Goal: Feedback & Contribution: Submit feedback/report problem

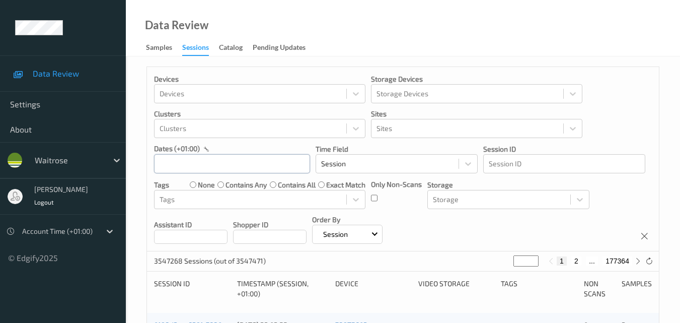
click at [210, 162] on input "text" at bounding box center [232, 163] width 156 height 19
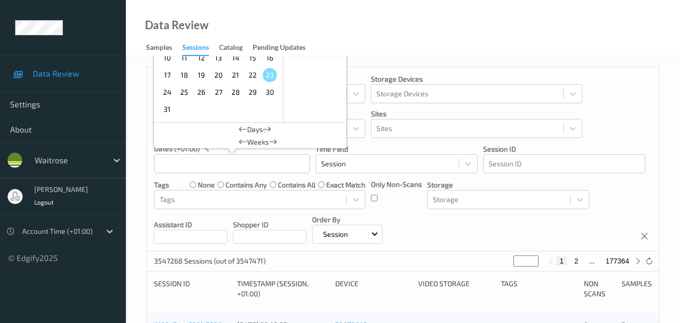
click at [220, 76] on span "20" at bounding box center [218, 75] width 14 height 14
type input "20/08/2025 00:00 -> 20/08/2025 23:59"
click at [483, 219] on div "Devices Devices Storage Devices Storage Devices Clusters Clusters Sites Sites d…" at bounding box center [403, 159] width 512 height 184
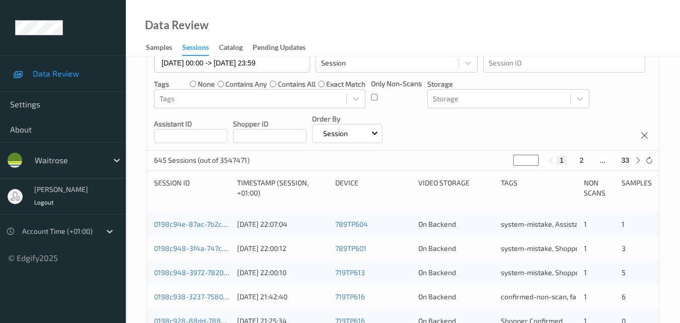
scroll to position [151, 0]
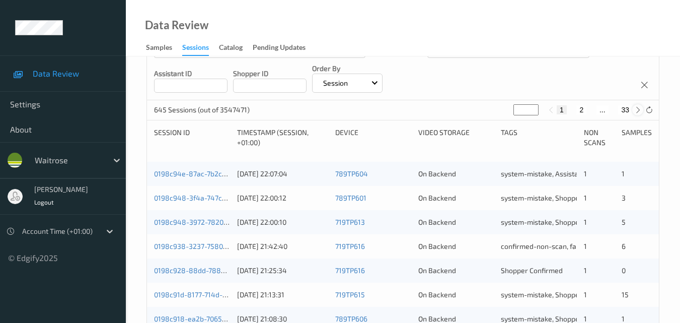
click at [640, 110] on icon at bounding box center [638, 110] width 8 height 8
type input "*"
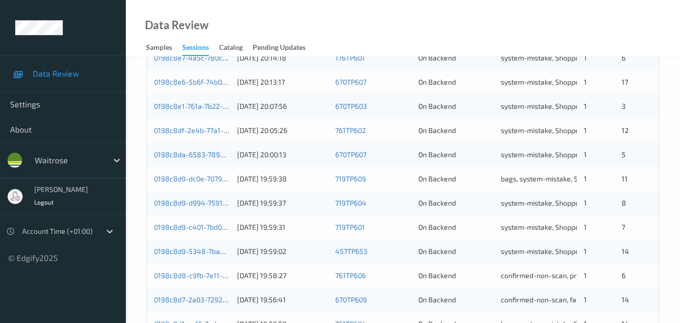
scroll to position [514, 0]
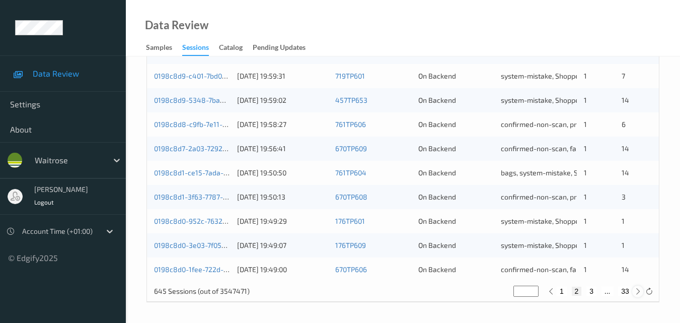
click at [639, 290] on icon at bounding box center [638, 291] width 8 height 8
type input "*"
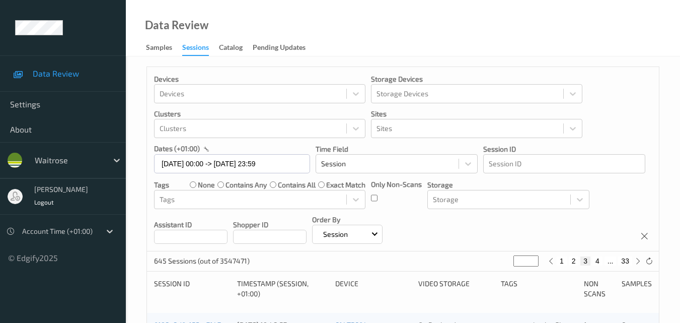
scroll to position [151, 0]
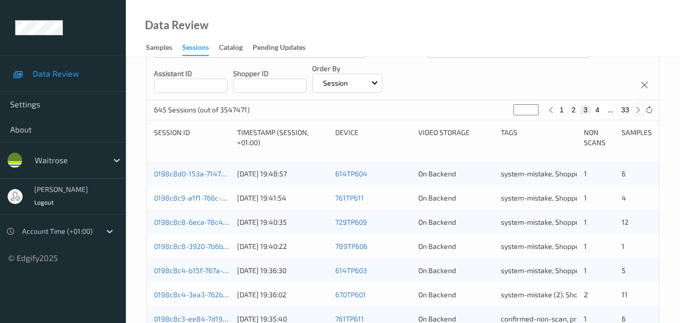
click at [640, 109] on icon at bounding box center [638, 110] width 8 height 8
type input "*"
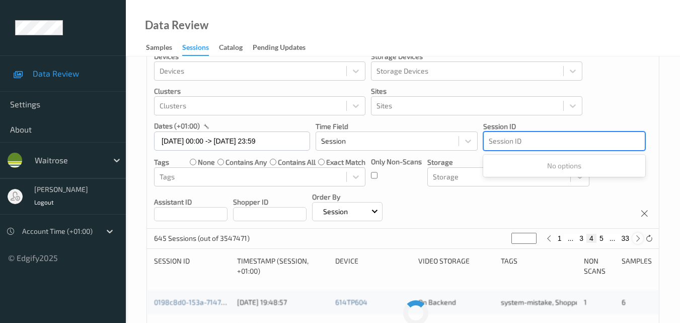
click at [639, 109] on div "Devices Devices Storage Devices Storage Devices Clusters Clusters Sites Sites d…" at bounding box center [403, 136] width 512 height 184
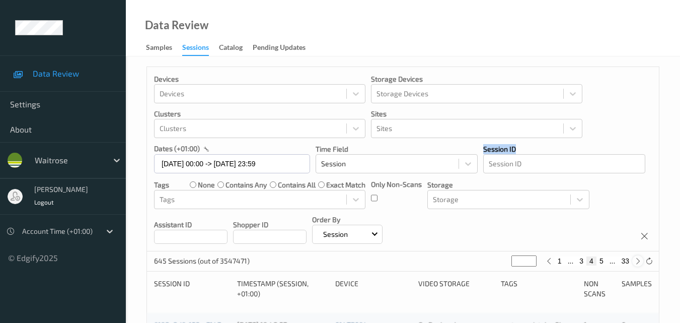
click at [639, 109] on div "Devices Devices Storage Devices Storage Devices Clusters Clusters Sites Sites d…" at bounding box center [403, 159] width 512 height 184
click at [615, 217] on div "Devices Devices Storage Devices Storage Devices Clusters Clusters Sites Sites d…" at bounding box center [403, 159] width 512 height 184
click at [636, 262] on icon at bounding box center [638, 261] width 8 height 8
type input "*"
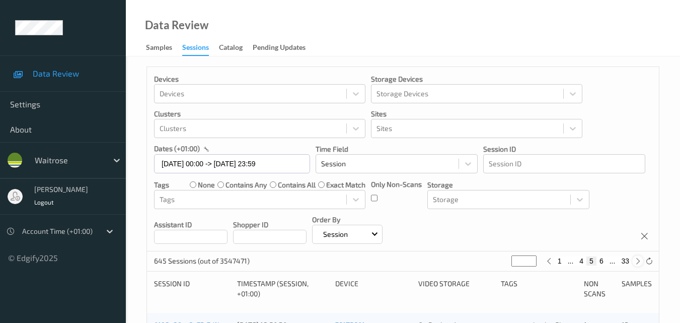
click at [636, 262] on icon at bounding box center [638, 261] width 8 height 8
type input "*"
click at [636, 262] on icon at bounding box center [638, 261] width 8 height 8
type input "*"
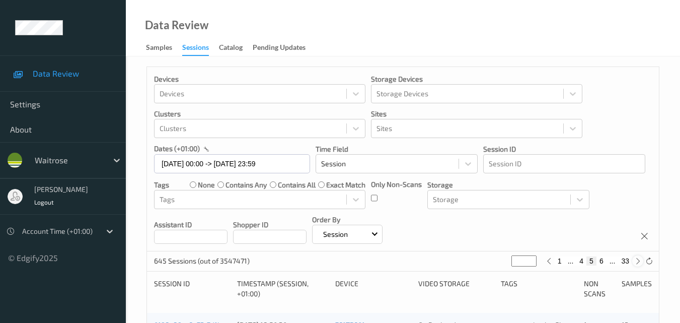
type input "*"
click at [636, 262] on icon at bounding box center [638, 261] width 8 height 8
type input "*"
click at [636, 262] on icon at bounding box center [638, 261] width 8 height 8
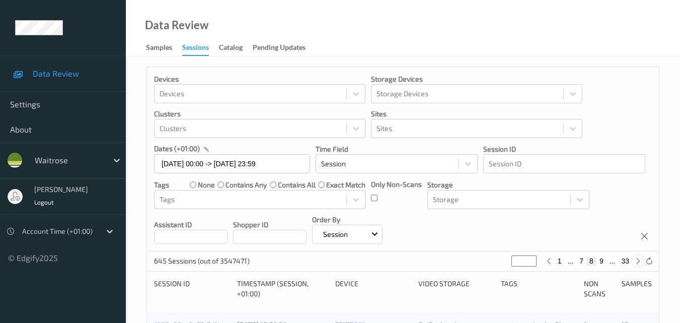
type input "*"
click at [636, 262] on icon at bounding box center [638, 261] width 8 height 8
type input "**"
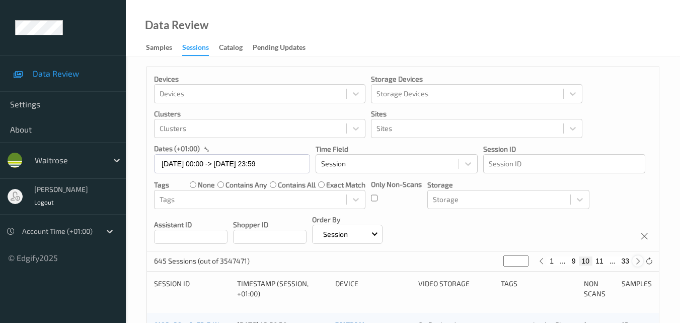
click at [636, 262] on icon at bounding box center [638, 261] width 8 height 8
type input "**"
click at [636, 262] on icon at bounding box center [638, 261] width 8 height 8
type input "**"
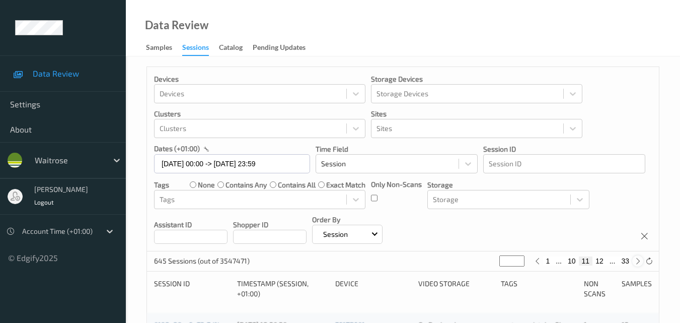
type input "**"
click at [636, 262] on icon at bounding box center [638, 261] width 8 height 8
type input "**"
click at [636, 262] on icon at bounding box center [638, 261] width 8 height 8
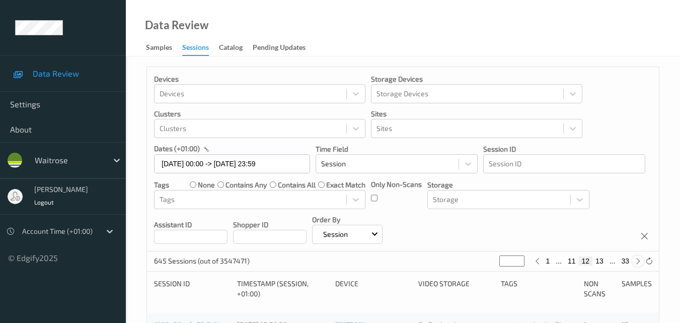
type input "**"
click at [636, 262] on icon at bounding box center [638, 261] width 8 height 8
type input "**"
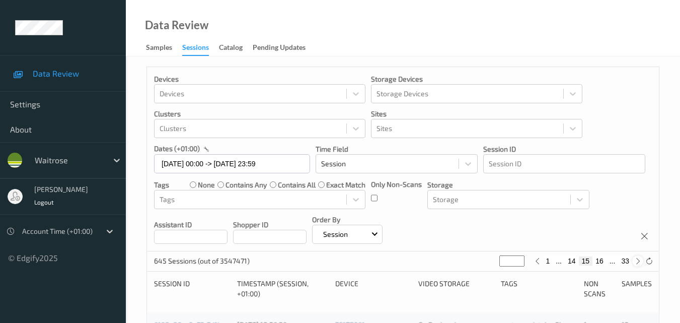
click at [636, 262] on icon at bounding box center [638, 261] width 8 height 8
type input "**"
click at [636, 262] on icon at bounding box center [638, 261] width 8 height 8
type input "**"
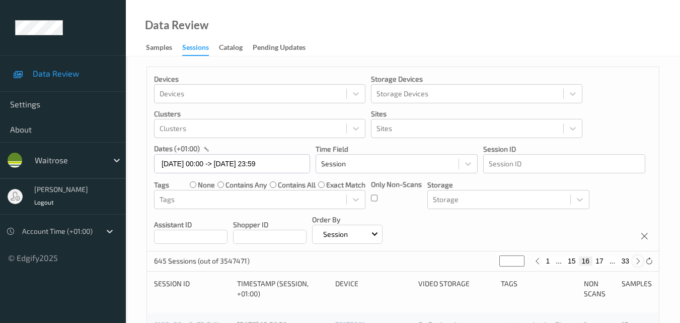
type input "**"
click at [636, 262] on icon at bounding box center [638, 261] width 8 height 8
type input "**"
click at [636, 262] on icon at bounding box center [638, 261] width 8 height 8
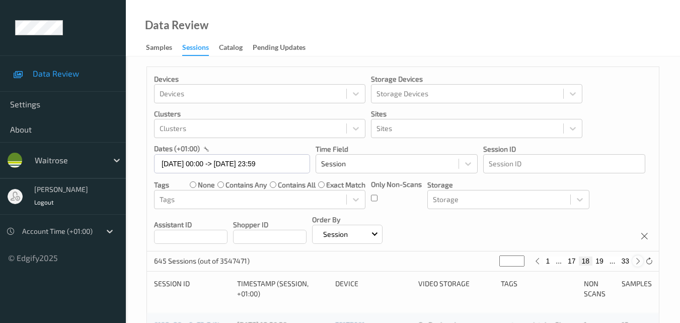
type input "**"
click at [636, 262] on icon at bounding box center [638, 261] width 8 height 8
type input "**"
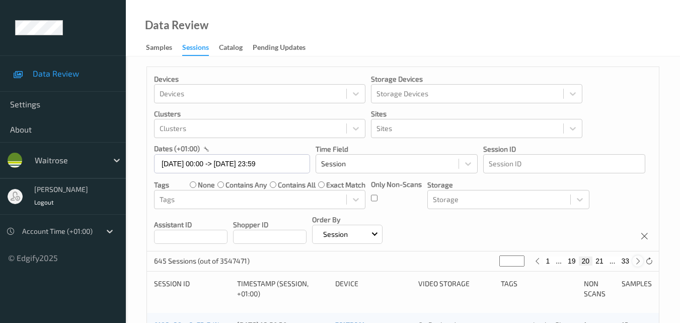
click at [636, 262] on icon at bounding box center [638, 261] width 8 height 8
type input "**"
click at [636, 262] on icon at bounding box center [638, 261] width 8 height 8
type input "**"
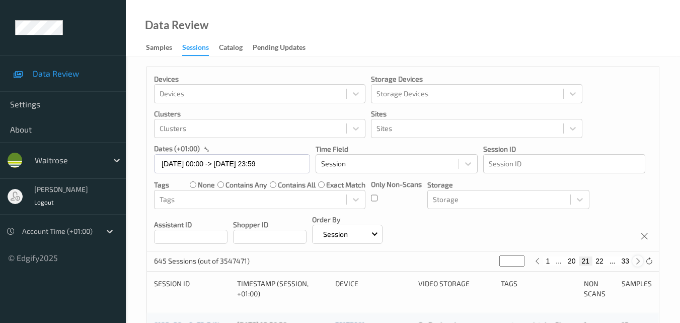
type input "**"
click at [636, 262] on icon at bounding box center [638, 261] width 8 height 8
type input "**"
click at [636, 262] on icon at bounding box center [638, 261] width 8 height 8
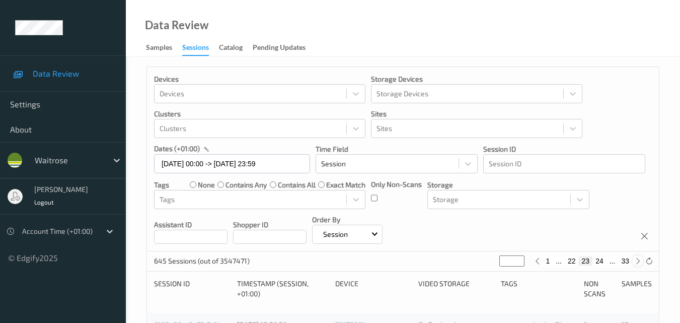
type input "**"
click at [636, 262] on icon at bounding box center [638, 261] width 8 height 8
type input "**"
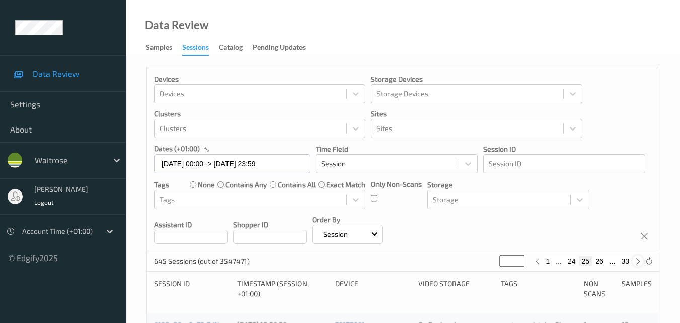
click at [636, 262] on icon at bounding box center [638, 261] width 8 height 8
type input "**"
click at [636, 262] on icon at bounding box center [638, 261] width 8 height 8
type input "**"
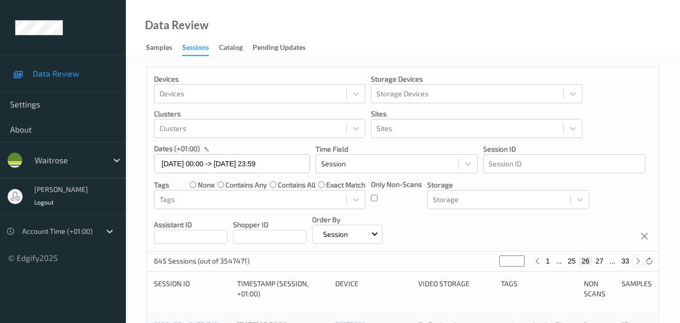
type input "**"
click at [636, 262] on icon at bounding box center [638, 261] width 8 height 8
type input "**"
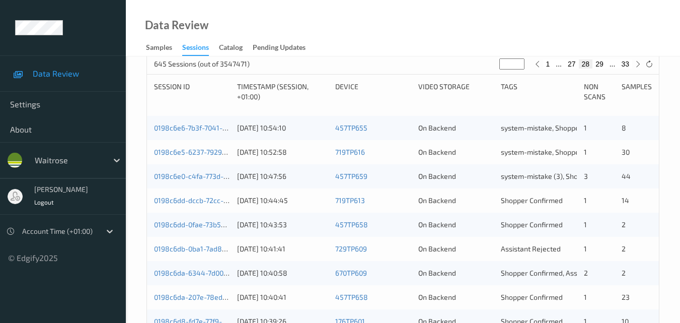
scroll to position [201, 0]
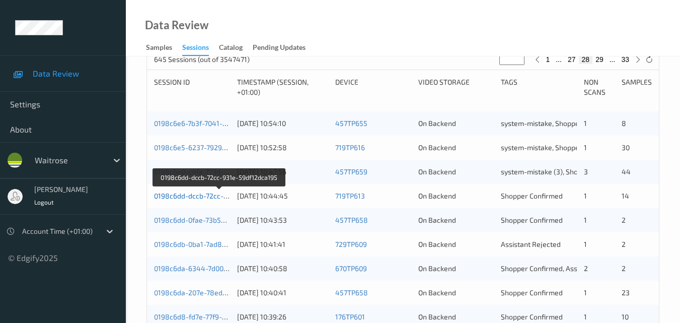
click at [196, 194] on link "0198c6dd-dccb-72cc-931e-59df12dca195" at bounding box center [220, 195] width 132 height 9
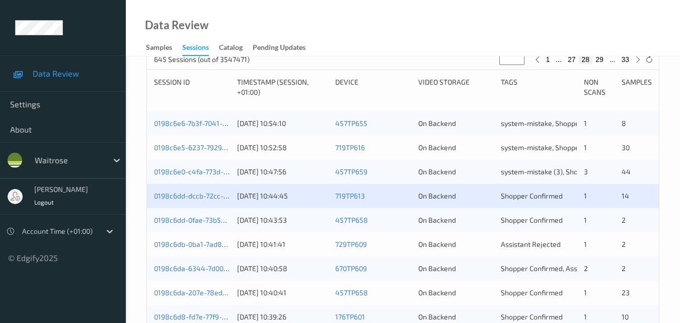
click at [196, 202] on div "0198c6dd-dccb-72cc-931e-59df12dca195 20/08/2025 10:44:45 719TP613 On Backend Sh…" at bounding box center [403, 196] width 512 height 24
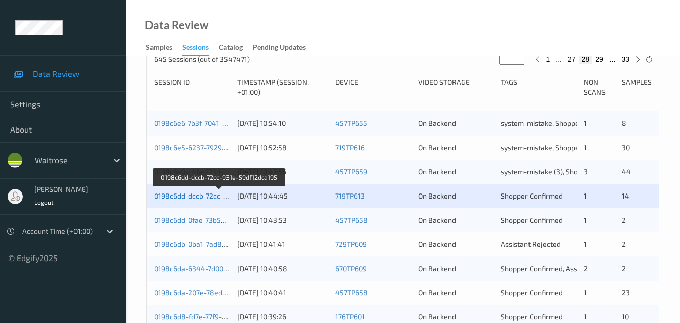
click at [200, 198] on link "0198c6dd-dccb-72cc-931e-59df12dca195" at bounding box center [220, 195] width 132 height 9
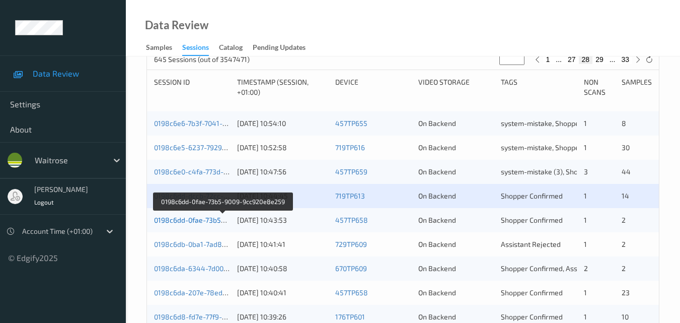
click at [196, 216] on link "0198c6dd-0fae-73b5-9009-9cc920e8e259" at bounding box center [222, 219] width 137 height 9
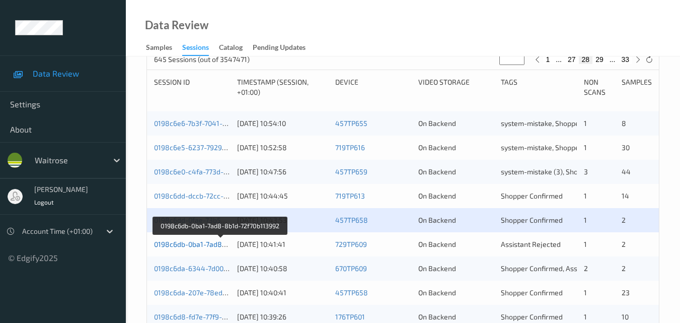
click at [186, 241] on link "0198c6db-0ba1-7ad8-8b1d-72f70b113992" at bounding box center [220, 244] width 133 height 9
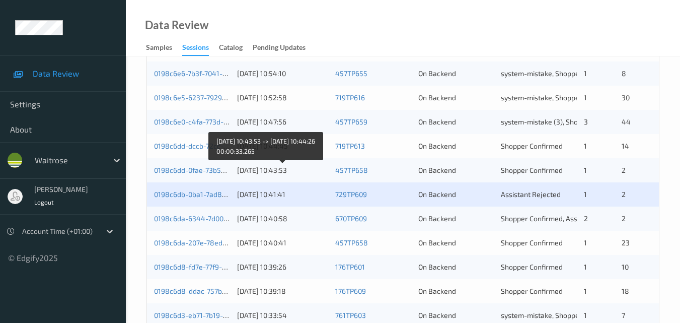
scroll to position [252, 0]
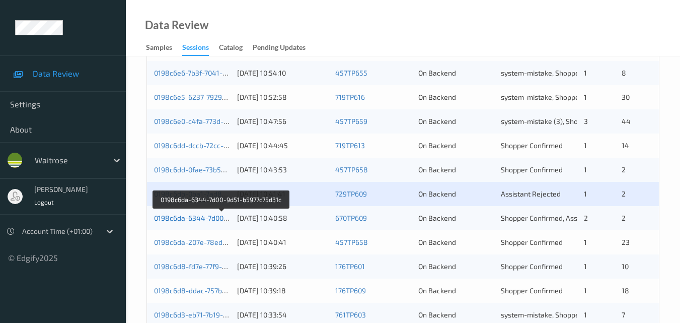
click at [195, 220] on link "0198c6da-6344-7d00-9d51-b5977c75d31c" at bounding box center [221, 217] width 135 height 9
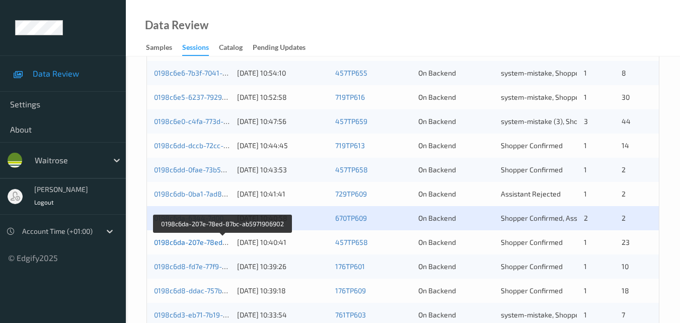
click at [186, 243] on link "0198c6da-207e-78ed-87bc-ab5971906902" at bounding box center [222, 242] width 137 height 9
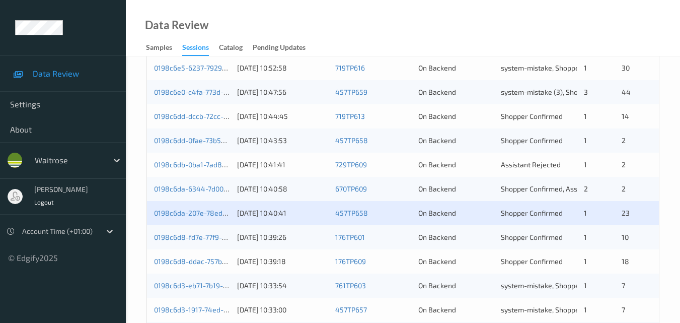
scroll to position [302, 0]
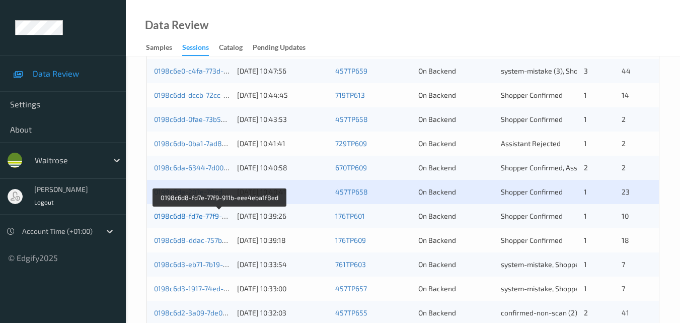
click at [191, 216] on link "0198c6d8-fd7e-77f9-911b-eee4eba1f8ed" at bounding box center [220, 215] width 132 height 9
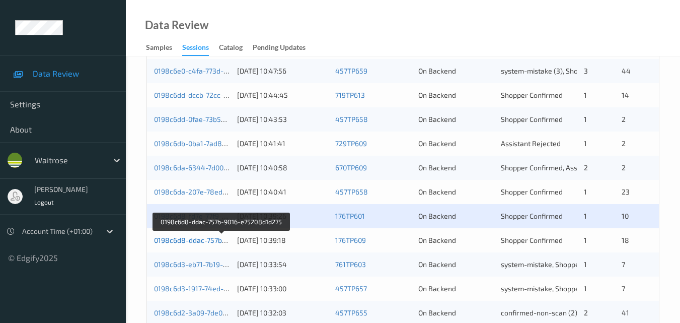
click at [196, 240] on link "0198c6d8-ddac-757b-9016-e75208d1d275" at bounding box center [222, 240] width 136 height 9
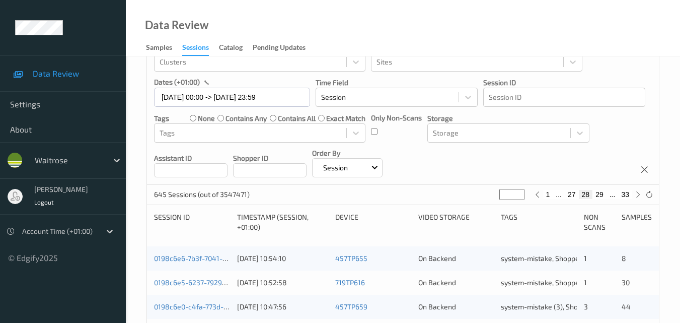
scroll to position [0, 0]
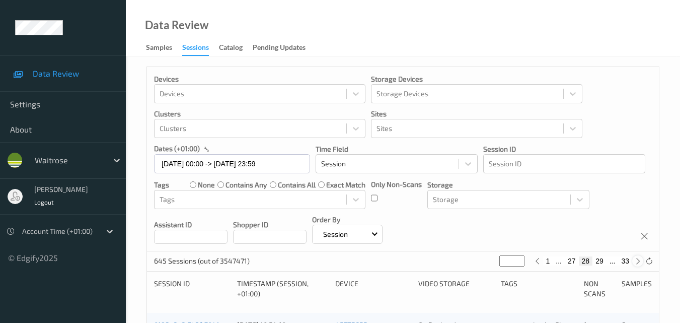
click at [638, 261] on icon at bounding box center [638, 261] width 8 height 8
type input "**"
click at [638, 261] on icon at bounding box center [638, 261] width 8 height 8
type input "**"
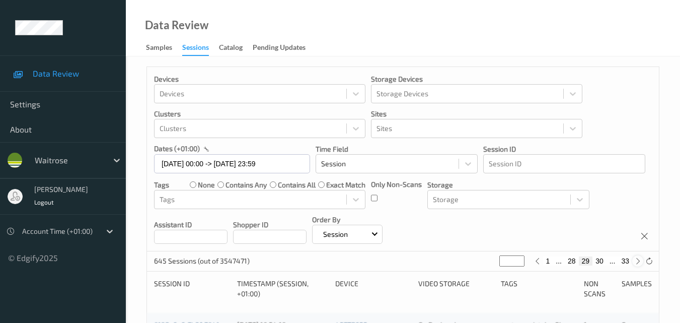
type input "**"
click at [638, 261] on icon at bounding box center [638, 261] width 8 height 8
type input "**"
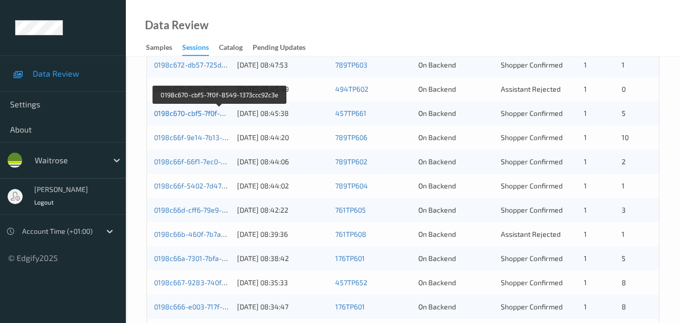
scroll to position [503, 0]
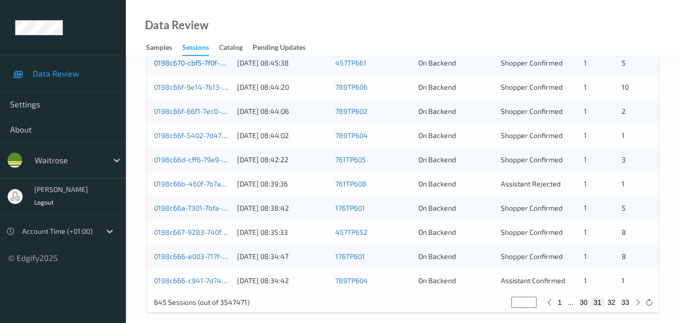
click at [186, 65] on link "0198c670-cbf5-7f0f-8549-1373ccc92c3e" at bounding box center [219, 62] width 131 height 9
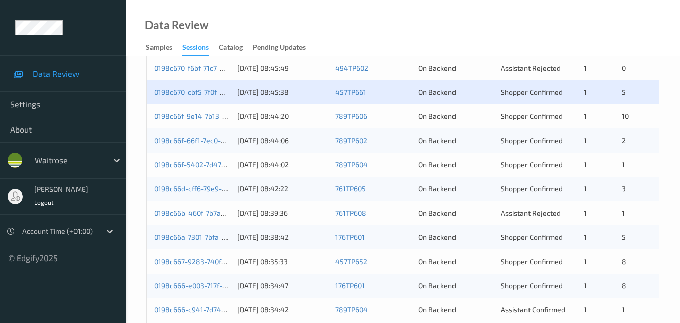
scroll to position [453, 0]
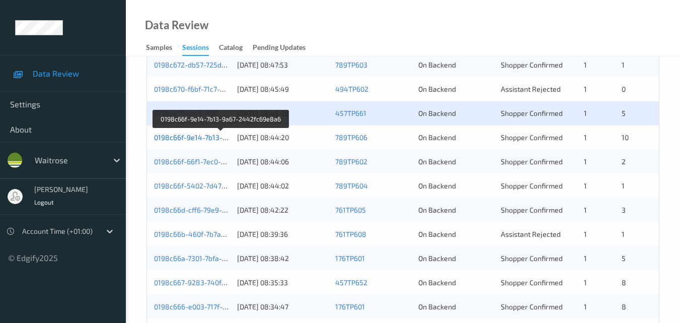
click at [186, 139] on link "0198c66f-9e14-7b13-9a67-2442fc69e8a6" at bounding box center [221, 137] width 135 height 9
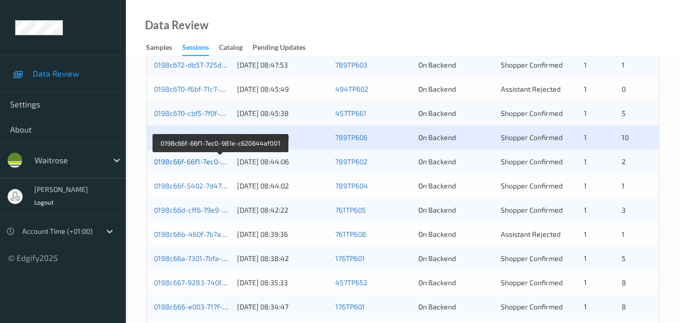
click at [190, 159] on link "0198c66f-66f1-7ec0-981e-c620644af001" at bounding box center [220, 161] width 132 height 9
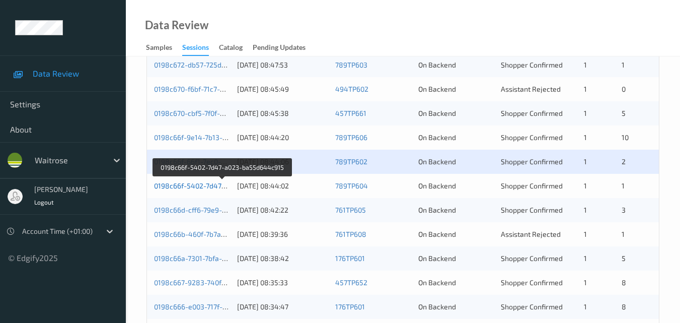
click at [195, 182] on link "0198c66f-5402-7d47-a023-ba55d644c915" at bounding box center [222, 185] width 137 height 9
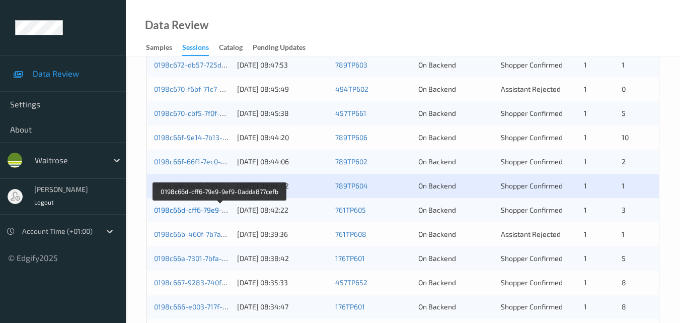
click at [197, 208] on link "0198c66d-cff6-79e9-9ef9-0adda877cefb" at bounding box center [219, 209] width 131 height 9
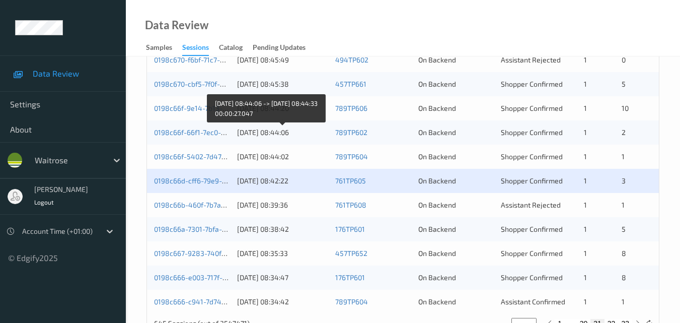
scroll to position [503, 0]
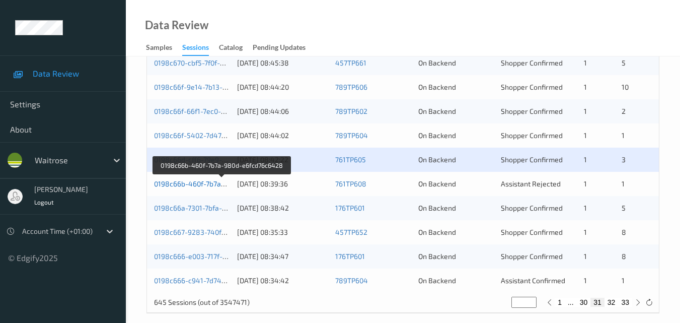
click at [184, 185] on link "0198c66b-460f-7b7a-980d-e6fcd76c6428" at bounding box center [222, 183] width 136 height 9
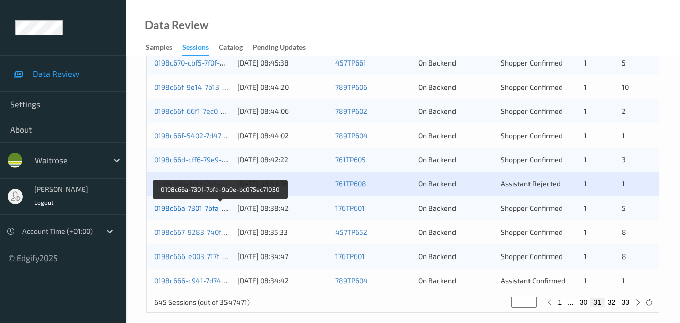
click at [193, 208] on link "0198c66a-7301-7bfa-9a9e-bc075ec71030" at bounding box center [220, 207] width 132 height 9
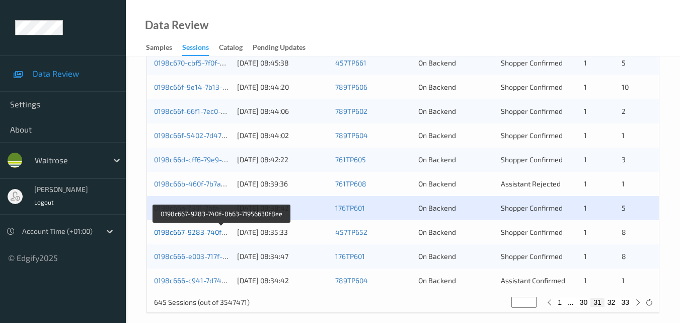
click at [196, 231] on link "0198c667-9283-740f-8b63-71956630f8ee" at bounding box center [221, 232] width 135 height 9
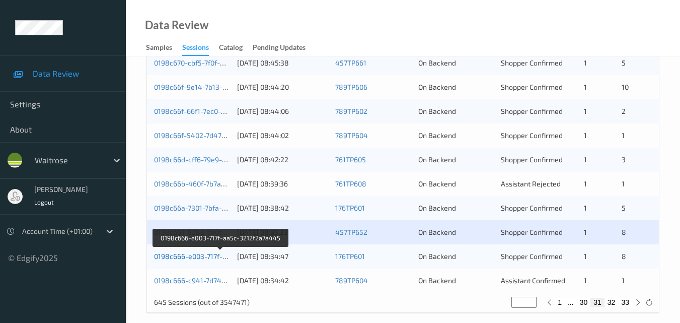
click at [201, 258] on link "0198c666-e003-717f-aa5c-3212f2a7a445" at bounding box center [220, 256] width 133 height 9
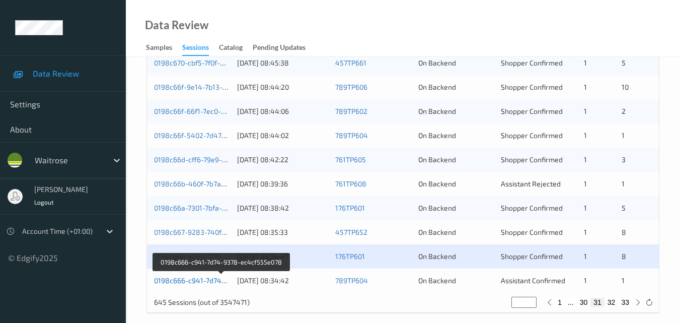
click at [185, 282] on link "0198c666-c941-7d74-9378-ec4cf555e078" at bounding box center [222, 280] width 136 height 9
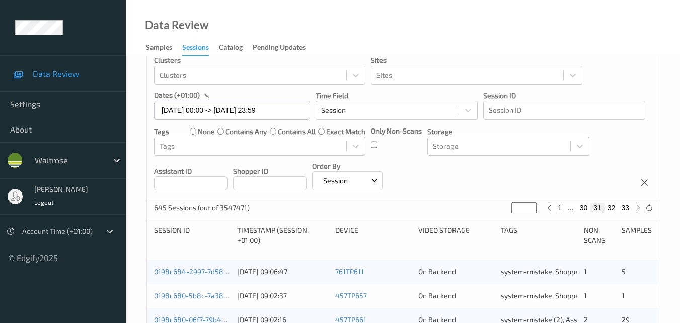
scroll to position [0, 0]
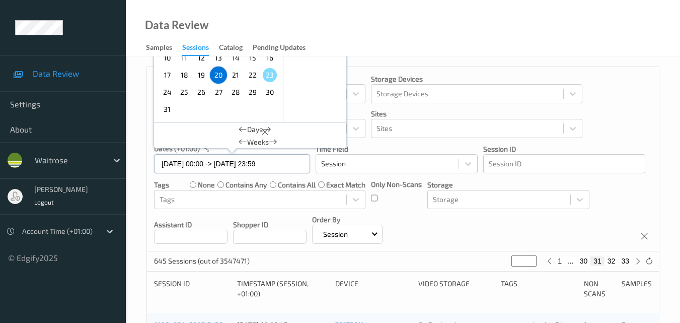
click at [290, 169] on input "20/08/2025 00:00 -> 20/08/2025 23:59" at bounding box center [232, 163] width 156 height 19
click at [238, 76] on span "21" at bounding box center [236, 75] width 14 height 14
type input "21/08/2025 00:00"
type input "*"
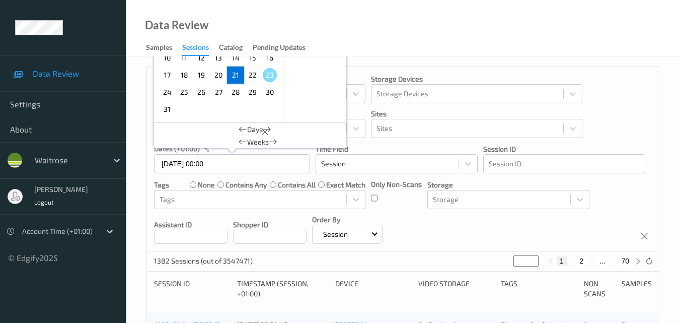
click at [240, 75] on span "21" at bounding box center [236, 75] width 14 height 14
type input "21/08/2025 00:00 -> 21/08/2025 23:59"
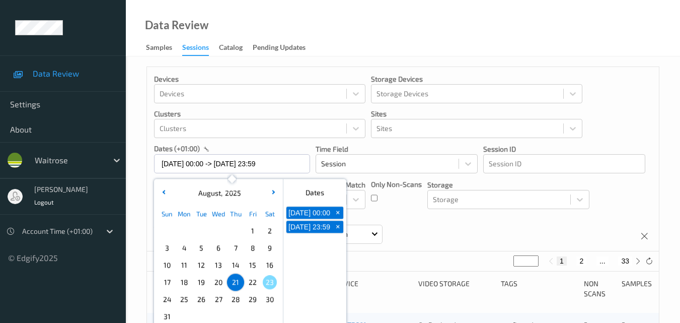
scroll to position [101, 0]
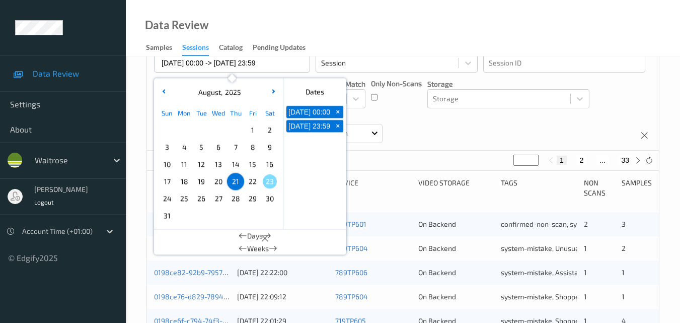
click at [492, 129] on div "Devices Devices Storage Devices Storage Devices Clusters Clusters Sites Sites d…" at bounding box center [403, 58] width 512 height 184
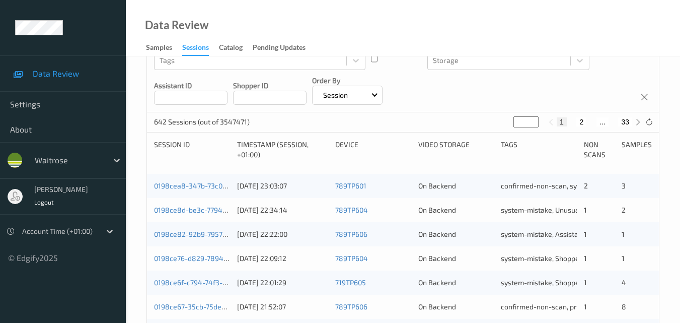
scroll to position [112, 0]
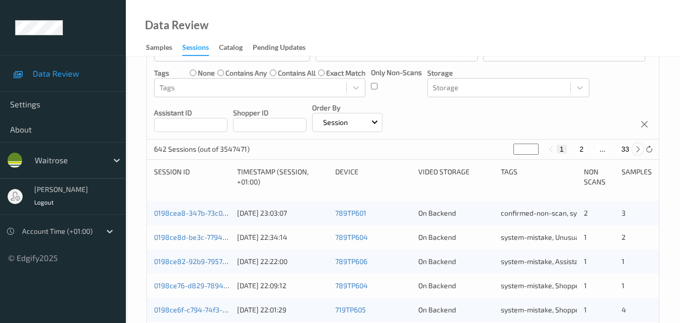
click at [640, 150] on icon at bounding box center [638, 149] width 8 height 8
type input "*"
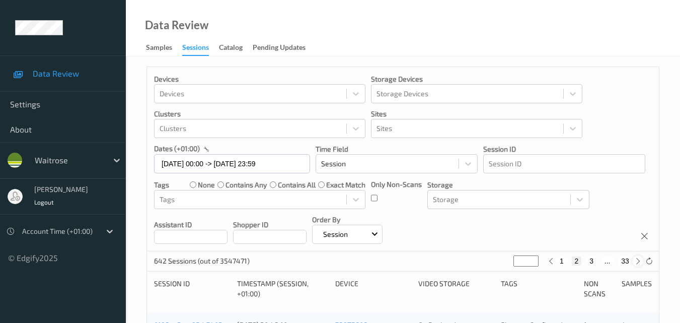
click at [638, 260] on icon at bounding box center [638, 261] width 8 height 8
type input "*"
click at [638, 260] on icon at bounding box center [638, 261] width 8 height 8
type input "*"
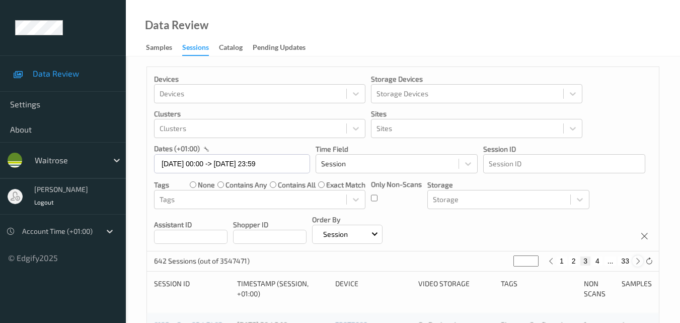
type input "*"
click at [638, 260] on icon at bounding box center [638, 261] width 8 height 8
type input "*"
click at [638, 260] on icon at bounding box center [638, 261] width 8 height 8
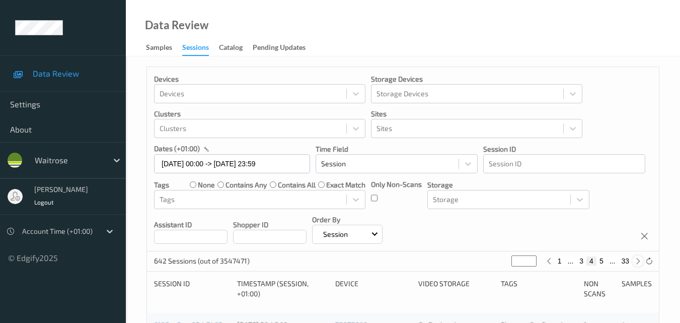
type input "*"
click at [638, 260] on icon at bounding box center [638, 261] width 8 height 8
type input "*"
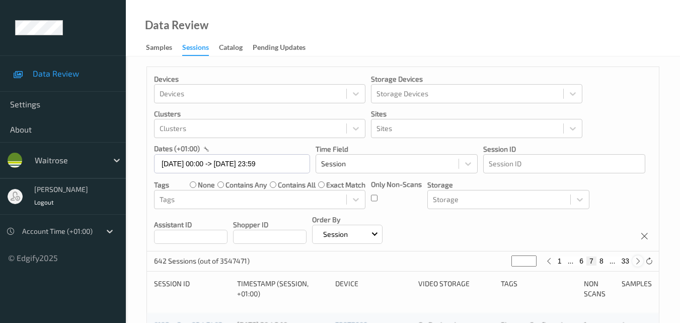
click at [638, 260] on icon at bounding box center [638, 261] width 8 height 8
type input "*"
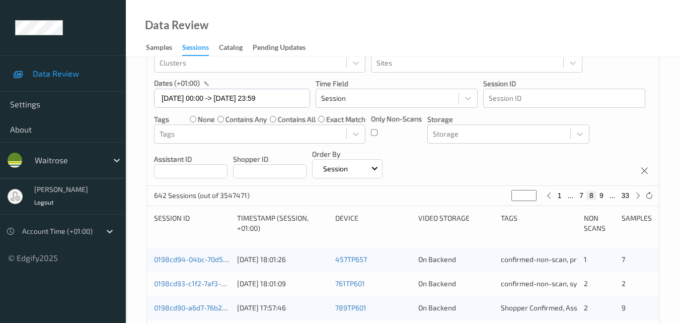
scroll to position [151, 0]
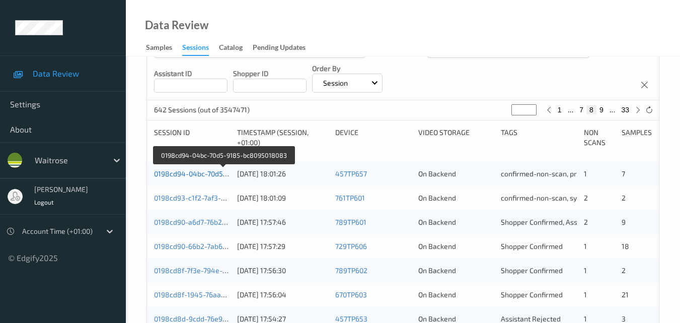
click at [202, 174] on link "0198cd94-04bc-70d5-9185-bc8095018083" at bounding box center [223, 173] width 139 height 9
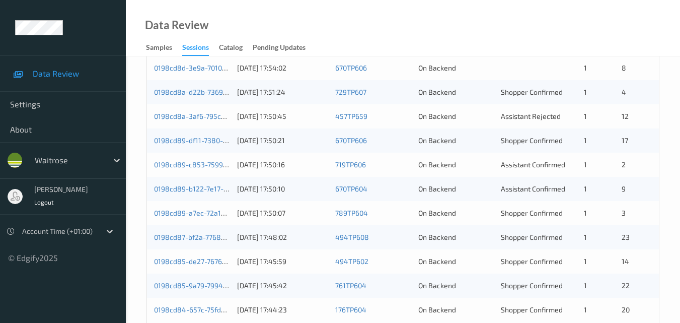
scroll to position [453, 0]
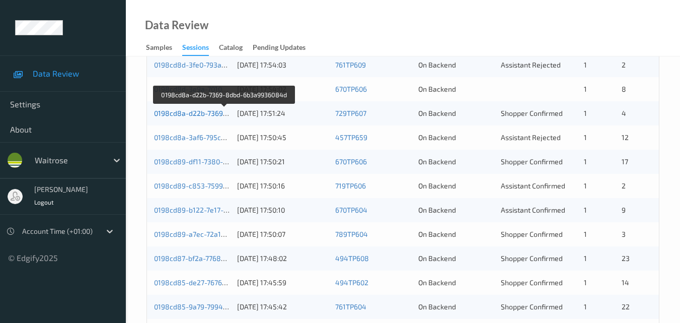
click at [205, 112] on link "0198cd8a-d22b-7369-8dbd-6b3a9936084d" at bounding box center [224, 113] width 141 height 9
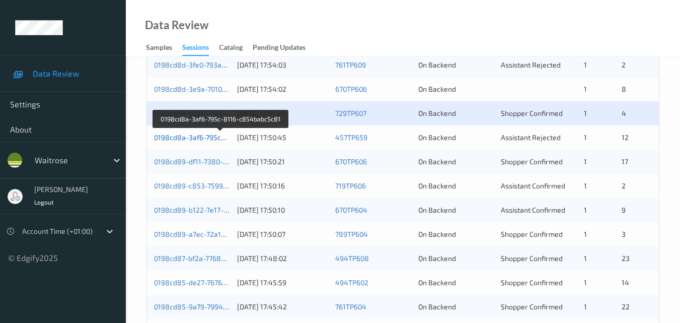
click at [198, 135] on link "0198cd8a-3af6-795c-8116-c854babc5c81" at bounding box center [221, 137] width 135 height 9
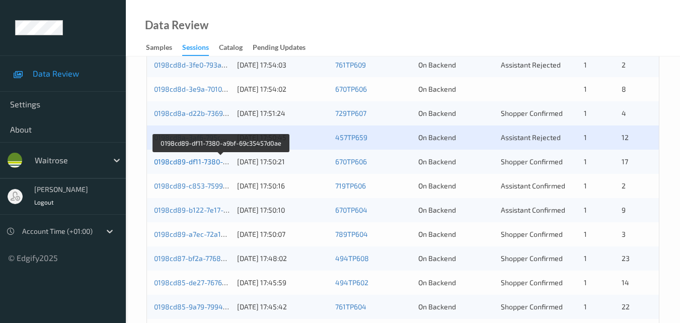
click at [198, 165] on link "0198cd89-df11-7380-a9bf-69c35457d0ae" at bounding box center [221, 161] width 134 height 9
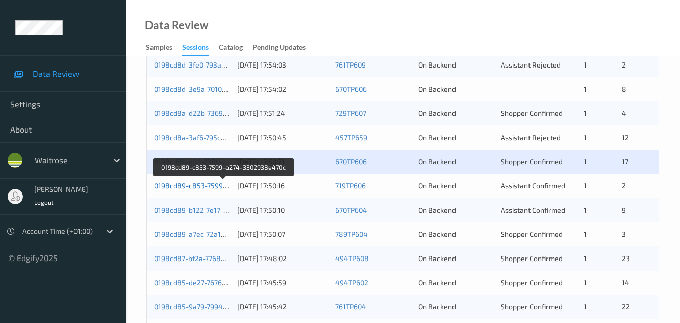
click at [201, 184] on link "0198cd89-c853-7599-a274-3302938e470c" at bounding box center [223, 185] width 139 height 9
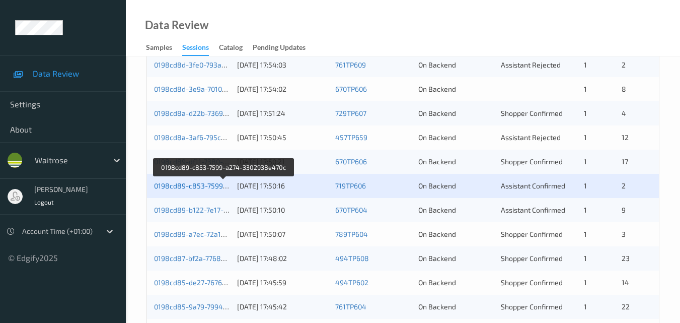
click at [205, 186] on link "0198cd89-c853-7599-a274-3302938e470c" at bounding box center [223, 185] width 139 height 9
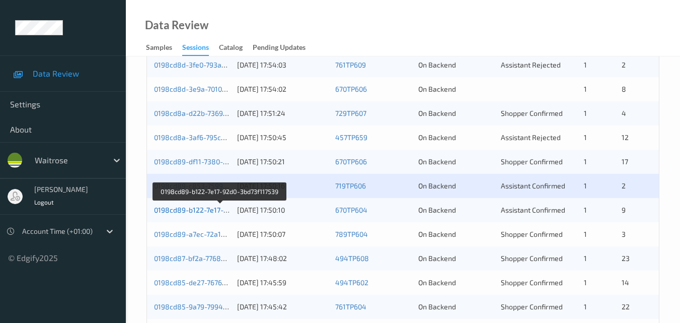
click link "0198cd89-b122-7e17-92d0-3bd73f117539"
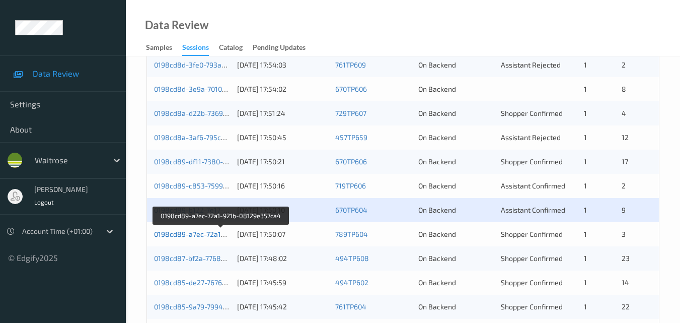
click link "0198cd89-a7ec-72a1-921b-08129e357ca4"
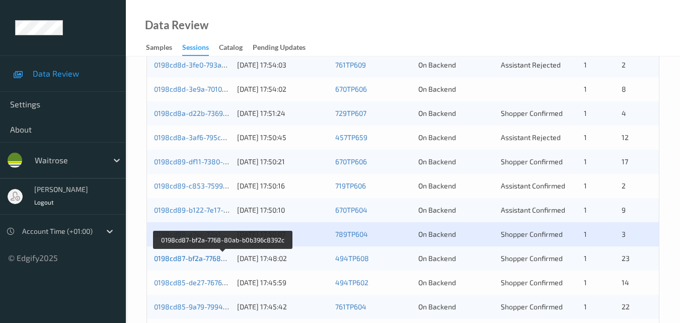
click link "0198cd87-bf2a-7768-80ab-b0b396c8392c"
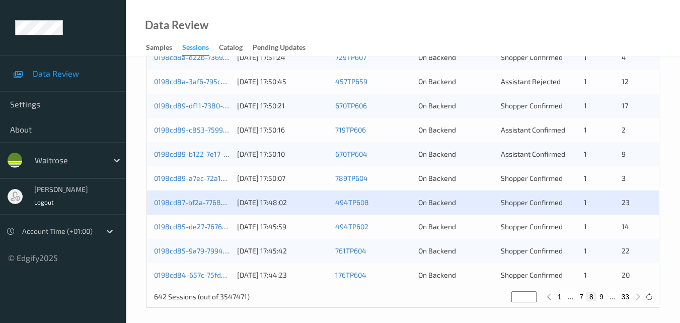
scroll to position [514, 0]
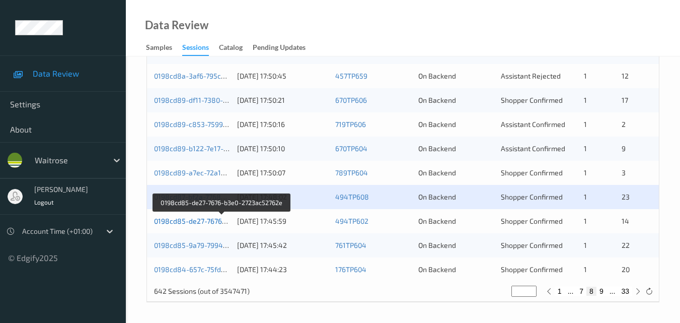
click link "0198cd85-de27-7676-b3e0-2723ac52762e"
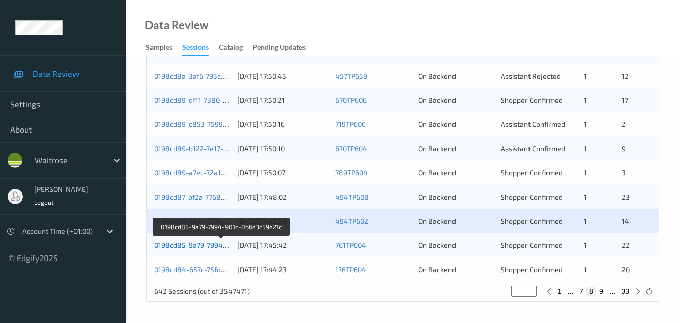
click link "0198cd85-9a79-7994-901c-0b6e3c59e21c"
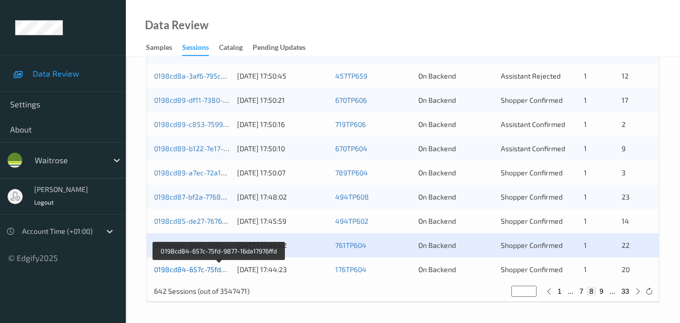
click link "0198cd84-657c-75fd-9877-16da17976ffd"
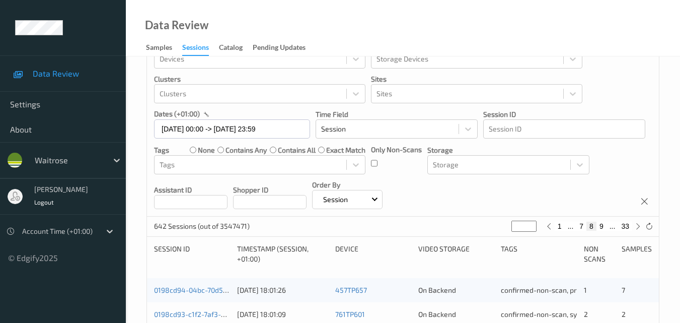
scroll to position [0, 0]
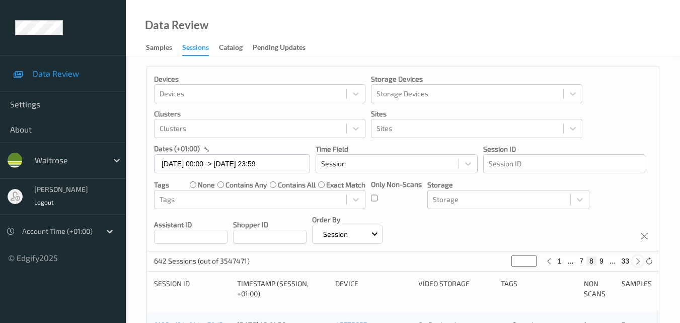
click icon
type input "*"
click icon
type input "**"
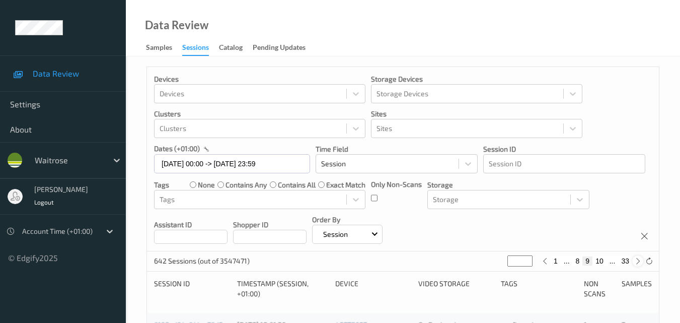
type input "**"
click icon
type input "**"
click icon
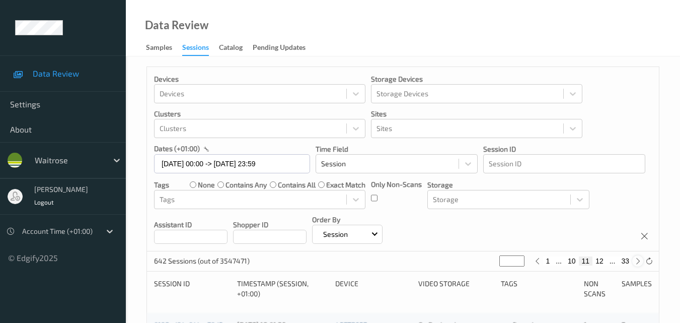
type input "**"
click icon
type input "**"
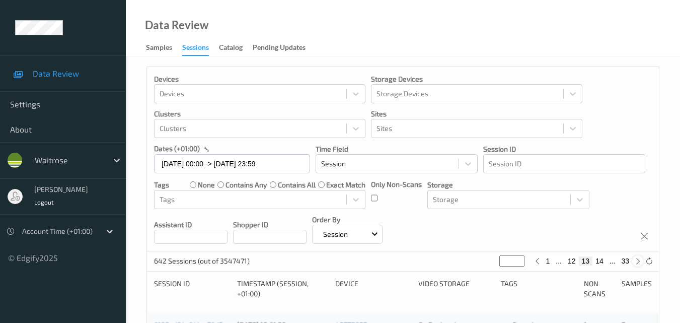
click icon
type input "**"
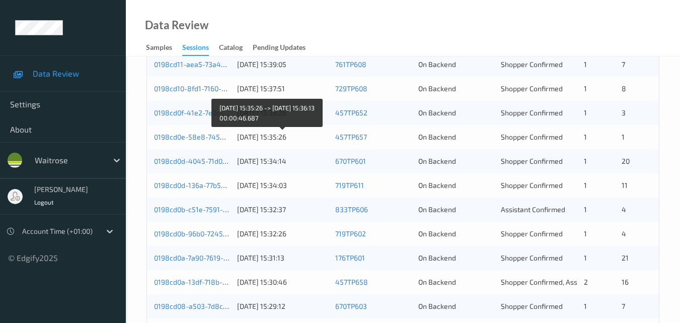
scroll to position [453, 0]
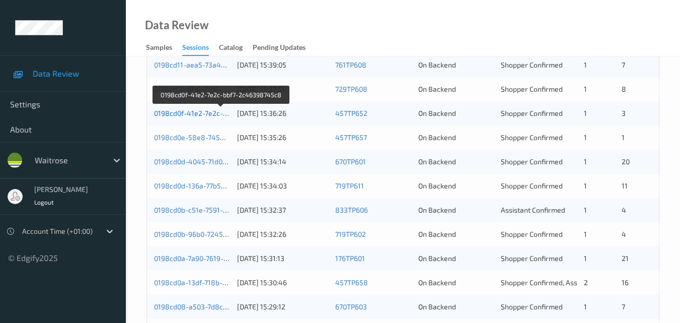
click link "0198cd0f-41e2-7e2c-bbf7-2c46398745c8"
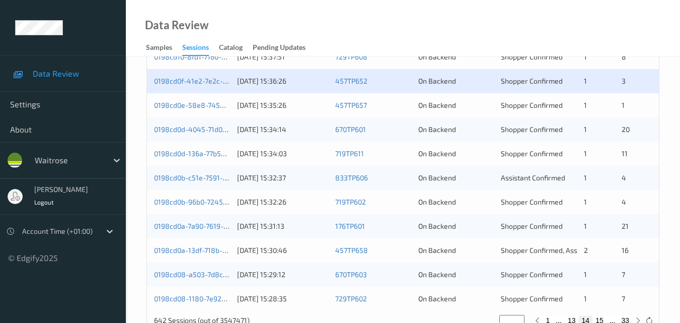
scroll to position [464, 0]
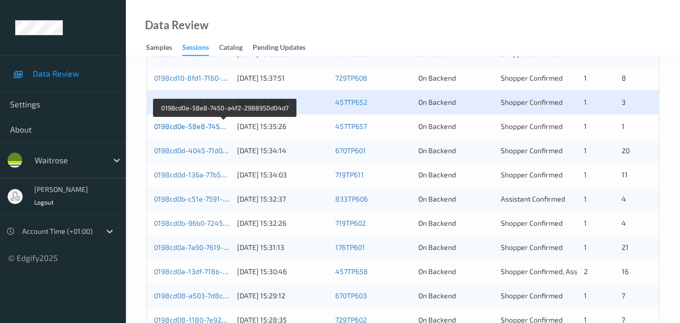
click link "0198cd0e-58e8-7450-a4f2-2988950d04d7"
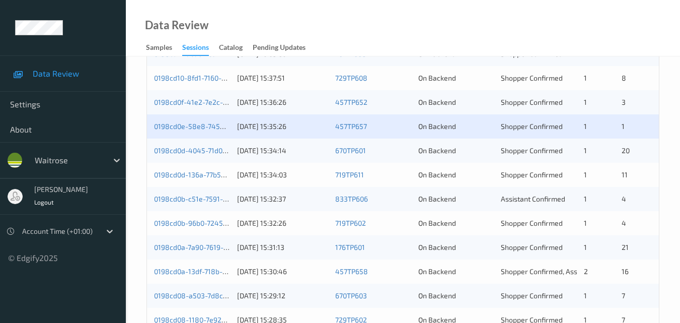
click div "0198cd0d-4045-71d0-a042-5bea3a7bfb26"
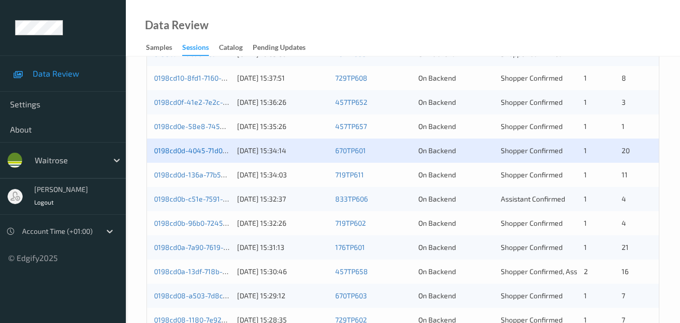
click link "0198cd0d-4045-71d0-a042-5bea3a7bfb26"
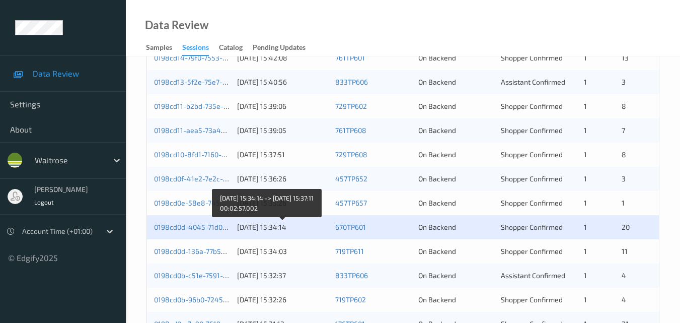
scroll to position [414, 0]
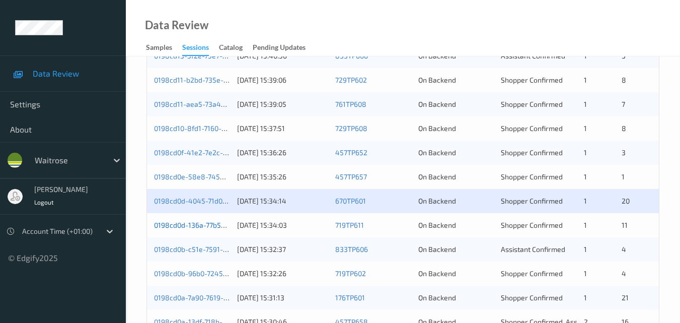
click link "0198cd0d-136a-77b5-8566-23559606c8fd"
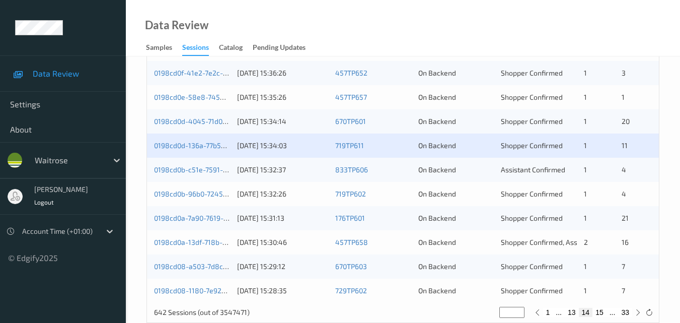
scroll to position [514, 0]
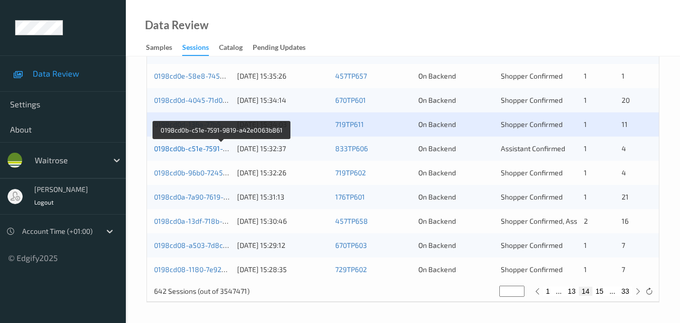
click link "0198cd0b-c51e-7591-9819-a42e0063b861"
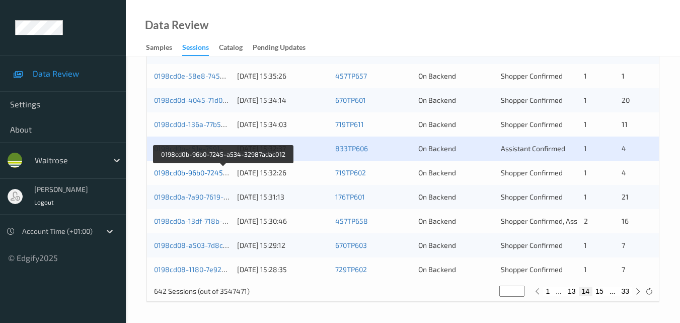
click link "0198cd0b-96b0-7245-a534-32987adac012"
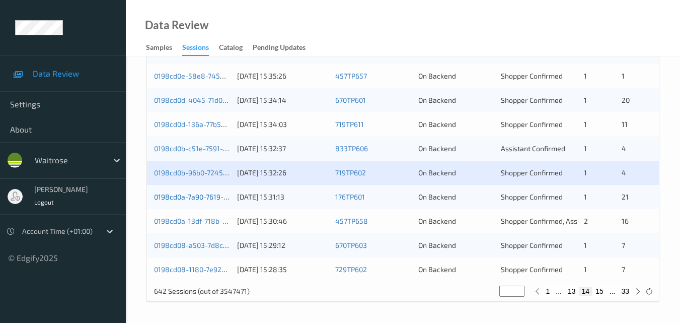
click link "0198cd0a-7a90-7619-8979-521f7fd9668f"
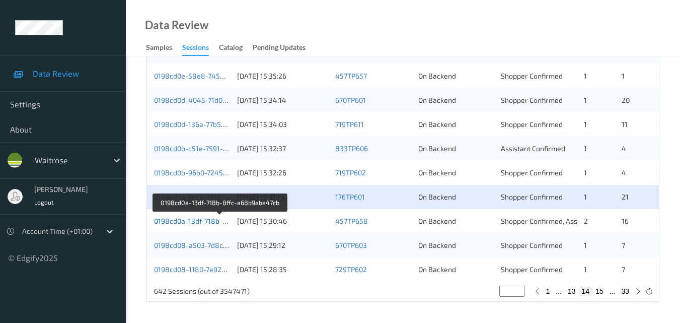
click link "0198cd0a-13df-718b-8ffc-a68b9aba47cb"
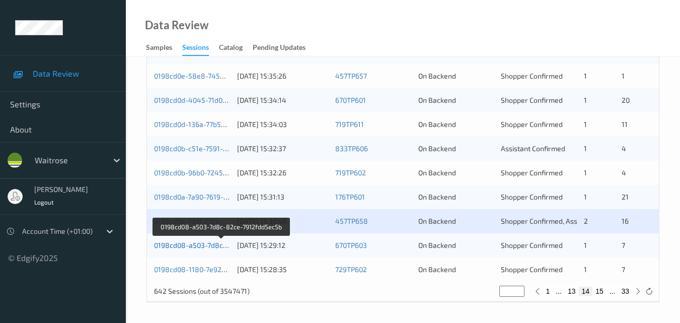
click link "0198cd08-a503-7d8c-82ce-7912fdd5ec5b"
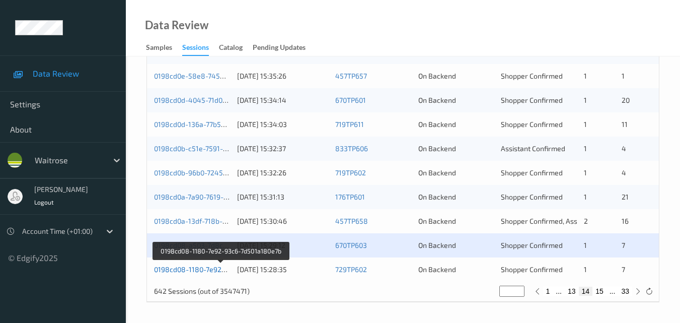
click link "0198cd08-1180-7e92-93c6-7d501a180e7b"
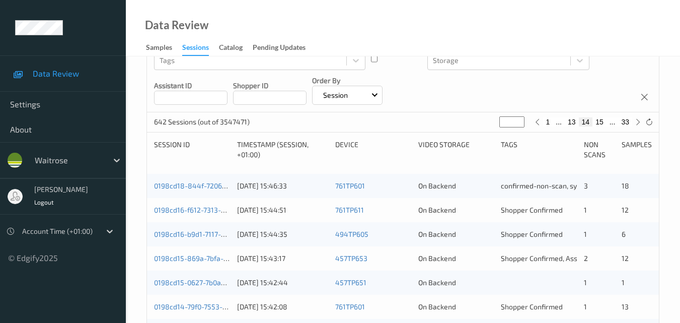
scroll to position [61, 0]
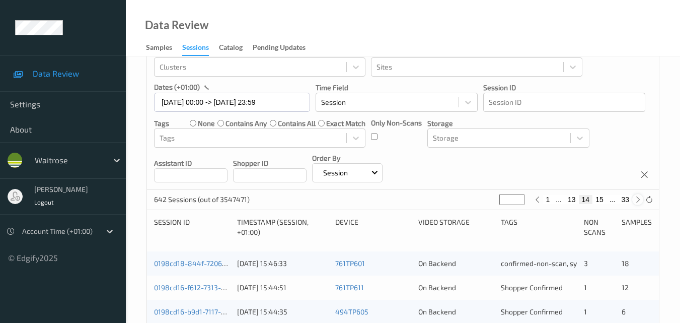
click icon
type input "**"
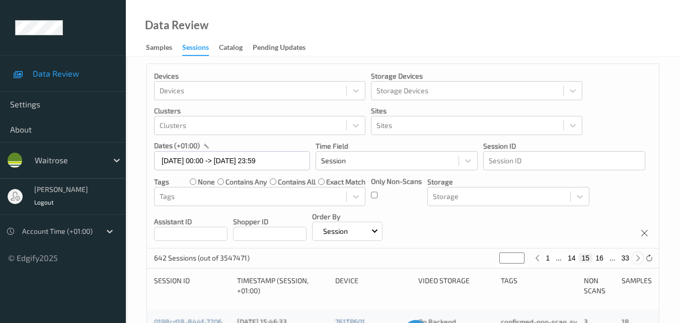
scroll to position [0, 0]
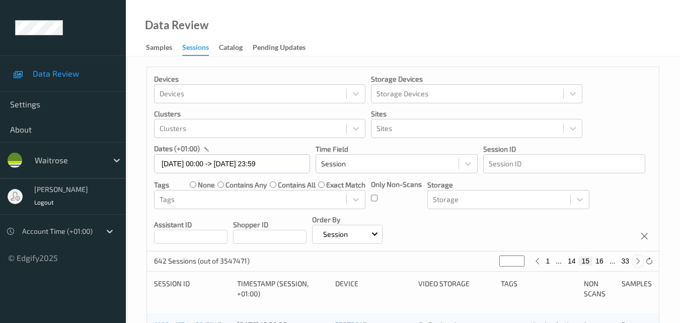
click icon
type input "**"
click icon
type input "**"
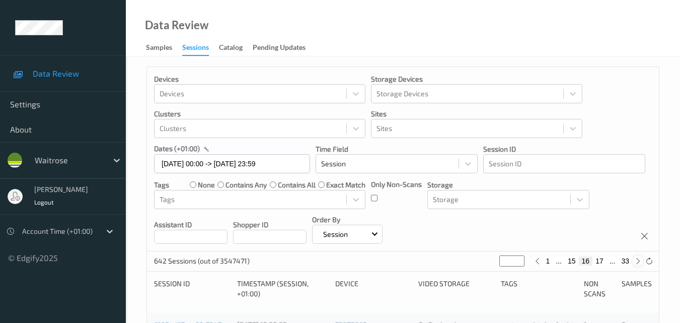
type input "**"
click icon
type input "**"
click icon
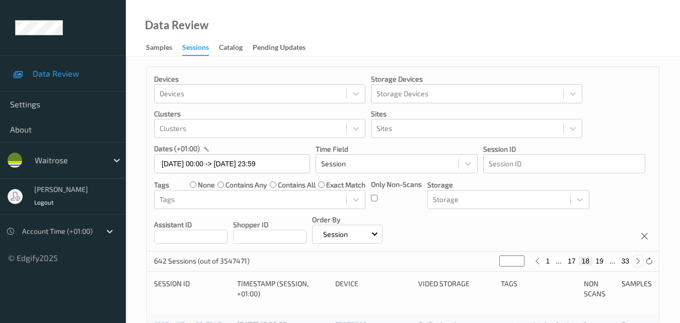
type input "**"
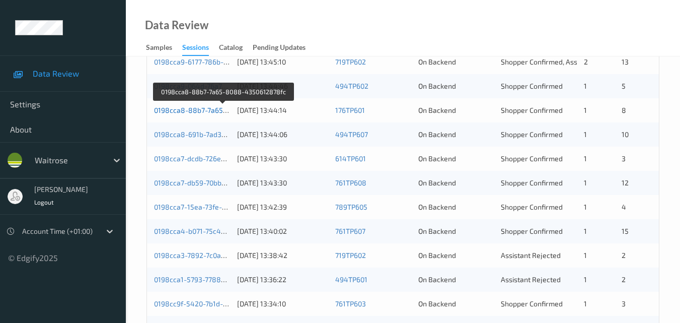
scroll to position [453, 0]
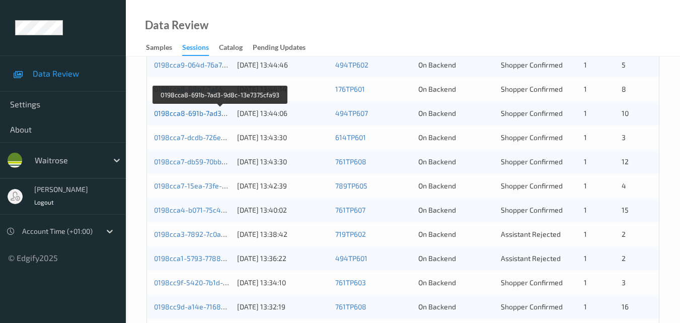
click link "0198cca8-691b-7ad3-9d8c-13e7375cfa93"
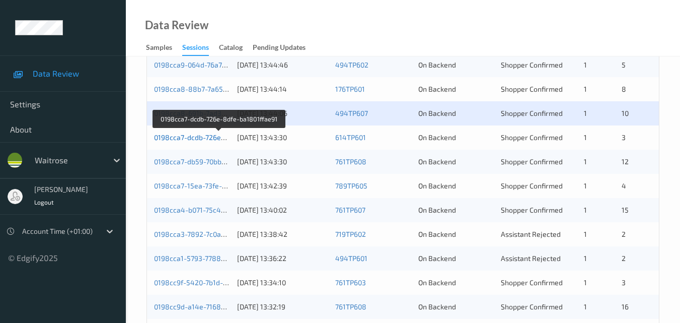
click link "0198cca7-dcdb-726e-8dfe-ba1801ffae91"
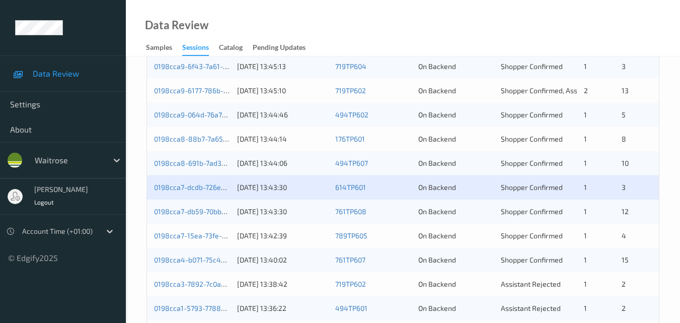
scroll to position [403, 0]
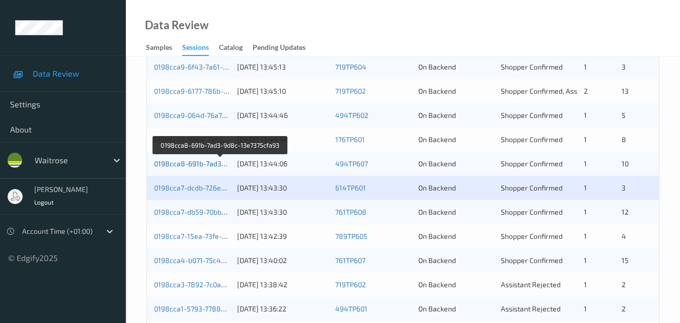
click link "0198cca8-691b-7ad3-9d8c-13e7375cfa93"
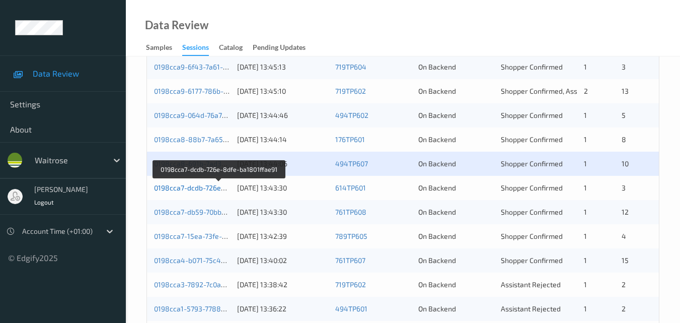
click link "0198cca7-dcdb-726e-8dfe-ba1801ffae91"
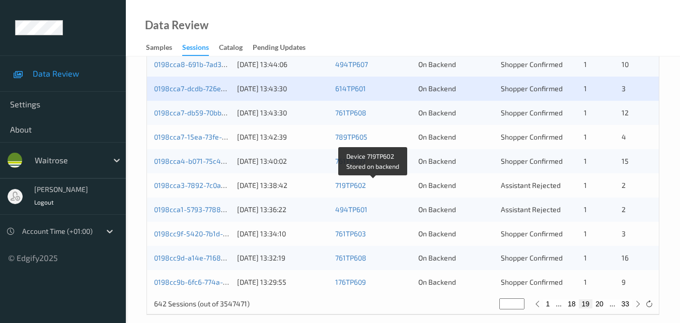
scroll to position [503, 0]
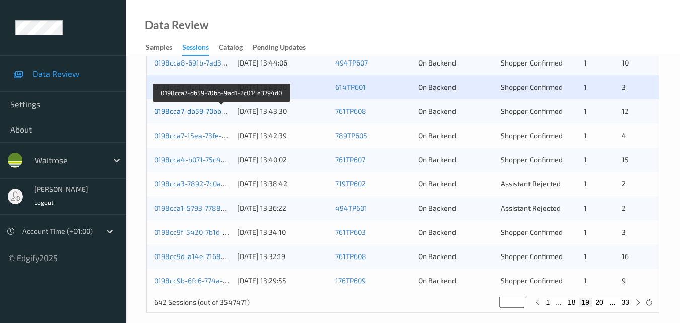
click link "0198cca7-db59-70bb-9ad1-2c014e3794d0"
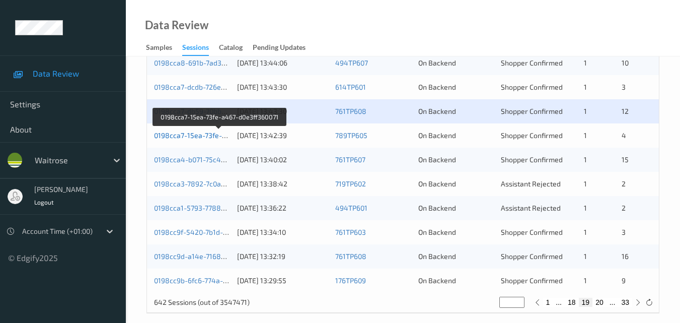
click link "0198cca7-15ea-73fe-a467-d0e3ff360071"
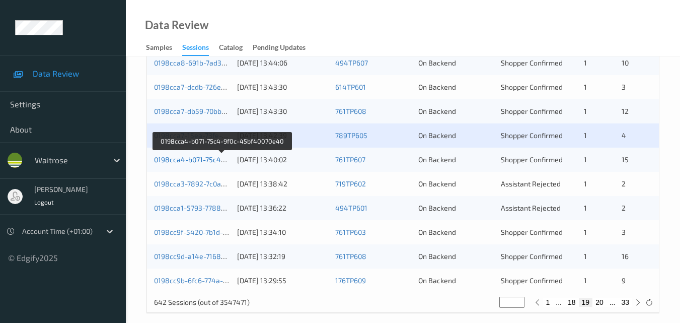
click link "0198cca4-b071-75c4-9f0c-45bf40070e40"
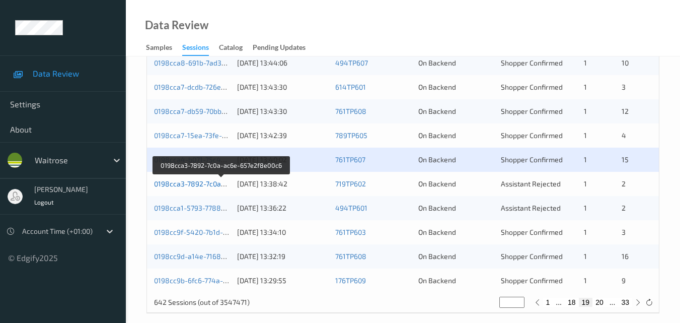
click link "0198cca3-7892-7c0a-ac6e-657e2f8e00c6"
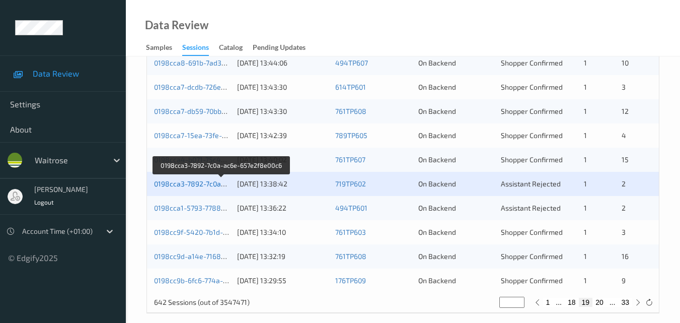
click link "0198cca3-7892-7c0a-ac6e-657e2f8e00c6"
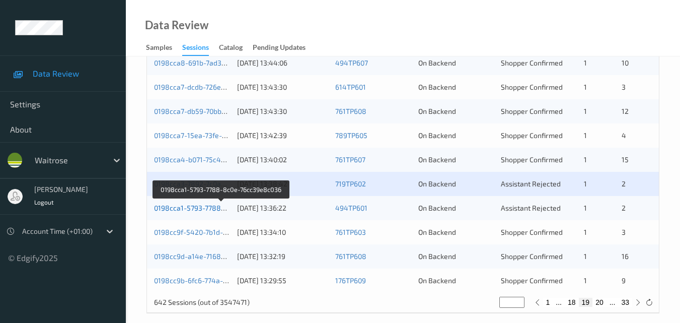
click link "0198cca1-5793-7788-8c0e-76cc39e8c036"
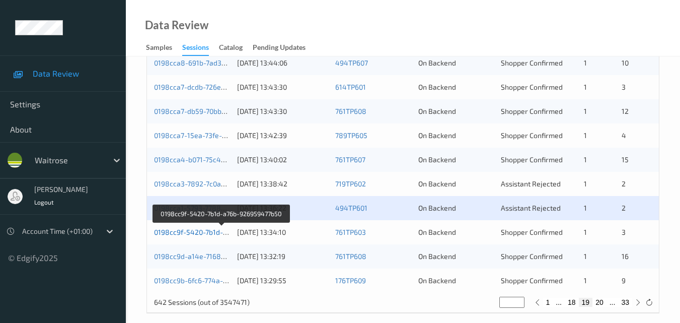
click link "0198cc9f-5420-7b1d-a76b-926959477b50"
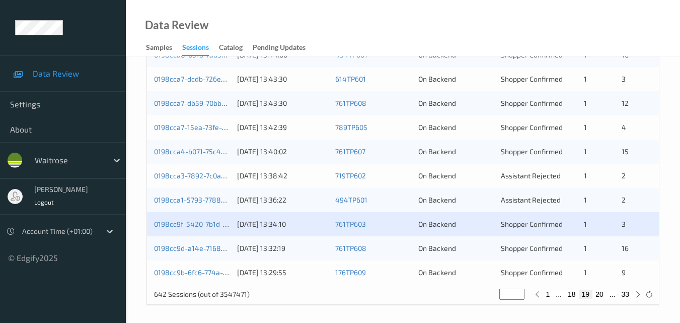
scroll to position [514, 0]
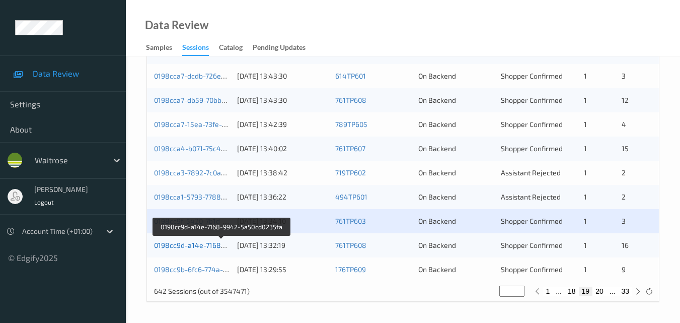
click link "0198cc9d-a14e-7168-9942-5a50cd0235fa"
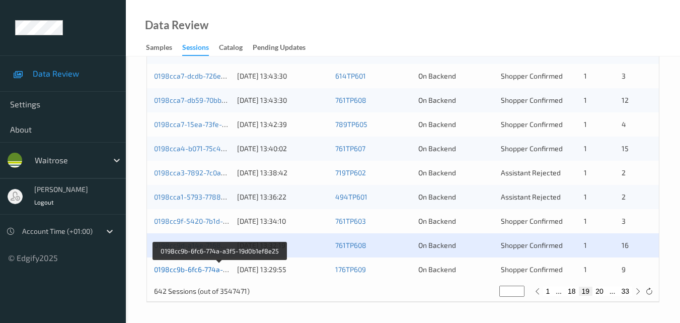
click link "0198cc9b-6fc6-774a-a3f5-19d0b1ef8e25"
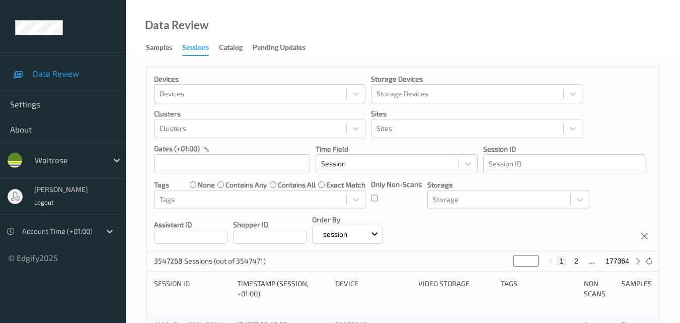
scroll to position [31, 0]
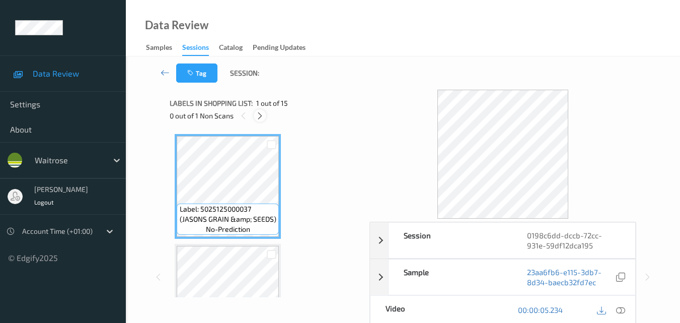
click at [262, 115] on icon at bounding box center [260, 115] width 9 height 9
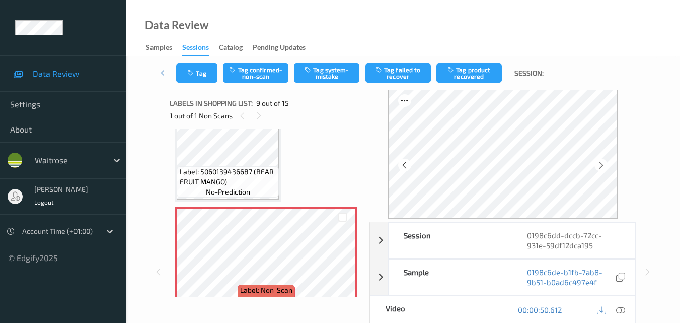
scroll to position [824, 0]
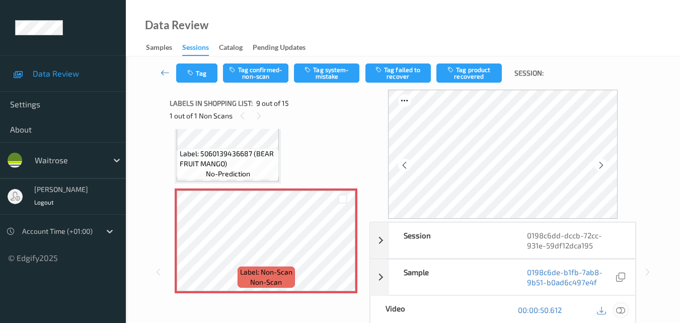
click at [620, 310] on icon at bounding box center [620, 309] width 9 height 9
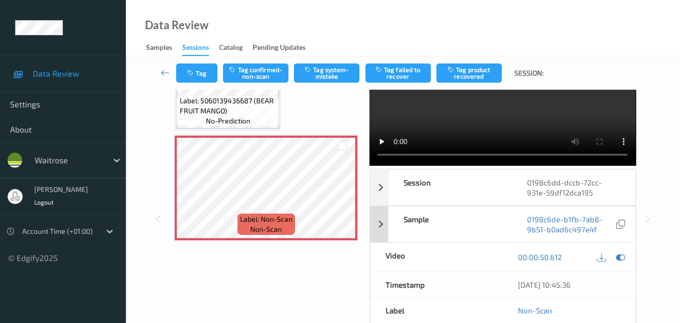
scroll to position [0, 0]
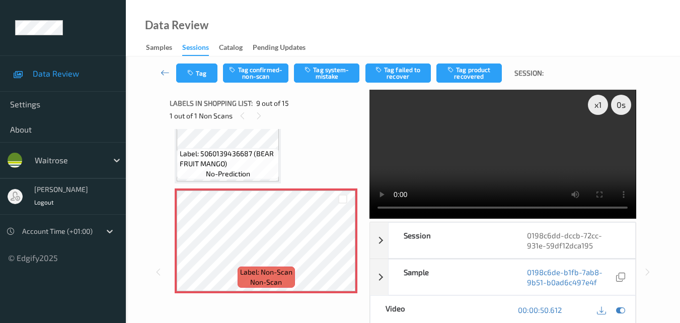
click at [474, 166] on video at bounding box center [503, 154] width 266 height 129
click at [487, 132] on video at bounding box center [503, 154] width 266 height 129
click at [550, 164] on video at bounding box center [503, 154] width 266 height 129
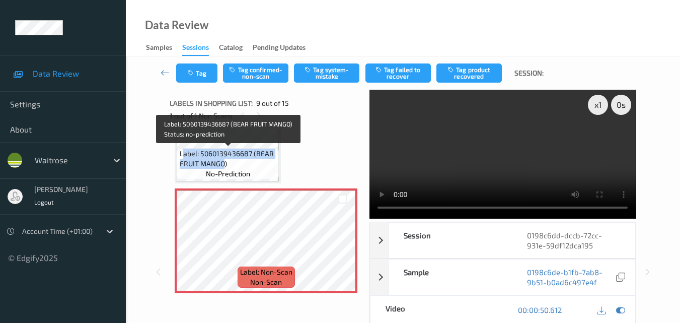
drag, startPoint x: 225, startPoint y: 164, endPoint x: 182, endPoint y: 155, distance: 43.7
click at [182, 155] on span "Label: 5060139436687 (BEAR FRUIT MANGO)" at bounding box center [228, 159] width 97 height 20
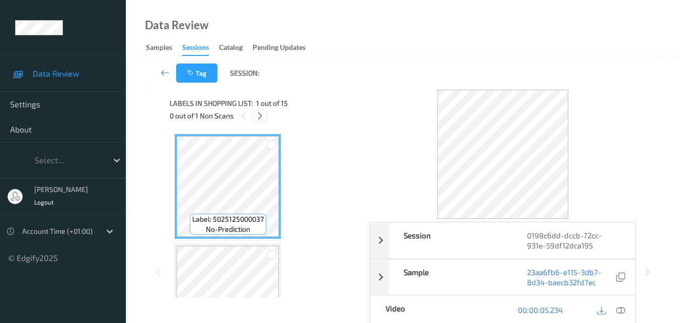
click at [260, 118] on icon at bounding box center [260, 115] width 9 height 9
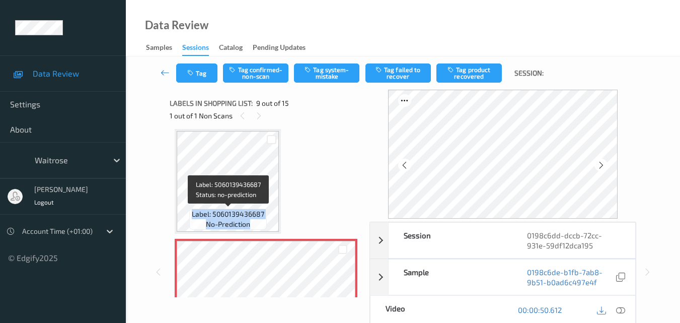
drag, startPoint x: 252, startPoint y: 225, endPoint x: 193, endPoint y: 218, distance: 58.8
click at [193, 218] on div "Label: 5060139436687 no-prediction" at bounding box center [228, 218] width 78 height 21
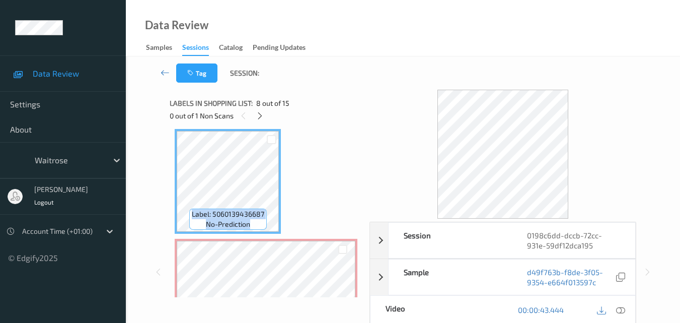
copy div "Label: 5060139436687 no-prediction"
click at [309, 212] on div "Label: 5025125000037 (JASONS GRAIN &amp; SEEDS) no-prediction Label: [CREDIT_CA…" at bounding box center [266, 181] width 183 height 1641
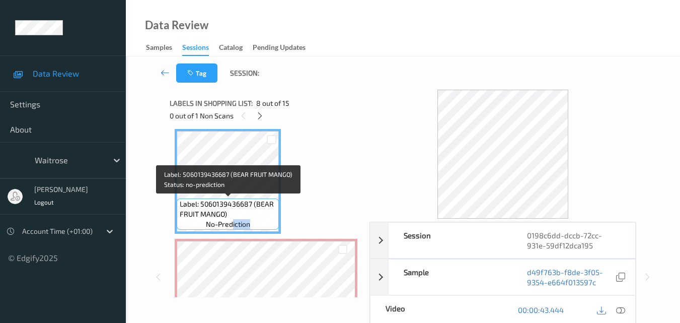
drag, startPoint x: 249, startPoint y: 225, endPoint x: 231, endPoint y: 222, distance: 19.0
click at [231, 222] on span "no-prediction" at bounding box center [228, 224] width 44 height 10
click at [228, 217] on span "Label: 5060139436687 (BEAR FRUIT MANGO)" at bounding box center [228, 209] width 97 height 20
drag, startPoint x: 228, startPoint y: 216, endPoint x: 180, endPoint y: 206, distance: 48.4
click at [180, 206] on span "Label: 5060139436687 (BEAR FRUIT MANGO)" at bounding box center [228, 209] width 97 height 20
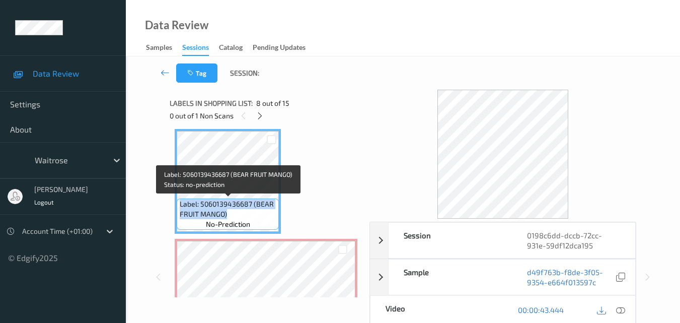
copy span "Label: 5060139436687 (BEAR FRUIT MANGO)"
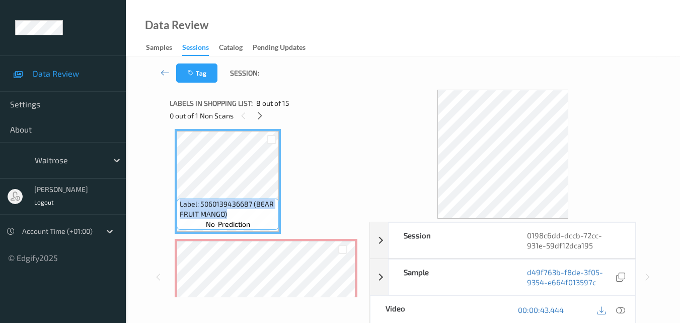
scroll to position [824, 0]
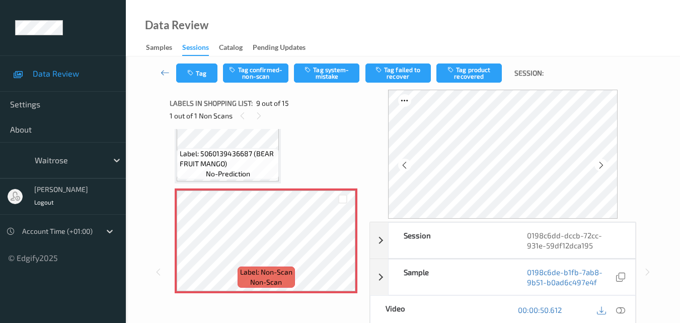
click at [623, 311] on icon at bounding box center [620, 309] width 9 height 9
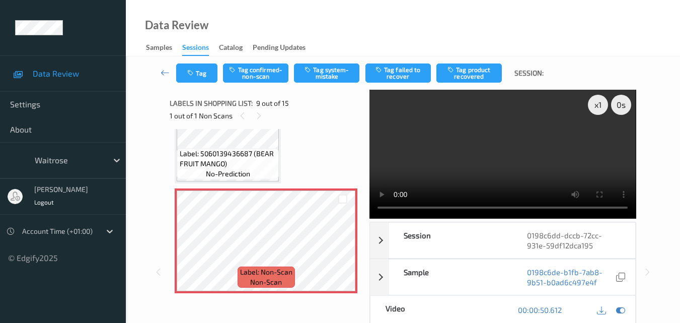
click at [485, 167] on video at bounding box center [503, 154] width 266 height 129
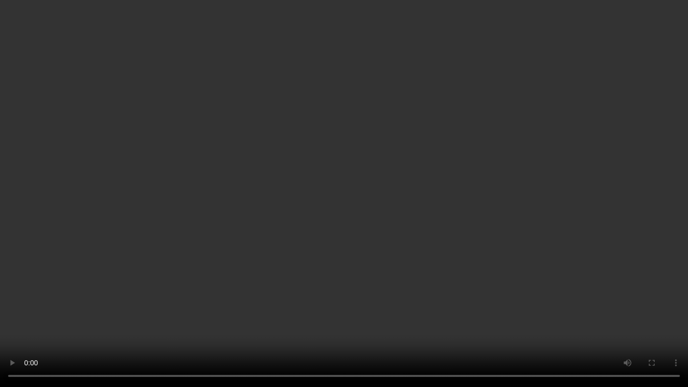
click at [351, 242] on video at bounding box center [344, 193] width 688 height 387
click at [389, 238] on video at bounding box center [344, 193] width 688 height 387
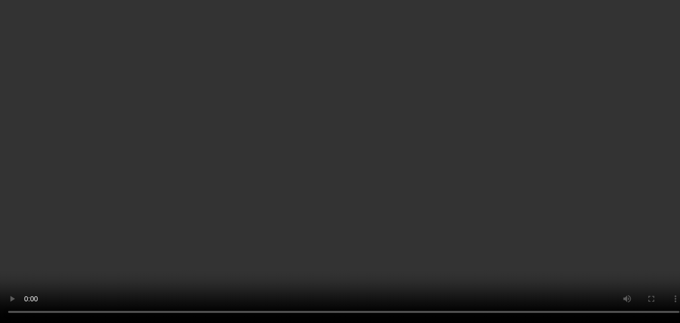
scroll to position [773, 0]
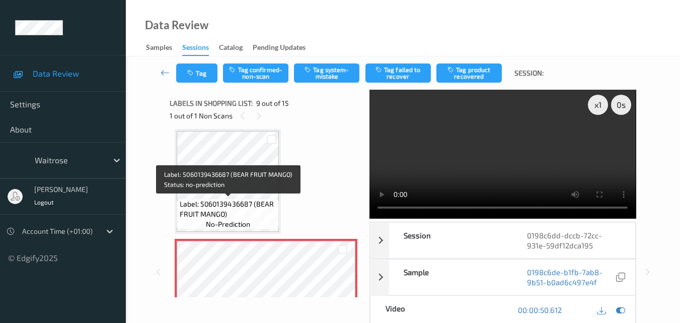
click at [244, 212] on span "Label: 5060139436687 (BEAR FRUIT MANGO)" at bounding box center [228, 209] width 97 height 20
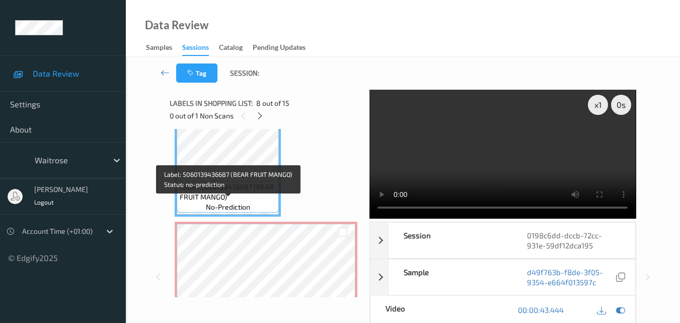
scroll to position [824, 0]
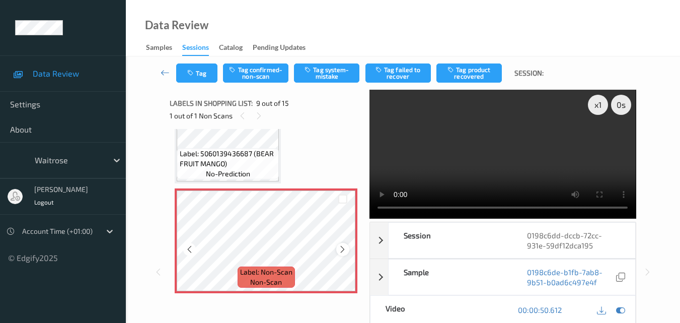
click at [347, 247] on icon at bounding box center [342, 249] width 9 height 9
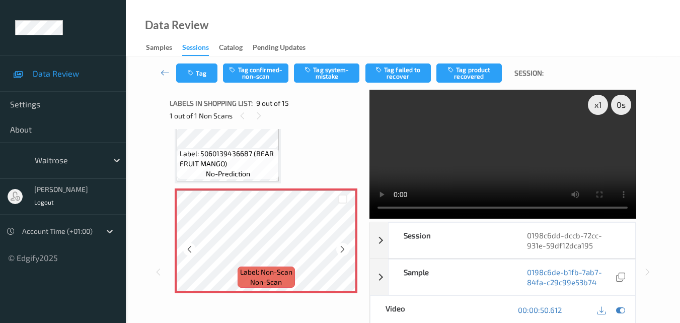
click at [347, 247] on icon at bounding box center [342, 249] width 9 height 9
click at [619, 311] on icon at bounding box center [620, 309] width 9 height 9
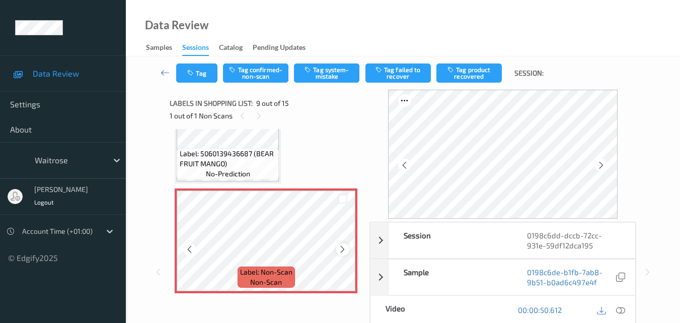
click at [342, 251] on icon at bounding box center [342, 249] width 9 height 9
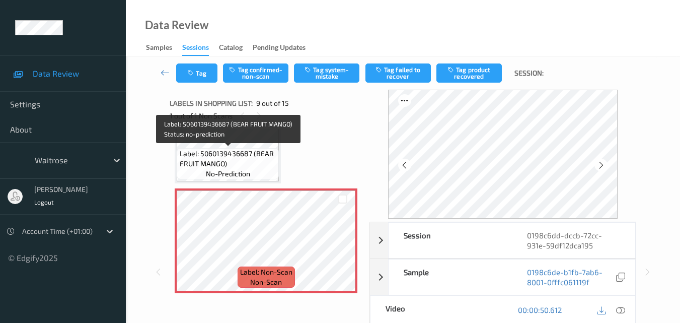
click at [243, 148] on div "Label: 5060139436687 (BEAR FRUIT MANGO) no-prediction" at bounding box center [228, 163] width 102 height 31
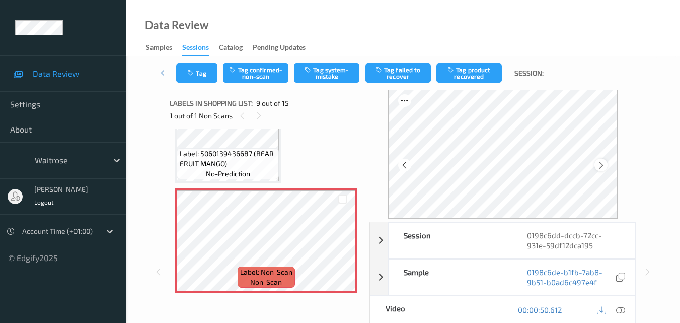
click at [604, 166] on icon at bounding box center [601, 165] width 9 height 9
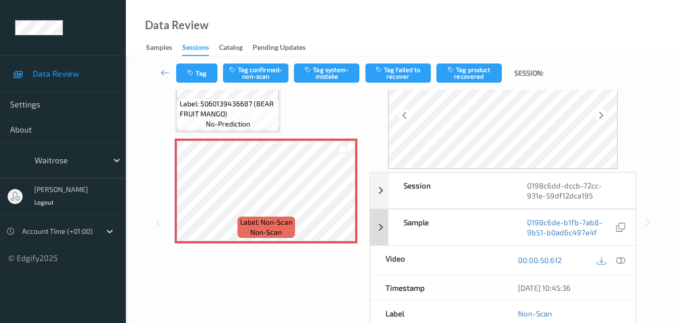
scroll to position [50, 0]
click at [624, 257] on icon at bounding box center [620, 259] width 9 height 9
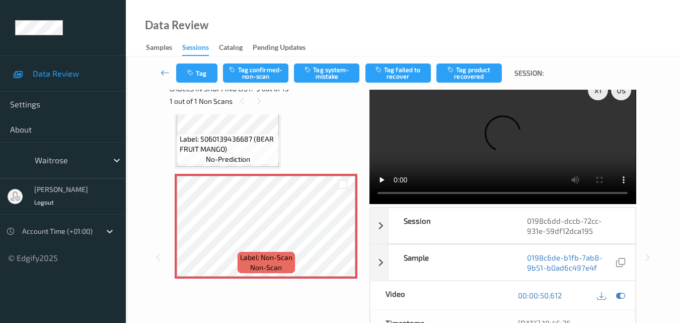
scroll to position [0, 0]
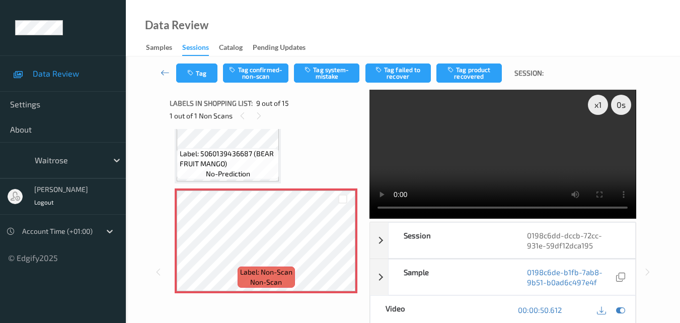
click at [537, 148] on video at bounding box center [503, 154] width 266 height 129
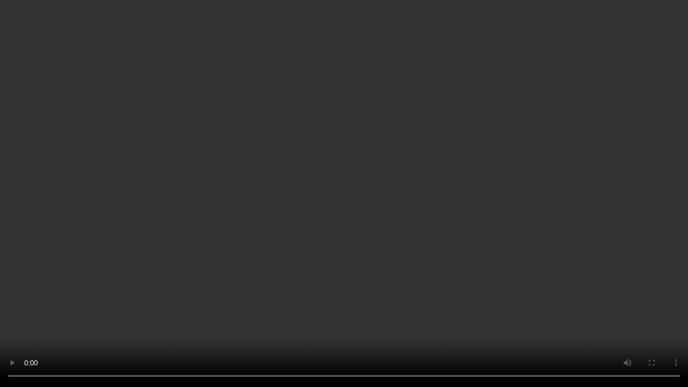
click at [413, 220] on video at bounding box center [344, 193] width 688 height 387
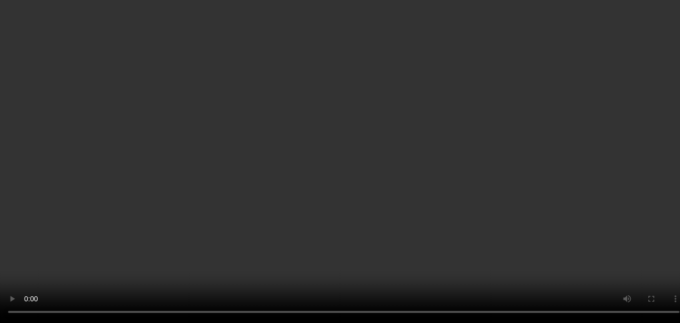
scroll to position [975, 0]
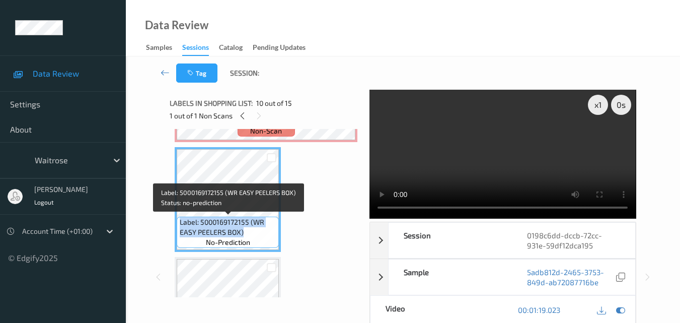
drag, startPoint x: 251, startPoint y: 233, endPoint x: 177, endPoint y: 227, distance: 74.3
click at [177, 227] on div "Label: 5000169172155 (WR EASY PEELERS BOX) no-prediction" at bounding box center [228, 231] width 102 height 31
copy span "Label: 5000169172155 (WR EASY PEELERS BOX)"
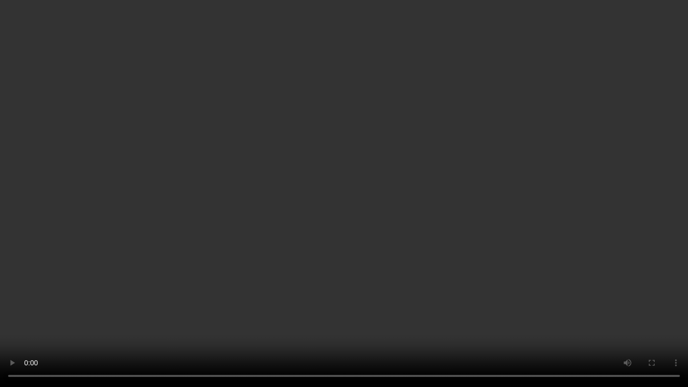
click at [396, 246] on video at bounding box center [344, 193] width 688 height 387
click at [391, 218] on video at bounding box center [344, 193] width 688 height 387
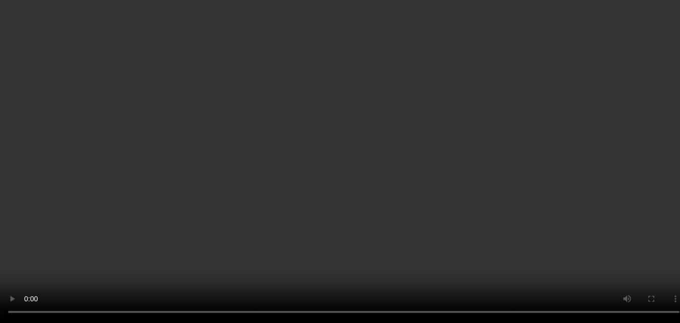
scroll to position [824, 0]
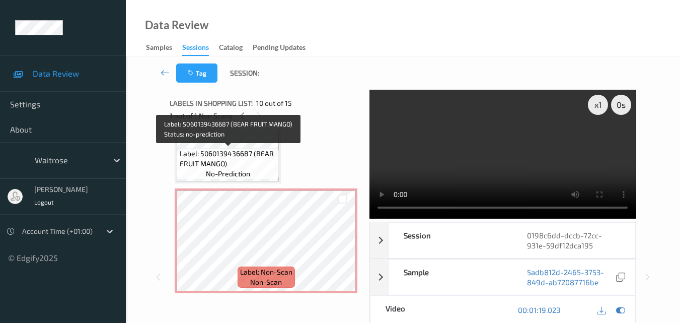
click at [257, 168] on span "Label: 5060139436687 (BEAR FRUIT MANGO)" at bounding box center [228, 159] width 97 height 20
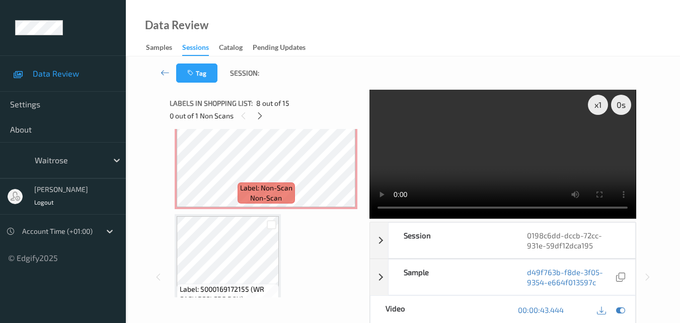
scroll to position [975, 0]
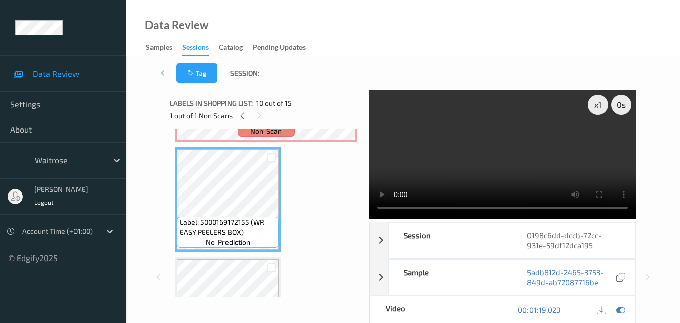
click at [517, 169] on video at bounding box center [503, 154] width 266 height 129
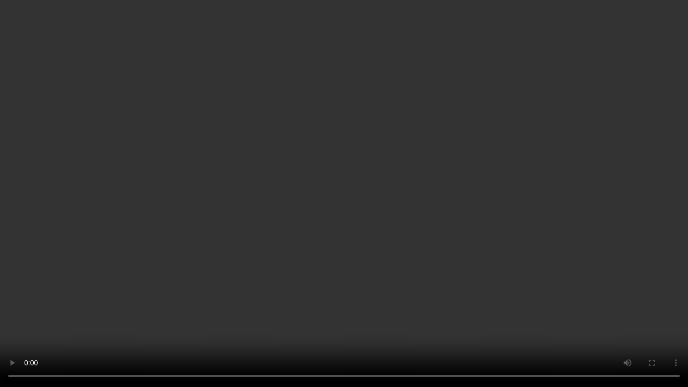
click at [457, 211] on video at bounding box center [344, 193] width 688 height 387
click at [421, 295] on video at bounding box center [344, 193] width 688 height 387
click at [455, 240] on video at bounding box center [344, 193] width 688 height 387
click at [350, 269] on video at bounding box center [344, 193] width 688 height 387
click at [387, 265] on video at bounding box center [344, 193] width 688 height 387
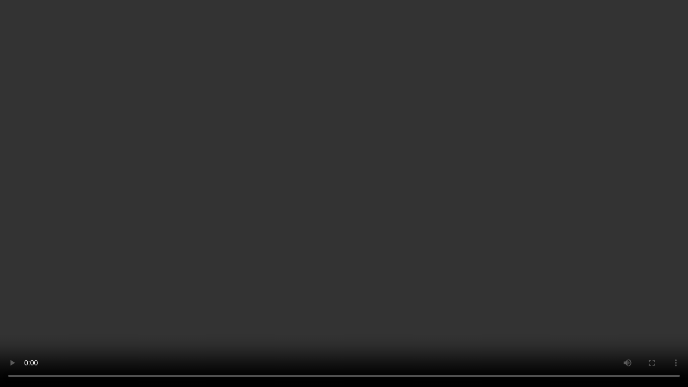
click at [467, 281] on video at bounding box center [344, 193] width 688 height 387
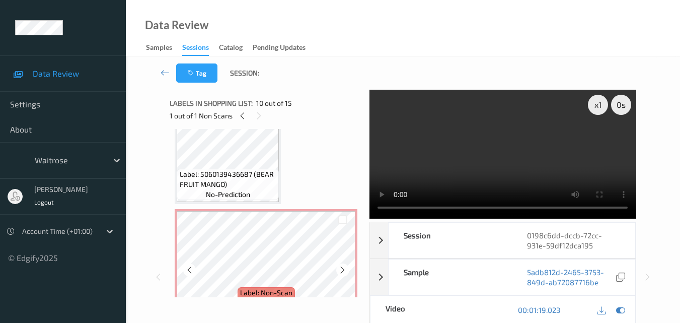
scroll to position [824, 0]
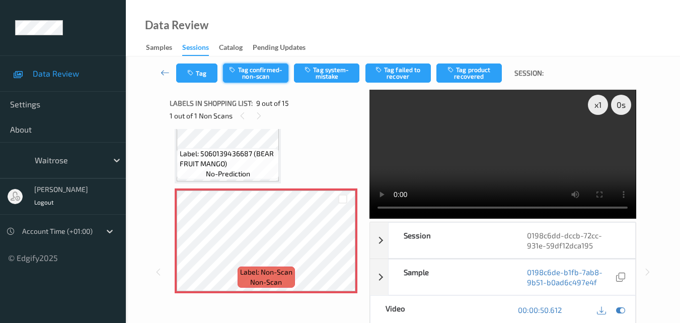
click at [260, 72] on button "Tag confirmed-non-scan" at bounding box center [255, 72] width 65 height 19
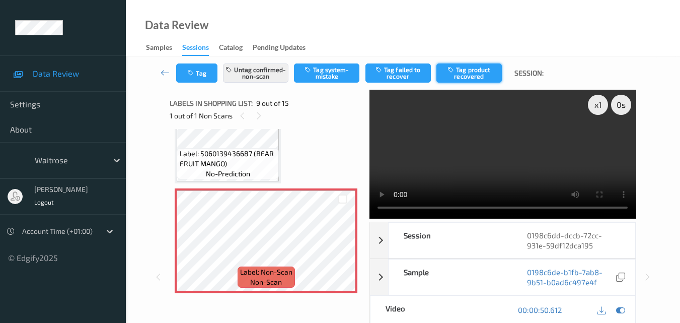
click at [477, 70] on button "Tag product recovered" at bounding box center [468, 72] width 65 height 19
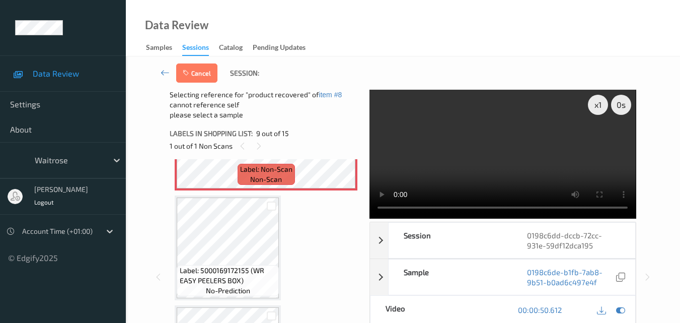
scroll to position [975, 0]
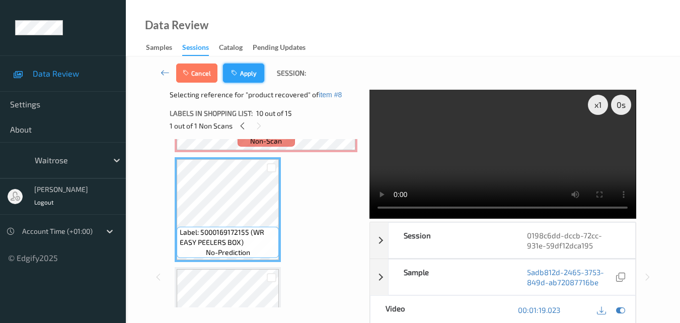
click at [248, 72] on button "Apply" at bounding box center [243, 72] width 41 height 19
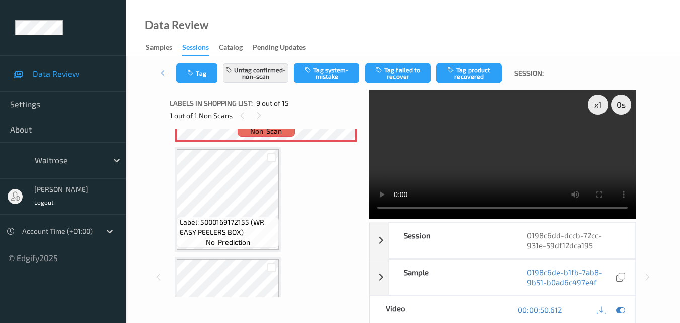
scroll to position [773, 0]
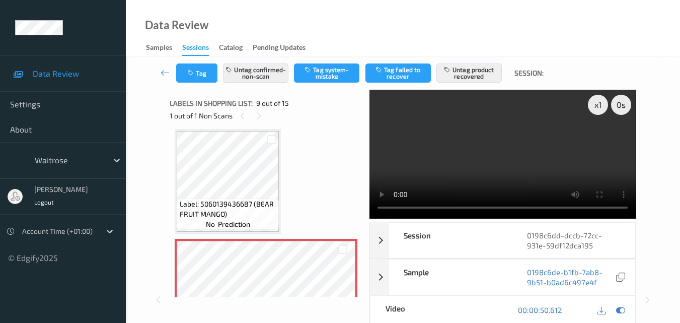
click at [471, 168] on video at bounding box center [503, 154] width 266 height 129
click at [480, 144] on video at bounding box center [503, 154] width 266 height 129
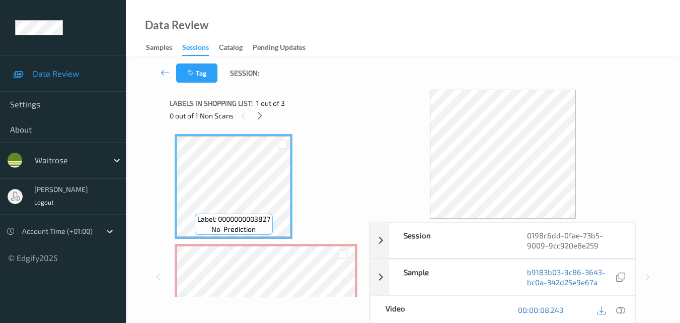
click at [465, 14] on div "Data Review Samples Sessions Catalog Pending Updates" at bounding box center [403, 28] width 554 height 56
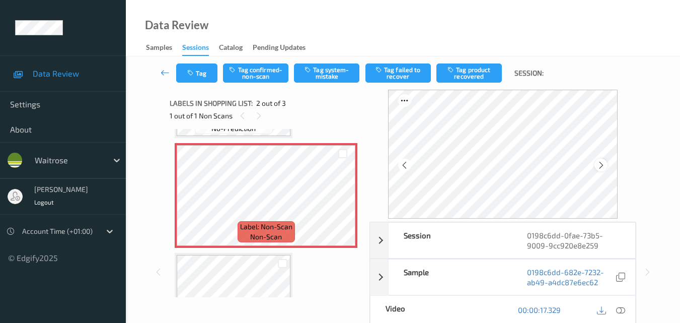
click at [605, 162] on icon at bounding box center [601, 165] width 9 height 9
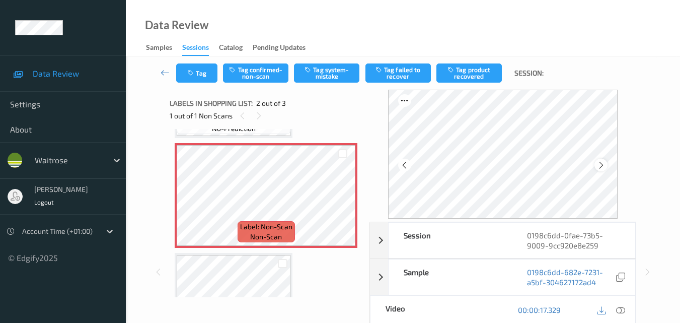
click at [601, 164] on icon at bounding box center [601, 165] width 9 height 9
click at [340, 208] on icon at bounding box center [342, 203] width 9 height 9
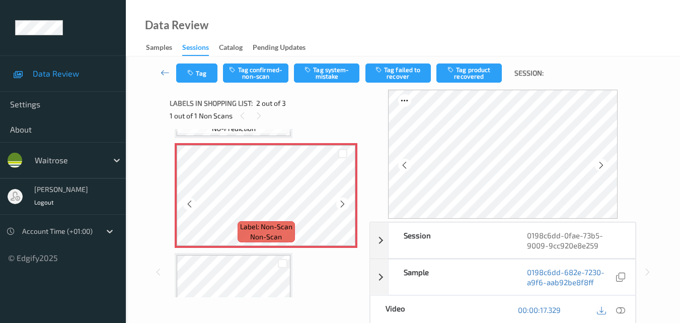
click at [340, 208] on icon at bounding box center [342, 203] width 9 height 9
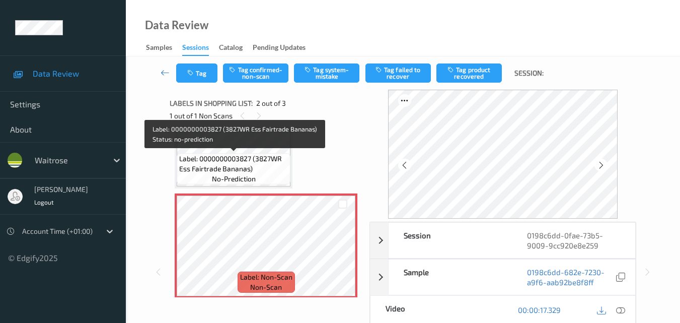
click at [257, 164] on span "Label: 0000000003827 (3827WR Ess Fairtrade Bananas)" at bounding box center [233, 164] width 109 height 20
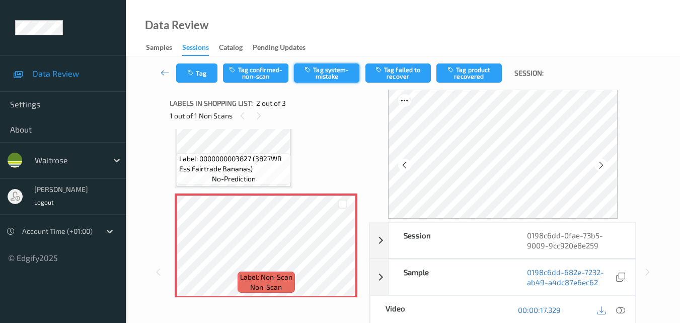
click at [331, 77] on button "Tag system-mistake" at bounding box center [326, 72] width 65 height 19
click at [206, 66] on button "Tag" at bounding box center [196, 72] width 41 height 19
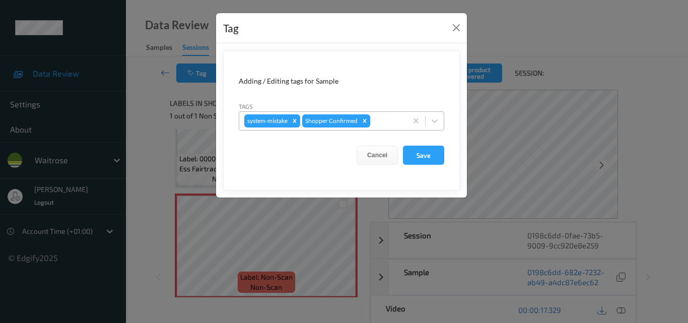
click at [385, 122] on div at bounding box center [387, 121] width 30 height 12
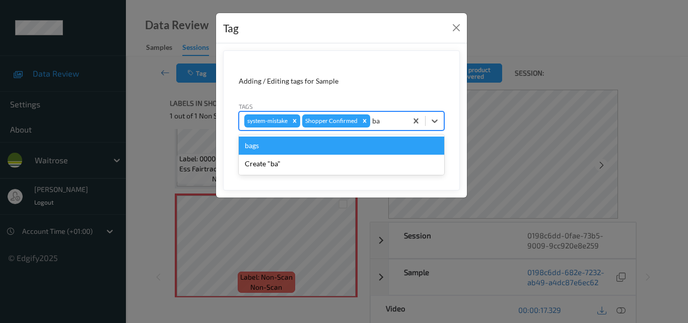
type input "bag"
click at [253, 145] on div "bags" at bounding box center [341, 145] width 205 height 18
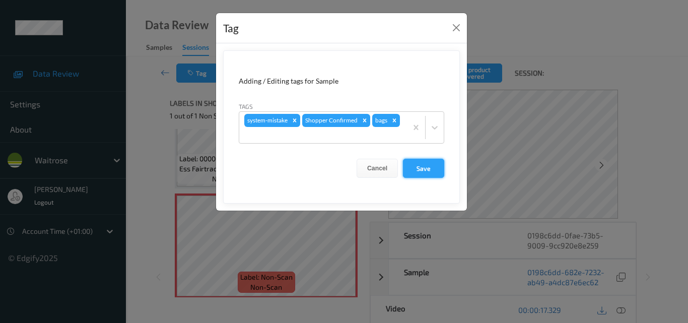
click at [423, 165] on button "Save" at bounding box center [423, 168] width 41 height 19
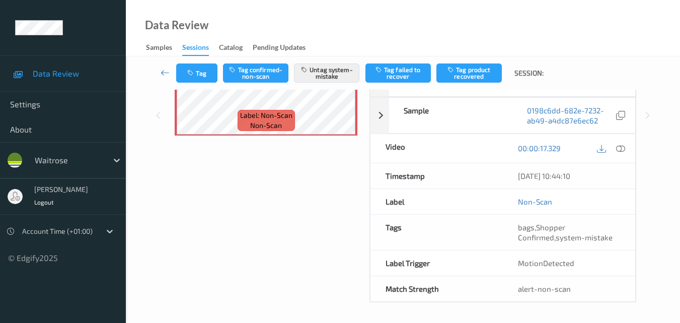
scroll to position [11, 0]
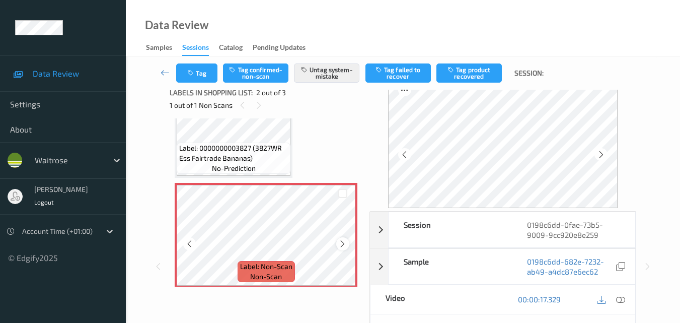
click at [343, 244] on icon at bounding box center [342, 243] width 9 height 9
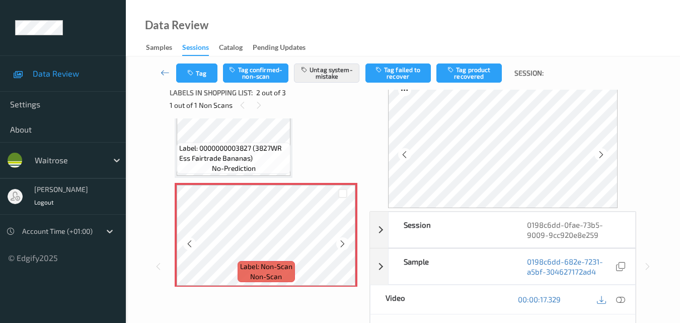
click at [343, 244] on icon at bounding box center [342, 243] width 9 height 9
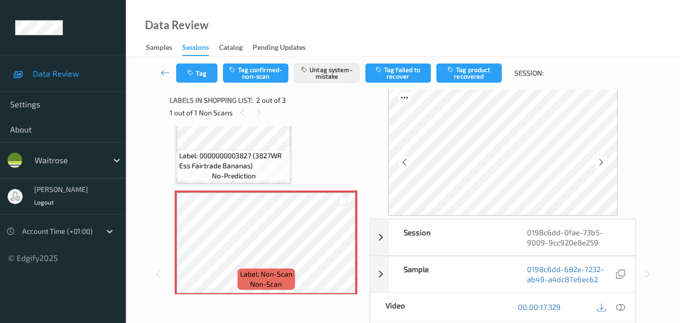
scroll to position [0, 0]
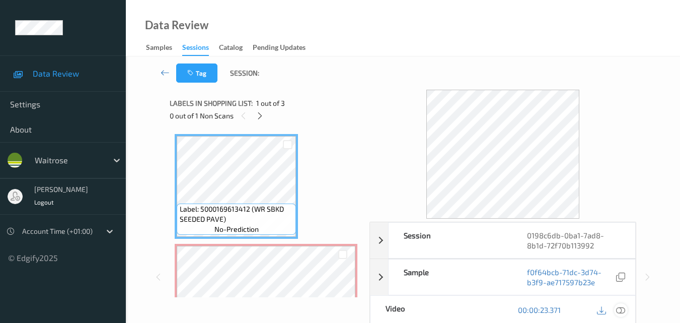
click at [621, 311] on icon at bounding box center [620, 309] width 9 height 9
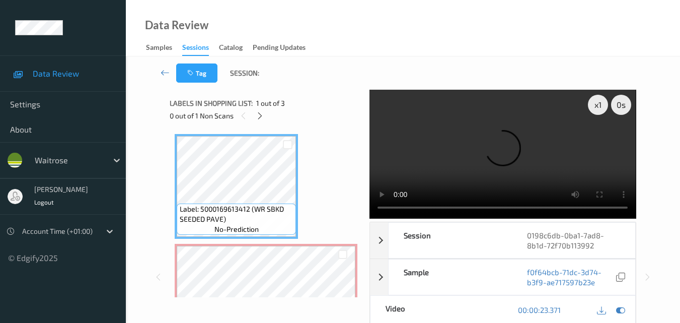
click at [463, 156] on video at bounding box center [503, 154] width 266 height 129
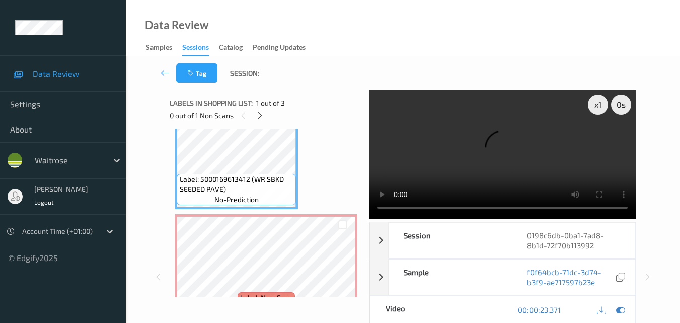
scroll to position [50, 0]
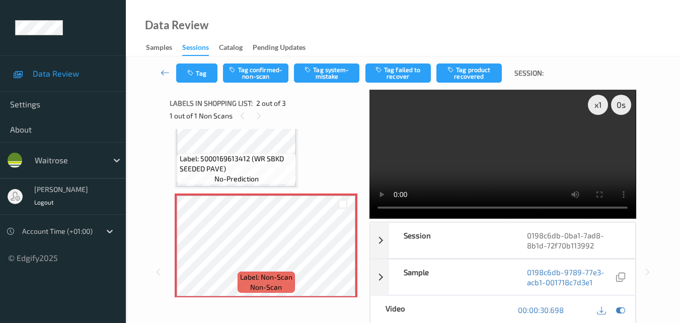
click at [501, 161] on video at bounding box center [503, 154] width 266 height 129
click at [511, 145] on video at bounding box center [503, 154] width 266 height 129
click at [539, 159] on video at bounding box center [503, 154] width 266 height 129
click at [617, 309] on icon at bounding box center [620, 309] width 9 height 9
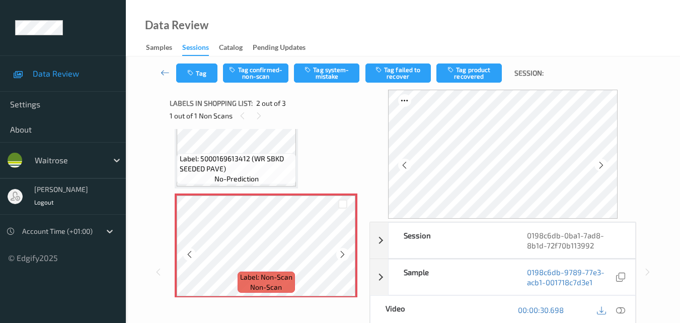
click at [342, 258] on icon at bounding box center [342, 254] width 9 height 9
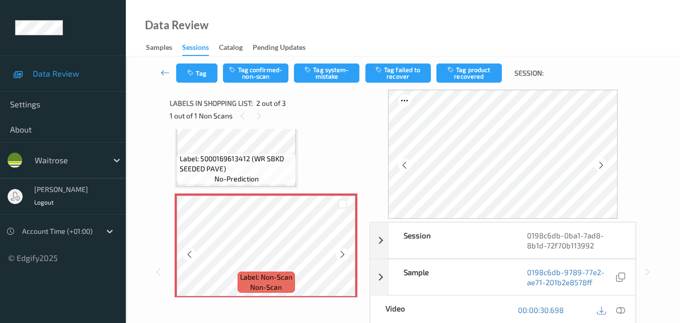
click at [342, 258] on icon at bounding box center [342, 254] width 9 height 9
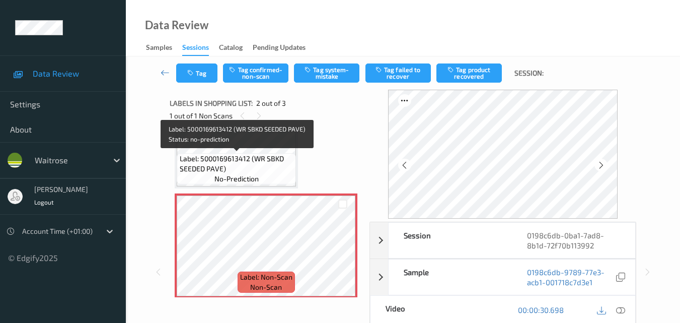
click at [267, 167] on span "Label: 5000169613412 (WR SBKD SEEDED PAVE)" at bounding box center [237, 164] width 114 height 20
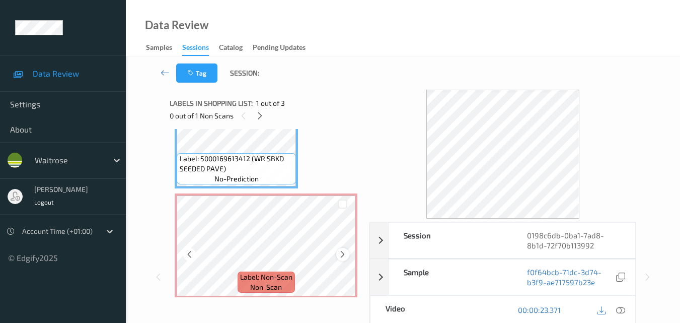
click at [341, 252] on icon at bounding box center [342, 254] width 9 height 9
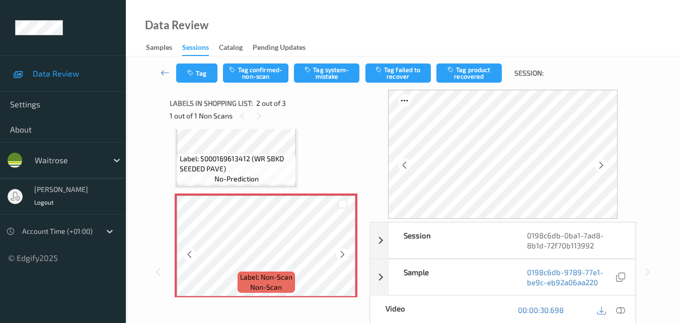
click at [341, 252] on icon at bounding box center [342, 254] width 9 height 9
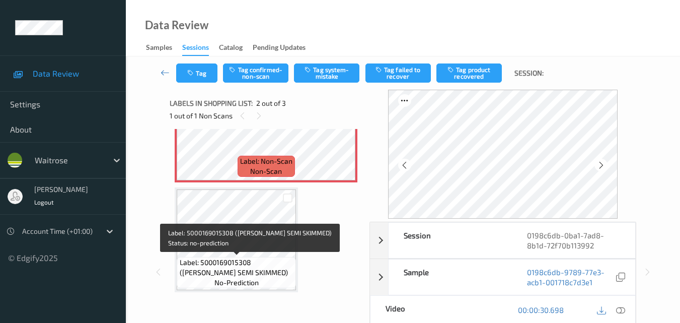
scroll to position [116, 0]
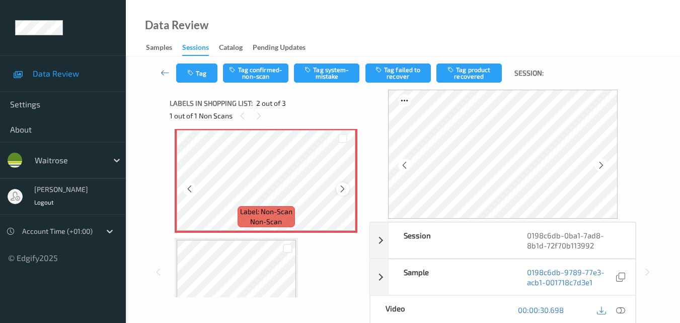
click at [340, 187] on icon at bounding box center [342, 188] width 9 height 9
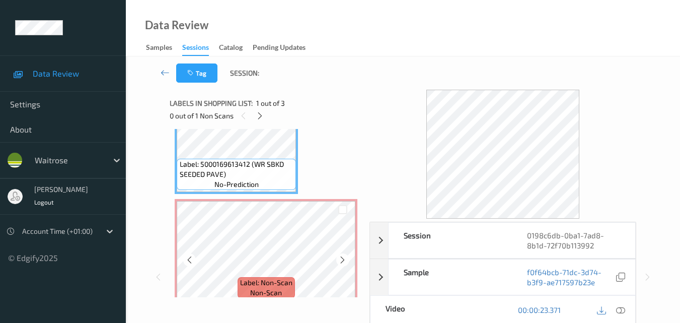
scroll to position [65, 0]
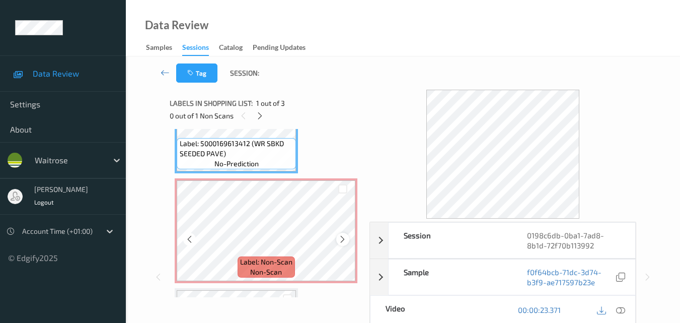
click at [348, 236] on div at bounding box center [342, 239] width 13 height 13
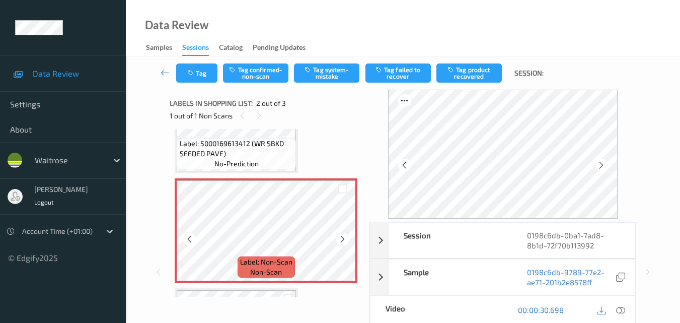
click at [348, 236] on div at bounding box center [342, 239] width 13 height 13
click at [327, 72] on button "Tag system-mistake" at bounding box center [326, 72] width 65 height 19
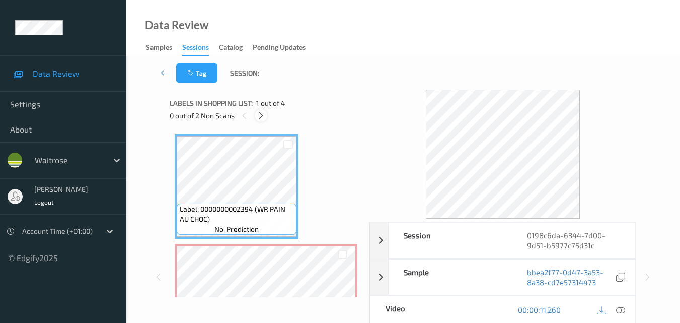
click at [262, 115] on icon at bounding box center [261, 115] width 9 height 9
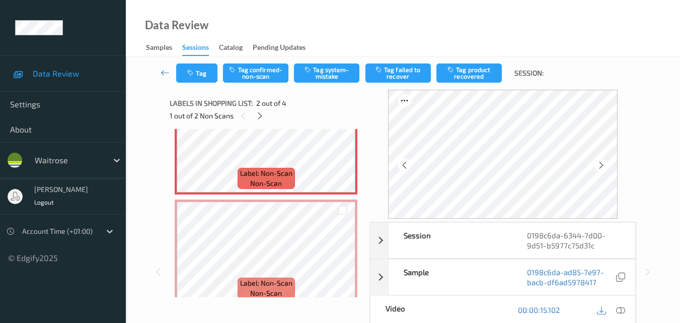
scroll to position [156, 0]
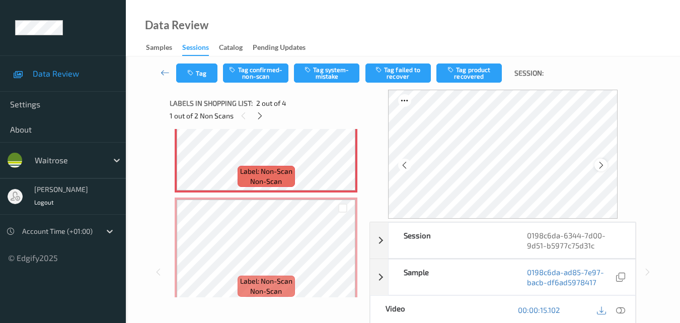
click at [602, 163] on icon at bounding box center [601, 165] width 9 height 9
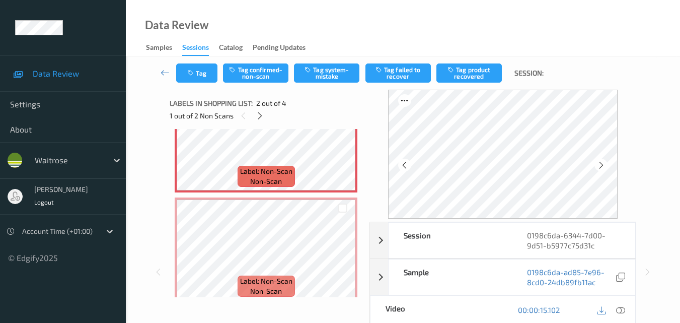
click at [602, 163] on icon at bounding box center [601, 165] width 9 height 9
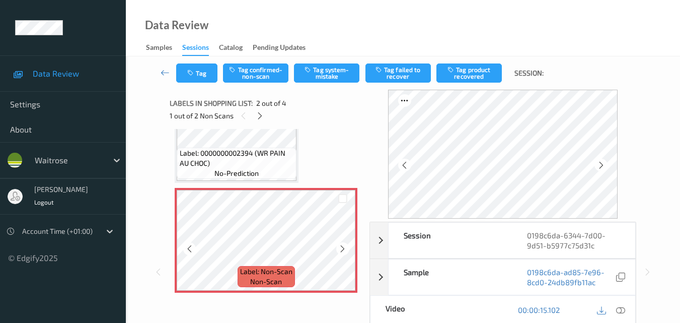
scroll to position [55, 0]
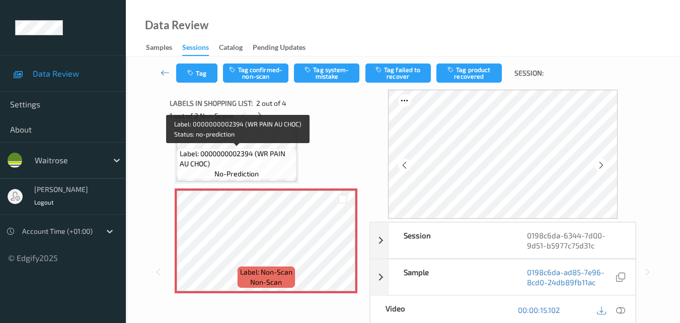
click at [229, 158] on span "Label: 0000000002394 (WR PAIN AU CHOC)" at bounding box center [237, 159] width 115 height 20
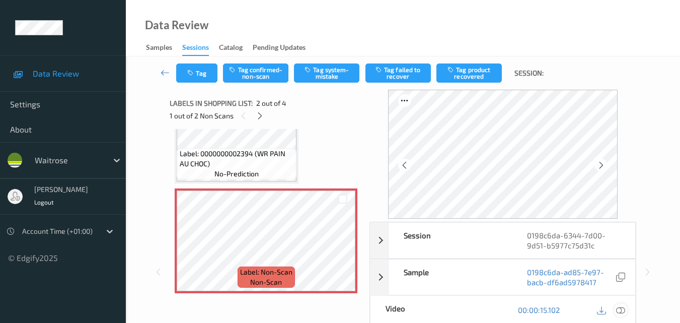
click at [624, 310] on icon at bounding box center [620, 309] width 9 height 9
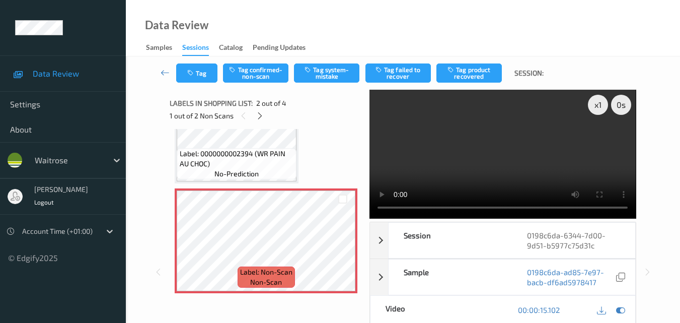
click at [501, 152] on video at bounding box center [503, 154] width 266 height 129
click at [542, 166] on video at bounding box center [503, 154] width 266 height 129
click at [475, 179] on video at bounding box center [503, 154] width 266 height 129
click at [478, 171] on video at bounding box center [503, 154] width 266 height 129
click at [322, 75] on button "Tag system-mistake" at bounding box center [326, 72] width 65 height 19
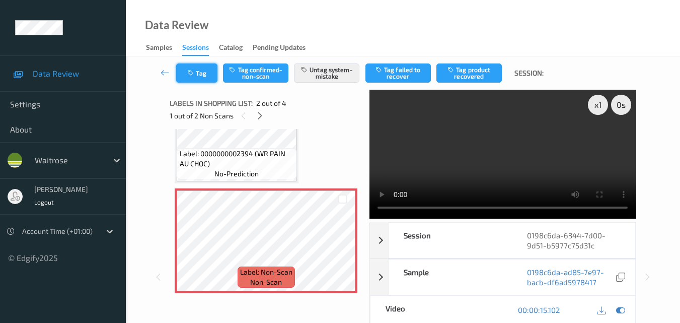
click at [206, 77] on button "Tag" at bounding box center [196, 72] width 41 height 19
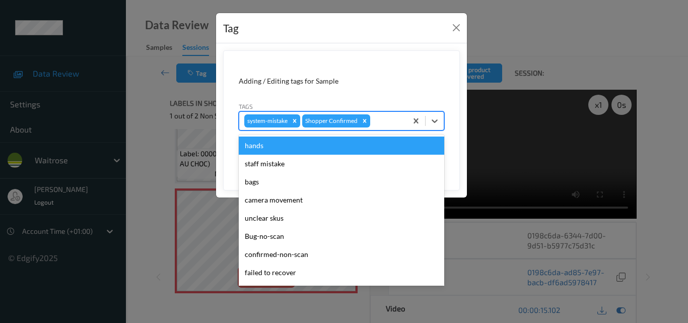
click at [384, 117] on div at bounding box center [387, 121] width 30 height 12
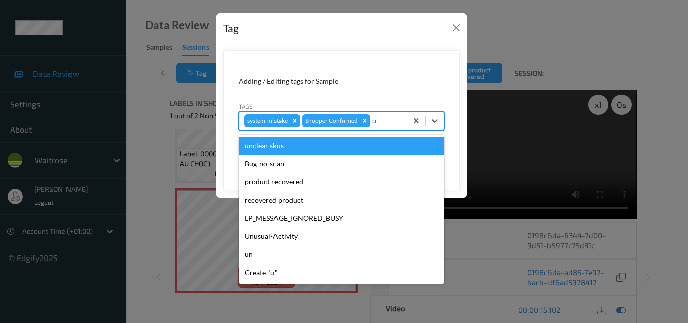
type input "un"
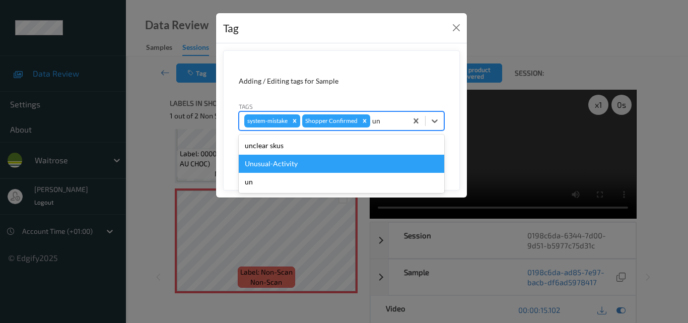
click at [355, 163] on div "Unusual-Activity" at bounding box center [341, 164] width 205 height 18
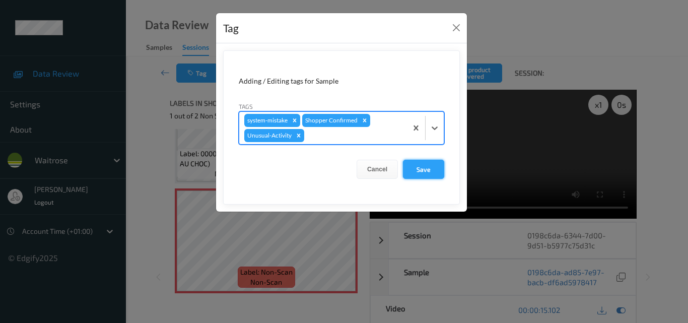
click at [425, 172] on button "Save" at bounding box center [423, 169] width 41 height 19
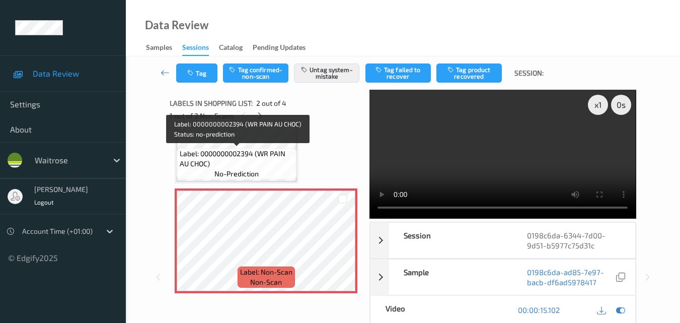
click at [283, 167] on span "Label: 0000000002394 (WR PAIN AU CHOC)" at bounding box center [237, 159] width 115 height 20
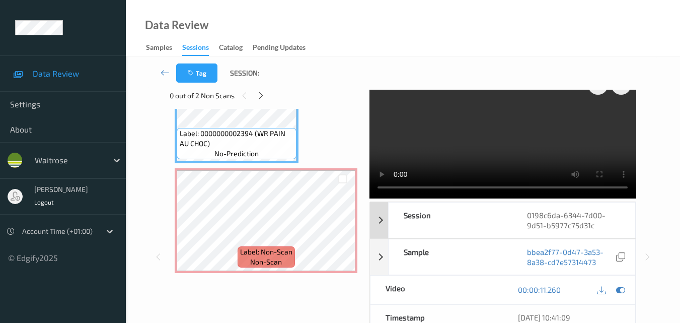
scroll to position [0, 0]
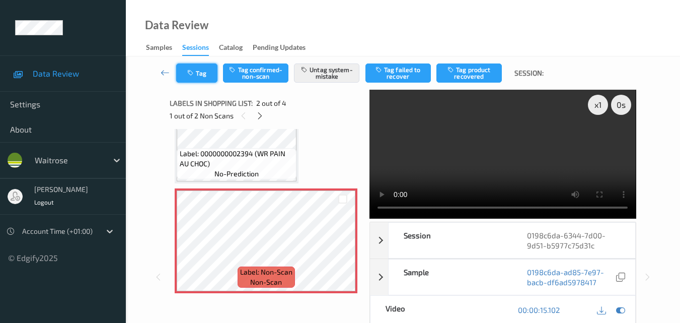
click at [204, 71] on button "Tag" at bounding box center [196, 72] width 41 height 19
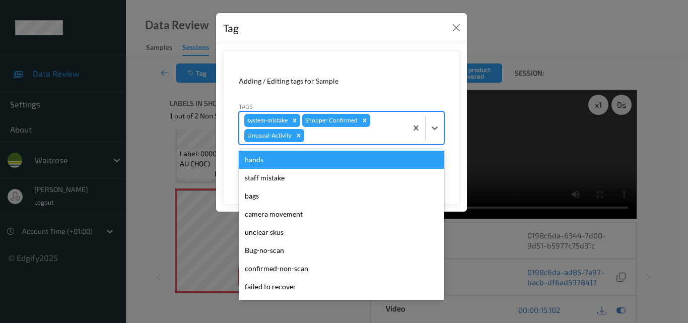
click at [344, 134] on div at bounding box center [354, 135] width 96 height 12
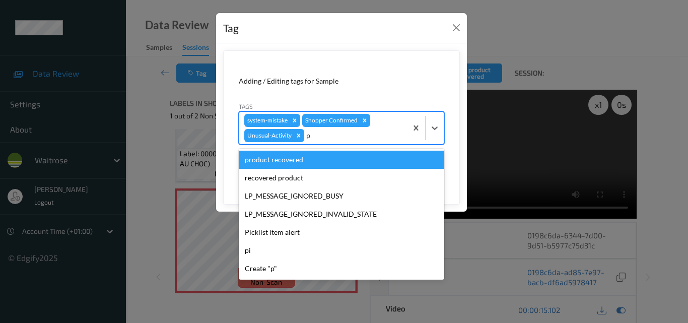
type input "pi"
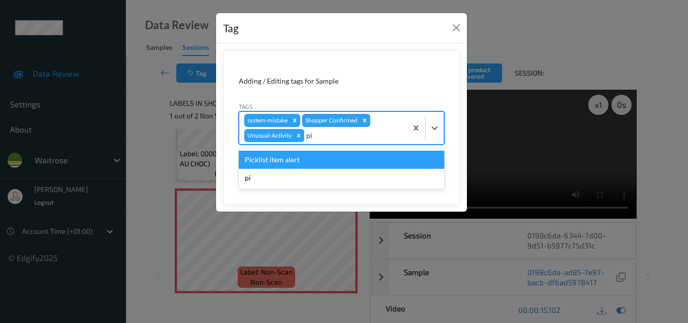
click at [321, 161] on div "Picklist item alert" at bounding box center [341, 160] width 205 height 18
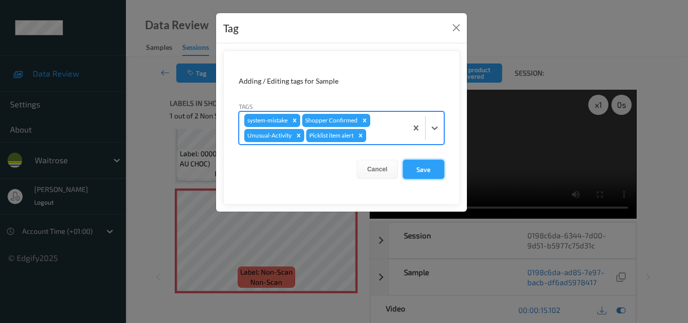
click at [425, 171] on button "Save" at bounding box center [423, 169] width 41 height 19
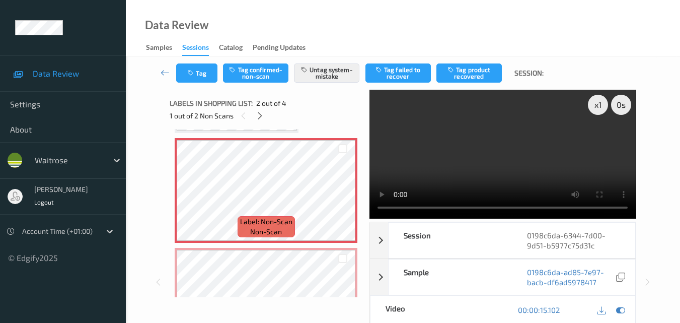
scroll to position [156, 0]
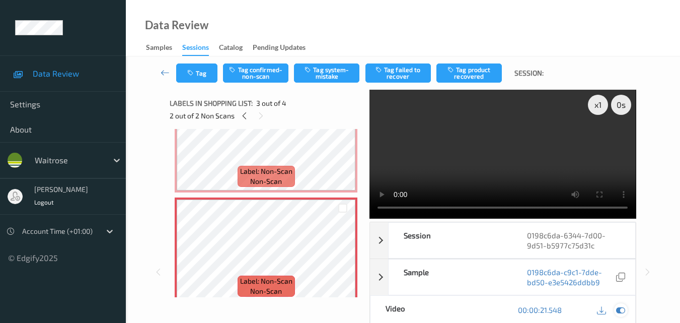
click at [620, 312] on icon at bounding box center [620, 309] width 9 height 9
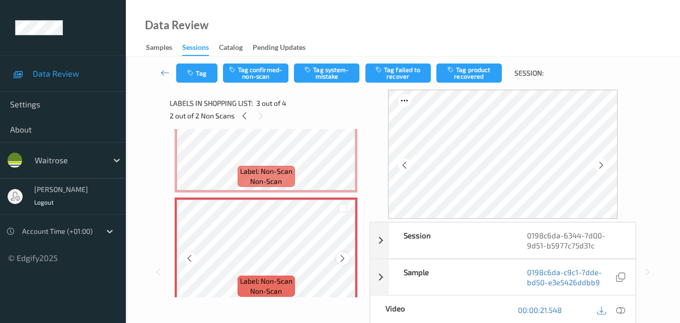
click at [345, 260] on icon at bounding box center [342, 258] width 9 height 9
click at [320, 80] on button "Tag system-mistake" at bounding box center [326, 72] width 65 height 19
click at [204, 74] on button "Tag" at bounding box center [196, 72] width 41 height 19
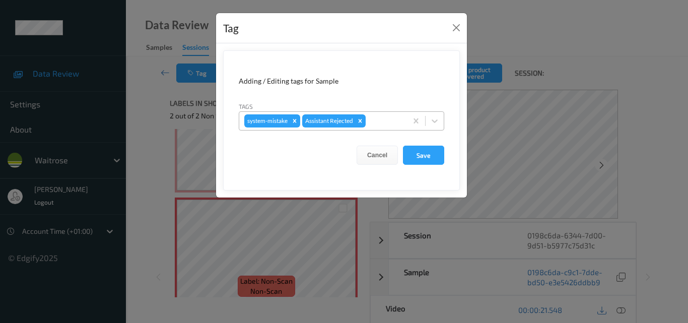
click at [389, 123] on div at bounding box center [384, 121] width 34 height 12
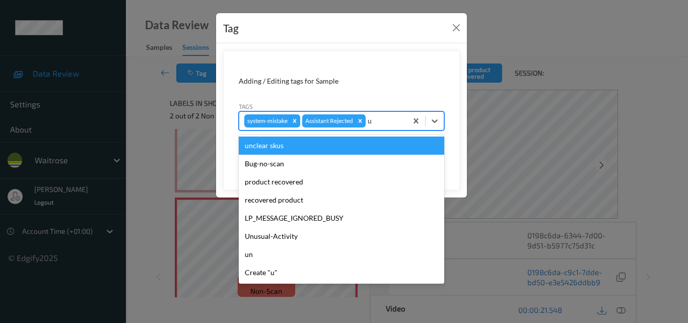
type input "un"
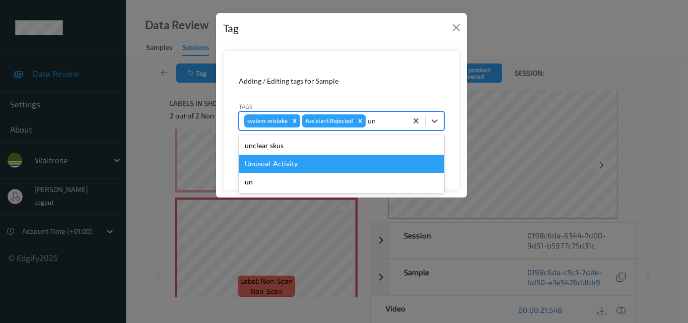
click at [353, 160] on div "Unusual-Activity" at bounding box center [341, 164] width 205 height 18
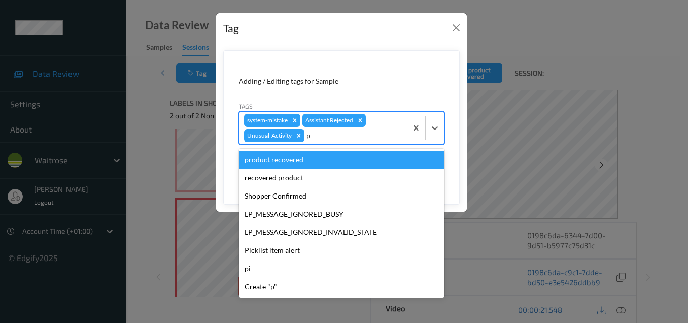
type input "pi"
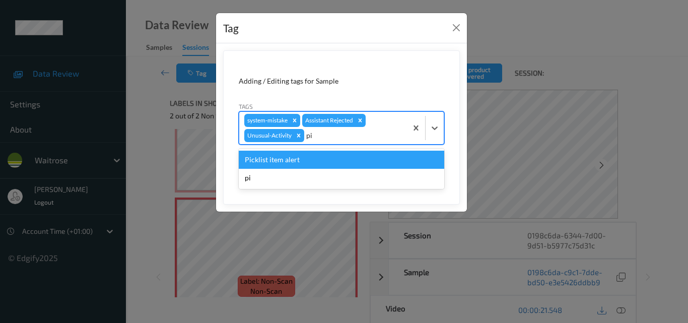
click at [353, 160] on div "Picklist item alert" at bounding box center [341, 160] width 205 height 18
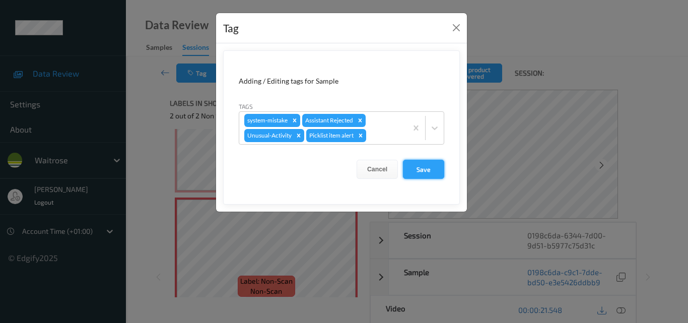
click at [422, 169] on button "Save" at bounding box center [423, 169] width 41 height 19
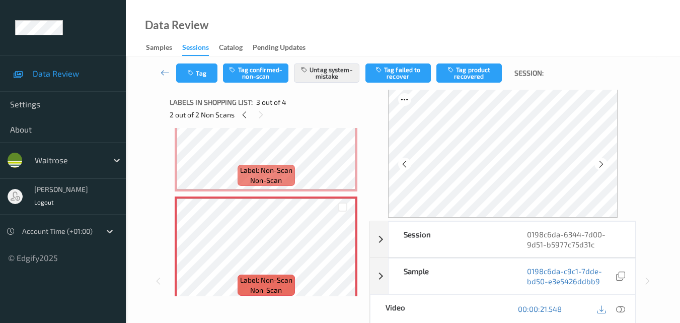
scroll to position [0, 0]
click at [243, 112] on icon at bounding box center [244, 115] width 9 height 9
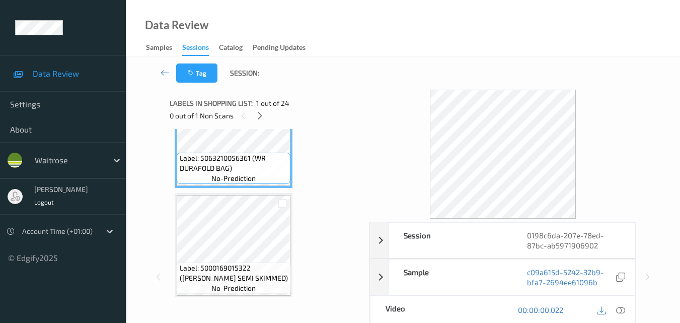
scroll to position [101, 0]
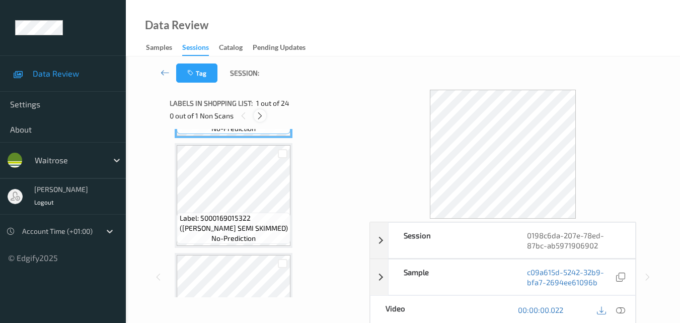
click at [260, 120] on icon at bounding box center [260, 115] width 9 height 9
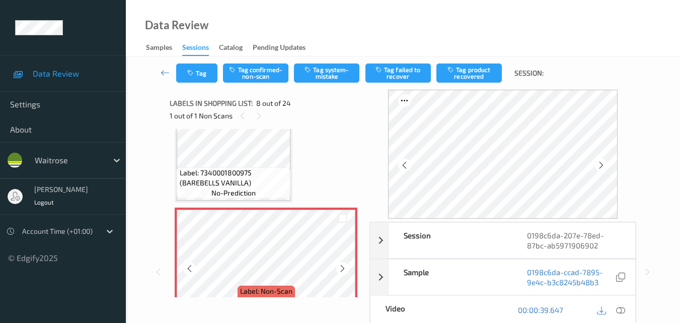
scroll to position [714, 0]
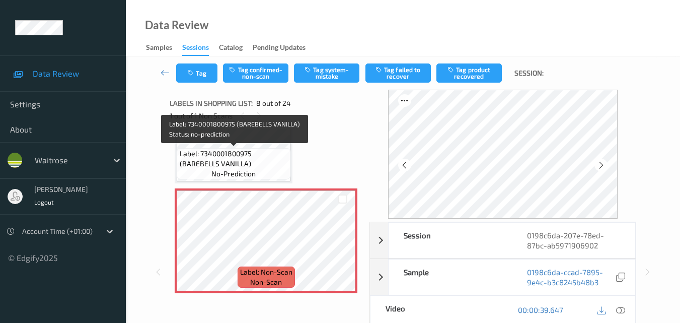
click at [230, 171] on span "no-prediction" at bounding box center [233, 174] width 44 height 10
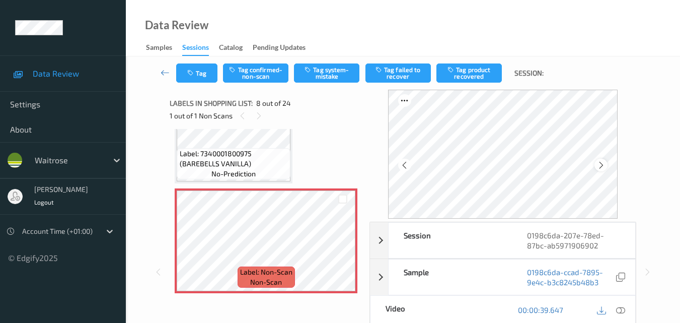
click at [605, 163] on icon at bounding box center [601, 165] width 9 height 9
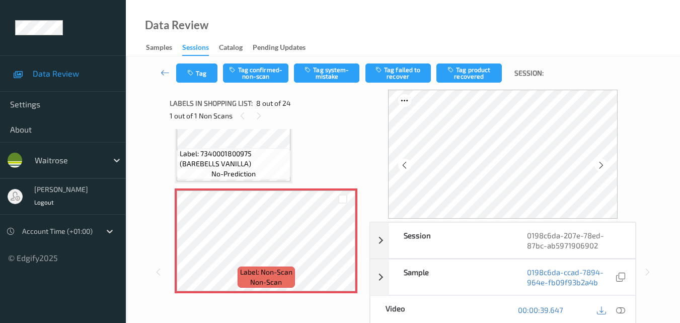
click at [605, 163] on icon at bounding box center [601, 165] width 9 height 9
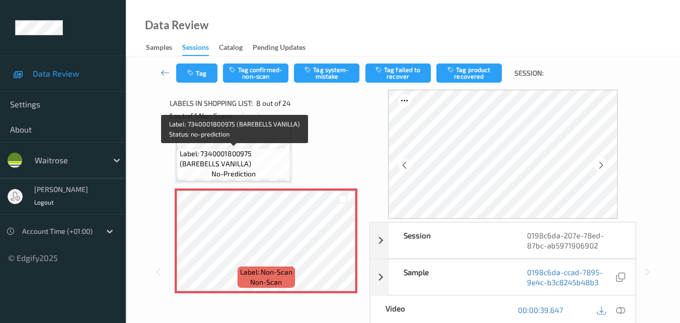
click at [264, 159] on span "Label: 7340001800975 (BAREBELLS VANILLA)" at bounding box center [234, 159] width 109 height 20
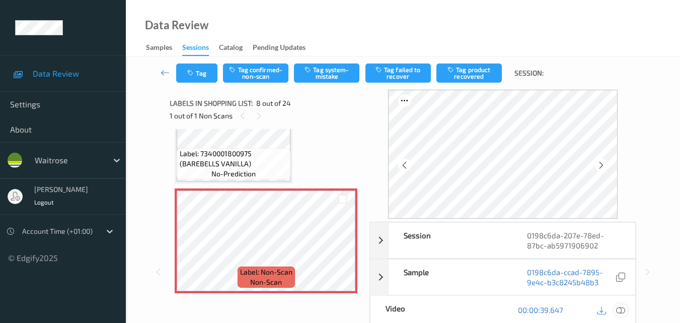
click at [624, 313] on icon at bounding box center [620, 309] width 9 height 9
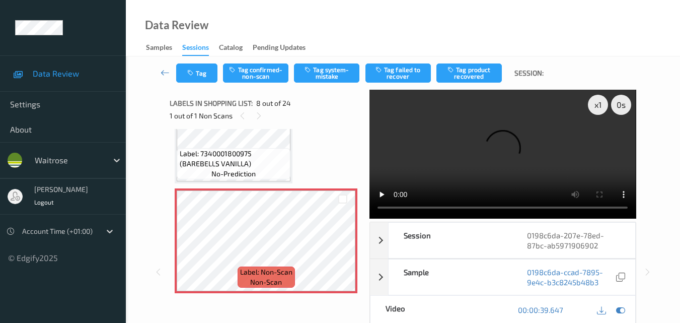
click at [454, 151] on video at bounding box center [503, 154] width 266 height 129
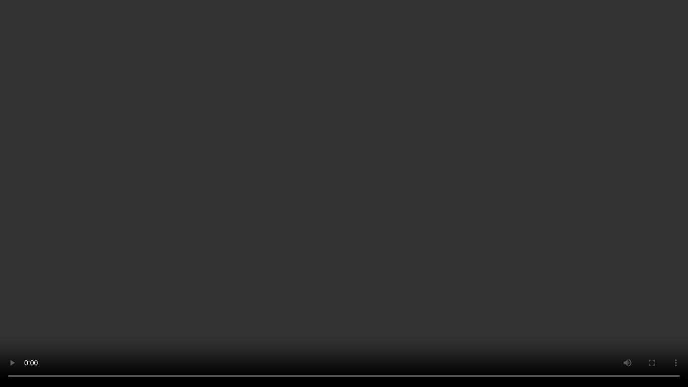
click at [517, 241] on video at bounding box center [344, 193] width 688 height 387
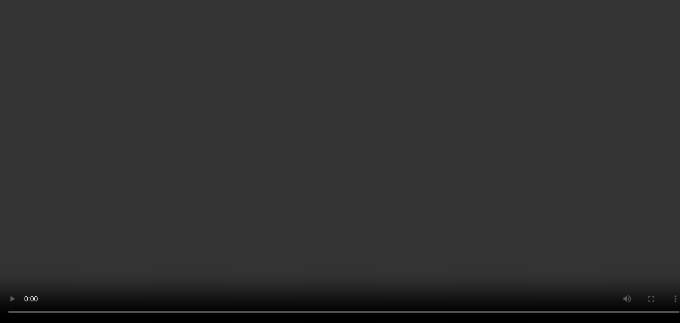
scroll to position [915, 0]
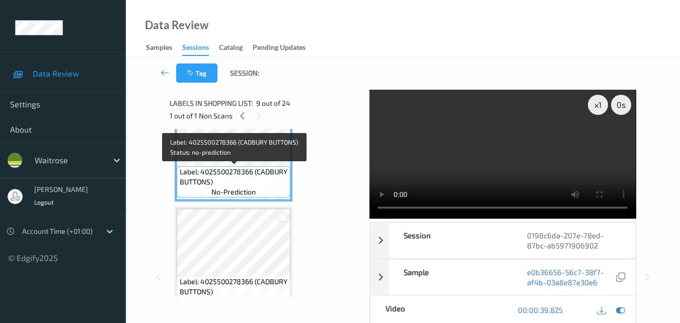
click at [254, 177] on span "Label: 4025500278366 (CADBURY BUTTONS)" at bounding box center [234, 177] width 109 height 20
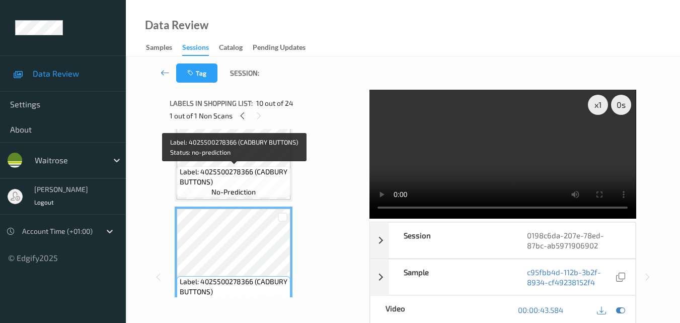
click at [260, 176] on span "Label: 4025500278366 (CADBURY BUTTONS)" at bounding box center [234, 177] width 109 height 20
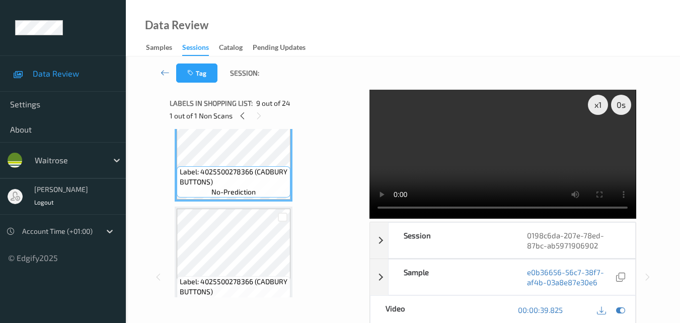
click at [517, 165] on video at bounding box center [503, 154] width 266 height 129
click at [477, 141] on video at bounding box center [503, 154] width 266 height 129
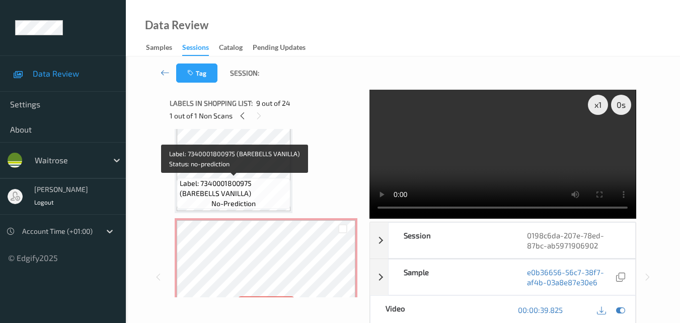
scroll to position [664, 0]
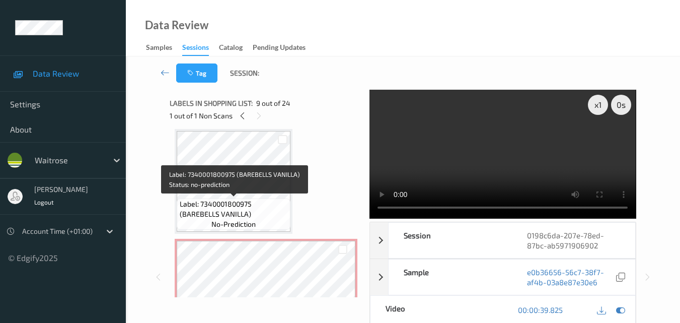
click at [245, 216] on span "Label: 7340001800975 (BAREBELLS VANILLA)" at bounding box center [234, 209] width 109 height 20
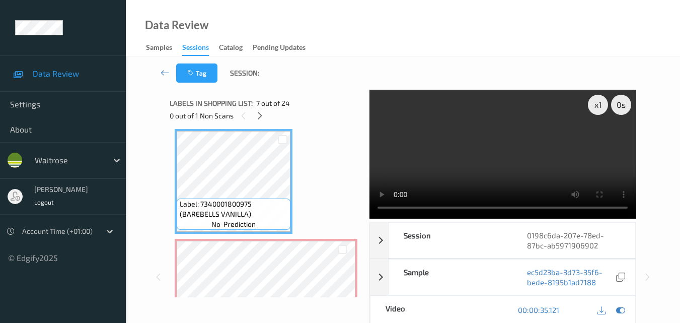
click at [540, 146] on video at bounding box center [503, 154] width 266 height 129
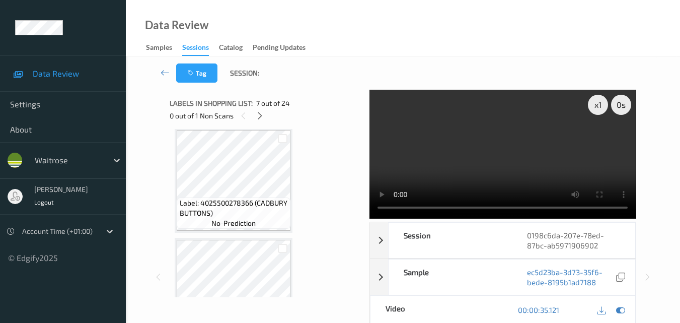
scroll to position [865, 0]
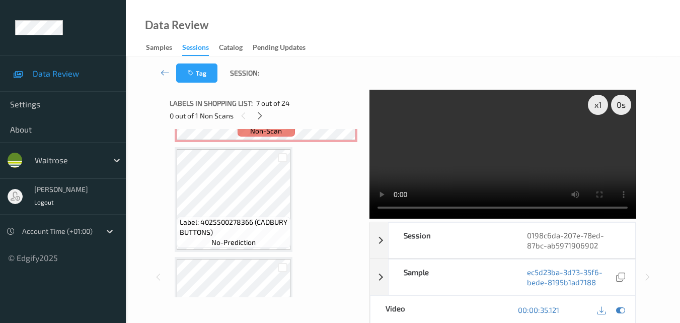
click at [481, 153] on video at bounding box center [503, 154] width 266 height 129
click at [531, 144] on video at bounding box center [503, 154] width 266 height 129
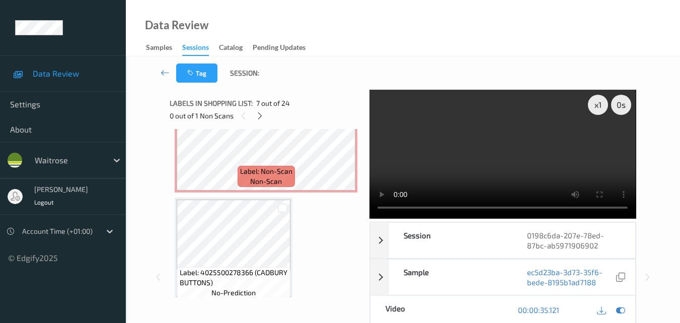
scroll to position [764, 0]
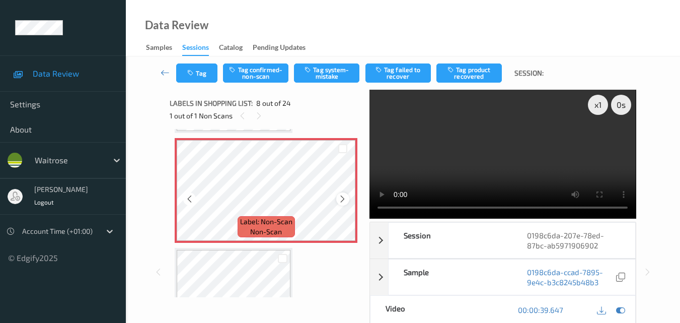
click at [347, 196] on icon at bounding box center [342, 198] width 9 height 9
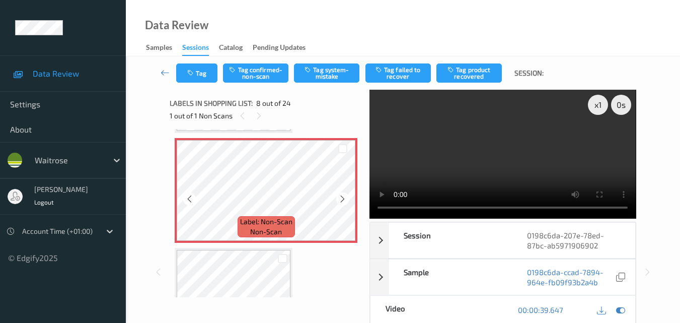
click at [347, 196] on icon at bounding box center [342, 198] width 9 height 9
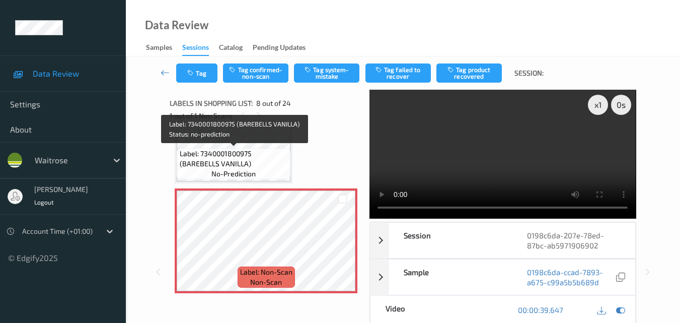
click at [205, 159] on span "Label: 7340001800975 (BAREBELLS VANILLA)" at bounding box center [234, 159] width 109 height 20
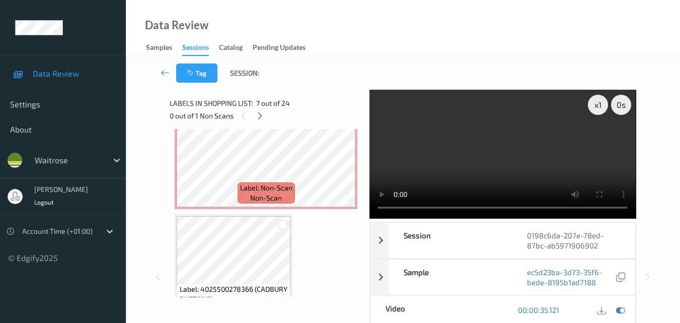
scroll to position [815, 0]
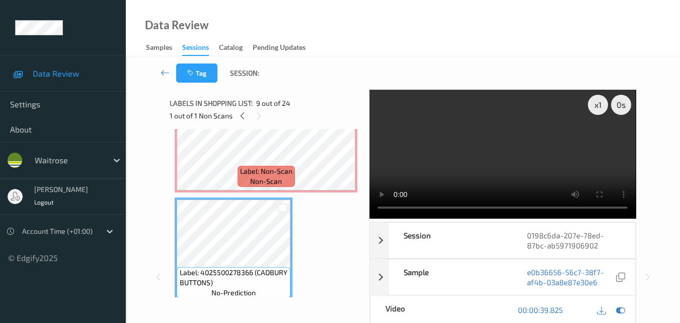
click at [503, 174] on video at bounding box center [503, 154] width 266 height 129
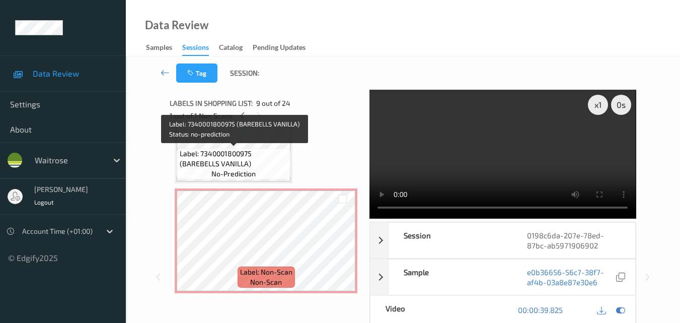
click at [264, 158] on span "Label: 7340001800975 (BAREBELLS VANILLA)" at bounding box center [234, 159] width 109 height 20
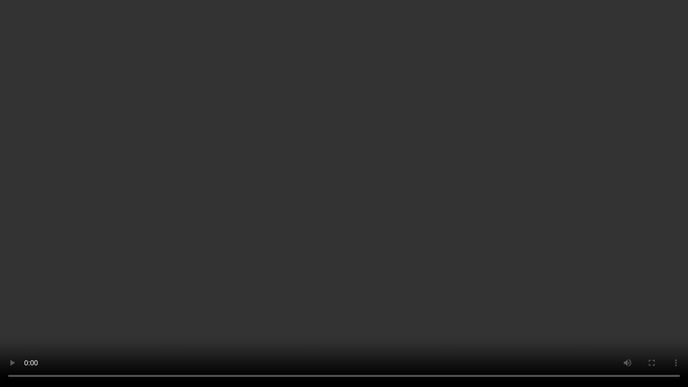
click at [539, 217] on video at bounding box center [344, 193] width 688 height 387
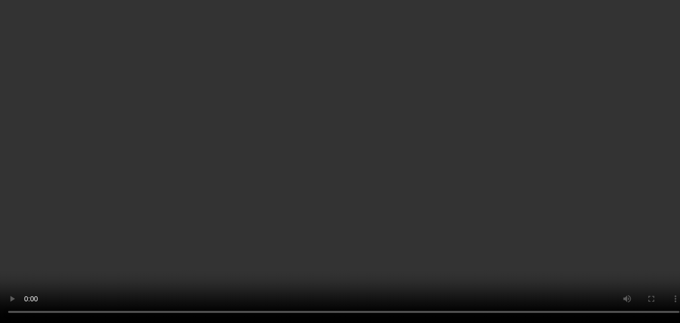
scroll to position [764, 0]
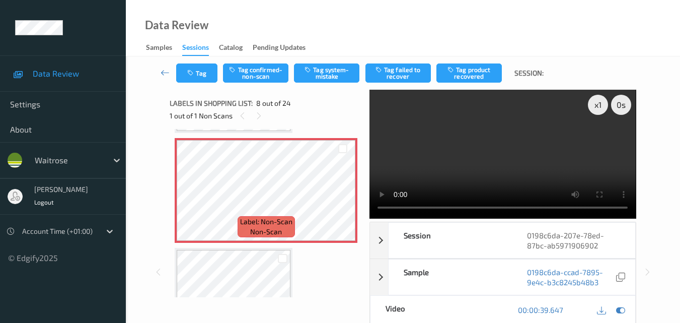
click at [487, 164] on video at bounding box center [503, 154] width 266 height 129
click at [529, 139] on video at bounding box center [503, 154] width 266 height 129
click at [328, 70] on button "Tag system-mistake" at bounding box center [326, 72] width 65 height 19
click at [198, 76] on button "Tag" at bounding box center [196, 72] width 41 height 19
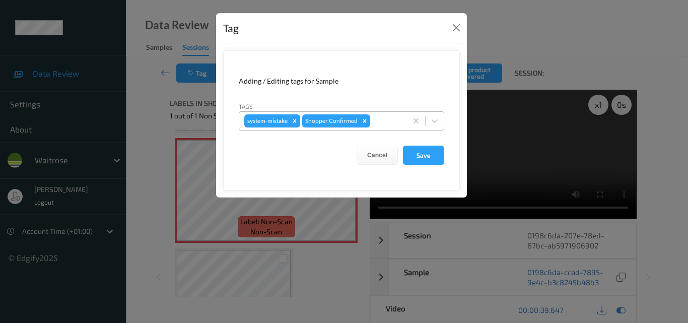
click at [384, 121] on div at bounding box center [387, 121] width 30 height 12
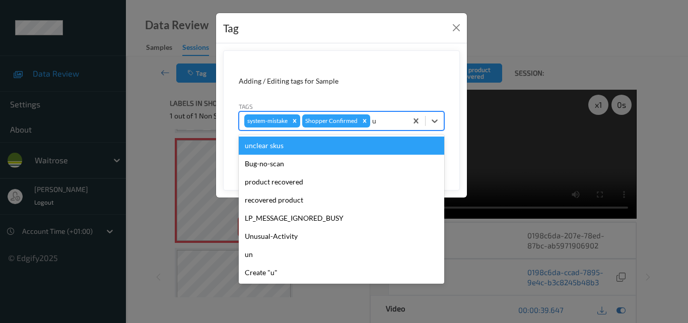
type input "un"
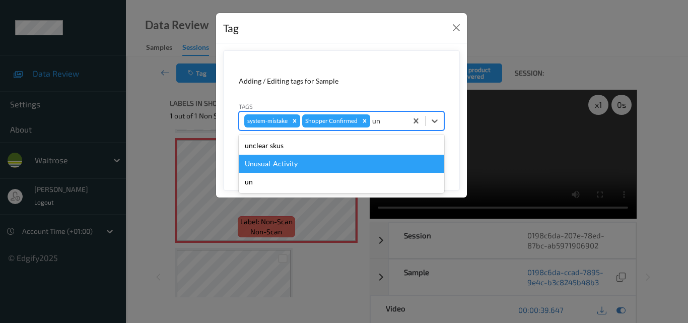
click at [279, 166] on div "Unusual-Activity" at bounding box center [341, 164] width 205 height 18
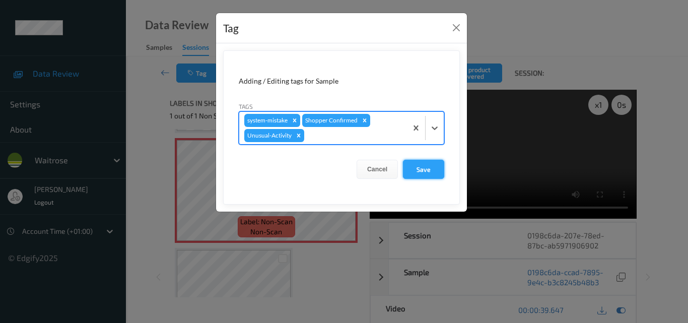
click at [421, 172] on button "Save" at bounding box center [423, 169] width 41 height 19
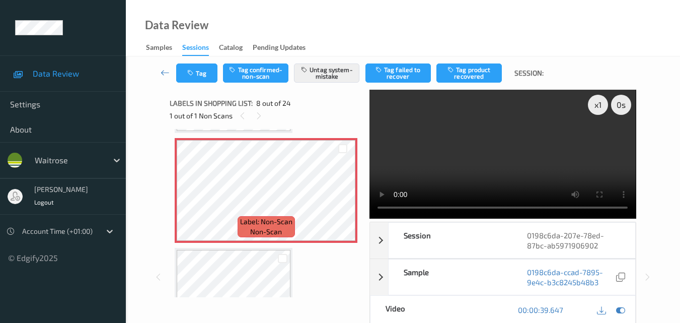
click at [378, 19] on div "Data Review Samples Sessions Catalog Pending Updates" at bounding box center [403, 28] width 554 height 56
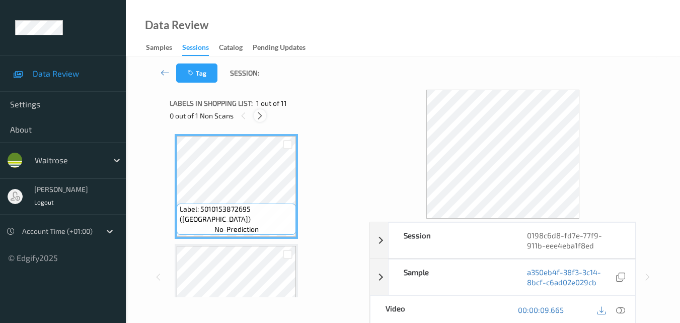
click at [258, 115] on icon at bounding box center [260, 115] width 9 height 9
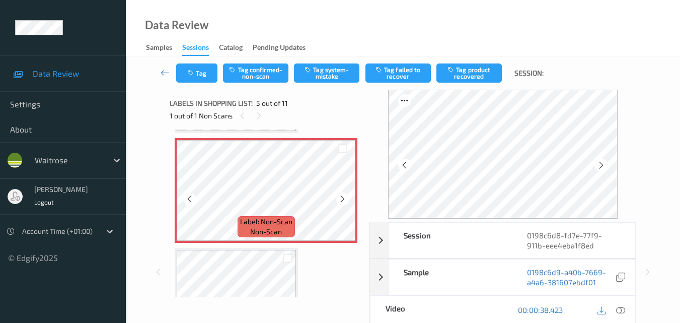
scroll to position [385, 0]
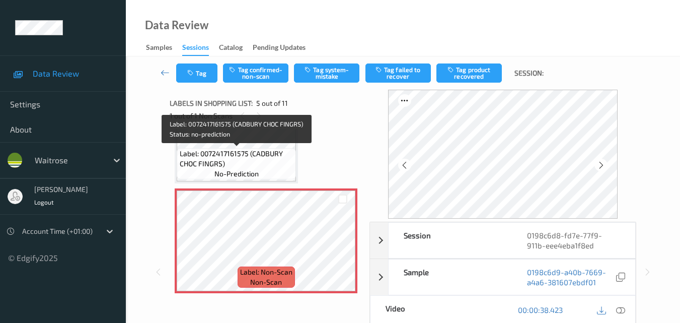
click at [248, 154] on span "Label: 0072417161575 (CADBURY CHOC FINGRS)" at bounding box center [237, 159] width 114 height 20
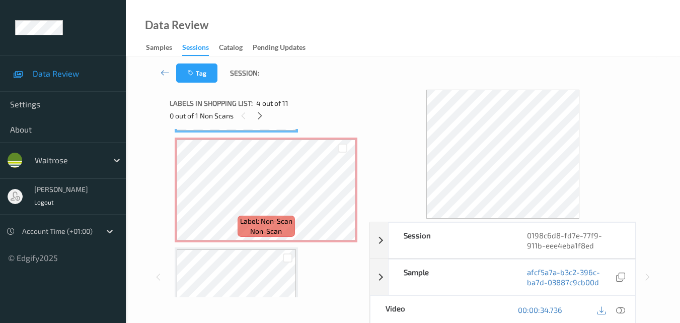
scroll to position [435, 0]
click at [341, 198] on icon at bounding box center [342, 198] width 9 height 9
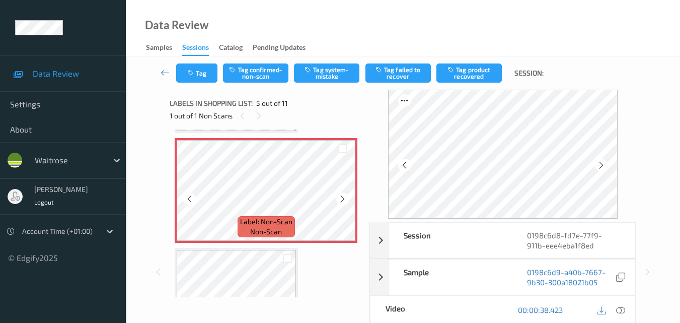
click at [341, 198] on icon at bounding box center [342, 198] width 9 height 9
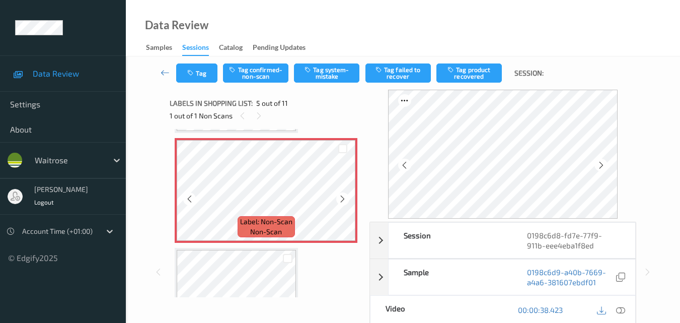
click at [341, 198] on icon at bounding box center [342, 198] width 9 height 9
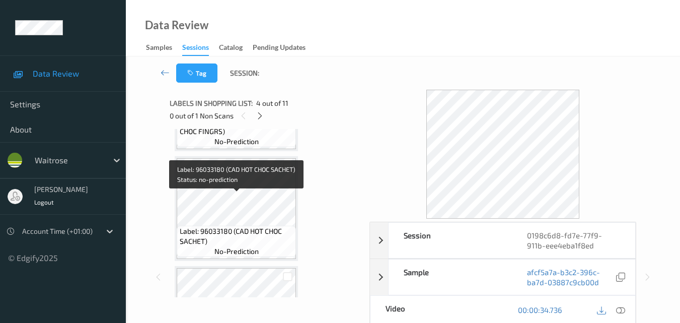
scroll to position [838, 0]
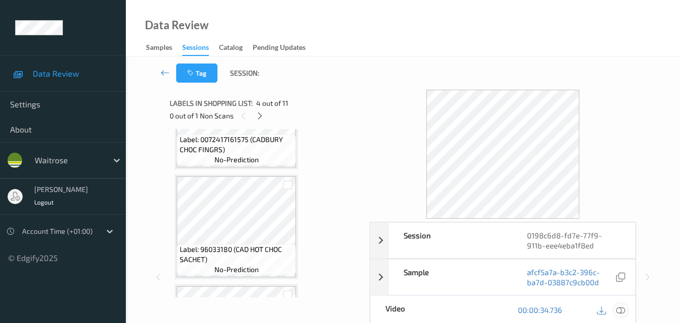
click at [623, 310] on icon at bounding box center [620, 309] width 9 height 9
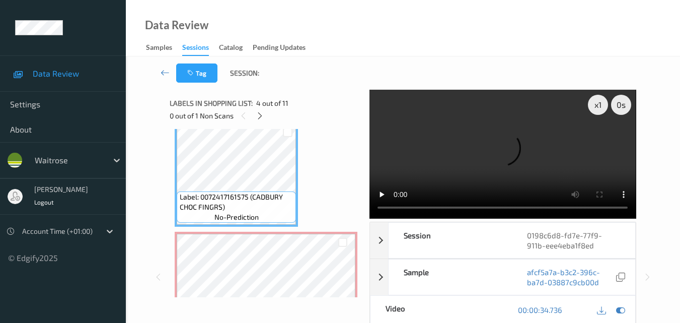
scroll to position [334, 0]
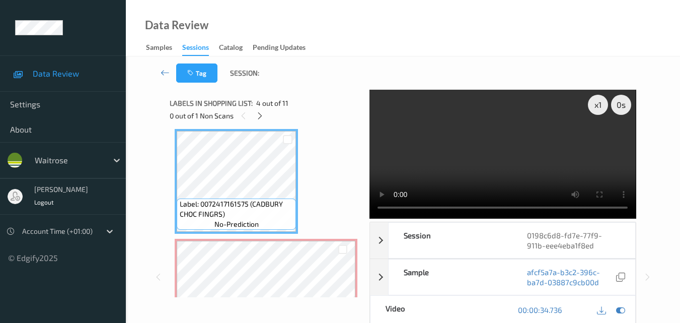
click at [501, 143] on video at bounding box center [503, 154] width 266 height 129
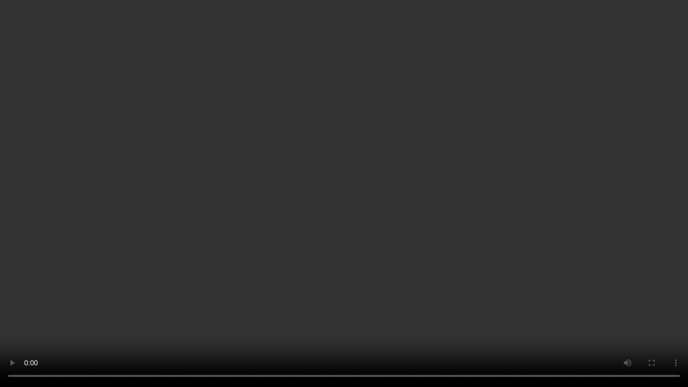
click at [291, 272] on video at bounding box center [344, 193] width 688 height 387
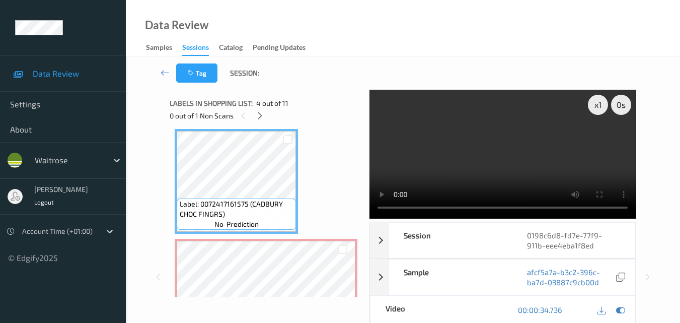
click at [490, 145] on video at bounding box center [503, 154] width 266 height 129
click at [499, 153] on video at bounding box center [503, 154] width 266 height 129
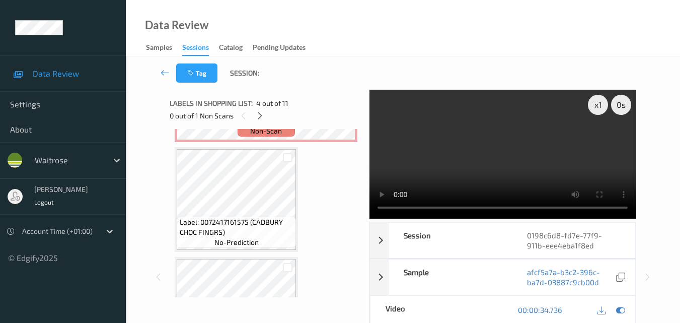
scroll to position [435, 0]
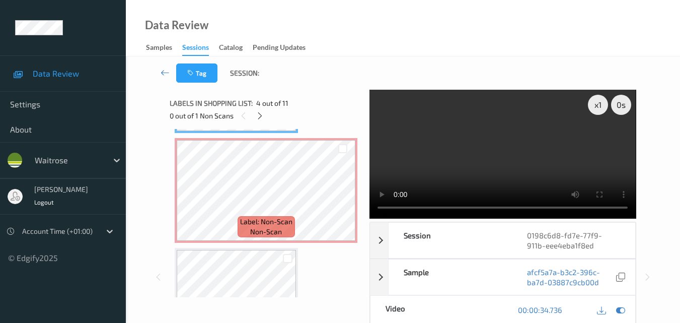
click at [512, 170] on video at bounding box center [503, 154] width 266 height 129
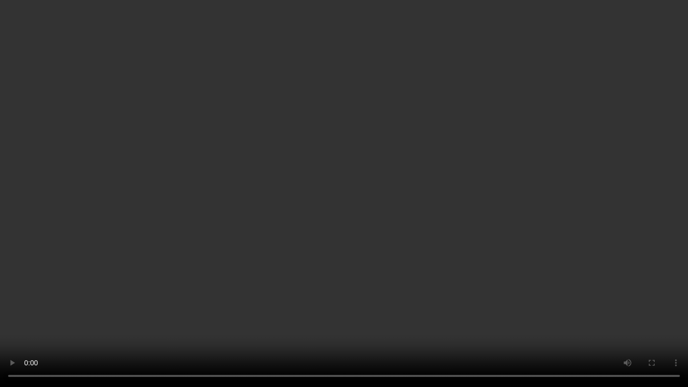
click at [415, 280] on video at bounding box center [344, 193] width 688 height 387
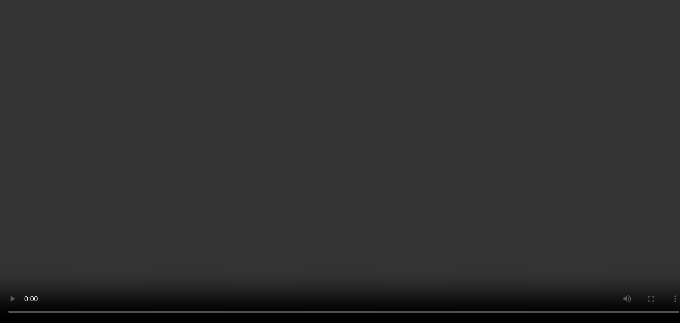
scroll to position [536, 0]
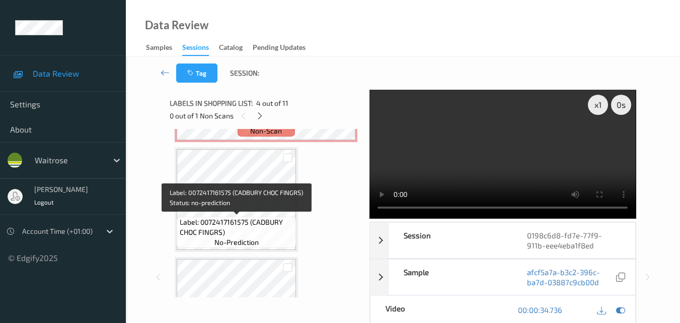
click at [248, 217] on span "Label: 0072417161575 (CADBURY CHOC FINGRS)" at bounding box center [237, 227] width 114 height 20
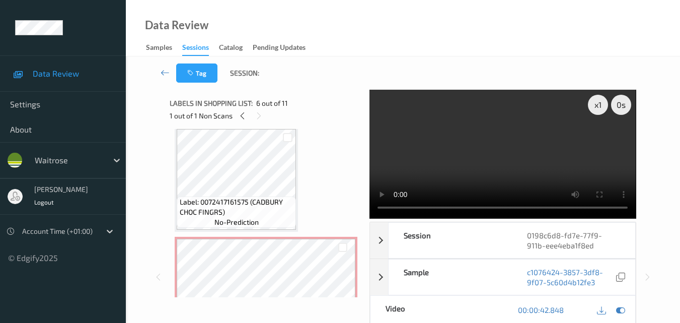
scroll to position [334, 0]
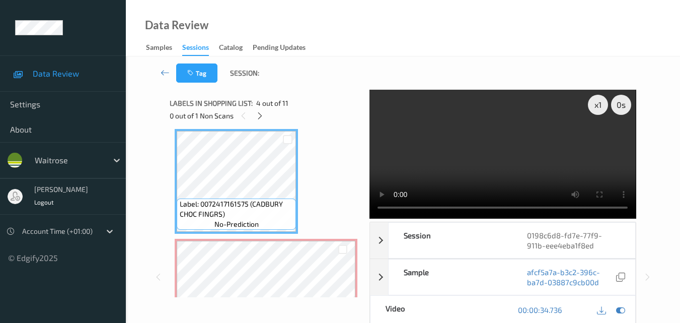
click at [546, 160] on video at bounding box center [503, 154] width 266 height 129
click at [503, 161] on video at bounding box center [503, 154] width 266 height 129
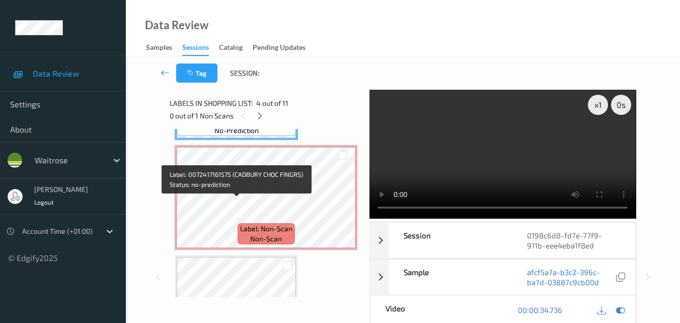
scroll to position [435, 0]
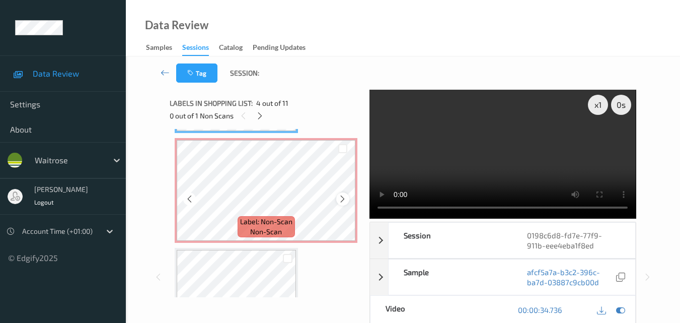
click at [344, 193] on div at bounding box center [342, 198] width 13 height 13
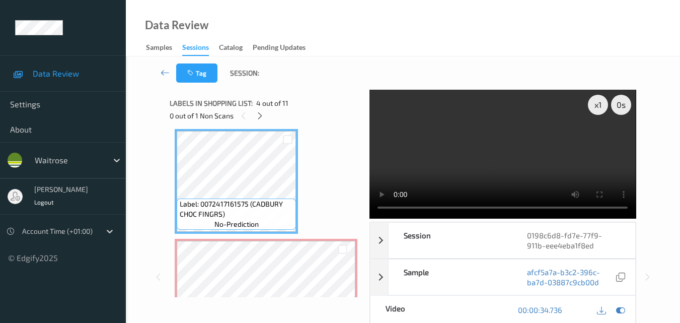
scroll to position [385, 0]
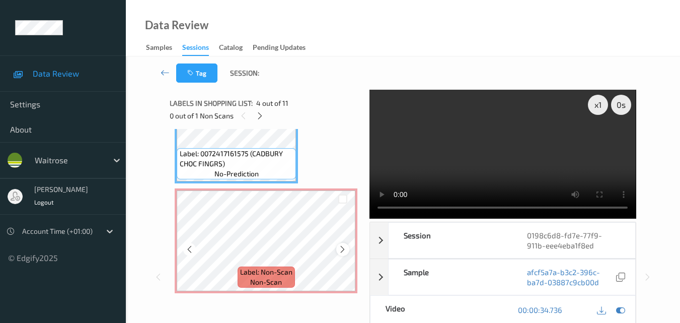
click at [340, 249] on icon at bounding box center [342, 249] width 9 height 9
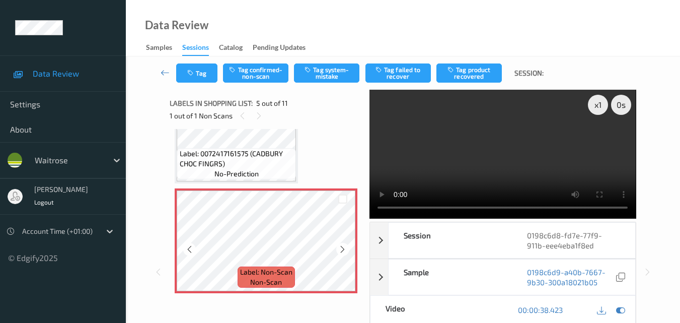
click at [340, 249] on icon at bounding box center [342, 249] width 9 height 9
click at [331, 78] on button "Tag system-mistake" at bounding box center [326, 72] width 65 height 19
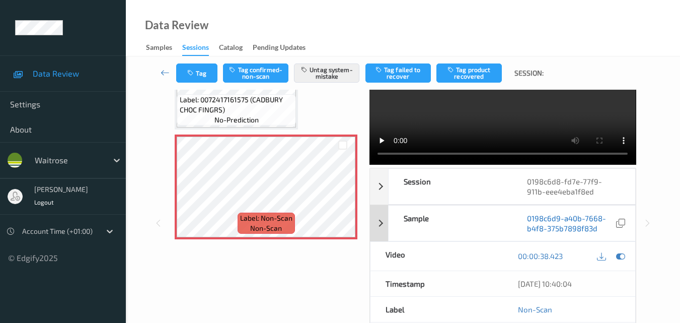
scroll to position [0, 0]
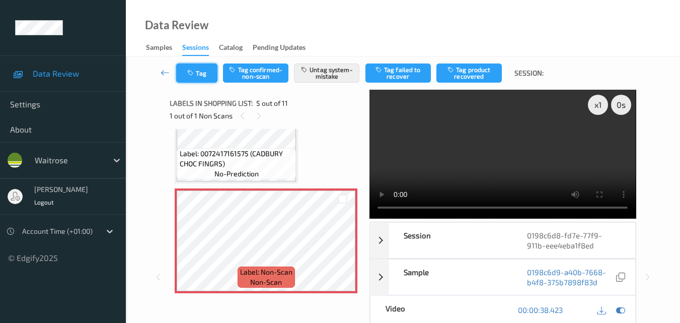
click at [207, 77] on button "Tag" at bounding box center [196, 72] width 41 height 19
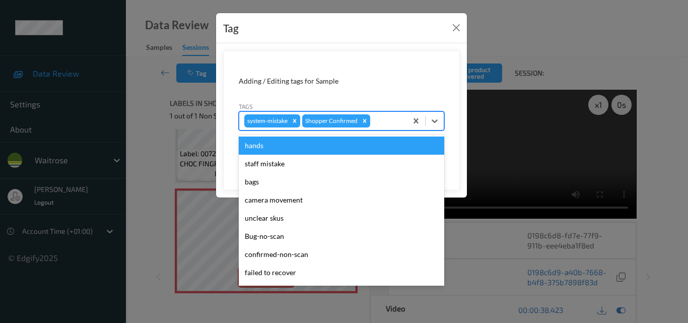
click at [381, 119] on div at bounding box center [387, 121] width 30 height 12
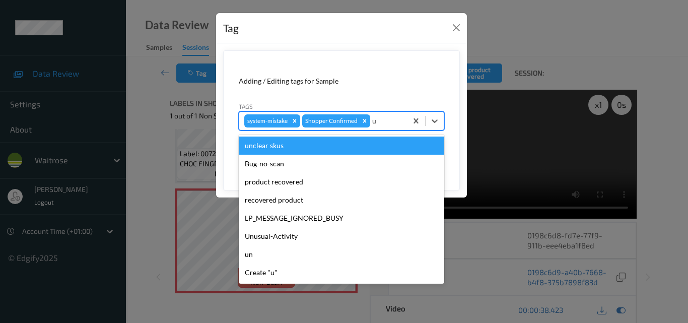
type input "un"
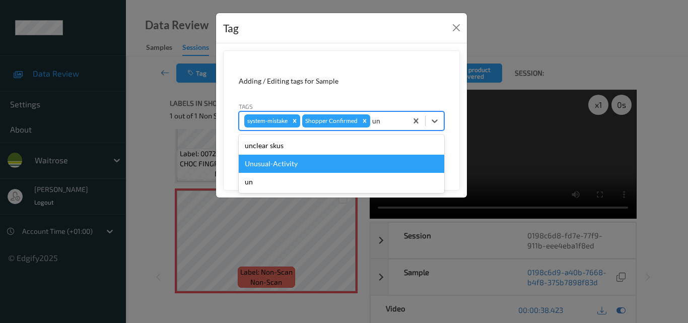
click at [318, 158] on div "Unusual-Activity" at bounding box center [341, 164] width 205 height 18
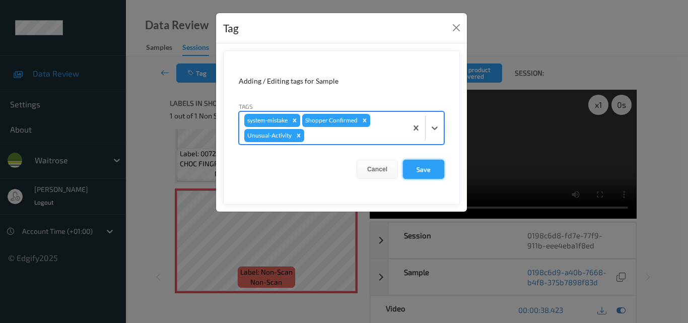
click at [429, 165] on button "Save" at bounding box center [423, 169] width 41 height 19
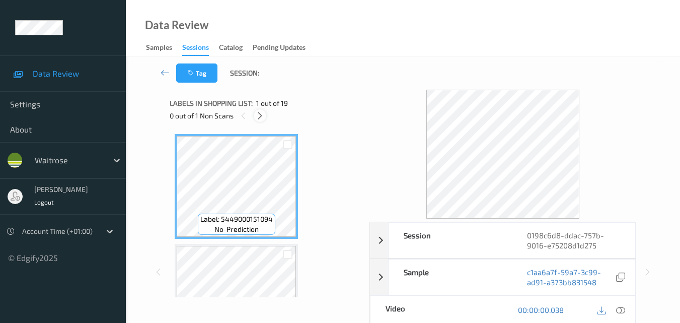
click at [261, 115] on icon at bounding box center [260, 115] width 9 height 9
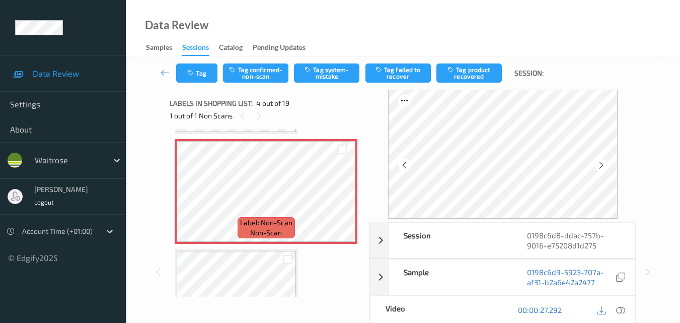
scroll to position [325, 0]
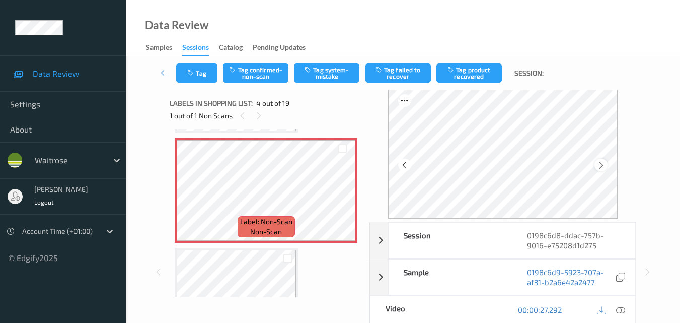
click at [600, 168] on icon at bounding box center [601, 165] width 9 height 9
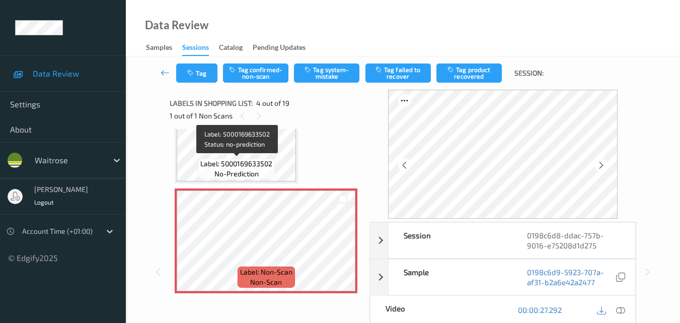
click at [245, 160] on span "Label: 5000169633502" at bounding box center [236, 164] width 72 height 10
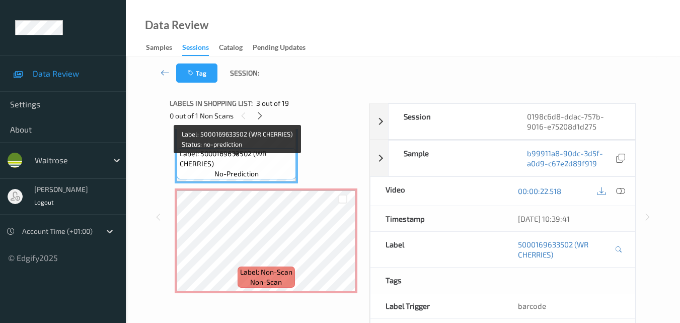
scroll to position [265, 0]
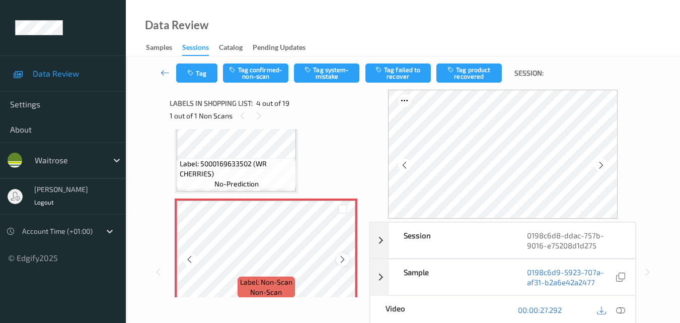
click at [339, 260] on icon at bounding box center [342, 259] width 9 height 9
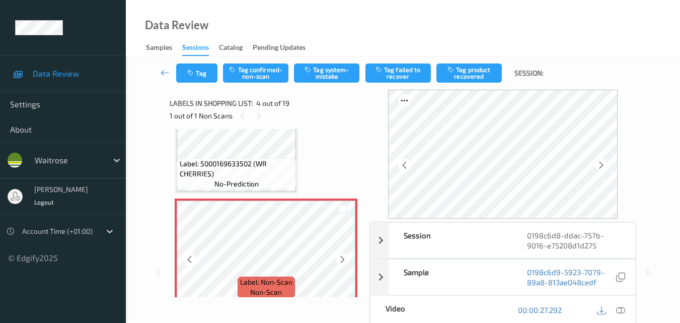
click at [339, 260] on icon at bounding box center [342, 259] width 9 height 9
click at [620, 311] on icon at bounding box center [620, 309] width 9 height 9
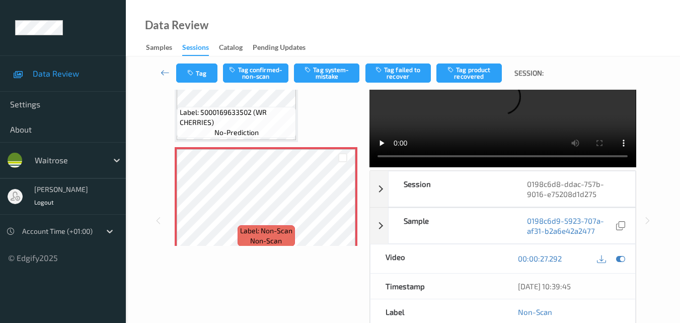
scroll to position [0, 0]
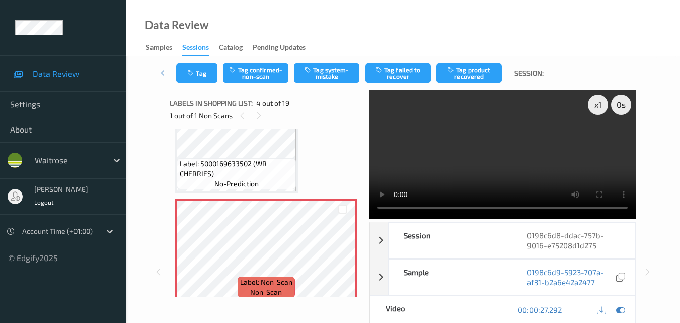
click at [471, 161] on video at bounding box center [503, 154] width 266 height 129
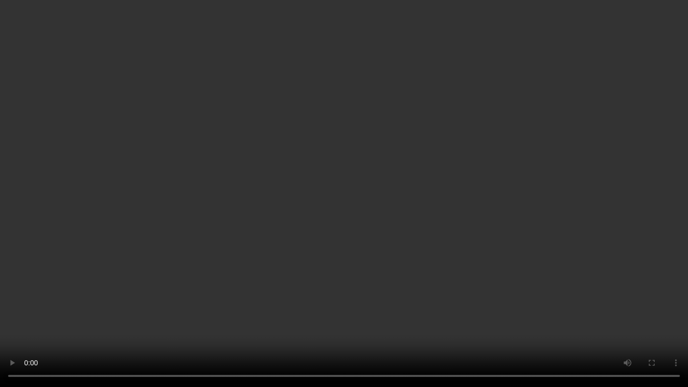
click at [358, 216] on video at bounding box center [344, 193] width 688 height 387
click at [414, 207] on video at bounding box center [344, 193] width 688 height 387
click at [301, 238] on video at bounding box center [344, 193] width 688 height 387
click at [256, 290] on video at bounding box center [344, 193] width 688 height 387
click at [399, 266] on video at bounding box center [344, 193] width 688 height 387
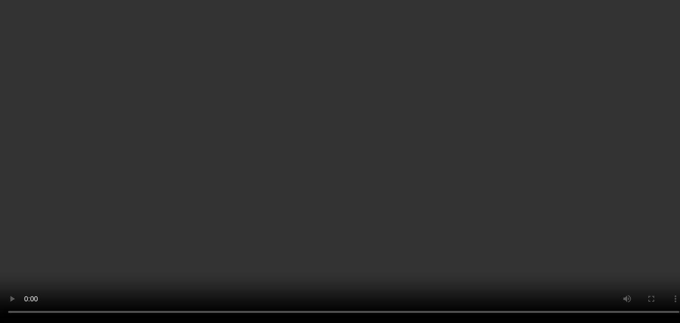
scroll to position [63, 0]
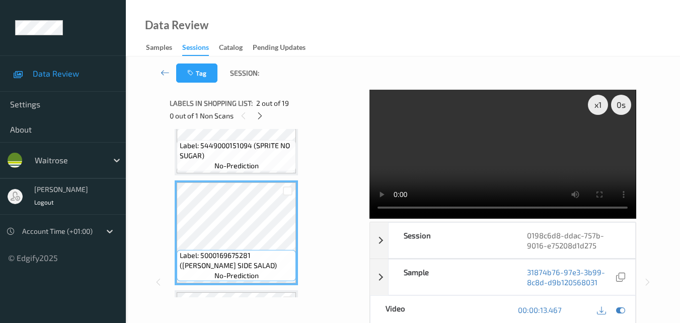
click at [528, 136] on video at bounding box center [503, 154] width 266 height 129
click at [488, 119] on video at bounding box center [503, 154] width 266 height 129
click at [503, 142] on video at bounding box center [503, 154] width 266 height 129
click at [508, 153] on video at bounding box center [503, 154] width 266 height 129
click at [475, 158] on video at bounding box center [503, 154] width 266 height 129
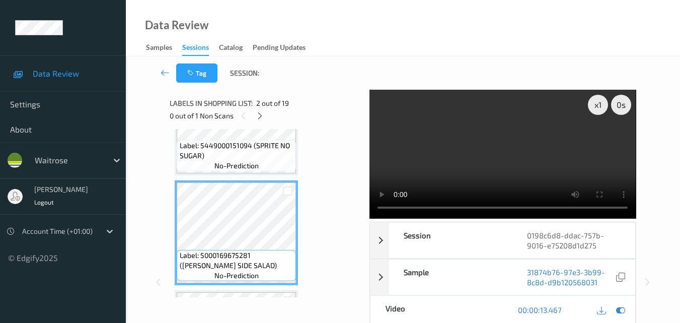
click at [527, 148] on video at bounding box center [503, 154] width 266 height 129
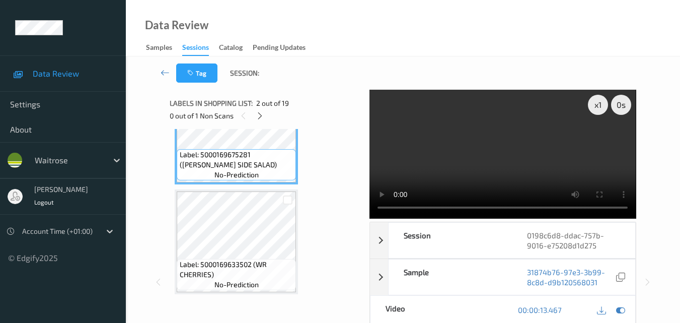
scroll to position [315, 0]
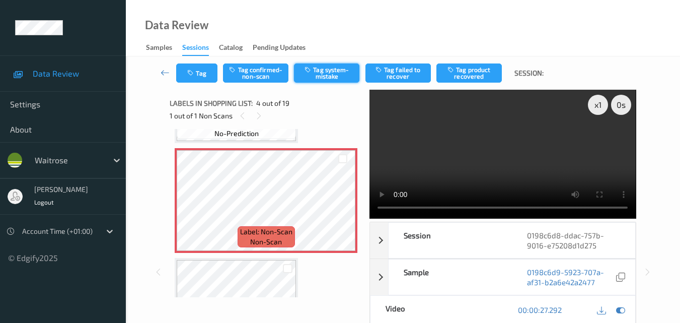
click at [333, 67] on button "Tag system-mistake" at bounding box center [326, 72] width 65 height 19
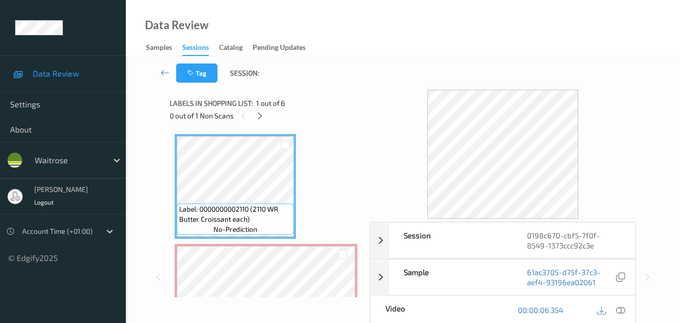
click at [406, 7] on div "Data Review Samples Sessions Catalog Pending Updates" at bounding box center [403, 28] width 554 height 56
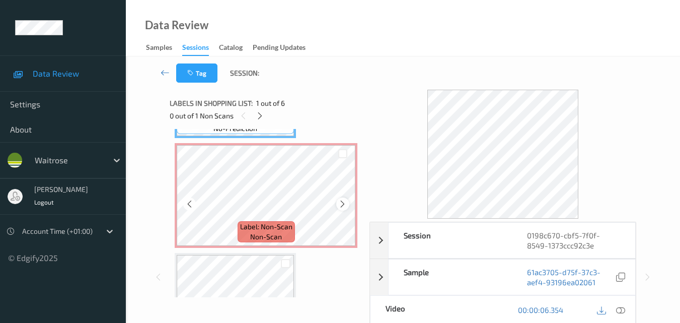
click at [342, 202] on icon at bounding box center [342, 203] width 9 height 9
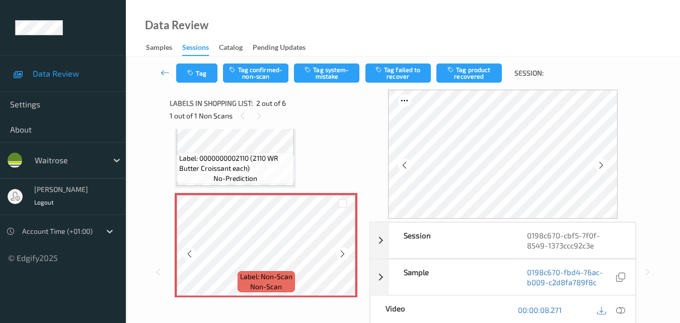
scroll to position [50, 0]
click at [606, 161] on icon at bounding box center [601, 165] width 9 height 9
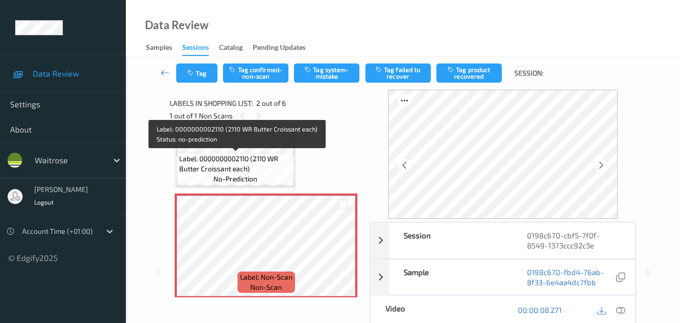
click at [262, 165] on span "Label: 0000000002110 (2110 WR Butter Croissant each)" at bounding box center [235, 164] width 112 height 20
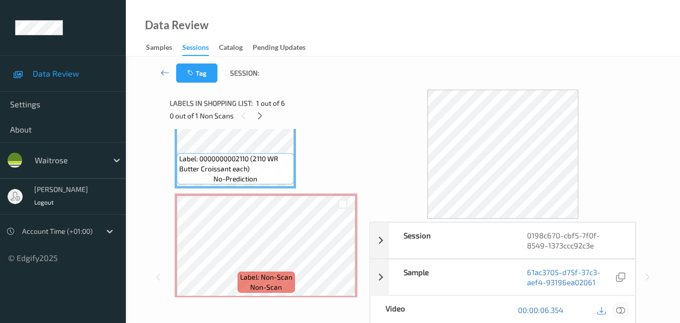
click at [623, 308] on icon at bounding box center [620, 309] width 9 height 9
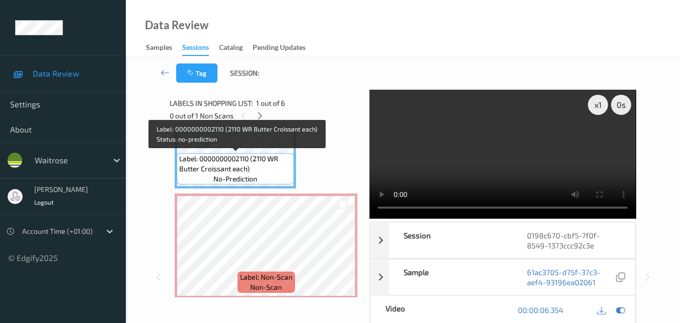
click at [256, 166] on span "Label: 0000000002110 (2110 WR Butter Croissant each)" at bounding box center [235, 164] width 112 height 20
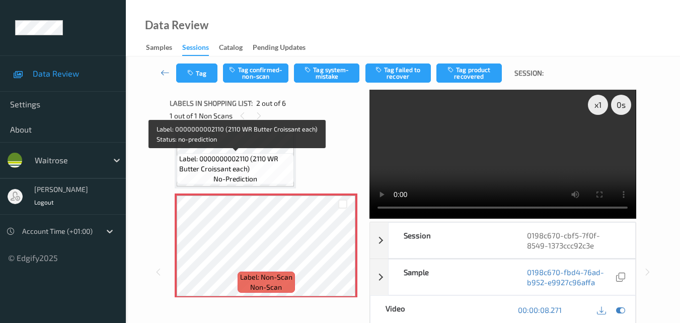
click at [262, 162] on span "Label: 0000000002110 (2110 WR Butter Croissant each)" at bounding box center [235, 164] width 112 height 20
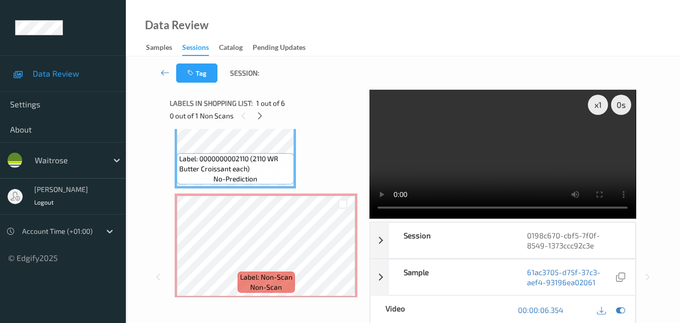
click at [541, 162] on video at bounding box center [503, 154] width 266 height 129
click at [472, 163] on video at bounding box center [503, 154] width 266 height 129
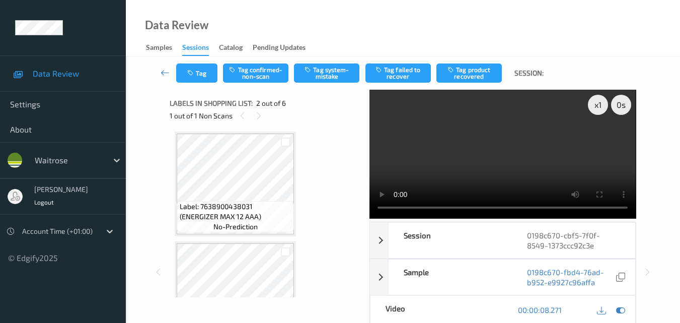
scroll to position [201, 0]
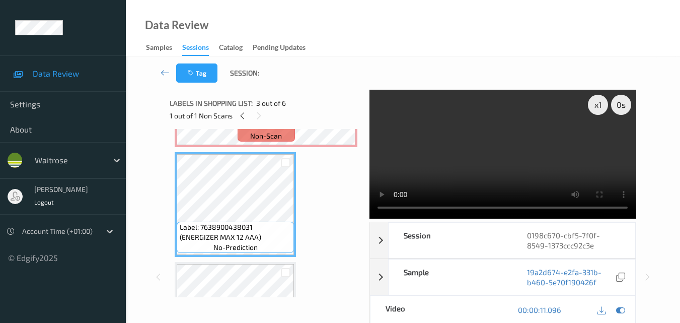
click at [513, 151] on video at bounding box center [503, 154] width 266 height 129
click at [485, 168] on video at bounding box center [503, 154] width 266 height 129
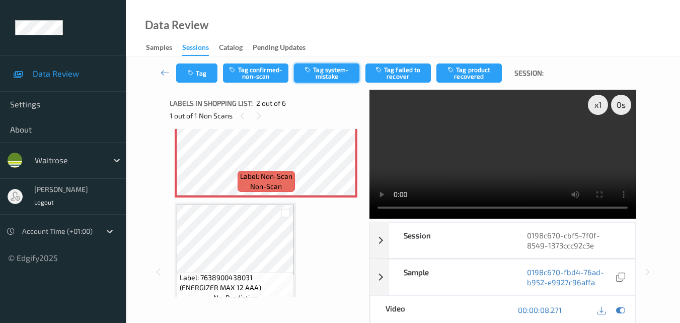
click at [329, 72] on button "Tag system-mistake" at bounding box center [326, 72] width 65 height 19
click at [205, 79] on button "Tag" at bounding box center [196, 72] width 41 height 19
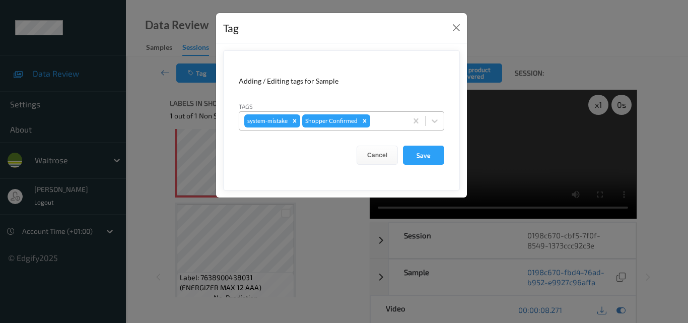
click at [391, 113] on div "system-mistake Shopper Confirmed" at bounding box center [323, 120] width 168 height 17
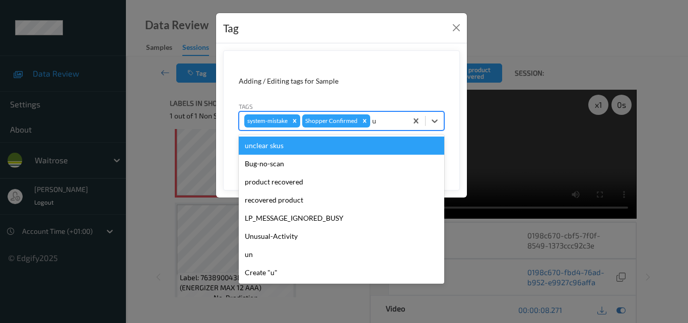
type input "un"
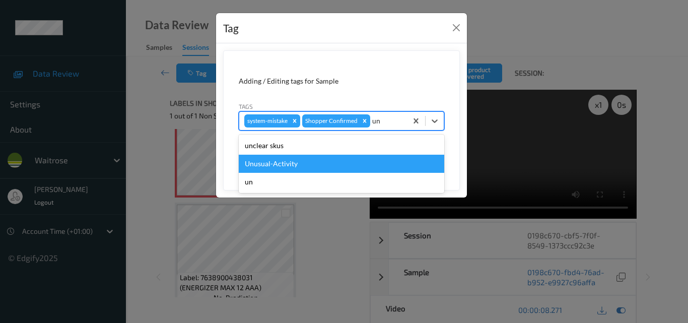
click at [316, 160] on div "Unusual-Activity" at bounding box center [341, 164] width 205 height 18
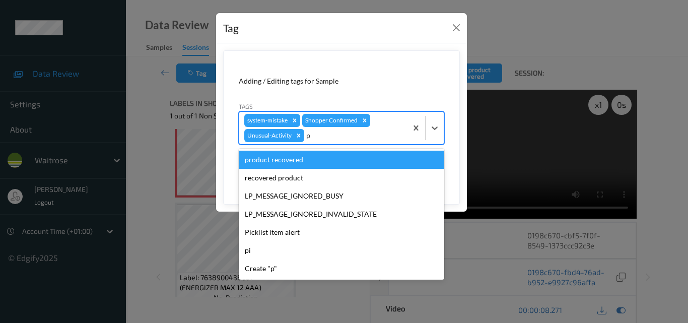
type input "pi"
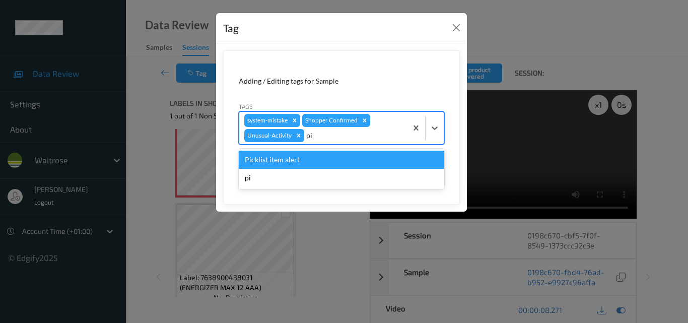
click at [316, 160] on div "Picklist item alert" at bounding box center [341, 160] width 205 height 18
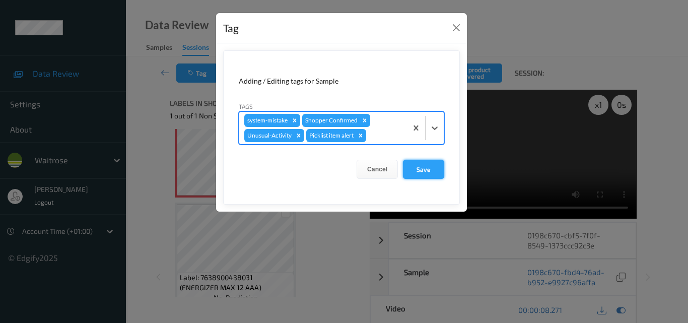
click at [433, 173] on button "Save" at bounding box center [423, 169] width 41 height 19
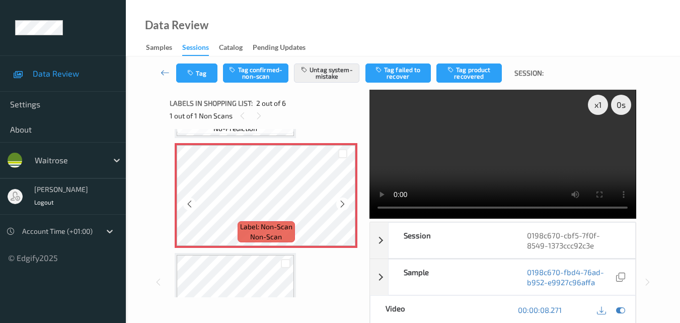
scroll to position [50, 0]
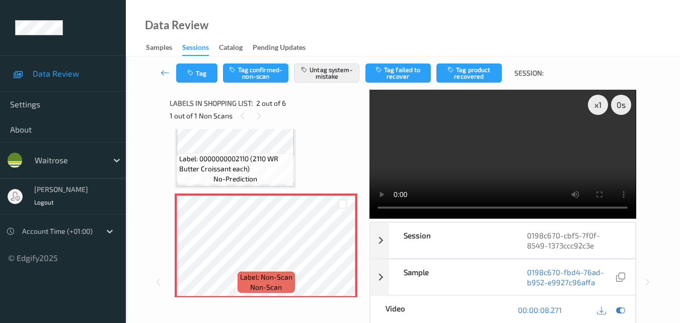
click at [515, 165] on video at bounding box center [503, 154] width 266 height 129
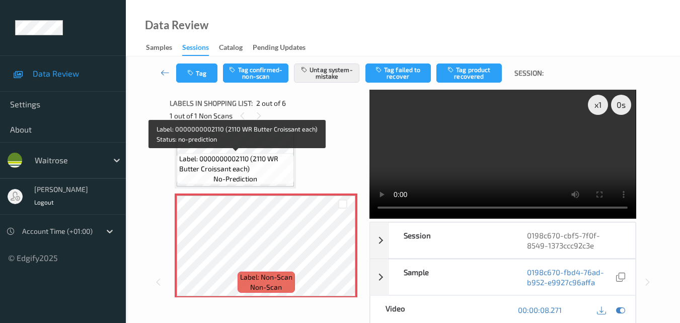
click at [239, 159] on span "Label: 0000000002110 (2110 WR Butter Croissant each)" at bounding box center [235, 164] width 112 height 20
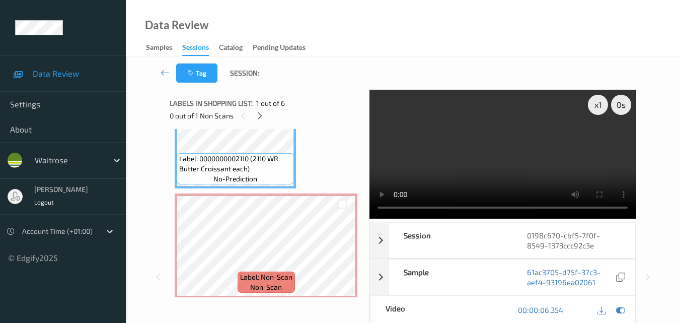
click at [522, 170] on video at bounding box center [503, 154] width 266 height 129
click at [521, 166] on video at bounding box center [503, 154] width 266 height 129
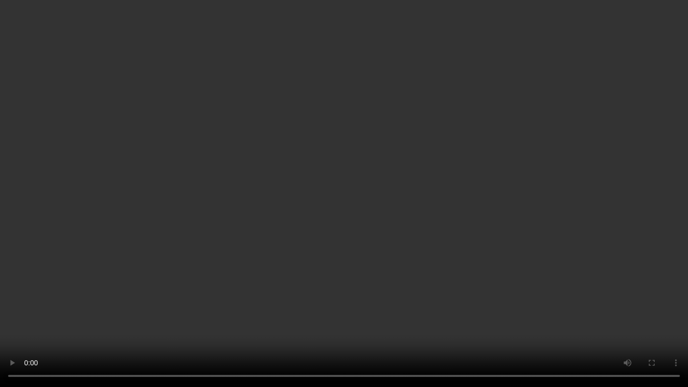
click at [480, 269] on video at bounding box center [344, 193] width 688 height 387
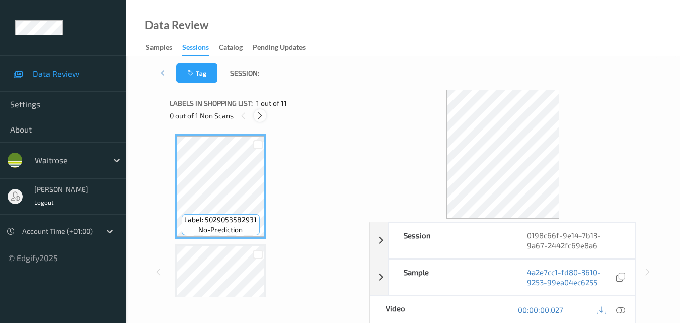
click at [256, 114] on icon at bounding box center [260, 115] width 9 height 9
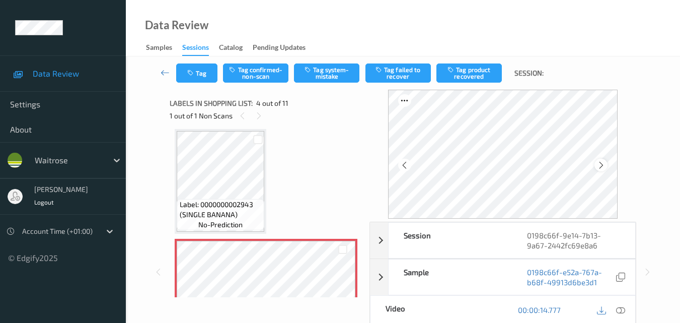
click at [599, 163] on icon at bounding box center [601, 165] width 9 height 9
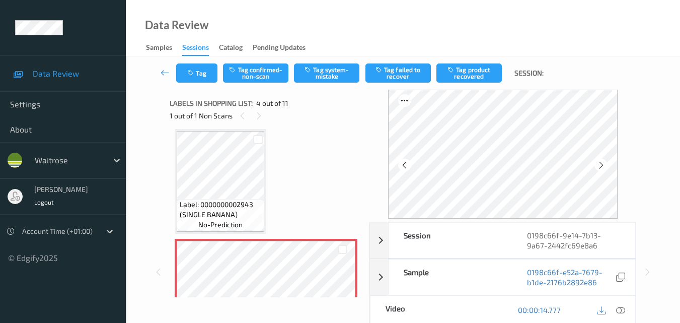
click at [599, 163] on icon at bounding box center [601, 165] width 9 height 9
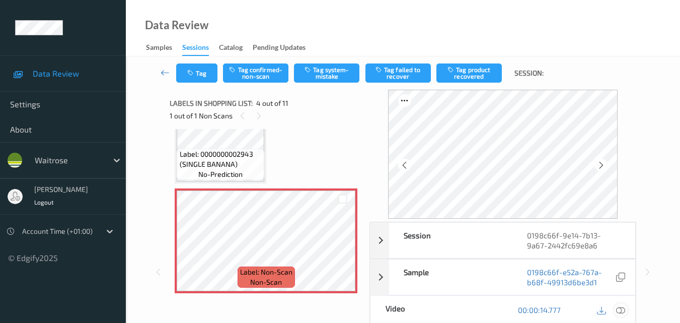
click at [619, 307] on icon at bounding box center [620, 309] width 9 height 9
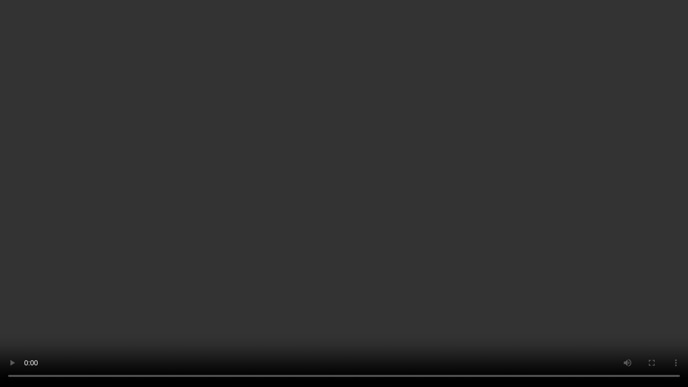
click at [445, 242] on video at bounding box center [344, 193] width 688 height 387
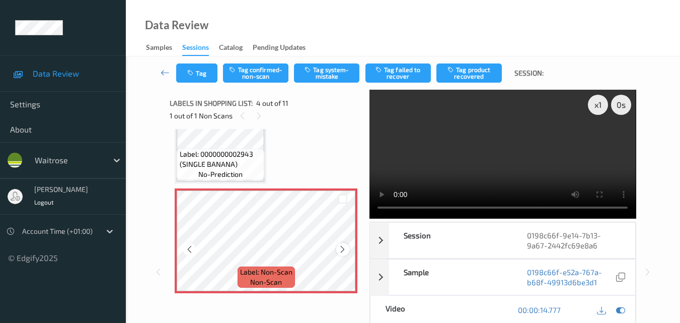
click at [342, 247] on icon at bounding box center [342, 249] width 9 height 9
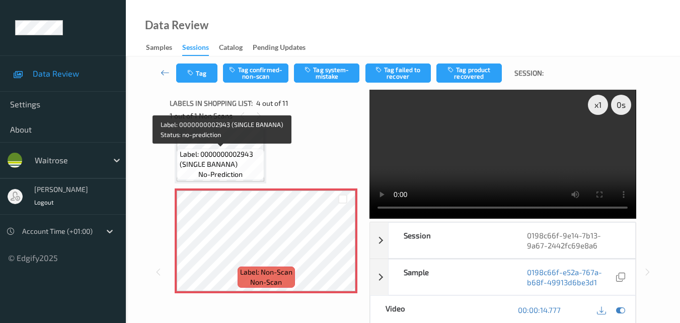
click at [233, 164] on span "Label: 0000000002943 (SINGLE BANANA)" at bounding box center [221, 159] width 83 height 20
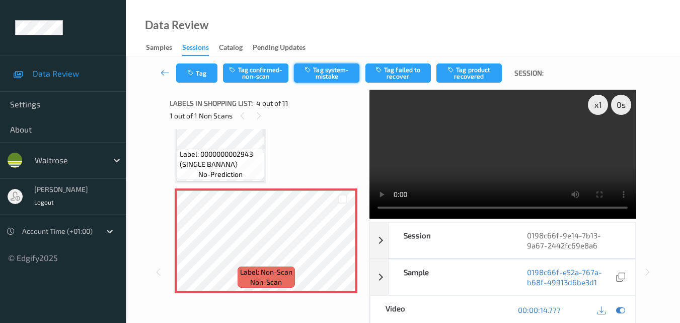
click at [319, 74] on button "Tag system-mistake" at bounding box center [326, 72] width 65 height 19
click at [204, 69] on button "Tag" at bounding box center [196, 72] width 41 height 19
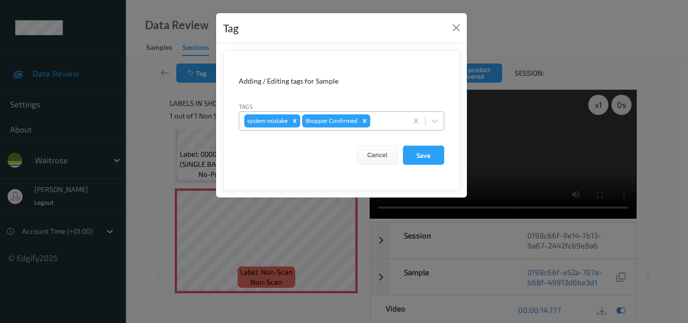
click at [394, 123] on div at bounding box center [387, 121] width 30 height 12
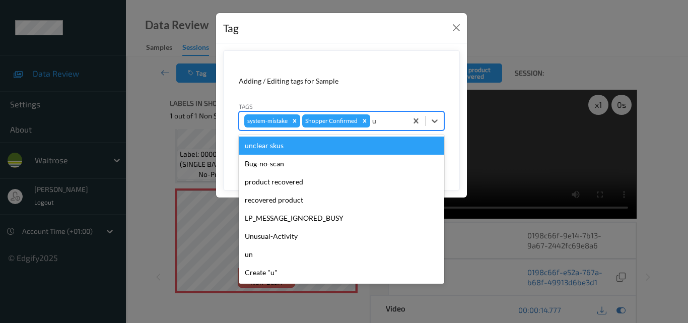
type input "un"
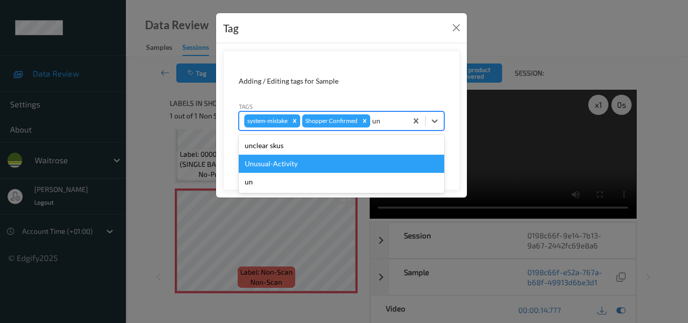
click at [327, 166] on div "Unusual-Activity" at bounding box center [341, 164] width 205 height 18
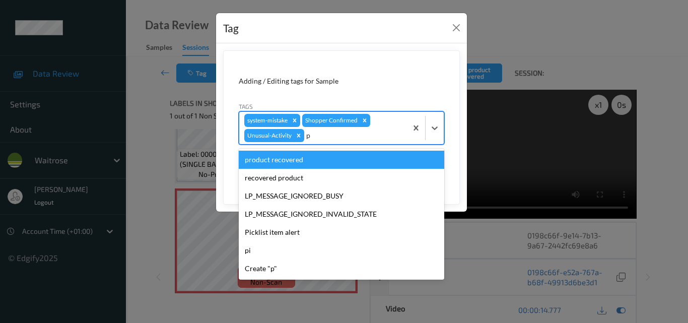
type input "pi"
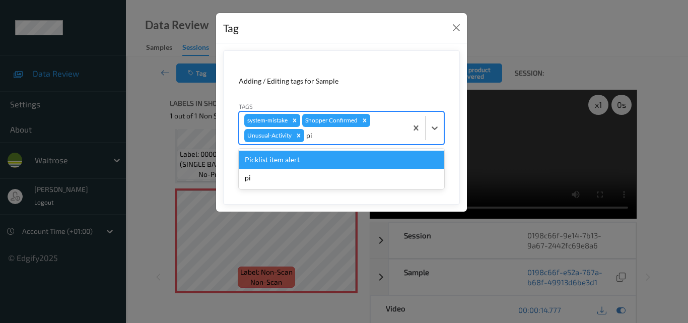
click at [265, 158] on div "Picklist item alert" at bounding box center [341, 160] width 205 height 18
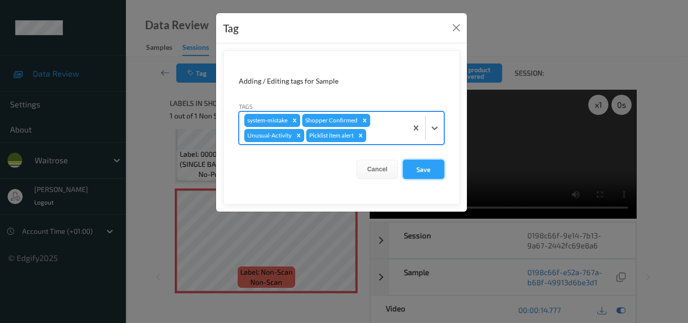
click at [419, 161] on button "Save" at bounding box center [423, 169] width 41 height 19
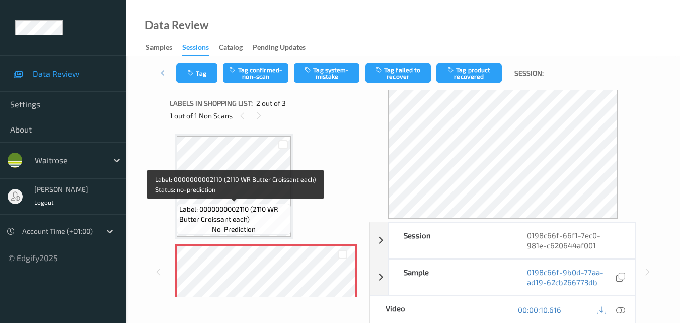
click at [255, 219] on span "Label: 0000000002110 (2110 WR Butter Croissant each)" at bounding box center [233, 214] width 109 height 20
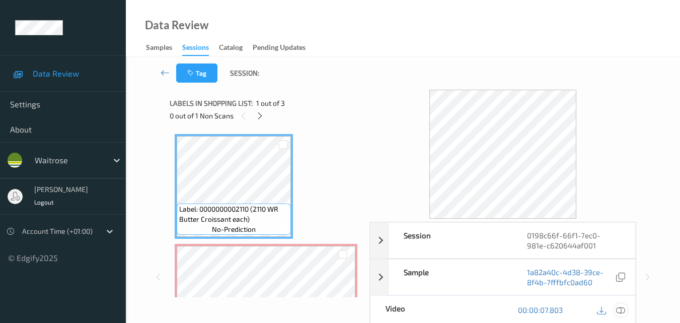
click at [621, 311] on icon at bounding box center [620, 309] width 9 height 9
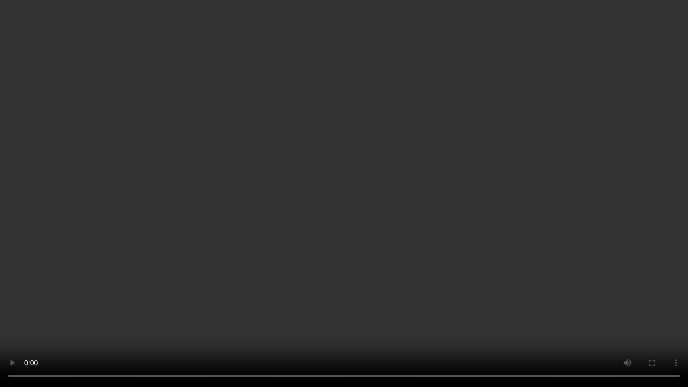
click at [513, 181] on video at bounding box center [344, 193] width 688 height 387
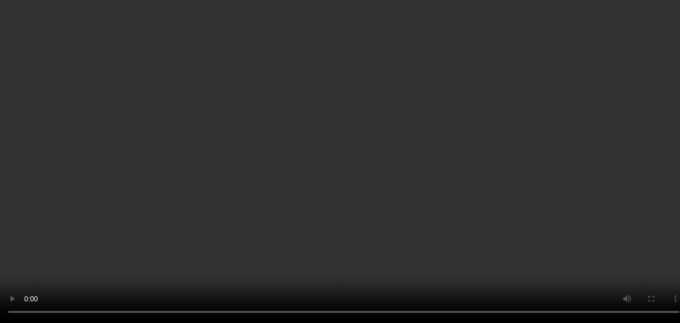
scroll to position [101, 0]
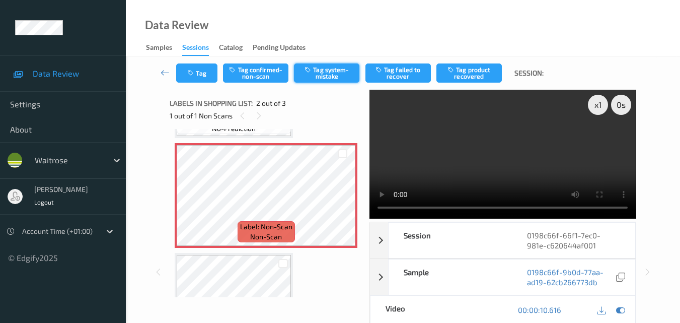
click at [335, 73] on button "Tag system-mistake" at bounding box center [326, 72] width 65 height 19
click at [196, 74] on button "Tag" at bounding box center [196, 72] width 41 height 19
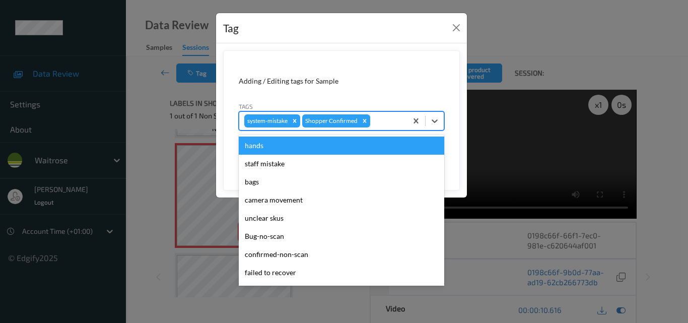
click at [381, 121] on div at bounding box center [387, 121] width 30 height 12
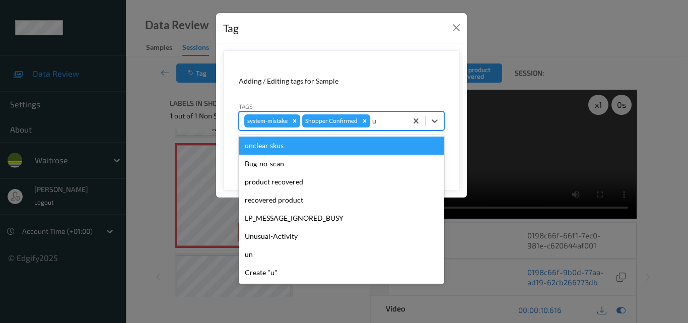
type input "un"
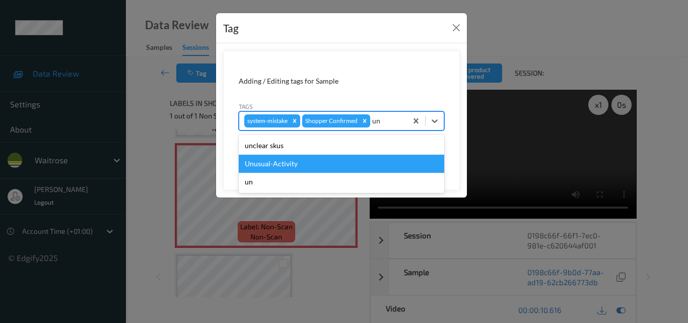
click at [314, 164] on div "Unusual-Activity" at bounding box center [341, 164] width 205 height 18
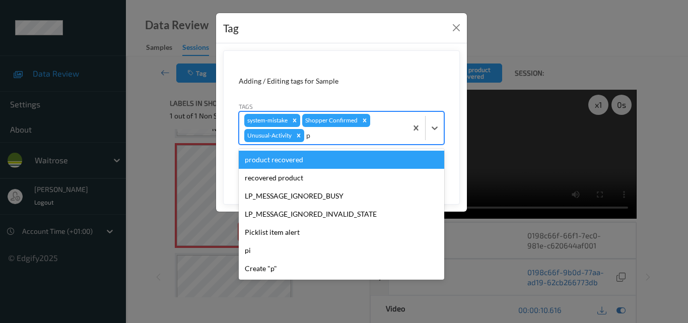
type input "pi"
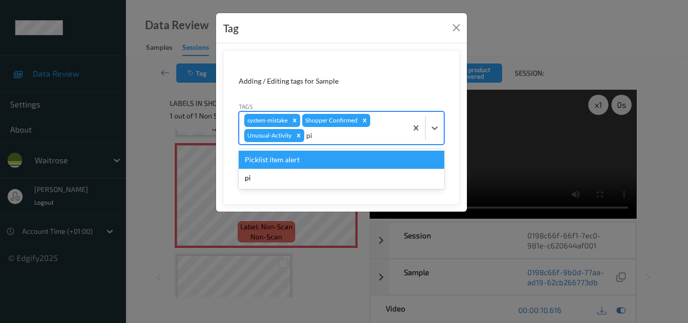
click at [314, 164] on div "Picklist item alert" at bounding box center [341, 160] width 205 height 18
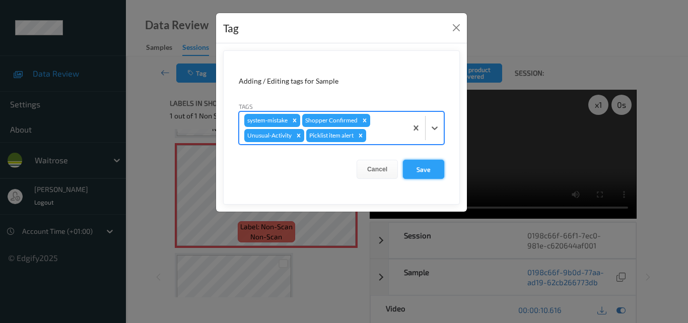
click at [425, 171] on button "Save" at bounding box center [423, 169] width 41 height 19
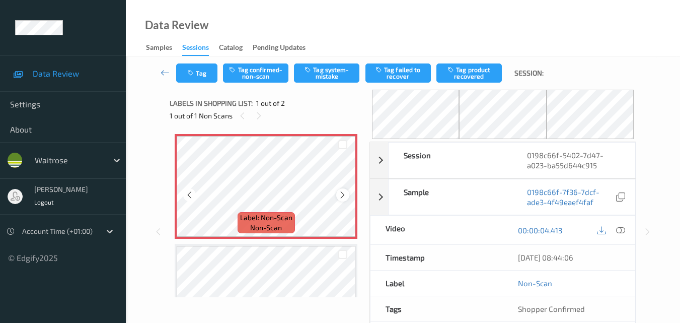
click at [341, 192] on icon at bounding box center [342, 194] width 9 height 9
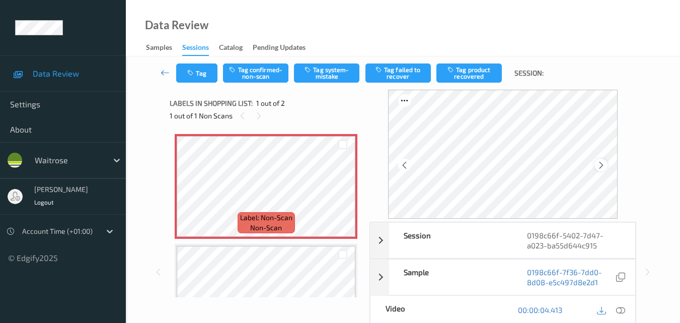
click at [606, 162] on icon at bounding box center [601, 165] width 9 height 9
click at [374, 29] on div "Data Review Samples Sessions Catalog Pending Updates" at bounding box center [403, 28] width 554 height 56
click at [623, 310] on icon at bounding box center [620, 309] width 9 height 9
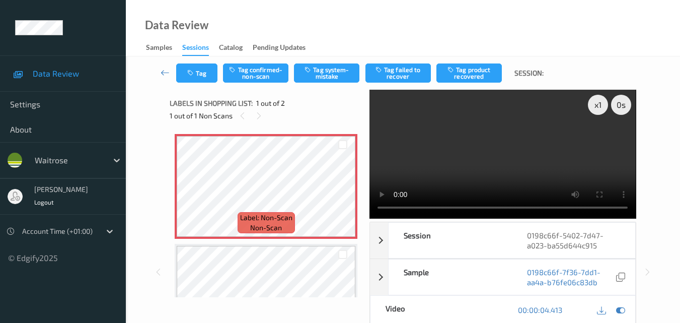
click at [478, 167] on video at bounding box center [503, 154] width 266 height 129
click at [476, 162] on video at bounding box center [503, 154] width 266 height 129
click at [497, 165] on video at bounding box center [503, 154] width 266 height 129
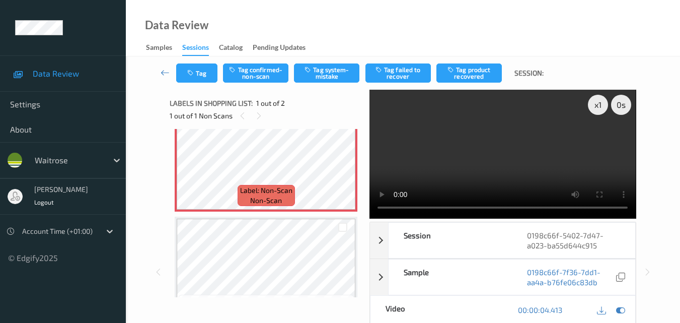
scroll to position [56, 0]
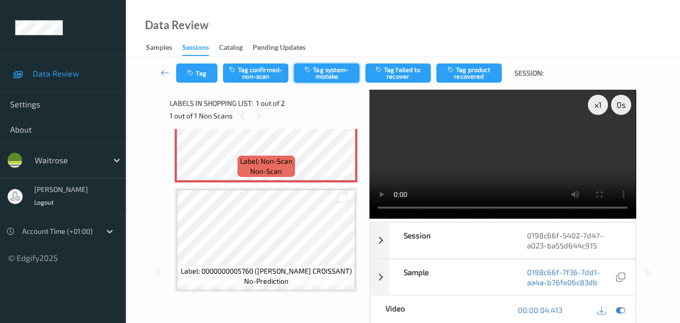
click at [333, 80] on button "Tag system-mistake" at bounding box center [326, 72] width 65 height 19
click at [202, 75] on button "Tag" at bounding box center [196, 72] width 41 height 19
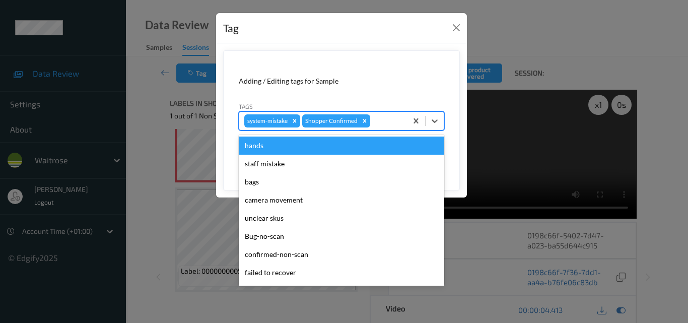
click at [385, 128] on div "system-mistake Shopper Confirmed" at bounding box center [323, 120] width 168 height 17
type input "un"
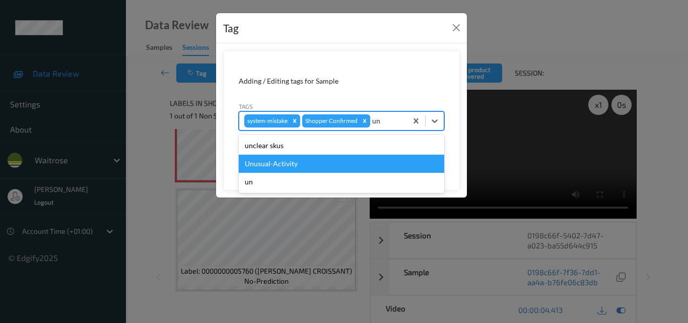
click at [337, 164] on div "Unusual-Activity" at bounding box center [341, 164] width 205 height 18
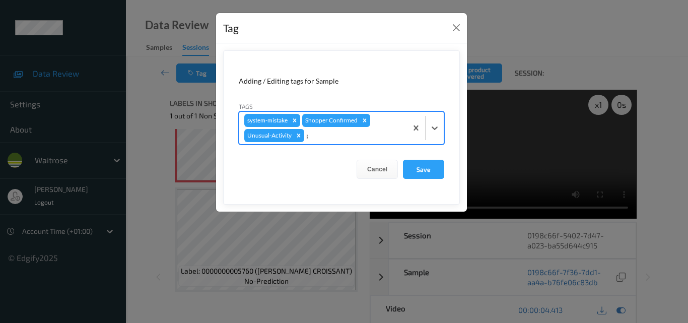
type input "pi"
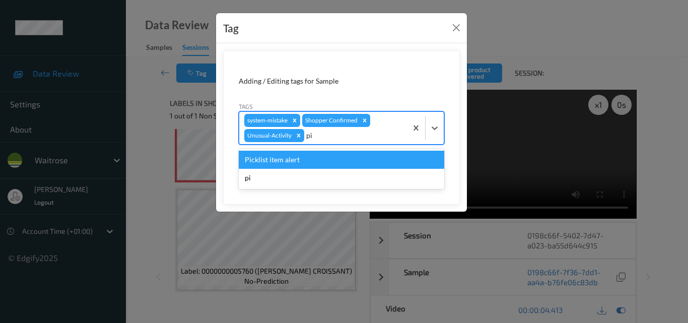
click at [337, 164] on div "Picklist item alert" at bounding box center [341, 160] width 205 height 18
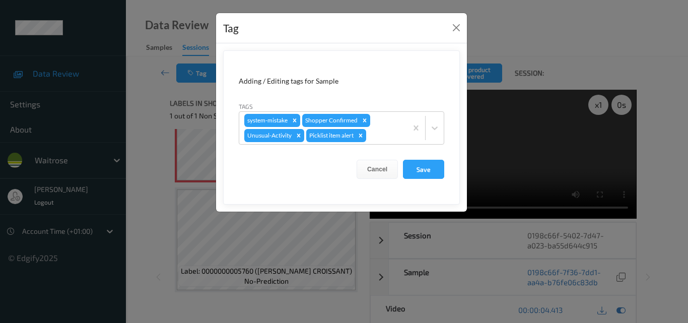
click at [428, 179] on form "Adding / Editing tags for Sample Tags system-mistake Shopper Confirmed Unusual-…" at bounding box center [341, 127] width 237 height 154
click at [427, 169] on button "Save" at bounding box center [423, 169] width 41 height 19
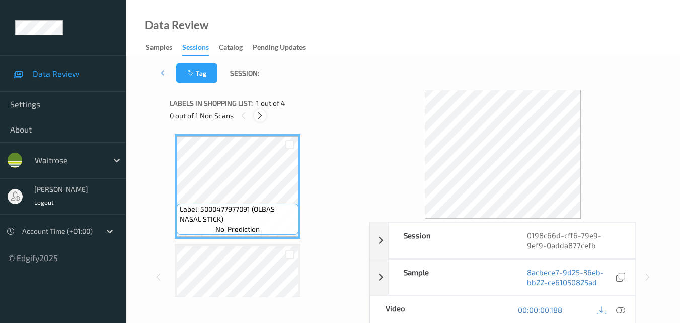
click at [260, 113] on icon at bounding box center [260, 115] width 9 height 9
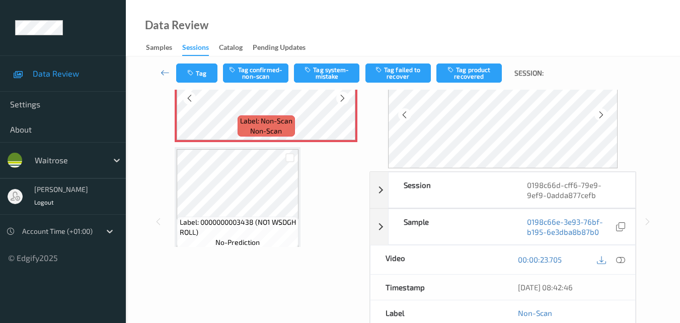
scroll to position [215, 0]
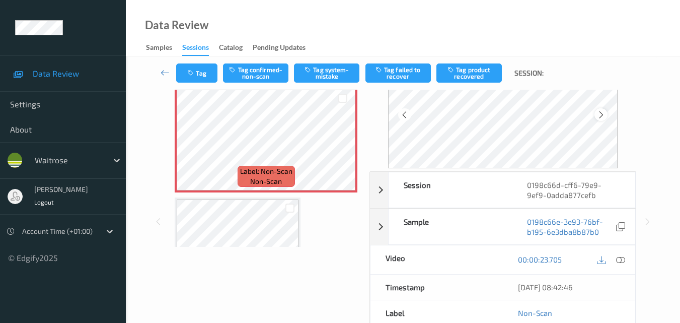
click at [603, 112] on icon at bounding box center [601, 114] width 9 height 9
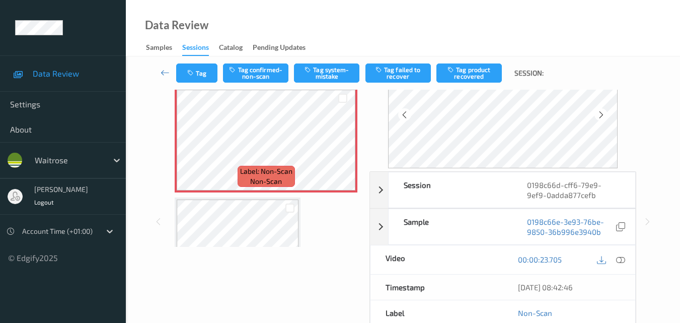
click at [603, 112] on icon at bounding box center [601, 114] width 9 height 9
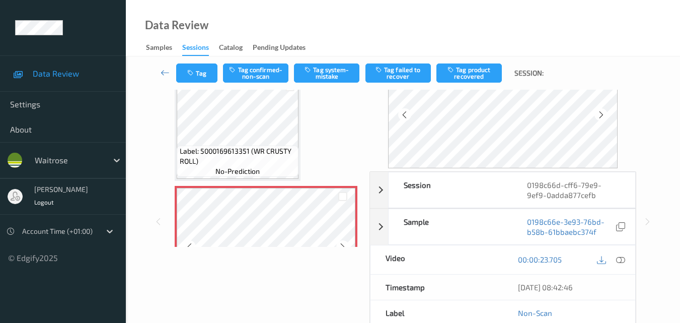
scroll to position [115, 0]
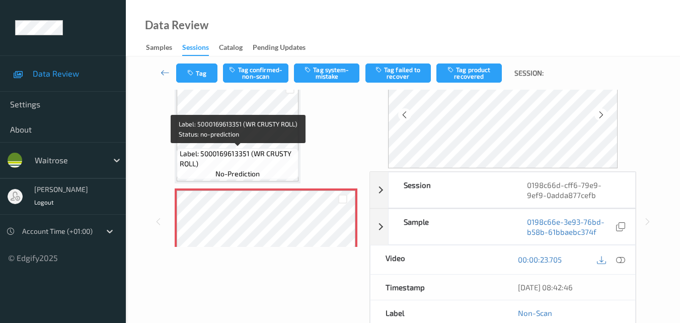
click at [276, 160] on span "Label: 5000169613351 (WR CRUSTY ROLL)" at bounding box center [238, 159] width 117 height 20
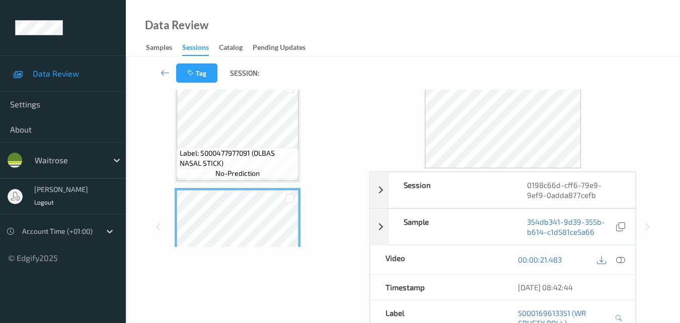
scroll to position [0, 0]
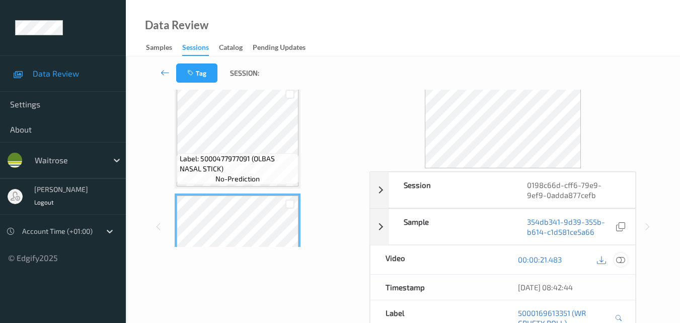
click at [625, 259] on icon at bounding box center [620, 259] width 9 height 9
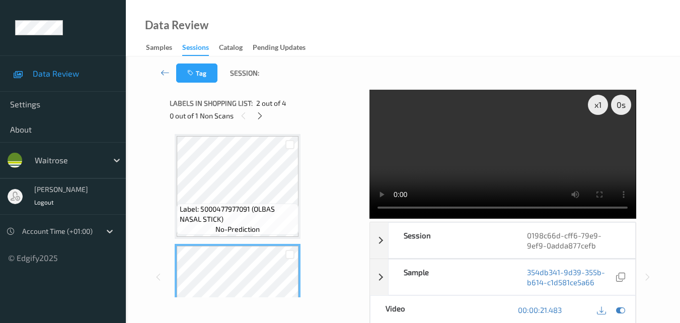
click at [566, 159] on video at bounding box center [503, 154] width 266 height 129
click at [510, 129] on video at bounding box center [503, 154] width 266 height 129
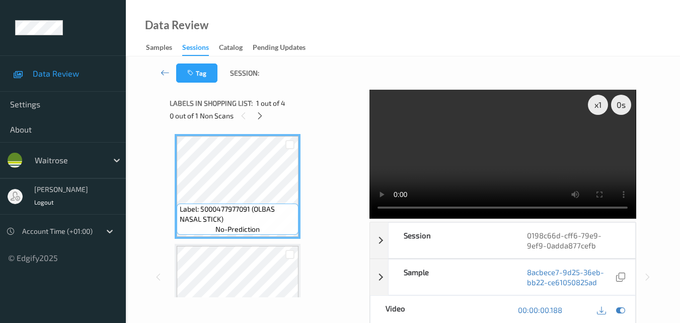
click at [500, 148] on video at bounding box center [503, 154] width 266 height 129
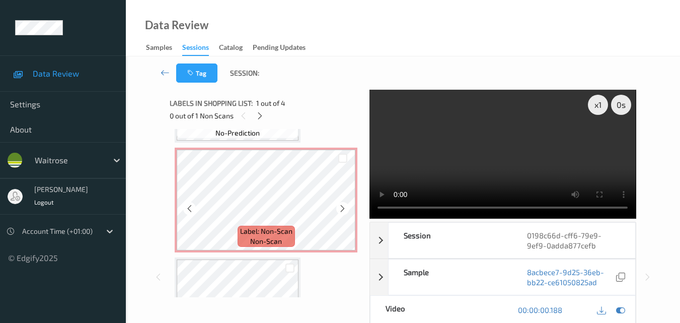
scroll to position [276, 0]
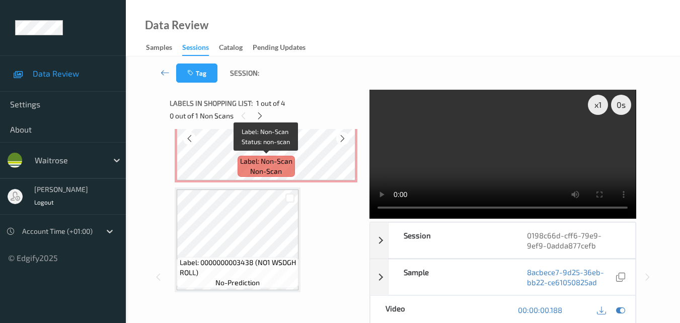
click at [271, 168] on span "non-scan" at bounding box center [266, 171] width 32 height 10
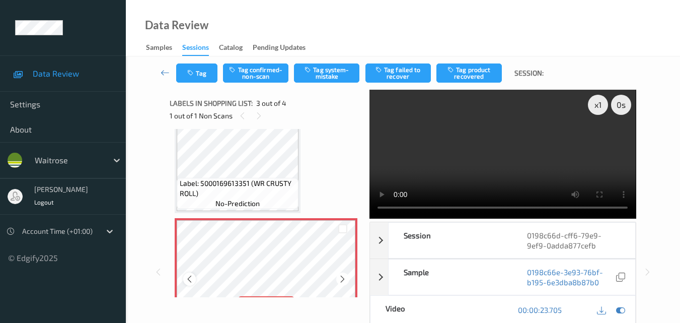
scroll to position [125, 0]
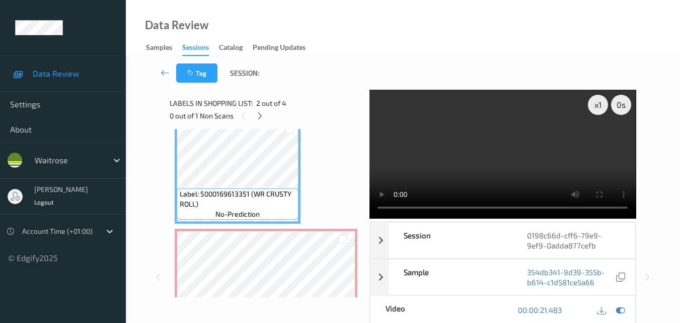
click at [456, 156] on video at bounding box center [503, 154] width 266 height 129
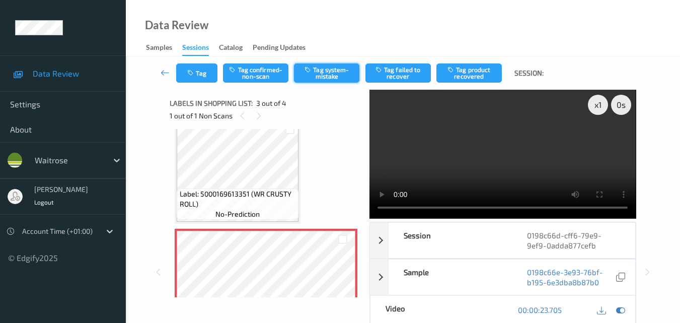
click at [320, 75] on button "Tag system-mistake" at bounding box center [326, 72] width 65 height 19
click at [200, 76] on button "Tag" at bounding box center [196, 72] width 41 height 19
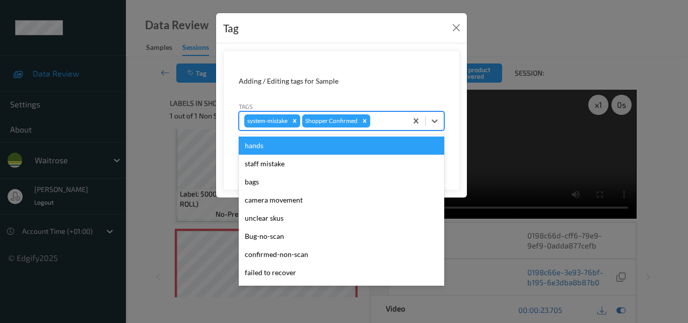
click at [384, 125] on div at bounding box center [387, 121] width 30 height 12
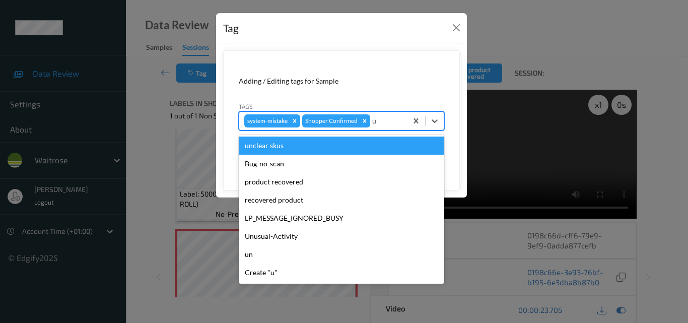
type input "un"
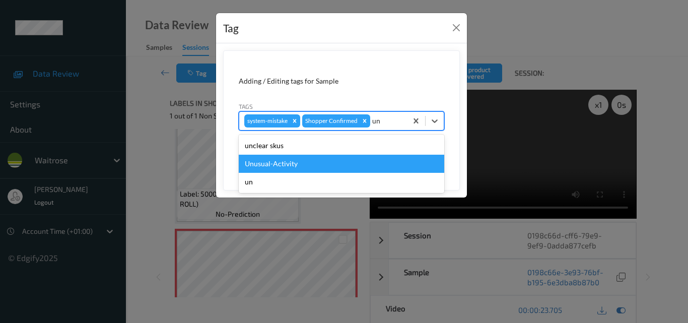
click at [324, 169] on div "Unusual-Activity" at bounding box center [341, 164] width 205 height 18
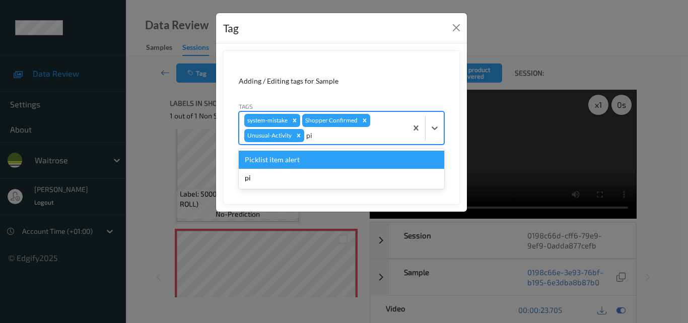
type input "pic"
click at [324, 161] on div "Picklist item alert" at bounding box center [341, 160] width 205 height 18
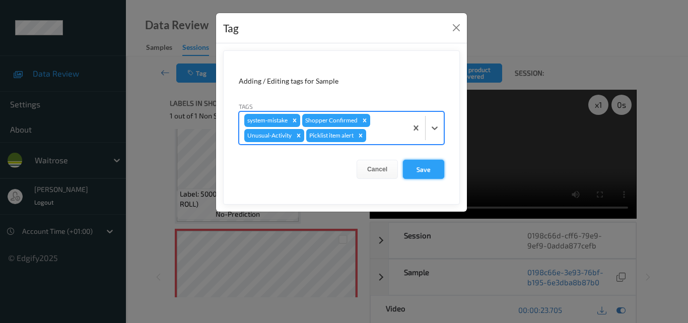
click at [424, 171] on button "Save" at bounding box center [423, 169] width 41 height 19
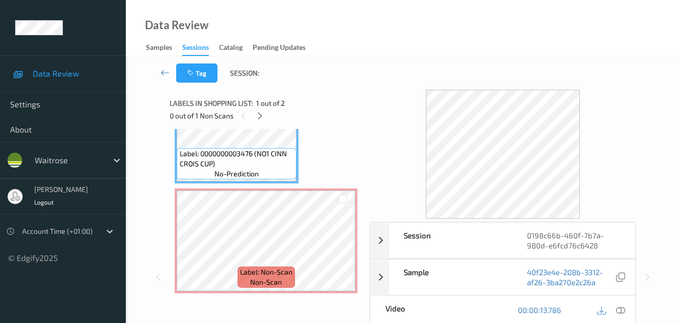
scroll to position [56, 0]
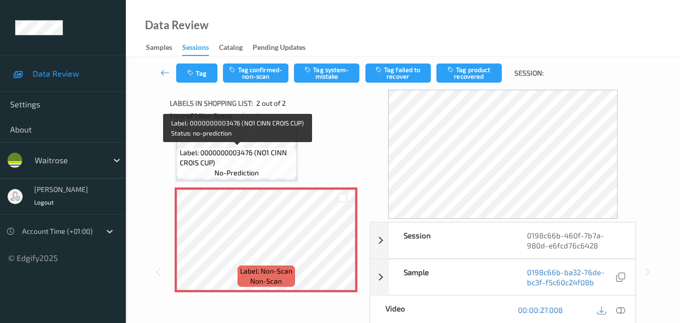
click at [257, 163] on span "Label: 0000000003476 (NO1 CINN CROIS CUP)" at bounding box center [237, 158] width 115 height 20
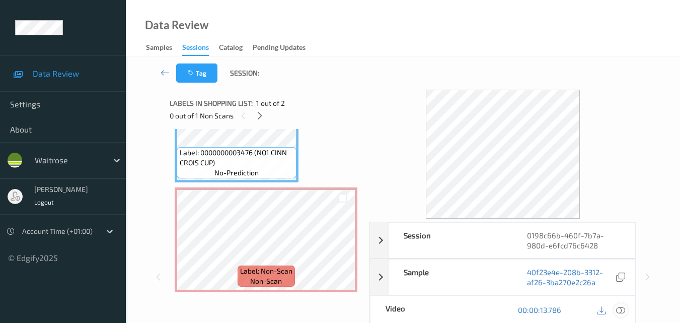
click at [621, 310] on icon at bounding box center [620, 309] width 9 height 9
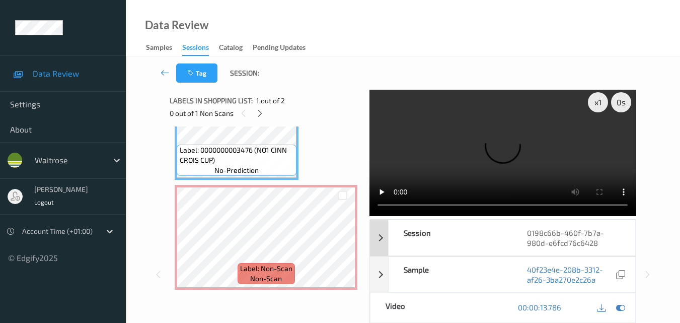
scroll to position [0, 0]
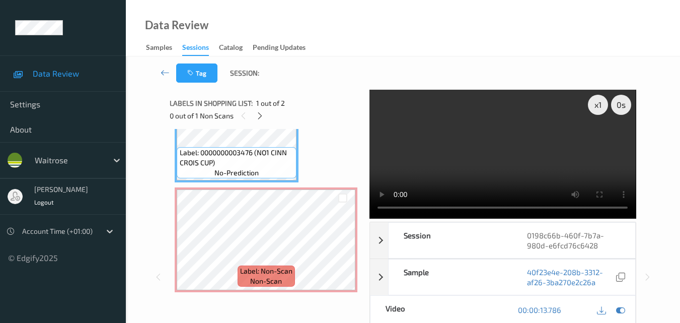
click at [467, 165] on video at bounding box center [503, 154] width 266 height 129
click at [470, 161] on video at bounding box center [503, 154] width 266 height 129
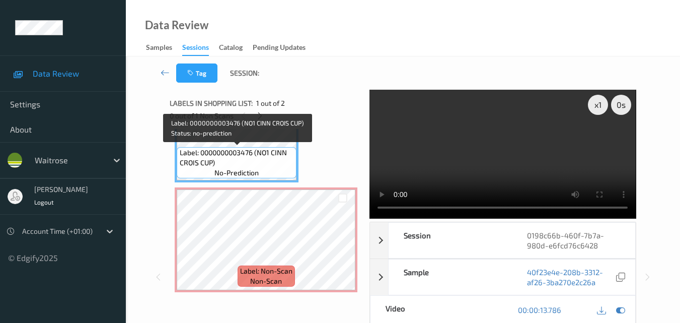
click at [272, 163] on span "Label: 0000000003476 (NO1 CINN CROIS CUP)" at bounding box center [237, 158] width 115 height 20
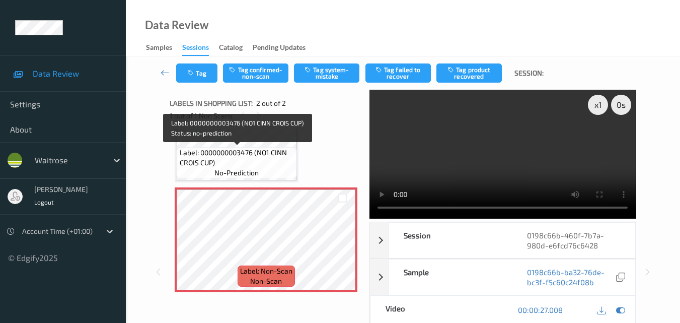
click at [257, 157] on span "Label: 0000000003476 (NO1 CINN CROIS CUP)" at bounding box center [237, 158] width 115 height 20
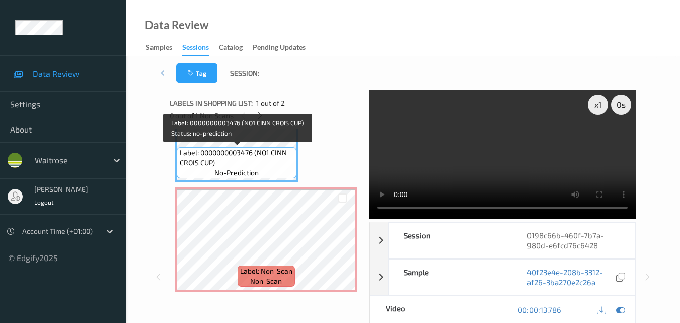
click at [257, 157] on span "Label: 0000000003476 (NO1 CINN CROIS CUP)" at bounding box center [237, 158] width 115 height 20
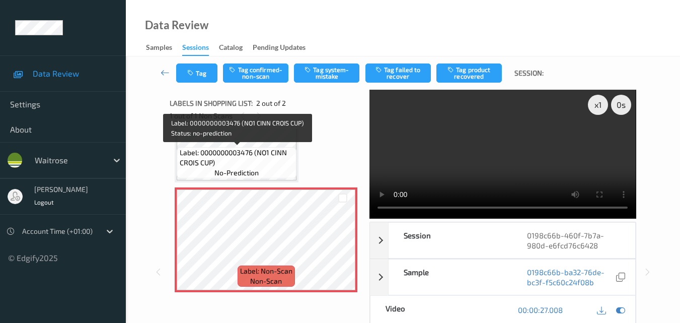
click at [258, 163] on span "Label: 0000000003476 (NO1 CINN CROIS CUP)" at bounding box center [237, 158] width 115 height 20
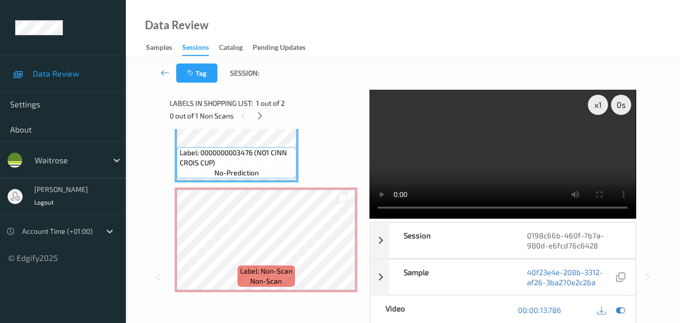
click at [508, 181] on video at bounding box center [503, 154] width 266 height 129
click at [619, 311] on icon at bounding box center [620, 309] width 9 height 9
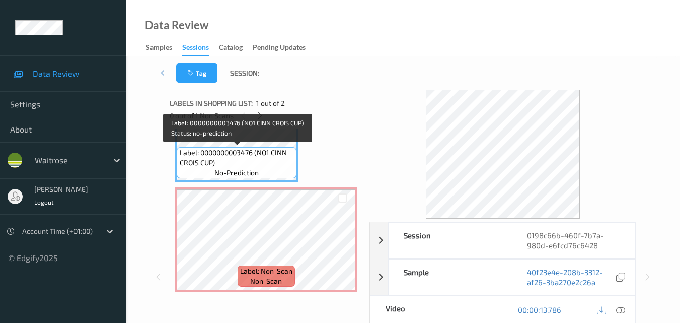
click at [254, 163] on span "Label: 0000000003476 (NO1 CINN CROIS CUP)" at bounding box center [237, 158] width 115 height 20
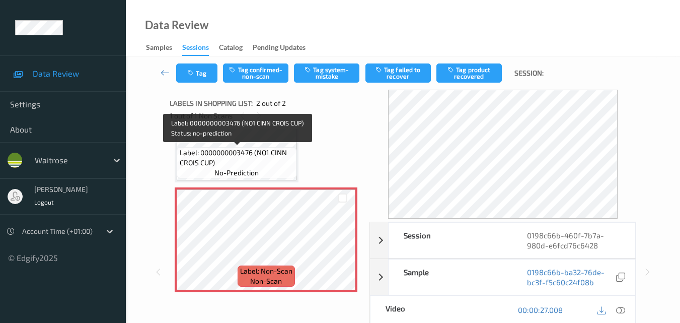
click at [242, 156] on span "Label: 0000000003476 (NO1 CINN CROIS CUP)" at bounding box center [237, 158] width 115 height 20
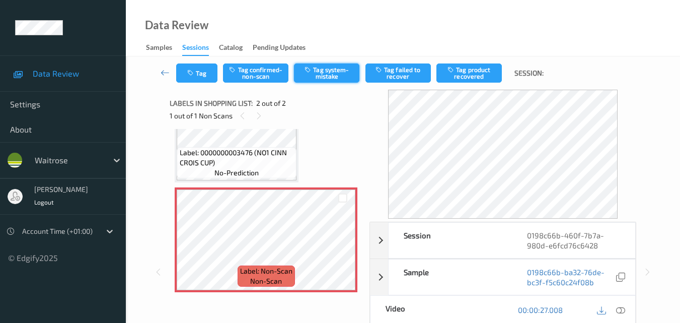
click at [329, 68] on button "Tag system-mistake" at bounding box center [326, 72] width 65 height 19
click at [195, 80] on button "Tag" at bounding box center [196, 72] width 41 height 19
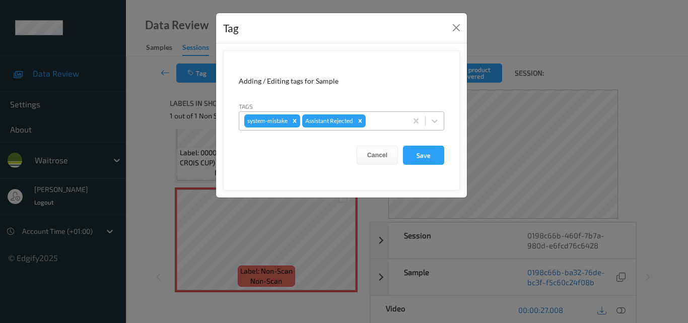
click at [383, 121] on div at bounding box center [384, 121] width 34 height 12
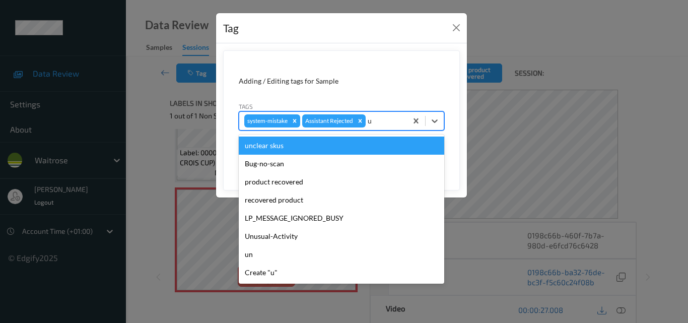
type input "un"
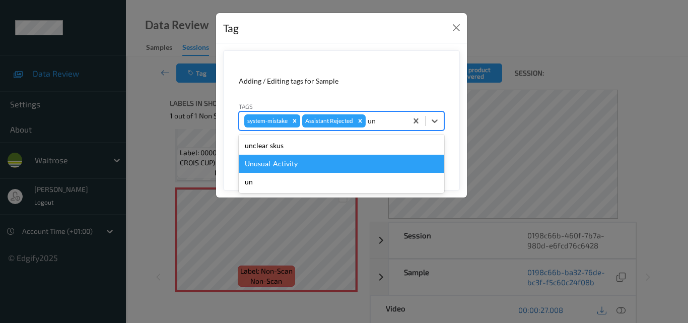
click at [321, 168] on div "Unusual-Activity" at bounding box center [341, 164] width 205 height 18
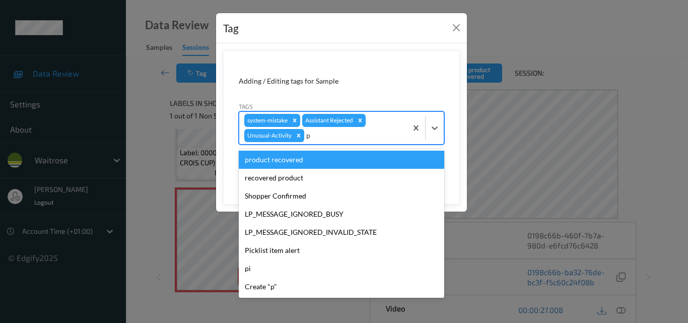
type input "pi"
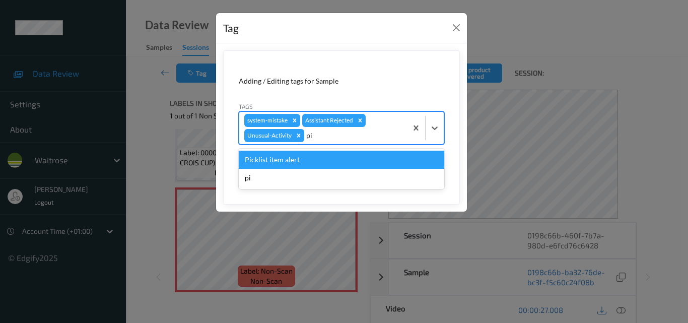
click at [360, 161] on div "Picklist item alert" at bounding box center [341, 160] width 205 height 18
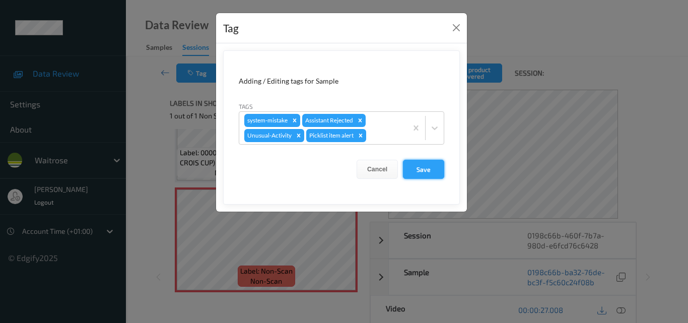
click at [412, 169] on button "Save" at bounding box center [423, 169] width 41 height 19
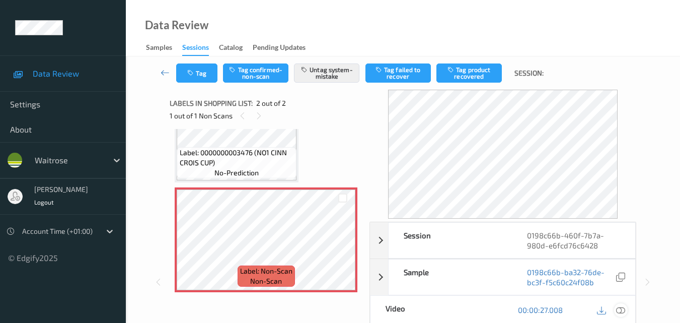
click at [622, 310] on icon at bounding box center [620, 309] width 9 height 9
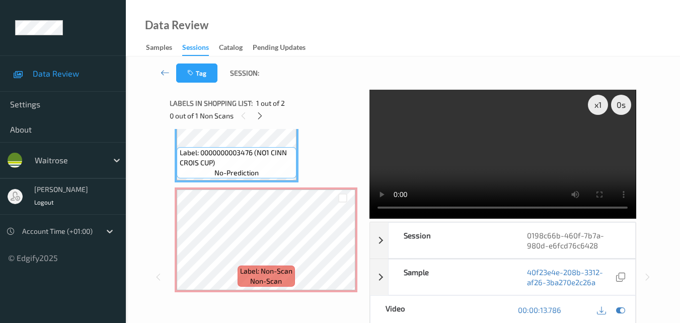
click at [440, 145] on video at bounding box center [503, 154] width 266 height 129
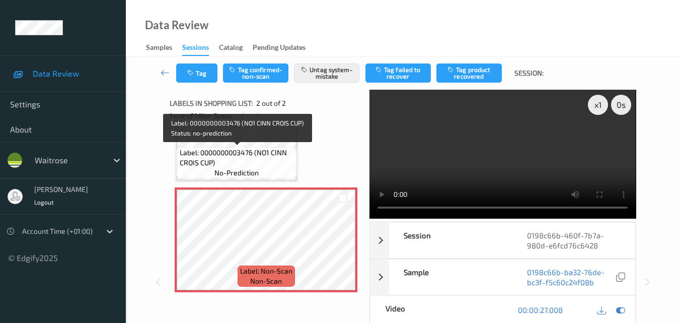
click at [270, 165] on span "Label: 0000000003476 (NO1 CINN CROIS CUP)" at bounding box center [237, 158] width 115 height 20
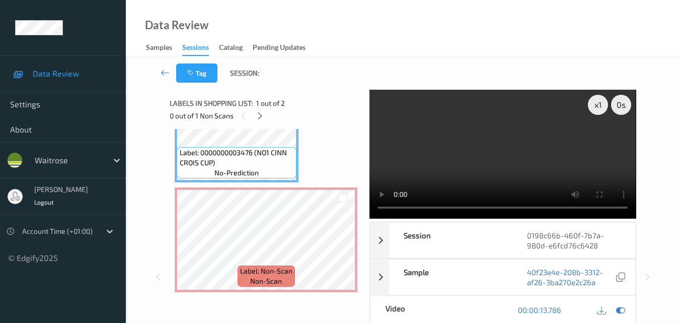
click at [516, 156] on video at bounding box center [503, 154] width 266 height 129
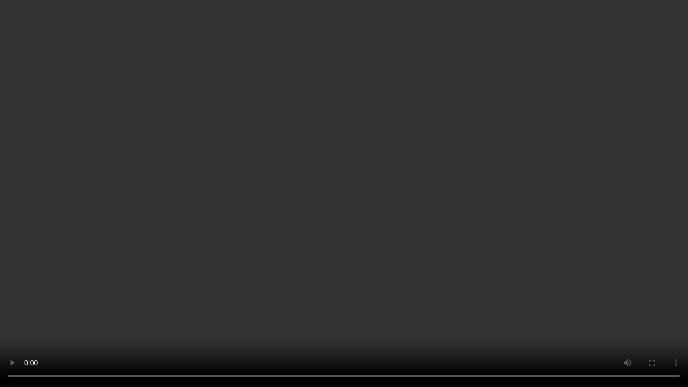
click at [577, 239] on video at bounding box center [344, 193] width 688 height 387
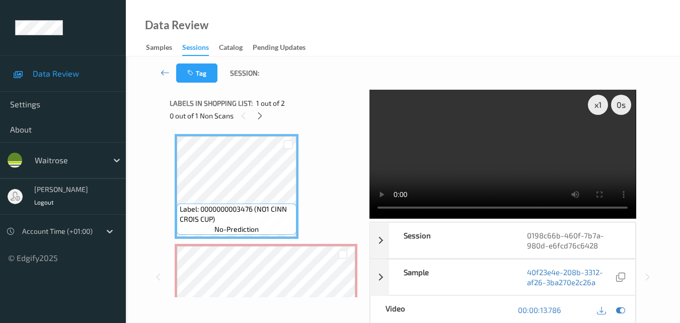
click at [511, 146] on video at bounding box center [503, 154] width 266 height 129
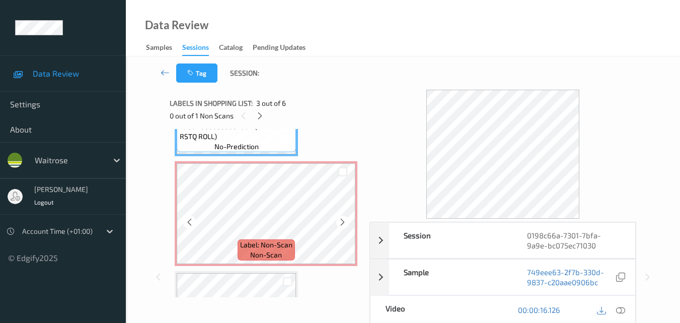
scroll to position [292, 0]
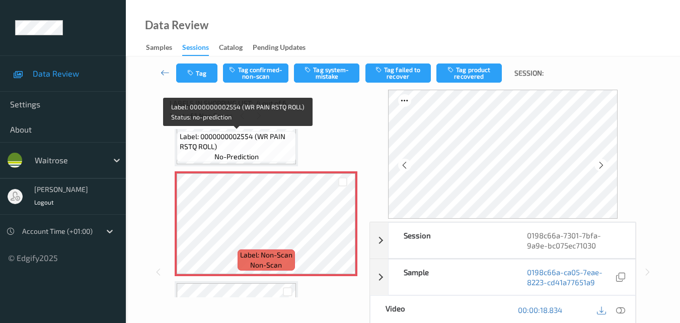
click at [268, 148] on span "Label: 0000000002554 (WR PAIN RSTQ ROLL)" at bounding box center [237, 141] width 114 height 20
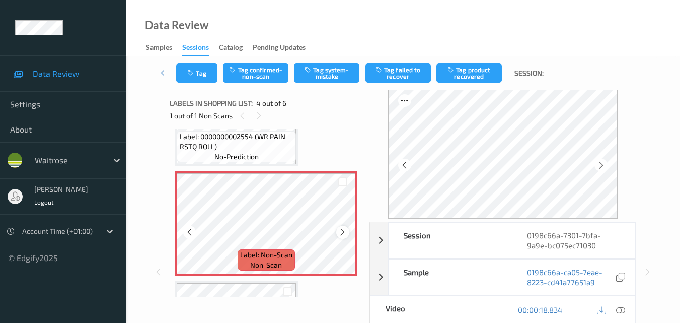
click at [341, 231] on icon at bounding box center [342, 232] width 9 height 9
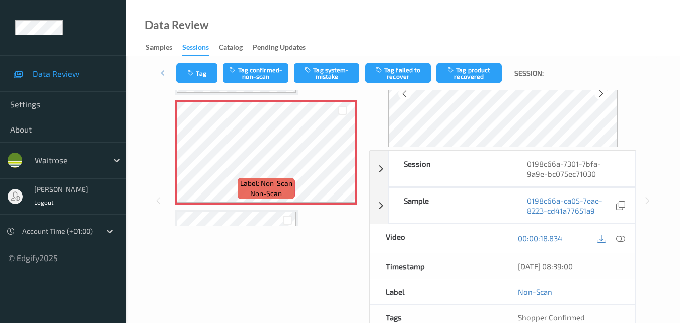
scroll to position [50, 0]
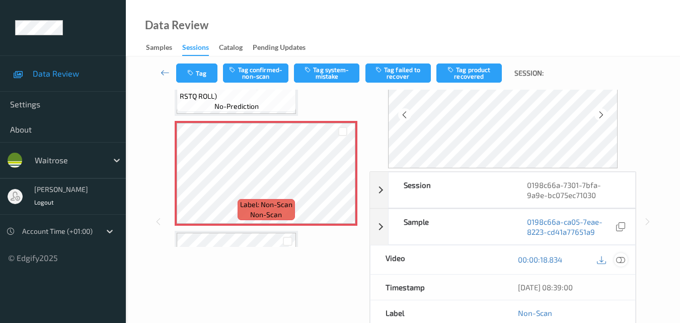
click at [623, 258] on icon at bounding box center [620, 259] width 9 height 9
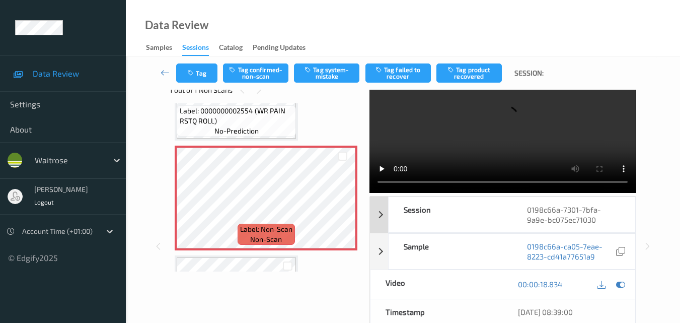
scroll to position [0, 0]
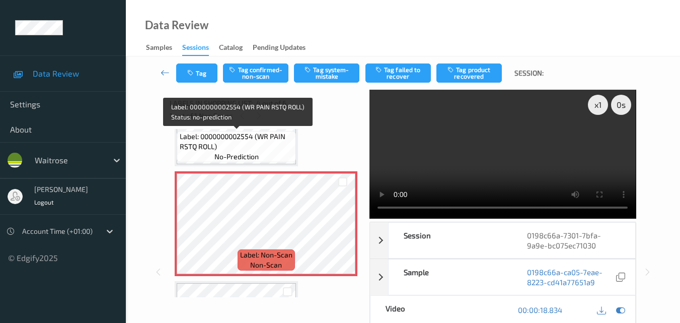
click at [287, 152] on div "Label: 0000000002554 (WR PAIN RSTQ ROLL) no-prediction" at bounding box center [236, 146] width 119 height 31
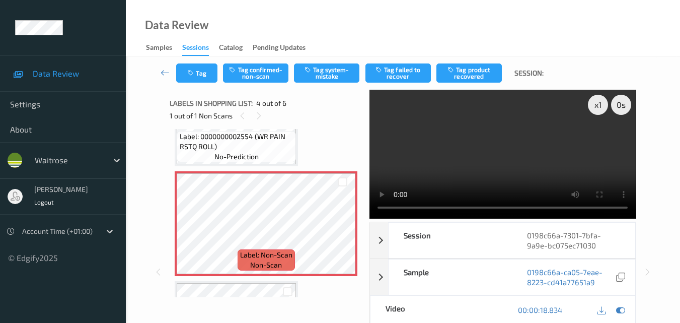
click at [577, 146] on video at bounding box center [503, 154] width 266 height 129
click at [338, 69] on button "Tag system-mistake" at bounding box center [326, 72] width 65 height 19
click at [205, 72] on button "Tag" at bounding box center [196, 72] width 41 height 19
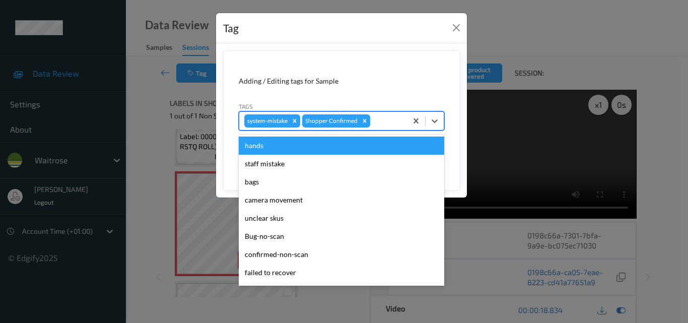
click at [384, 121] on div at bounding box center [387, 121] width 30 height 12
type input "un"
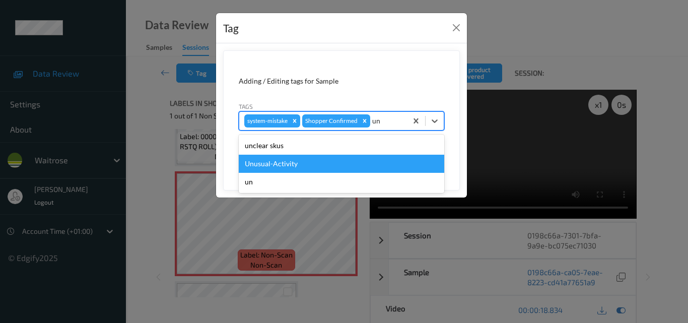
click at [337, 161] on div "Unusual-Activity" at bounding box center [341, 164] width 205 height 18
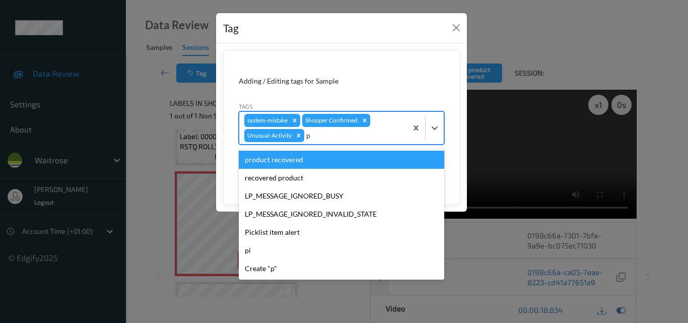
type input "pi"
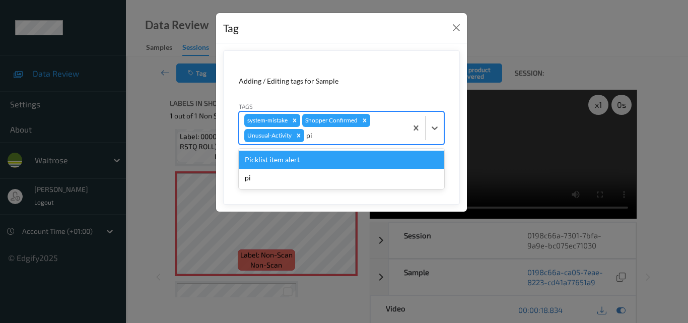
click at [337, 161] on div "Picklist item alert" at bounding box center [341, 160] width 205 height 18
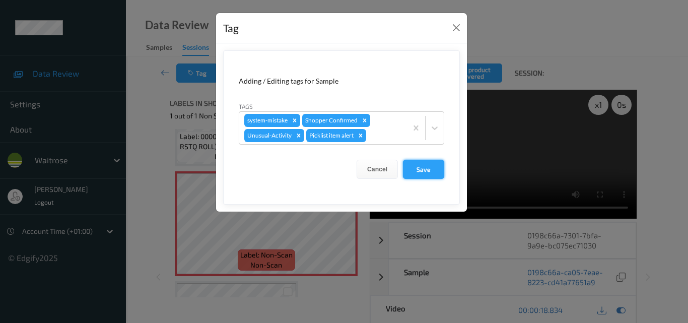
click at [421, 169] on button "Save" at bounding box center [423, 169] width 41 height 19
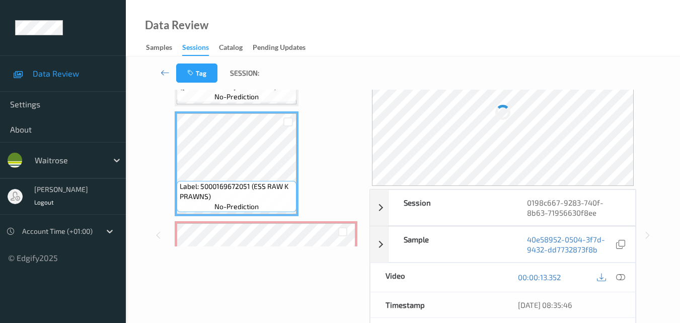
scroll to position [141, 0]
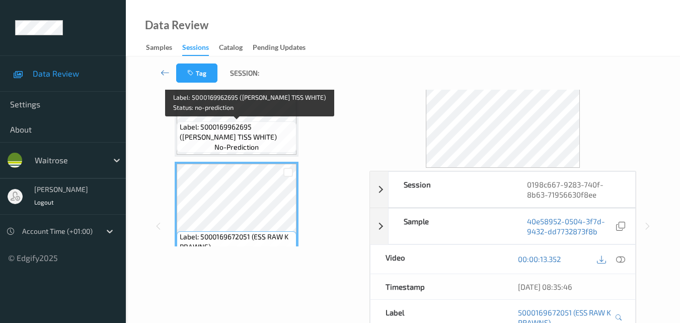
click at [256, 140] on span "Label: 5000169962695 ([PERSON_NAME] TISS WHITE)" at bounding box center [237, 132] width 115 height 20
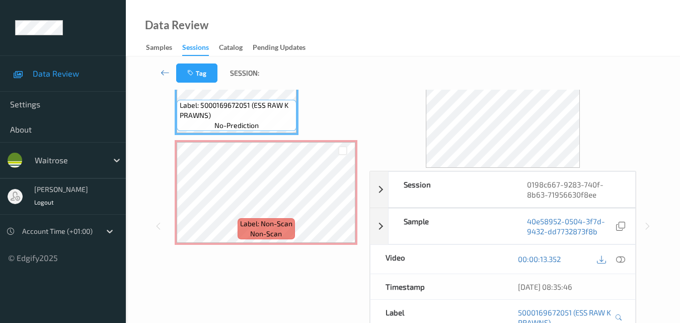
scroll to position [292, 0]
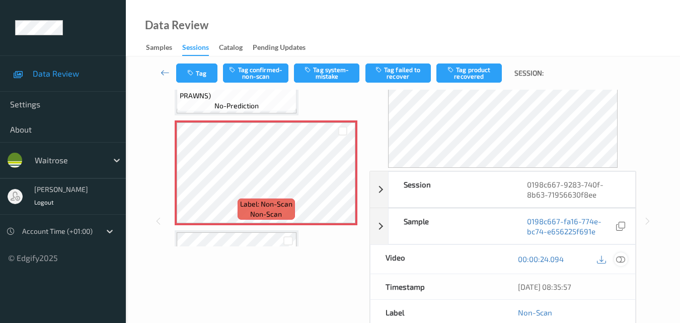
click at [624, 261] on icon at bounding box center [620, 258] width 9 height 9
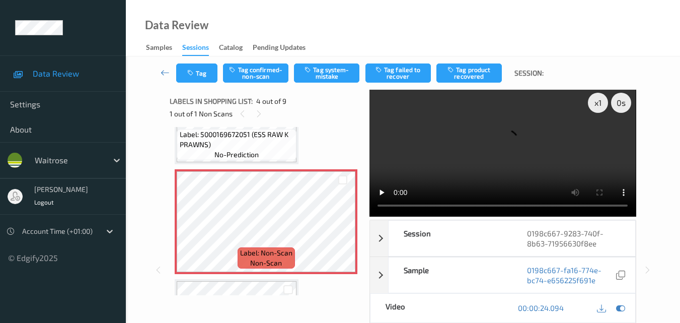
scroll to position [0, 0]
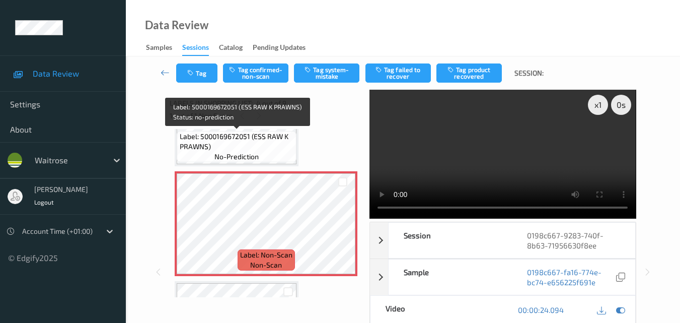
click at [280, 144] on span "Label: 5000169672051 (ESS RAW K PRAWNS)" at bounding box center [237, 141] width 115 height 20
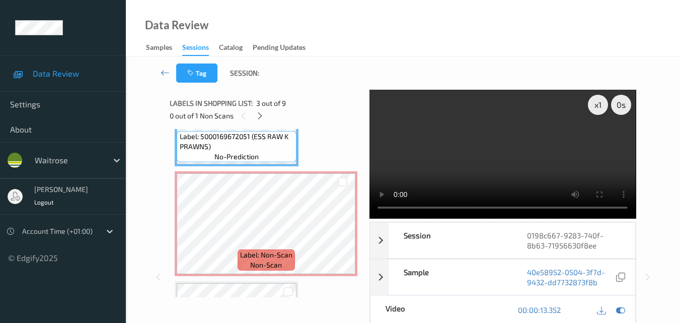
click at [464, 143] on video at bounding box center [503, 154] width 266 height 129
click at [487, 164] on video at bounding box center [503, 154] width 266 height 129
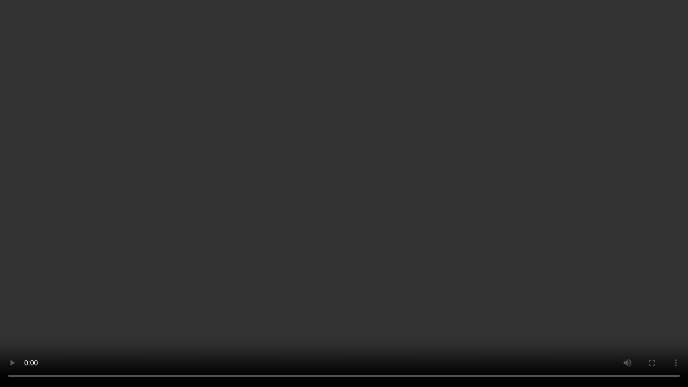
click at [247, 311] on video at bounding box center [344, 193] width 688 height 387
click at [263, 210] on video at bounding box center [344, 193] width 688 height 387
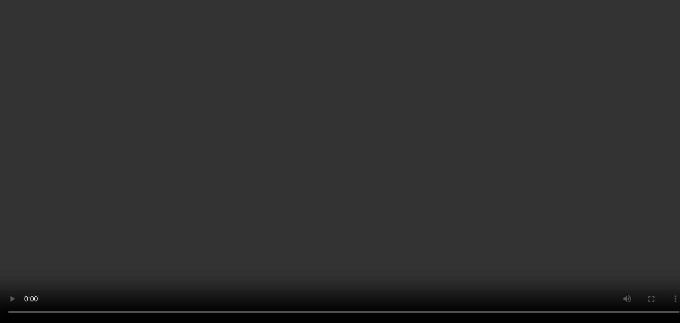
scroll to position [242, 0]
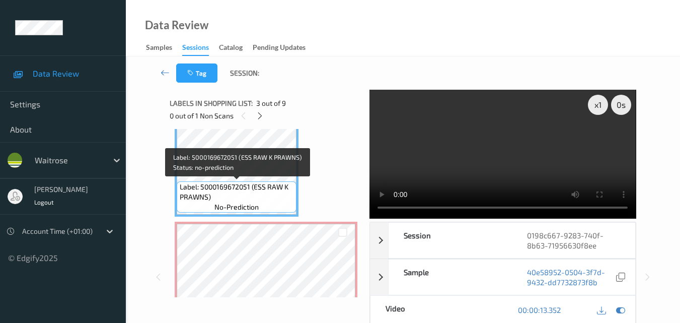
click at [255, 195] on span "Label: 5000169672051 (ESS RAW K PRAWNS)" at bounding box center [237, 192] width 115 height 20
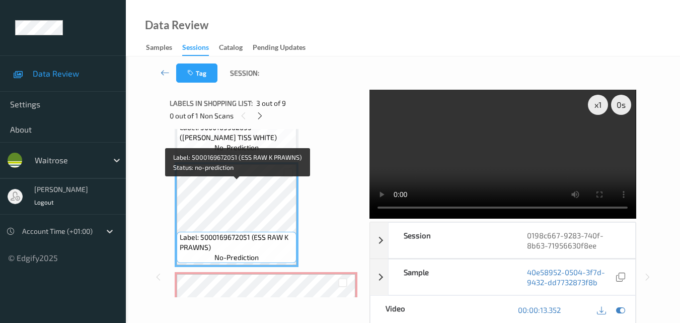
scroll to position [141, 0]
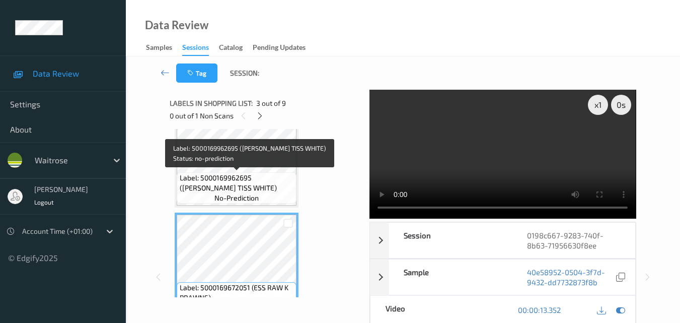
click at [262, 196] on div "Label: 5000169962695 ([PERSON_NAME] TISS WHITE) no-prediction" at bounding box center [237, 187] width 120 height 31
click at [241, 191] on span "Label: 5000169962695 ([PERSON_NAME] TISS WHITE)" at bounding box center [237, 183] width 115 height 20
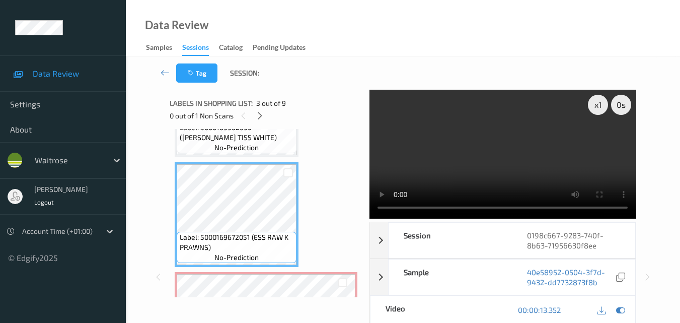
scroll to position [342, 0]
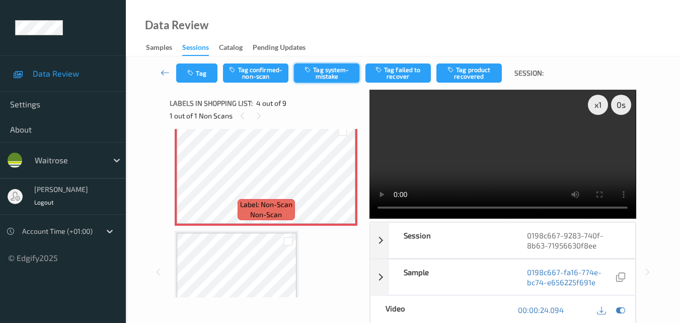
click at [325, 66] on button "Tag system-mistake" at bounding box center [326, 72] width 65 height 19
click at [203, 80] on button "Tag" at bounding box center [196, 72] width 41 height 19
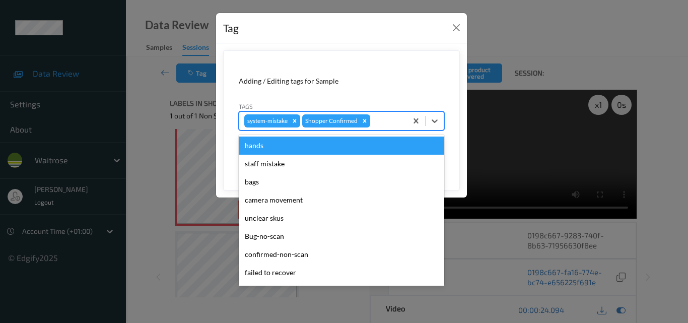
click at [389, 121] on div at bounding box center [387, 121] width 30 height 12
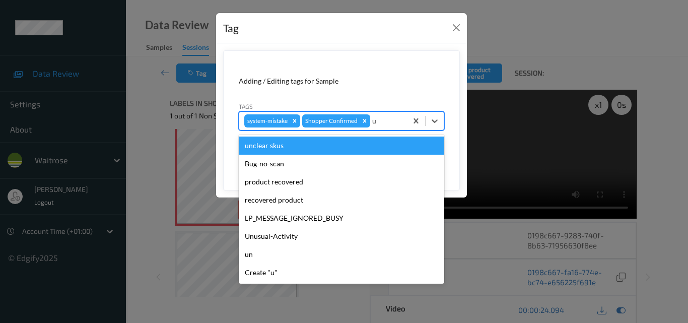
type input "un"
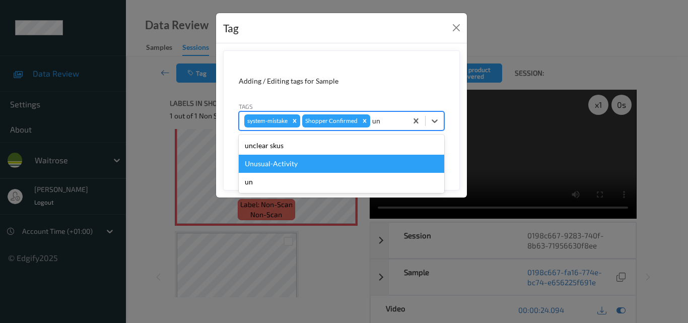
click at [338, 164] on div "Unusual-Activity" at bounding box center [341, 164] width 205 height 18
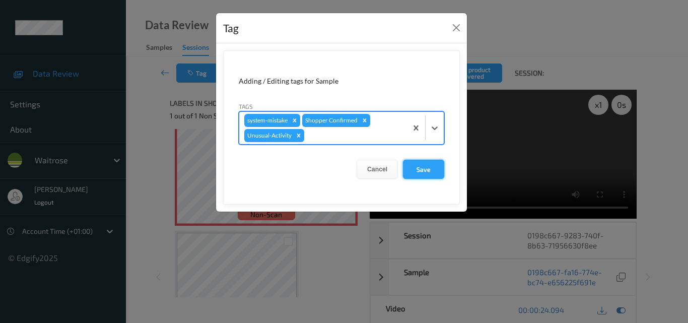
click at [419, 171] on button "Save" at bounding box center [423, 169] width 41 height 19
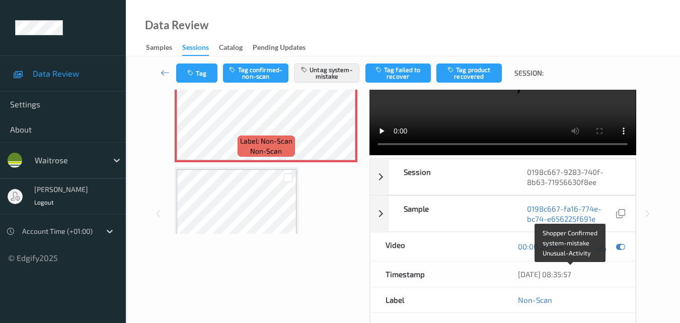
scroll to position [0, 0]
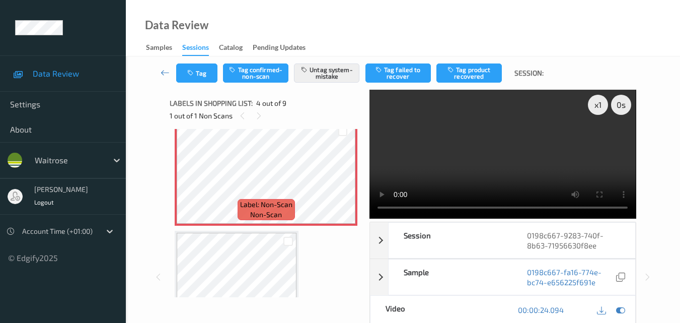
click at [458, 174] on video at bounding box center [503, 154] width 266 height 129
click at [494, 171] on video at bounding box center [503, 154] width 266 height 129
click at [202, 76] on button "Tag" at bounding box center [196, 72] width 41 height 19
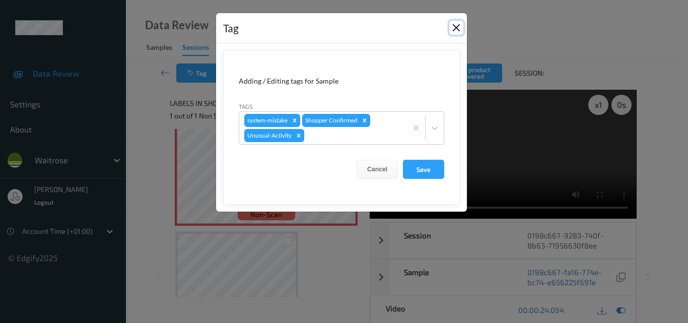
click at [455, 28] on button "Close" at bounding box center [456, 28] width 14 height 14
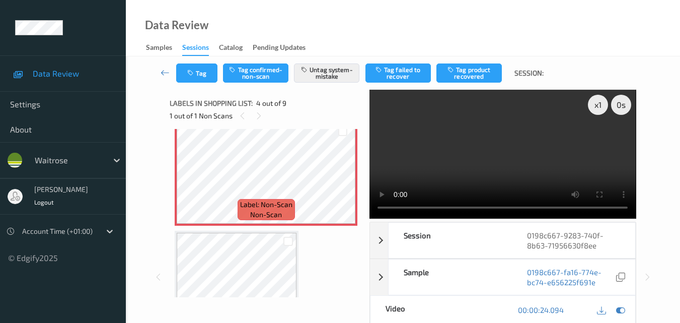
click at [478, 177] on video at bounding box center [503, 154] width 266 height 129
click at [507, 144] on video at bounding box center [503, 154] width 266 height 129
click at [483, 161] on video at bounding box center [503, 154] width 266 height 129
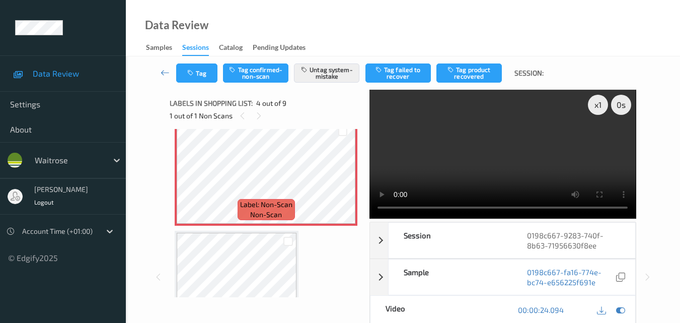
click at [477, 178] on video at bounding box center [503, 154] width 266 height 129
click at [479, 173] on video at bounding box center [503, 154] width 266 height 129
click at [505, 163] on video at bounding box center [503, 154] width 266 height 129
click at [477, 155] on video at bounding box center [503, 154] width 266 height 129
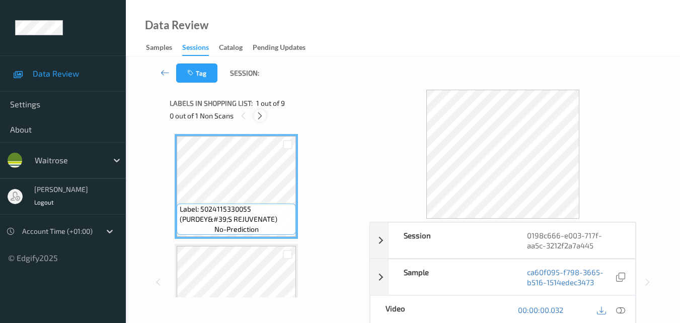
click at [261, 116] on icon at bounding box center [260, 115] width 9 height 9
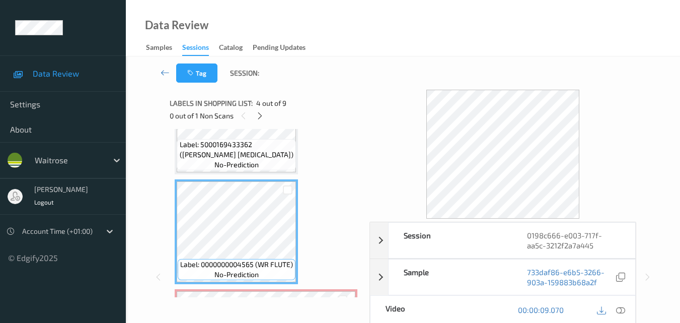
scroll to position [234, 0]
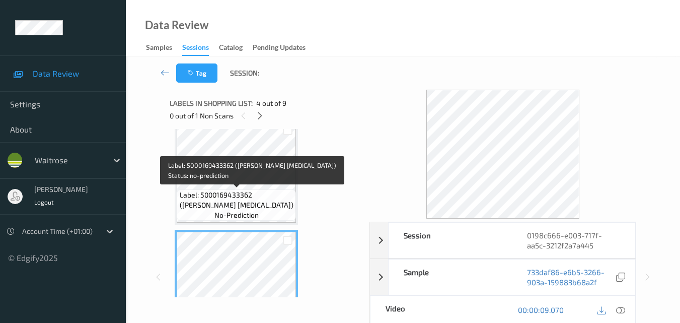
click at [265, 191] on span "Label: 5000169433362 (WR ESS PARACETAMOL)" at bounding box center [237, 200] width 114 height 20
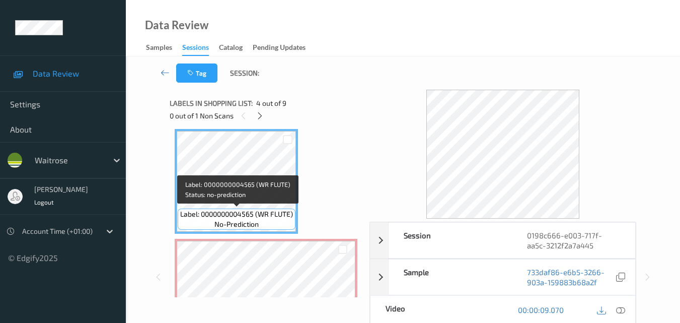
scroll to position [385, 0]
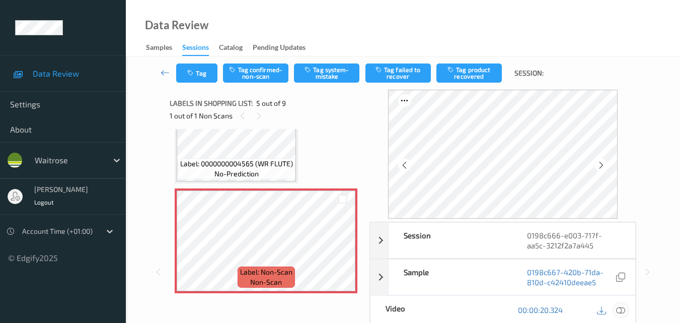
click at [619, 308] on icon at bounding box center [620, 309] width 9 height 9
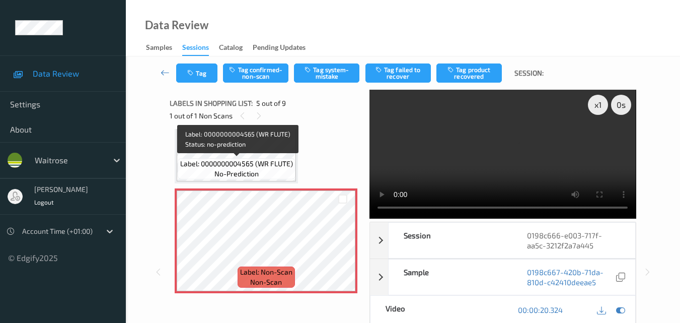
click at [267, 162] on span "Label: 0000000004565 (WR FLUTE)" at bounding box center [236, 164] width 113 height 10
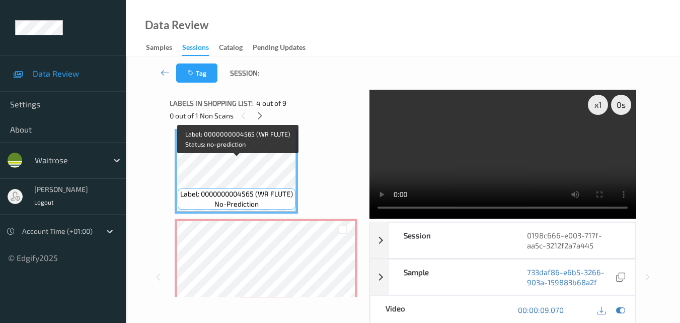
scroll to position [334, 0]
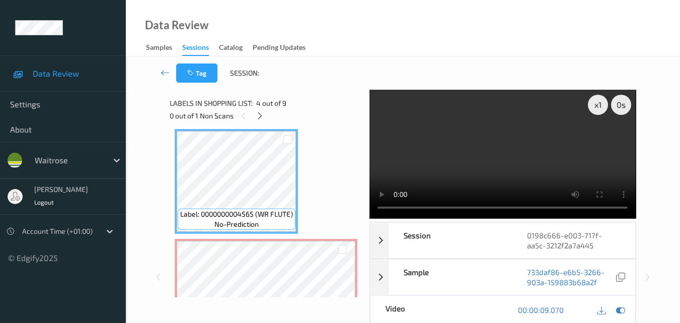
click at [507, 145] on video at bounding box center [503, 154] width 266 height 129
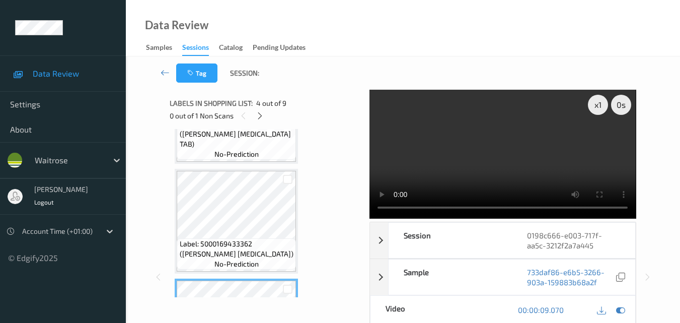
scroll to position [183, 0]
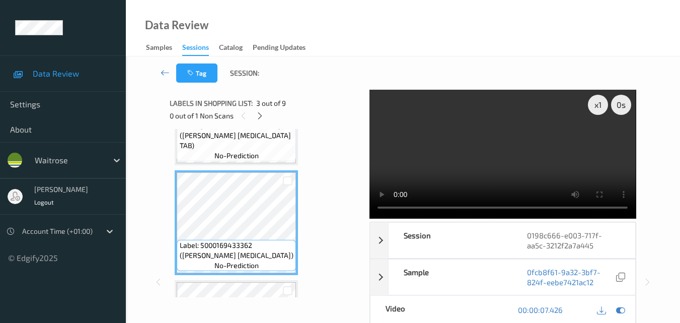
click at [484, 153] on video at bounding box center [503, 154] width 266 height 129
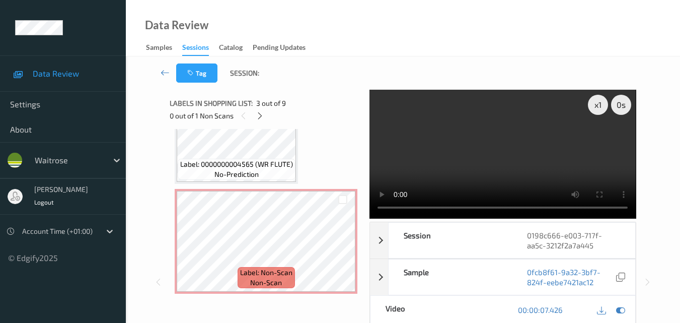
scroll to position [385, 0]
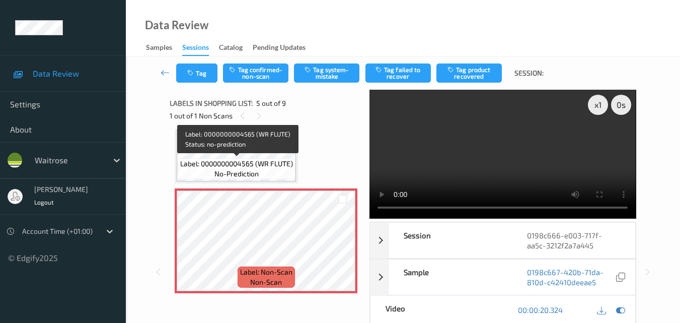
click at [271, 161] on span "Label: 0000000004565 (WR FLUTE)" at bounding box center [236, 164] width 113 height 10
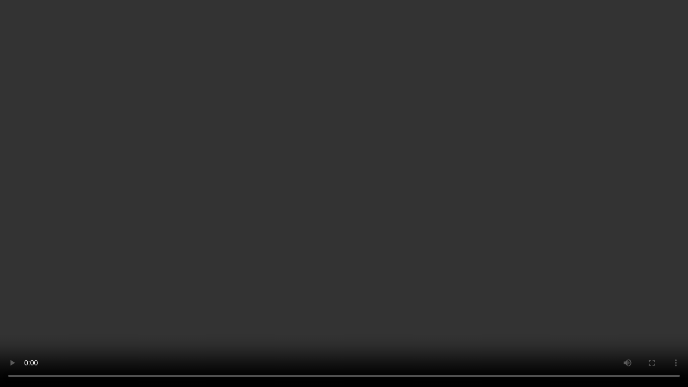
click at [476, 181] on video at bounding box center [344, 193] width 688 height 387
click at [481, 196] on video at bounding box center [344, 193] width 688 height 387
click at [286, 189] on video at bounding box center [344, 193] width 688 height 387
click at [427, 244] on video at bounding box center [344, 193] width 688 height 387
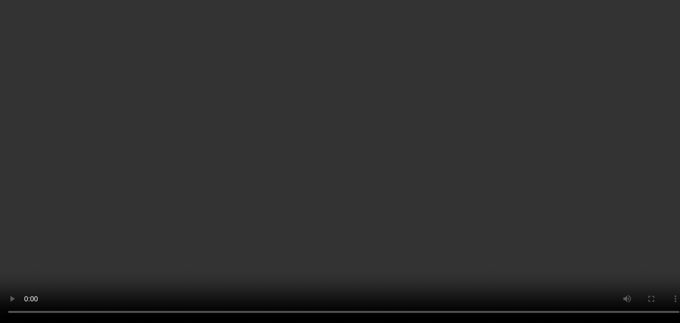
scroll to position [302, 0]
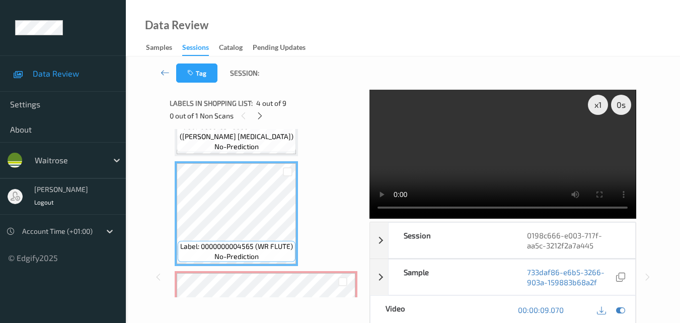
click at [543, 144] on video at bounding box center [503, 154] width 266 height 129
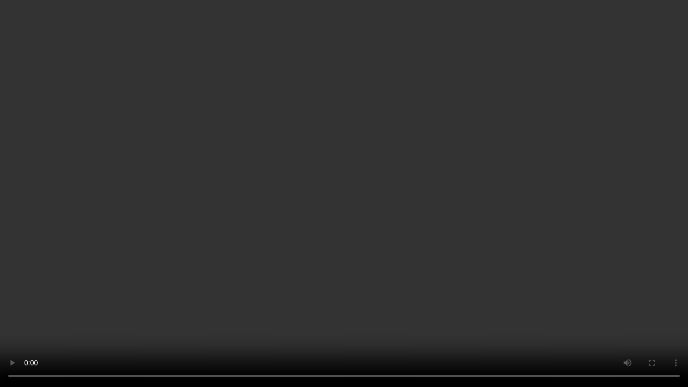
click at [387, 233] on video at bounding box center [344, 193] width 688 height 387
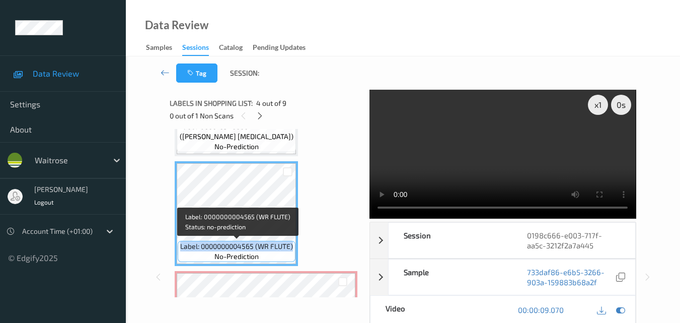
drag, startPoint x: 179, startPoint y: 247, endPoint x: 295, endPoint y: 245, distance: 115.8
click at [295, 245] on div "Label: 0000000004565 (WR FLUTE) no-prediction" at bounding box center [237, 251] width 118 height 21
copy span "Label: 0000000004565 (WR FLUTE)"
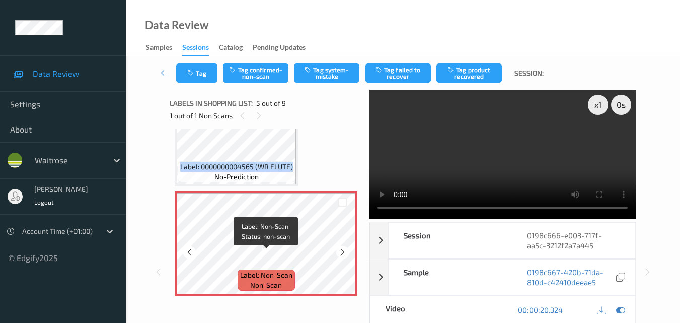
scroll to position [403, 0]
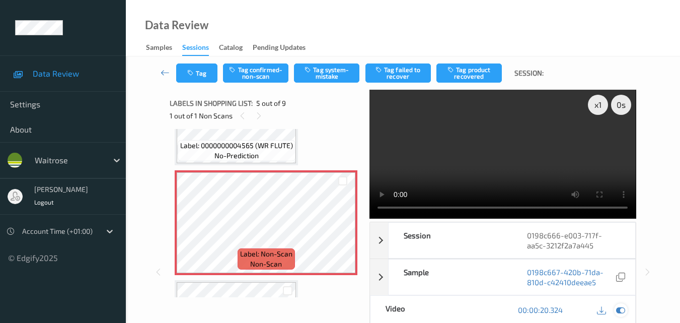
click at [620, 308] on icon at bounding box center [620, 309] width 9 height 9
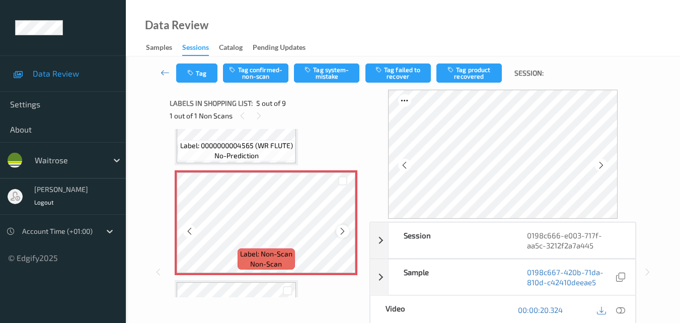
click at [339, 229] on icon at bounding box center [342, 231] width 9 height 9
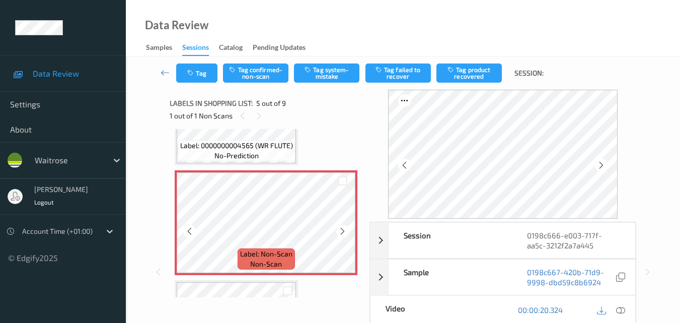
click at [339, 229] on icon at bounding box center [342, 231] width 9 height 9
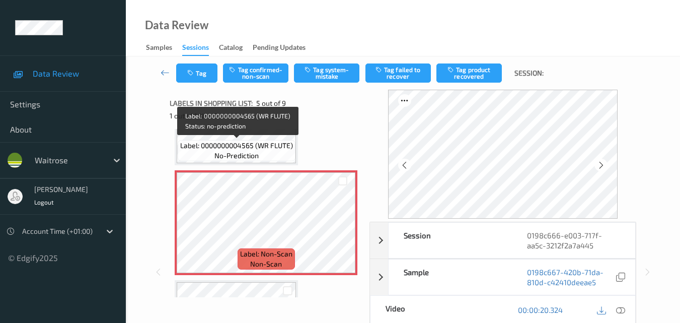
click at [277, 149] on span "Label: 0000000004565 (WR FLUTE)" at bounding box center [236, 145] width 113 height 10
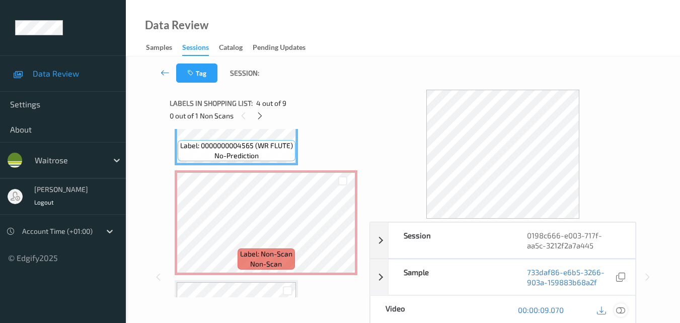
click at [622, 311] on icon at bounding box center [620, 309] width 9 height 9
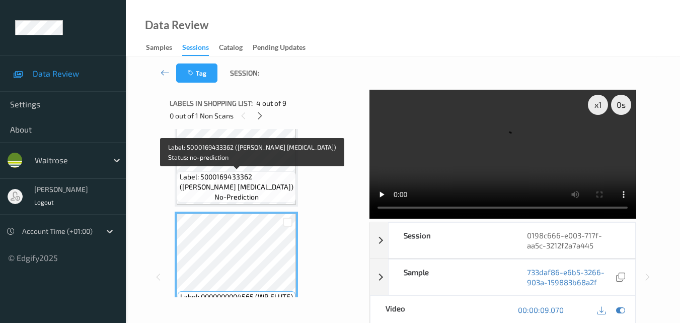
scroll to position [201, 0]
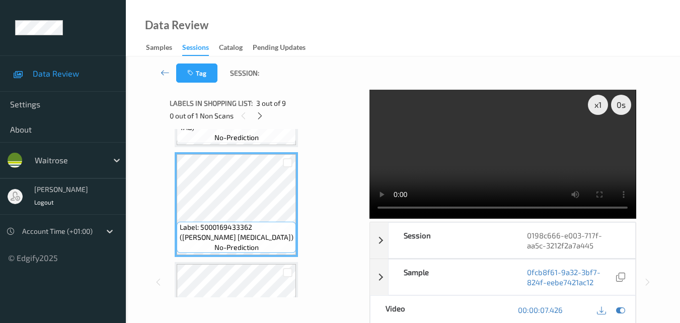
click at [471, 156] on video at bounding box center [503, 154] width 266 height 129
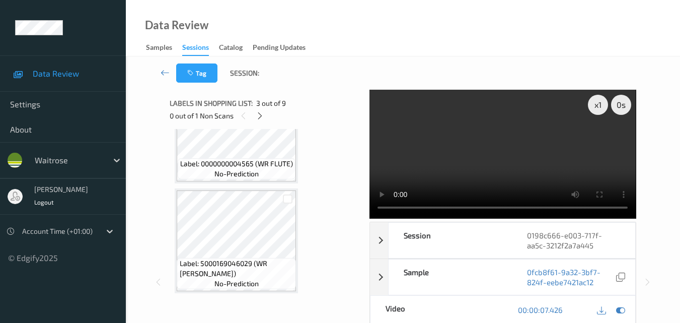
scroll to position [705, 0]
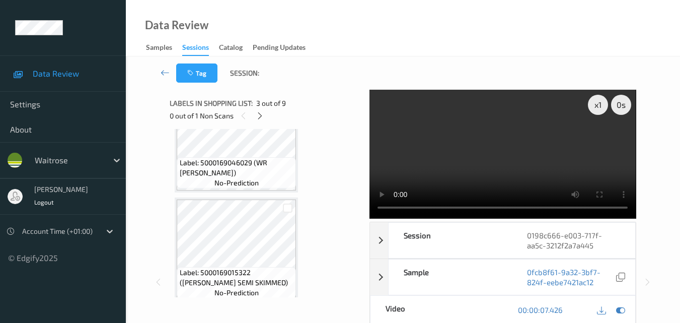
click at [457, 180] on video at bounding box center [503, 154] width 266 height 129
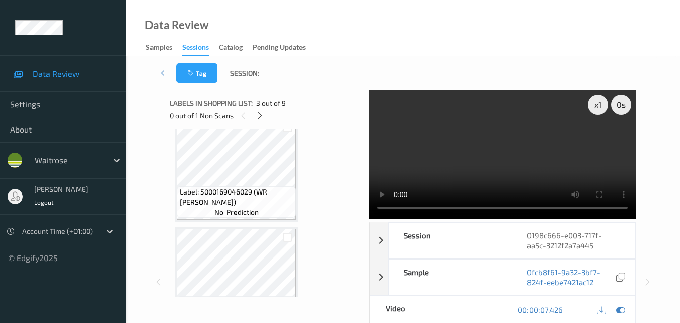
scroll to position [654, 0]
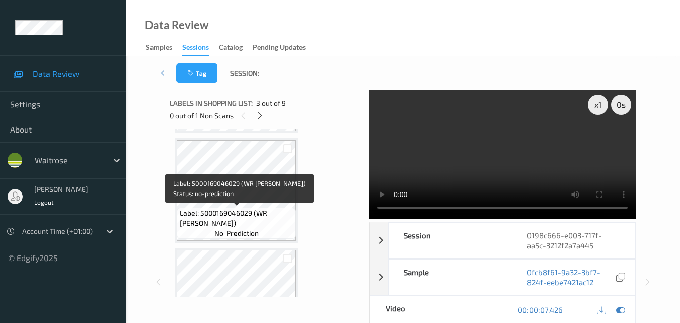
click at [240, 218] on span "Label: 5000169046029 (WR GRANNY SMITH)" at bounding box center [237, 218] width 114 height 20
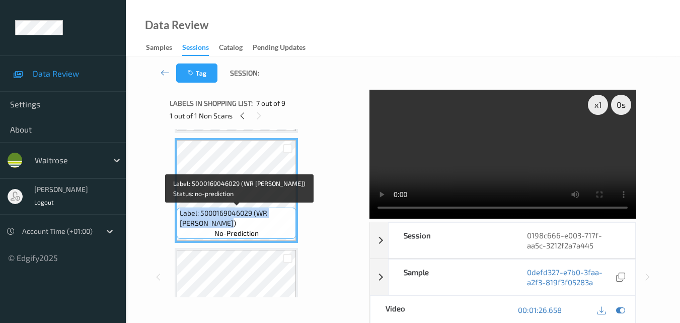
drag, startPoint x: 241, startPoint y: 223, endPoint x: 180, endPoint y: 215, distance: 60.9
click at [180, 215] on span "Label: 5000169046029 (WR GRANNY SMITH)" at bounding box center [237, 218] width 114 height 20
copy span "Label: 5000169046029 (WR GRANNY SMITH)"
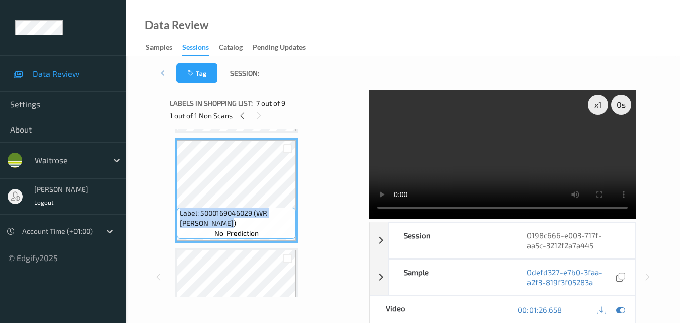
click at [502, 160] on video at bounding box center [503, 154] width 266 height 129
click at [504, 170] on video at bounding box center [503, 154] width 266 height 129
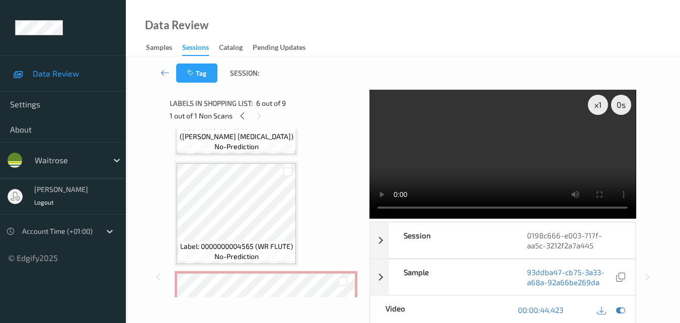
scroll to position [352, 0]
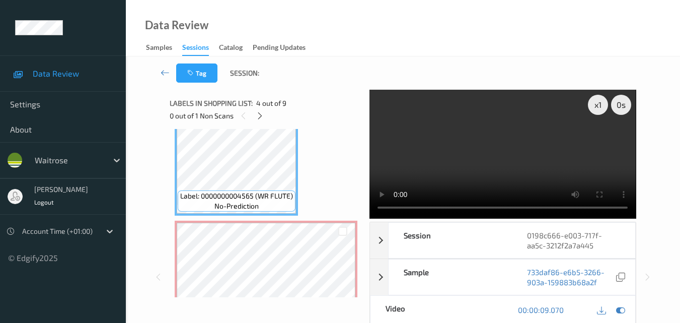
click at [495, 124] on video at bounding box center [503, 154] width 266 height 129
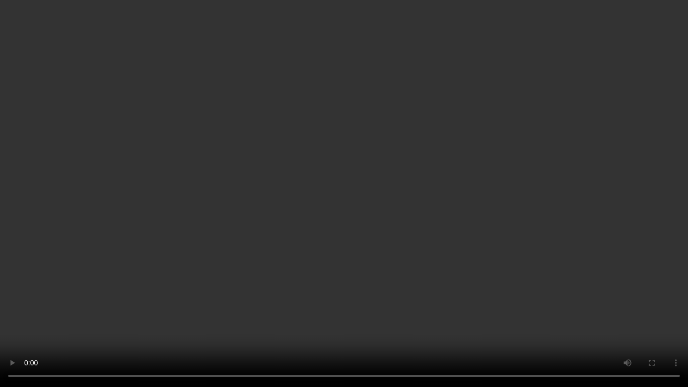
click at [384, 214] on video at bounding box center [344, 193] width 688 height 387
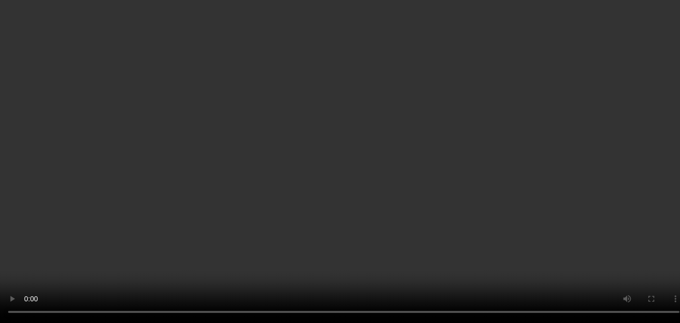
scroll to position [201, 0]
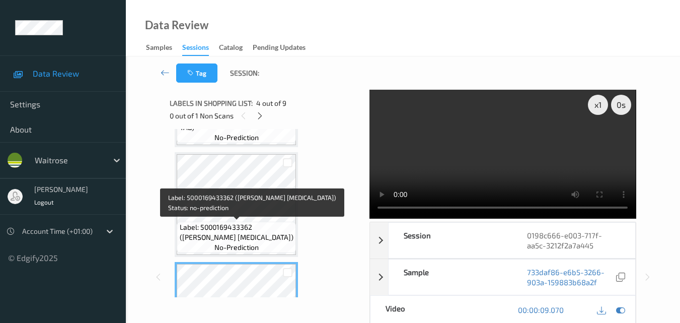
click at [241, 234] on span "Label: 5000169433362 (WR ESS PARACETAMOL)" at bounding box center [237, 232] width 114 height 20
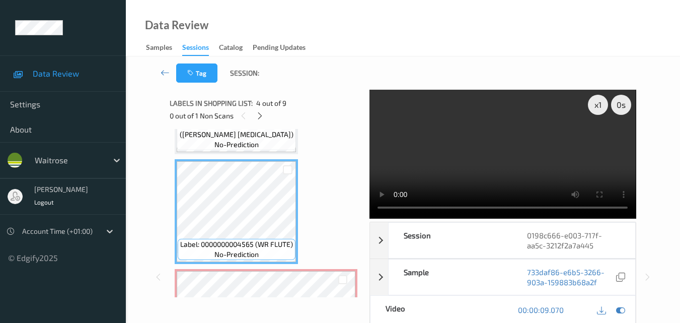
scroll to position [302, 0]
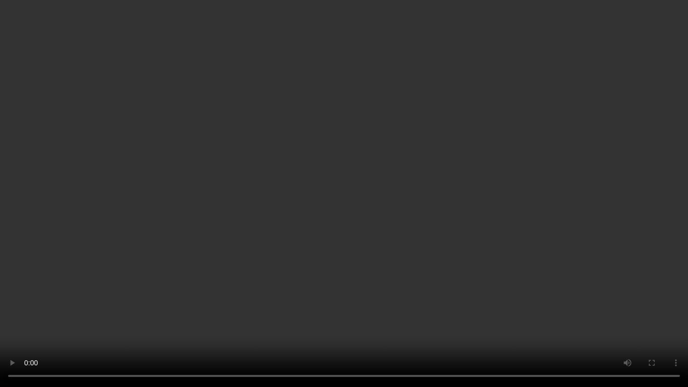
click at [309, 199] on video at bounding box center [344, 193] width 688 height 387
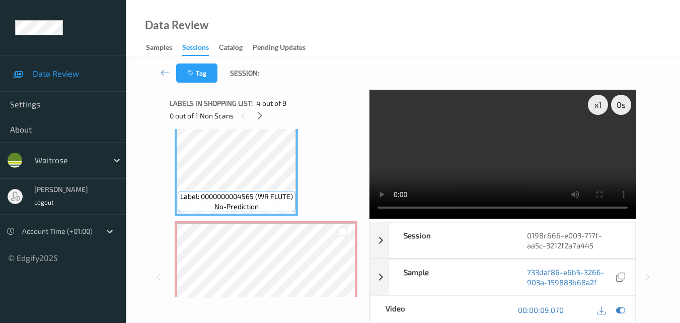
scroll to position [352, 0]
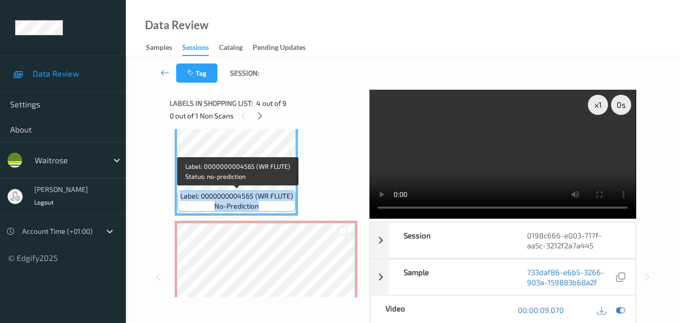
drag, startPoint x: 264, startPoint y: 206, endPoint x: 177, endPoint y: 196, distance: 87.7
click at [178, 196] on div "Label: 0000000004565 (WR FLUTE) no-prediction" at bounding box center [237, 200] width 118 height 21
copy div "Label: 0000000004565 (WR FLUTE) no-prediction"
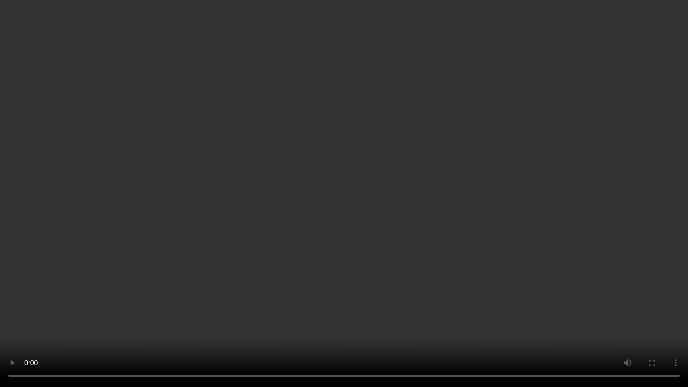
click at [318, 171] on video at bounding box center [344, 193] width 688 height 387
click at [451, 242] on video at bounding box center [344, 193] width 688 height 387
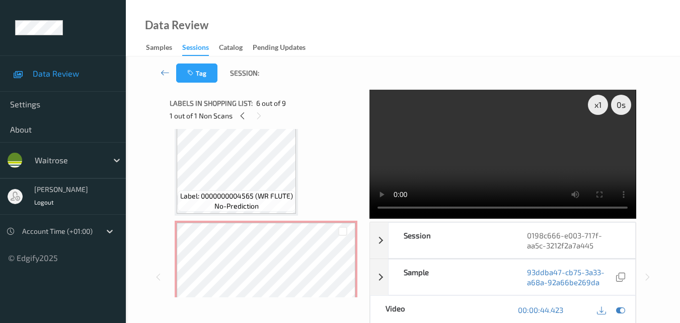
click at [333, 164] on div "Label: 5024115330055 (PURDEY&#39;S REJUVENATE) no-prediction Label: 50001694332…" at bounding box center [266, 273] width 183 height 983
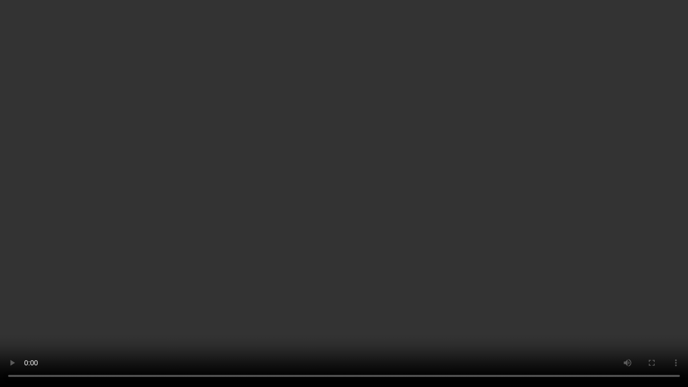
click at [357, 260] on video at bounding box center [344, 193] width 688 height 387
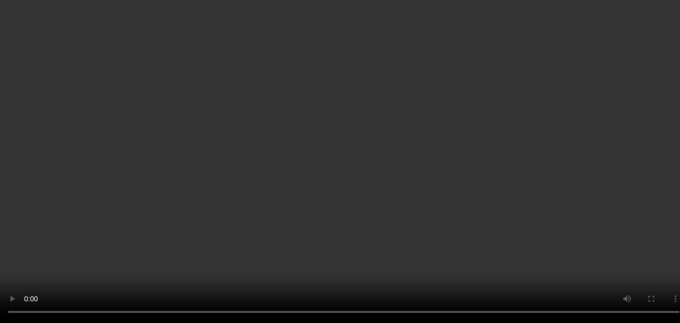
scroll to position [252, 0]
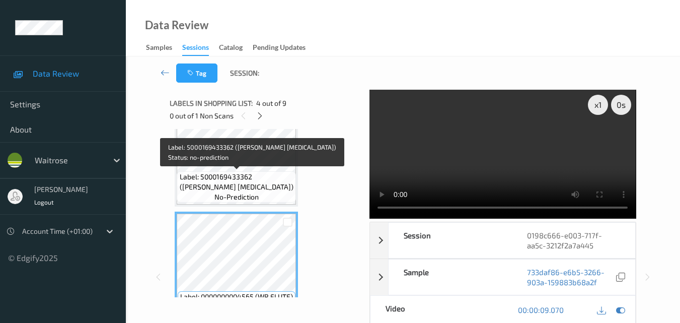
click at [262, 185] on span "Label: 5000169433362 (WR ESS PARACETAMOL)" at bounding box center [237, 182] width 114 height 20
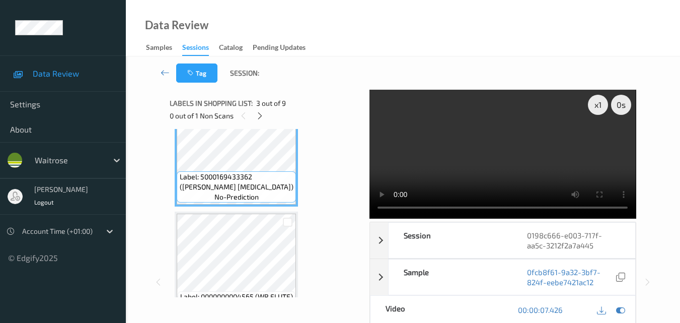
click at [511, 165] on video at bounding box center [503, 154] width 266 height 129
click at [474, 171] on video at bounding box center [503, 154] width 266 height 129
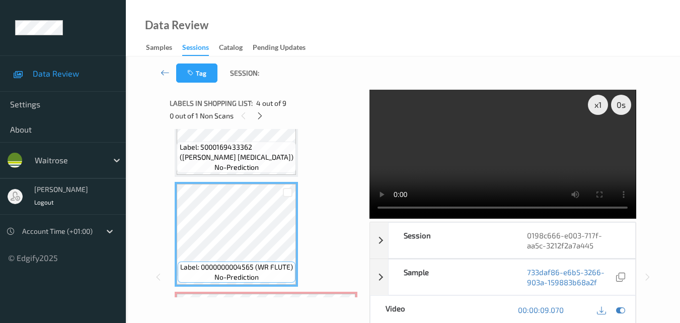
scroll to position [302, 0]
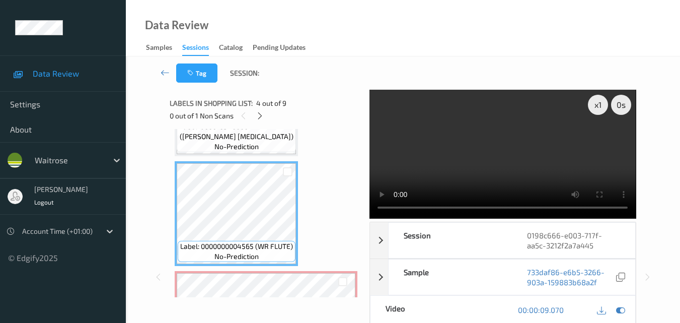
click at [501, 150] on video at bounding box center [503, 154] width 266 height 129
click at [499, 151] on video at bounding box center [503, 154] width 266 height 129
click at [487, 167] on video at bounding box center [503, 154] width 266 height 129
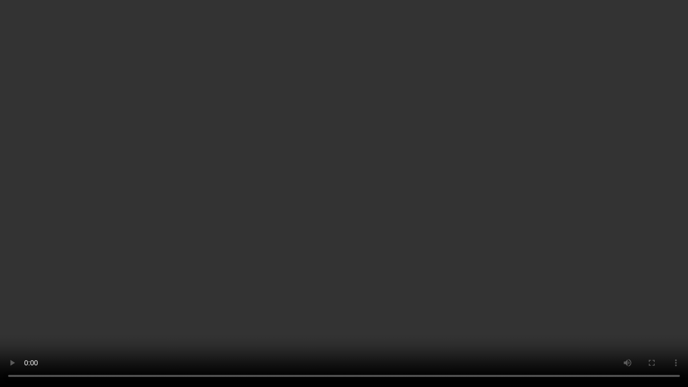
click at [357, 192] on video at bounding box center [344, 193] width 688 height 387
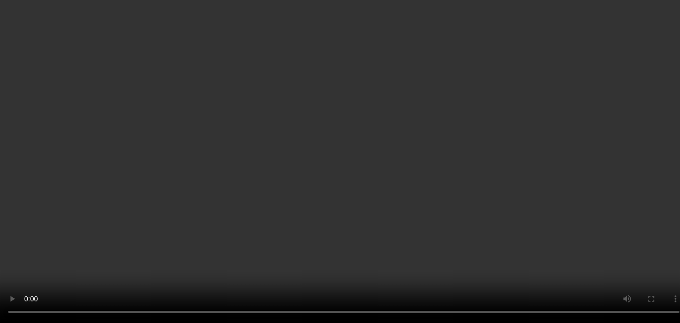
scroll to position [403, 0]
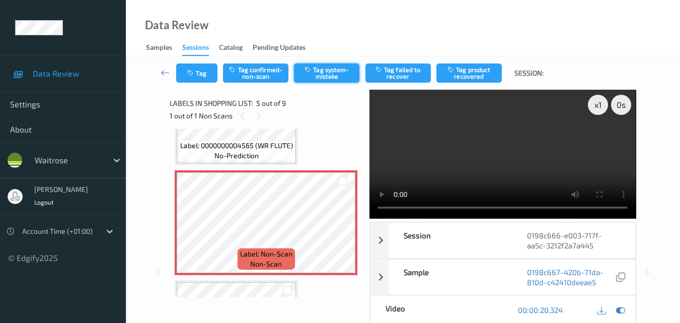
click at [325, 81] on button "Tag system-mistake" at bounding box center [326, 72] width 65 height 19
click at [201, 74] on button "Tag" at bounding box center [196, 72] width 41 height 19
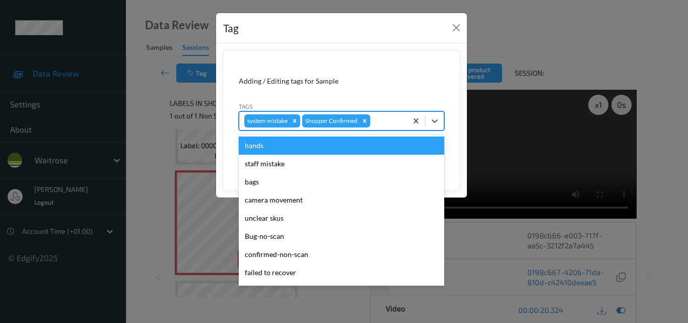
click at [376, 123] on div at bounding box center [387, 121] width 30 height 12
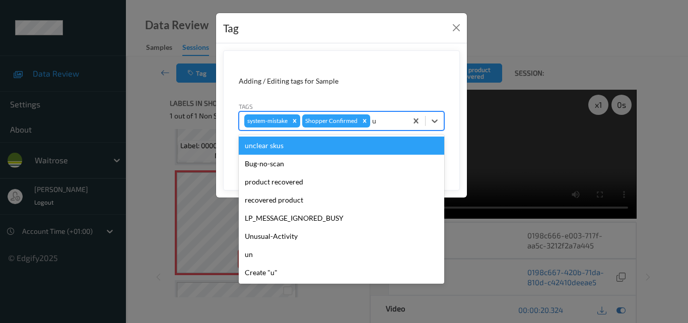
type input "un"
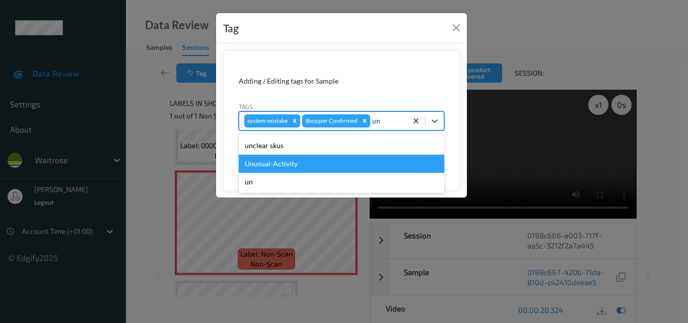
click at [289, 166] on div "Unusual-Activity" at bounding box center [341, 164] width 205 height 18
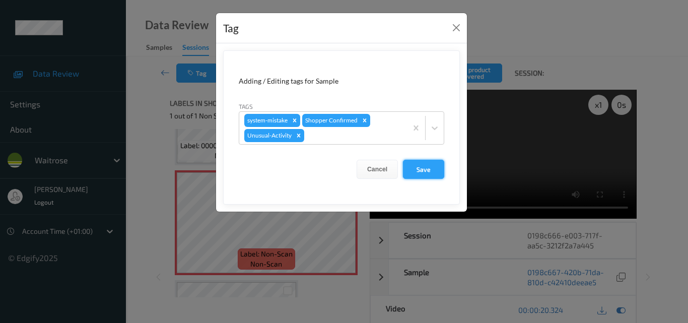
click at [426, 169] on button "Save" at bounding box center [423, 169] width 41 height 19
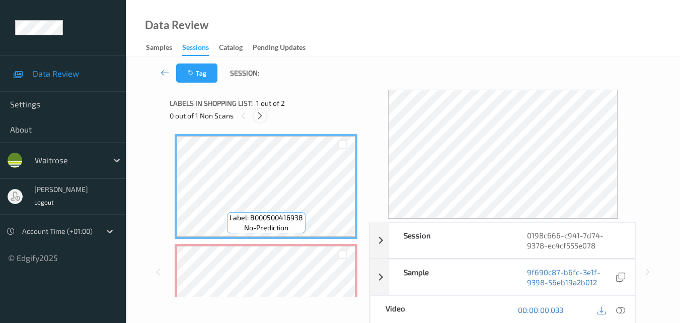
click at [259, 114] on icon at bounding box center [260, 115] width 9 height 9
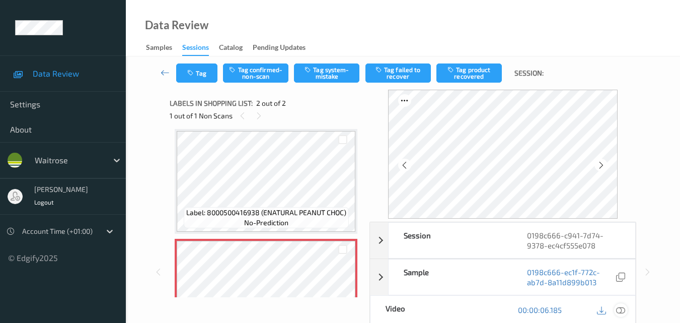
click at [624, 312] on icon at bounding box center [620, 309] width 9 height 9
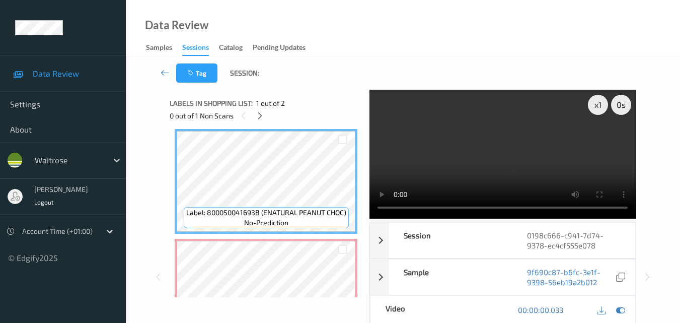
click at [464, 176] on video at bounding box center [503, 154] width 266 height 129
click at [427, 145] on video at bounding box center [503, 154] width 266 height 129
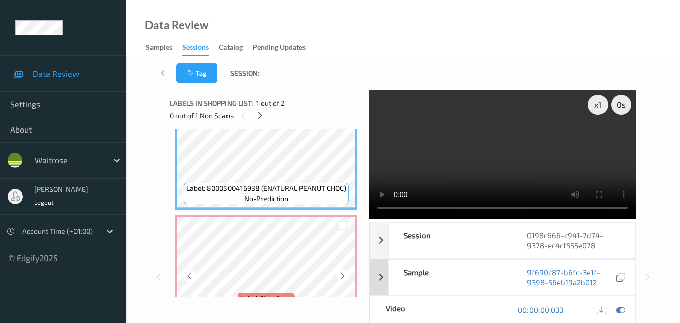
scroll to position [56, 0]
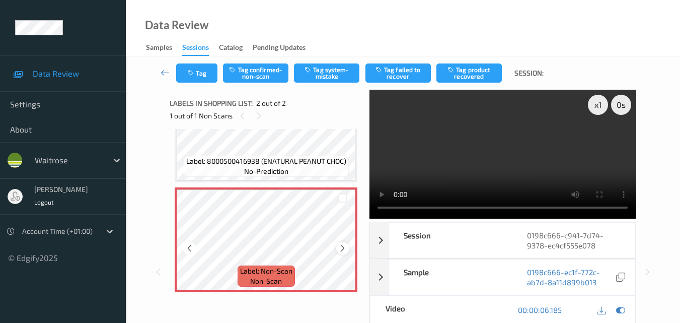
click at [342, 243] on div at bounding box center [342, 248] width 13 height 13
click at [485, 134] on video at bounding box center [503, 154] width 266 height 129
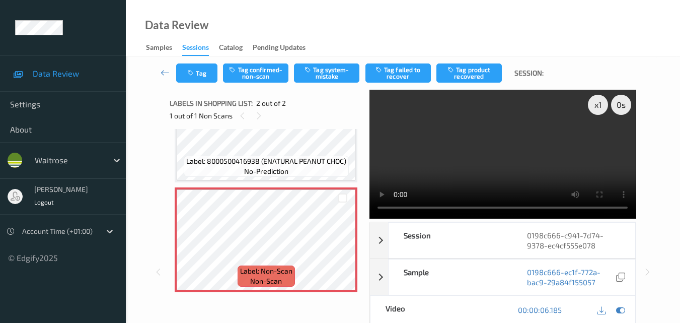
click at [525, 160] on video at bounding box center [503, 154] width 266 height 129
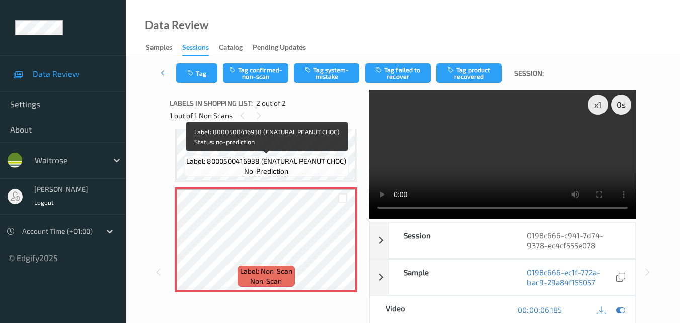
click at [300, 164] on span "Label: 8000500416938 (ENATURAL PEANUT CHOC)" at bounding box center [266, 161] width 160 height 10
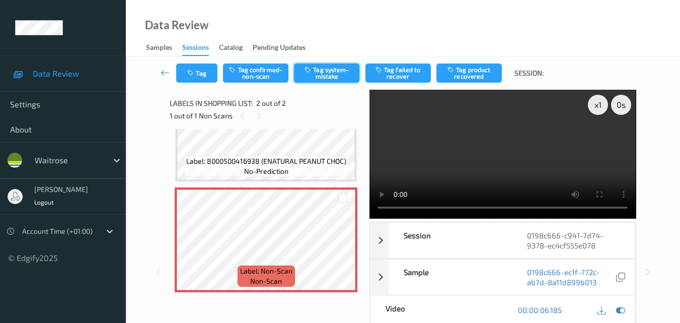
click at [329, 67] on button "Tag system-mistake" at bounding box center [326, 72] width 65 height 19
click at [201, 80] on button "Tag" at bounding box center [196, 72] width 41 height 19
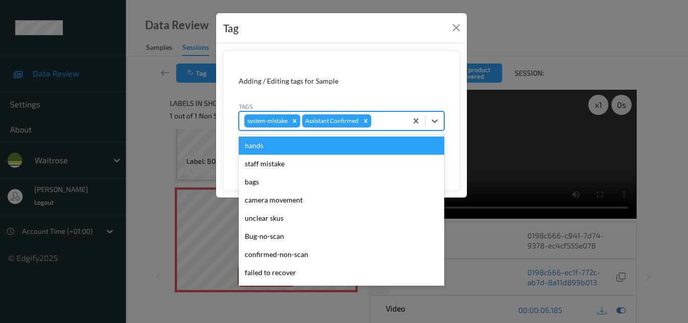
click at [382, 121] on div at bounding box center [387, 121] width 29 height 12
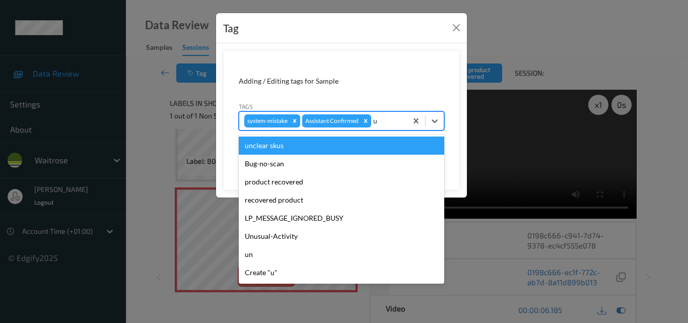
type input "un"
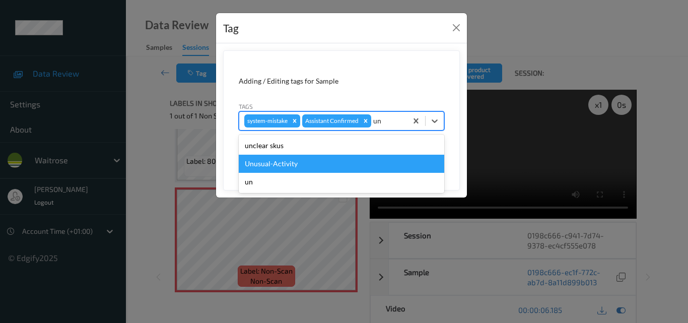
click at [324, 162] on div "Unusual-Activity" at bounding box center [341, 164] width 205 height 18
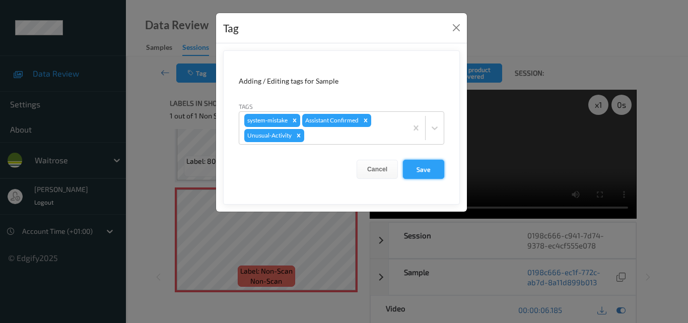
click at [427, 170] on button "Save" at bounding box center [423, 169] width 41 height 19
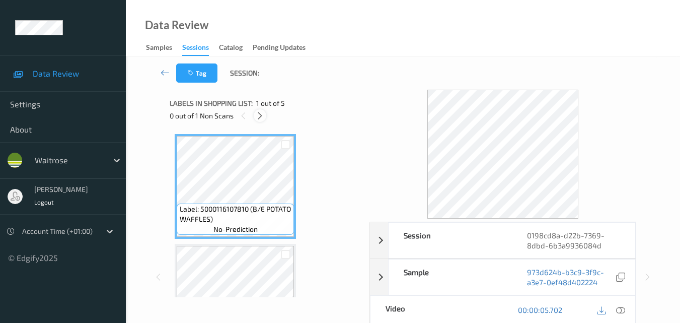
click at [263, 115] on icon at bounding box center [260, 115] width 9 height 9
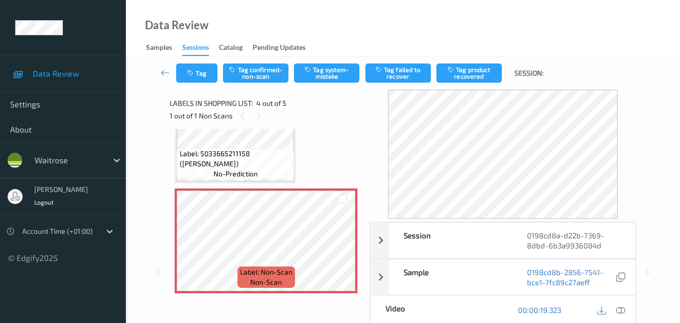
scroll to position [225, 0]
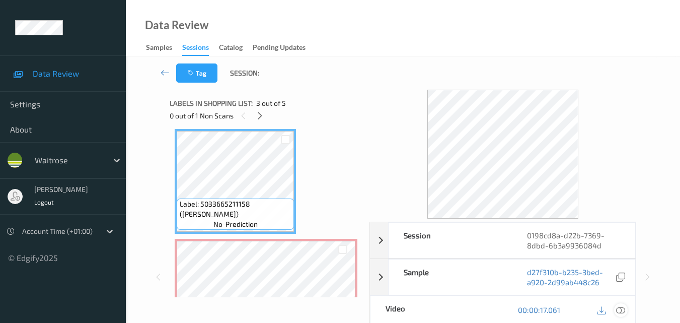
click at [625, 311] on icon at bounding box center [620, 309] width 9 height 9
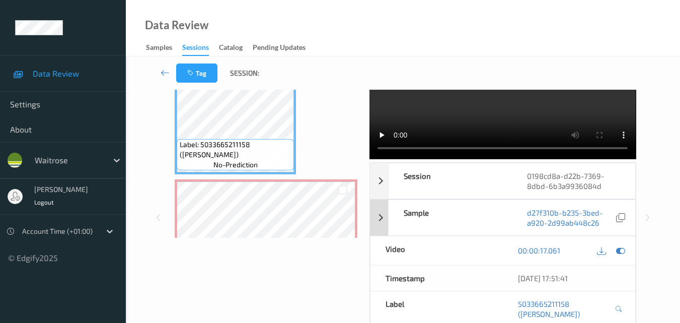
scroll to position [0, 0]
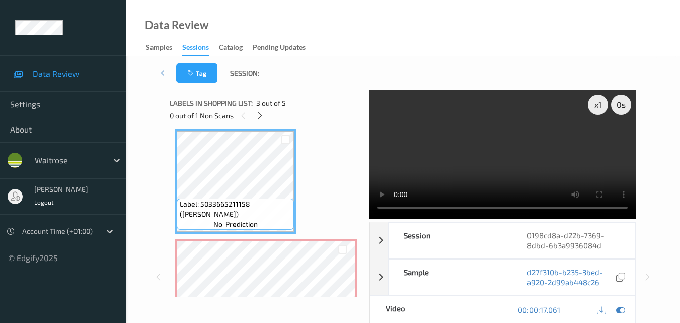
click at [507, 152] on video at bounding box center [503, 154] width 266 height 129
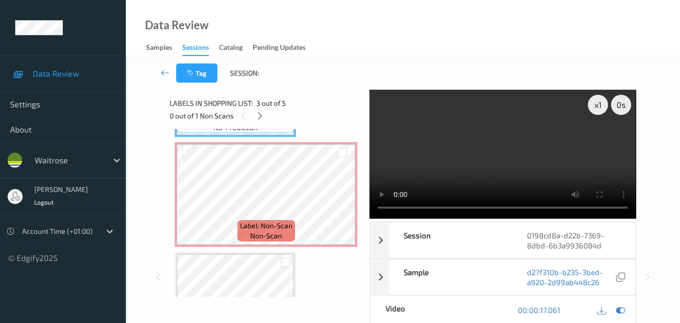
scroll to position [325, 0]
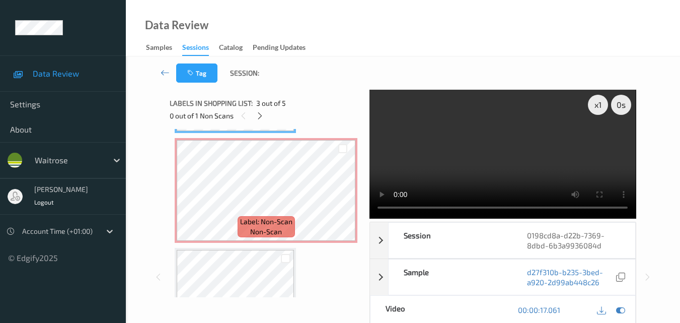
click at [489, 169] on video at bounding box center [503, 154] width 266 height 129
click at [500, 168] on video at bounding box center [503, 154] width 266 height 129
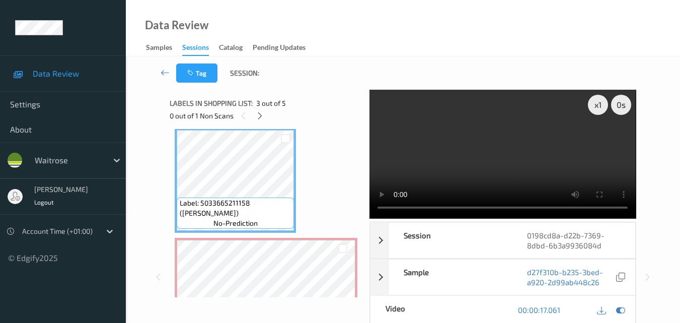
scroll to position [225, 0]
click at [505, 154] on video at bounding box center [503, 154] width 266 height 129
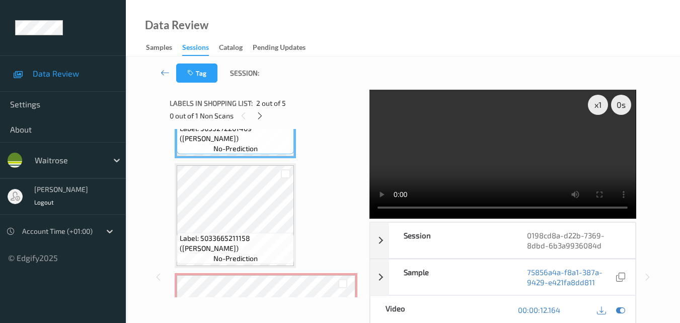
scroll to position [201, 0]
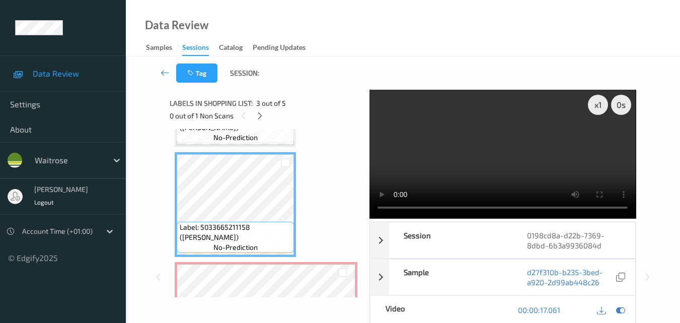
click at [518, 158] on video at bounding box center [503, 154] width 266 height 129
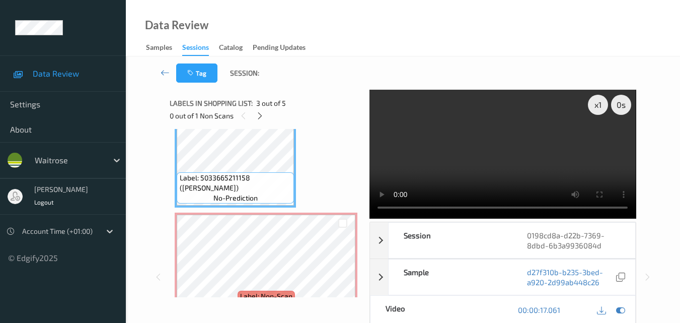
scroll to position [252, 0]
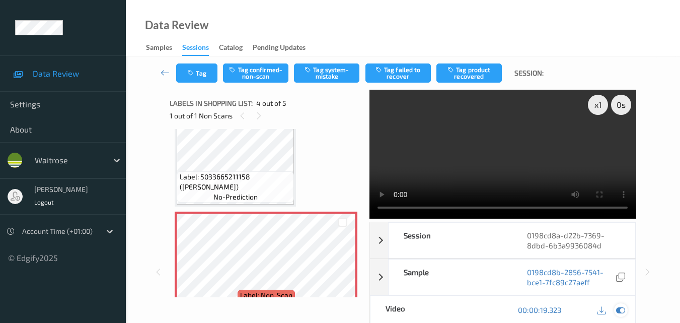
click at [617, 308] on icon at bounding box center [620, 309] width 9 height 9
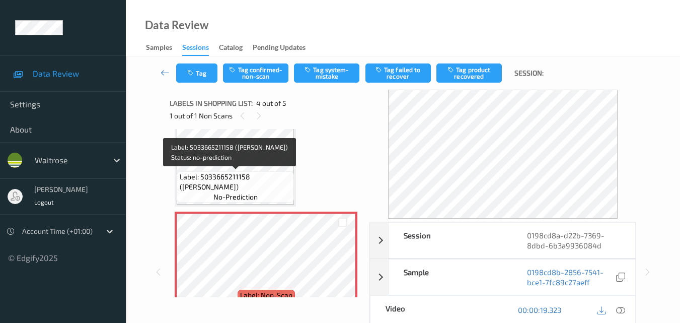
click at [269, 182] on span "Label: 5033665211158 (BIGHAMS MOUSSAKA)" at bounding box center [236, 182] width 112 height 20
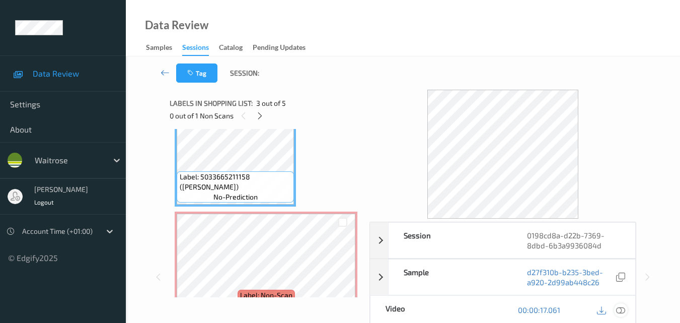
click at [623, 309] on icon at bounding box center [620, 309] width 9 height 9
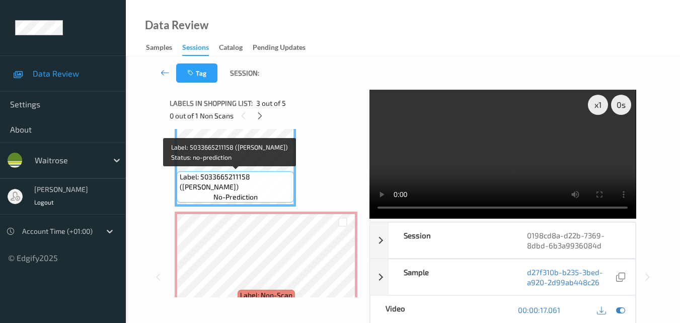
click at [266, 173] on span "Label: 5033665211158 (BIGHAMS MOUSSAKA)" at bounding box center [236, 182] width 112 height 20
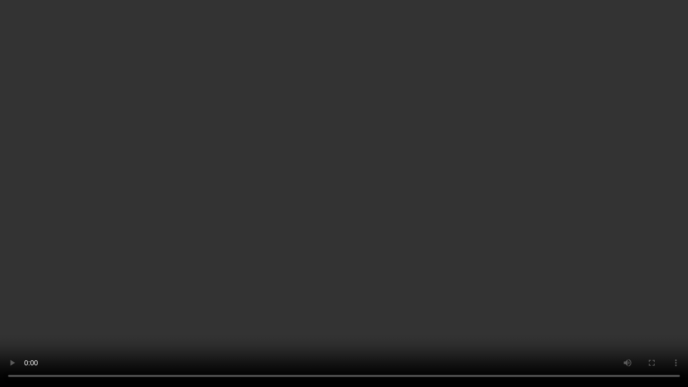
click at [386, 177] on video at bounding box center [344, 193] width 688 height 387
click at [511, 189] on video at bounding box center [344, 193] width 688 height 387
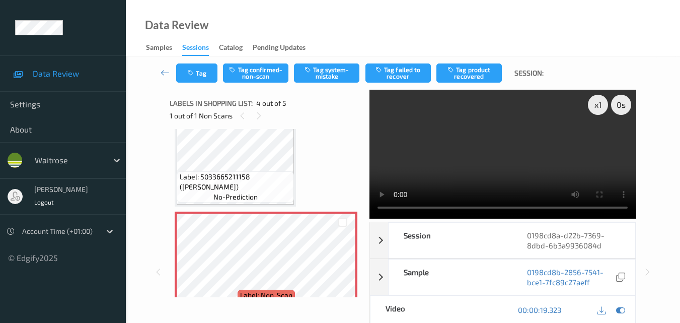
click at [506, 155] on video at bounding box center [503, 154] width 266 height 129
click at [338, 77] on button "Tag system-mistake" at bounding box center [326, 72] width 65 height 19
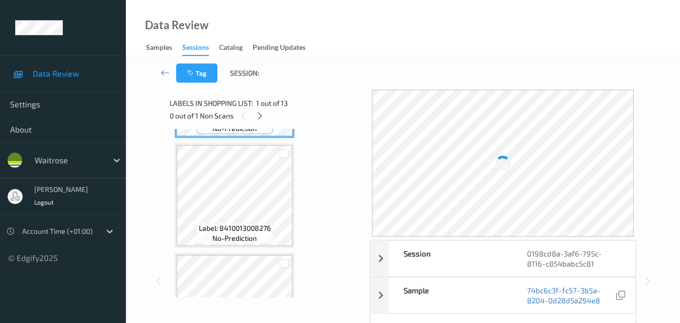
scroll to position [201, 0]
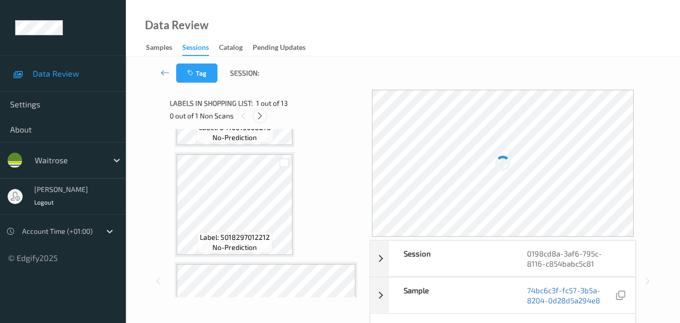
click at [257, 114] on icon at bounding box center [260, 115] width 9 height 9
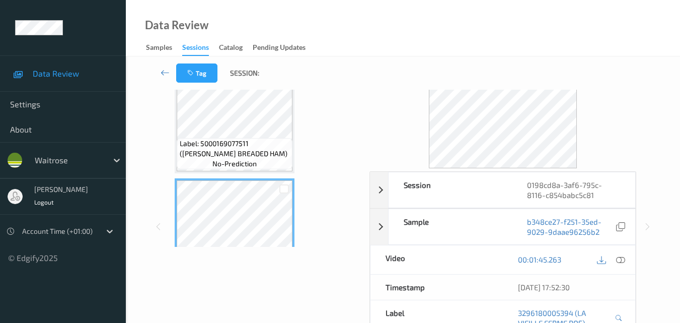
scroll to position [1203, 0]
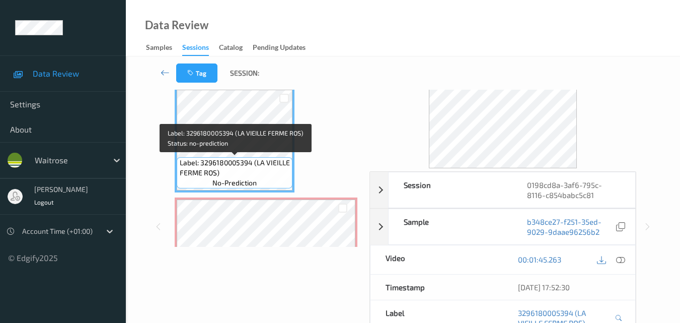
click at [266, 167] on span "Label: 3296180005394 (LA VIEILLE FERME ROS)" at bounding box center [235, 168] width 111 height 20
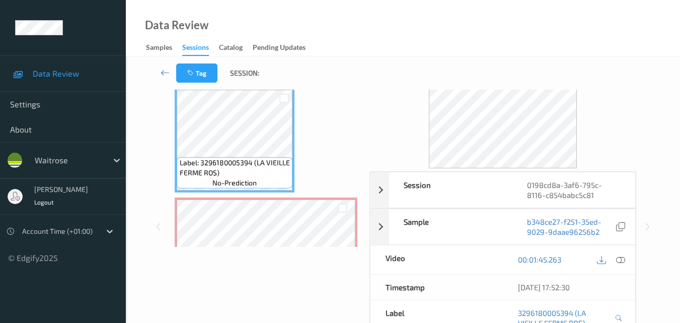
scroll to position [1264, 0]
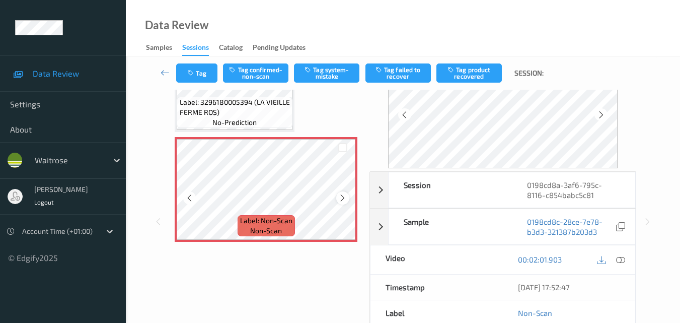
click at [341, 197] on icon at bounding box center [342, 197] width 9 height 9
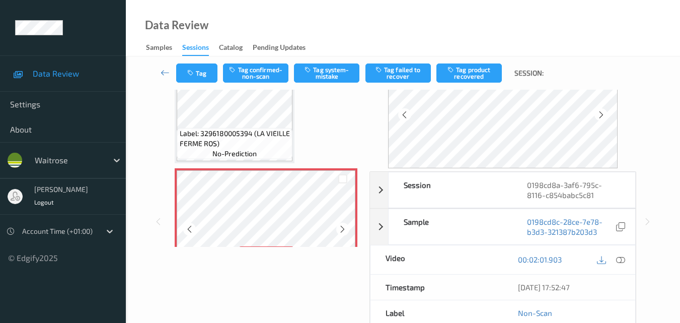
scroll to position [1213, 0]
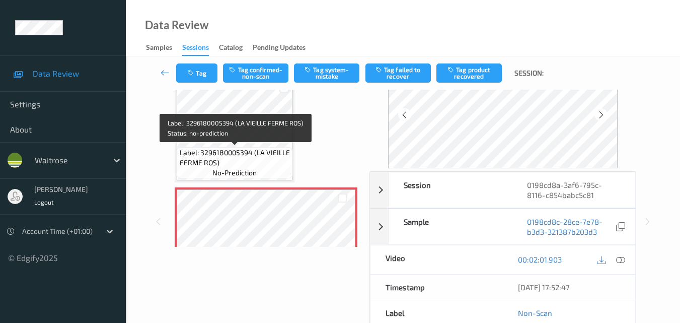
click at [264, 158] on span "Label: 3296180005394 (LA VIEILLE FERME ROS)" at bounding box center [235, 158] width 111 height 20
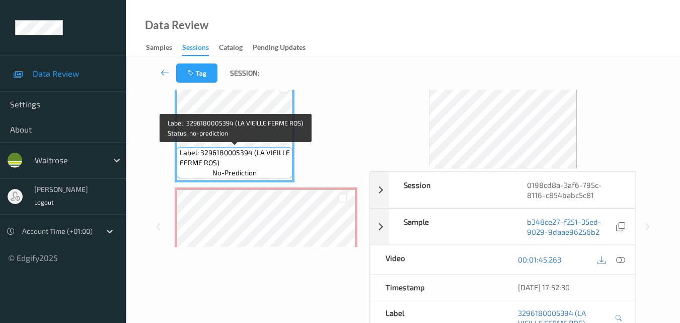
scroll to position [1264, 0]
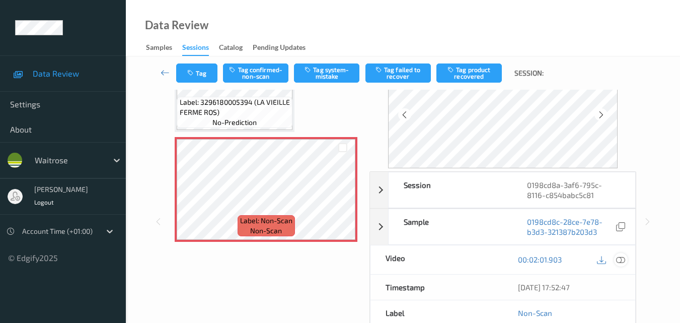
click at [621, 262] on icon at bounding box center [620, 259] width 9 height 9
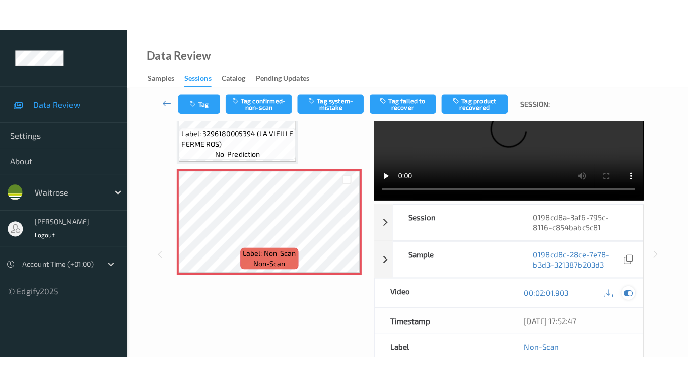
scroll to position [0, 0]
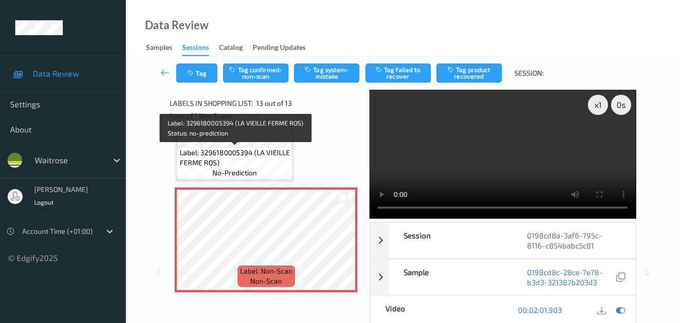
click at [272, 161] on span "Label: 3296180005394 (LA VIEILLE FERME ROS)" at bounding box center [235, 158] width 111 height 20
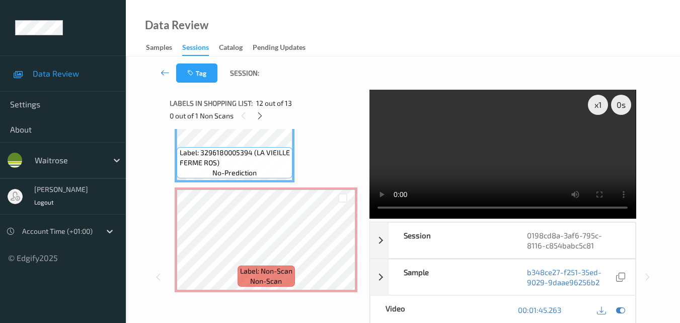
scroll to position [1200, 0]
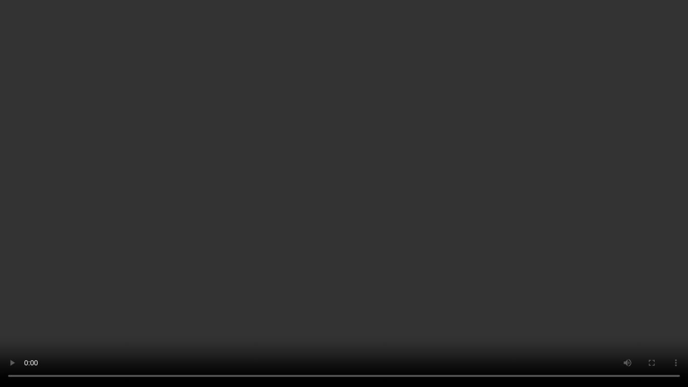
click at [353, 136] on video at bounding box center [344, 193] width 688 height 387
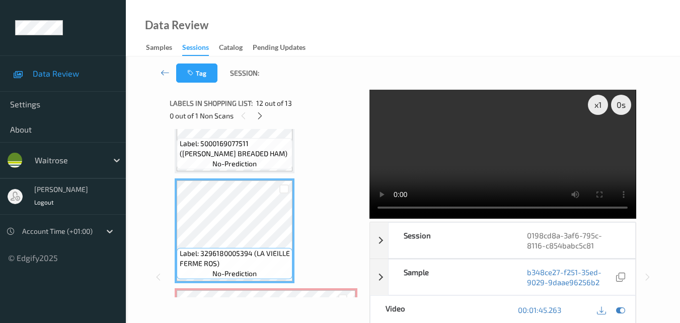
scroll to position [1062, 0]
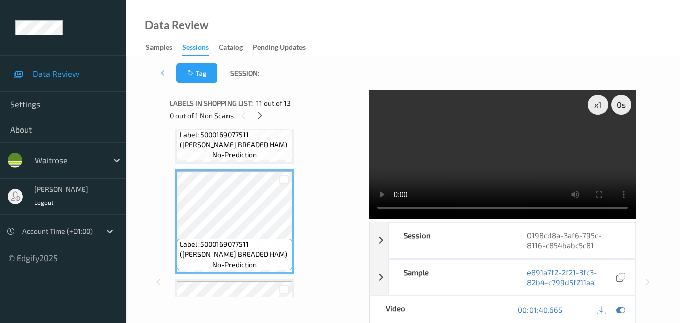
click at [494, 167] on video at bounding box center [503, 154] width 266 height 129
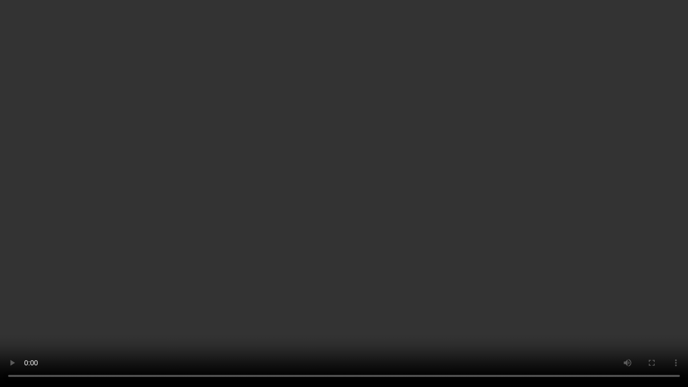
click at [450, 208] on video at bounding box center [344, 193] width 688 height 387
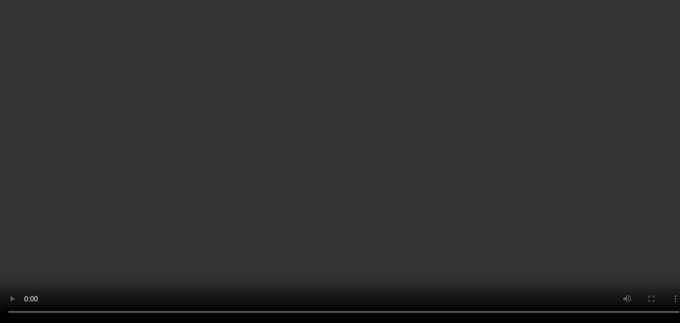
scroll to position [1012, 0]
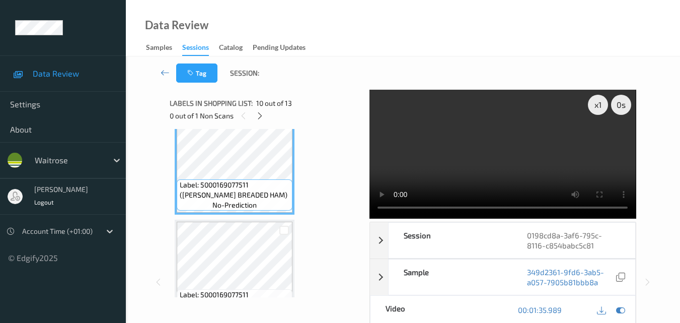
click at [477, 145] on video at bounding box center [503, 154] width 266 height 129
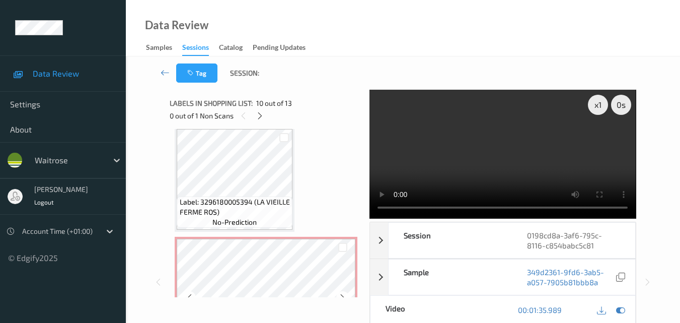
scroll to position [1213, 0]
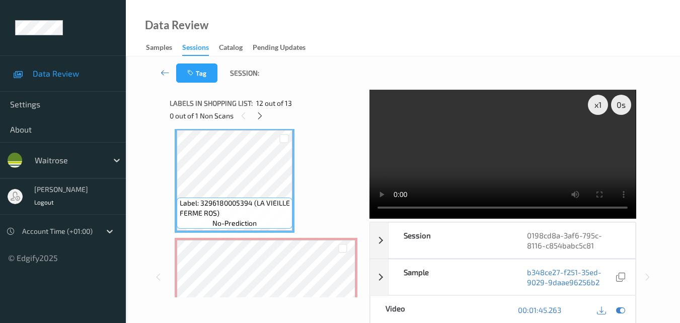
click at [531, 169] on video at bounding box center [503, 154] width 266 height 129
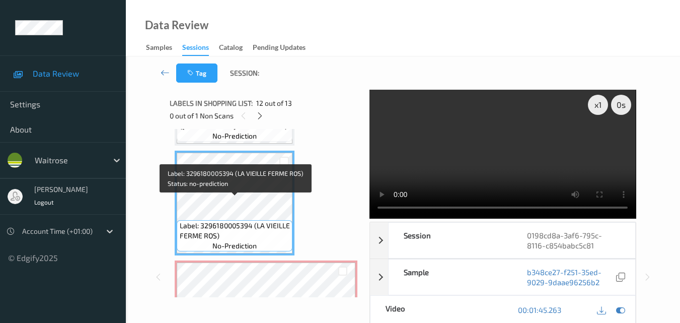
scroll to position [1163, 0]
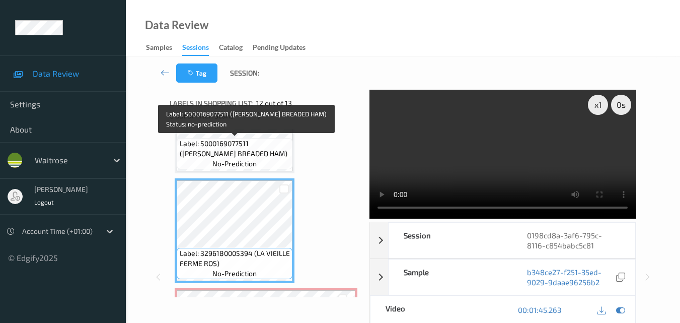
click at [252, 153] on span "Label: 5000169077511 ([PERSON_NAME] BREADED HAM)" at bounding box center [235, 148] width 111 height 20
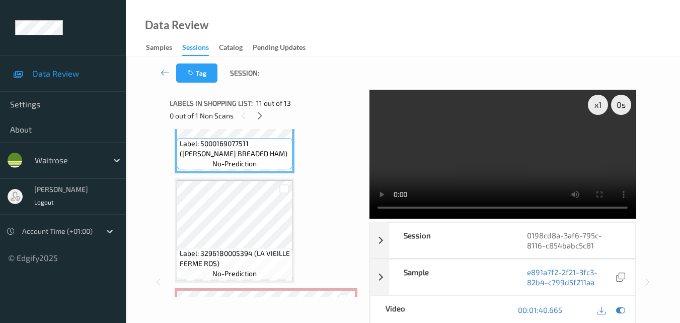
click at [511, 162] on video at bounding box center [503, 154] width 266 height 129
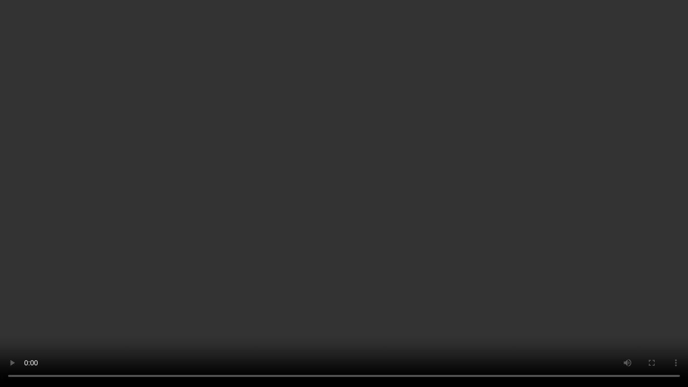
click at [516, 232] on video at bounding box center [344, 193] width 688 height 387
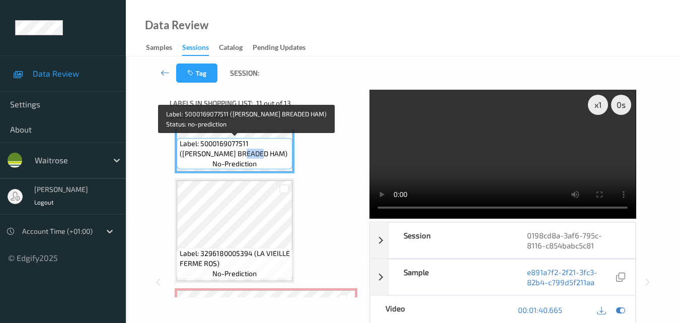
drag, startPoint x: 231, startPoint y: 153, endPoint x: 213, endPoint y: 153, distance: 17.6
click at [213, 153] on span "Label: 5000169077511 ([PERSON_NAME] BREADED HAM)" at bounding box center [235, 148] width 111 height 20
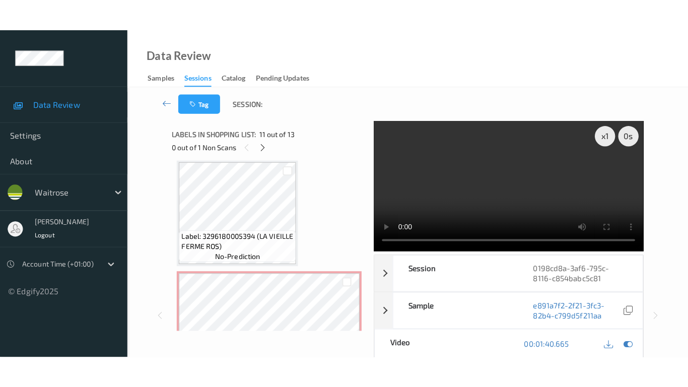
scroll to position [1213, 0]
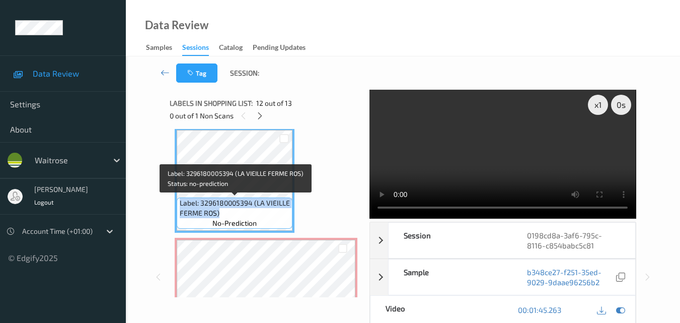
drag, startPoint x: 224, startPoint y: 212, endPoint x: 178, endPoint y: 206, distance: 46.6
click at [178, 206] on div "Label: 3296180005394 (LA VIEILLE FERME ROS) no-prediction" at bounding box center [235, 212] width 116 height 31
copy span "Label: 3296180005394 (LA VIEILLE FERME ROS)"
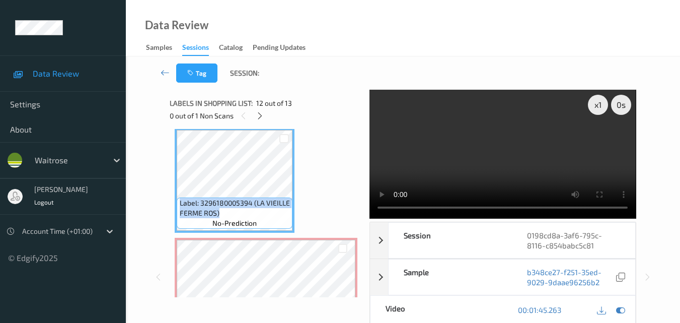
click at [536, 158] on video at bounding box center [503, 154] width 266 height 129
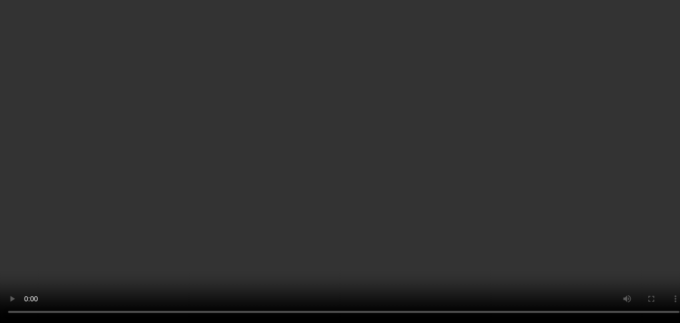
scroll to position [1264, 0]
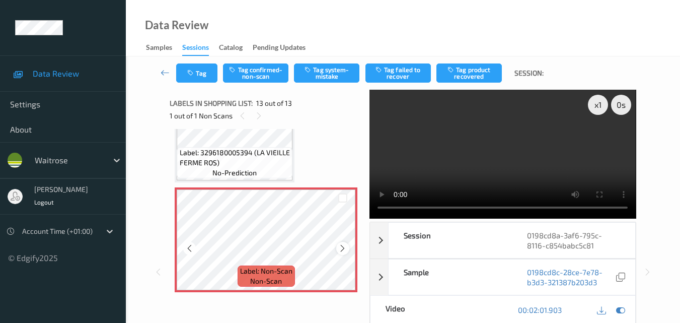
click at [342, 248] on icon at bounding box center [342, 248] width 9 height 9
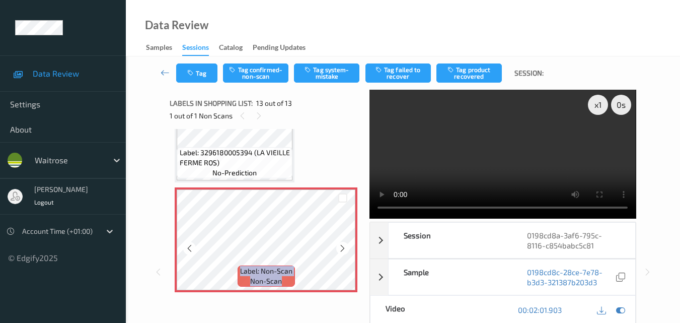
click at [342, 248] on icon at bounding box center [342, 248] width 9 height 9
click at [336, 76] on button "Tag system-mistake" at bounding box center [326, 72] width 65 height 19
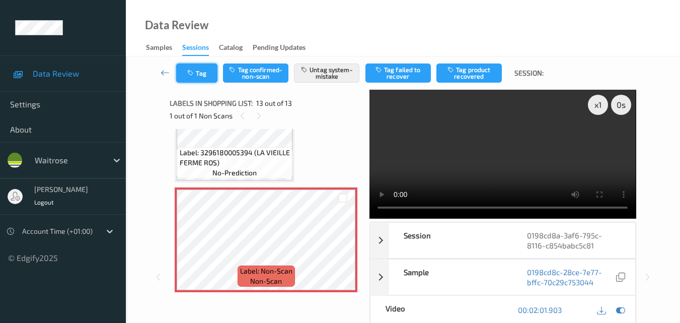
click at [212, 76] on button "Tag" at bounding box center [196, 72] width 41 height 19
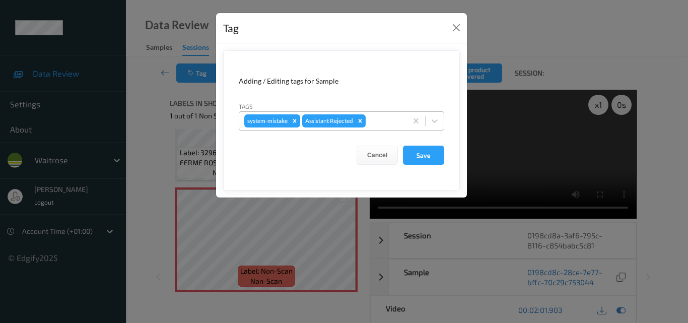
click at [389, 120] on div at bounding box center [384, 121] width 34 height 12
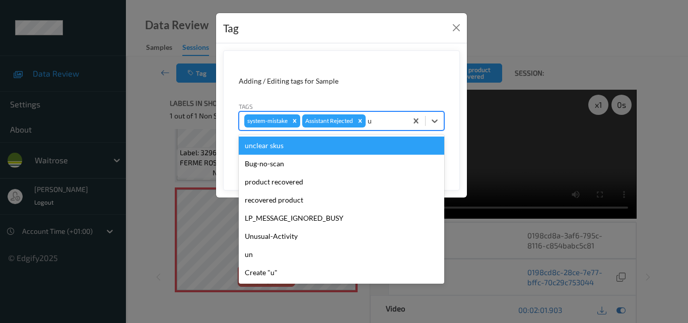
type input "un"
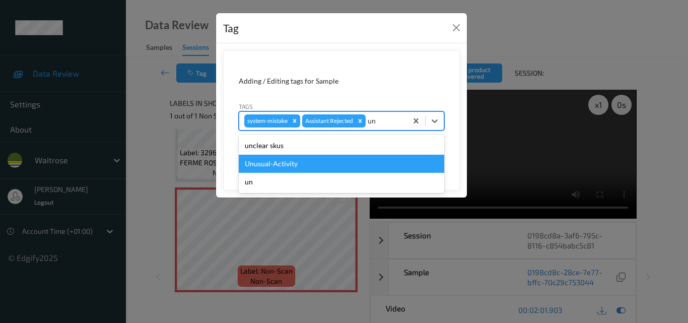
click at [314, 171] on div "Unusual-Activity" at bounding box center [341, 164] width 205 height 18
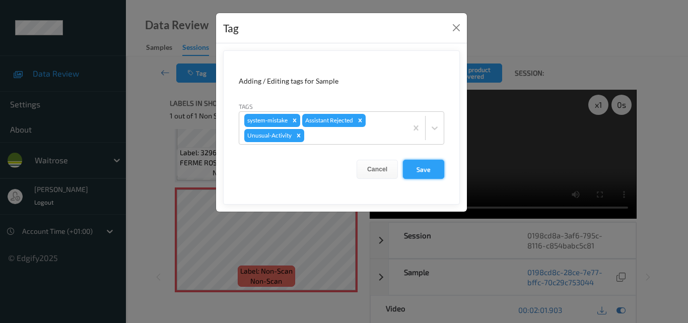
click at [433, 172] on button "Save" at bounding box center [423, 169] width 41 height 19
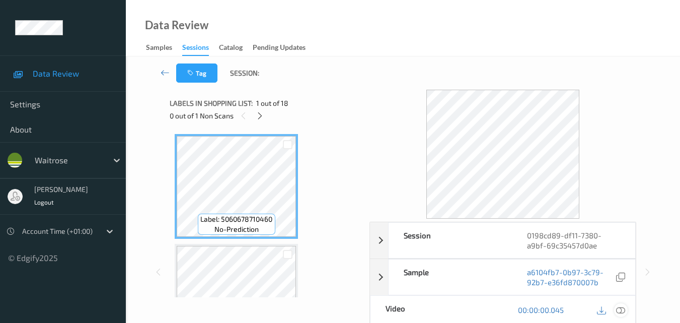
click at [621, 311] on icon at bounding box center [620, 309] width 9 height 9
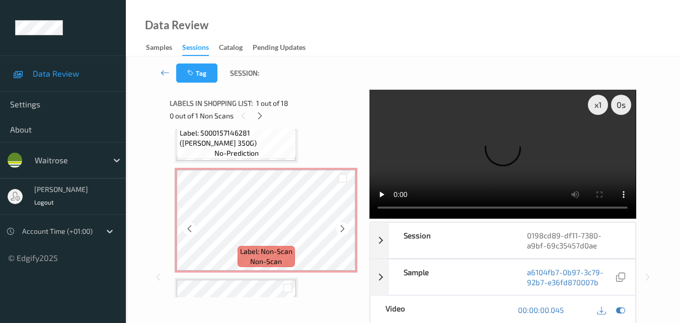
scroll to position [604, 0]
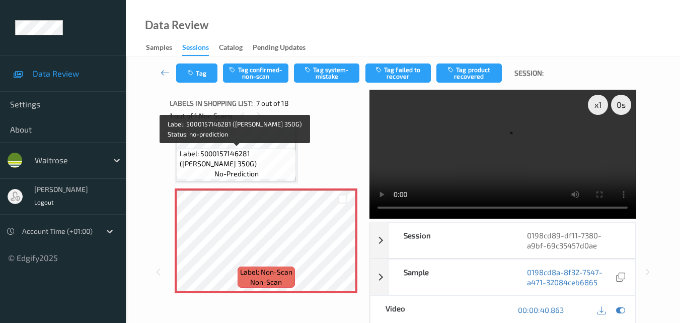
click at [251, 160] on span "Label: 5000157146281 ([PERSON_NAME] 350G)" at bounding box center [237, 159] width 114 height 20
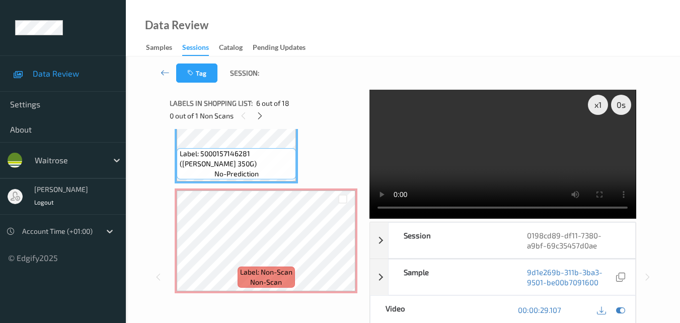
click at [495, 140] on video at bounding box center [503, 154] width 266 height 129
click at [491, 159] on video at bounding box center [503, 154] width 266 height 129
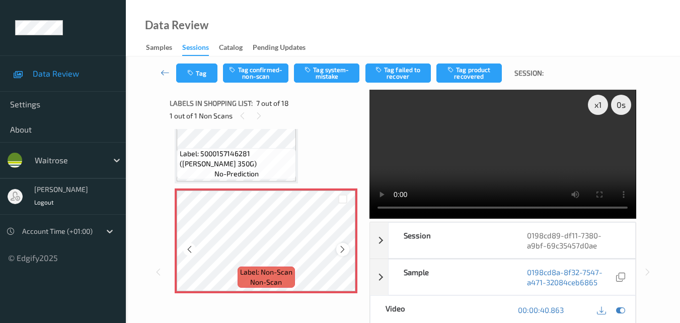
click at [345, 248] on icon at bounding box center [342, 249] width 9 height 9
click at [620, 309] on icon at bounding box center [620, 309] width 9 height 9
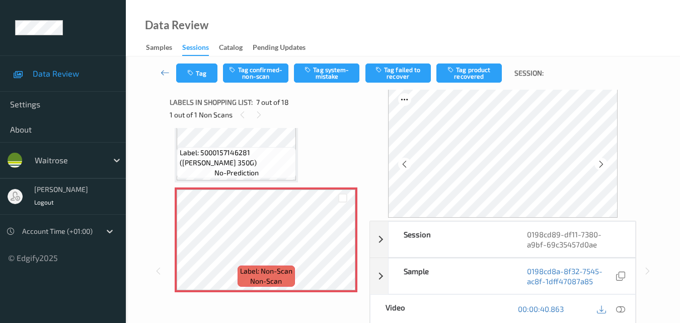
scroll to position [0, 0]
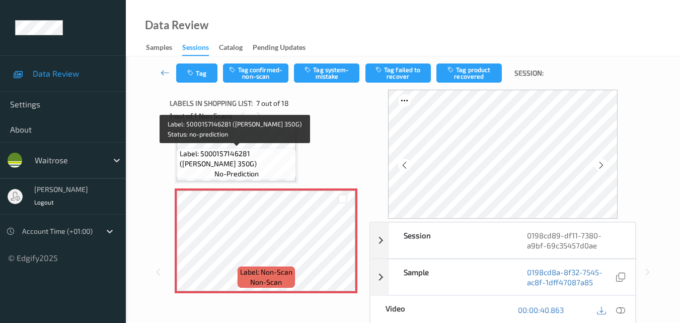
click at [274, 153] on span "Label: 5000157146281 ([PERSON_NAME] 350G)" at bounding box center [237, 159] width 114 height 20
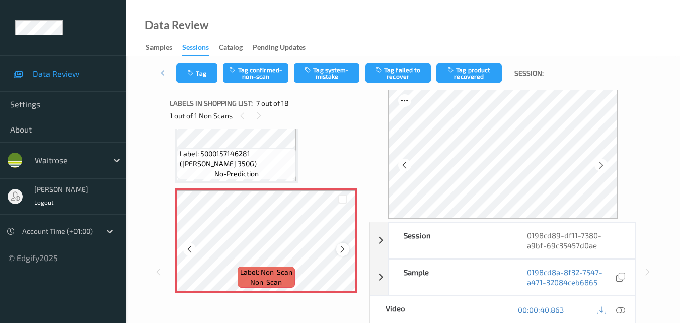
click at [340, 244] on div at bounding box center [342, 249] width 13 height 13
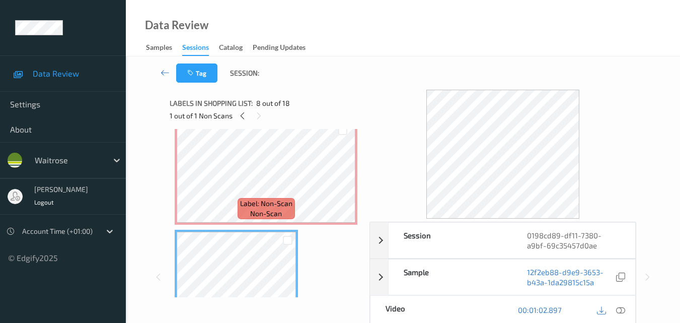
scroll to position [654, 0]
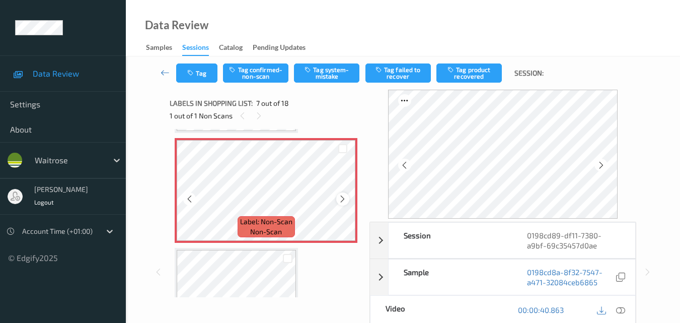
click at [339, 197] on icon at bounding box center [342, 198] width 9 height 9
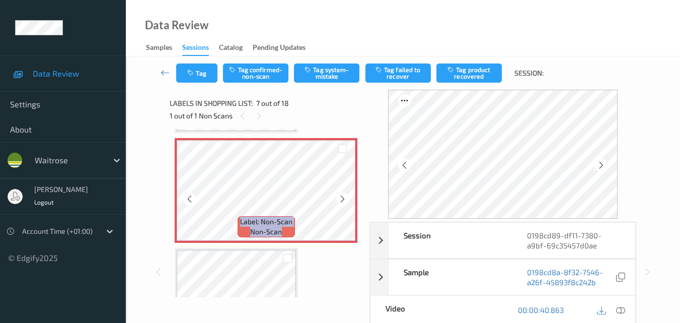
click at [339, 197] on icon at bounding box center [342, 198] width 9 height 9
click at [623, 311] on icon at bounding box center [620, 309] width 9 height 9
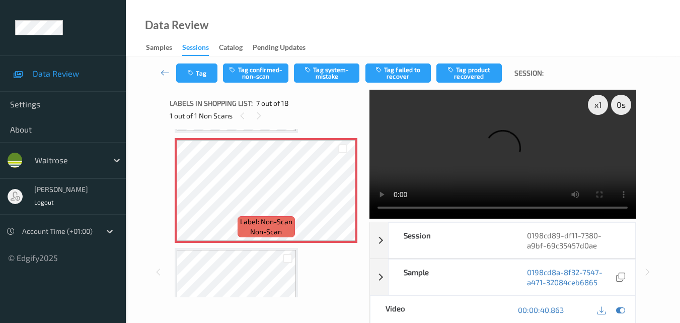
click at [538, 146] on video at bounding box center [503, 154] width 266 height 129
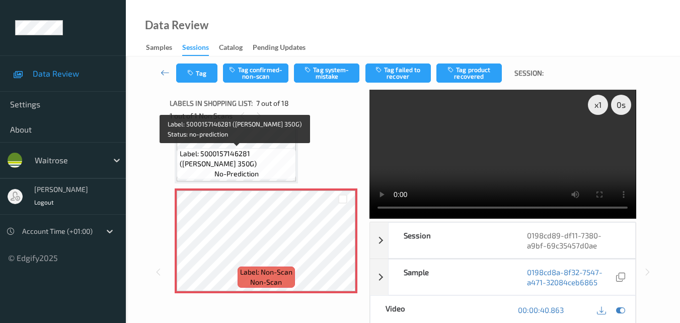
click at [245, 149] on span "Label: 5000157146281 ([PERSON_NAME] 350G)" at bounding box center [237, 159] width 114 height 20
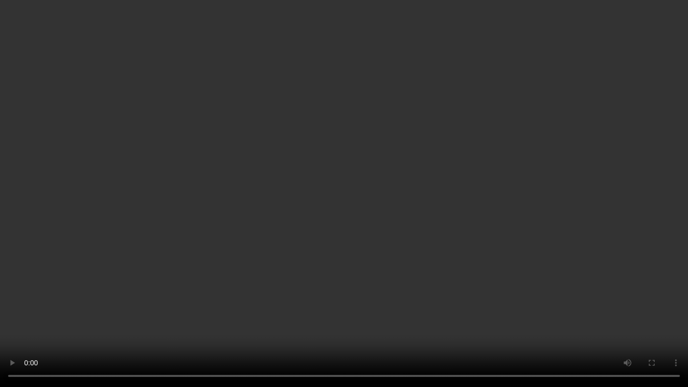
click at [373, 243] on video at bounding box center [344, 193] width 688 height 387
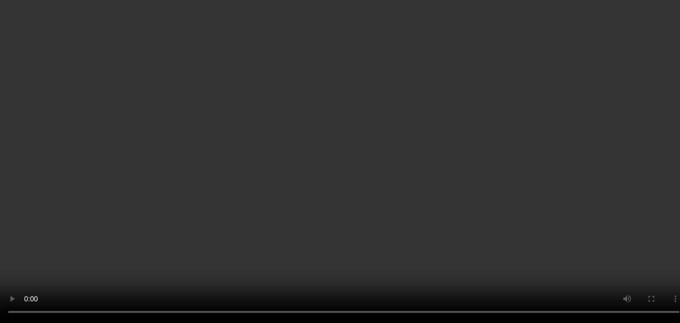
scroll to position [755, 0]
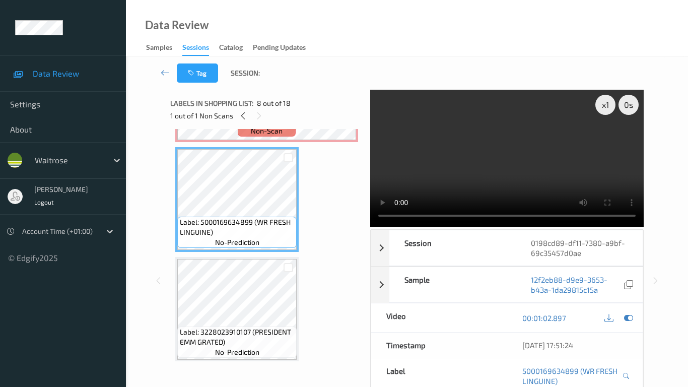
click at [370, 213] on video at bounding box center [506, 158] width 273 height 137
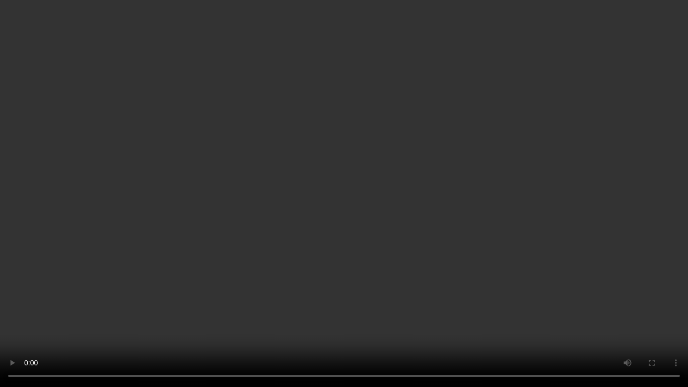
click at [351, 250] on video at bounding box center [344, 193] width 688 height 387
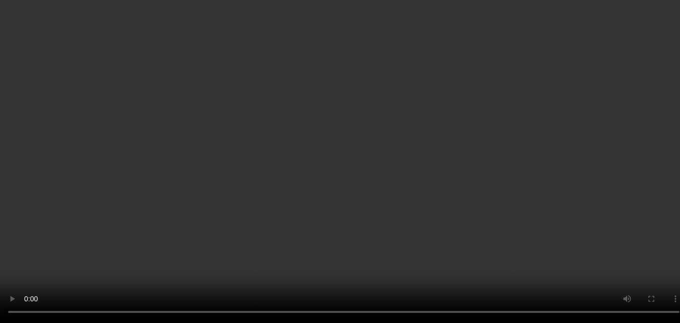
scroll to position [604, 0]
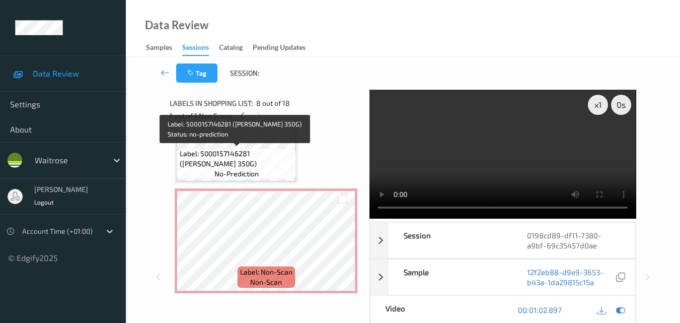
click at [236, 165] on span "Label: 5000157146281 ([PERSON_NAME] 350G)" at bounding box center [237, 159] width 114 height 20
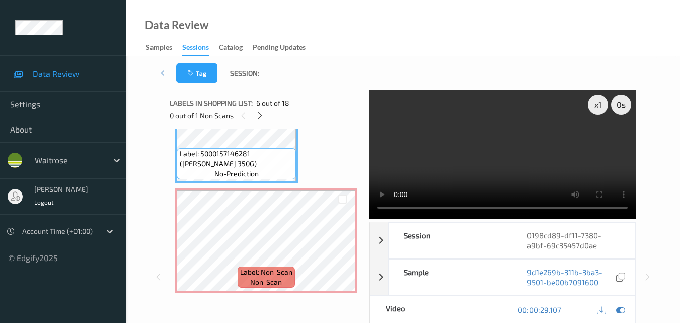
click at [460, 158] on video at bounding box center [503, 154] width 266 height 129
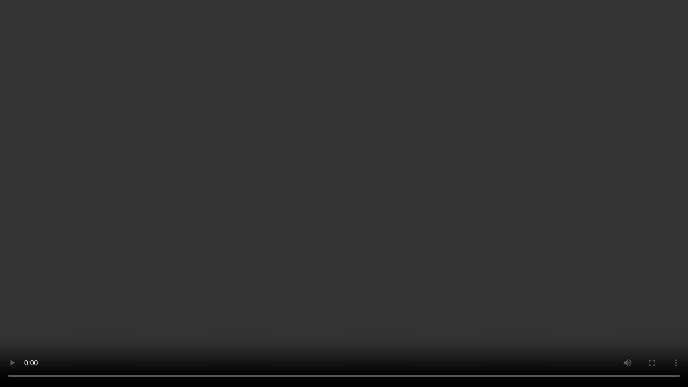
click at [479, 149] on video at bounding box center [344, 193] width 688 height 387
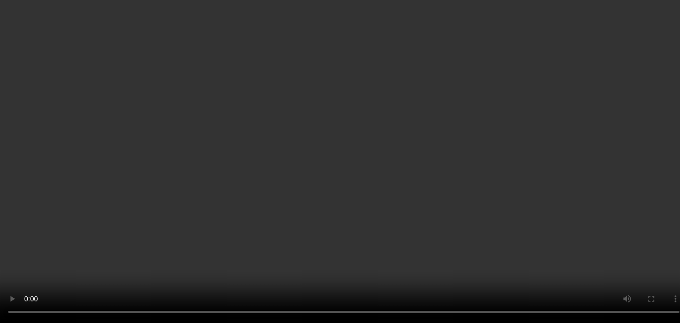
scroll to position [705, 0]
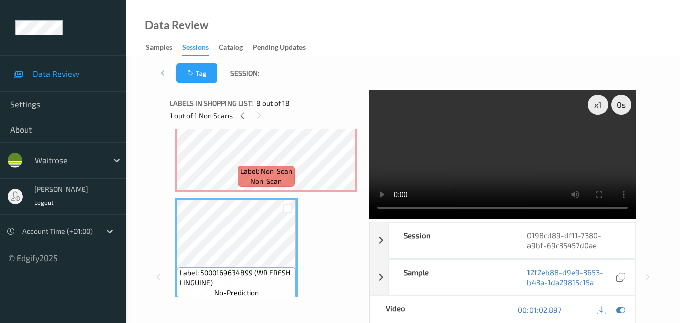
click at [500, 157] on video at bounding box center [503, 154] width 266 height 129
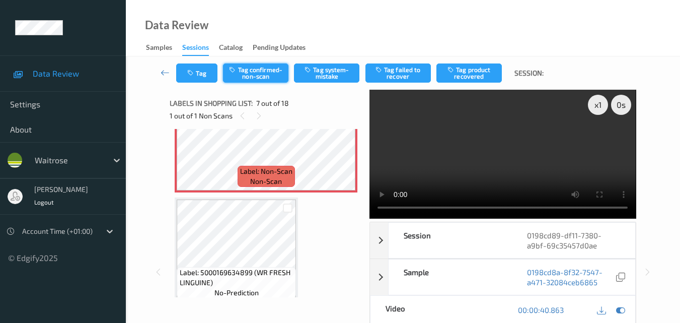
click at [264, 70] on button "Tag confirmed-non-scan" at bounding box center [255, 72] width 65 height 19
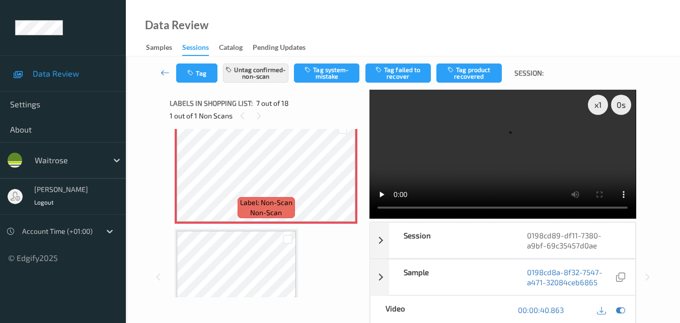
scroll to position [654, 0]
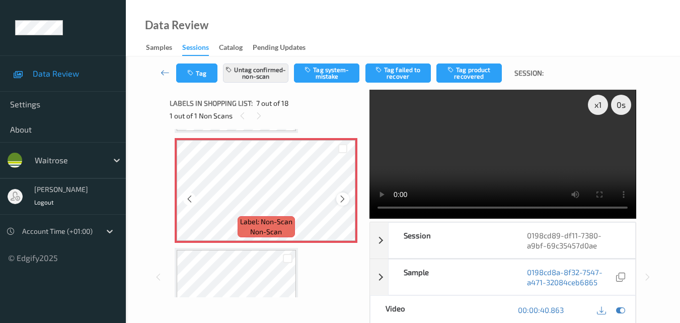
click at [343, 202] on icon at bounding box center [342, 198] width 9 height 9
click at [480, 69] on button "Tag product recovered" at bounding box center [468, 72] width 65 height 19
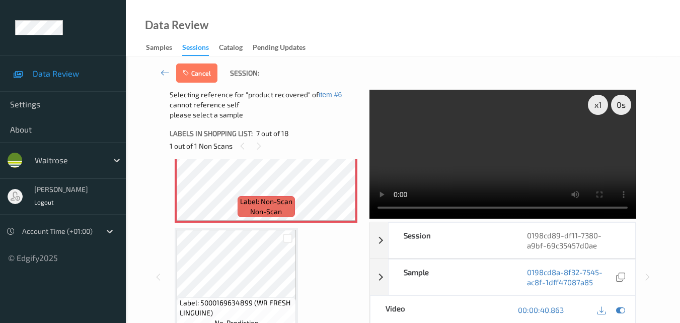
scroll to position [755, 0]
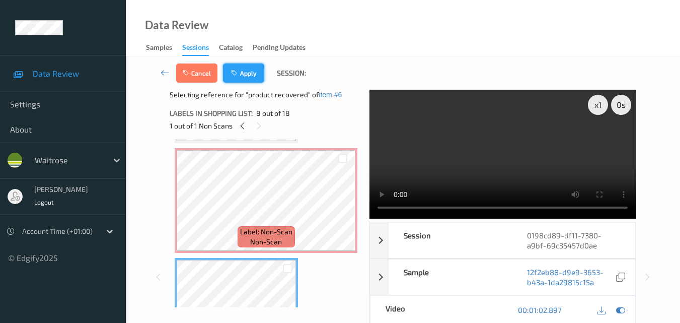
click at [240, 69] on icon "button" at bounding box center [235, 72] width 9 height 7
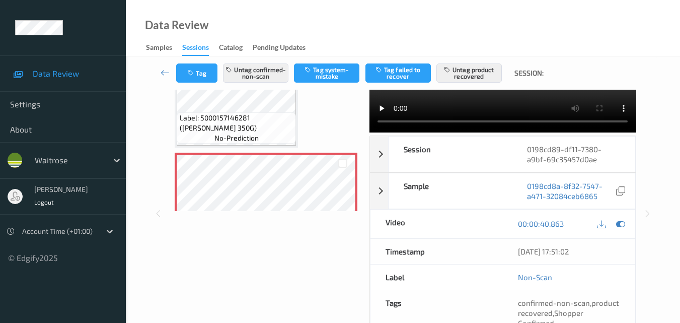
scroll to position [0, 0]
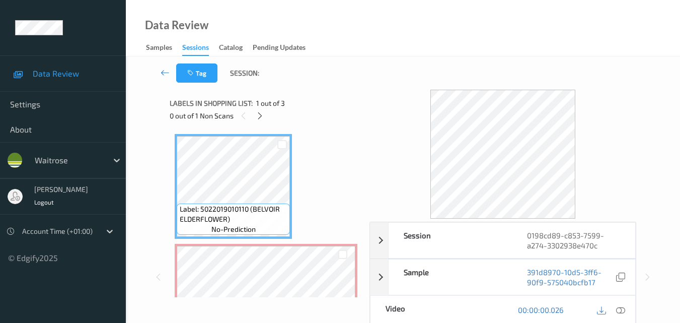
click at [348, 78] on div "Tag Session:" at bounding box center [402, 72] width 513 height 33
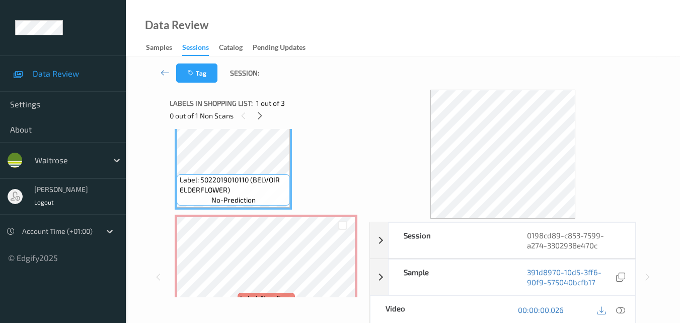
scroll to position [50, 0]
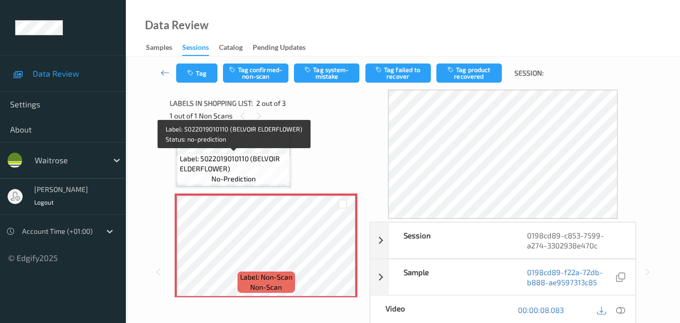
click at [251, 170] on span "Label: 5022019010110 (BELVOIR ELDERFLOWER)" at bounding box center [234, 164] width 108 height 20
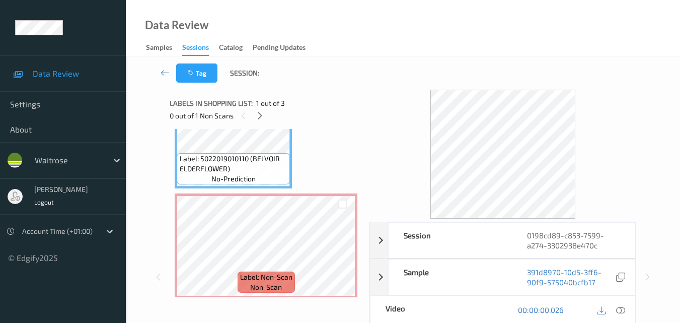
scroll to position [0, 0]
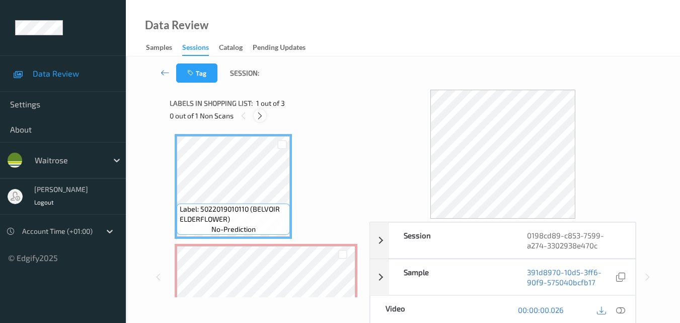
click at [261, 114] on icon at bounding box center [260, 115] width 9 height 9
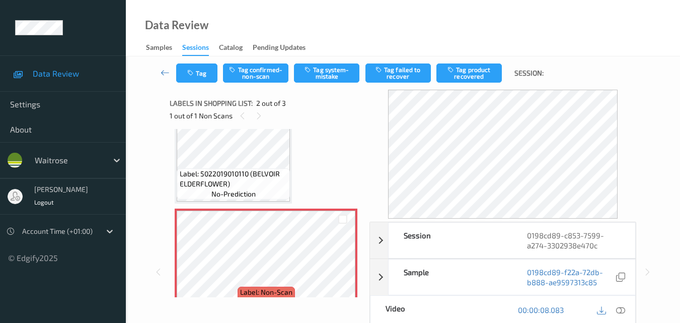
scroll to position [55, 0]
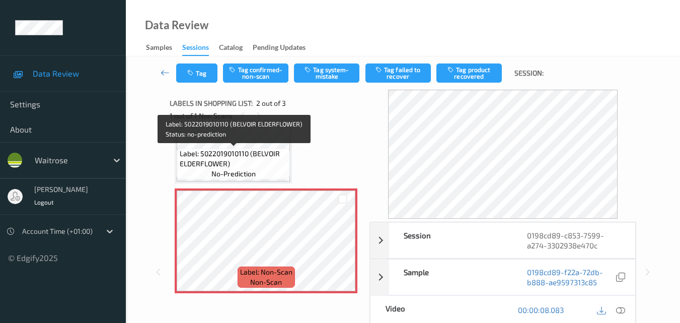
click at [273, 153] on span "Label: 5022019010110 (BELVOIR ELDERFLOWER)" at bounding box center [234, 159] width 108 height 20
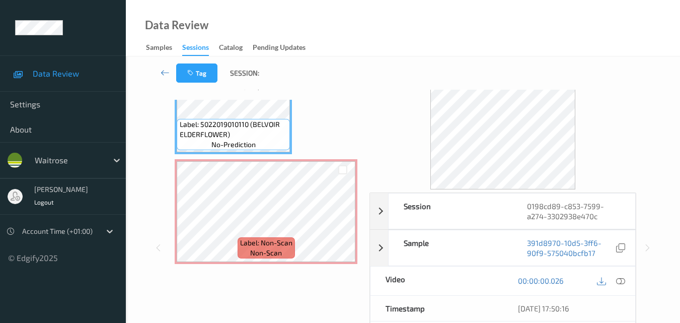
scroll to position [50, 0]
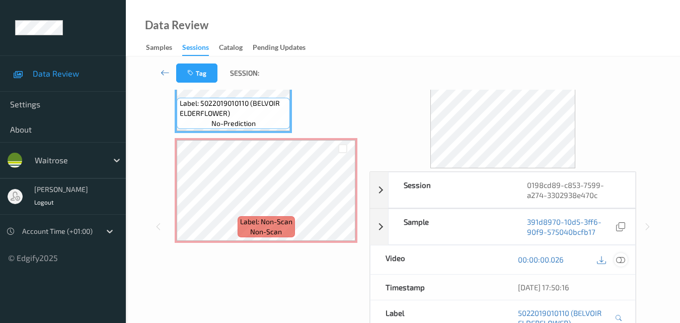
click at [618, 260] on icon at bounding box center [620, 259] width 9 height 9
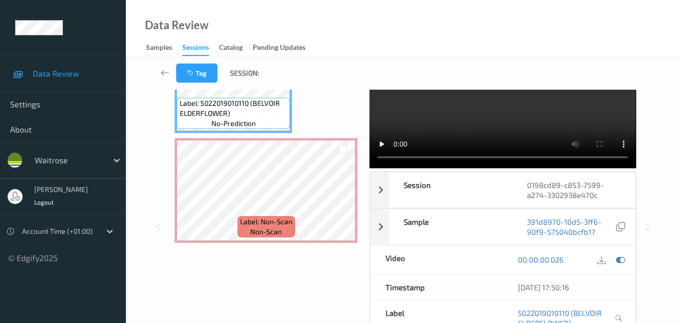
scroll to position [0, 0]
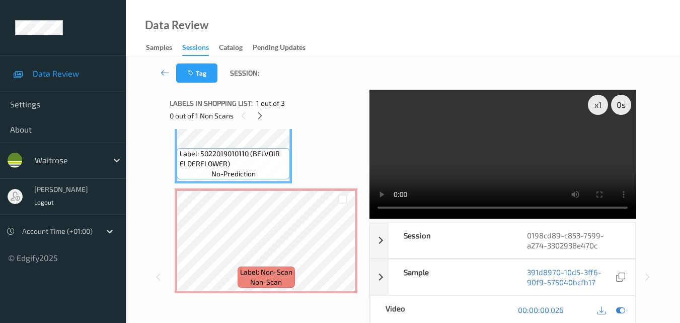
click at [528, 146] on video at bounding box center [503, 154] width 266 height 129
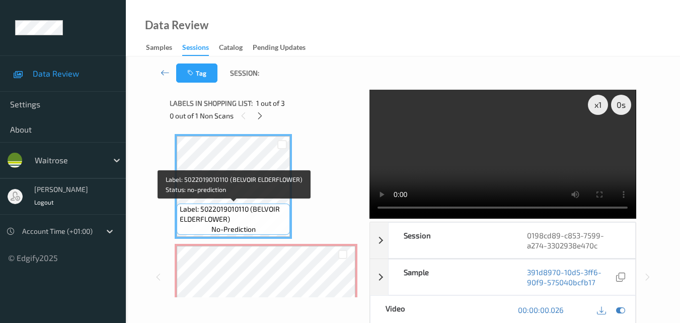
click at [251, 216] on span "Label: 5022019010110 (BELVOIR ELDERFLOWER)" at bounding box center [234, 214] width 108 height 20
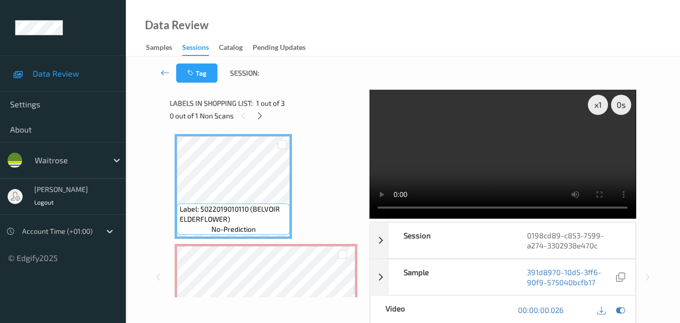
click at [451, 147] on video at bounding box center [503, 154] width 266 height 129
click at [576, 158] on video at bounding box center [503, 154] width 266 height 129
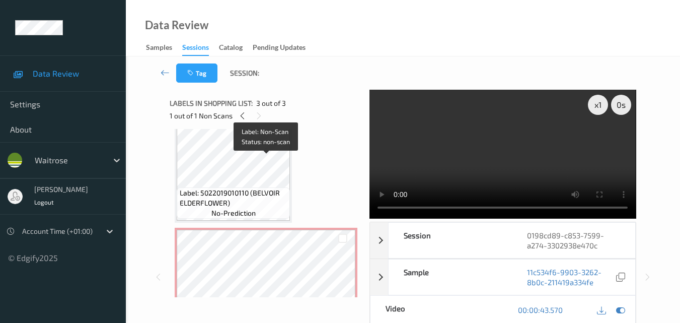
scroll to position [15, 0]
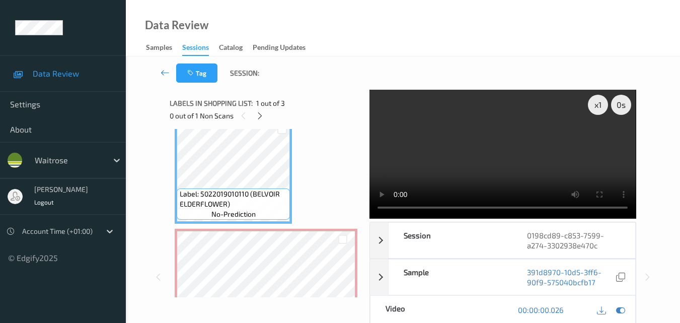
click at [500, 160] on video at bounding box center [503, 154] width 266 height 129
click at [493, 143] on video at bounding box center [503, 154] width 266 height 129
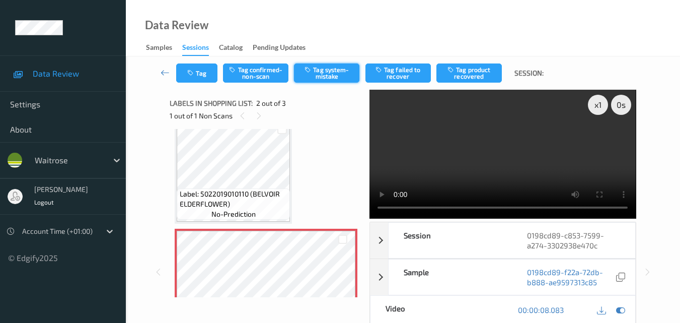
click at [327, 76] on button "Tag system-mistake" at bounding box center [326, 72] width 65 height 19
click at [194, 77] on button "Tag" at bounding box center [196, 72] width 41 height 19
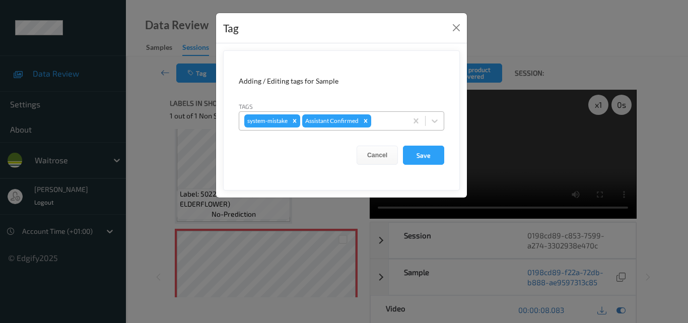
click at [386, 127] on div "system-mistake Assistant Confirmed" at bounding box center [323, 120] width 168 height 17
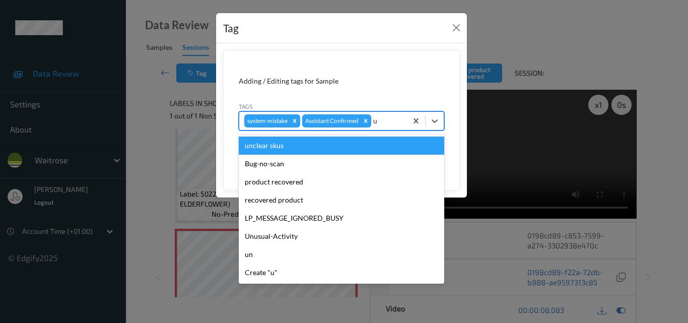
type input "un"
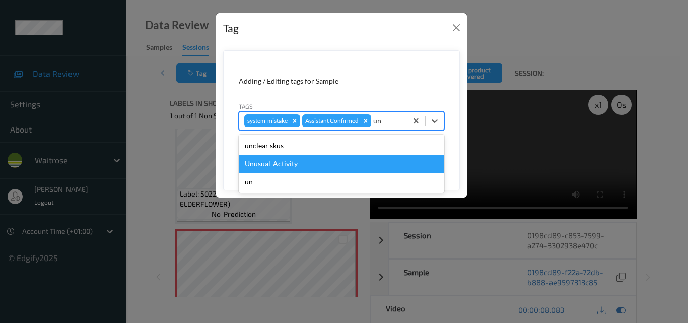
click at [318, 161] on div "Unusual-Activity" at bounding box center [341, 164] width 205 height 18
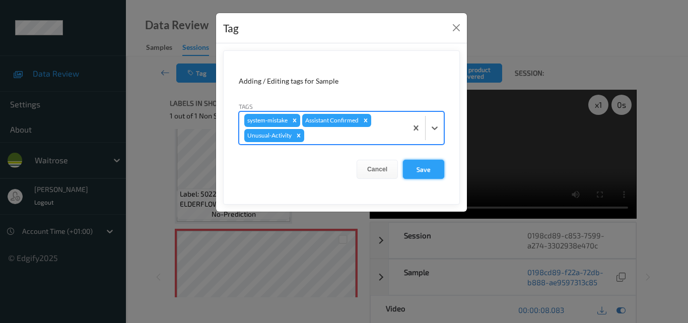
click at [421, 168] on button "Save" at bounding box center [423, 169] width 41 height 19
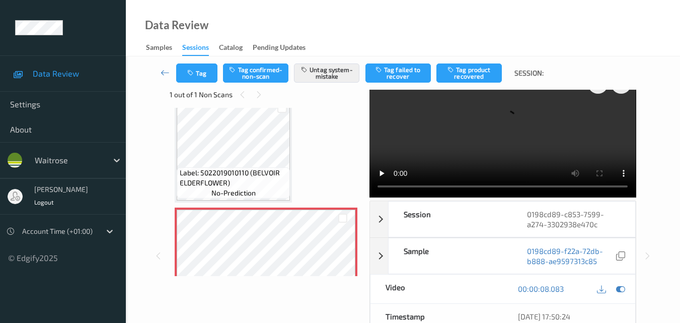
scroll to position [0, 0]
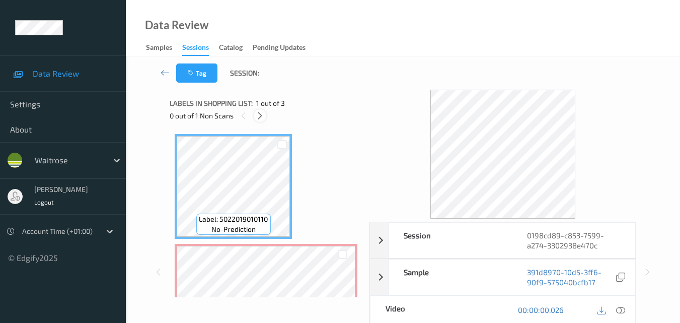
click at [257, 115] on icon at bounding box center [260, 115] width 9 height 9
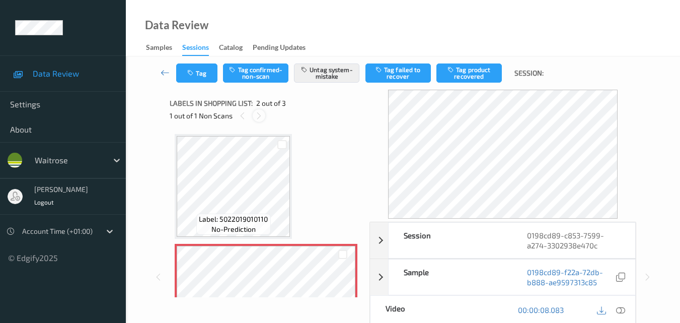
scroll to position [5, 0]
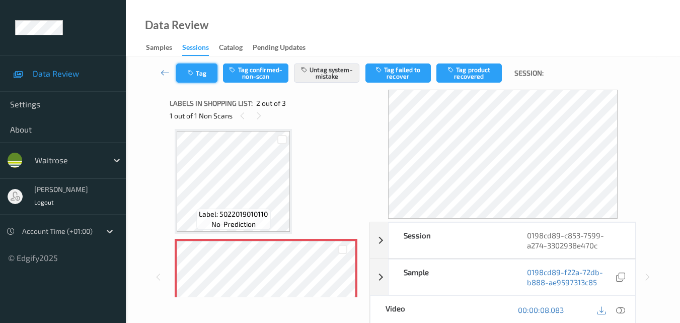
click at [188, 68] on button "Tag" at bounding box center [196, 72] width 41 height 19
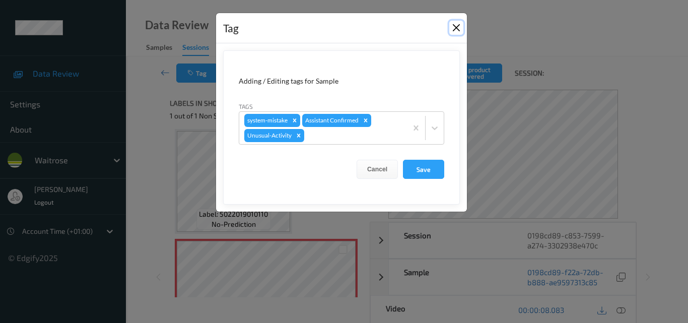
click at [456, 29] on button "Close" at bounding box center [456, 28] width 14 height 14
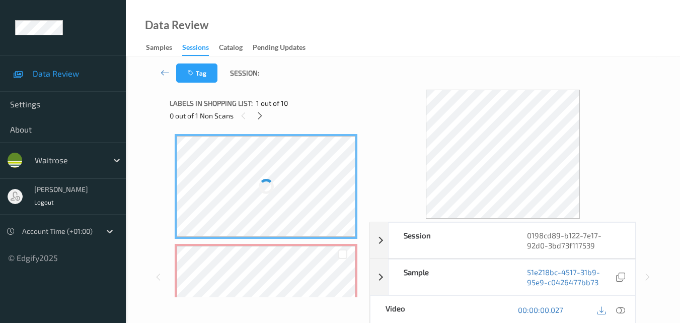
scroll to position [101, 0]
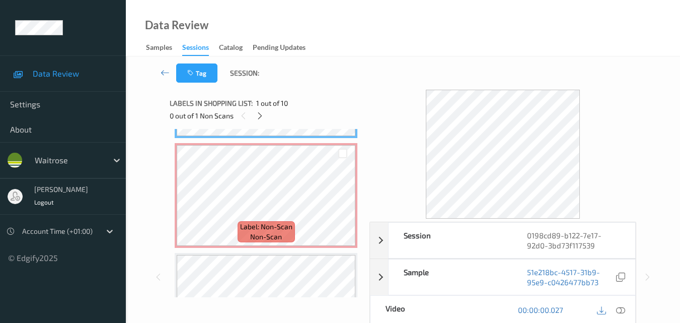
click at [295, 259] on div at bounding box center [266, 305] width 179 height 101
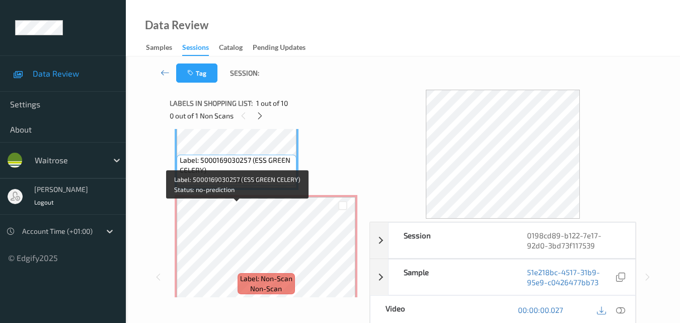
scroll to position [50, 0]
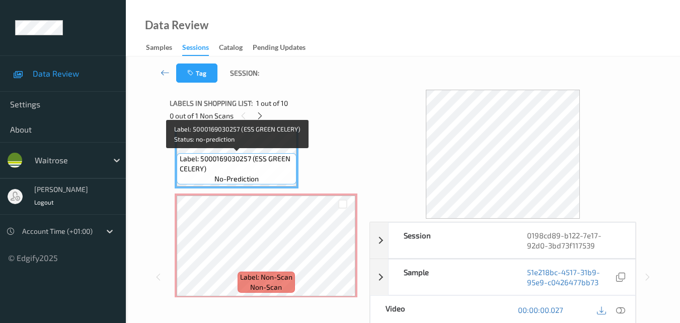
click at [256, 161] on span "Label: 5000169030257 (ESS GREEN CELERY)" at bounding box center [237, 164] width 115 height 20
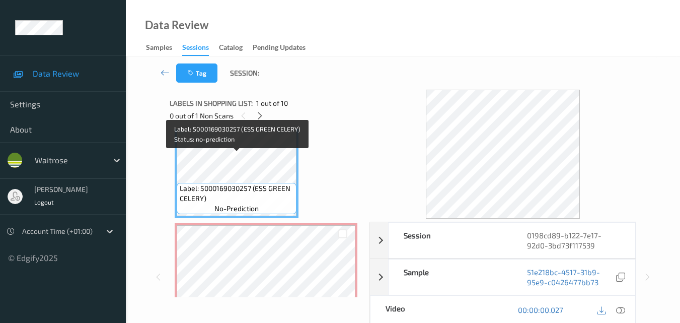
scroll to position [0, 0]
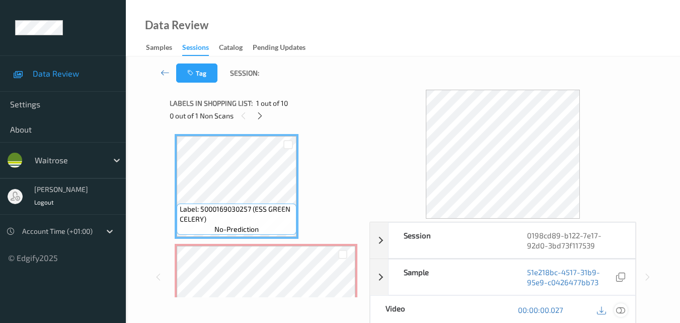
click at [624, 312] on icon at bounding box center [620, 309] width 9 height 9
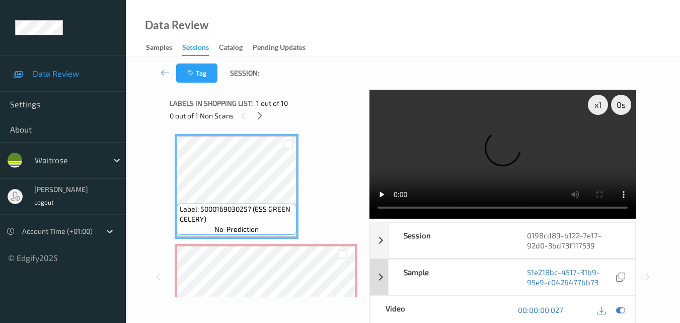
scroll to position [50, 0]
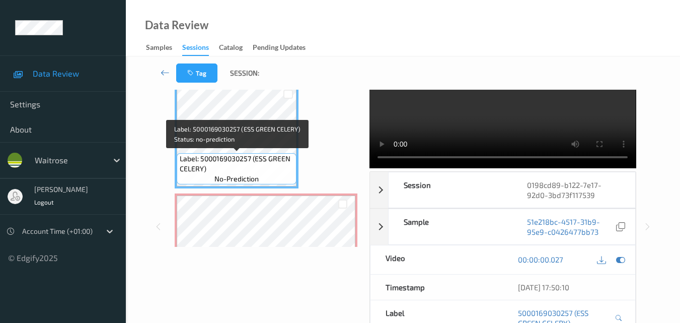
click at [276, 169] on span "Label: 5000169030257 (ESS GREEN CELERY)" at bounding box center [237, 164] width 115 height 20
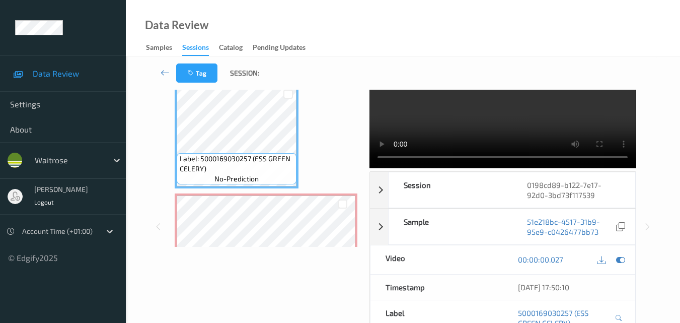
click at [485, 125] on video at bounding box center [503, 103] width 266 height 129
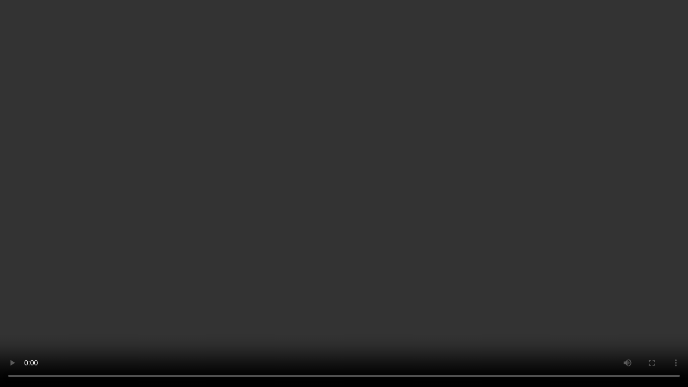
click at [444, 221] on video at bounding box center [344, 193] width 688 height 387
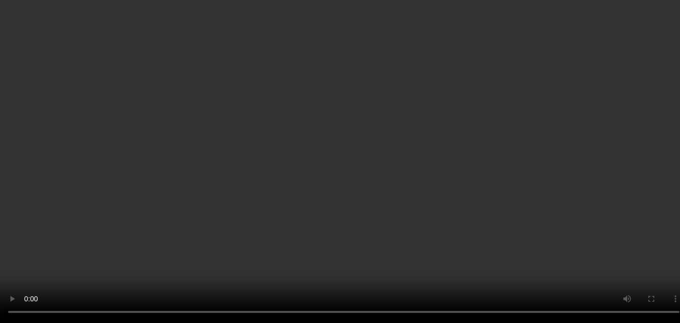
scroll to position [50, 0]
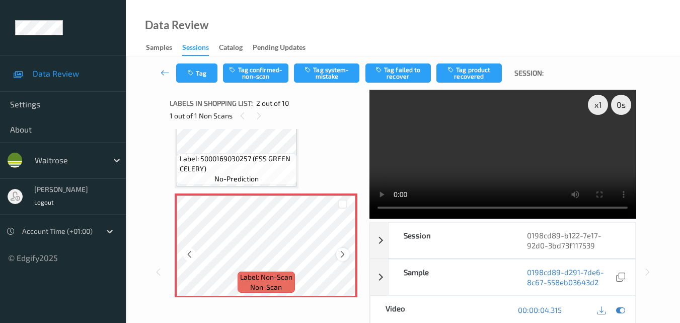
click at [338, 254] on div at bounding box center [342, 254] width 13 height 13
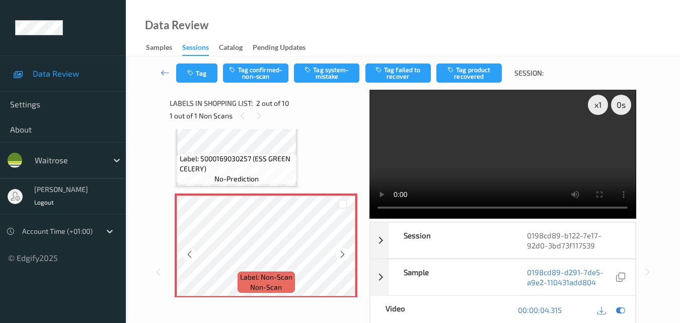
click at [338, 254] on div at bounding box center [342, 254] width 13 height 13
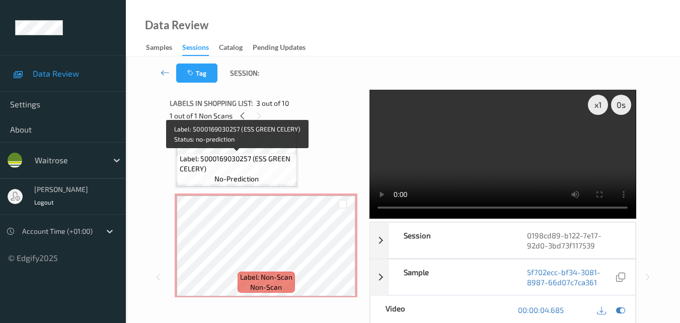
click at [261, 163] on span "Label: 5000169030257 (ESS GREEN CELERY)" at bounding box center [237, 164] width 115 height 20
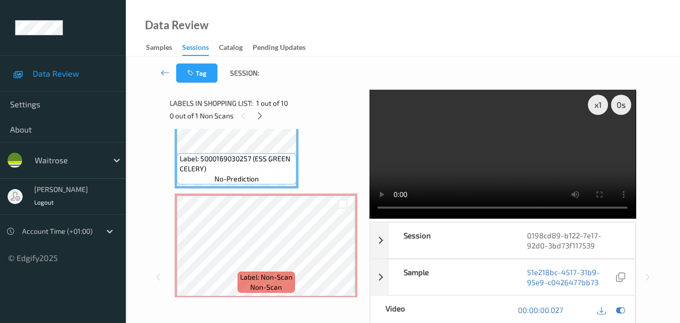
click at [477, 154] on video at bounding box center [503, 154] width 266 height 129
click at [510, 173] on video at bounding box center [503, 154] width 266 height 129
click at [342, 250] on icon at bounding box center [342, 254] width 9 height 9
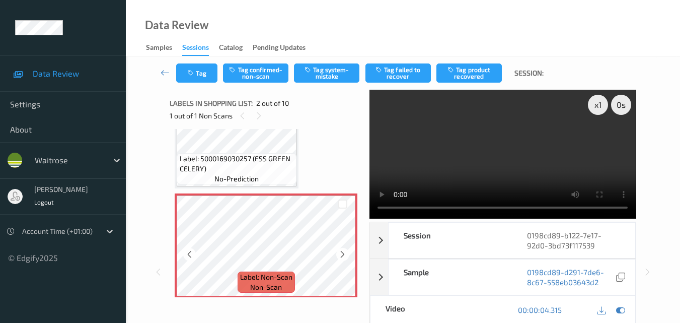
click at [342, 250] on icon at bounding box center [342, 254] width 9 height 9
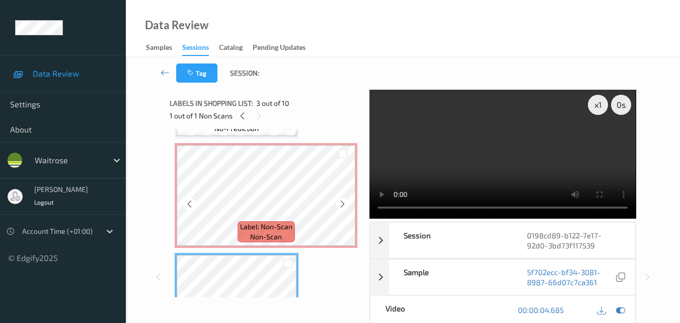
scroll to position [201, 0]
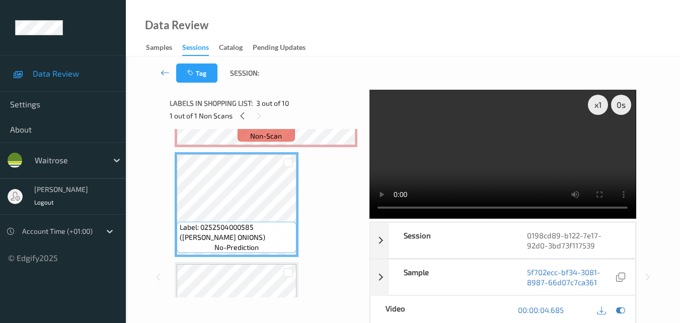
click at [489, 162] on video at bounding box center [503, 154] width 266 height 129
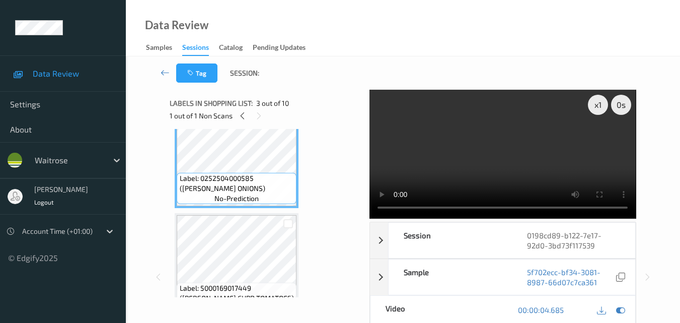
scroll to position [252, 0]
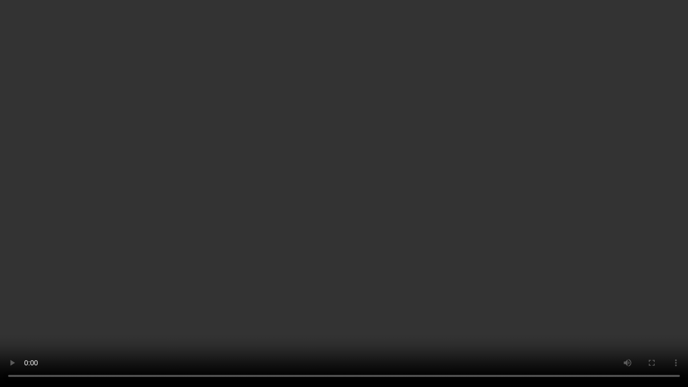
click at [364, 253] on video at bounding box center [344, 193] width 688 height 387
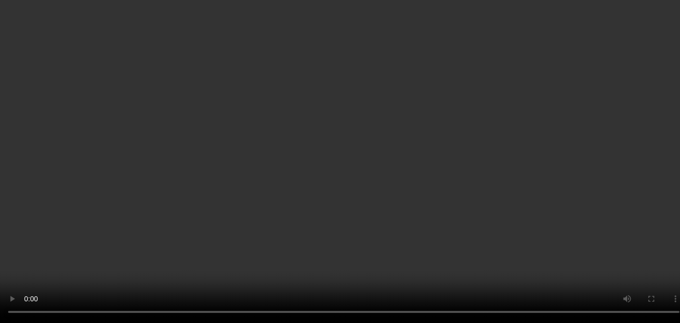
scroll to position [151, 0]
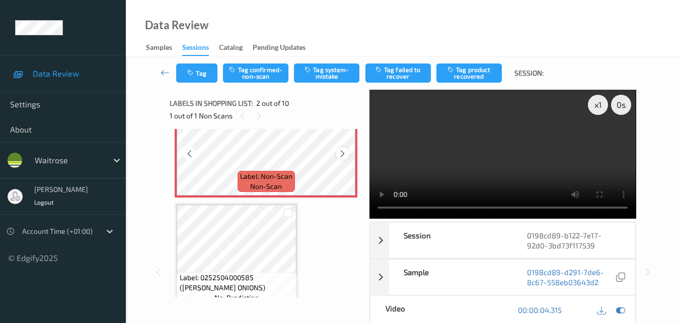
click at [344, 152] on icon at bounding box center [342, 153] width 9 height 9
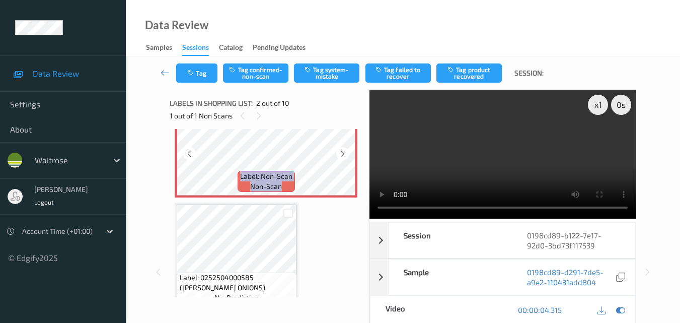
click at [344, 152] on icon at bounding box center [342, 153] width 9 height 9
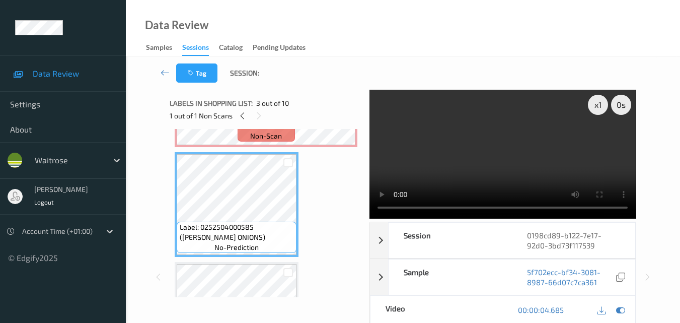
scroll to position [302, 0]
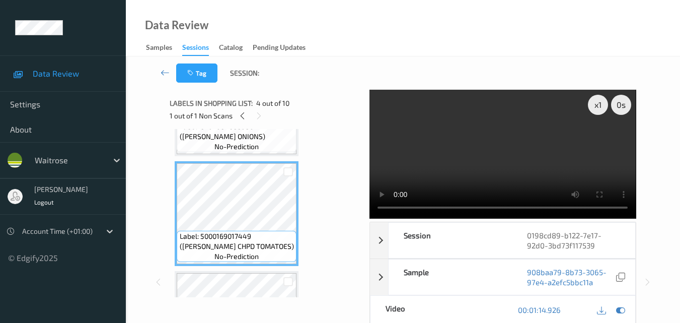
click at [508, 157] on video at bounding box center [503, 154] width 266 height 129
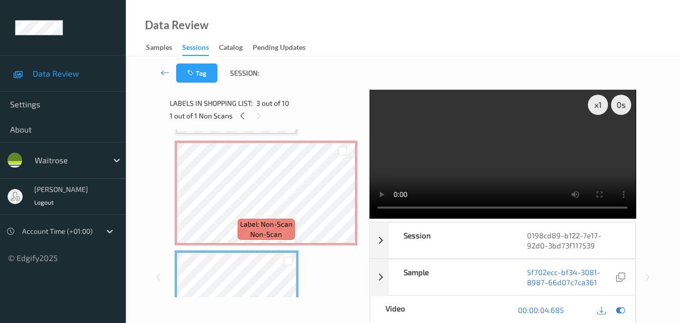
scroll to position [101, 0]
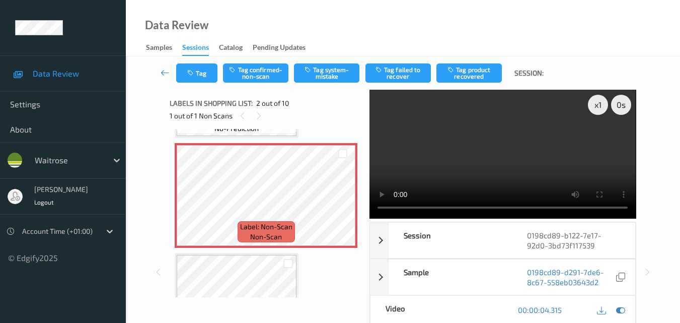
click at [489, 149] on video at bounding box center [503, 154] width 266 height 129
click at [340, 205] on icon at bounding box center [342, 203] width 9 height 9
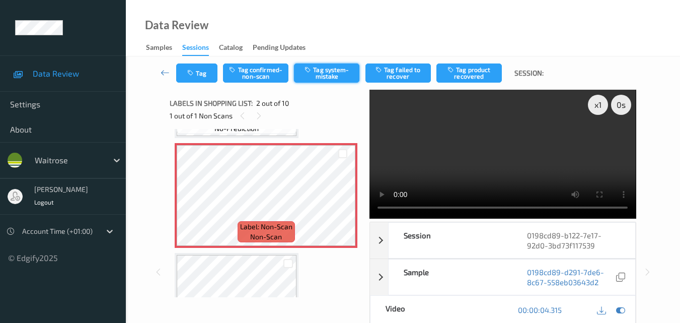
click at [331, 80] on button "Tag system-mistake" at bounding box center [326, 72] width 65 height 19
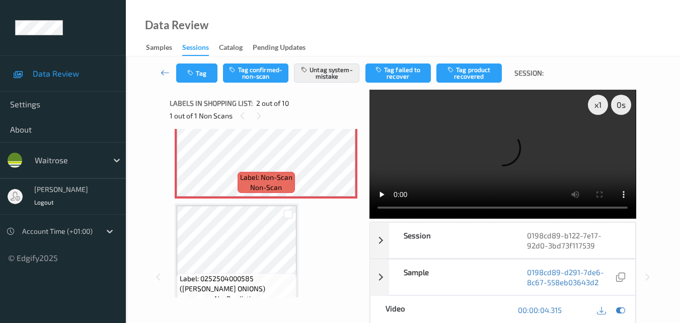
scroll to position [151, 0]
click at [329, 76] on button "Untag system-mistake" at bounding box center [326, 72] width 65 height 19
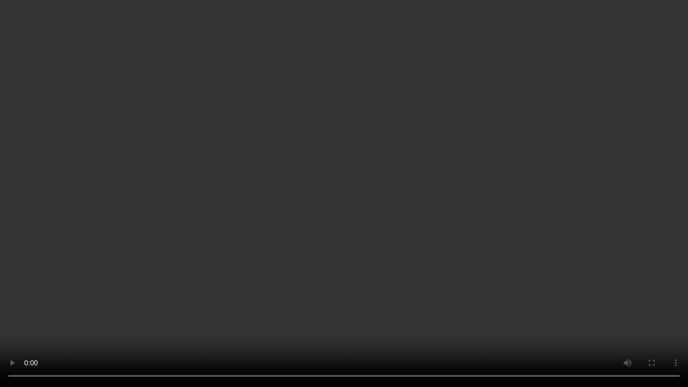
click at [474, 244] on video at bounding box center [344, 193] width 688 height 387
click at [359, 204] on video at bounding box center [344, 193] width 688 height 387
click at [446, 245] on video at bounding box center [344, 193] width 688 height 387
click at [309, 246] on video at bounding box center [344, 193] width 688 height 387
click at [492, 254] on video at bounding box center [344, 193] width 688 height 387
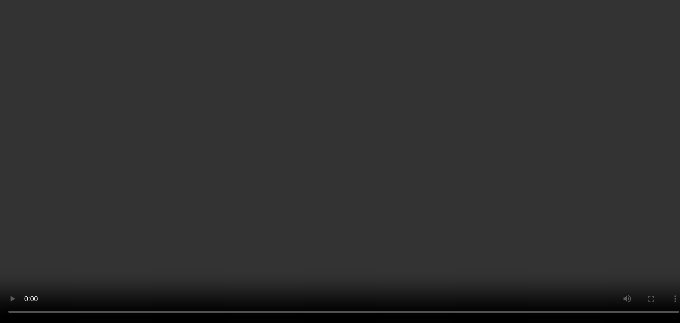
scroll to position [101, 0]
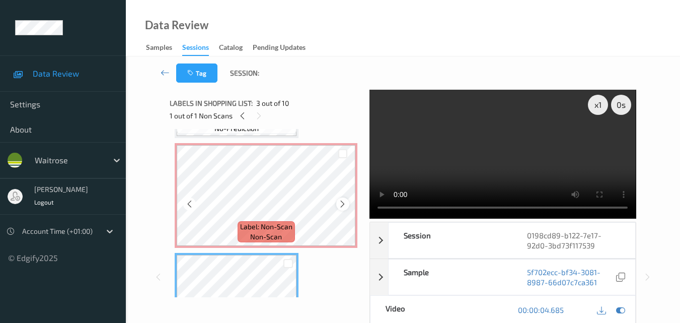
click at [339, 201] on icon at bounding box center [342, 203] width 9 height 9
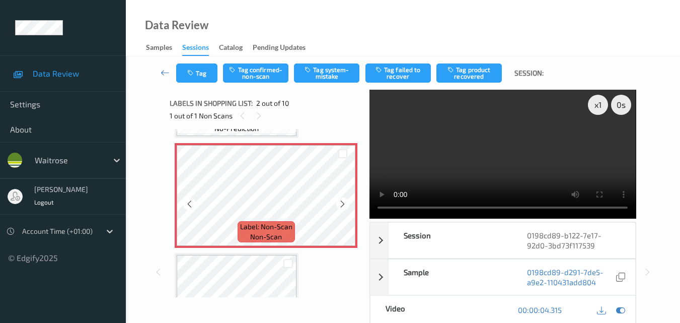
click at [339, 201] on icon at bounding box center [342, 203] width 9 height 9
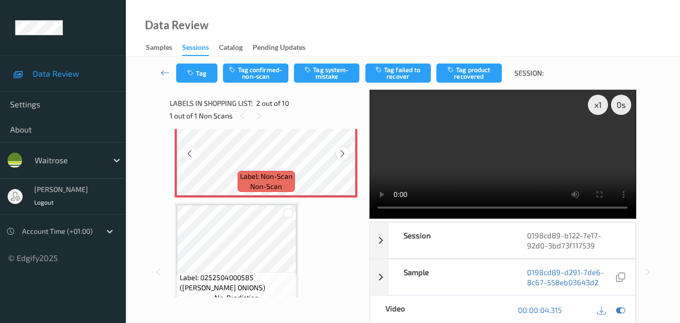
click at [342, 158] on div at bounding box center [342, 153] width 13 height 13
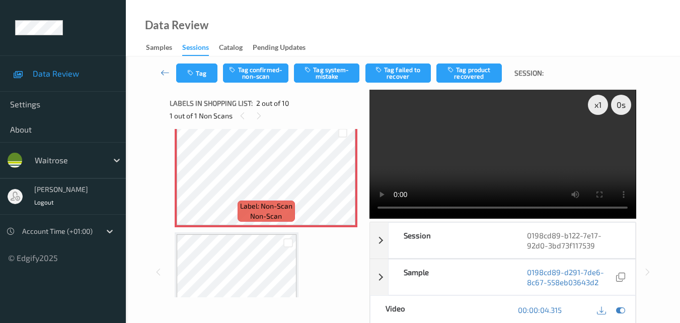
scroll to position [101, 0]
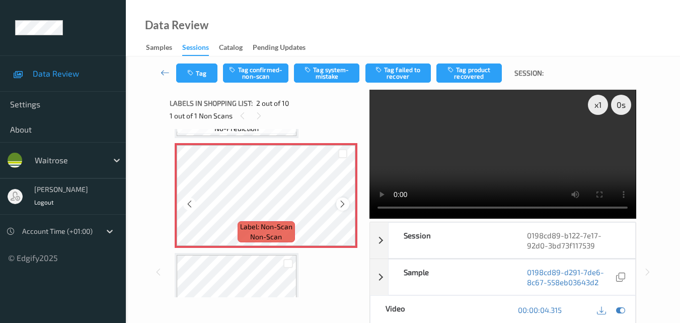
click at [340, 202] on icon at bounding box center [342, 203] width 9 height 9
click at [312, 70] on icon "button" at bounding box center [309, 69] width 9 height 7
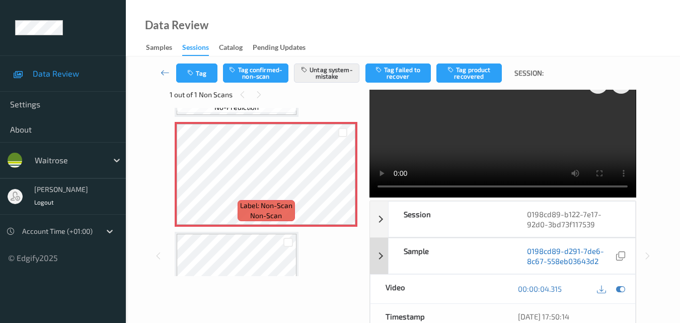
scroll to position [0, 0]
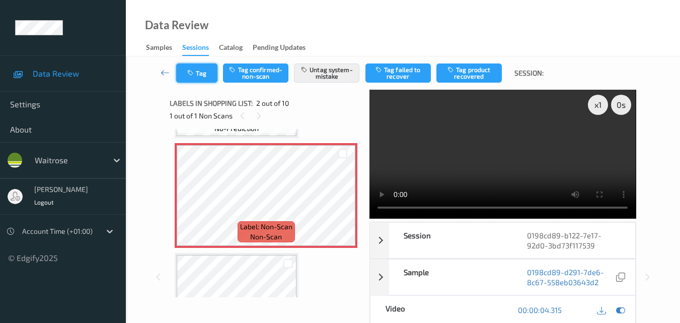
click at [192, 72] on icon "button" at bounding box center [191, 72] width 9 height 7
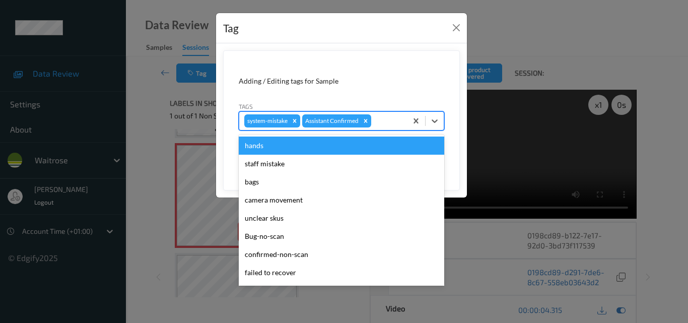
click at [384, 125] on div at bounding box center [387, 121] width 29 height 12
click at [412, 72] on form "Adding / Editing tags for Sample Tags option hands focused, 1 of 19. 19 results…" at bounding box center [341, 120] width 237 height 140
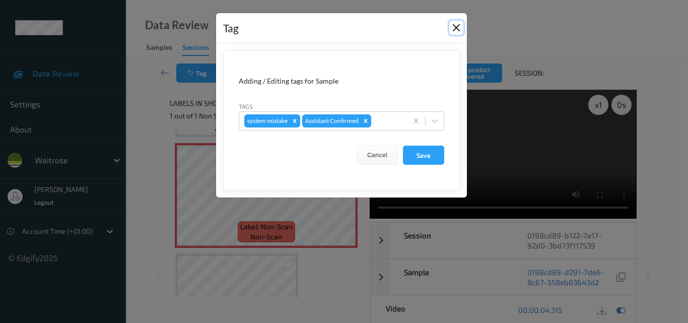
click at [457, 31] on button "Close" at bounding box center [456, 28] width 14 height 14
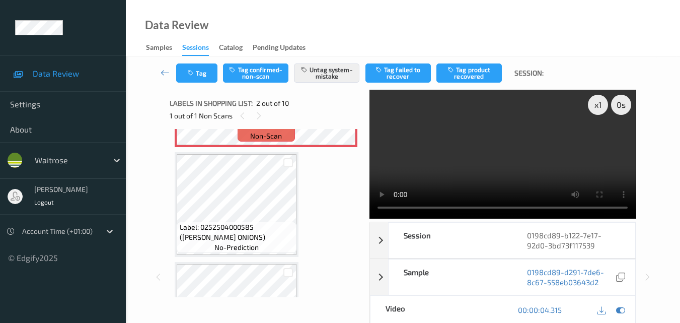
scroll to position [101, 0]
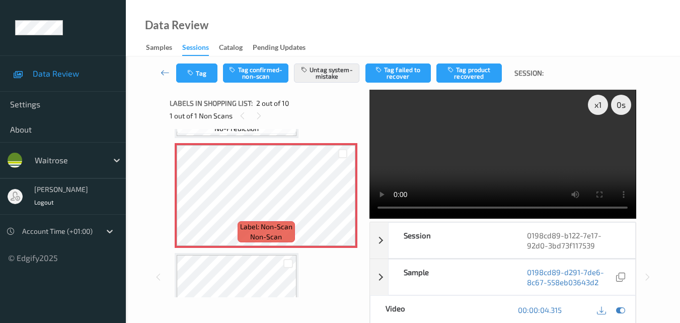
click at [489, 162] on video at bounding box center [503, 154] width 266 height 129
click at [524, 164] on video at bounding box center [503, 154] width 266 height 129
click at [507, 163] on video at bounding box center [503, 154] width 266 height 129
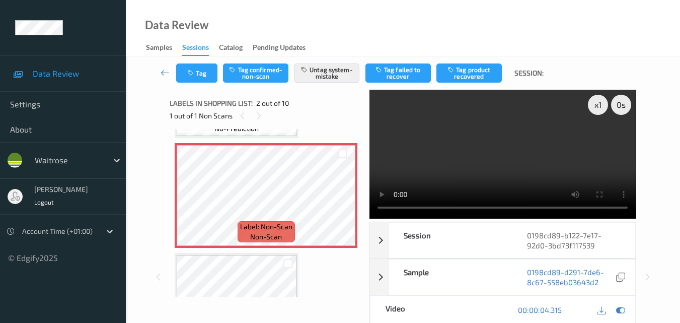
click at [503, 156] on video at bounding box center [503, 154] width 266 height 129
click at [492, 160] on video at bounding box center [503, 154] width 266 height 129
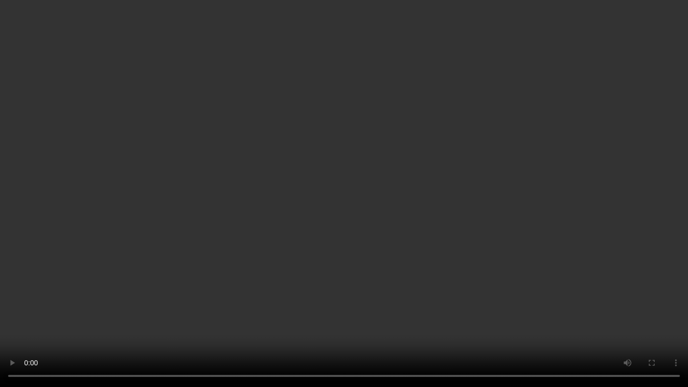
click at [423, 159] on video at bounding box center [344, 193] width 688 height 387
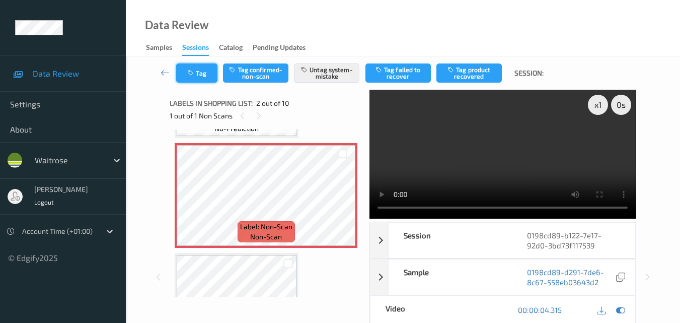
click at [203, 77] on button "Tag" at bounding box center [196, 72] width 41 height 19
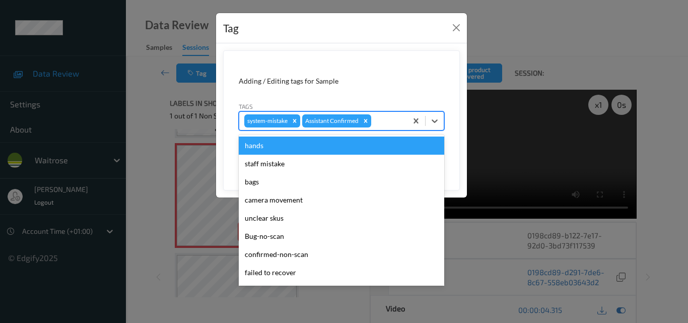
click at [384, 124] on div at bounding box center [387, 121] width 29 height 12
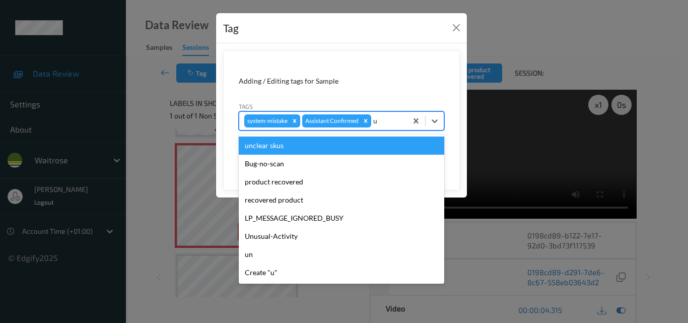
type input "un"
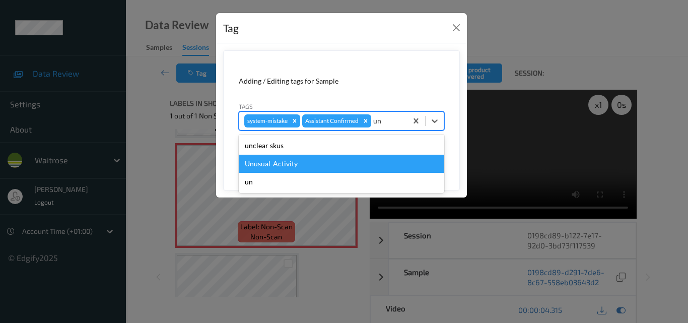
click at [341, 166] on div "Unusual-Activity" at bounding box center [341, 164] width 205 height 18
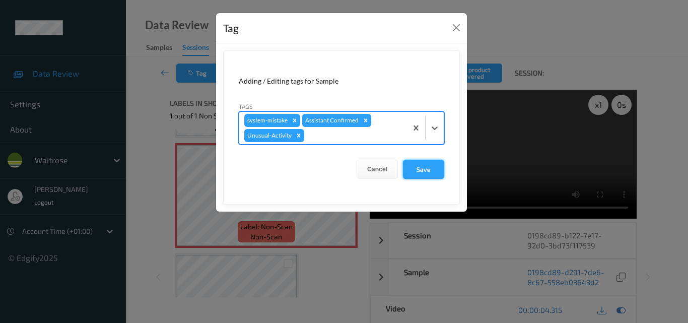
click at [418, 163] on button "Save" at bounding box center [423, 169] width 41 height 19
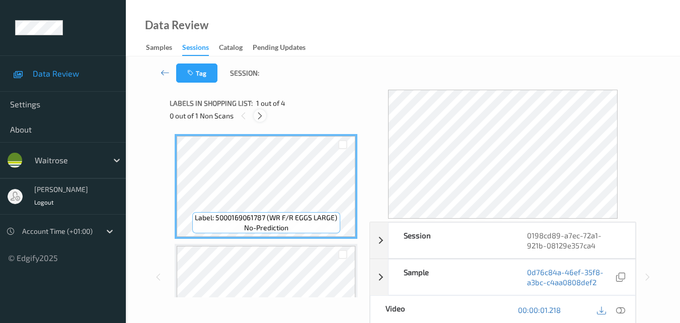
click at [264, 115] on icon at bounding box center [260, 115] width 9 height 9
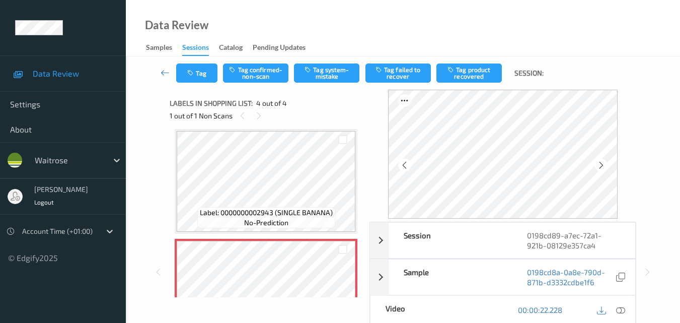
scroll to position [276, 0]
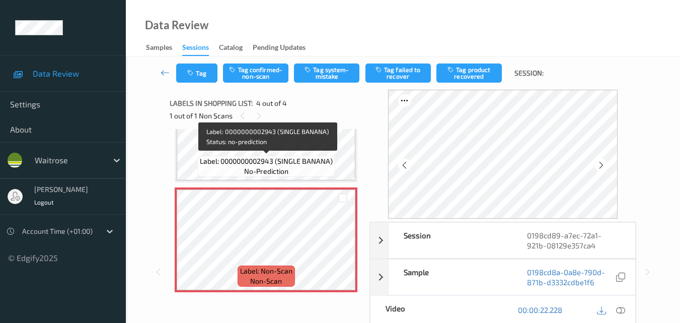
click at [306, 170] on div "Label: 0000000002943 (SINGLE BANANA) no-prediction" at bounding box center [266, 166] width 138 height 21
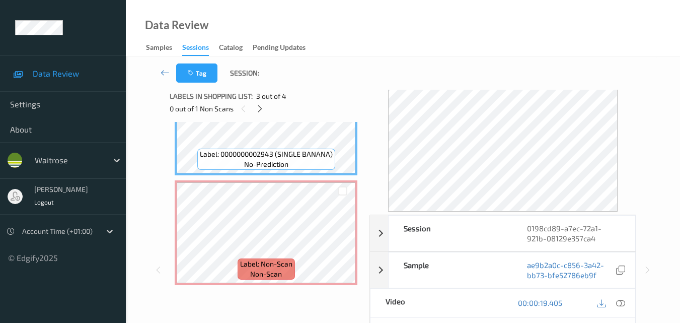
scroll to position [0, 0]
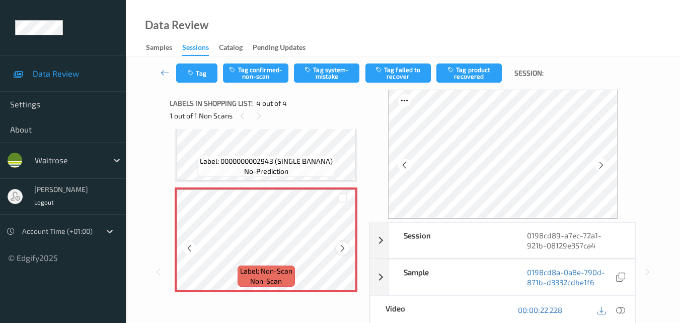
click at [338, 247] on div at bounding box center [342, 248] width 13 height 13
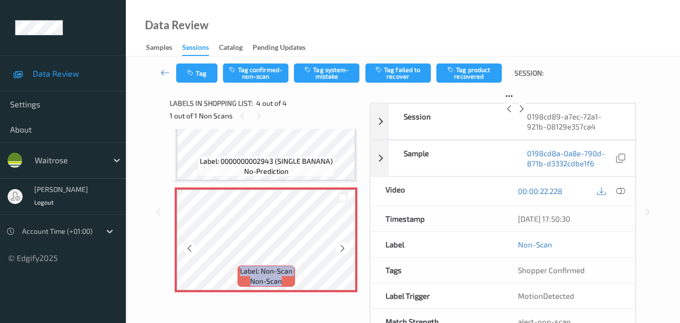
click at [338, 247] on div at bounding box center [342, 248] width 13 height 13
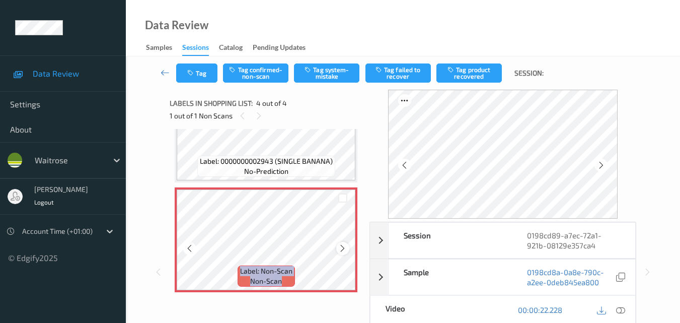
click at [338, 247] on div at bounding box center [342, 248] width 13 height 13
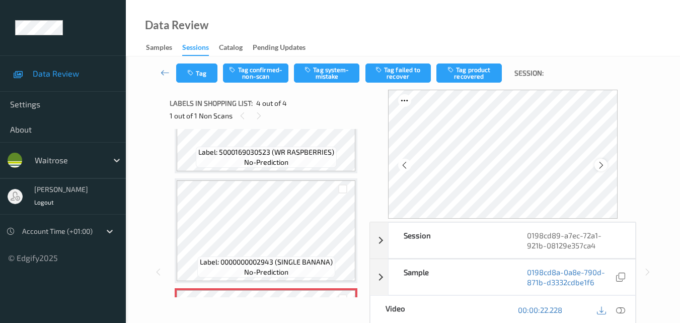
click at [606, 166] on icon at bounding box center [601, 165] width 9 height 9
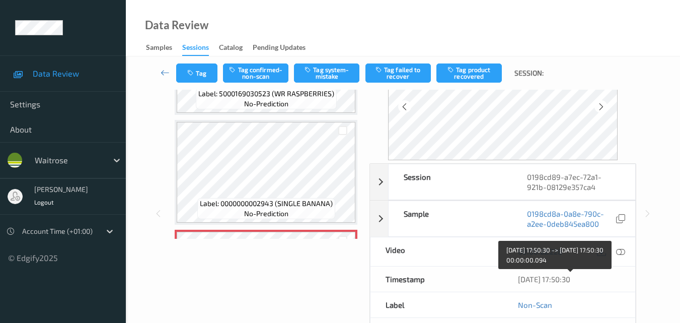
scroll to position [0, 0]
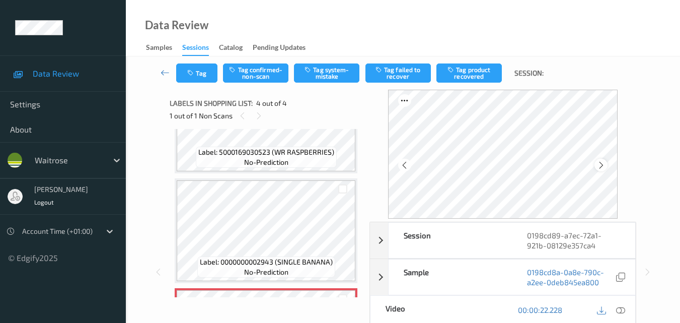
click at [605, 162] on icon at bounding box center [601, 165] width 9 height 9
click at [316, 79] on button "Tag system-mistake" at bounding box center [326, 72] width 65 height 19
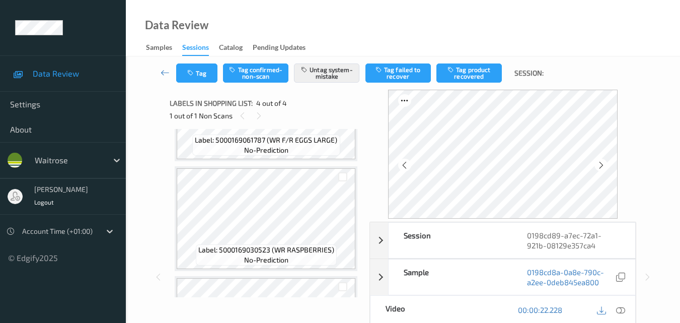
scroll to position [75, 0]
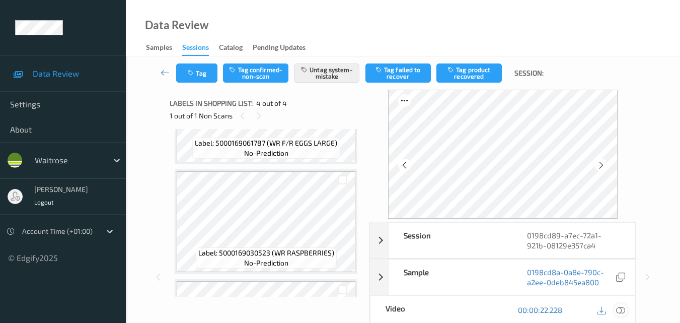
click at [624, 312] on icon at bounding box center [620, 309] width 9 height 9
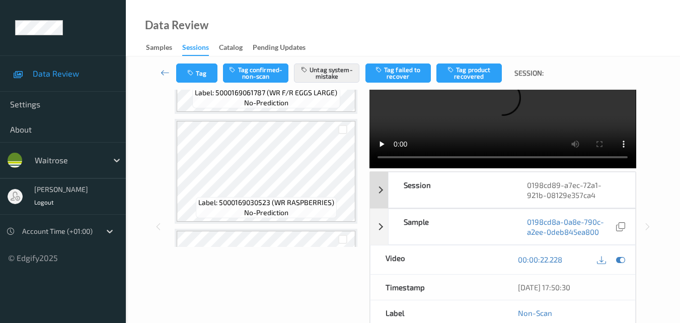
scroll to position [0, 0]
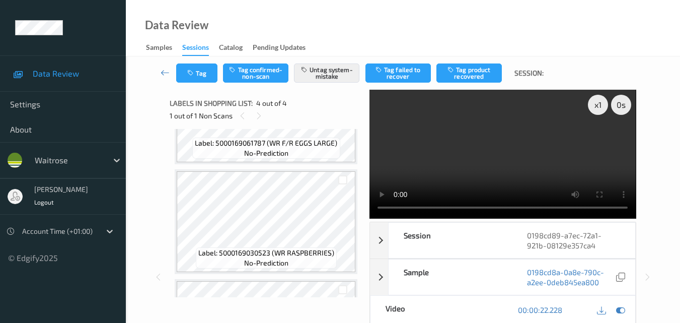
click at [475, 170] on video at bounding box center [503, 154] width 266 height 129
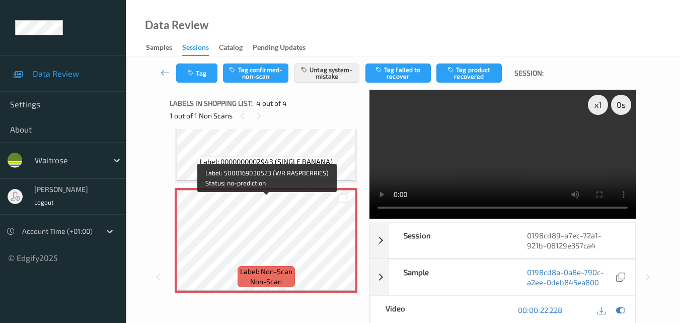
scroll to position [276, 0]
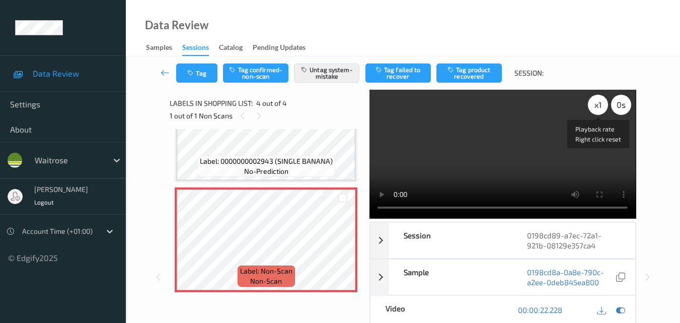
click at [598, 105] on div "x 1" at bounding box center [598, 105] width 20 height 20
click at [524, 160] on video at bounding box center [503, 154] width 266 height 129
click at [500, 161] on video at bounding box center [503, 154] width 266 height 129
click at [494, 154] on video at bounding box center [503, 154] width 266 height 129
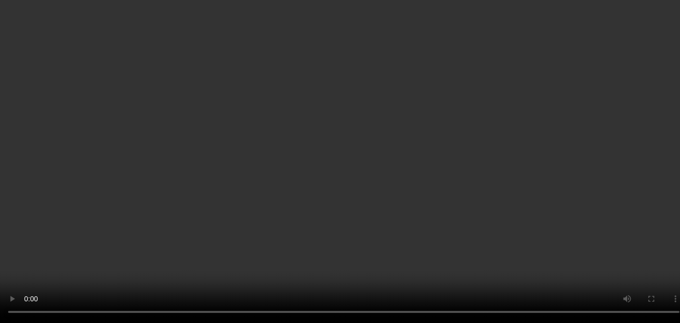
scroll to position [212, 0]
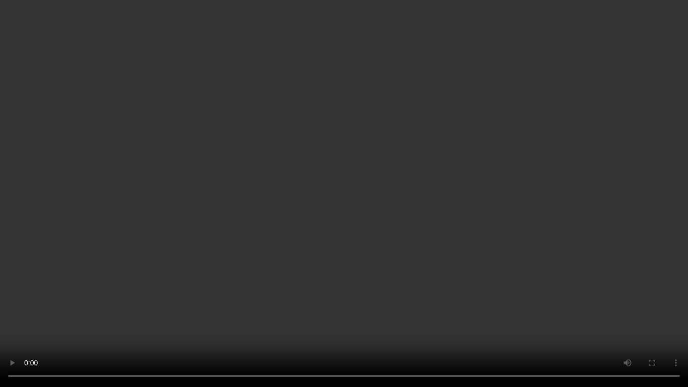
click at [329, 221] on video at bounding box center [344, 193] width 688 height 387
click at [447, 182] on video at bounding box center [344, 193] width 688 height 387
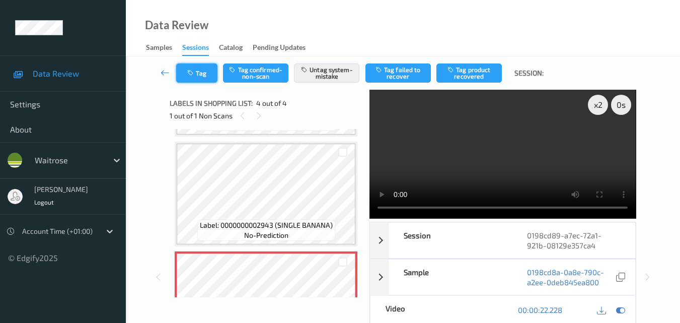
click at [189, 68] on button "Tag" at bounding box center [196, 72] width 41 height 19
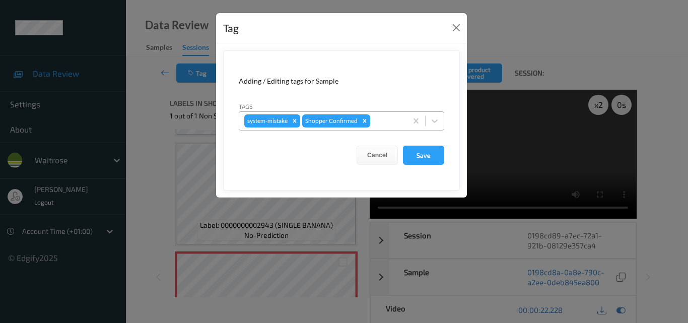
click at [377, 123] on div at bounding box center [387, 121] width 30 height 12
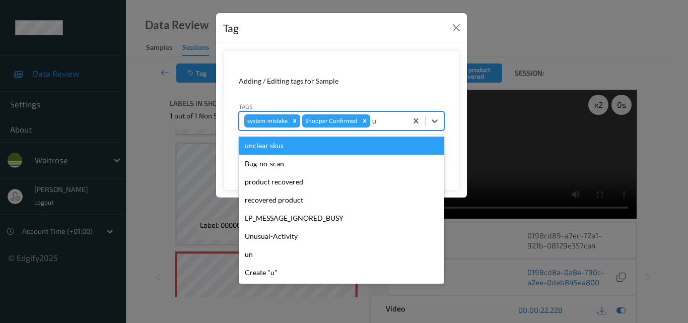
type input "un"
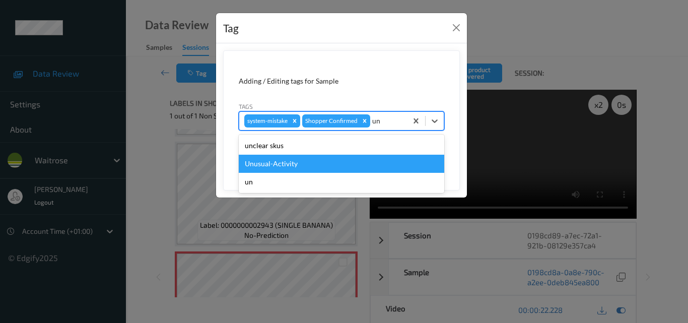
click at [325, 164] on div "Unusual-Activity" at bounding box center [341, 164] width 205 height 18
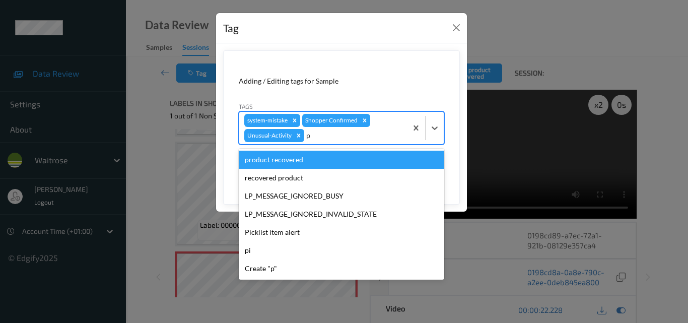
type input "pi"
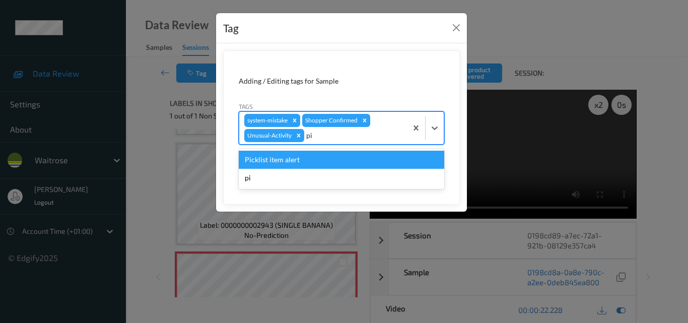
click at [325, 164] on div "Picklist item alert" at bounding box center [341, 160] width 205 height 18
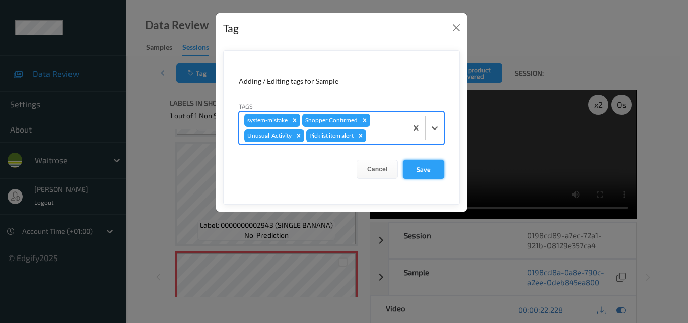
click at [420, 165] on button "Save" at bounding box center [423, 169] width 41 height 19
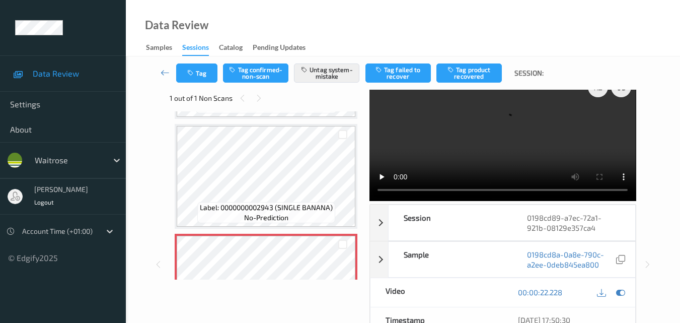
scroll to position [0, 0]
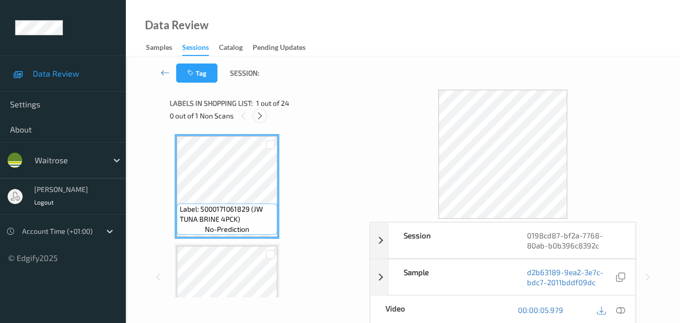
click at [259, 116] on icon at bounding box center [260, 115] width 9 height 9
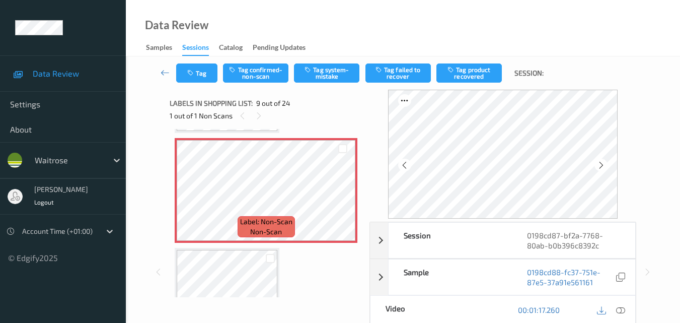
scroll to position [824, 0]
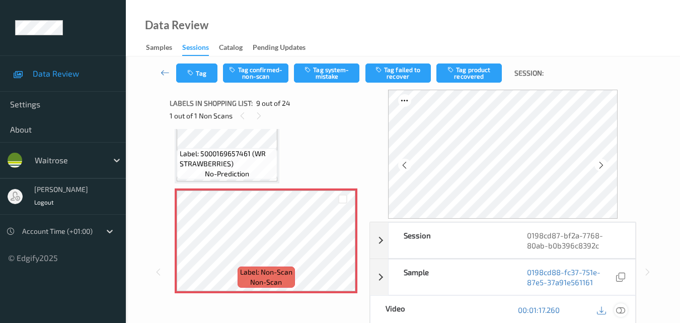
click at [624, 313] on icon at bounding box center [620, 309] width 9 height 9
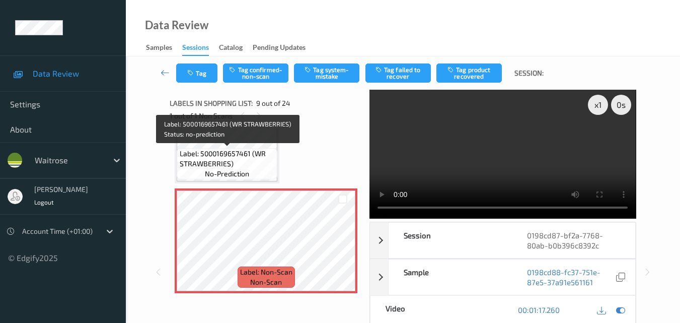
click at [224, 165] on span "Label: 5000169657461 (WR STRAWBERRIES)" at bounding box center [228, 159] width 96 height 20
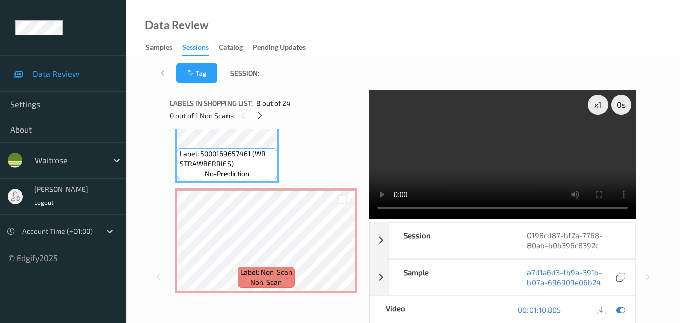
click at [444, 150] on video at bounding box center [503, 154] width 266 height 129
click at [490, 132] on video at bounding box center [503, 154] width 266 height 129
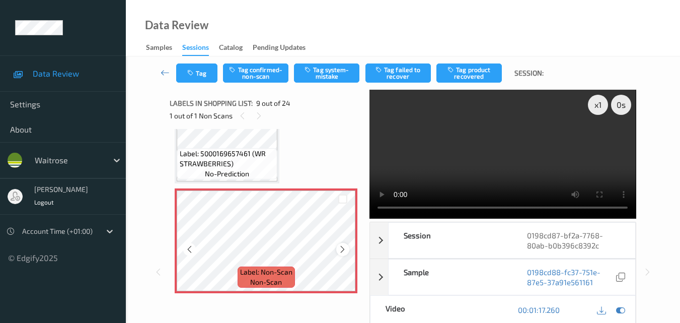
click at [340, 249] on icon at bounding box center [342, 249] width 9 height 9
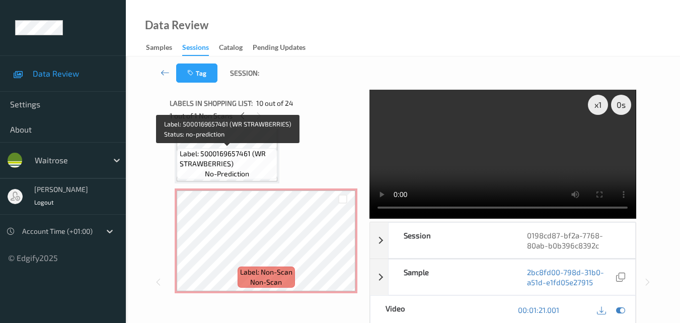
click at [255, 160] on span "Label: 5000169657461 (WR STRAWBERRIES)" at bounding box center [228, 159] width 96 height 20
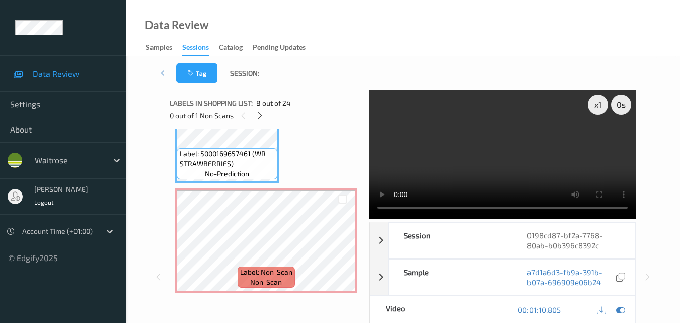
click at [543, 134] on video at bounding box center [503, 154] width 266 height 129
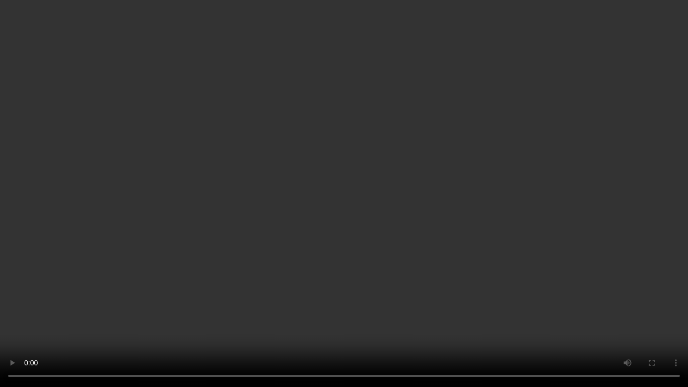
click at [468, 196] on video at bounding box center [344, 193] width 688 height 387
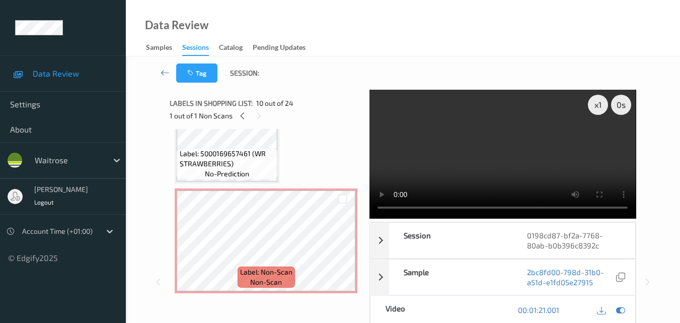
click at [526, 159] on video at bounding box center [503, 154] width 266 height 129
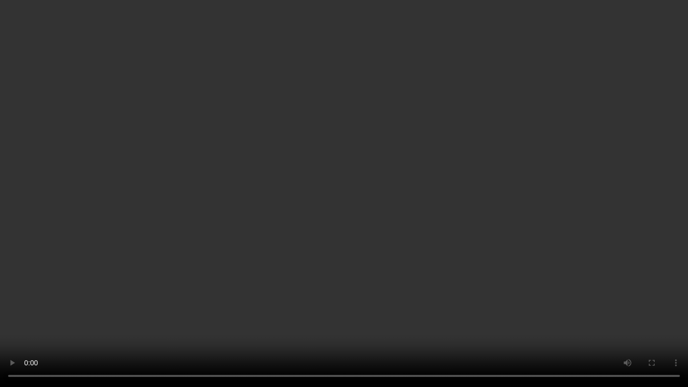
click at [321, 287] on video at bounding box center [344, 193] width 688 height 387
click at [373, 258] on video at bounding box center [344, 193] width 688 height 387
click at [346, 246] on video at bounding box center [344, 193] width 688 height 387
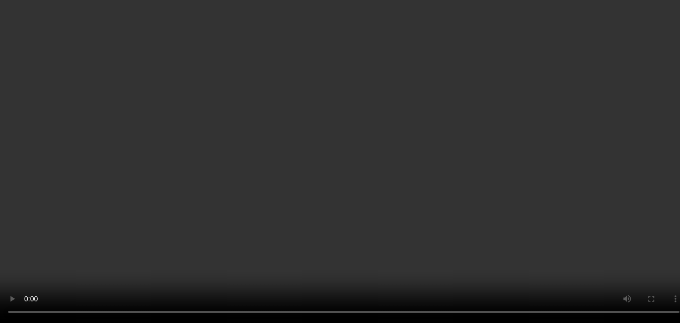
scroll to position [874, 0]
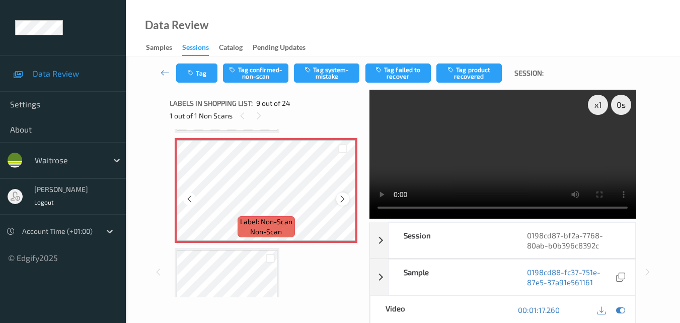
click at [343, 195] on icon at bounding box center [342, 198] width 9 height 9
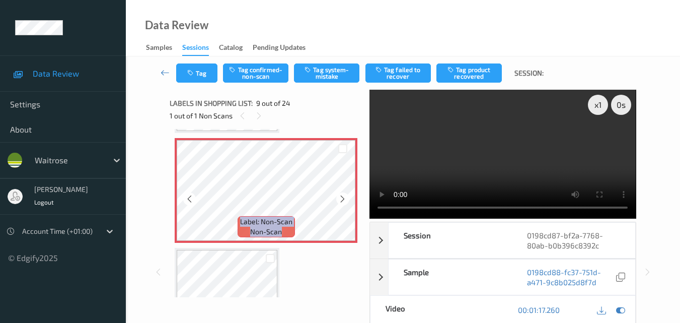
click at [343, 195] on icon at bounding box center [342, 198] width 9 height 9
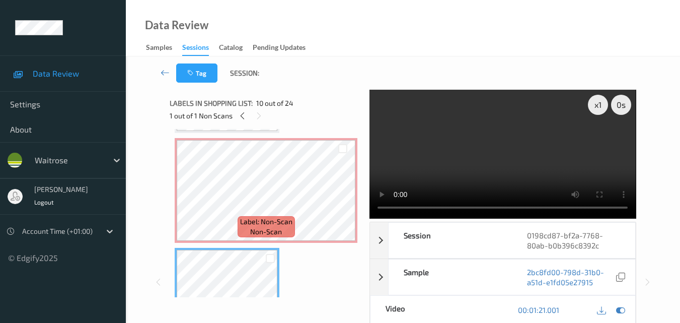
click at [500, 165] on video at bounding box center [503, 154] width 266 height 129
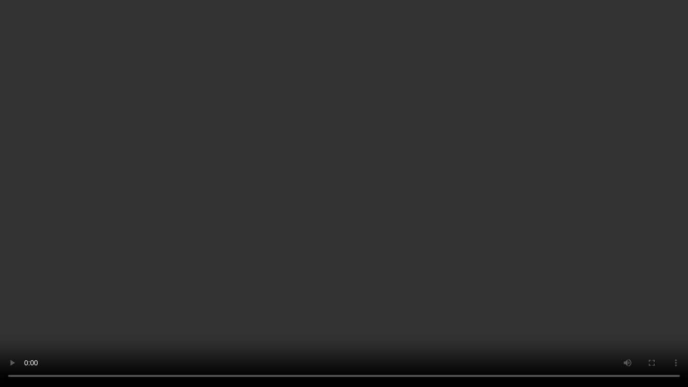
click at [328, 302] on video at bounding box center [344, 193] width 688 height 387
click at [388, 267] on video at bounding box center [344, 193] width 688 height 387
click at [392, 227] on video at bounding box center [344, 193] width 688 height 387
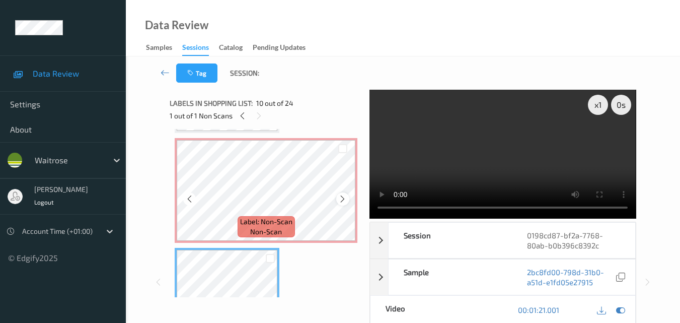
click at [343, 198] on icon at bounding box center [342, 198] width 9 height 9
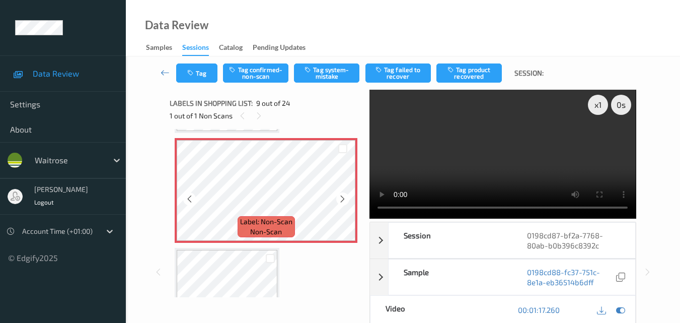
click at [343, 198] on icon at bounding box center [342, 198] width 9 height 9
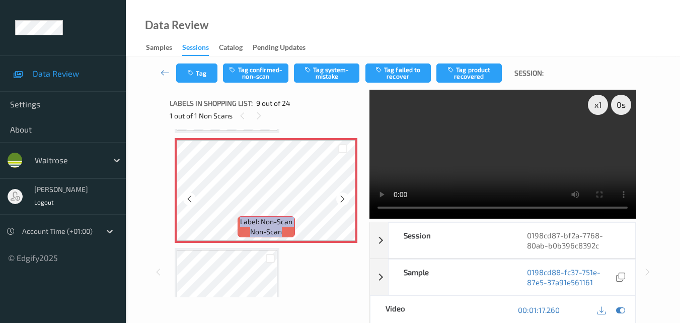
click at [343, 198] on icon at bounding box center [342, 198] width 9 height 9
click at [337, 67] on button "Tag system-mistake" at bounding box center [326, 72] width 65 height 19
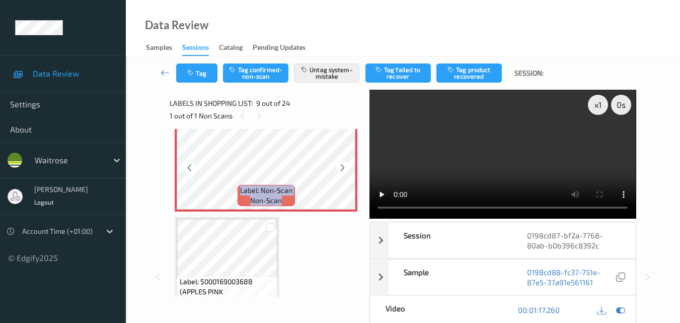
scroll to position [924, 0]
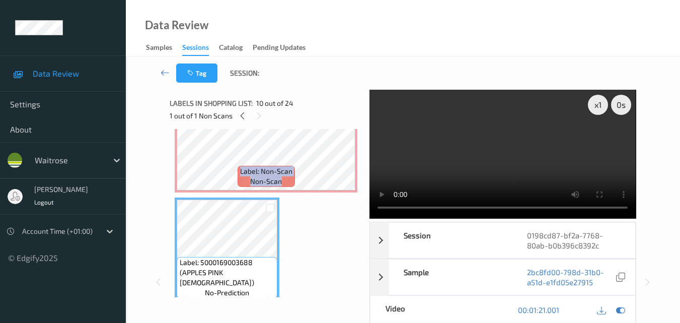
click at [514, 152] on video at bounding box center [503, 154] width 266 height 129
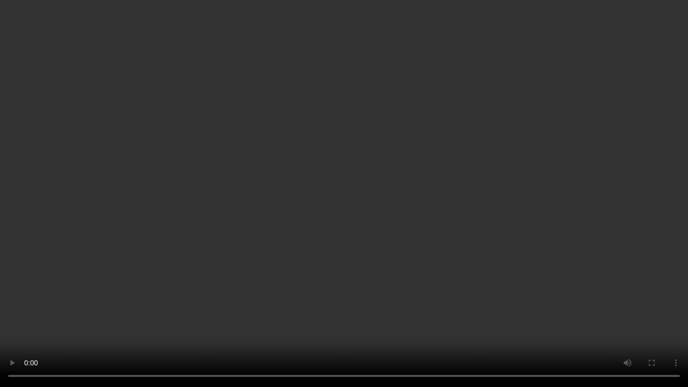
click at [523, 224] on video at bounding box center [344, 193] width 688 height 387
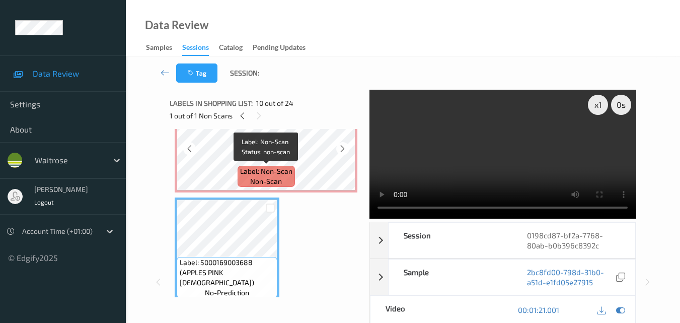
click at [282, 172] on span "Label: Non-Scan" at bounding box center [266, 171] width 52 height 10
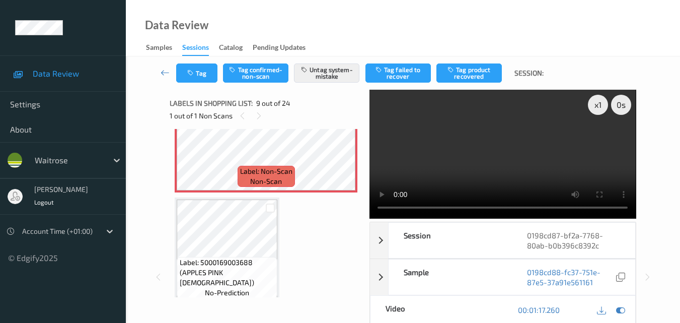
click at [475, 148] on video at bounding box center [503, 154] width 266 height 129
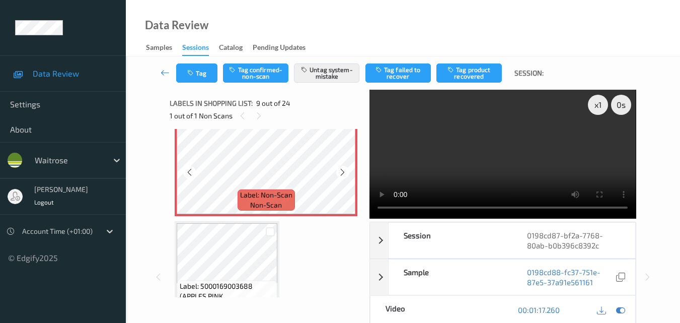
scroll to position [874, 0]
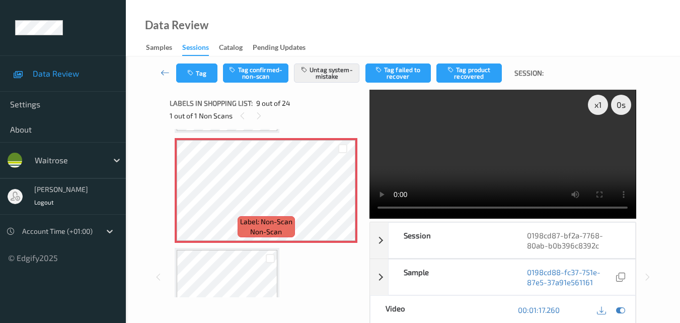
click at [486, 164] on video at bounding box center [503, 154] width 266 height 129
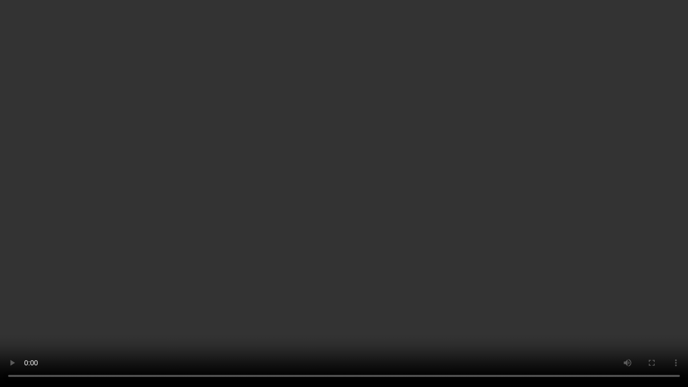
click at [600, 241] on video at bounding box center [344, 193] width 688 height 387
click at [436, 202] on video at bounding box center [344, 193] width 688 height 387
click at [352, 280] on video at bounding box center [344, 193] width 688 height 387
click at [383, 189] on video at bounding box center [344, 193] width 688 height 387
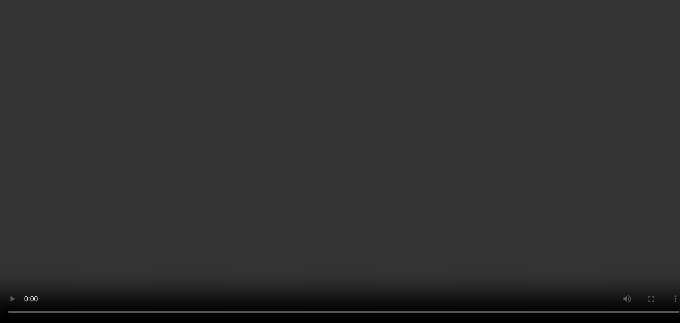
scroll to position [824, 0]
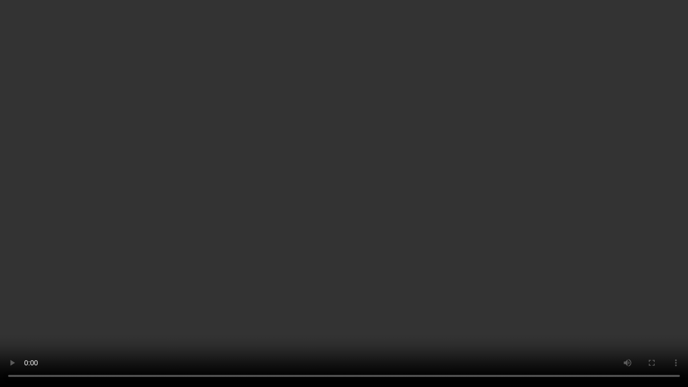
click at [313, 322] on video at bounding box center [344, 193] width 688 height 387
click at [484, 219] on video at bounding box center [344, 193] width 688 height 387
click at [421, 201] on video at bounding box center [344, 193] width 688 height 387
click at [384, 282] on video at bounding box center [344, 193] width 688 height 387
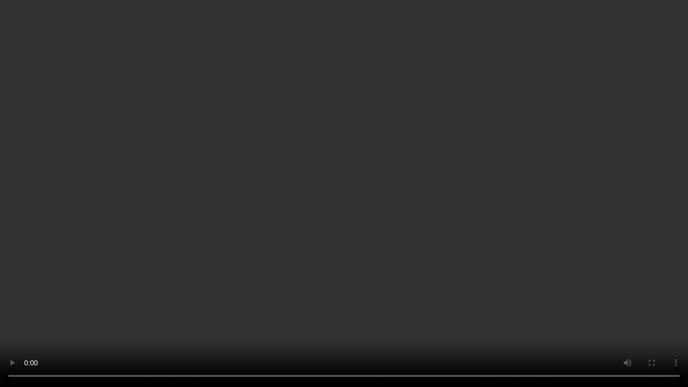
click at [384, 282] on video at bounding box center [344, 193] width 688 height 387
click at [333, 246] on video at bounding box center [344, 193] width 688 height 387
click at [442, 225] on video at bounding box center [344, 193] width 688 height 387
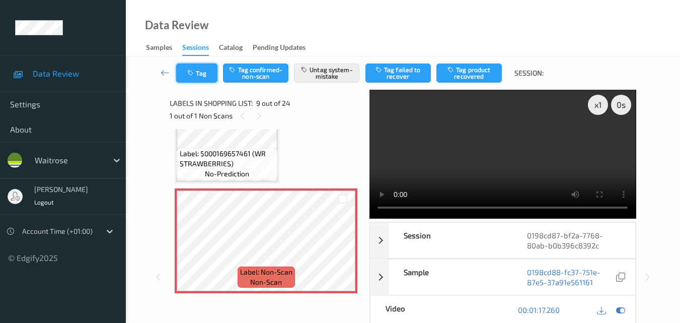
click at [190, 70] on icon "button" at bounding box center [191, 72] width 9 height 7
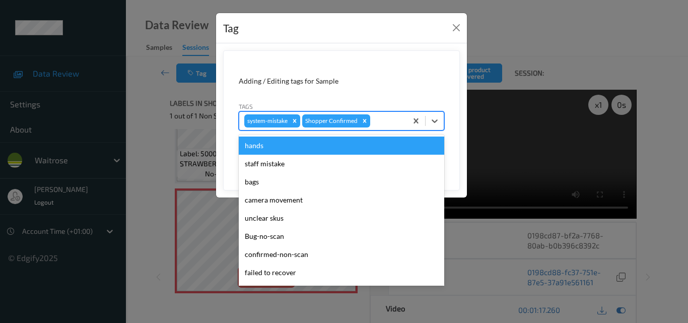
click at [388, 125] on div at bounding box center [387, 121] width 30 height 12
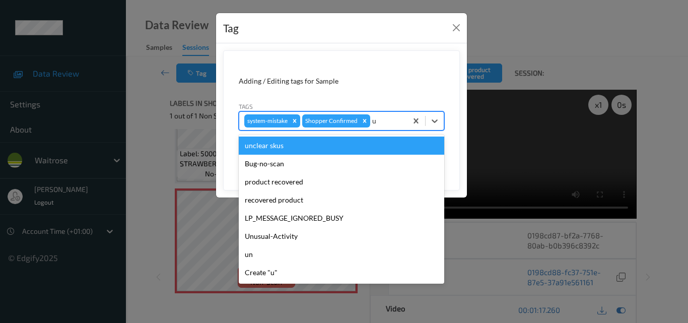
type input "un"
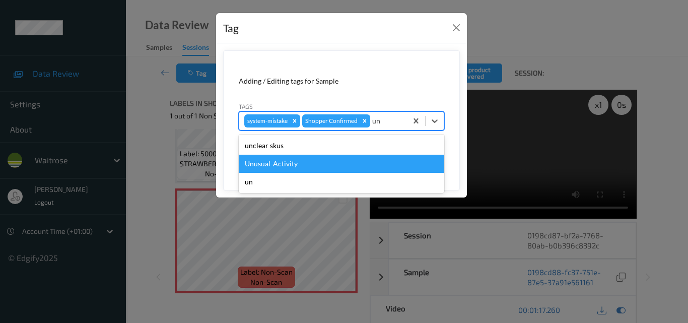
click at [315, 161] on div "Unusual-Activity" at bounding box center [341, 164] width 205 height 18
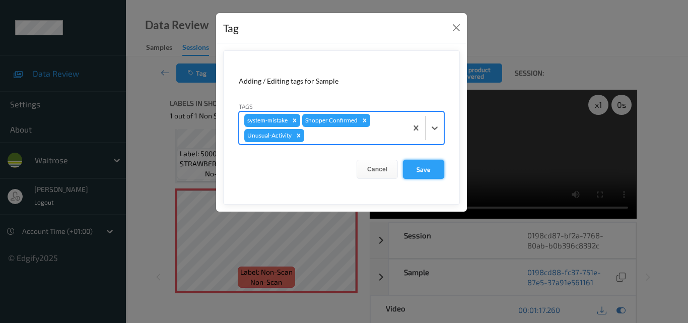
click at [429, 168] on button "Save" at bounding box center [423, 169] width 41 height 19
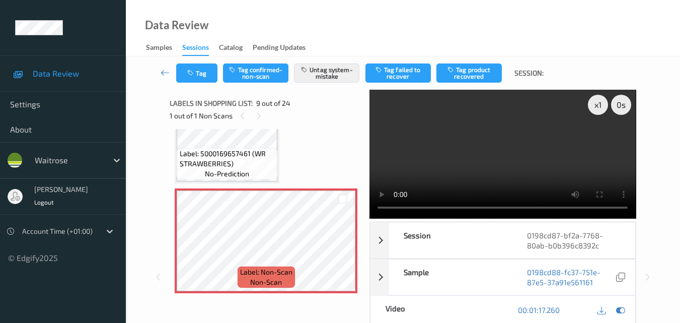
click at [487, 157] on video at bounding box center [503, 154] width 266 height 129
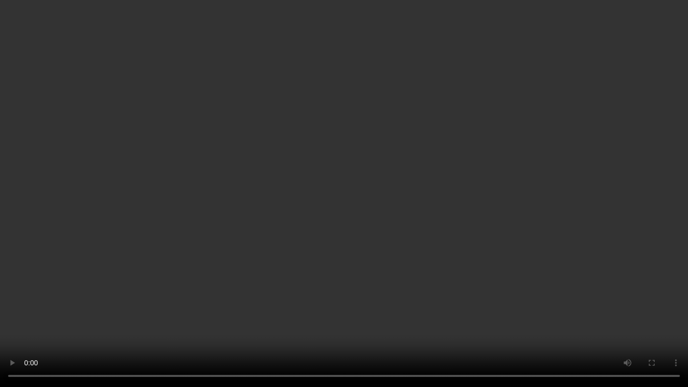
click at [470, 232] on video at bounding box center [344, 193] width 688 height 387
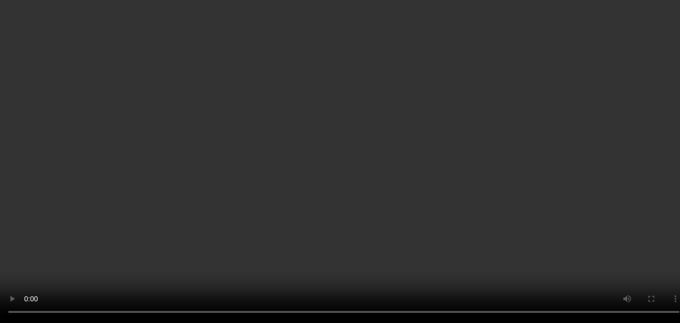
scroll to position [0, 0]
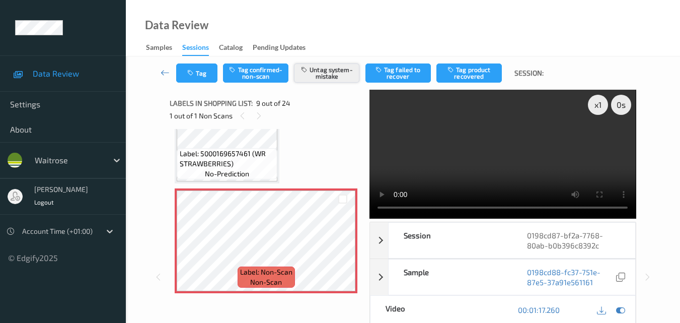
click at [315, 72] on button "Untag system-mistake" at bounding box center [326, 72] width 65 height 19
click at [196, 67] on button "Tag" at bounding box center [196, 72] width 41 height 19
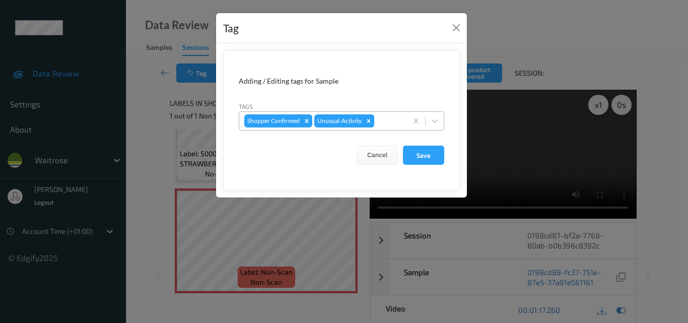
click at [368, 121] on icon "Remove Unusual-Activity" at bounding box center [369, 121] width 4 height 4
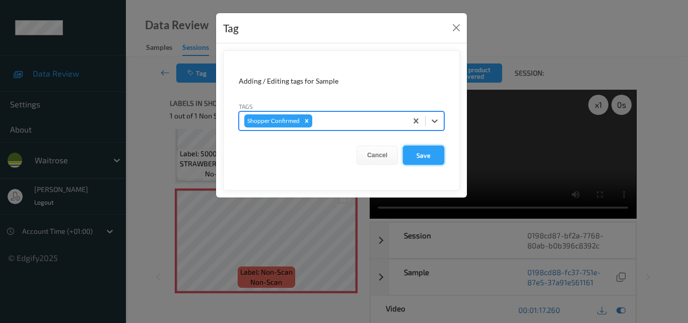
click at [428, 149] on button "Save" at bounding box center [423, 154] width 41 height 19
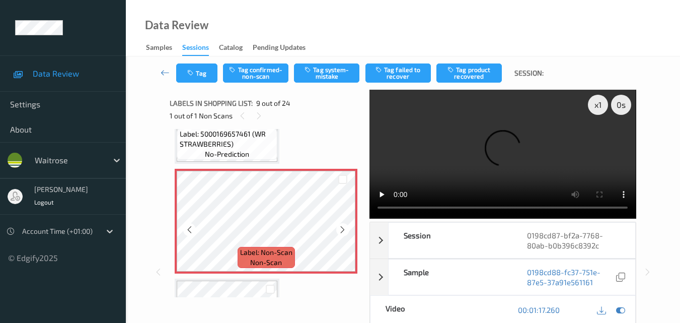
scroll to position [824, 0]
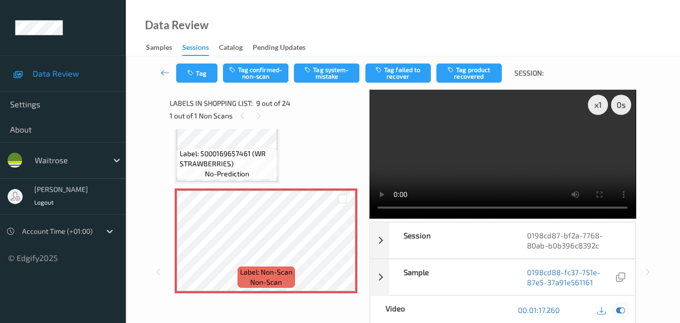
click at [618, 310] on icon at bounding box center [620, 309] width 9 height 9
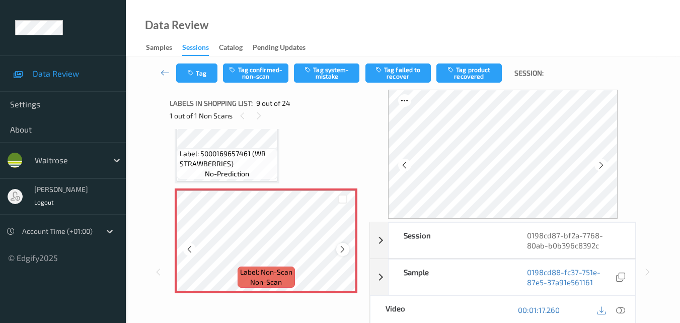
click at [340, 251] on icon at bounding box center [342, 249] width 9 height 9
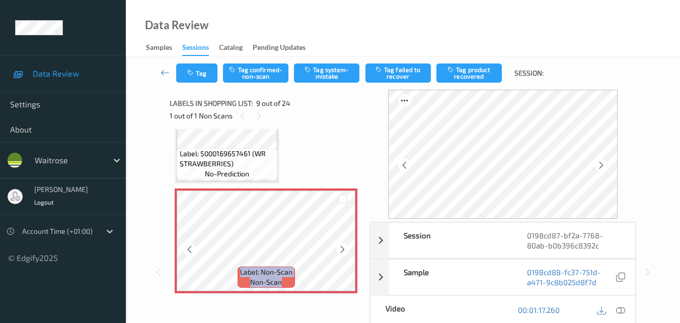
click at [340, 251] on icon at bounding box center [342, 249] width 9 height 9
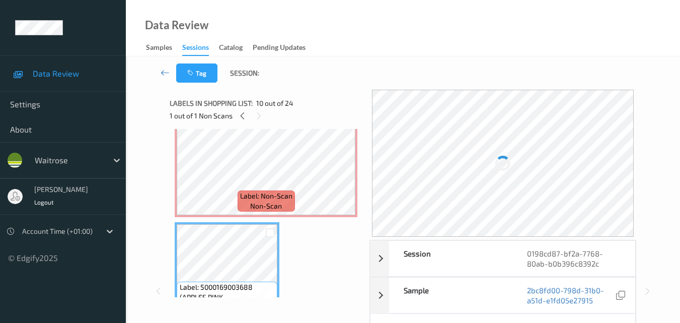
scroll to position [874, 0]
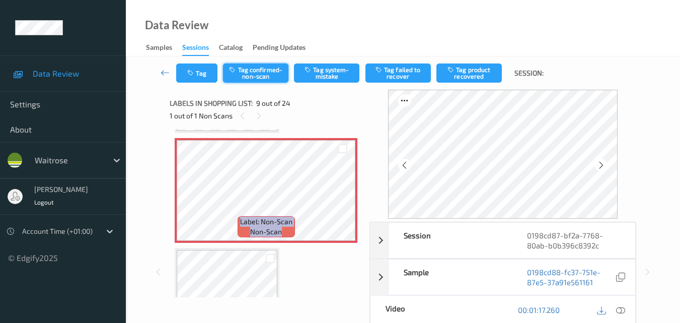
click at [252, 75] on button "Tag confirmed-non-scan" at bounding box center [255, 72] width 65 height 19
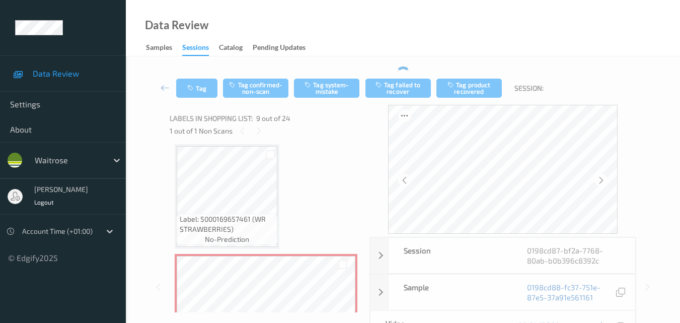
scroll to position [824, 0]
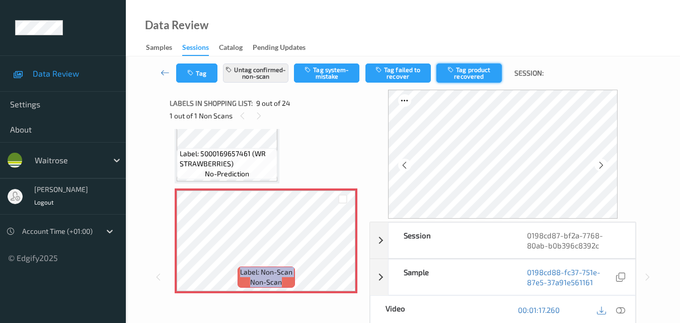
click at [471, 72] on button "Tag product recovered" at bounding box center [468, 72] width 65 height 19
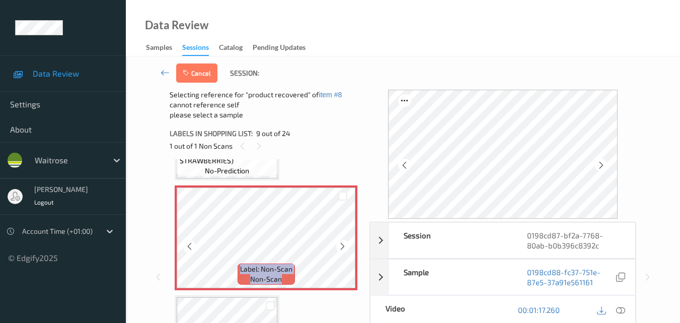
scroll to position [924, 0]
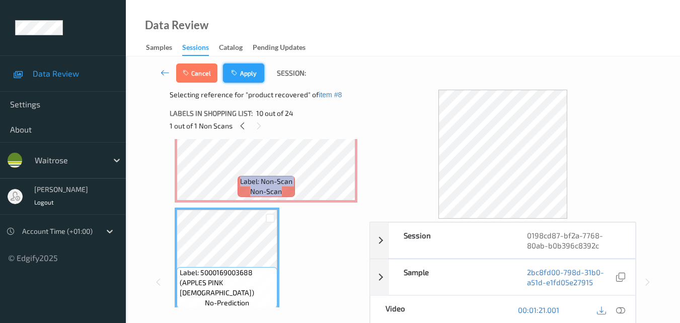
click at [235, 70] on icon "button" at bounding box center [235, 72] width 9 height 7
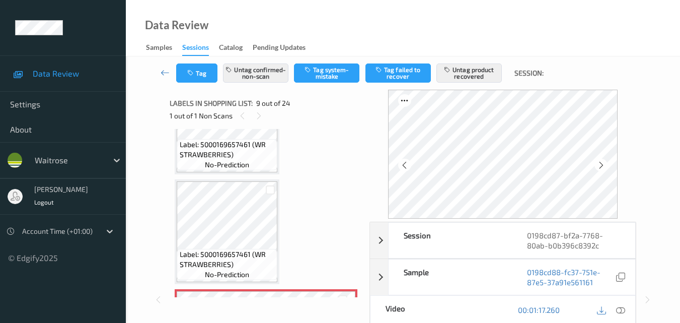
scroll to position [824, 0]
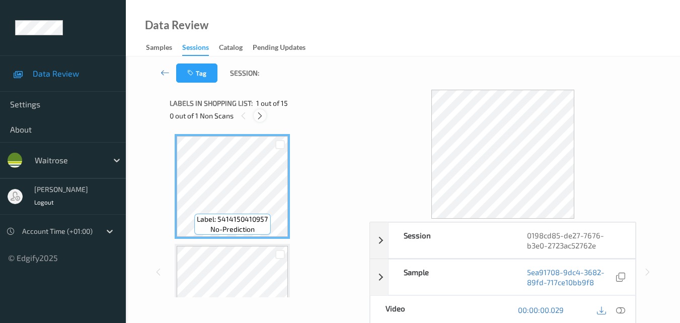
click at [261, 118] on icon at bounding box center [260, 115] width 9 height 9
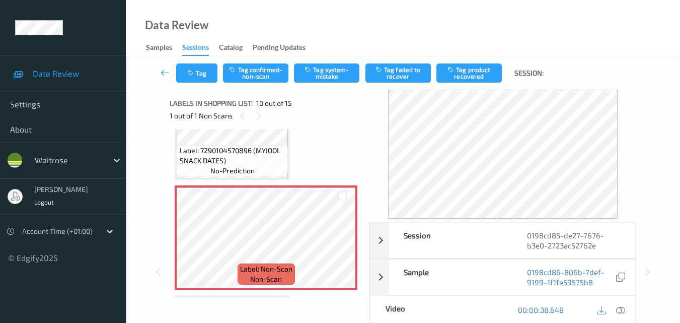
scroll to position [923, 0]
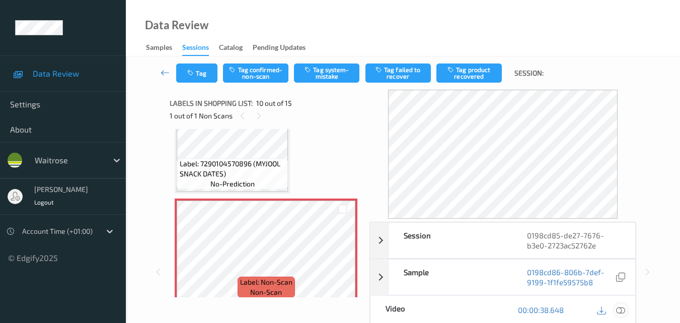
click at [623, 308] on icon at bounding box center [620, 309] width 9 height 9
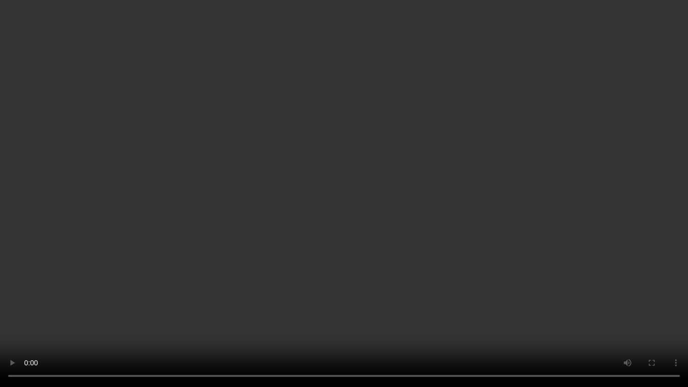
click at [545, 263] on video at bounding box center [344, 193] width 688 height 387
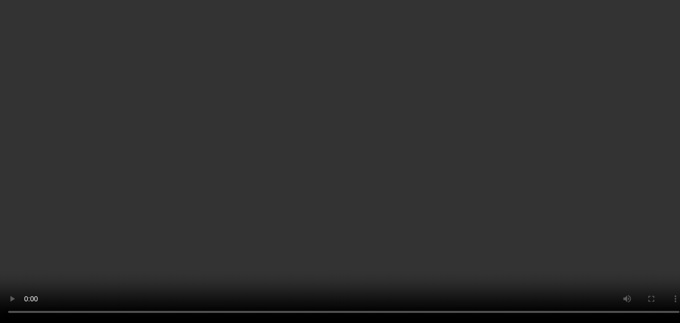
scroll to position [873, 0]
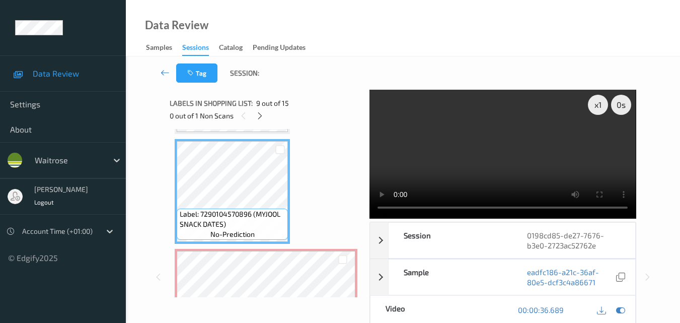
click at [507, 152] on video at bounding box center [503, 154] width 266 height 129
click at [525, 159] on video at bounding box center [503, 154] width 266 height 129
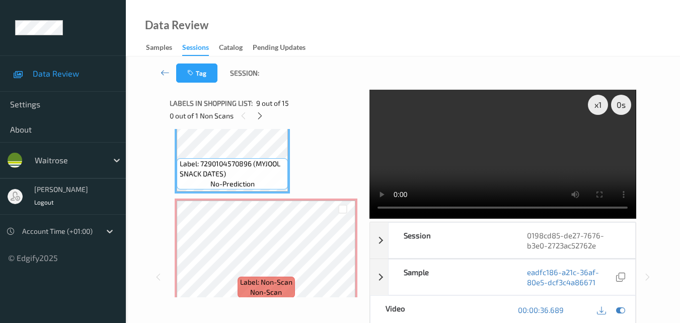
scroll to position [1024, 0]
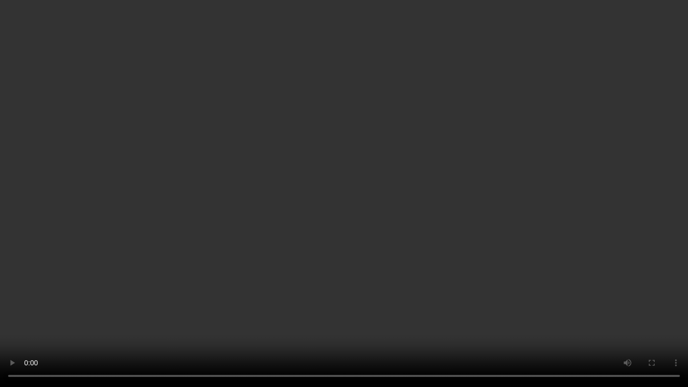
click at [406, 270] on video at bounding box center [344, 193] width 688 height 387
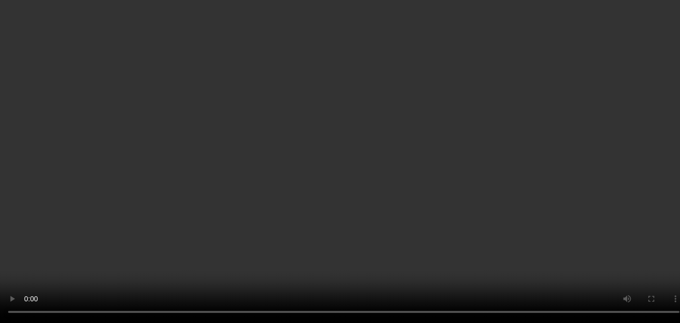
scroll to position [923, 0]
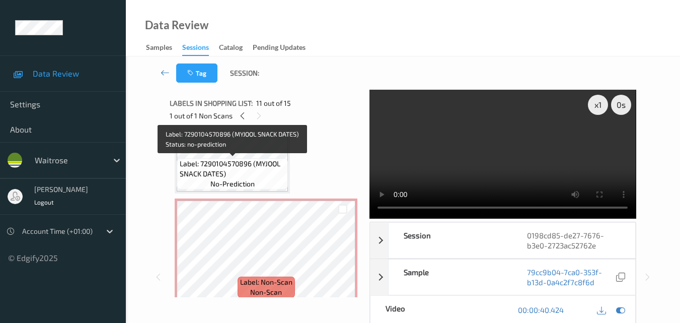
click at [259, 170] on span "Label: 7290104570896 (MYJOOL SNACK DATES)" at bounding box center [233, 169] width 106 height 20
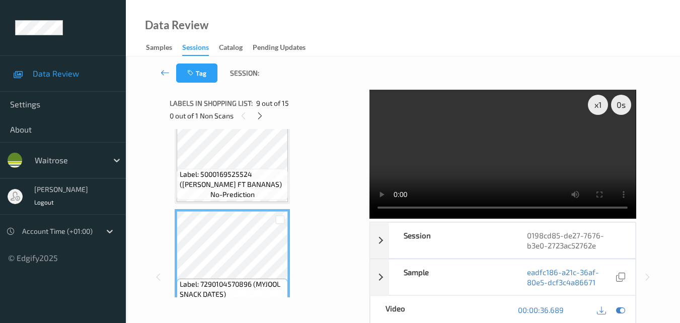
scroll to position [823, 0]
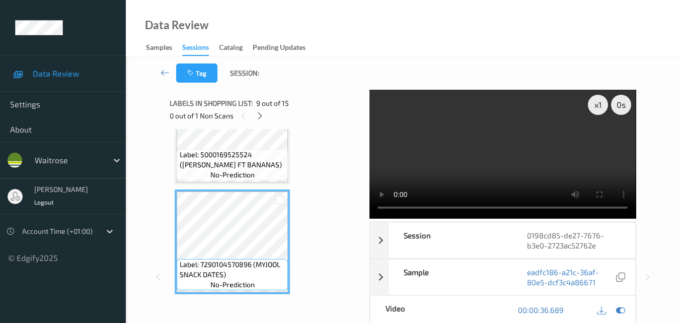
click at [493, 149] on video at bounding box center [503, 154] width 266 height 129
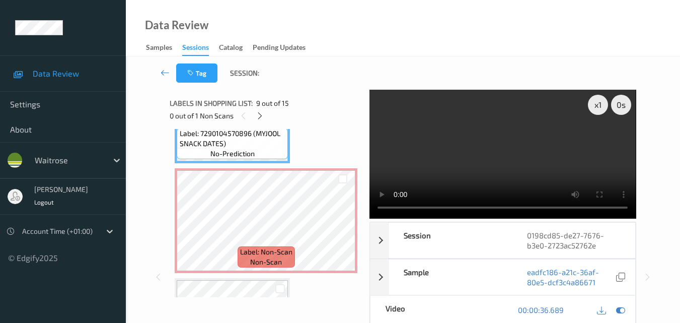
scroll to position [974, 0]
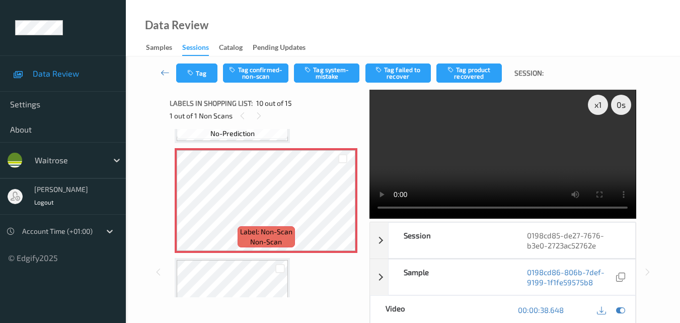
click at [547, 159] on video at bounding box center [503, 154] width 266 height 129
click at [619, 309] on icon at bounding box center [620, 309] width 9 height 9
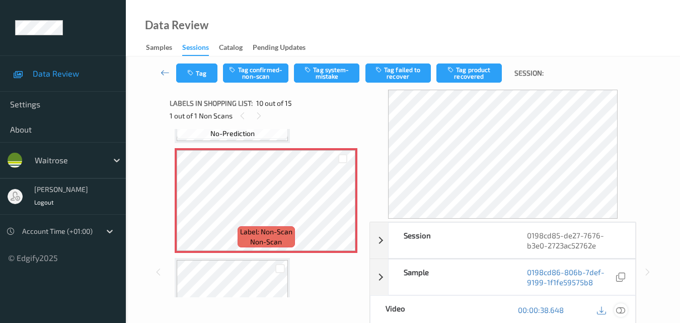
click at [620, 307] on icon at bounding box center [620, 309] width 9 height 9
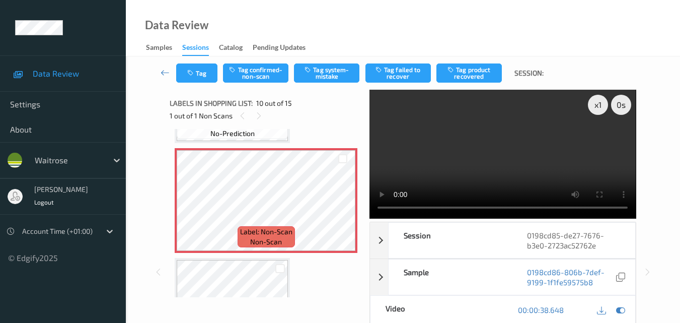
click at [523, 144] on video at bounding box center [503, 154] width 266 height 129
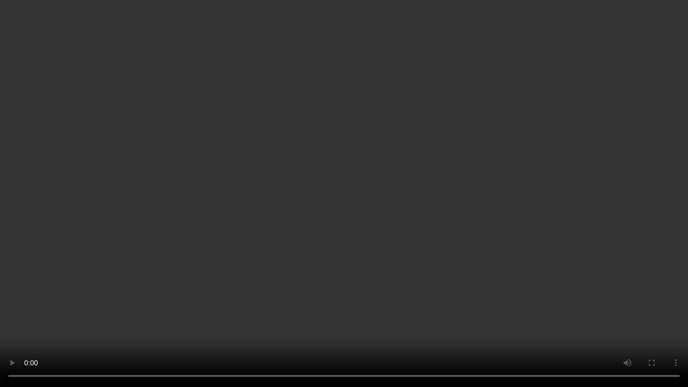
click at [411, 254] on video at bounding box center [344, 193] width 688 height 387
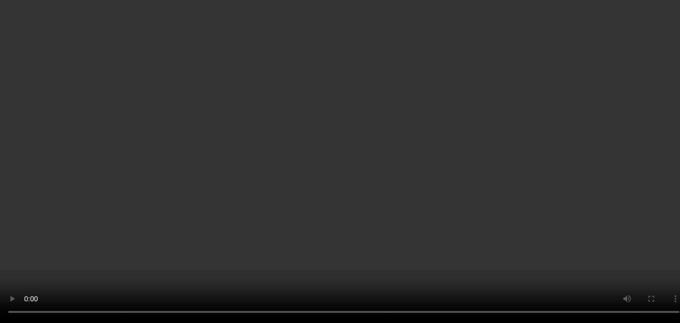
scroll to position [1376, 0]
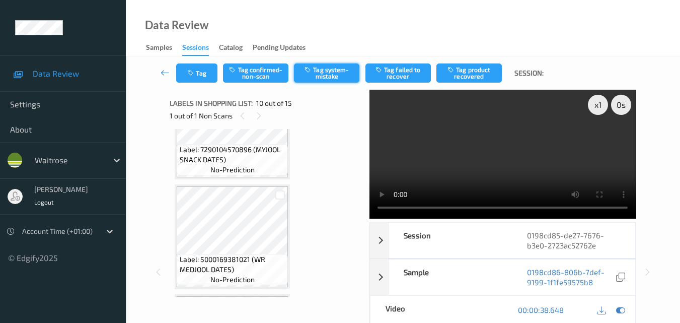
click at [336, 77] on button "Tag system-mistake" at bounding box center [326, 72] width 65 height 19
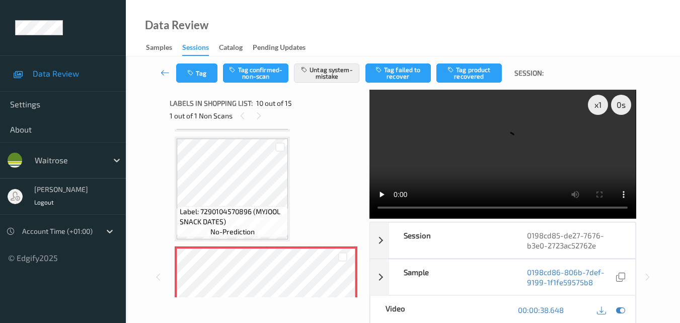
scroll to position [873, 0]
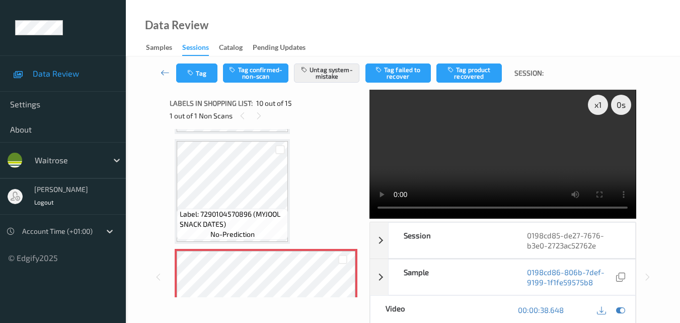
click at [495, 133] on video at bounding box center [503, 154] width 266 height 129
click at [556, 155] on video at bounding box center [503, 154] width 266 height 129
click at [521, 159] on video at bounding box center [503, 154] width 266 height 129
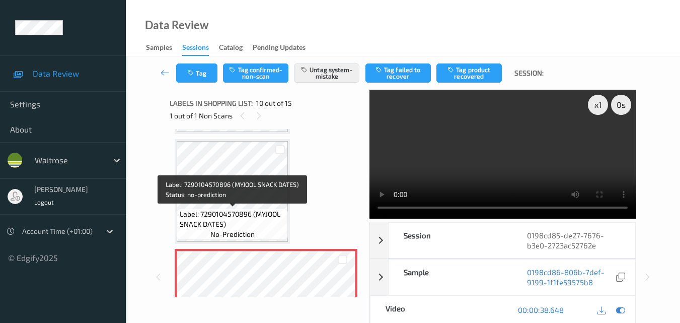
click at [267, 212] on span "Label: 7290104570896 (MYJOOL SNACK DATES)" at bounding box center [233, 219] width 106 height 20
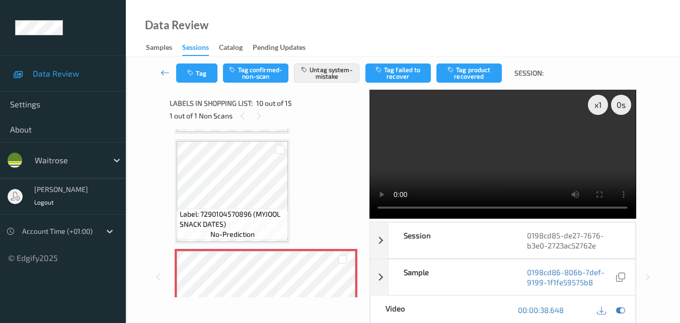
click at [555, 163] on video at bounding box center [503, 154] width 266 height 129
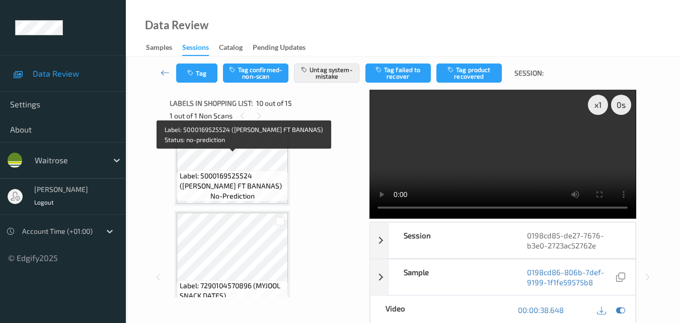
scroll to position [823, 0]
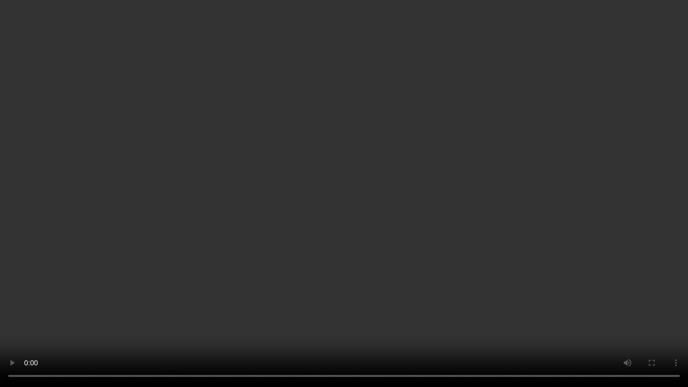
click at [370, 265] on video at bounding box center [344, 193] width 688 height 387
click at [470, 252] on video at bounding box center [344, 193] width 688 height 387
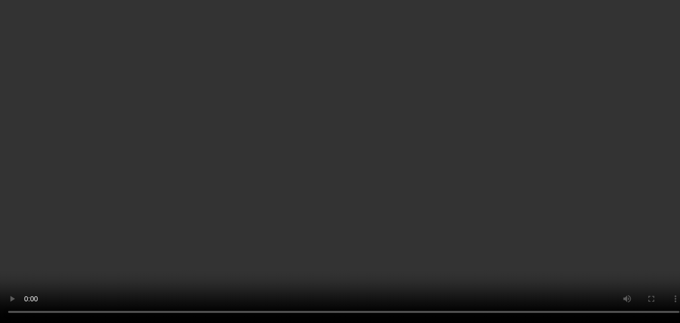
scroll to position [873, 0]
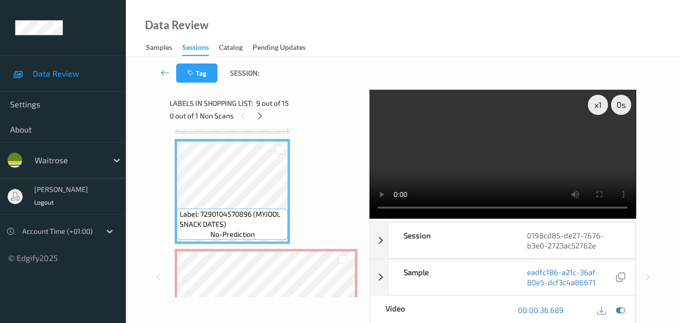
click at [500, 166] on video at bounding box center [503, 154] width 266 height 129
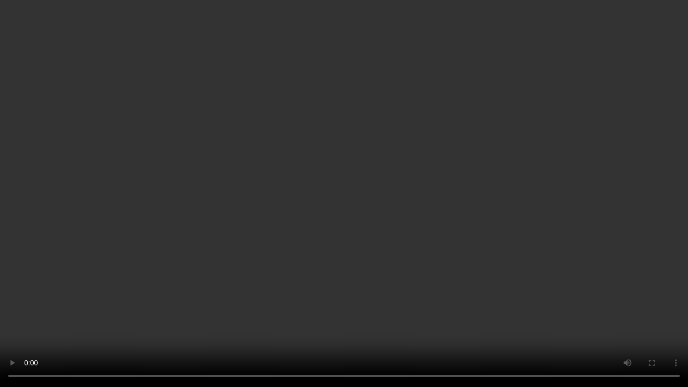
click at [274, 241] on video at bounding box center [344, 193] width 688 height 387
click at [514, 252] on video at bounding box center [344, 193] width 688 height 387
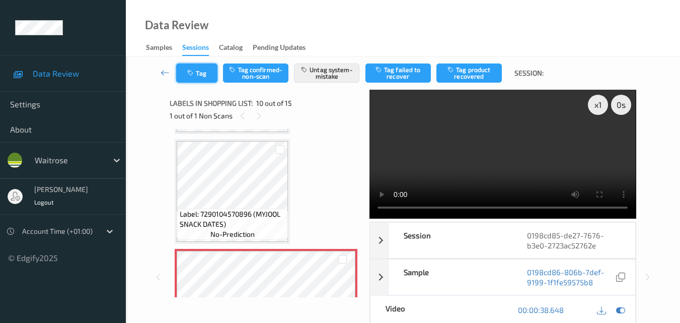
click at [196, 70] on button "Tag" at bounding box center [196, 72] width 41 height 19
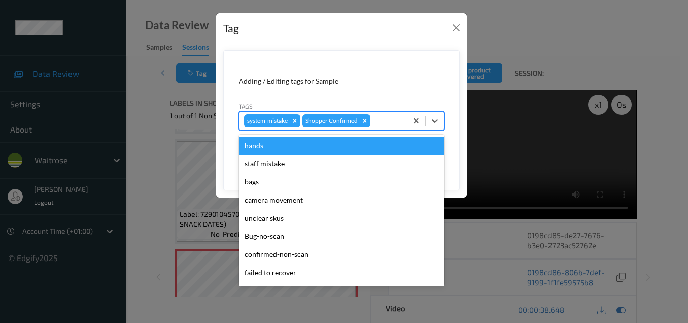
click at [383, 123] on div at bounding box center [387, 121] width 30 height 12
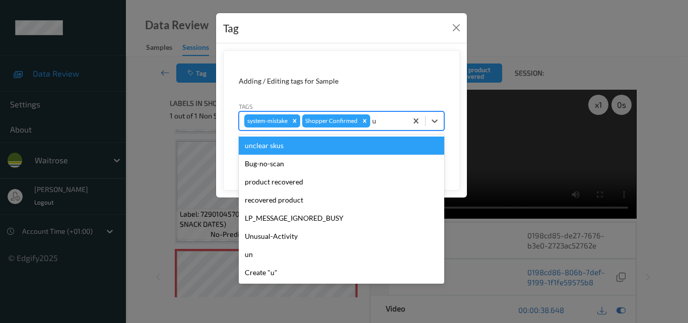
type input "un"
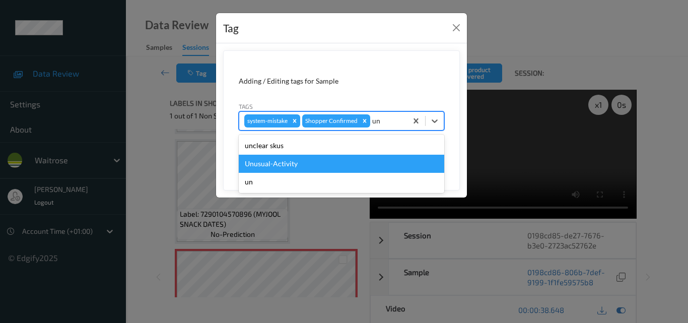
click at [317, 160] on div "Unusual-Activity" at bounding box center [341, 164] width 205 height 18
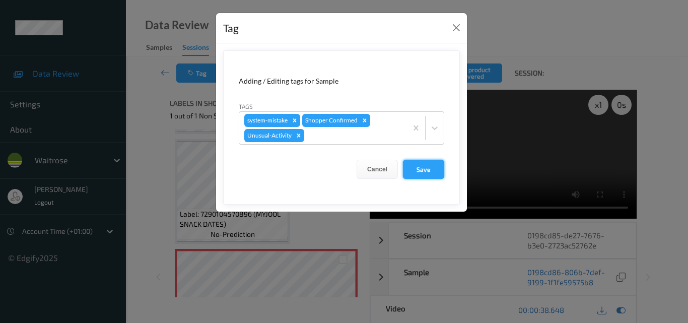
click at [430, 168] on button "Save" at bounding box center [423, 169] width 41 height 19
click at [457, 30] on button "Close" at bounding box center [456, 28] width 14 height 14
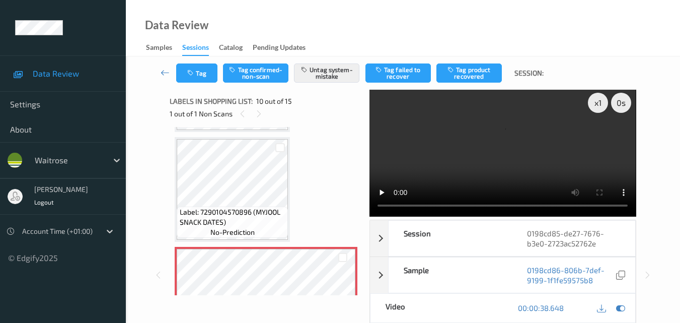
scroll to position [0, 0]
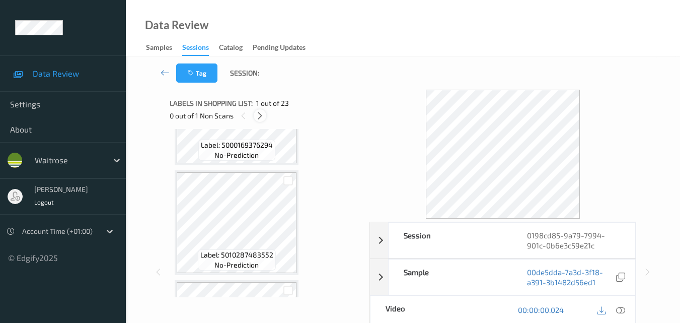
click at [260, 116] on icon at bounding box center [260, 115] width 9 height 9
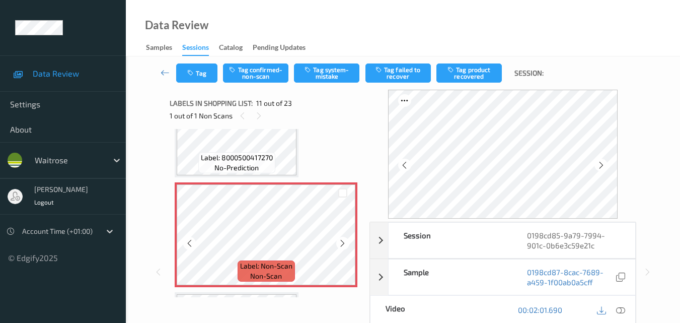
scroll to position [1069, 0]
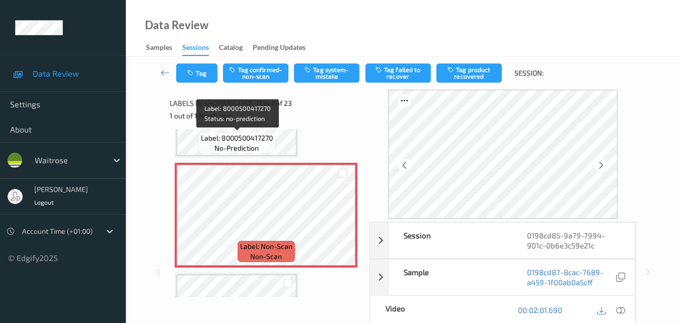
click at [258, 145] on span "no-prediction" at bounding box center [236, 148] width 44 height 10
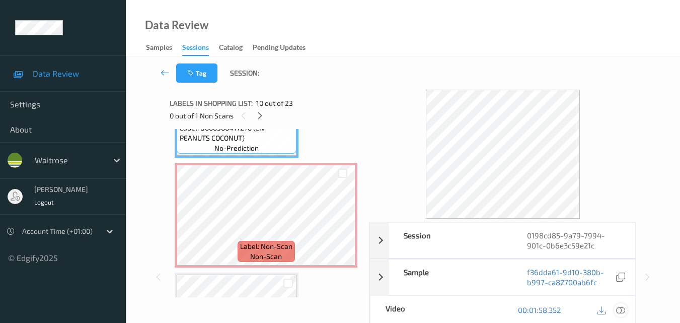
scroll to position [1059, 0]
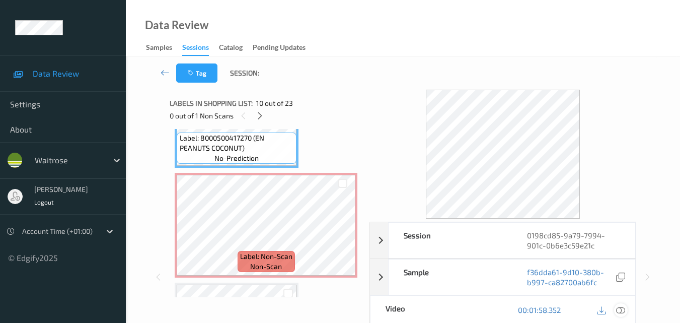
click at [625, 310] on icon at bounding box center [620, 309] width 9 height 9
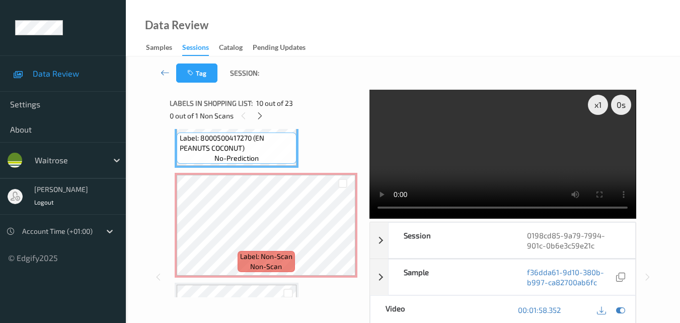
click at [458, 155] on video at bounding box center [503, 154] width 266 height 129
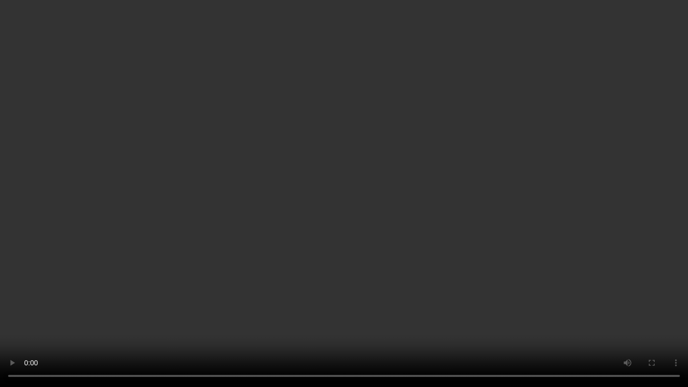
click at [337, 208] on video at bounding box center [344, 193] width 688 height 387
click at [454, 209] on video at bounding box center [344, 193] width 688 height 387
click at [447, 224] on video at bounding box center [344, 193] width 688 height 387
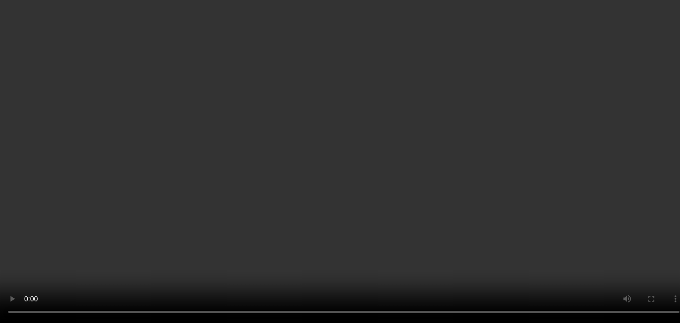
scroll to position [958, 0]
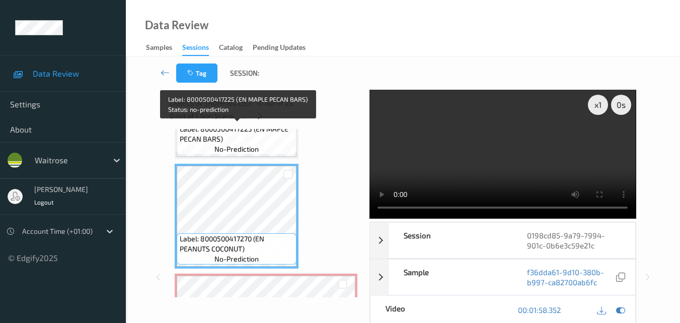
click at [242, 144] on span "no-prediction" at bounding box center [236, 149] width 44 height 10
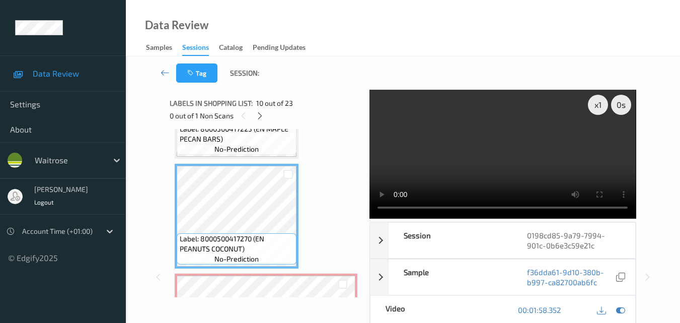
click at [503, 171] on video at bounding box center [503, 154] width 266 height 129
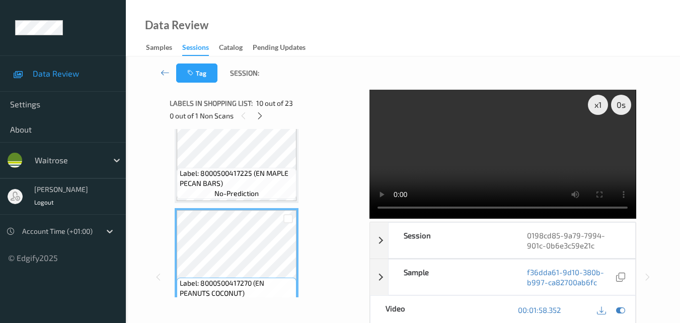
scroll to position [857, 0]
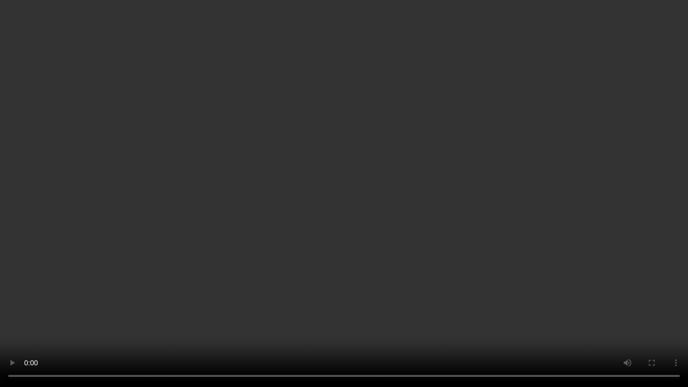
click at [375, 306] on video at bounding box center [344, 193] width 688 height 387
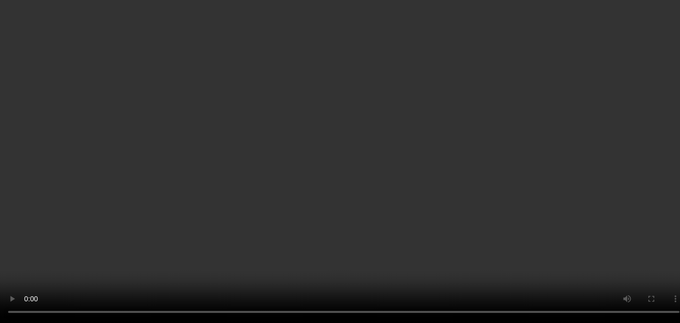
scroll to position [1109, 0]
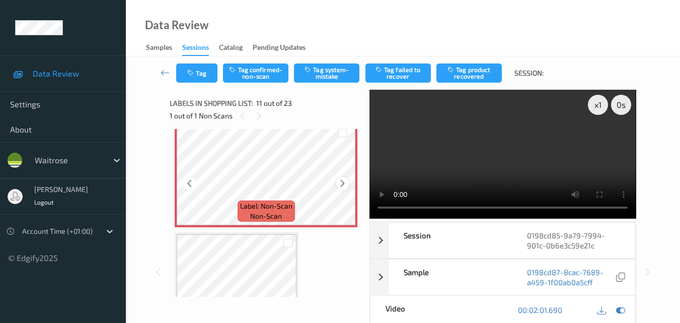
click at [340, 180] on icon at bounding box center [342, 183] width 9 height 9
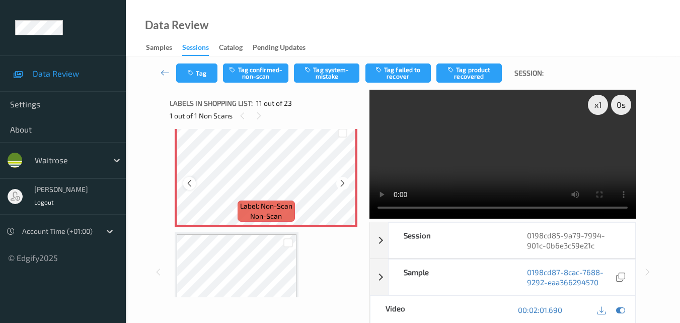
scroll to position [1059, 0]
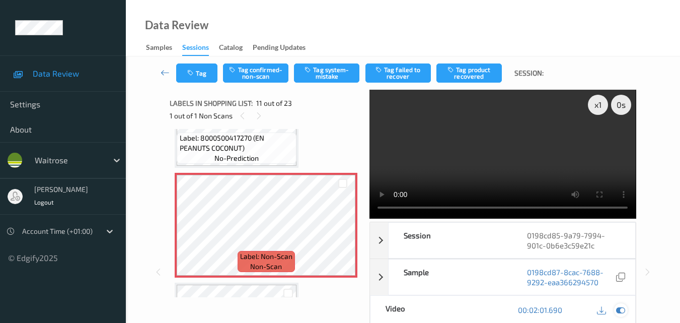
click at [619, 310] on icon at bounding box center [620, 309] width 9 height 9
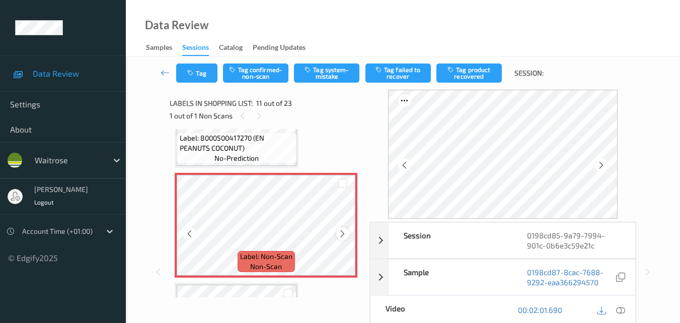
click at [343, 229] on div at bounding box center [342, 233] width 13 height 13
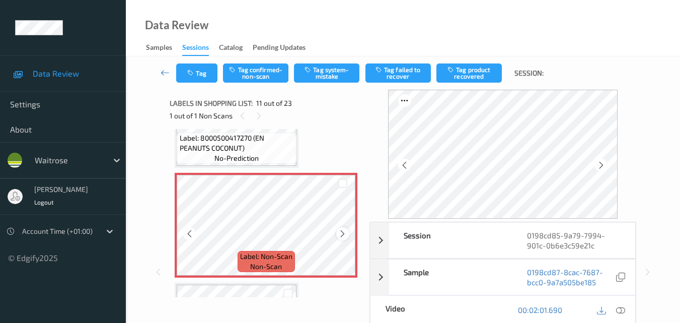
click at [343, 239] on div at bounding box center [342, 233] width 13 height 13
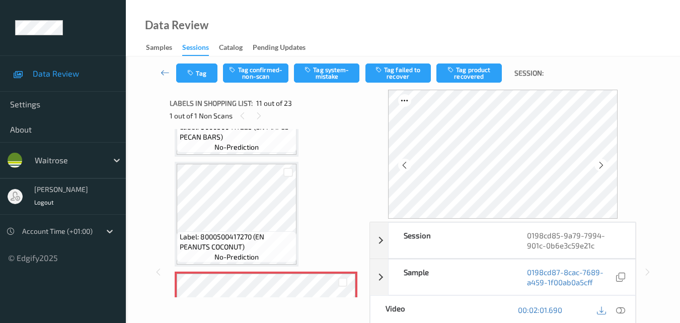
scroll to position [958, 0]
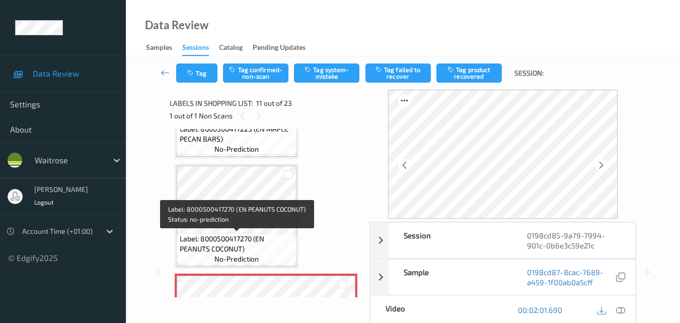
click at [264, 245] on span "Label: 8000500417270 (EN PEANUTS COCONUT)" at bounding box center [237, 244] width 115 height 20
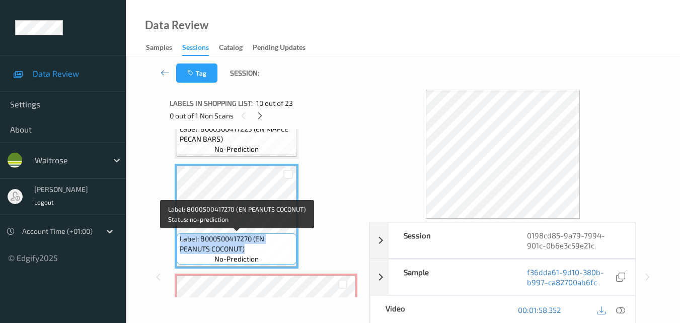
drag, startPoint x: 252, startPoint y: 250, endPoint x: 179, endPoint y: 235, distance: 74.5
click at [180, 235] on span "Label: 8000500417270 (EN PEANUTS COCONUT)" at bounding box center [237, 244] width 115 height 20
copy span "Label: 8000500417270 (EN PEANUTS COCONUT)"
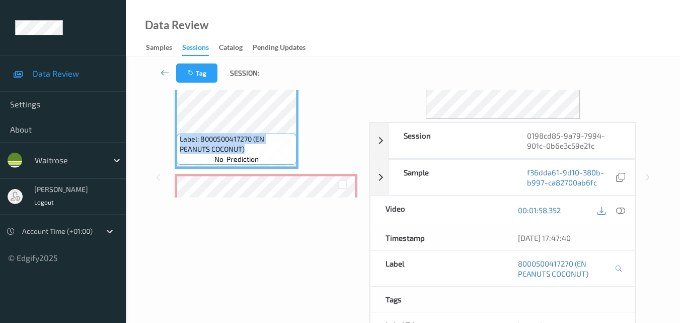
scroll to position [101, 0]
click at [623, 208] on icon at bounding box center [620, 208] width 9 height 9
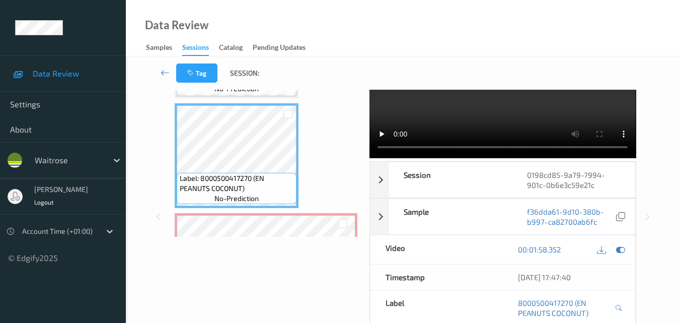
scroll to position [0, 0]
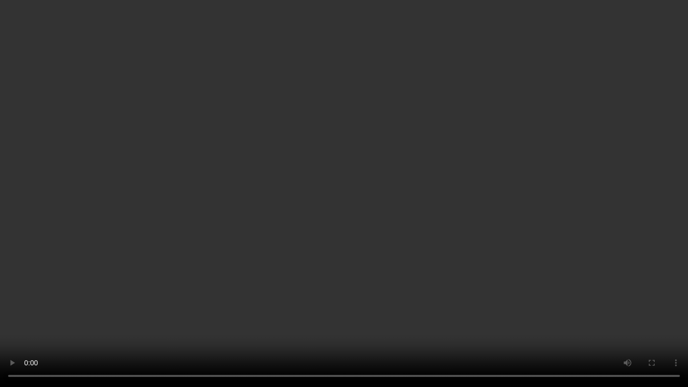
click at [418, 218] on video at bounding box center [344, 193] width 688 height 387
click at [407, 252] on video at bounding box center [344, 193] width 688 height 387
click at [455, 217] on video at bounding box center [344, 193] width 688 height 387
click at [326, 239] on video at bounding box center [344, 193] width 688 height 387
click at [327, 274] on video at bounding box center [344, 193] width 688 height 387
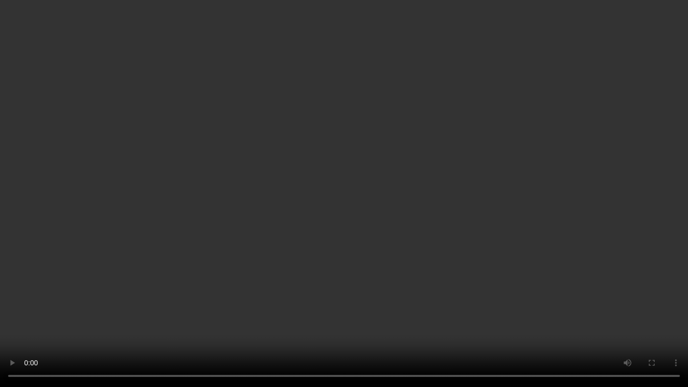
click at [481, 221] on video at bounding box center [344, 193] width 688 height 387
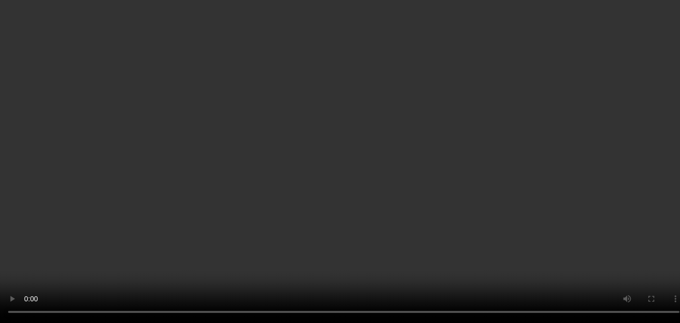
scroll to position [1159, 0]
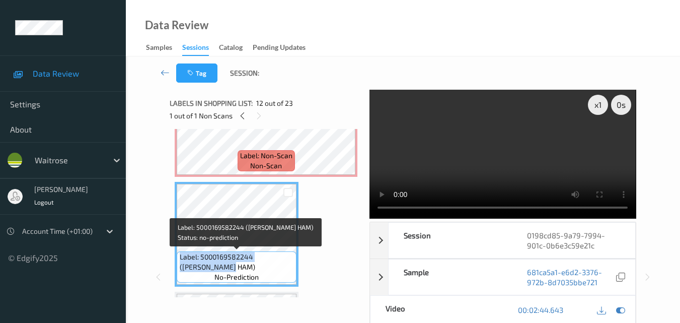
drag, startPoint x: 206, startPoint y: 268, endPoint x: 179, endPoint y: 257, distance: 29.4
click at [179, 257] on div "Label: 5000169582244 (WR PARMA HAM) no-prediction" at bounding box center [237, 266] width 120 height 31
copy span "Label: 5000169582244 (WR PARMA HAM)"
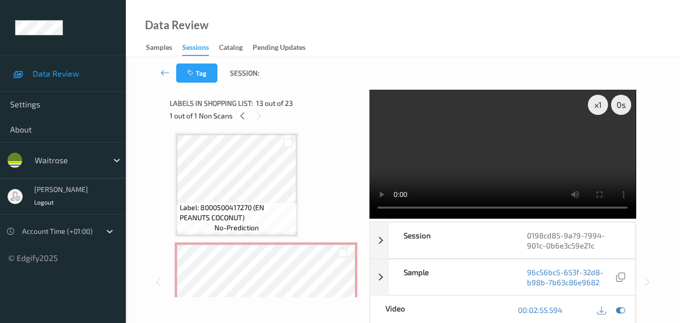
scroll to position [1008, 0]
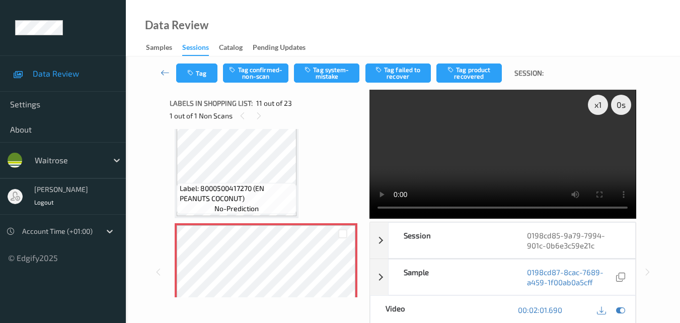
click at [525, 139] on video at bounding box center [503, 154] width 266 height 129
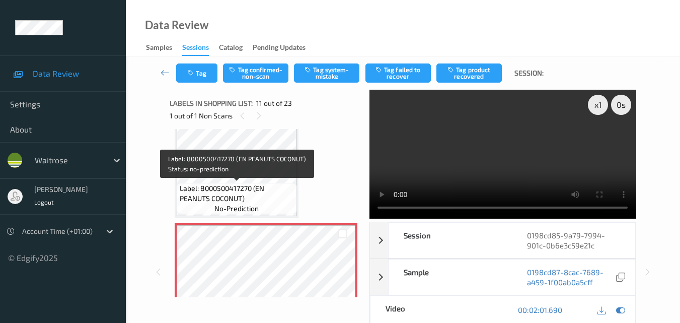
click at [218, 186] on span "Label: 8000500417270 (EN PEANUTS COCONUT)" at bounding box center [237, 193] width 115 height 20
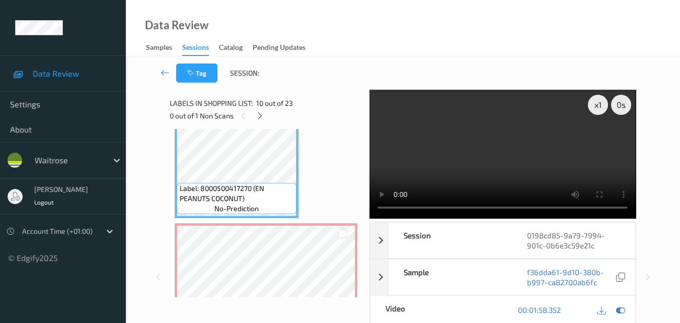
click at [516, 171] on video at bounding box center [503, 154] width 266 height 129
click at [488, 165] on video at bounding box center [503, 154] width 266 height 129
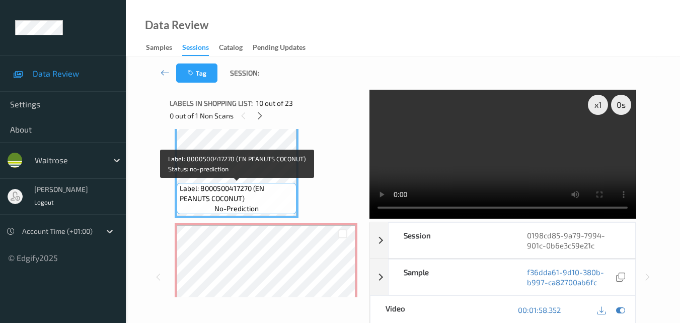
click at [268, 194] on span "Label: 8000500417270 (EN PEANUTS COCONUT)" at bounding box center [237, 193] width 115 height 20
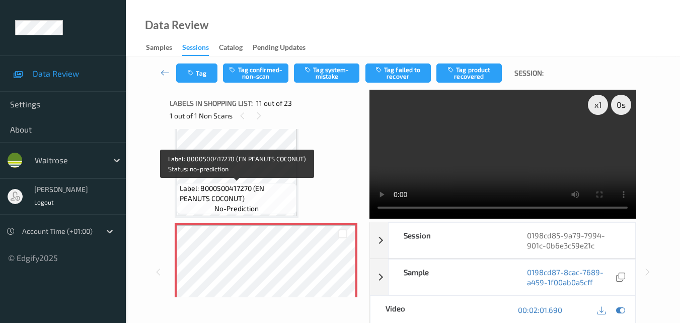
click at [245, 193] on span "Label: 8000500417270 (EN PEANUTS COCONUT)" at bounding box center [237, 193] width 115 height 20
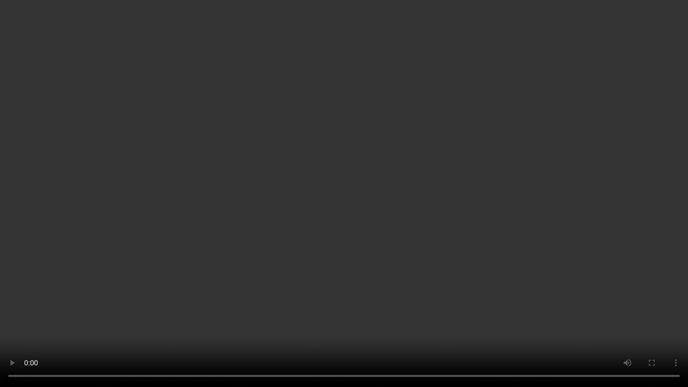
click at [399, 235] on video at bounding box center [344, 193] width 688 height 387
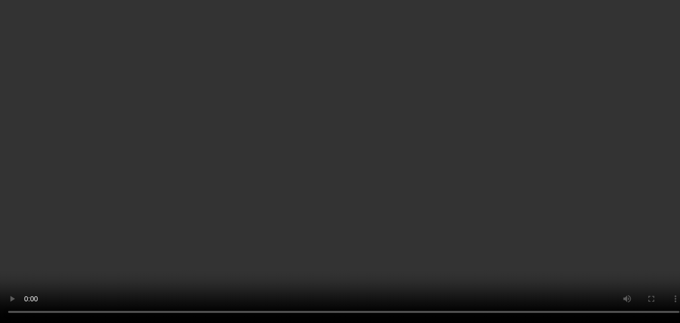
scroll to position [908, 0]
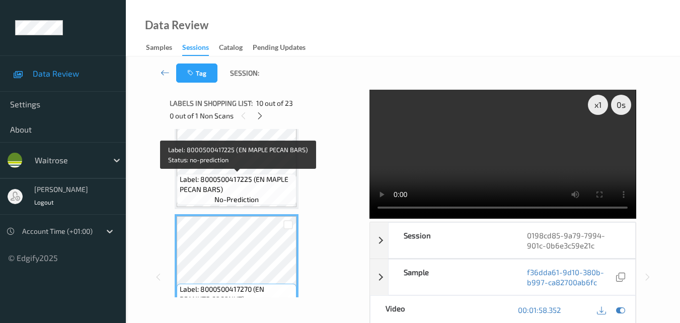
click at [258, 189] on span "Label: 8000500417225 (EN MAPLE PECAN BARS)" at bounding box center [237, 184] width 115 height 20
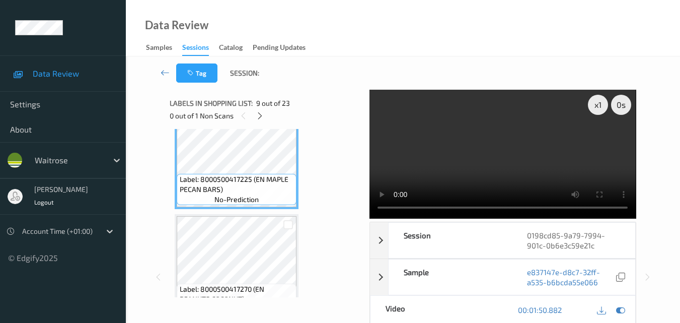
click at [474, 160] on video at bounding box center [503, 154] width 266 height 129
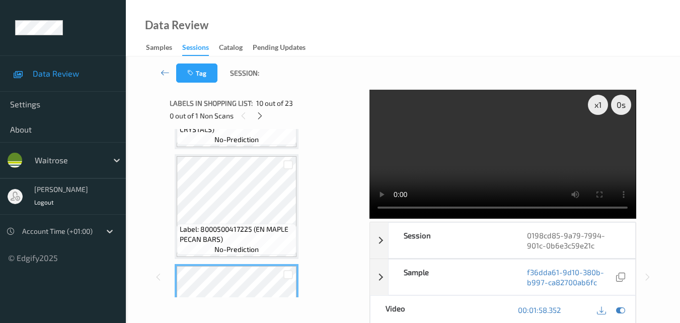
scroll to position [857, 0]
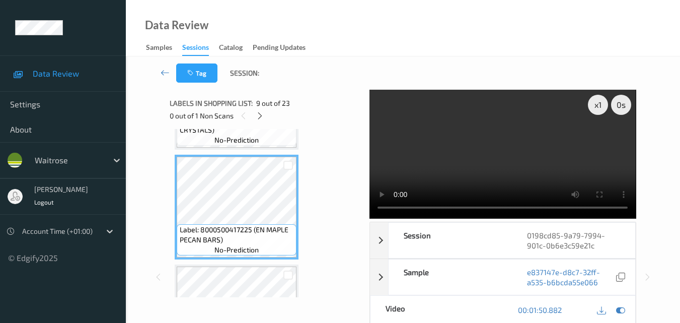
click at [527, 157] on video at bounding box center [503, 154] width 266 height 129
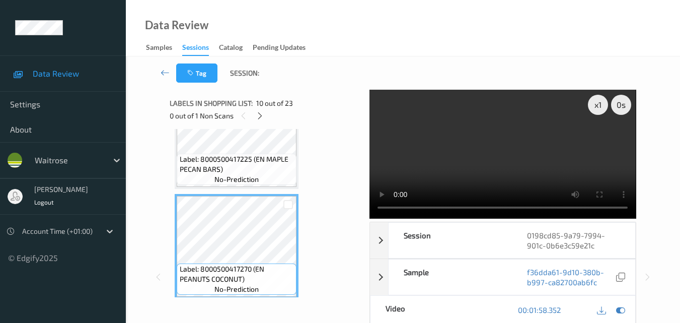
scroll to position [908, 0]
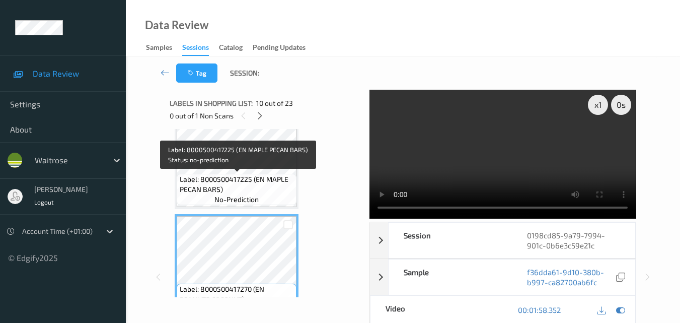
click at [249, 183] on span "Label: 8000500417225 (EN MAPLE PECAN BARS)" at bounding box center [237, 184] width 115 height 20
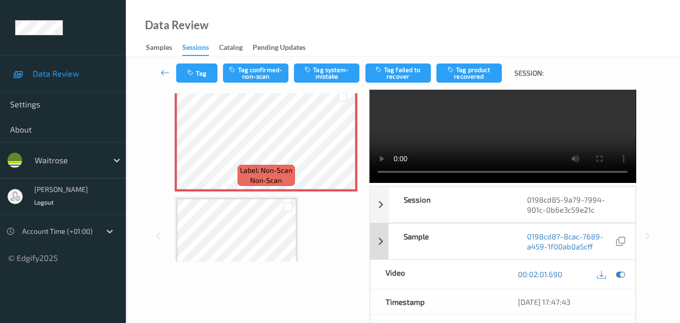
scroll to position [50, 0]
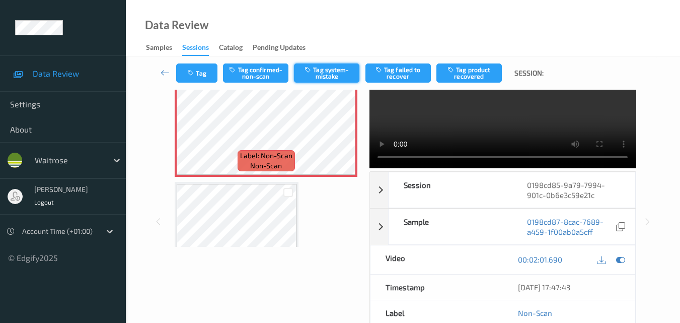
click at [323, 75] on button "Tag system-mistake" at bounding box center [326, 72] width 65 height 19
click at [204, 73] on button "Tag" at bounding box center [196, 72] width 41 height 19
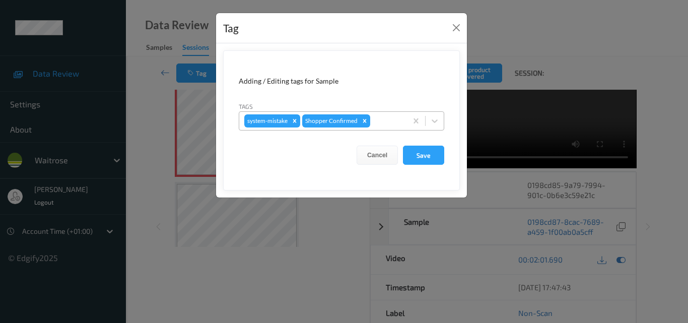
click at [395, 115] on div at bounding box center [387, 121] width 30 height 12
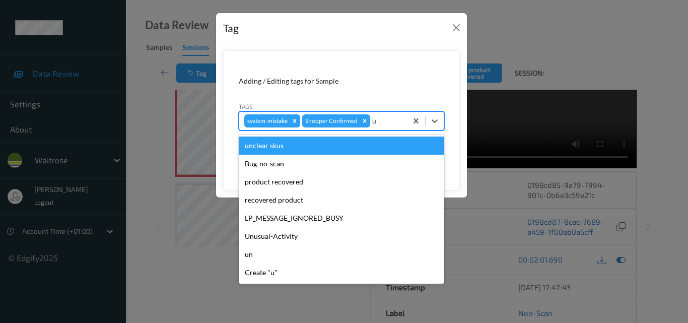
type input "un"
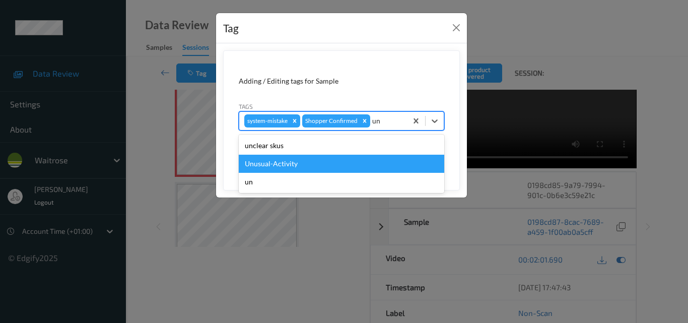
click at [338, 160] on div "Unusual-Activity" at bounding box center [341, 164] width 205 height 18
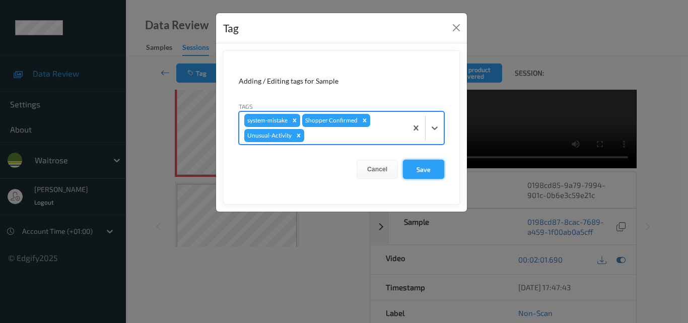
click at [427, 172] on button "Save" at bounding box center [423, 169] width 41 height 19
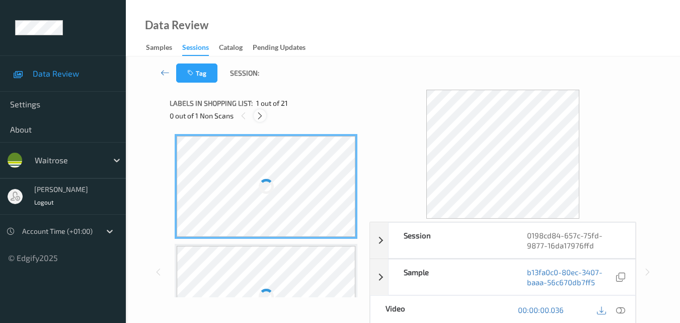
click at [258, 115] on icon at bounding box center [260, 115] width 9 height 9
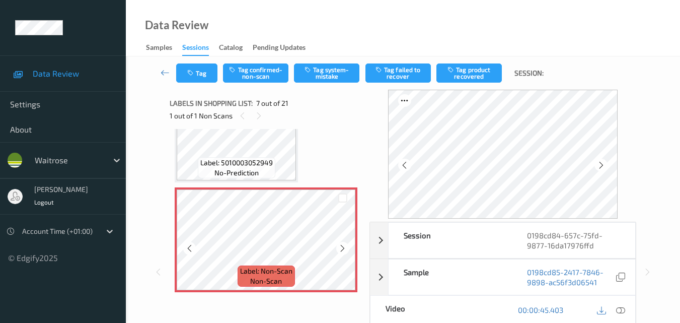
scroll to position [604, 0]
click at [602, 164] on icon at bounding box center [601, 165] width 9 height 9
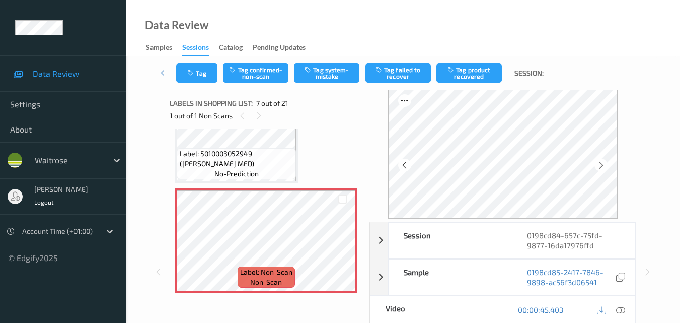
scroll to position [594, 0]
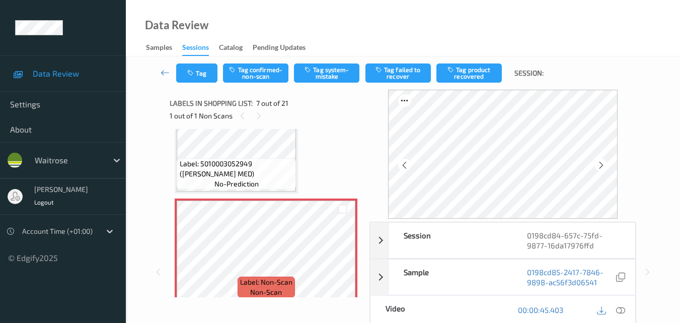
click at [602, 164] on icon at bounding box center [601, 165] width 9 height 9
click at [339, 259] on icon at bounding box center [342, 259] width 9 height 9
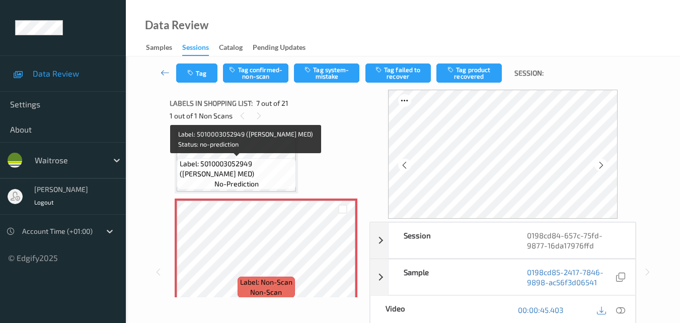
click at [279, 177] on span "Label: 5010003052949 ([PERSON_NAME] MED)" at bounding box center [237, 169] width 114 height 20
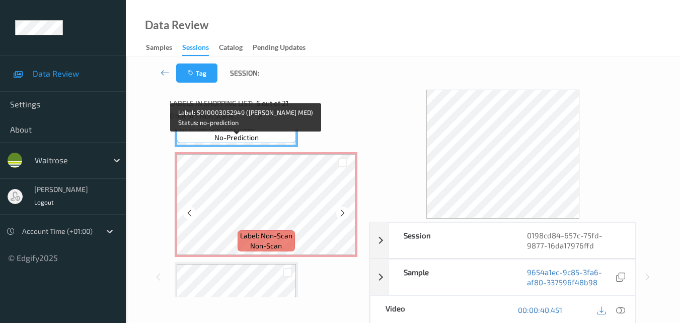
scroll to position [695, 0]
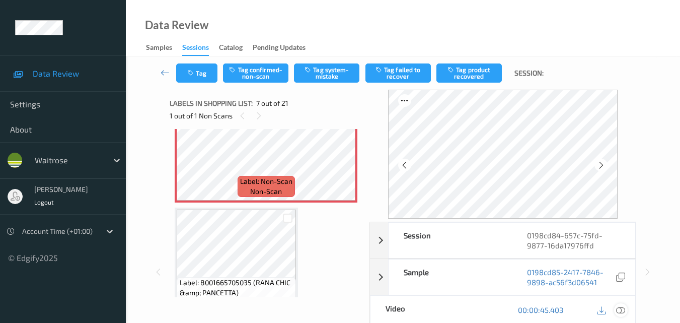
click at [622, 314] on icon at bounding box center [620, 309] width 9 height 9
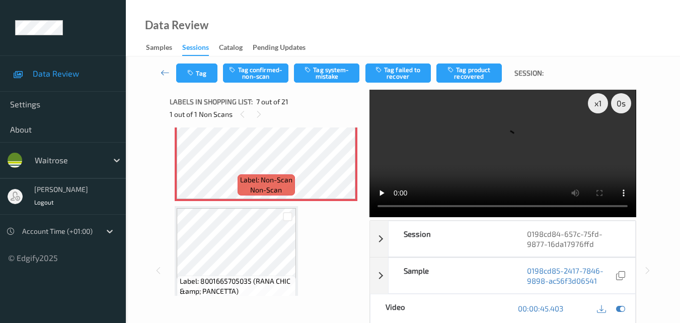
scroll to position [0, 0]
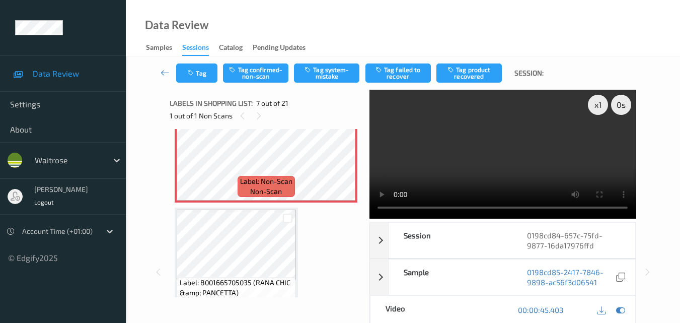
click at [446, 154] on video at bounding box center [503, 154] width 266 height 129
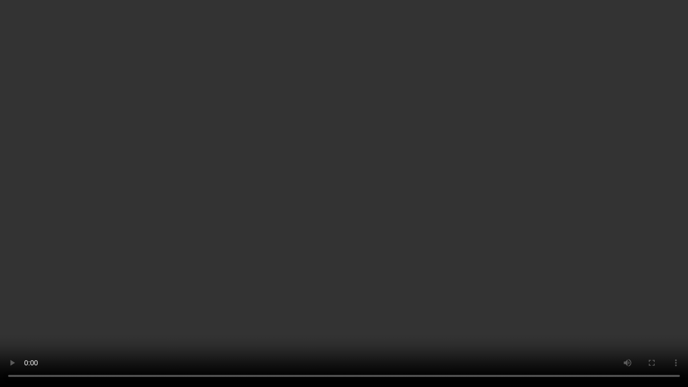
click at [483, 177] on video at bounding box center [344, 193] width 688 height 387
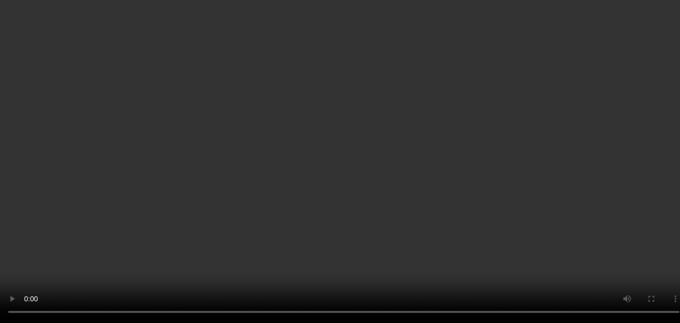
scroll to position [544, 0]
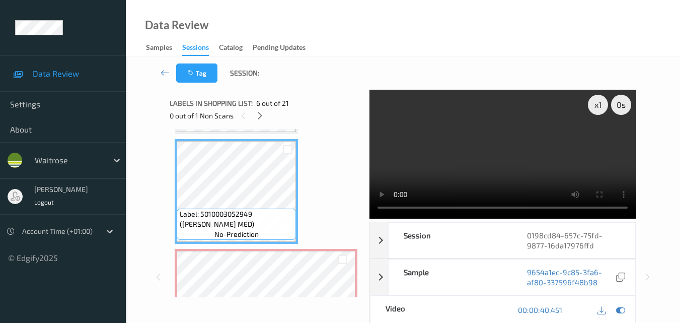
click at [487, 158] on video at bounding box center [503, 154] width 266 height 129
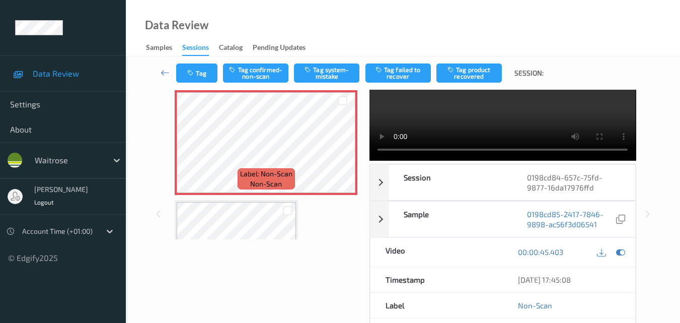
scroll to position [0, 0]
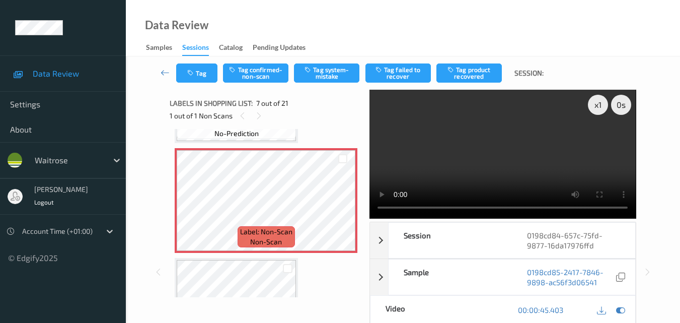
click at [515, 166] on video at bounding box center [503, 154] width 266 height 129
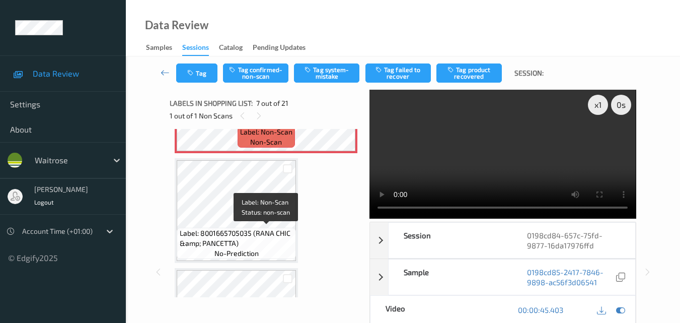
scroll to position [745, 0]
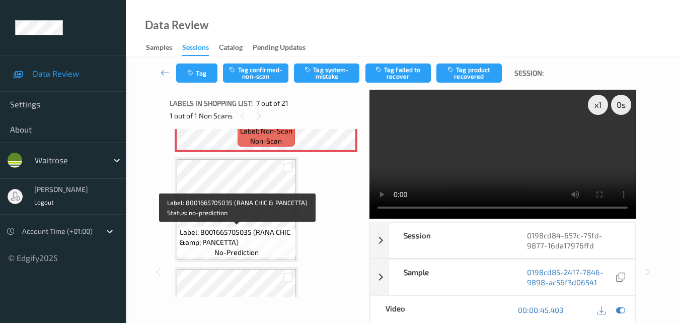
click at [259, 237] on span "Label: 8001665705035 (RANA CHIC &amp; PANCETTA)" at bounding box center [237, 237] width 114 height 20
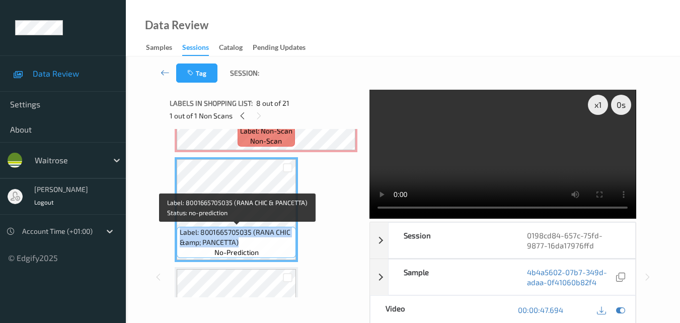
drag, startPoint x: 242, startPoint y: 242, endPoint x: 179, endPoint y: 233, distance: 63.5
click at [179, 233] on div "Label: 8001665705035 (RANA CHIC &amp; PANCETTA) no-prediction" at bounding box center [236, 242] width 119 height 31
copy span "Label: 8001665705035 (RANA CHIC &amp; PANCETTA)"
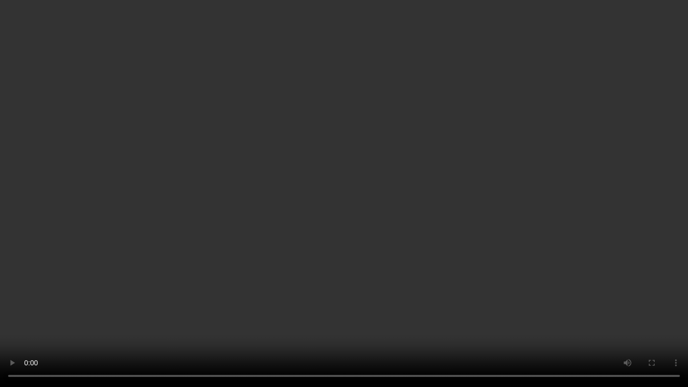
click at [333, 210] on video at bounding box center [344, 193] width 688 height 387
click at [310, 261] on video at bounding box center [344, 193] width 688 height 387
click at [309, 322] on video at bounding box center [344, 193] width 688 height 387
click at [406, 246] on video at bounding box center [344, 193] width 688 height 387
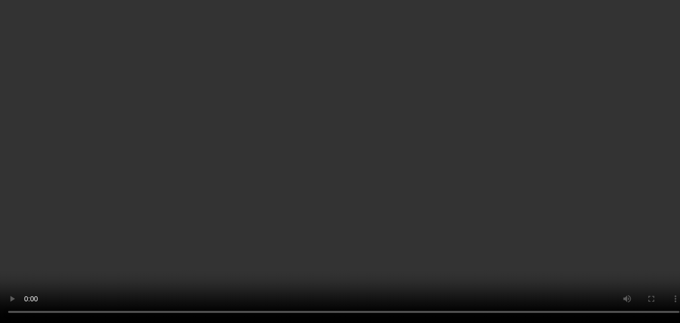
scroll to position [695, 0]
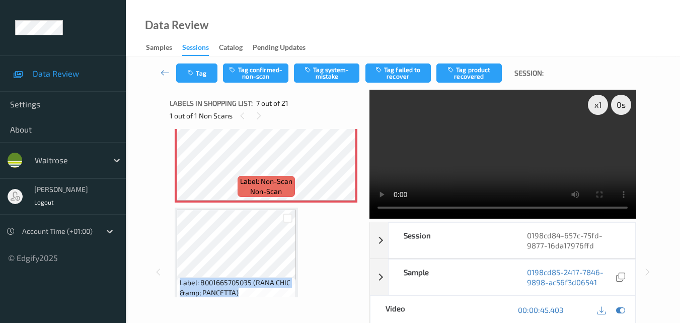
click at [497, 168] on video at bounding box center [503, 154] width 266 height 129
click at [525, 154] on video at bounding box center [503, 154] width 266 height 129
click at [476, 149] on video at bounding box center [503, 154] width 266 height 129
click at [502, 142] on video at bounding box center [503, 154] width 266 height 129
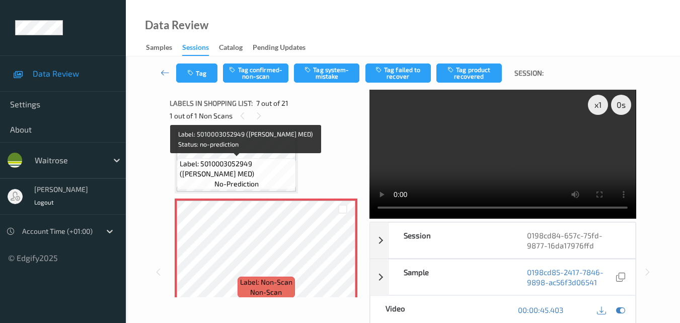
click at [263, 163] on span "Label: 5010003052949 ([PERSON_NAME] MED)" at bounding box center [237, 169] width 114 height 20
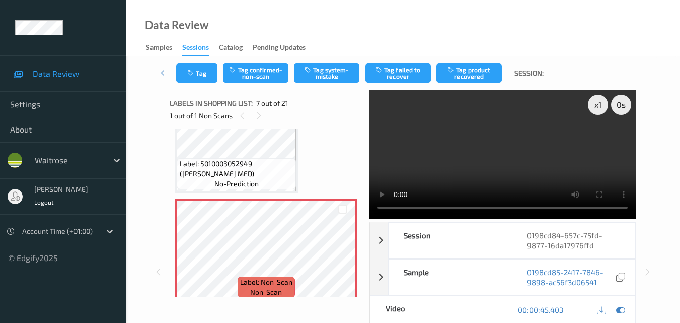
click at [539, 139] on video at bounding box center [503, 154] width 266 height 129
click at [533, 129] on video at bounding box center [503, 154] width 266 height 129
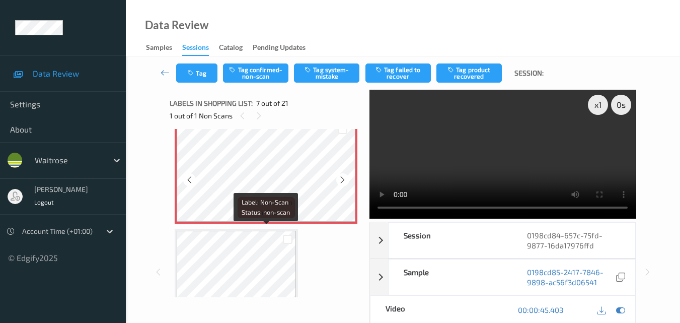
scroll to position [695, 0]
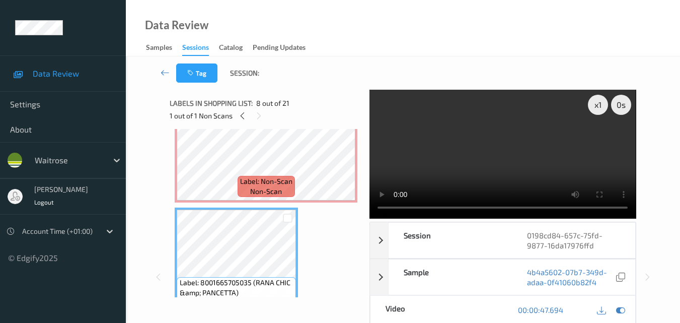
click at [505, 164] on video at bounding box center [503, 154] width 266 height 129
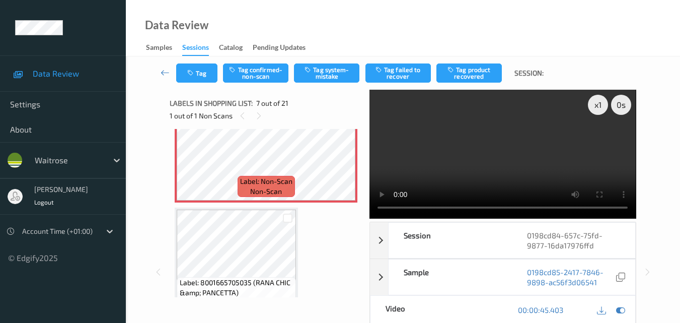
click at [554, 157] on video at bounding box center [503, 154] width 266 height 129
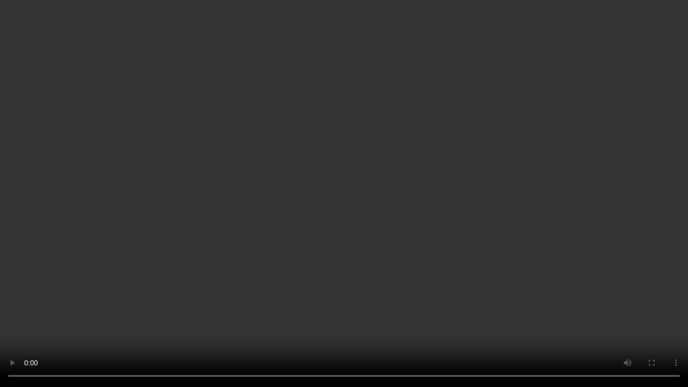
click at [295, 210] on video at bounding box center [344, 193] width 688 height 387
click at [364, 275] on video at bounding box center [344, 193] width 688 height 387
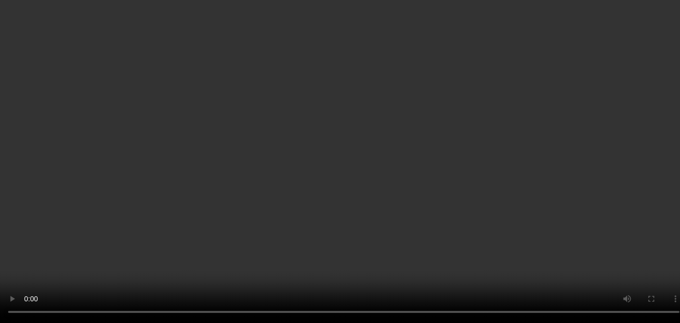
scroll to position [644, 0]
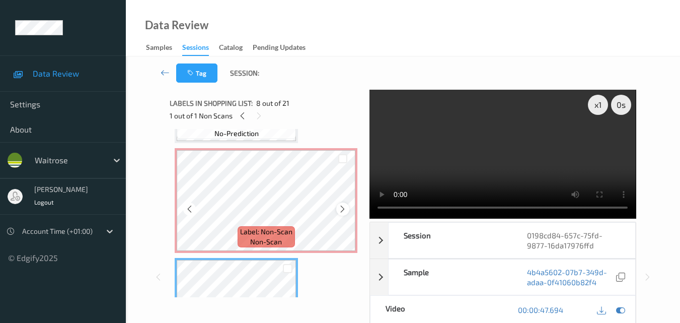
click at [340, 208] on icon at bounding box center [342, 208] width 9 height 9
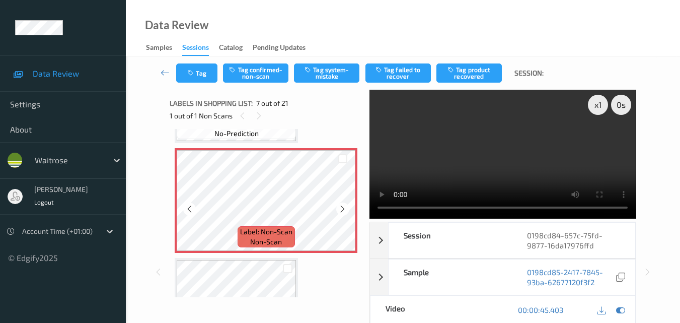
click at [340, 208] on icon at bounding box center [342, 208] width 9 height 9
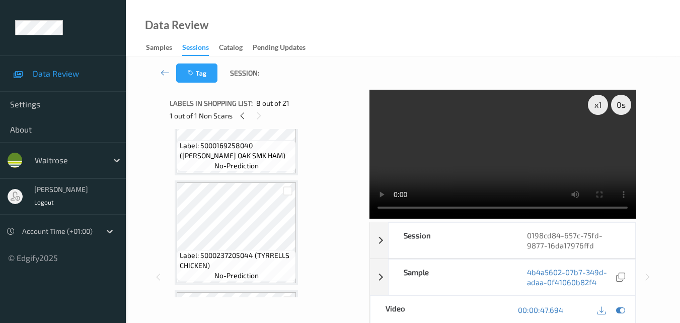
scroll to position [443, 0]
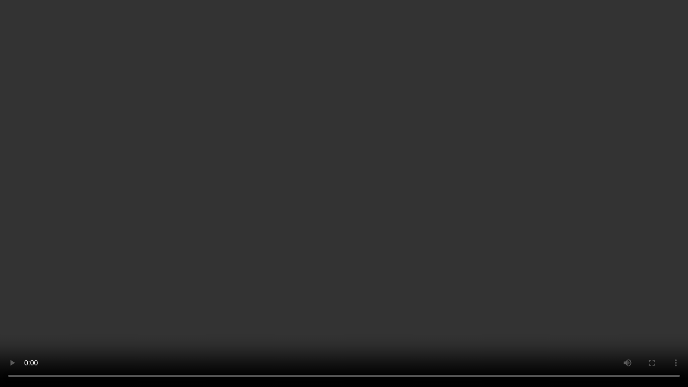
click at [568, 222] on video at bounding box center [344, 193] width 688 height 387
click at [385, 250] on video at bounding box center [344, 193] width 688 height 387
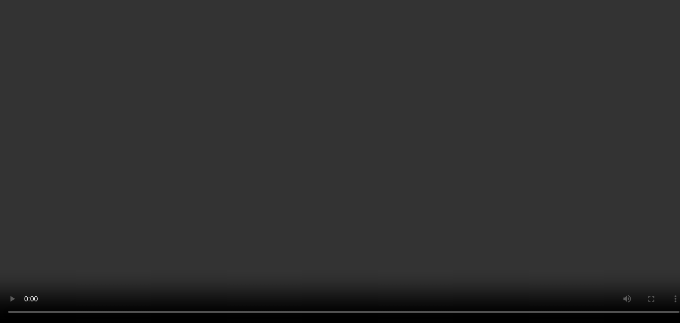
scroll to position [0, 0]
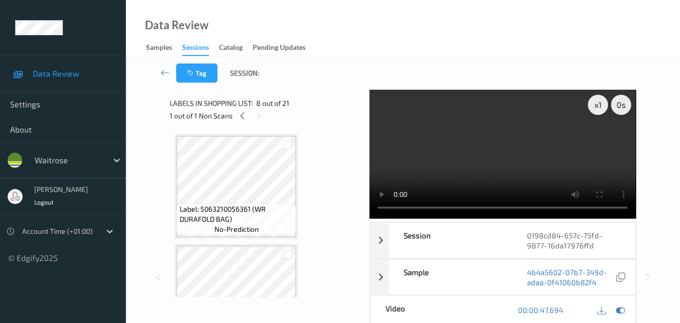
click at [541, 159] on video at bounding box center [503, 154] width 266 height 129
click at [478, 172] on video at bounding box center [503, 154] width 266 height 129
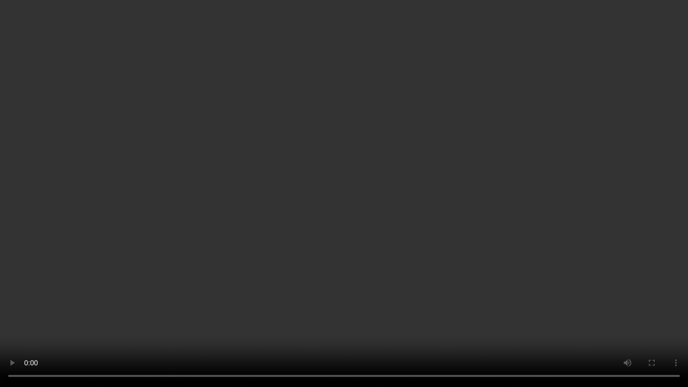
click at [552, 236] on video at bounding box center [344, 193] width 688 height 387
click at [381, 234] on video at bounding box center [344, 193] width 688 height 387
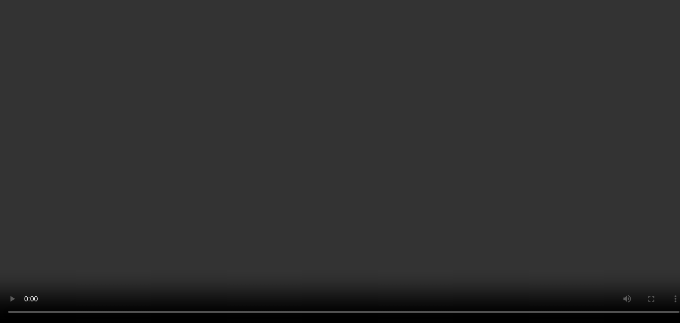
scroll to position [604, 0]
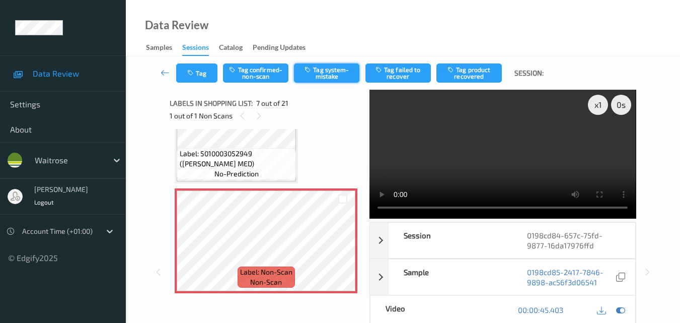
click at [333, 68] on button "Tag system-mistake" at bounding box center [326, 72] width 65 height 19
click at [204, 81] on button "Tag" at bounding box center [196, 72] width 41 height 19
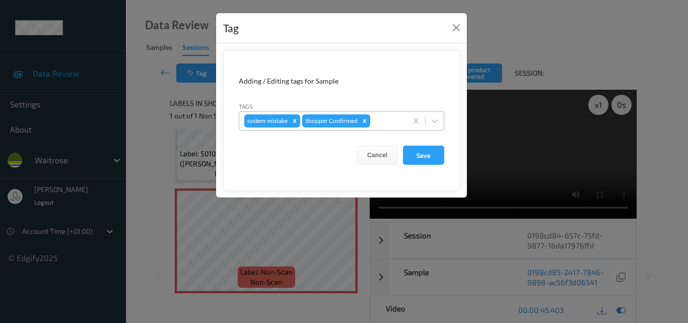
click at [387, 125] on div at bounding box center [387, 121] width 30 height 12
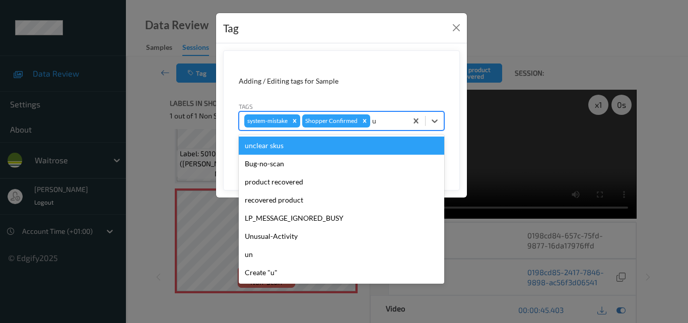
type input "un"
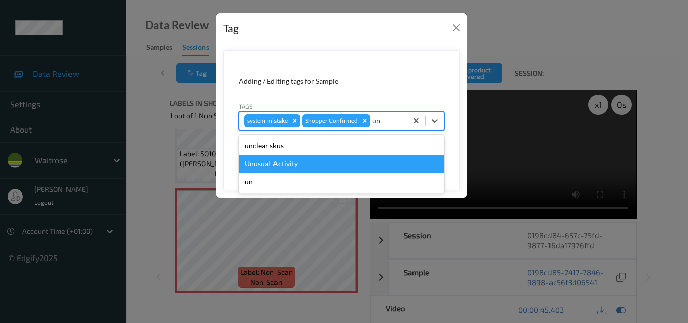
click at [326, 171] on div "Unusual-Activity" at bounding box center [341, 164] width 205 height 18
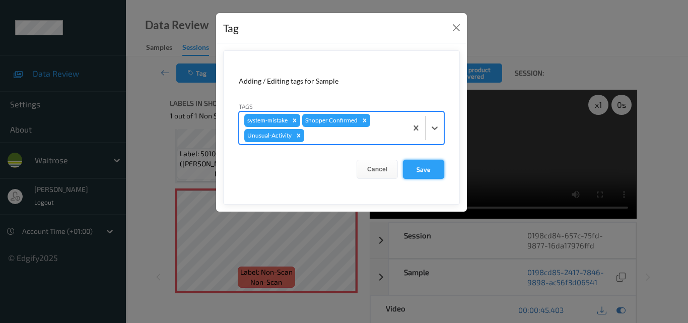
click at [419, 175] on button "Save" at bounding box center [423, 169] width 41 height 19
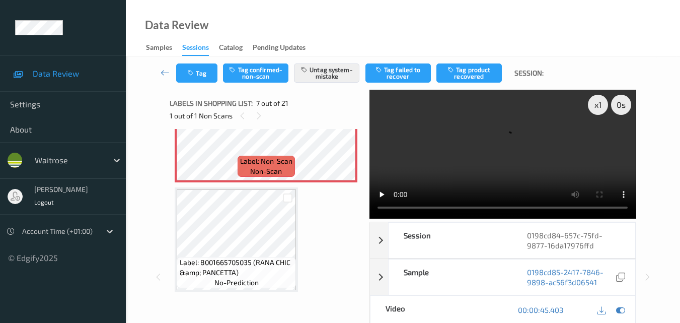
scroll to position [705, 0]
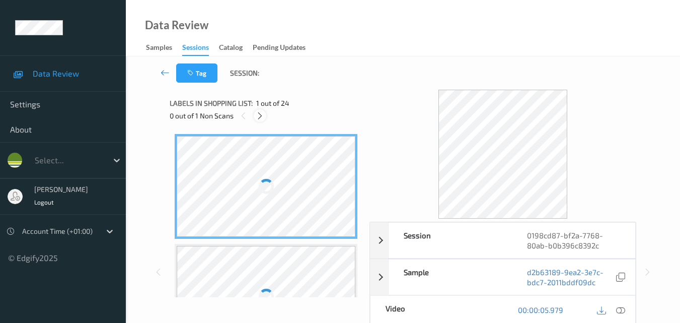
click at [259, 118] on icon at bounding box center [260, 115] width 9 height 9
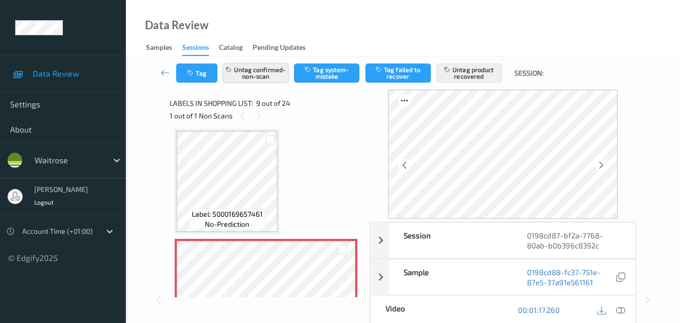
scroll to position [773, 0]
click at [262, 74] on button "Untag confirmed-non-scan" at bounding box center [255, 72] width 65 height 19
click at [325, 80] on button "Tag system-mistake" at bounding box center [326, 72] width 65 height 19
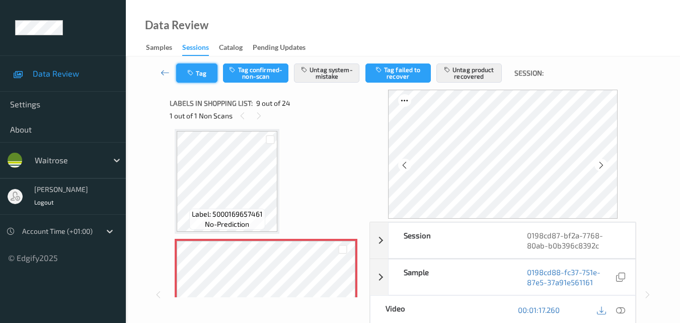
click at [199, 80] on button "Tag" at bounding box center [196, 72] width 41 height 19
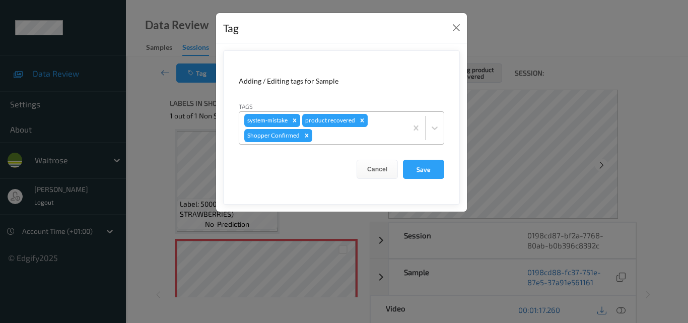
click at [361, 121] on icon "Remove product recovered" at bounding box center [361, 120] width 7 height 7
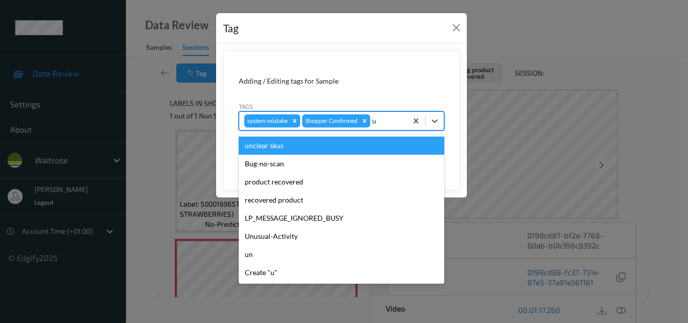
type input "un"
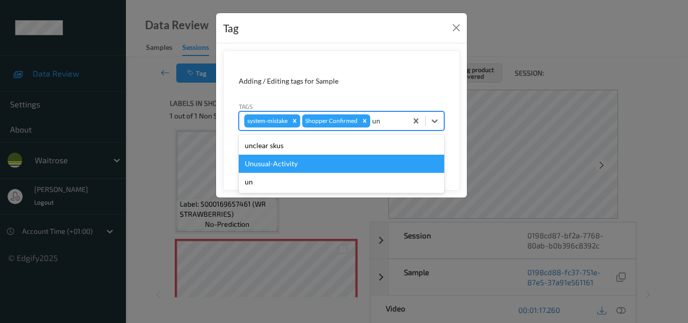
click at [318, 161] on div "Unusual-Activity" at bounding box center [341, 164] width 205 height 18
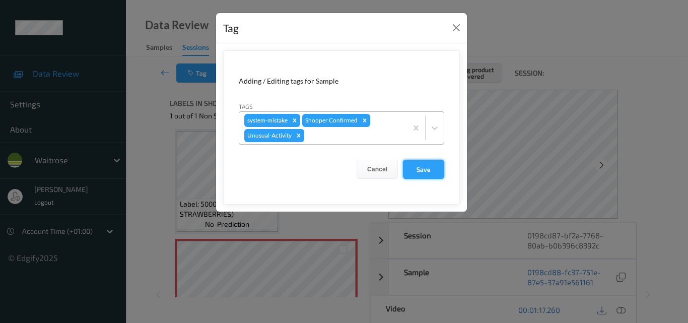
click at [424, 166] on button "Save" at bounding box center [423, 169] width 41 height 19
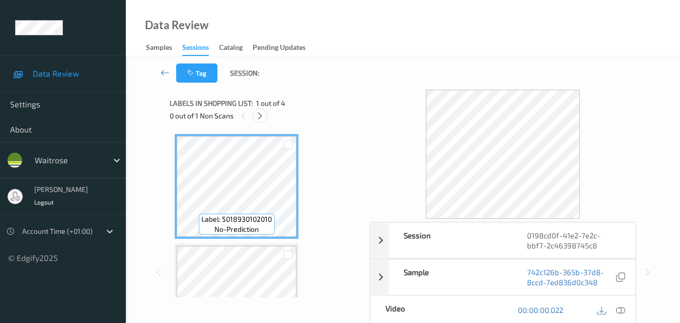
click at [261, 118] on icon at bounding box center [260, 115] width 9 height 9
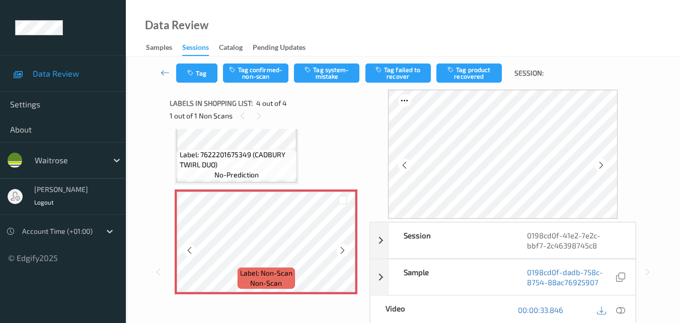
scroll to position [275, 0]
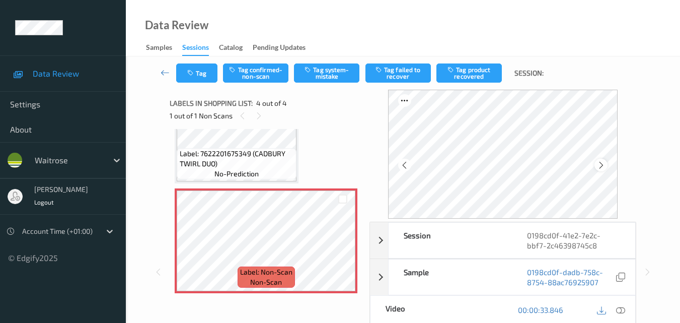
click at [606, 165] on icon at bounding box center [601, 165] width 9 height 9
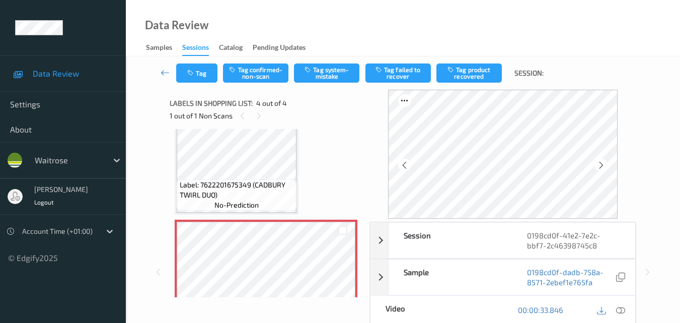
scroll to position [225, 0]
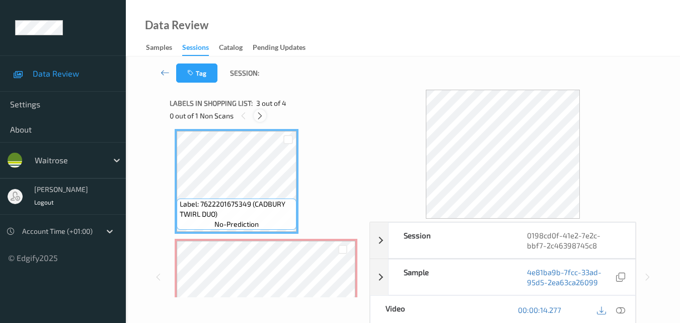
click at [260, 118] on icon at bounding box center [260, 115] width 9 height 9
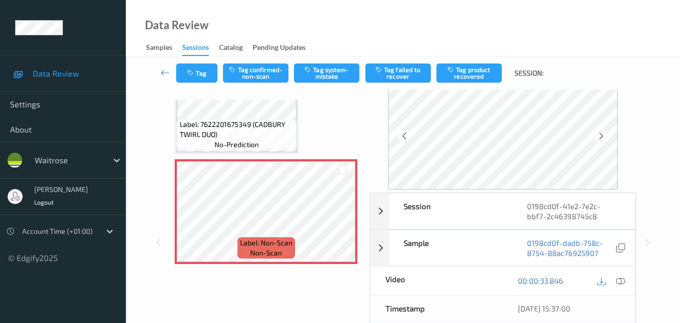
scroll to position [50, 0]
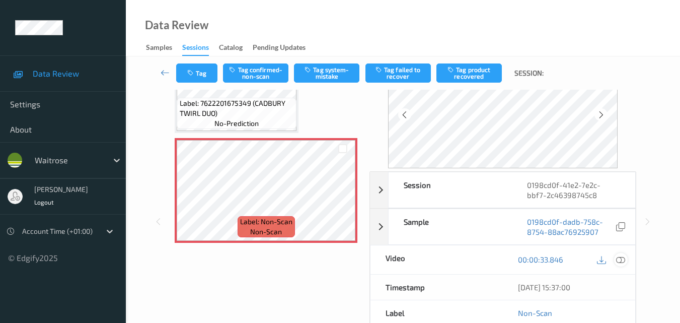
click at [620, 263] on icon at bounding box center [620, 259] width 9 height 9
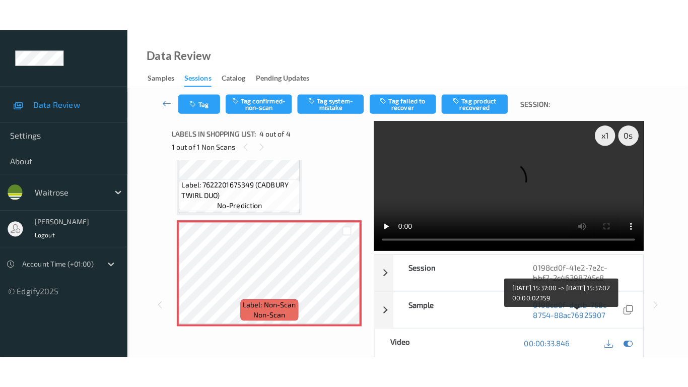
scroll to position [0, 0]
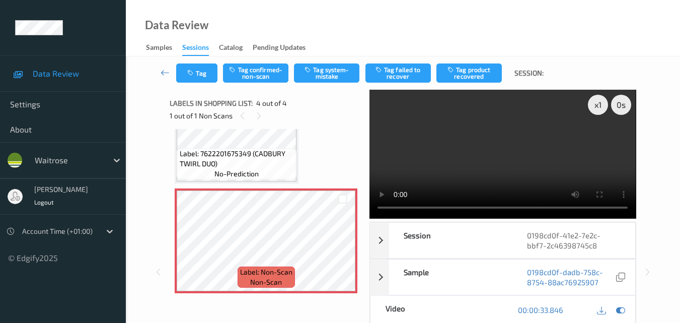
click at [482, 155] on video at bounding box center [503, 154] width 266 height 129
click at [466, 180] on video at bounding box center [503, 154] width 266 height 129
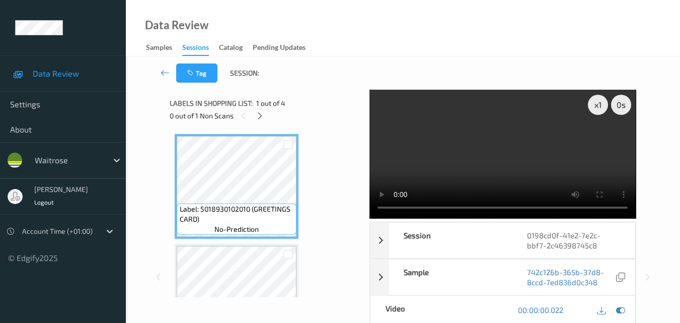
click at [377, 207] on video at bounding box center [503, 154] width 266 height 129
click at [478, 163] on video at bounding box center [503, 154] width 266 height 129
click at [509, 178] on video at bounding box center [503, 154] width 266 height 129
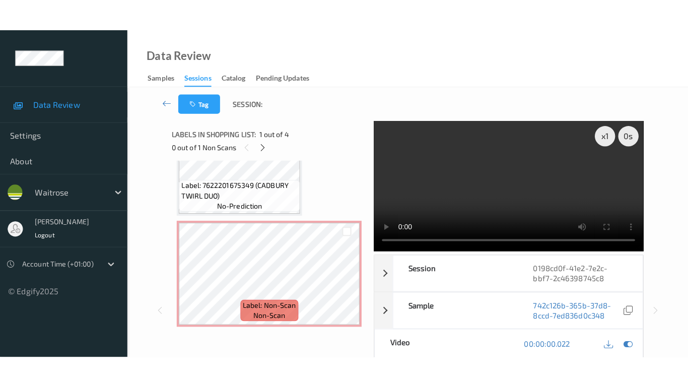
scroll to position [276, 0]
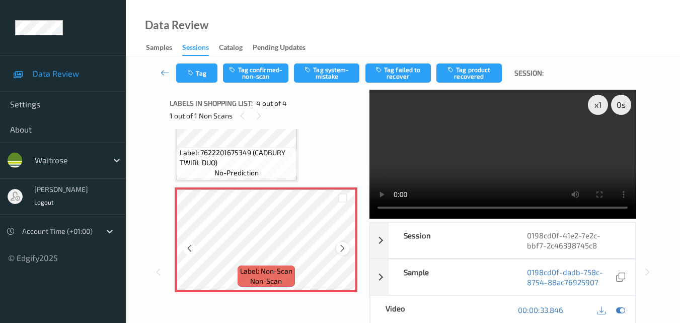
click at [343, 247] on icon at bounding box center [342, 248] width 9 height 9
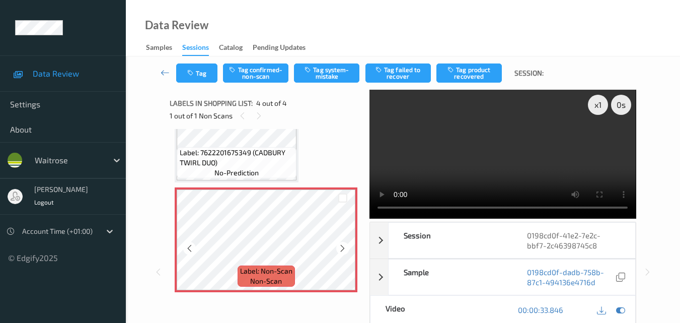
click at [343, 247] on icon at bounding box center [342, 248] width 9 height 9
click at [531, 168] on video at bounding box center [503, 154] width 266 height 129
click at [376, 208] on video at bounding box center [503, 154] width 266 height 129
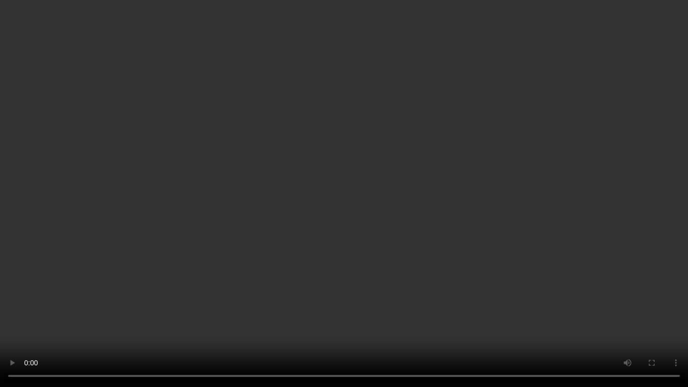
click at [406, 220] on video at bounding box center [344, 193] width 688 height 387
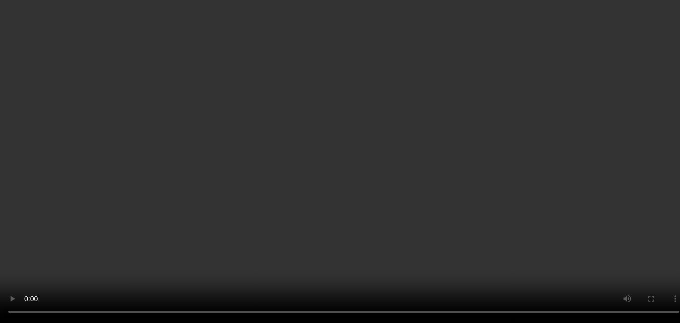
scroll to position [276, 0]
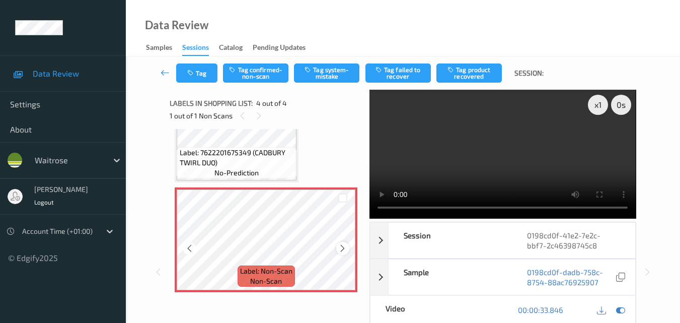
click at [341, 243] on div at bounding box center [342, 248] width 13 height 13
click at [622, 309] on icon at bounding box center [620, 309] width 9 height 9
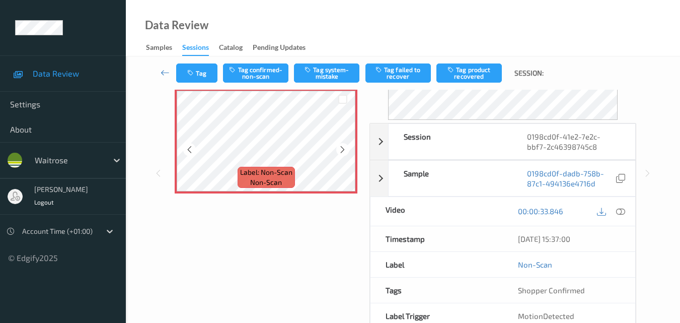
scroll to position [101, 0]
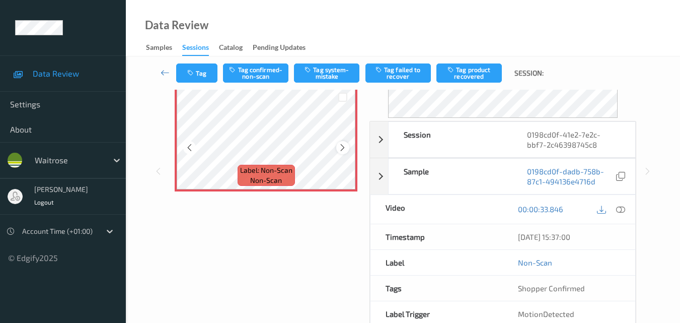
click at [347, 144] on div at bounding box center [342, 147] width 13 height 13
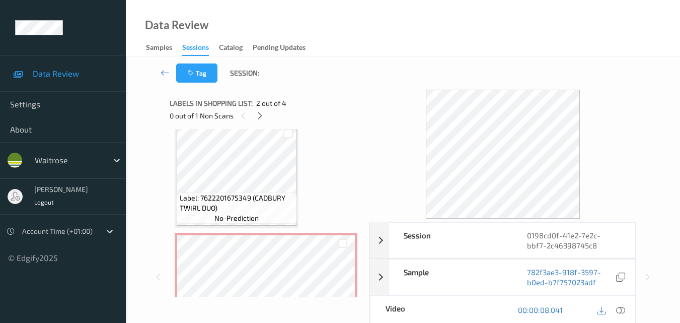
scroll to position [252, 0]
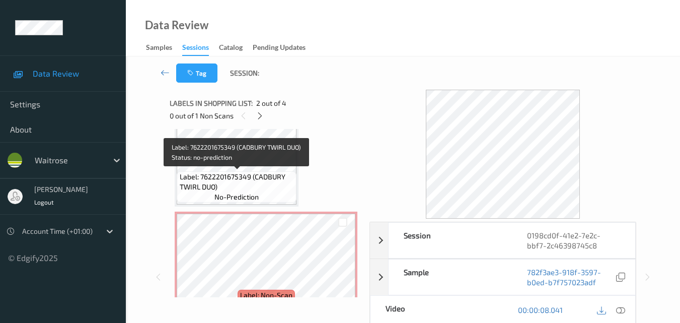
click at [260, 189] on span "Label: 7622201675349 (CADBURY TWIRL DUO)" at bounding box center [237, 182] width 115 height 20
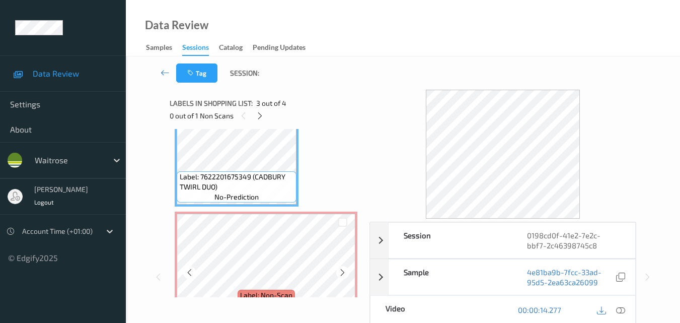
scroll to position [276, 0]
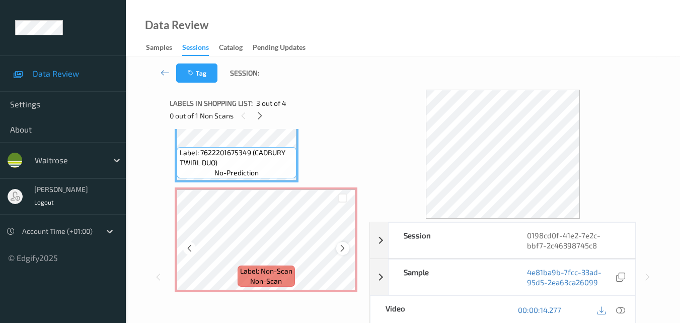
click at [342, 250] on icon at bounding box center [342, 248] width 9 height 9
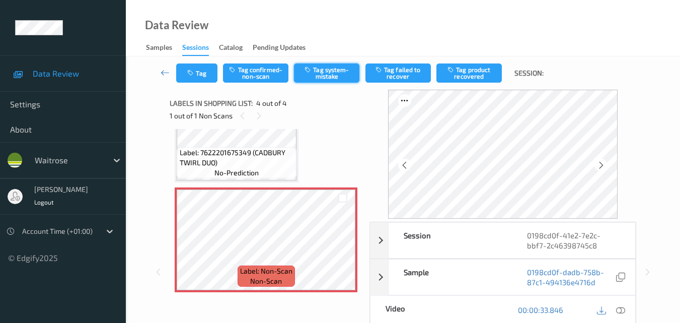
click at [328, 78] on button "Tag system-mistake" at bounding box center [326, 72] width 65 height 19
click at [201, 75] on button "Tag" at bounding box center [196, 72] width 41 height 19
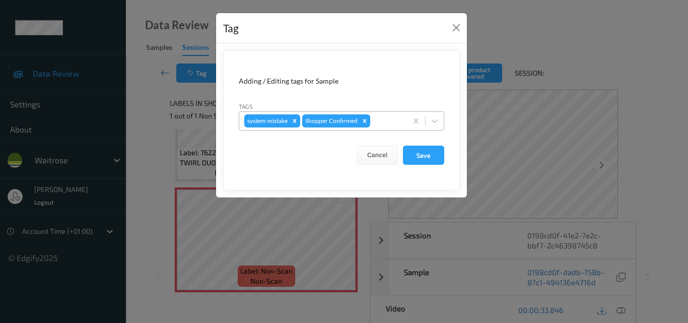
click at [385, 122] on div at bounding box center [387, 121] width 30 height 12
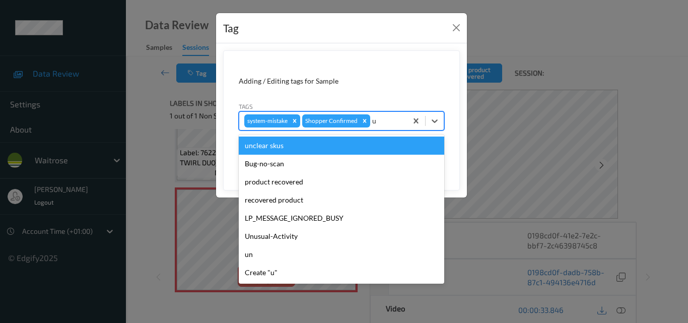
type input "un"
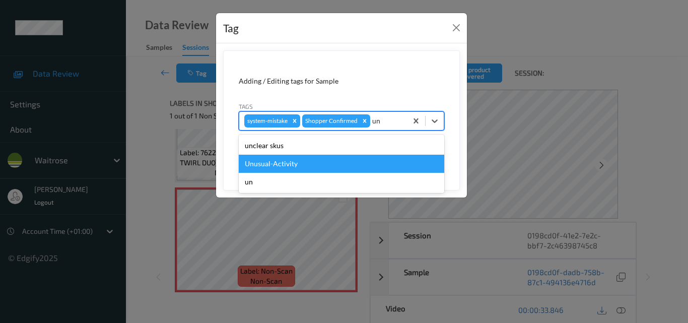
click at [303, 163] on div "Unusual-Activity" at bounding box center [341, 164] width 205 height 18
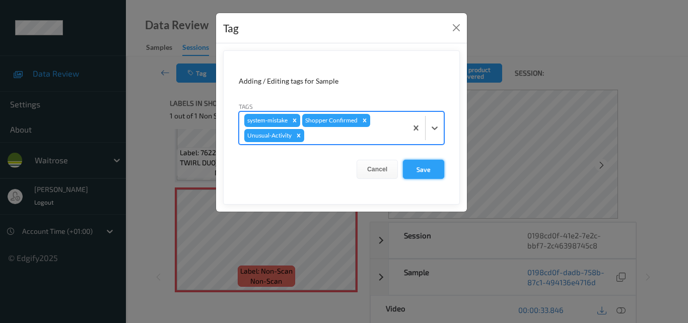
click at [434, 172] on button "Save" at bounding box center [423, 169] width 41 height 19
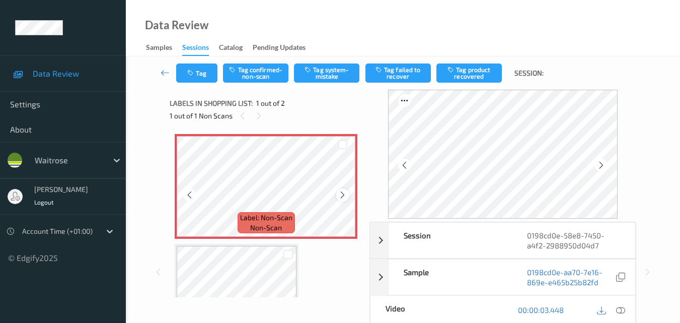
click at [341, 196] on icon at bounding box center [342, 194] width 9 height 9
click at [339, 196] on icon at bounding box center [342, 194] width 9 height 9
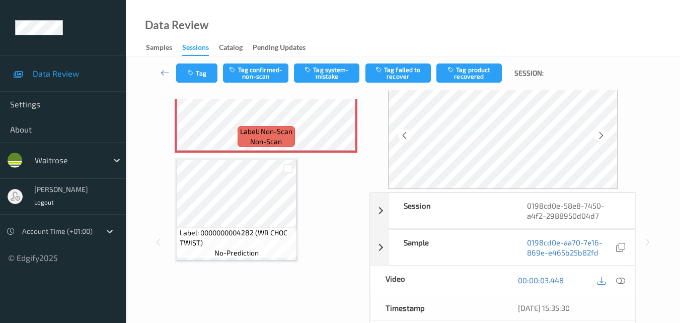
scroll to position [50, 0]
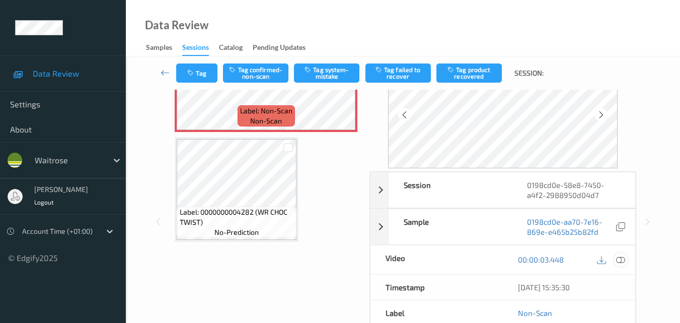
click at [622, 258] on icon at bounding box center [620, 259] width 9 height 9
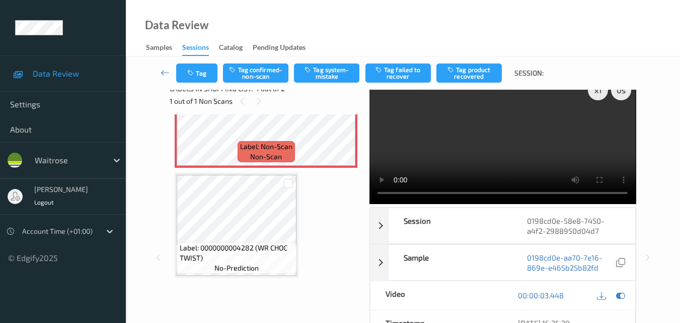
scroll to position [0, 0]
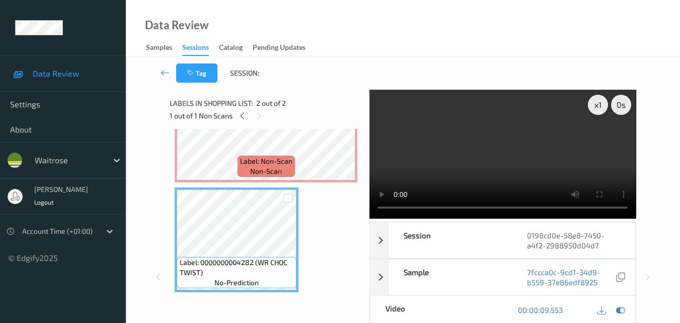
click at [528, 143] on video at bounding box center [503, 154] width 266 height 129
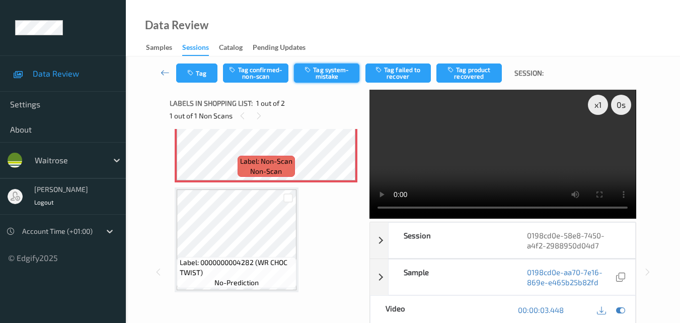
click at [319, 73] on button "Tag system-mistake" at bounding box center [326, 72] width 65 height 19
click at [195, 76] on icon "button" at bounding box center [191, 72] width 9 height 7
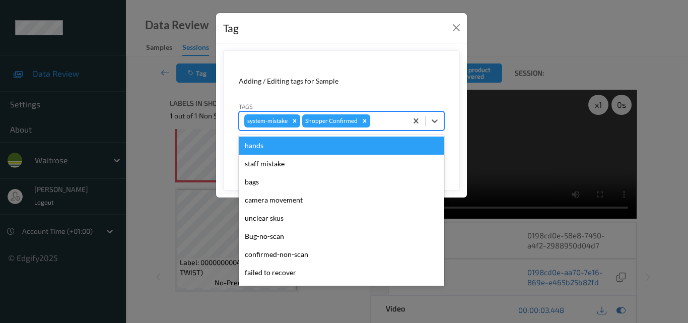
click at [386, 122] on div at bounding box center [387, 121] width 30 height 12
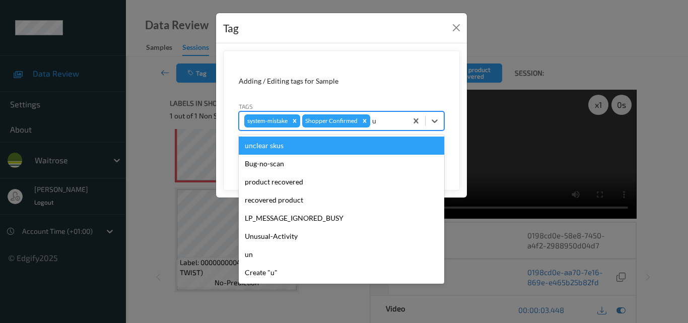
type input "un"
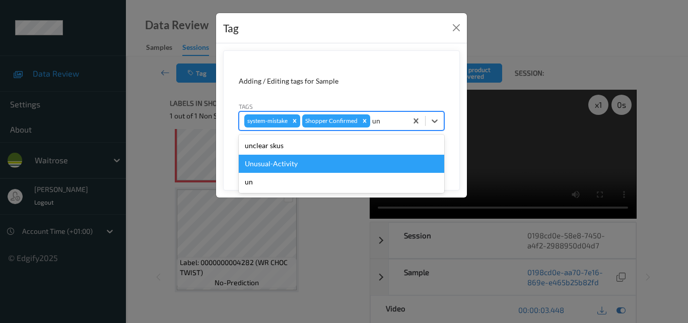
click at [339, 162] on div "Unusual-Activity" at bounding box center [341, 164] width 205 height 18
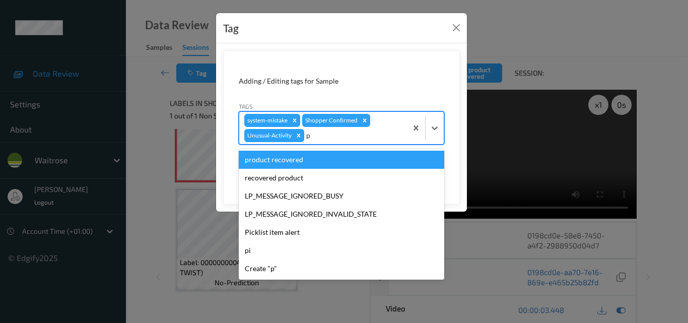
type input "pi"
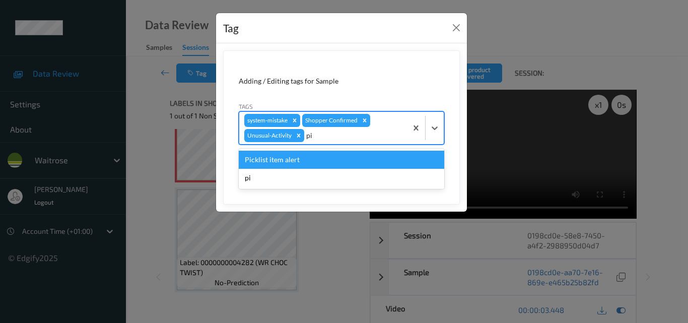
click at [318, 162] on div "Picklist item alert" at bounding box center [341, 160] width 205 height 18
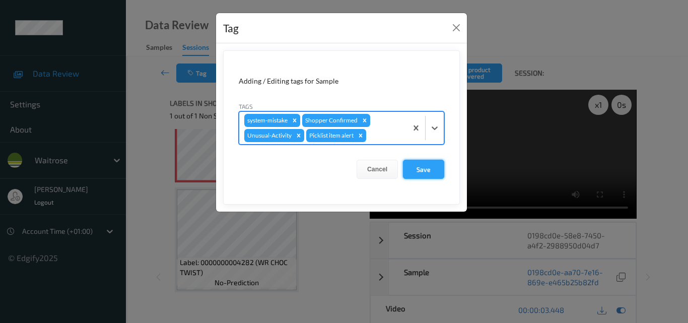
click at [420, 172] on button "Save" at bounding box center [423, 169] width 41 height 19
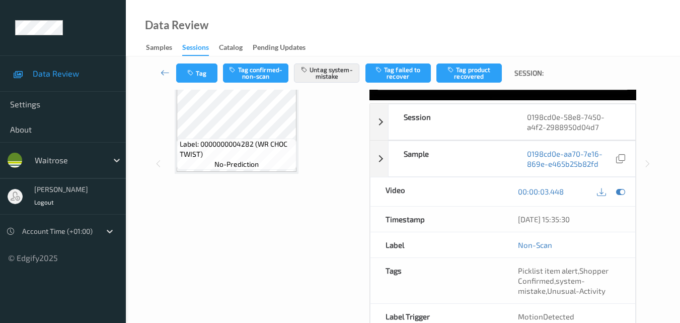
scroll to position [18, 0]
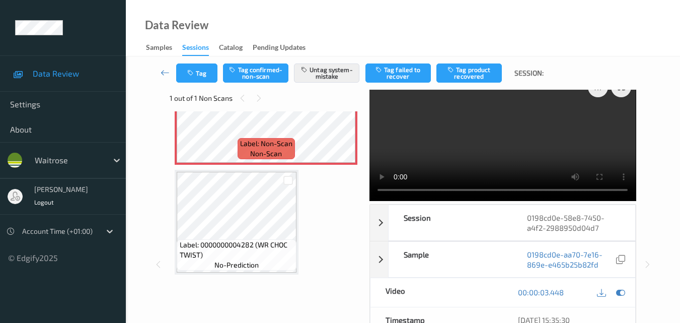
click at [348, 5] on div "Data Review Samples Sessions Catalog Pending Updates" at bounding box center [403, 28] width 554 height 56
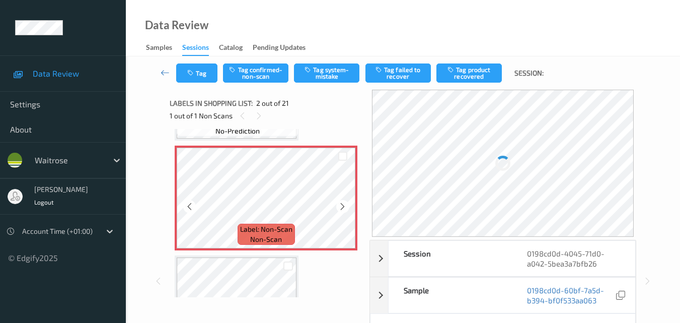
scroll to position [101, 0]
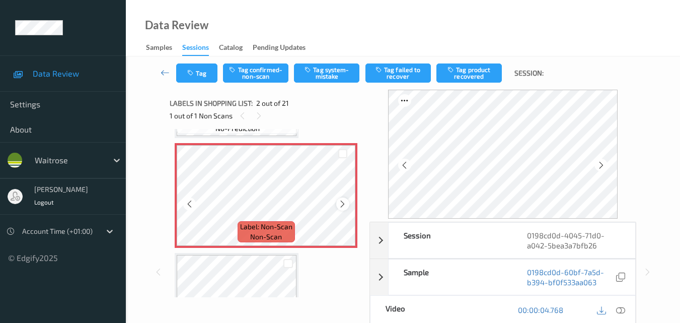
click at [343, 204] on icon at bounding box center [342, 203] width 9 height 9
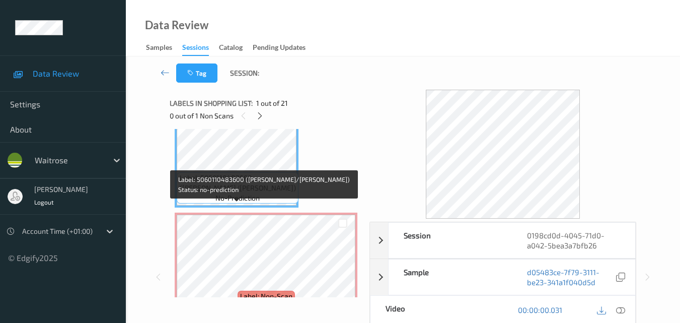
scroll to position [50, 0]
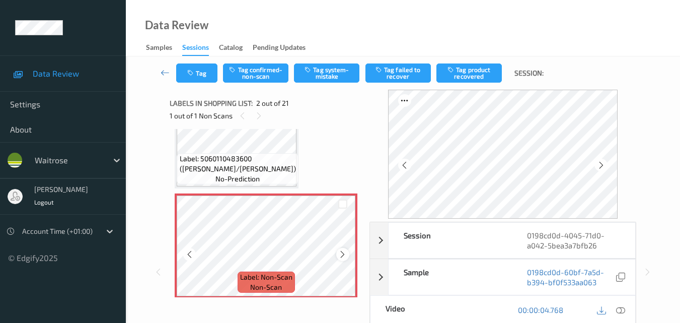
click at [343, 254] on icon at bounding box center [342, 254] width 9 height 9
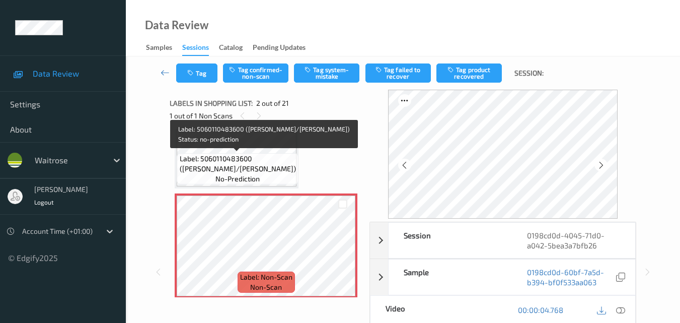
click at [251, 172] on span "Label: 5060110483600 ([PERSON_NAME]/[PERSON_NAME])" at bounding box center [238, 164] width 116 height 20
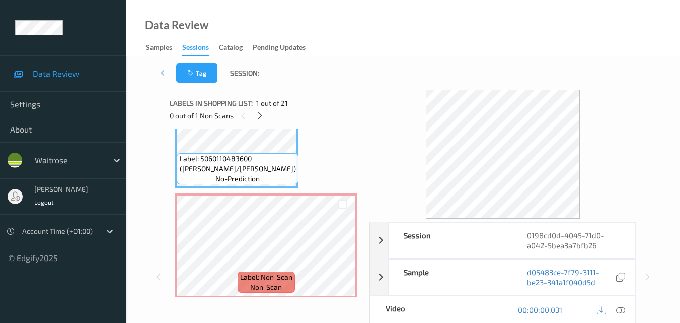
scroll to position [101, 0]
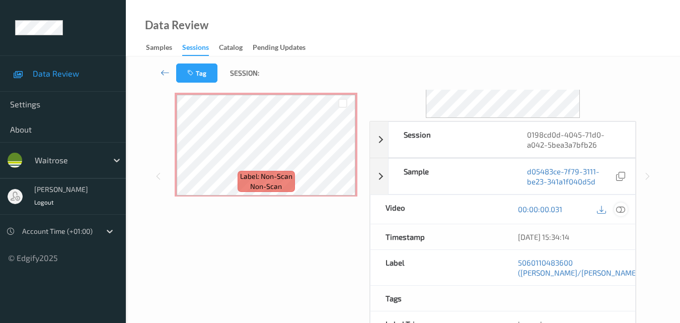
click at [626, 209] on div at bounding box center [621, 209] width 14 height 14
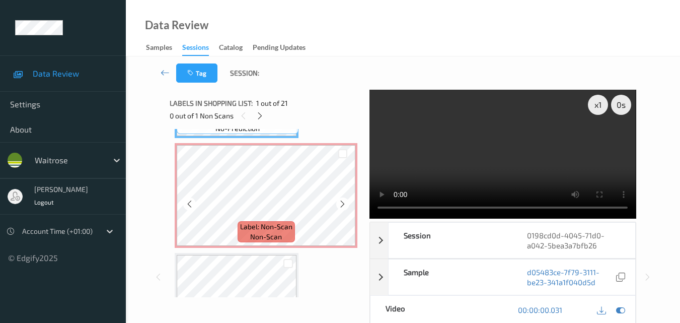
scroll to position [50, 0]
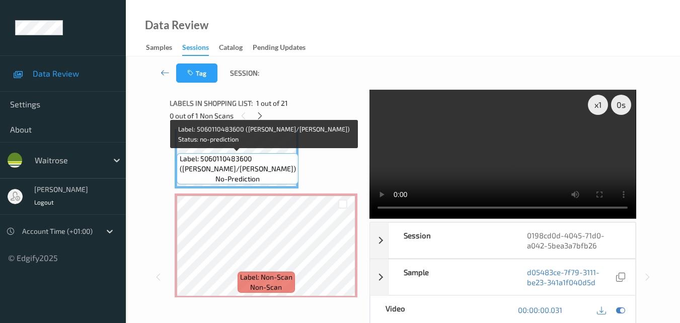
click at [218, 164] on span "Label: 5060110483600 ([PERSON_NAME]/[PERSON_NAME])" at bounding box center [238, 164] width 116 height 20
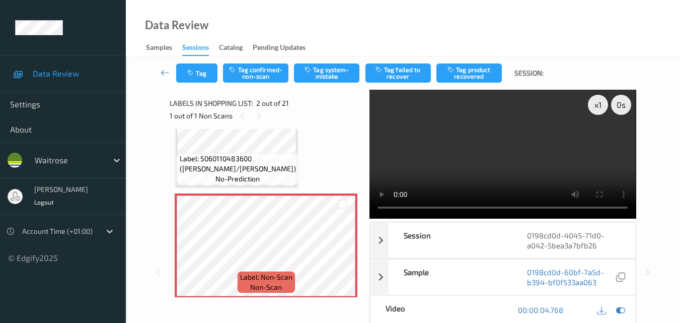
click at [466, 177] on video at bounding box center [503, 154] width 266 height 129
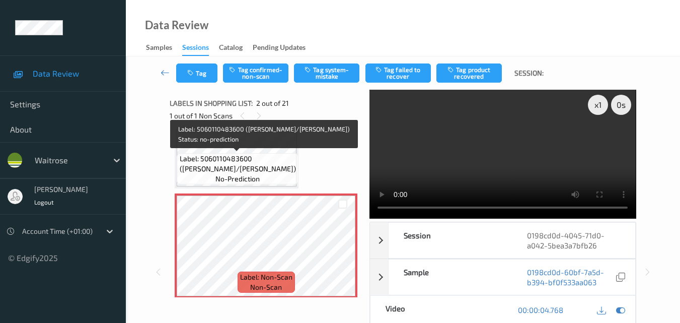
click at [257, 168] on span "Label: 5060110483600 ([PERSON_NAME]/[PERSON_NAME])" at bounding box center [238, 164] width 116 height 20
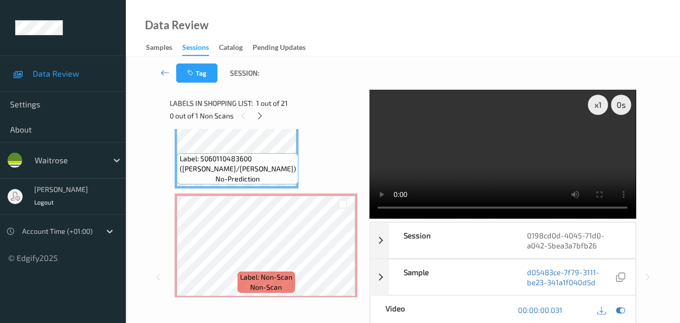
click at [522, 160] on video at bounding box center [503, 154] width 266 height 129
click at [343, 250] on icon at bounding box center [342, 254] width 9 height 9
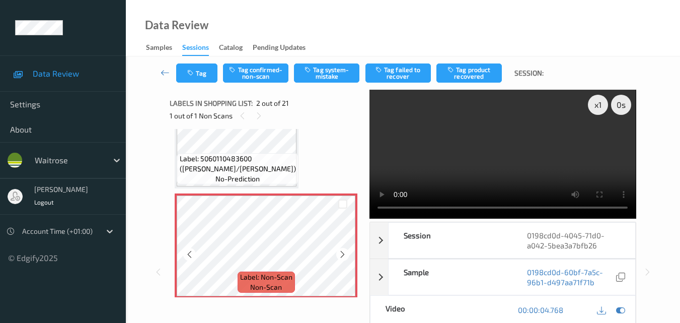
click at [343, 250] on icon at bounding box center [342, 254] width 9 height 9
click at [345, 257] on icon at bounding box center [342, 254] width 9 height 9
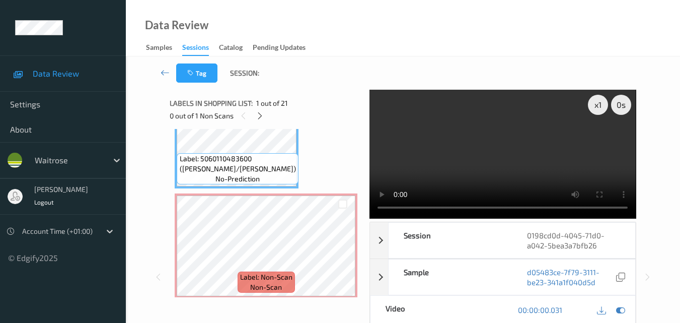
click at [492, 150] on video at bounding box center [503, 154] width 266 height 129
click at [468, 158] on video at bounding box center [503, 154] width 266 height 129
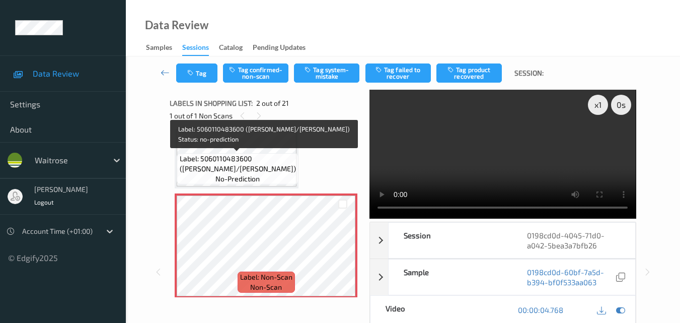
click at [268, 162] on span "Label: 5060110483600 ([PERSON_NAME]/[PERSON_NAME])" at bounding box center [238, 164] width 116 height 20
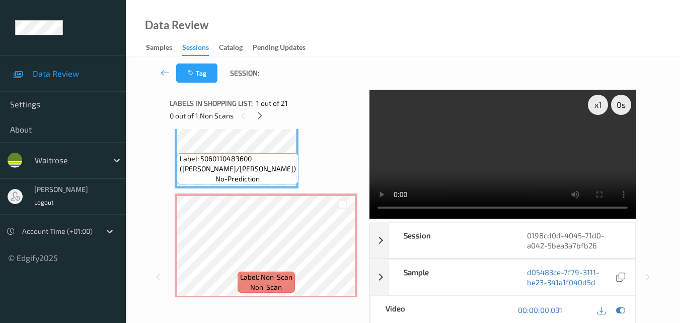
click at [510, 159] on video at bounding box center [503, 154] width 266 height 129
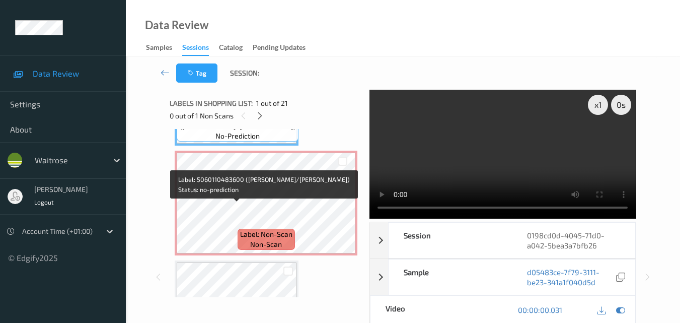
scroll to position [101, 0]
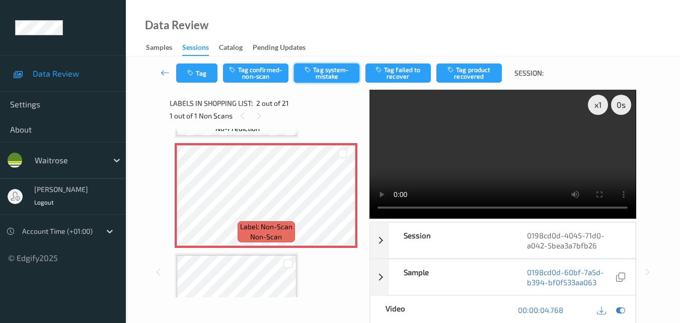
click at [327, 78] on button "Tag system-mistake" at bounding box center [326, 72] width 65 height 19
click at [329, 75] on button "Tag system-mistake" at bounding box center [326, 72] width 65 height 19
click at [204, 72] on button "Tag" at bounding box center [196, 72] width 41 height 19
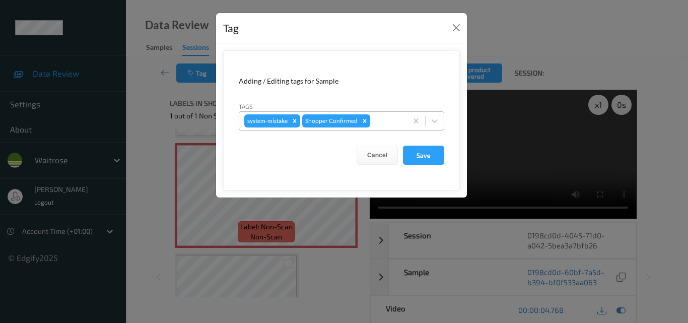
click at [390, 118] on div at bounding box center [387, 121] width 30 height 12
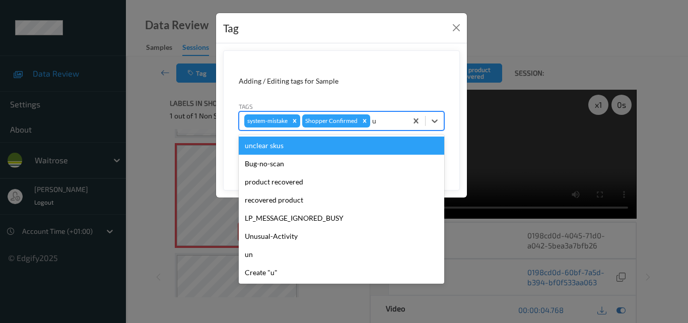
type input "un"
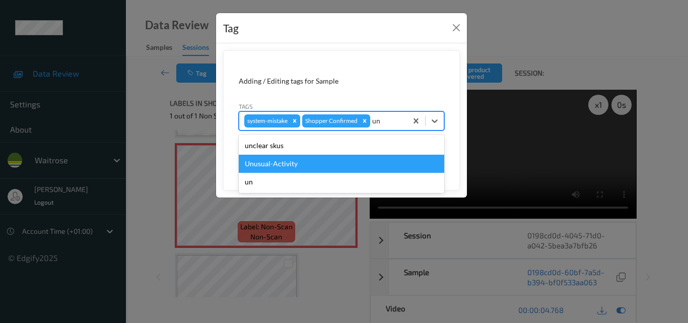
click at [339, 163] on div "Unusual-Activity" at bounding box center [341, 164] width 205 height 18
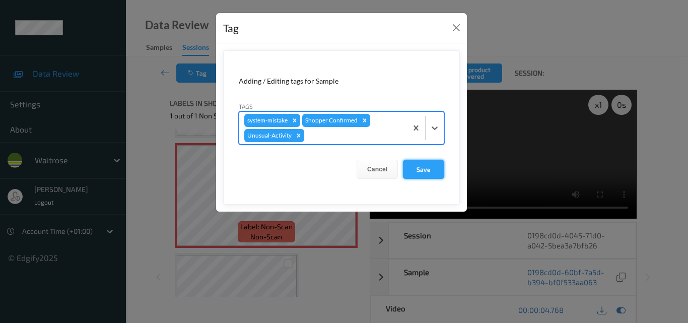
click at [427, 169] on button "Save" at bounding box center [423, 169] width 41 height 19
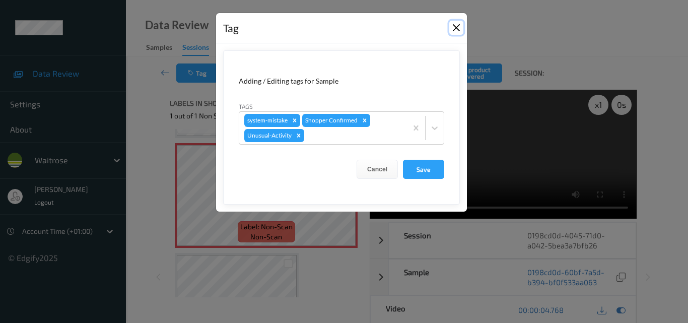
click at [458, 25] on button "Close" at bounding box center [456, 28] width 14 height 14
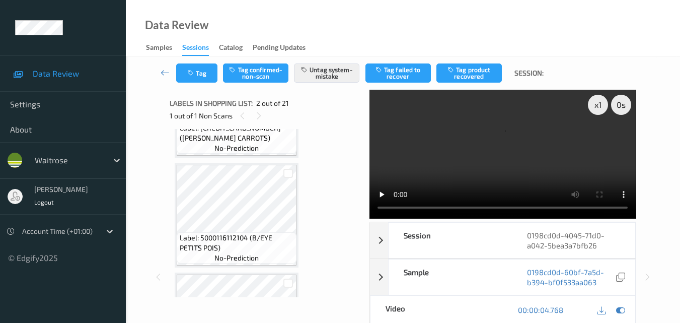
scroll to position [302, 0]
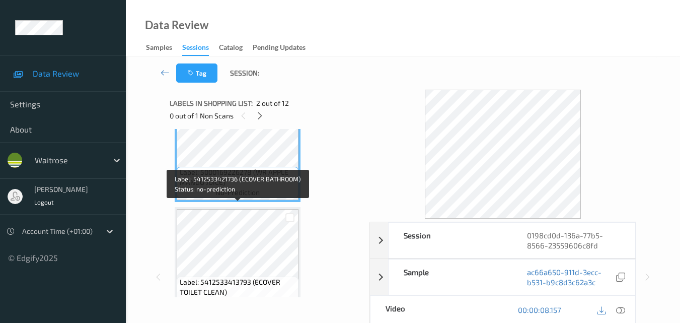
scroll to position [151, 0]
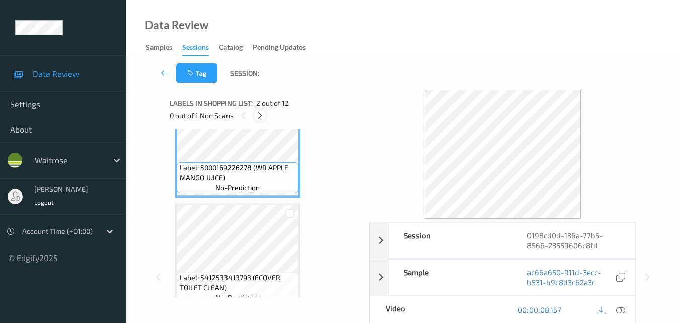
click at [259, 116] on icon at bounding box center [260, 115] width 9 height 9
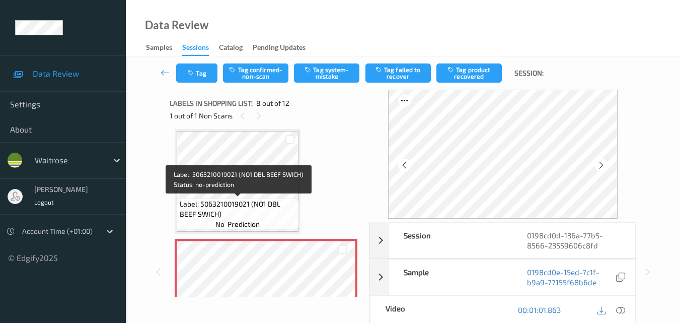
scroll to position [764, 0]
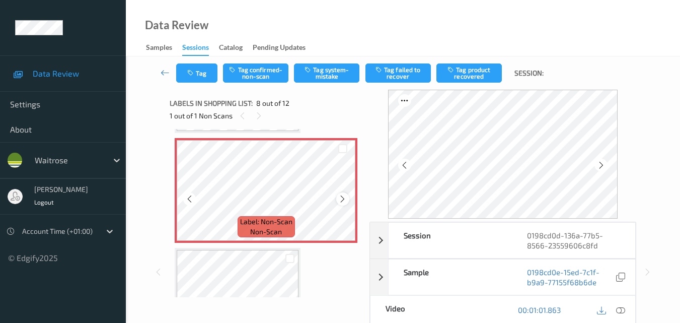
click at [342, 195] on icon at bounding box center [342, 198] width 9 height 9
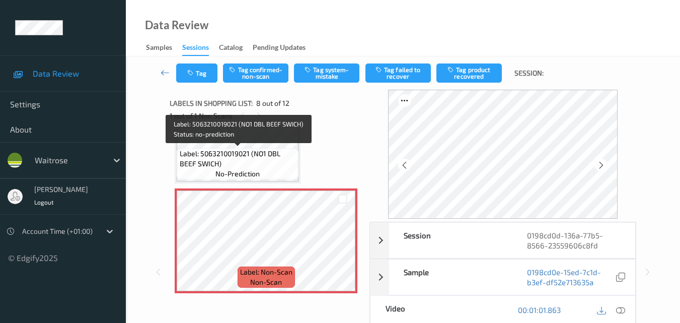
click at [265, 166] on span "Label: 5063210019021 (NO1 DBL BEEF SWICH)" at bounding box center [238, 159] width 117 height 20
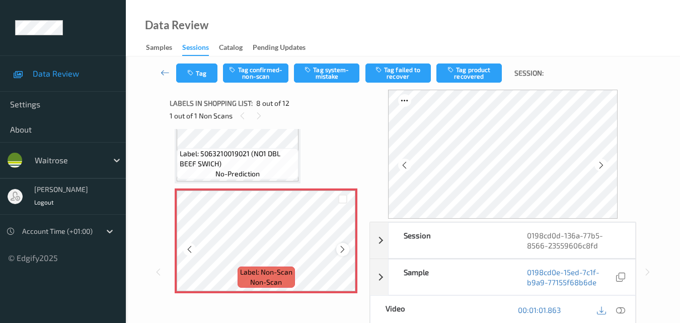
click at [342, 249] on icon at bounding box center [342, 249] width 9 height 9
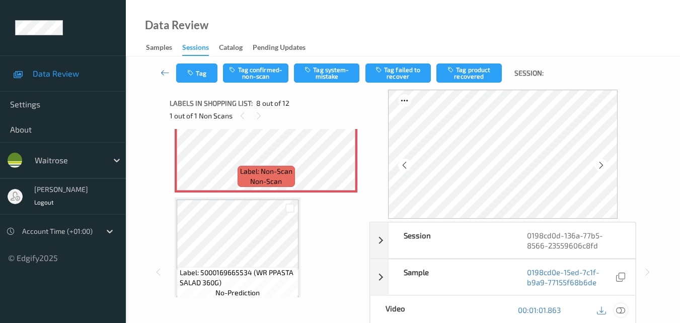
click at [622, 307] on icon at bounding box center [620, 309] width 9 height 9
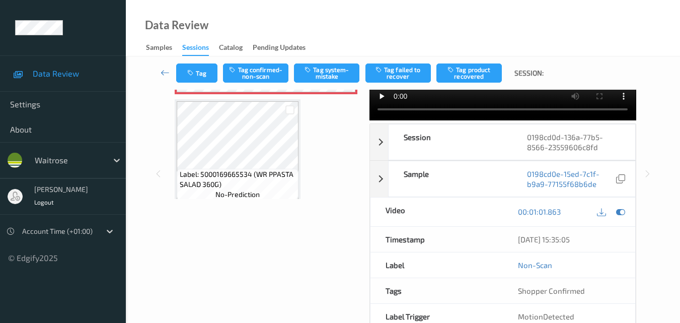
scroll to position [0, 0]
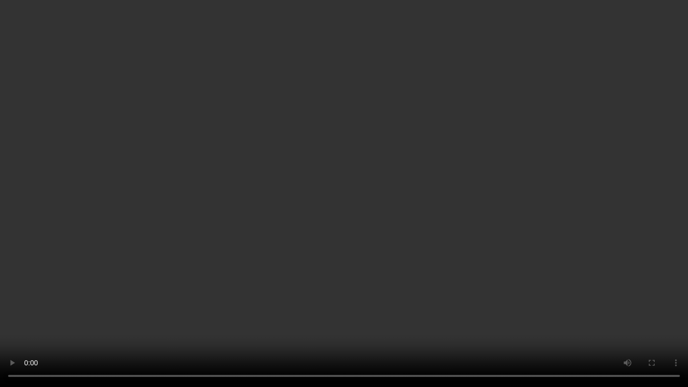
click at [547, 213] on video at bounding box center [344, 193] width 688 height 387
click at [321, 180] on video at bounding box center [344, 193] width 688 height 387
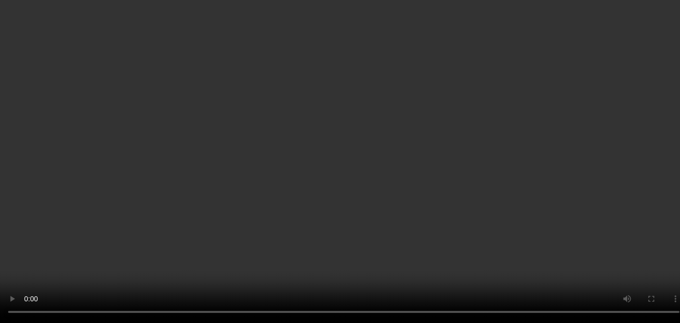
scroll to position [664, 0]
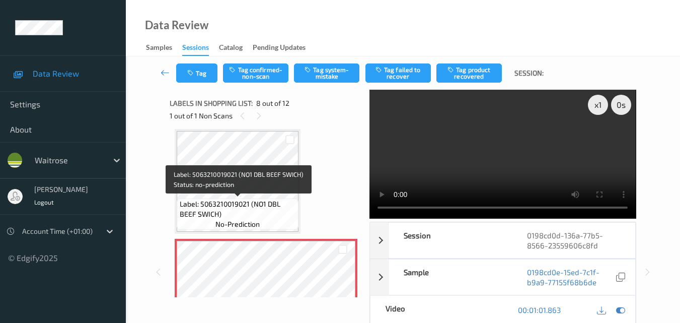
click at [259, 198] on div "Label: 5063210019021 (NO1 DBL BEEF SWICH) no-prediction" at bounding box center [238, 213] width 122 height 31
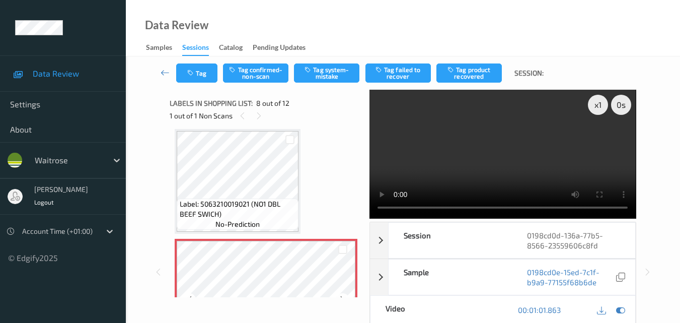
scroll to position [714, 0]
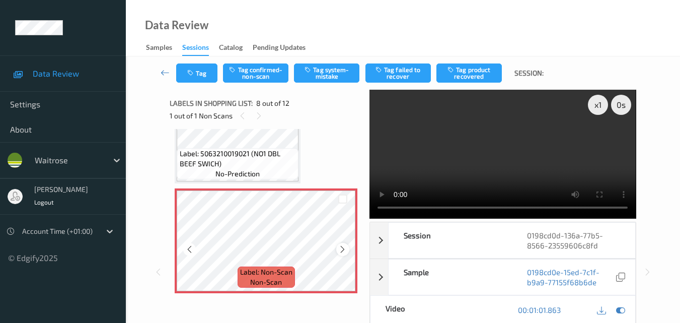
click at [338, 248] on icon at bounding box center [342, 249] width 9 height 9
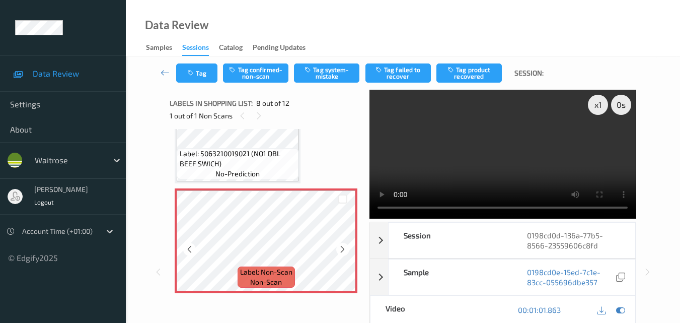
scroll to position [764, 0]
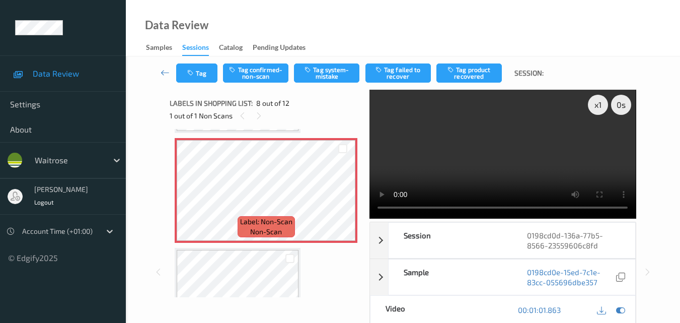
click at [487, 146] on video at bounding box center [503, 154] width 266 height 129
click at [561, 149] on video at bounding box center [503, 154] width 266 height 129
click at [504, 154] on video at bounding box center [503, 154] width 266 height 129
click at [514, 162] on video at bounding box center [503, 154] width 266 height 129
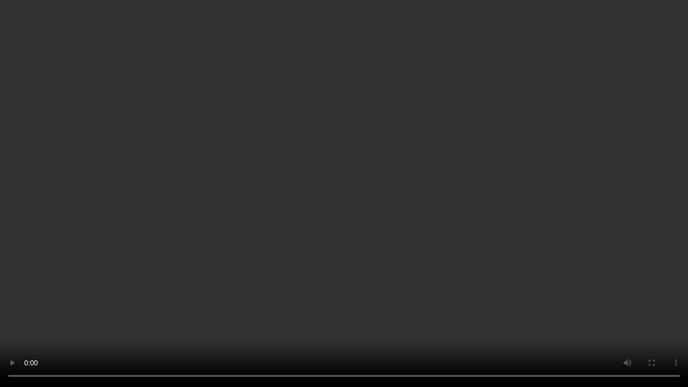
click at [462, 252] on video at bounding box center [344, 193] width 688 height 387
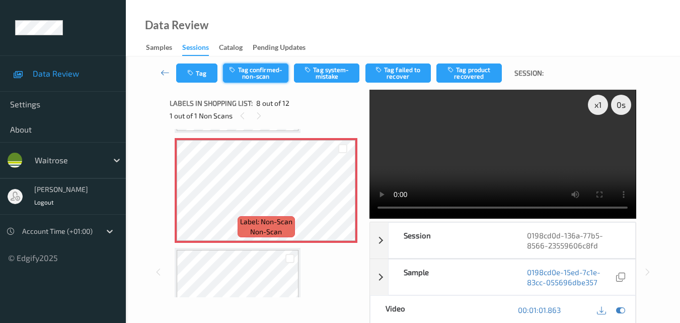
click at [261, 72] on button "Tag confirmed-non-scan" at bounding box center [255, 72] width 65 height 19
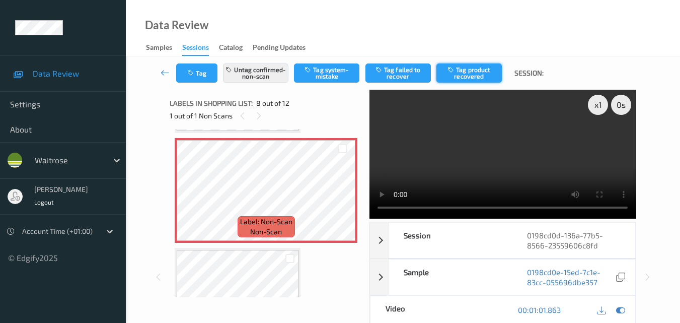
click at [473, 70] on button "Tag product recovered" at bounding box center [468, 72] width 65 height 19
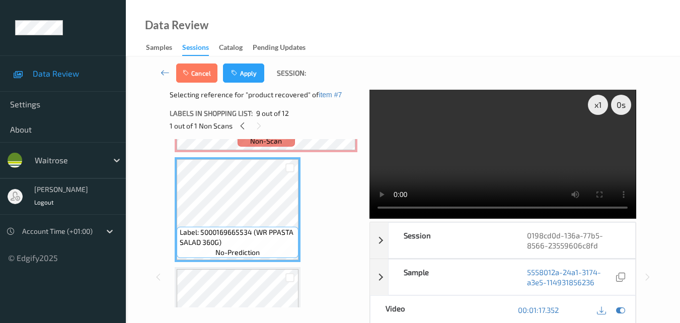
scroll to position [815, 0]
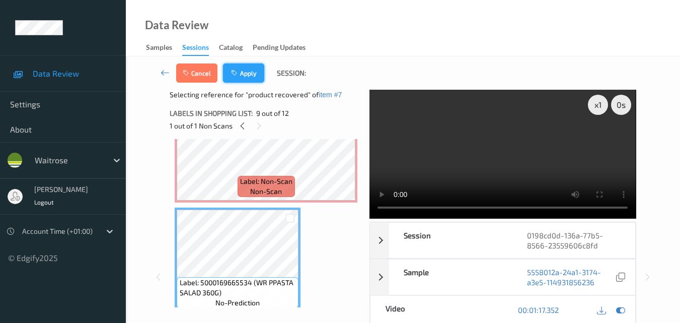
click at [256, 71] on button "Apply" at bounding box center [243, 72] width 41 height 19
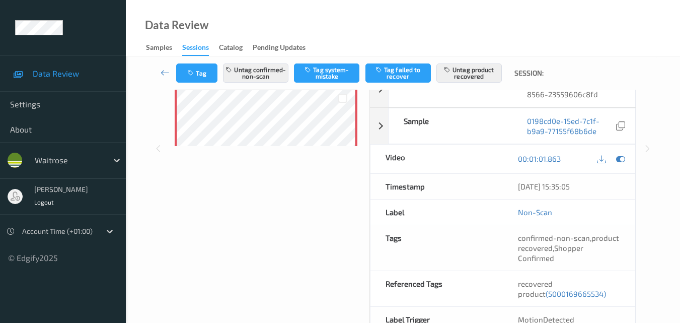
scroll to position [0, 0]
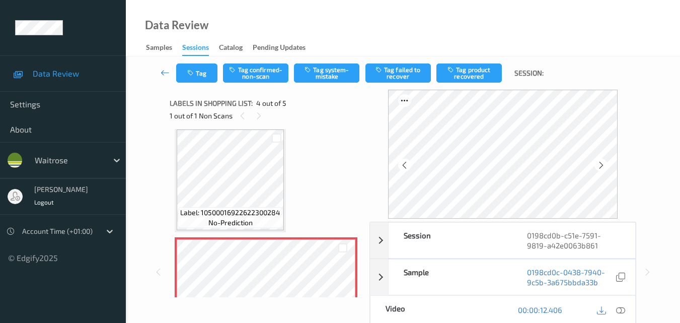
scroll to position [252, 0]
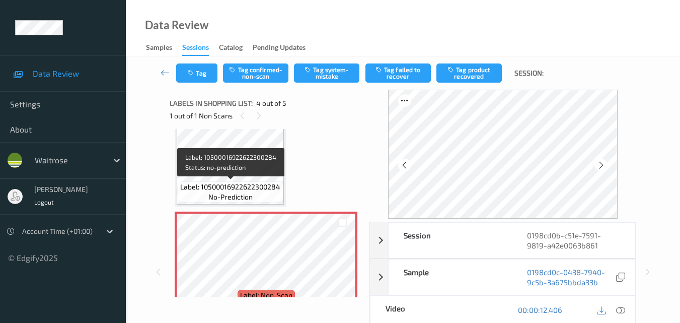
click at [252, 191] on span "Label: 10500016922622300284" at bounding box center [230, 187] width 100 height 10
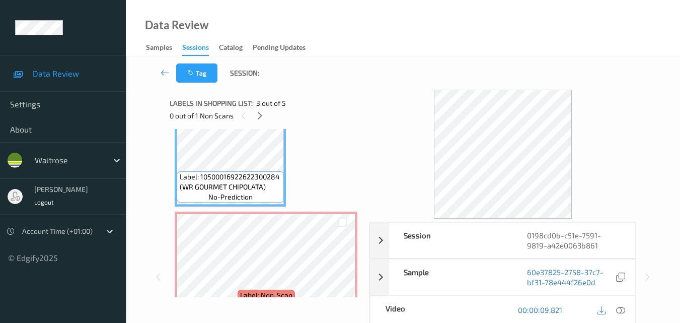
scroll to position [242, 0]
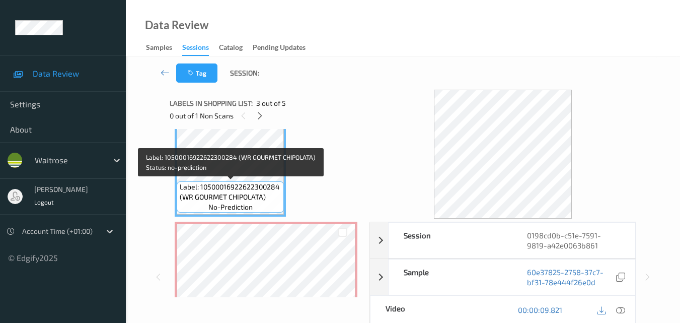
click at [257, 204] on div "Label: 10500016922622300284 (WR GOURMET CHIPOLATA) no-prediction" at bounding box center [230, 196] width 107 height 31
click at [242, 192] on span "Label: 10500016922622300284 (WR GOURMET CHIPOLATA)" at bounding box center [231, 192] width 102 height 20
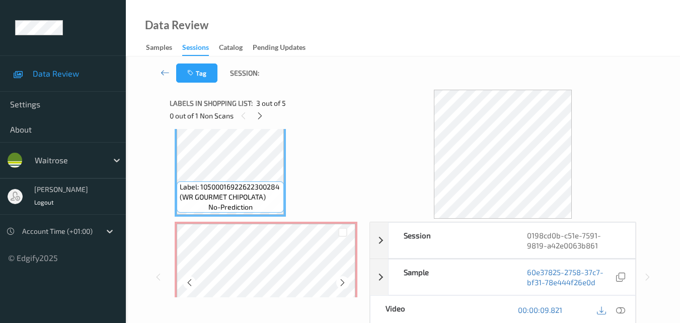
scroll to position [342, 0]
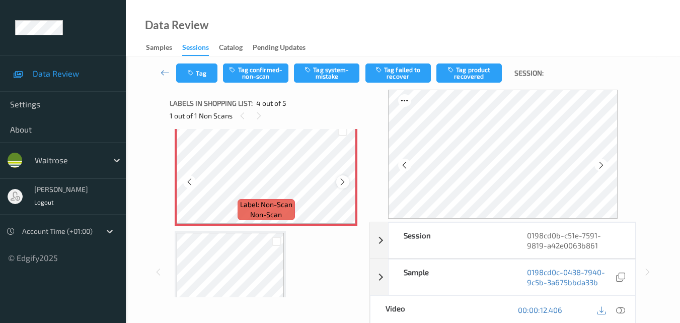
click at [347, 183] on icon at bounding box center [342, 181] width 9 height 9
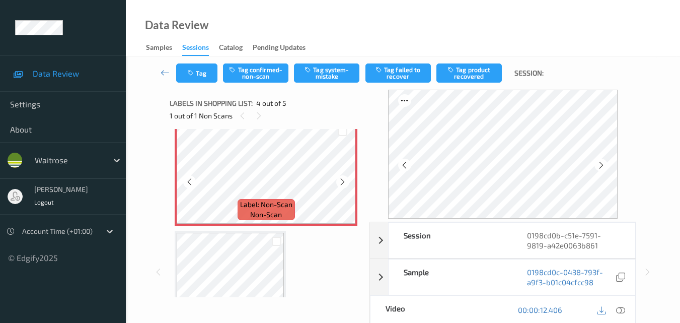
click at [347, 183] on icon at bounding box center [342, 181] width 9 height 9
click at [341, 183] on icon at bounding box center [342, 181] width 9 height 9
click at [622, 309] on icon at bounding box center [620, 309] width 9 height 9
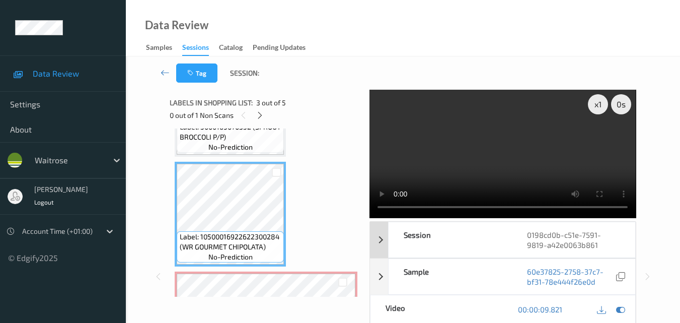
scroll to position [0, 0]
click at [489, 134] on video at bounding box center [503, 154] width 266 height 129
click at [467, 149] on video at bounding box center [503, 154] width 266 height 129
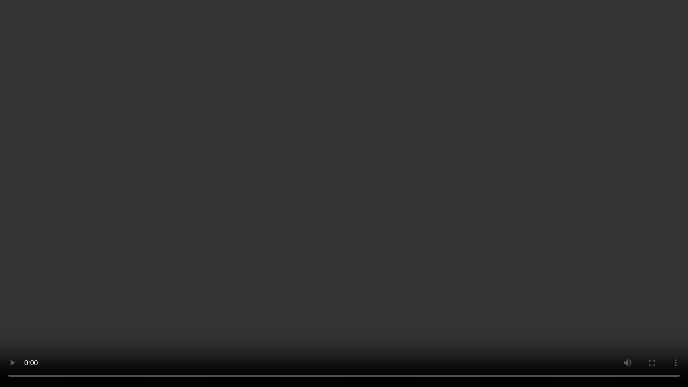
click at [467, 222] on video at bounding box center [344, 193] width 688 height 387
click at [424, 228] on video at bounding box center [344, 193] width 688 height 387
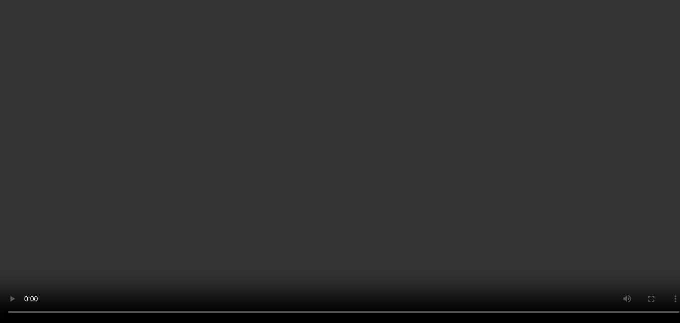
scroll to position [342, 0]
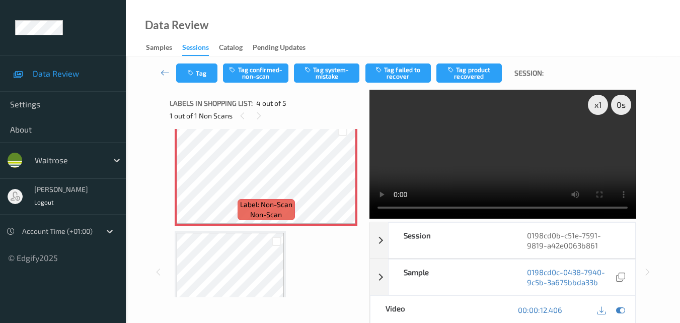
click at [536, 154] on video at bounding box center [503, 154] width 266 height 129
click at [514, 156] on video at bounding box center [503, 154] width 266 height 129
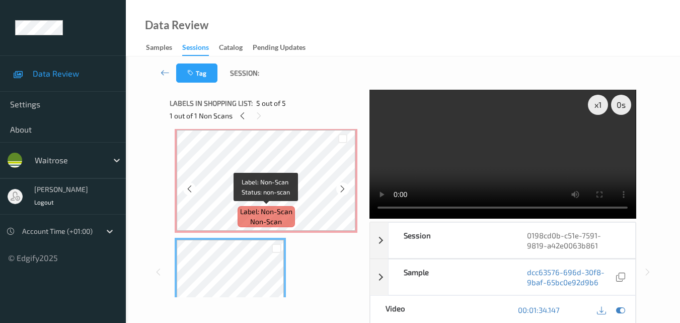
scroll to position [285, 0]
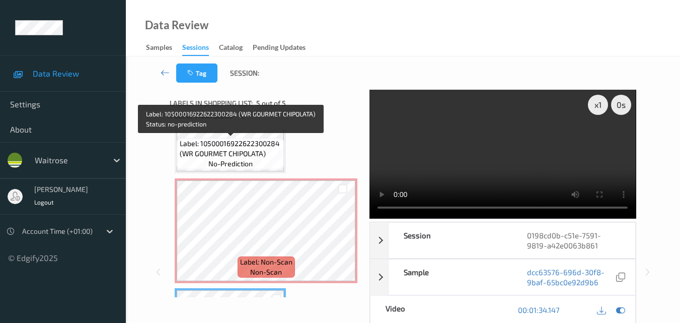
click at [244, 151] on span "Label: 10500016922622300284 (WR GOURMET CHIPOLATA)" at bounding box center [231, 148] width 102 height 20
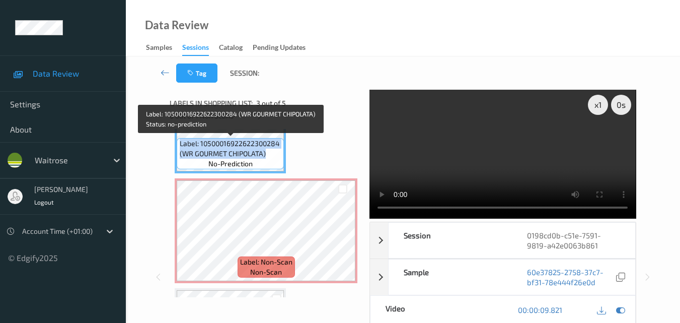
drag, startPoint x: 271, startPoint y: 154, endPoint x: 179, endPoint y: 139, distance: 92.7
click at [180, 139] on span "Label: 10500016922622300284 (WR GOURMET CHIPOLATA)" at bounding box center [231, 148] width 102 height 20
copy span "Label: 10500016922622300284 (WR GOURMET CHIPOLATA)"
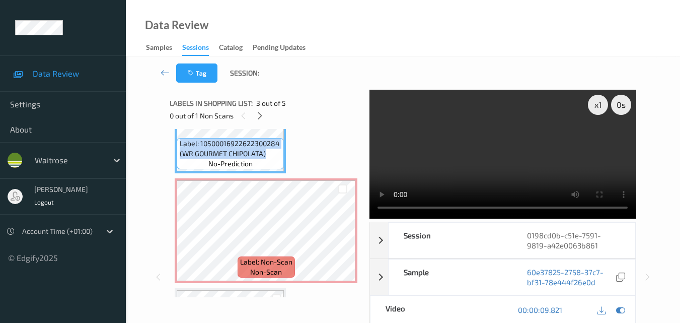
click at [501, 135] on video at bounding box center [503, 154] width 266 height 129
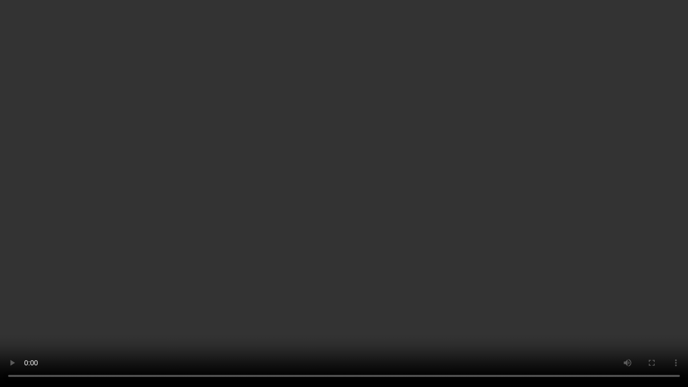
click at [408, 221] on video at bounding box center [344, 193] width 688 height 387
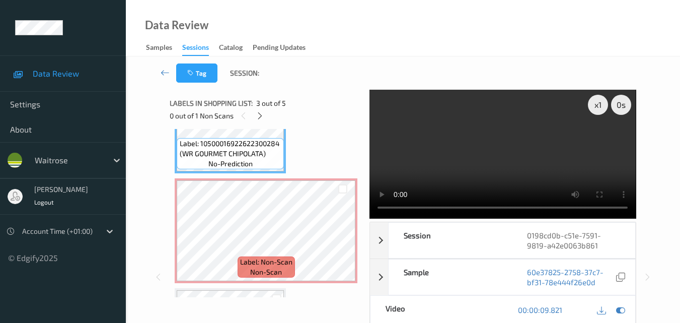
click at [498, 160] on video at bounding box center [503, 154] width 266 height 129
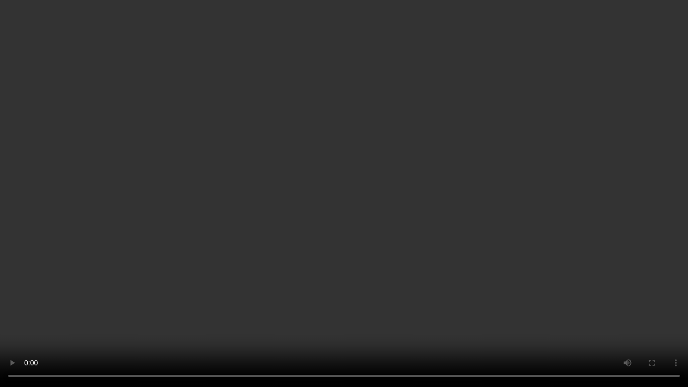
click at [468, 225] on video at bounding box center [344, 193] width 688 height 387
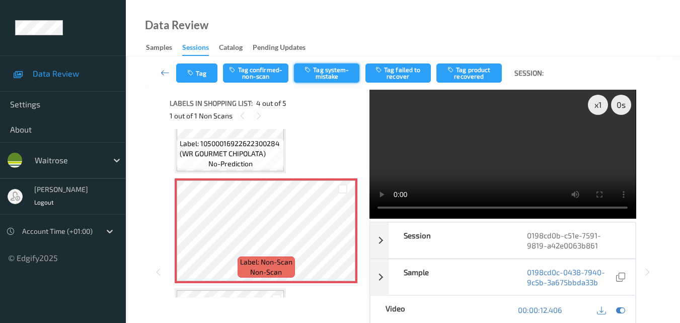
click at [326, 71] on button "Tag system-mistake" at bounding box center [326, 72] width 65 height 19
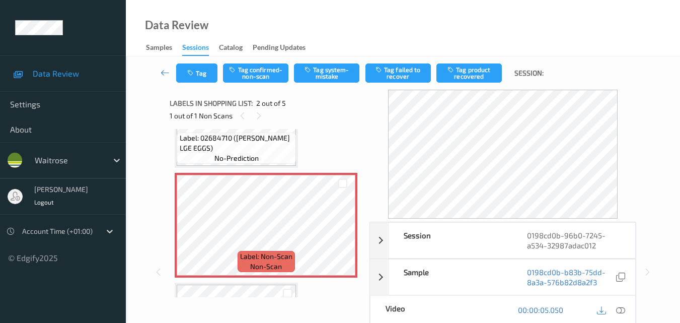
scroll to position [50, 0]
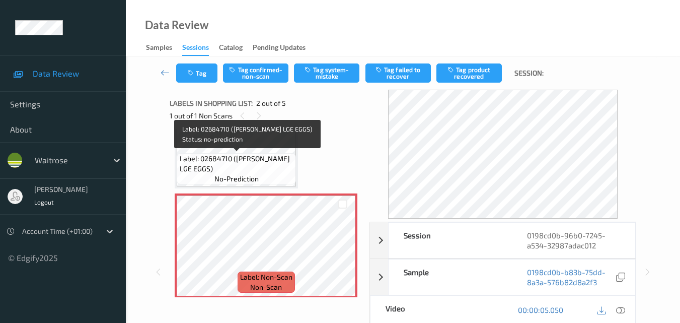
click at [277, 172] on span "Label: 02684710 (WR DORG LGE EGGS)" at bounding box center [237, 164] width 114 height 20
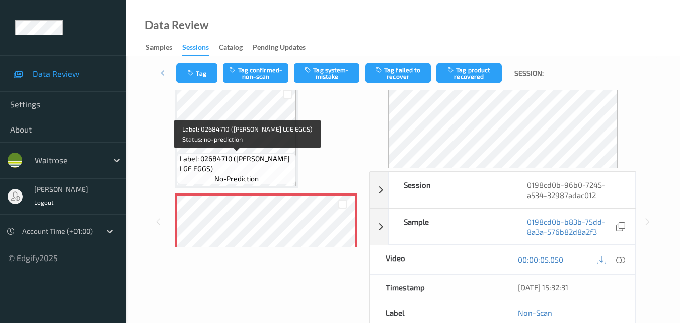
click at [263, 171] on span "Label: 02684710 (WR DORG LGE EGGS)" at bounding box center [237, 164] width 114 height 20
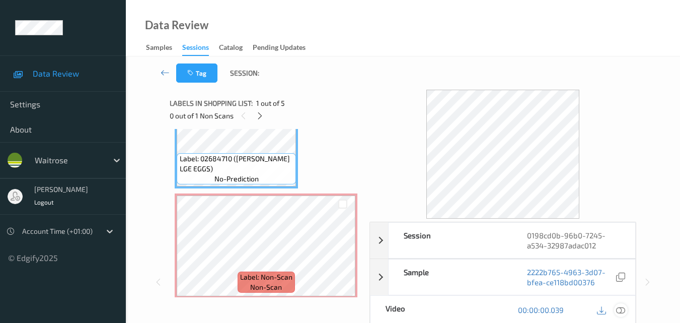
click at [622, 310] on icon at bounding box center [620, 309] width 9 height 9
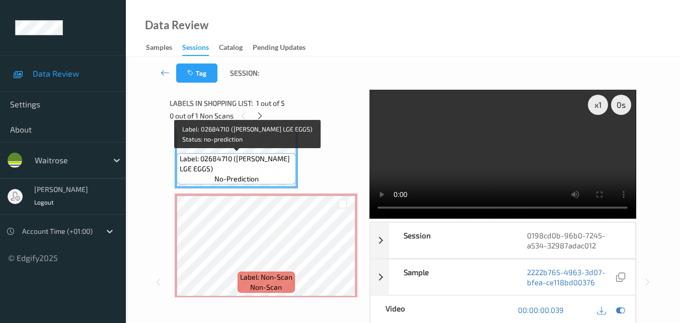
click at [262, 164] on span "Label: 02684710 (WR DORG LGE EGGS)" at bounding box center [237, 164] width 114 height 20
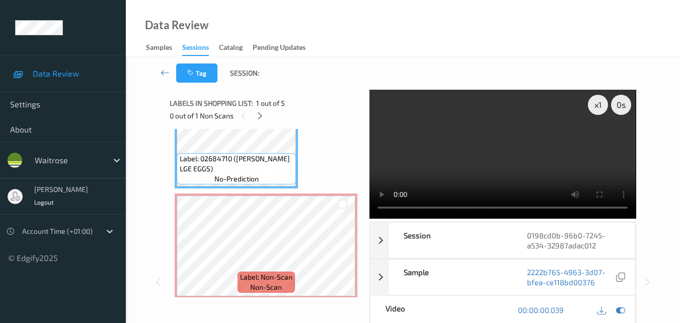
click at [431, 153] on video at bounding box center [503, 154] width 266 height 129
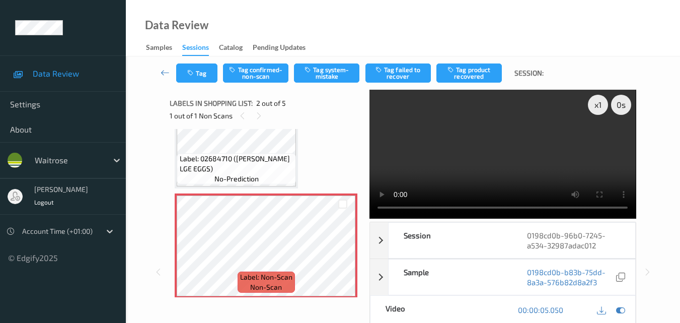
click at [547, 141] on video at bounding box center [503, 154] width 266 height 129
click at [392, 212] on video at bounding box center [503, 154] width 266 height 129
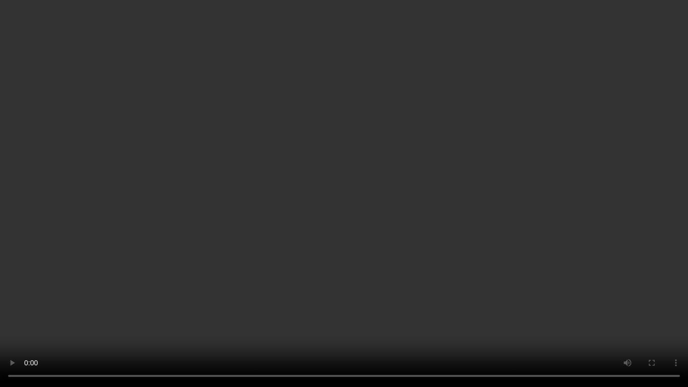
click at [441, 218] on video at bounding box center [344, 193] width 688 height 387
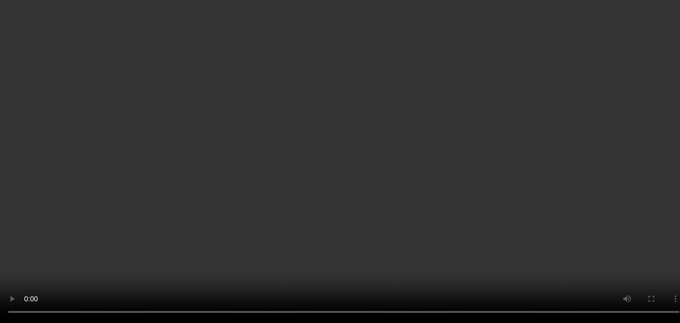
scroll to position [0, 0]
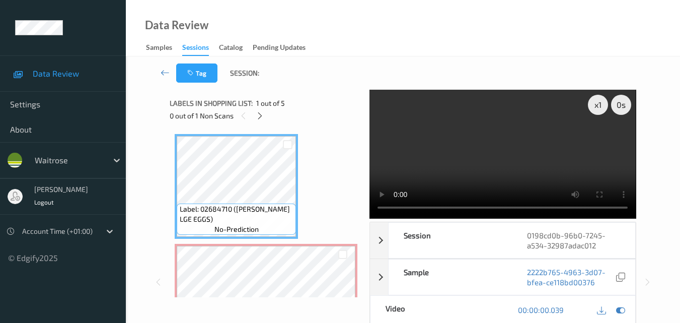
click at [262, 122] on div "Labels in shopping list: 1 out of 5 0 out of 1 Non Scans" at bounding box center [266, 109] width 193 height 39
click at [262, 113] on icon at bounding box center [260, 115] width 9 height 9
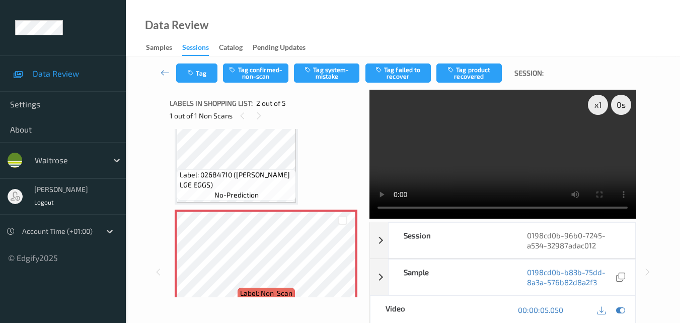
scroll to position [55, 0]
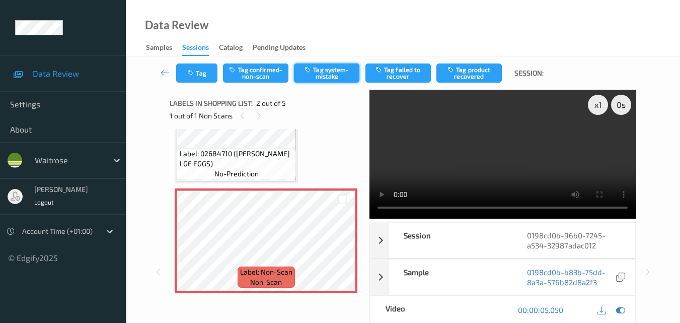
click at [325, 73] on button "Tag system-mistake" at bounding box center [326, 72] width 65 height 19
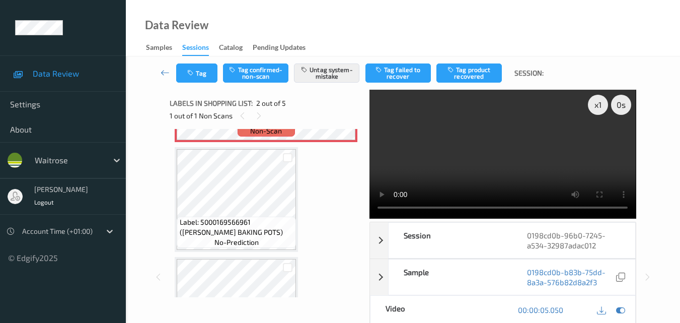
scroll to position [156, 0]
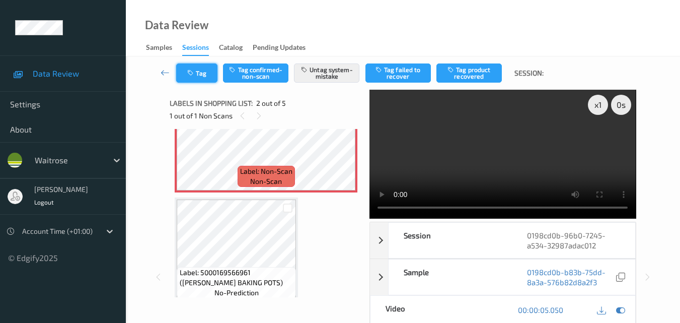
click at [202, 76] on button "Tag" at bounding box center [196, 72] width 41 height 19
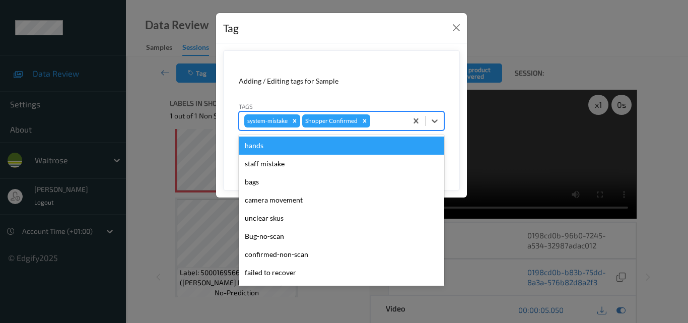
click at [382, 122] on div at bounding box center [387, 121] width 30 height 12
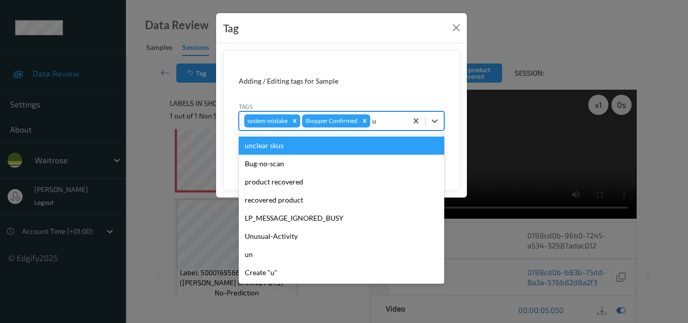
type input "un"
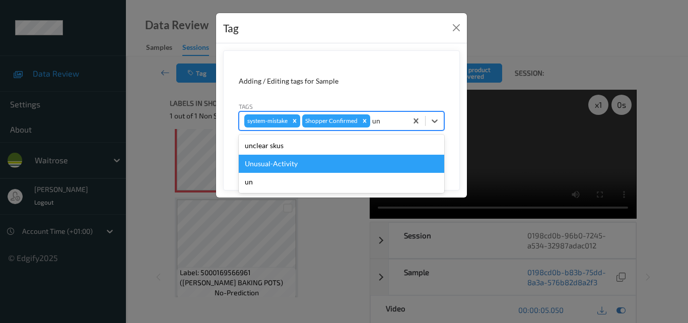
click at [318, 164] on div "Unusual-Activity" at bounding box center [341, 164] width 205 height 18
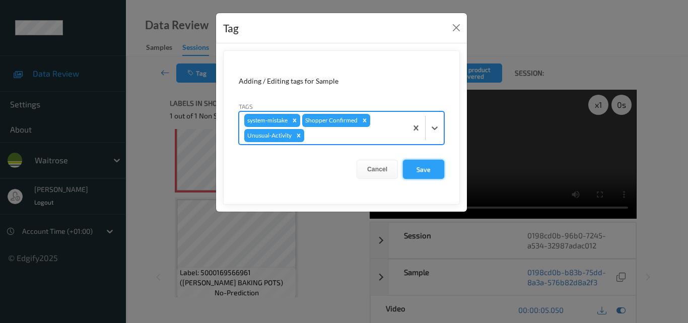
click at [426, 167] on button "Save" at bounding box center [423, 169] width 41 height 19
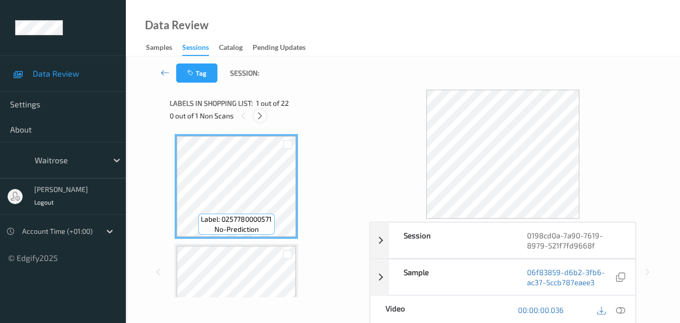
click at [261, 118] on icon at bounding box center [260, 115] width 9 height 9
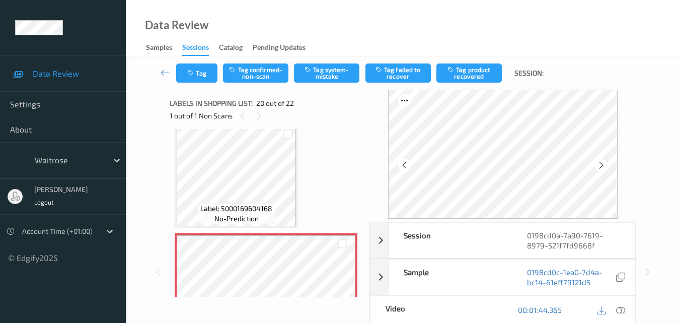
scroll to position [1980, 0]
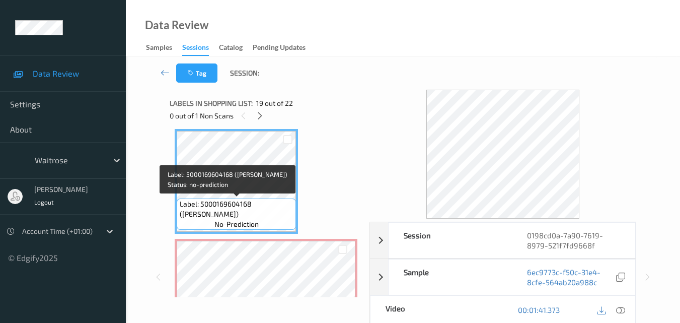
drag, startPoint x: 250, startPoint y: 213, endPoint x: 180, endPoint y: 200, distance: 70.6
click at [180, 200] on span "Label: 5000169604168 ([PERSON_NAME])" at bounding box center [237, 209] width 114 height 20
copy span "Label: 5000169604168 ([PERSON_NAME])"
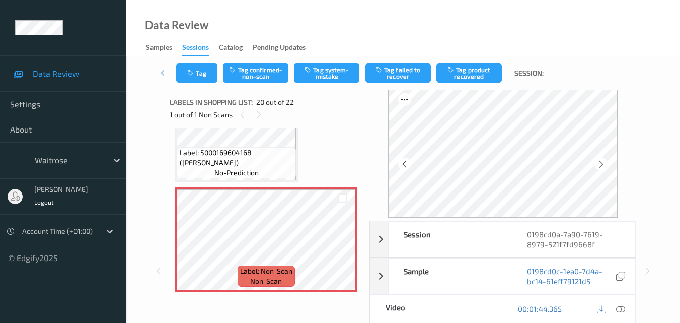
scroll to position [0, 0]
click at [622, 307] on icon at bounding box center [620, 309] width 9 height 9
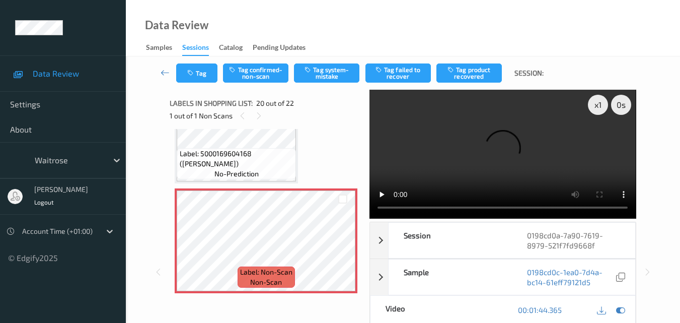
click at [462, 154] on video at bounding box center [503, 154] width 266 height 129
click at [465, 168] on video at bounding box center [503, 154] width 266 height 129
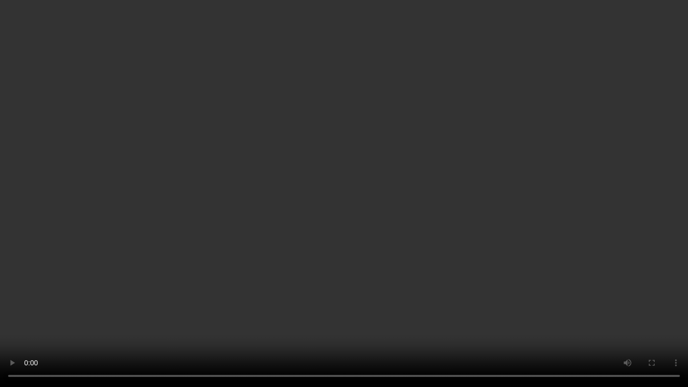
click at [360, 238] on video at bounding box center [344, 193] width 688 height 387
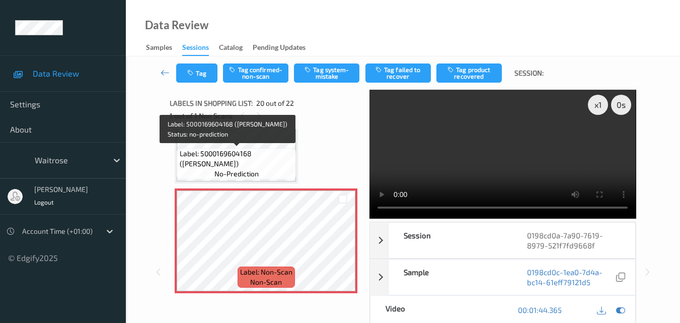
click at [253, 161] on span "Label: 5000169604168 ([PERSON_NAME])" at bounding box center [237, 159] width 114 height 20
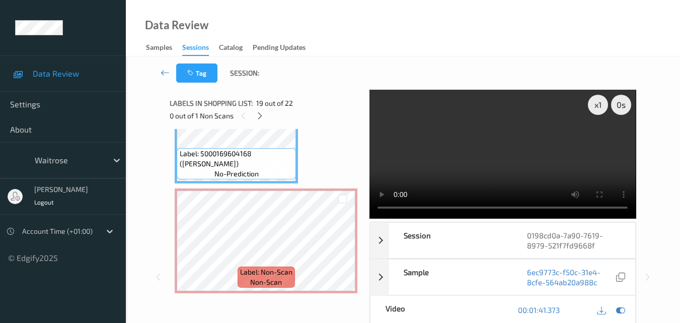
click at [521, 165] on video at bounding box center [503, 154] width 266 height 129
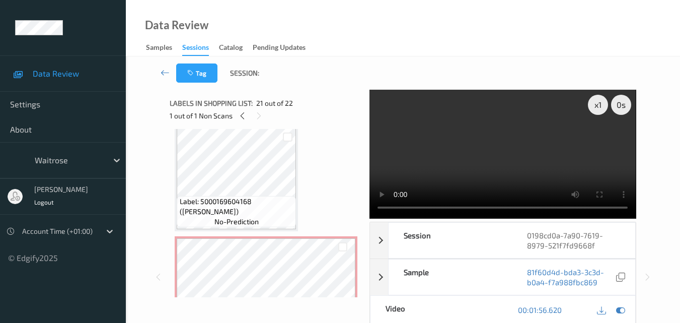
scroll to position [1980, 0]
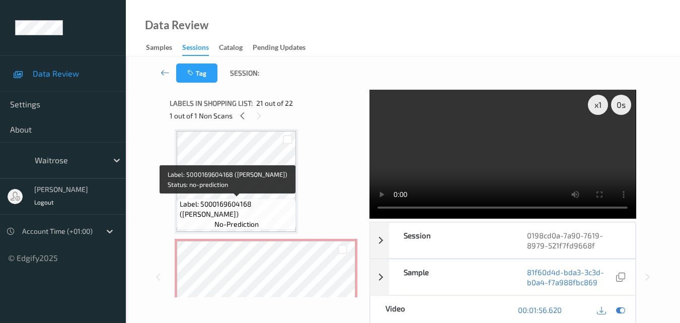
click at [243, 198] on div "Label: 5000169604168 ([PERSON_NAME] GOUJONS) no-prediction" at bounding box center [236, 213] width 119 height 31
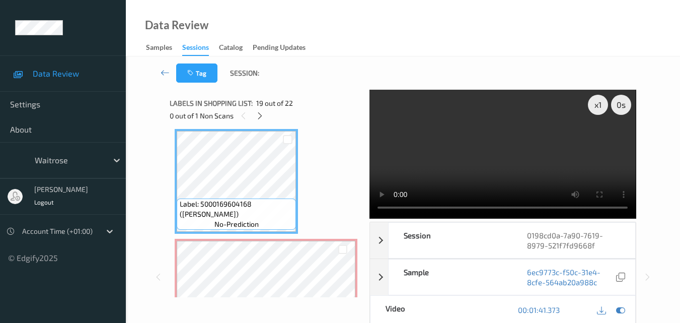
scroll to position [1930, 0]
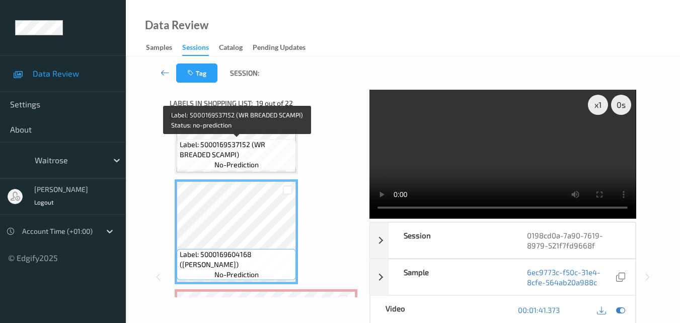
click at [256, 156] on span "Label: 5000169537152 (WR BREADED SCAMPI)" at bounding box center [237, 149] width 114 height 20
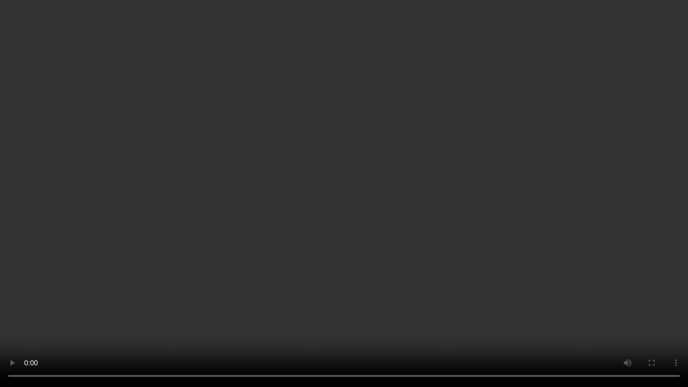
click at [489, 246] on video at bounding box center [344, 193] width 688 height 387
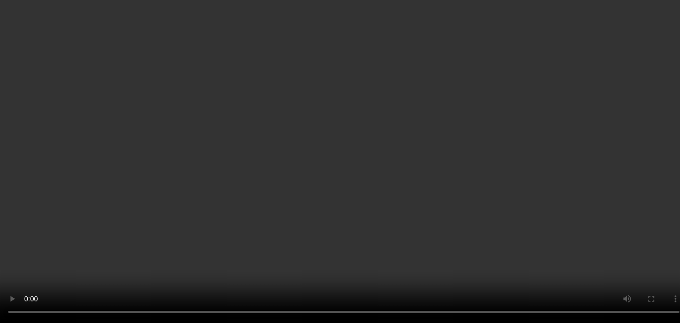
scroll to position [1980, 0]
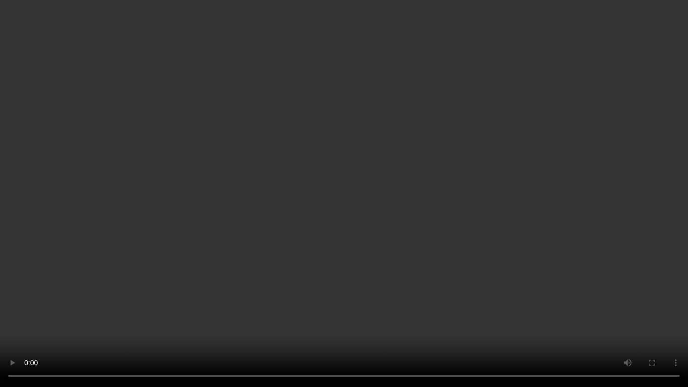
click at [376, 214] on video at bounding box center [344, 193] width 688 height 387
click at [427, 262] on video at bounding box center [344, 193] width 688 height 387
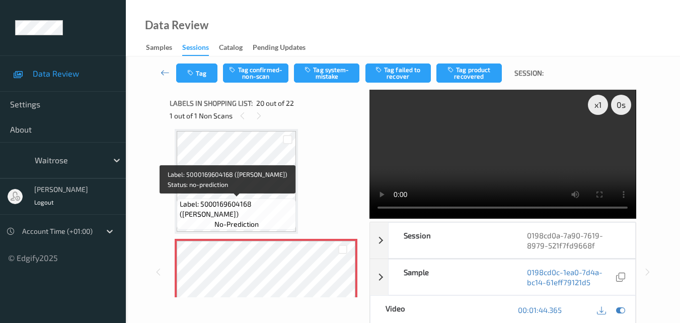
click at [271, 206] on span "Label: 5000169604168 ([PERSON_NAME])" at bounding box center [237, 209] width 114 height 20
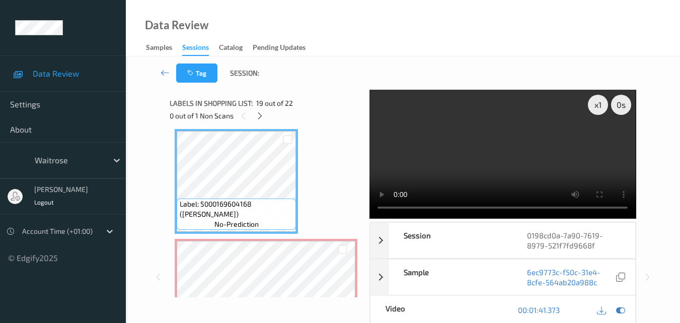
click at [489, 166] on video at bounding box center [503, 154] width 266 height 129
click at [488, 166] on video at bounding box center [503, 154] width 266 height 129
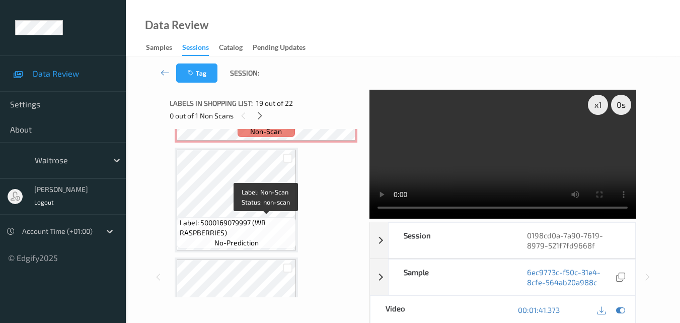
scroll to position [2182, 0]
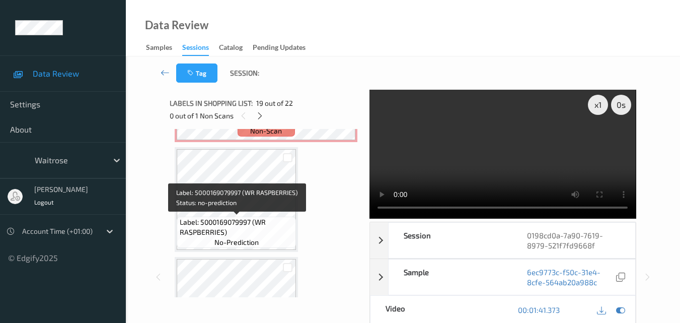
click at [267, 229] on span "Label: 5000169079997 (WR RASPBERRIES)" at bounding box center [237, 227] width 114 height 20
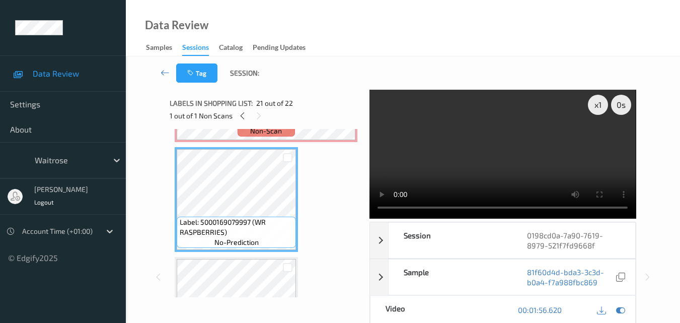
click at [513, 163] on video at bounding box center [503, 154] width 266 height 129
click at [496, 162] on video at bounding box center [503, 154] width 266 height 129
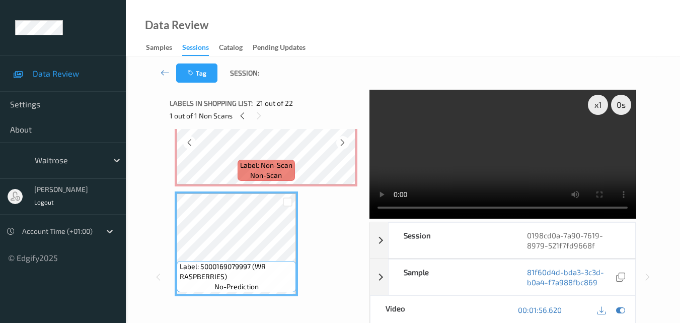
scroll to position [2081, 0]
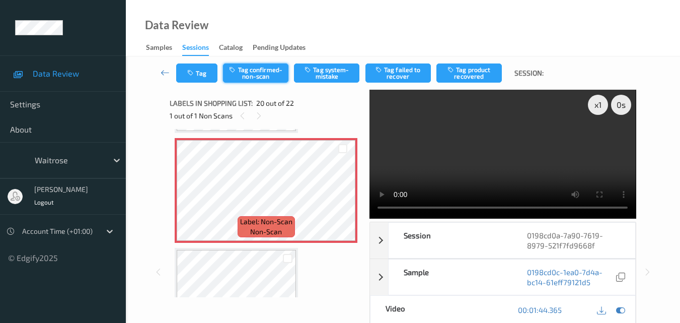
click at [269, 74] on button "Tag confirmed-non-scan" at bounding box center [255, 72] width 65 height 19
click at [495, 166] on video at bounding box center [503, 154] width 266 height 129
click at [498, 155] on video at bounding box center [503, 154] width 266 height 129
click at [520, 170] on video at bounding box center [503, 154] width 266 height 129
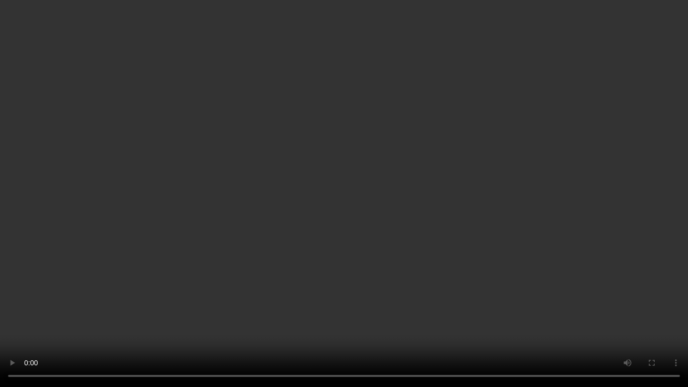
click at [523, 180] on video at bounding box center [344, 193] width 688 height 387
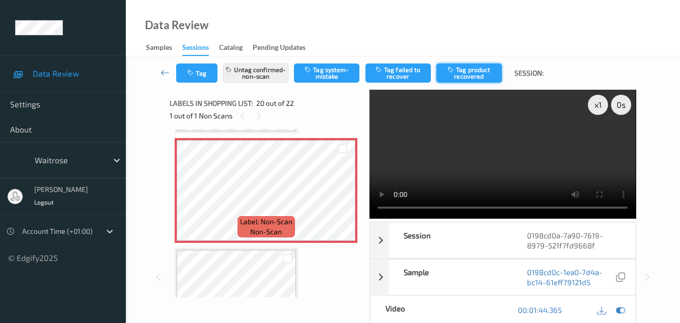
click at [463, 72] on button "Tag product recovered" at bounding box center [468, 72] width 65 height 19
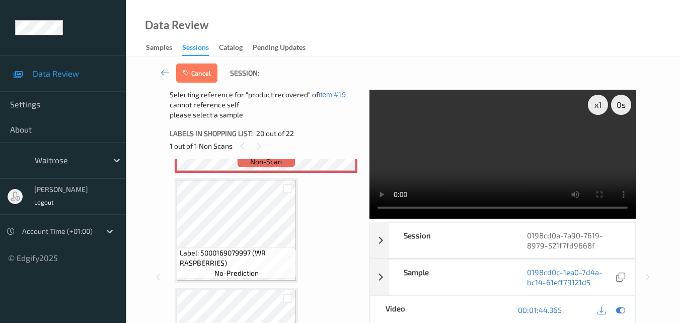
scroll to position [2182, 0]
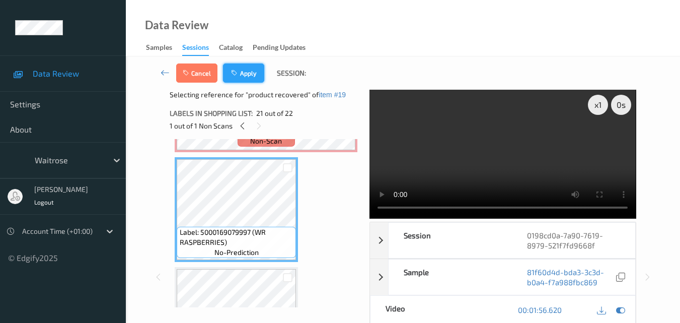
click at [246, 77] on button "Apply" at bounding box center [243, 72] width 41 height 19
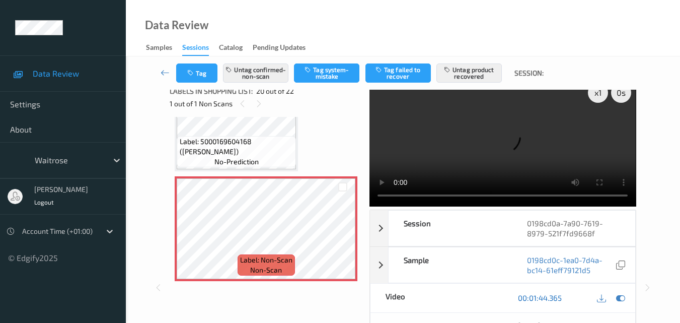
scroll to position [0, 0]
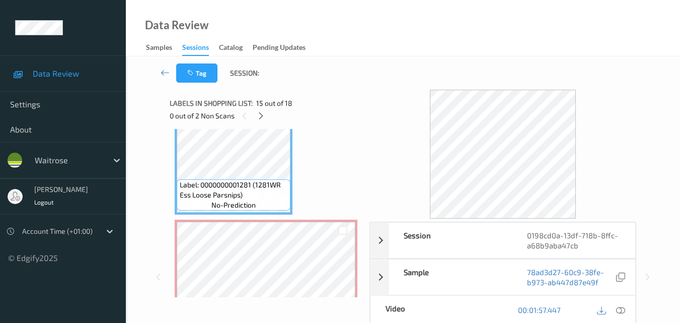
scroll to position [1551, 0]
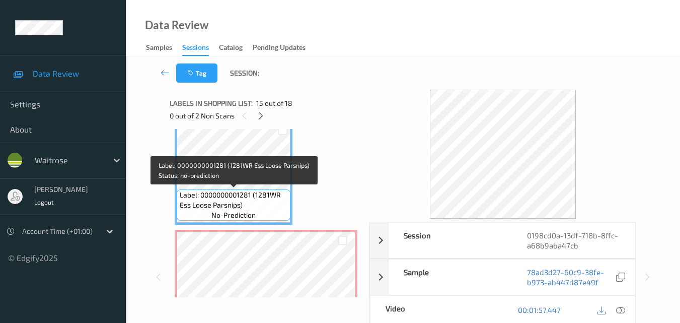
click at [265, 207] on span "Label: 0000000001281 (1281WR Ess Loose Parsnips)" at bounding box center [234, 200] width 109 height 20
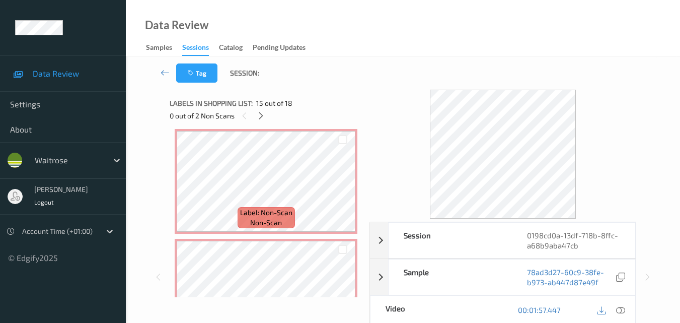
scroll to position [1601, 0]
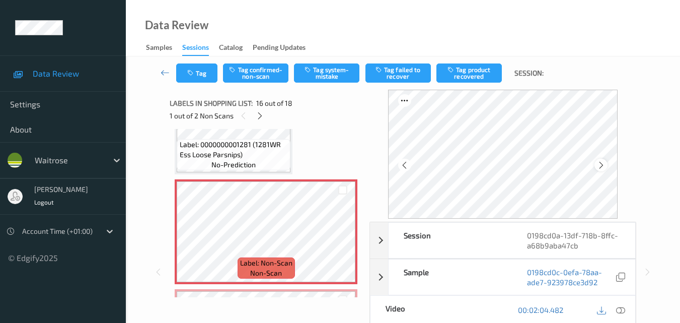
click at [605, 164] on icon at bounding box center [601, 165] width 9 height 9
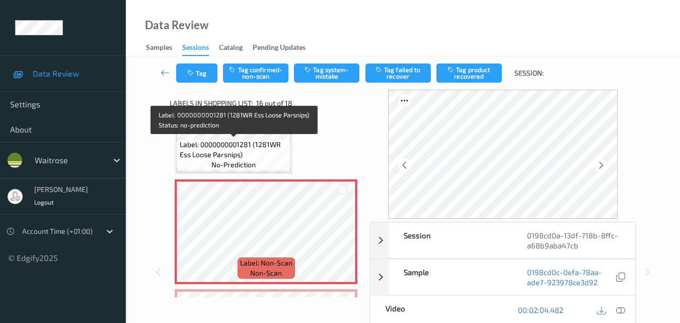
click at [235, 154] on span "Label: 0000000001281 (1281WR Ess Loose Parsnips)" at bounding box center [234, 149] width 109 height 20
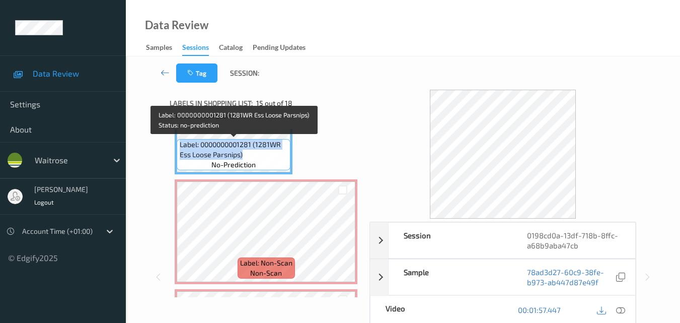
drag, startPoint x: 246, startPoint y: 152, endPoint x: 181, endPoint y: 143, distance: 65.5
click at [181, 143] on span "Label: 0000000001281 (1281WR Ess Loose Parsnips)" at bounding box center [234, 149] width 109 height 20
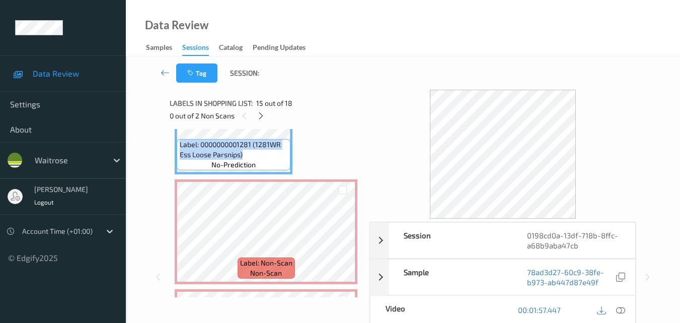
copy span "Label: 0000000001281 (1281WR Ess Loose Parsnips)"
click at [343, 238] on icon at bounding box center [342, 240] width 9 height 9
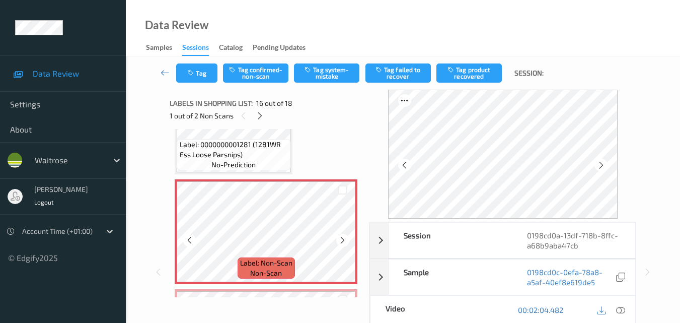
click at [343, 238] on icon at bounding box center [342, 240] width 9 height 9
click at [623, 309] on icon at bounding box center [620, 309] width 9 height 9
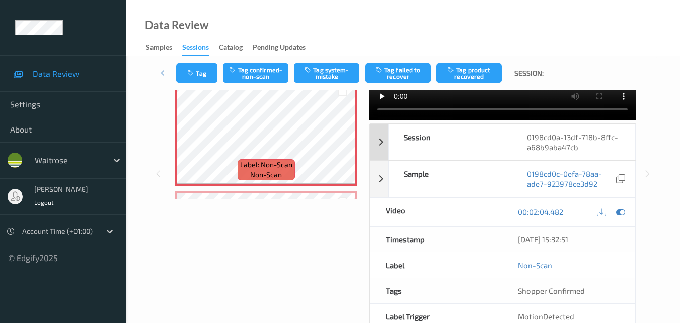
scroll to position [0, 0]
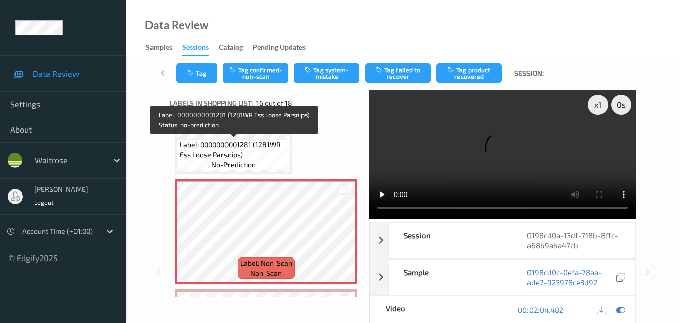
click at [245, 157] on span "Label: 0000000001281 (1281WR Ess Loose Parsnips)" at bounding box center [234, 149] width 109 height 20
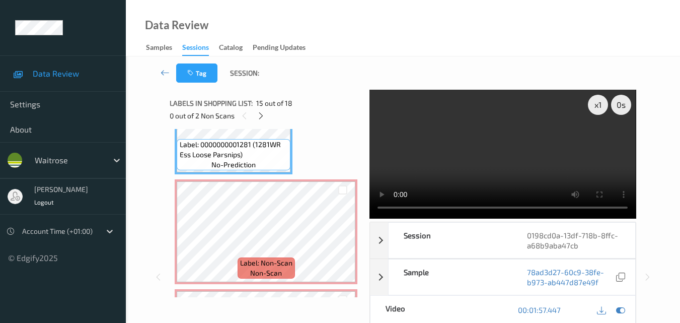
click at [468, 158] on video at bounding box center [503, 154] width 266 height 129
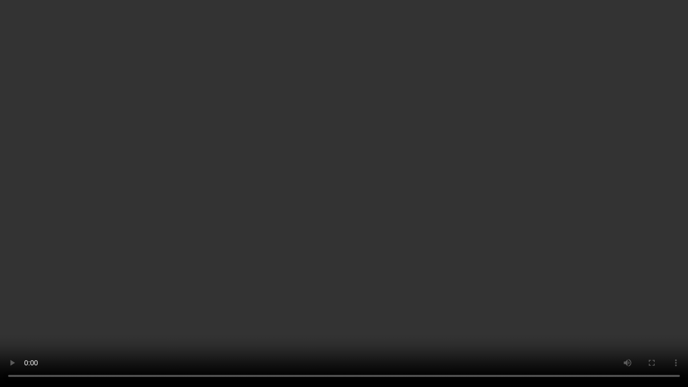
click at [380, 190] on video at bounding box center [344, 193] width 688 height 387
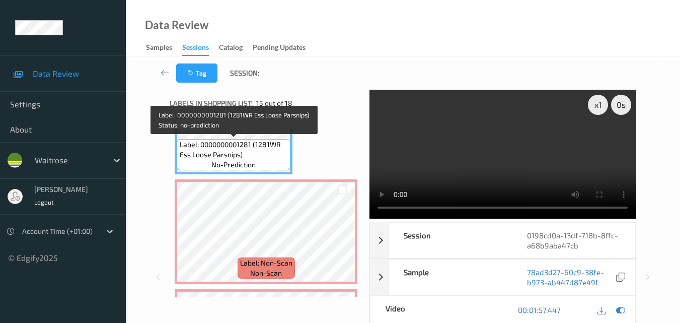
click at [241, 146] on span "Label: 0000000001281 (1281WR Ess Loose Parsnips)" at bounding box center [234, 149] width 109 height 20
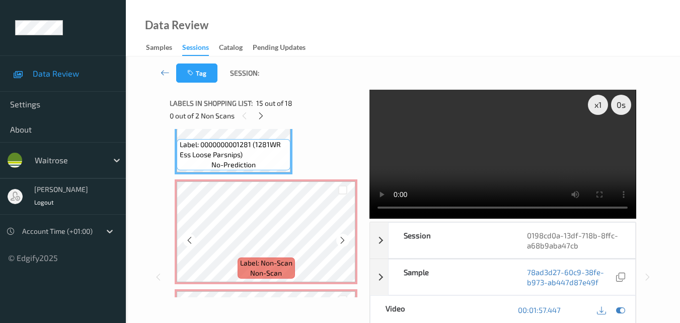
scroll to position [1551, 0]
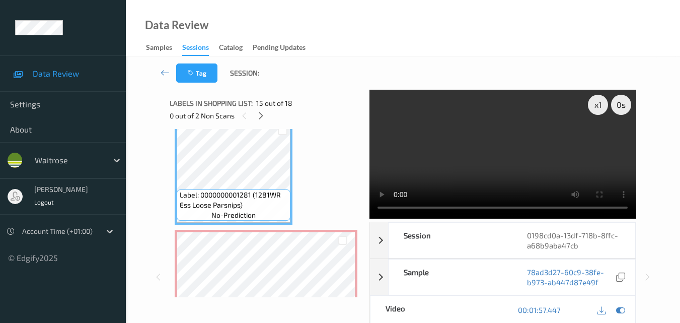
click at [255, 210] on span "no-prediction" at bounding box center [233, 215] width 44 height 10
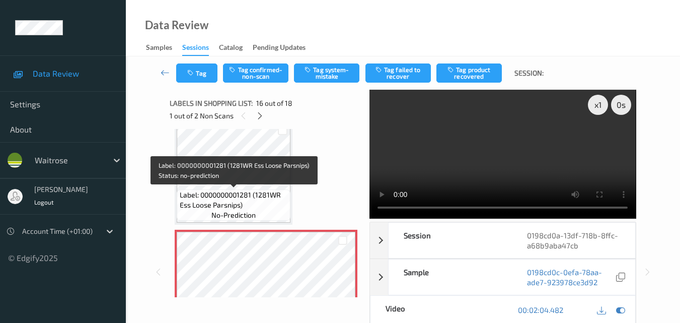
click at [251, 197] on span "Label: 0000000001281 (1281WR Ess Loose Parsnips)" at bounding box center [234, 200] width 109 height 20
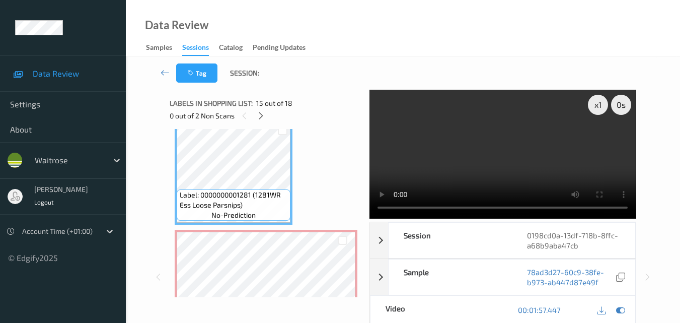
click at [487, 168] on video at bounding box center [503, 154] width 266 height 129
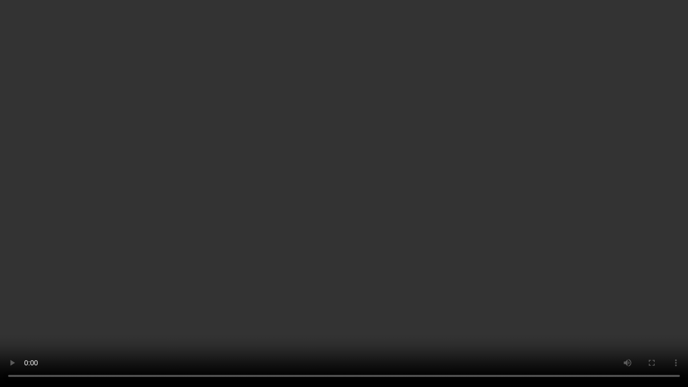
click at [354, 211] on video at bounding box center [344, 193] width 688 height 387
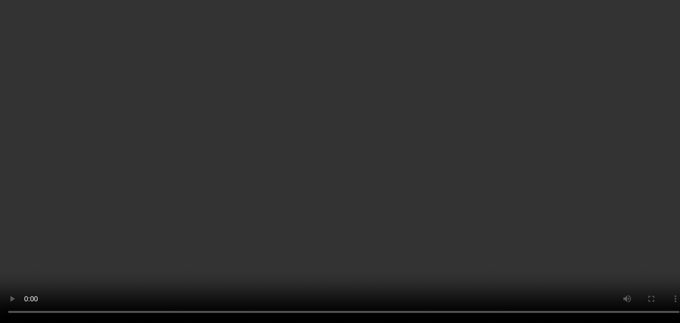
scroll to position [1611, 0]
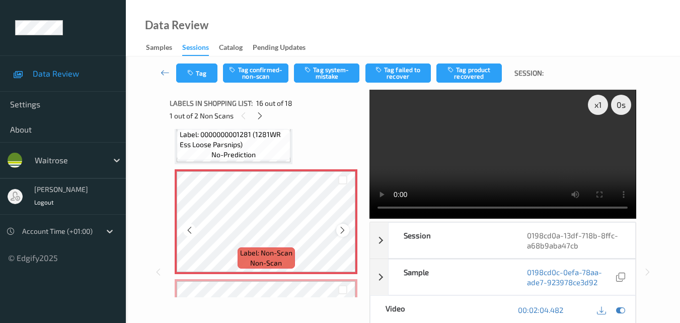
click at [345, 232] on icon at bounding box center [342, 230] width 9 height 9
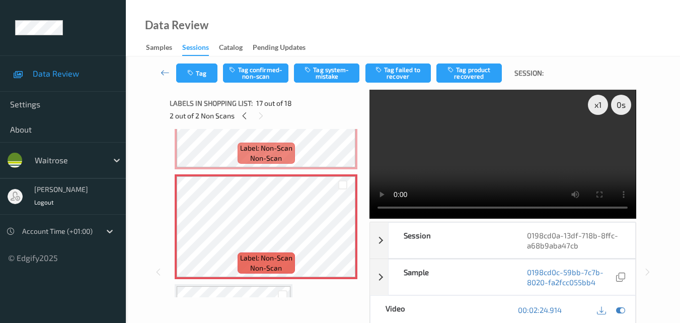
scroll to position [1661, 0]
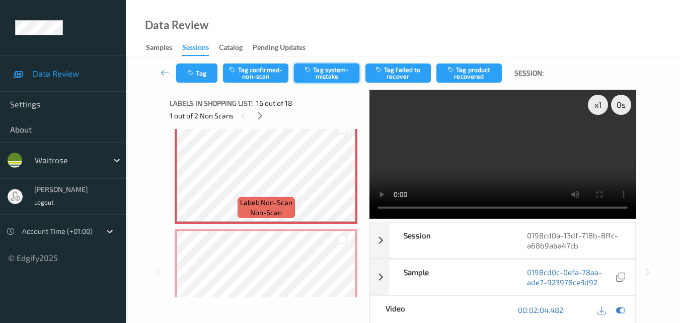
click at [326, 71] on button "Tag system-mistake" at bounding box center [326, 72] width 65 height 19
click at [202, 78] on button "Tag" at bounding box center [196, 72] width 41 height 19
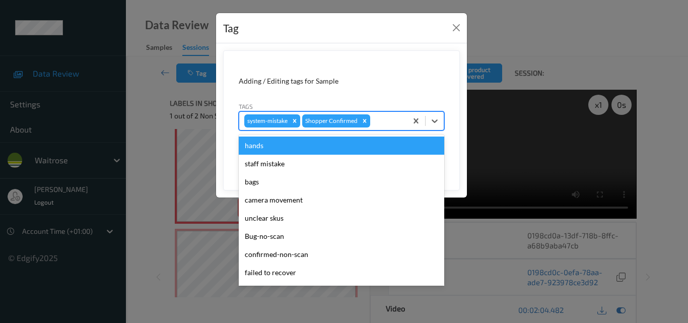
click at [378, 123] on div at bounding box center [387, 121] width 30 height 12
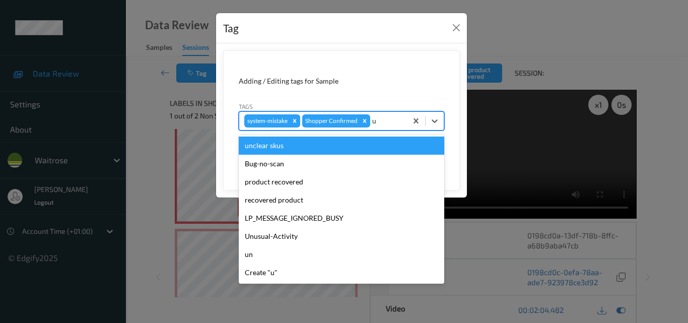
type input "un"
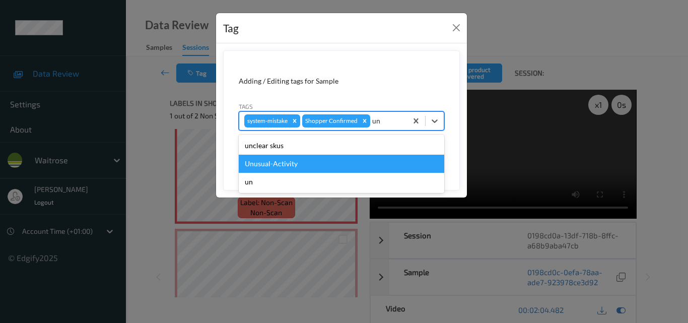
click at [314, 166] on div "Unusual-Activity" at bounding box center [341, 164] width 205 height 18
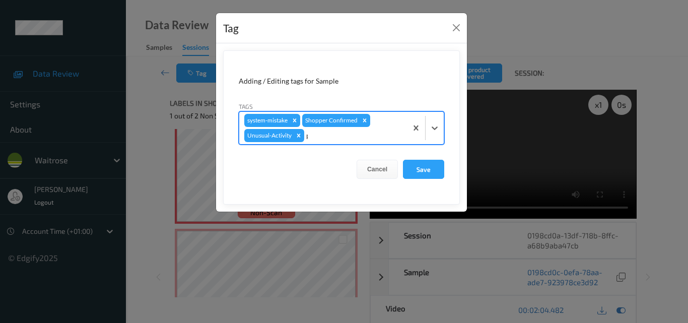
type input "pi"
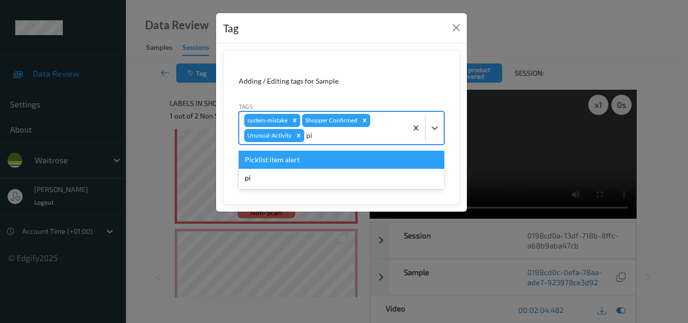
click at [317, 163] on div "Picklist item alert" at bounding box center [341, 160] width 205 height 18
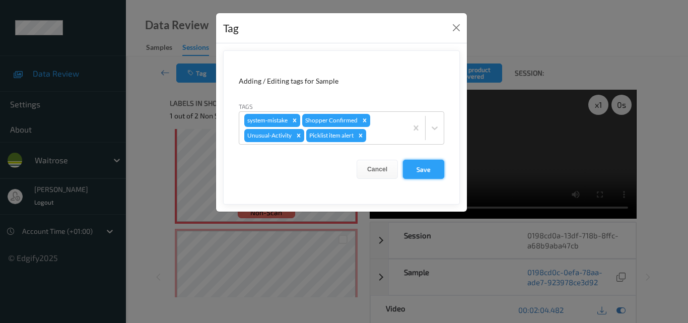
click at [412, 169] on button "Save" at bounding box center [423, 169] width 41 height 19
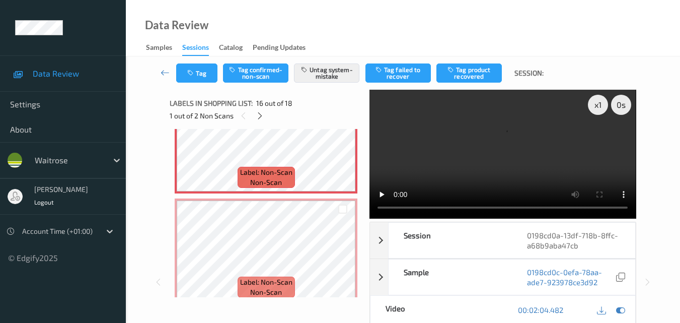
scroll to position [1712, 0]
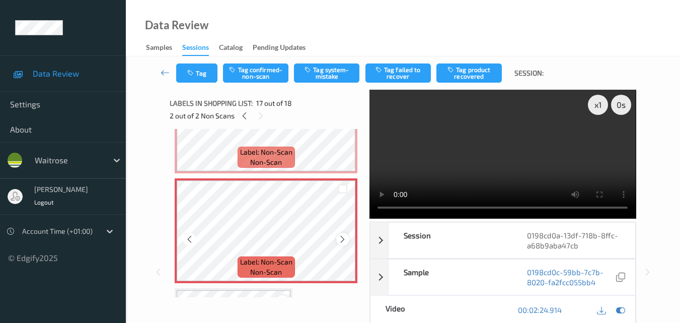
click at [343, 238] on icon at bounding box center [342, 239] width 9 height 9
click at [330, 79] on button "Tag system-mistake" at bounding box center [326, 72] width 65 height 19
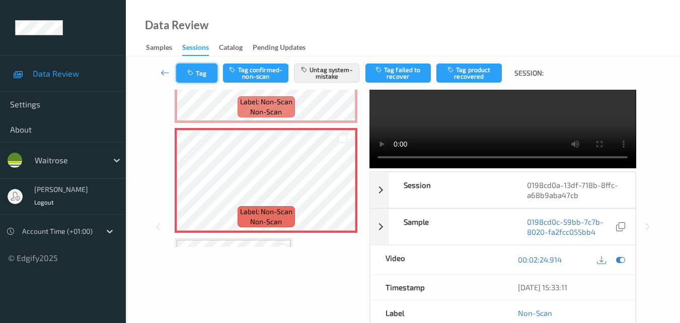
click at [209, 75] on button "Tag" at bounding box center [196, 72] width 41 height 19
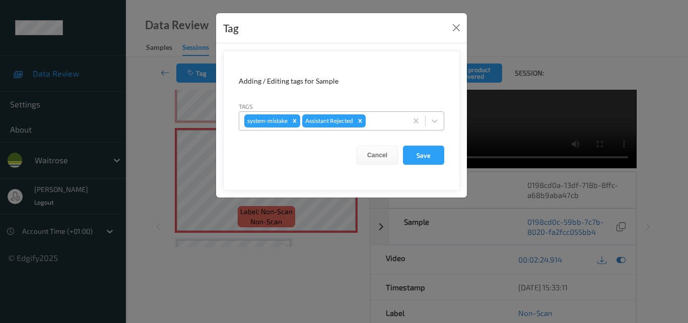
click at [386, 123] on div at bounding box center [384, 121] width 34 height 12
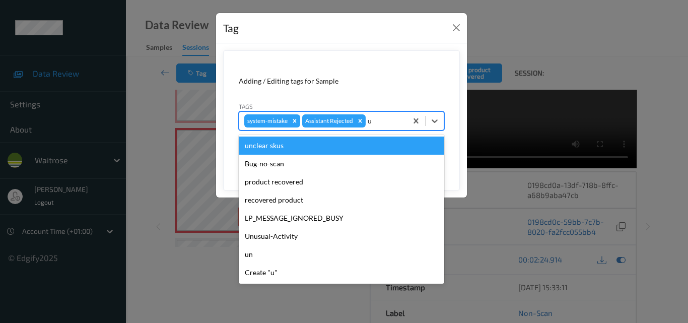
type input "un"
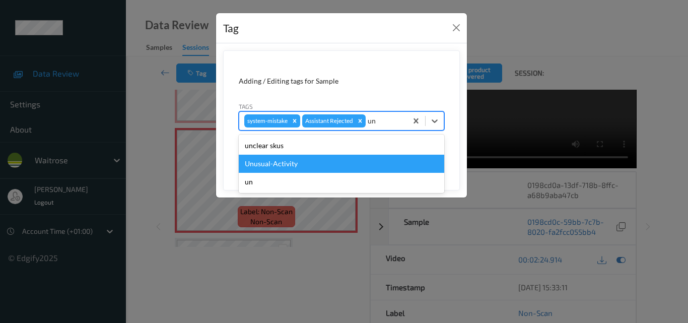
click at [307, 170] on div "Unusual-Activity" at bounding box center [341, 164] width 205 height 18
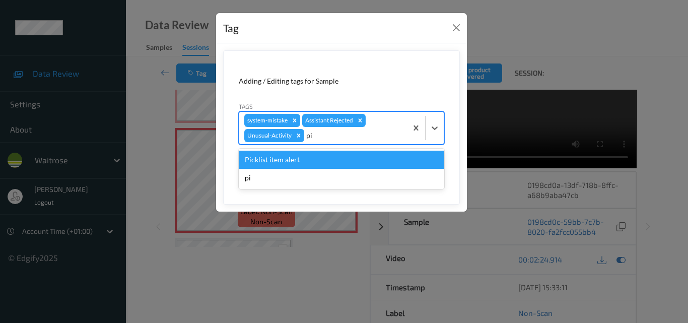
type input "pic"
click at [310, 164] on div "Picklist item alert" at bounding box center [341, 160] width 205 height 18
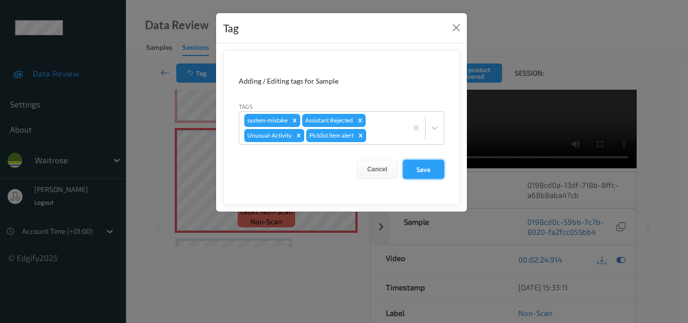
click at [421, 176] on button "Save" at bounding box center [423, 169] width 41 height 19
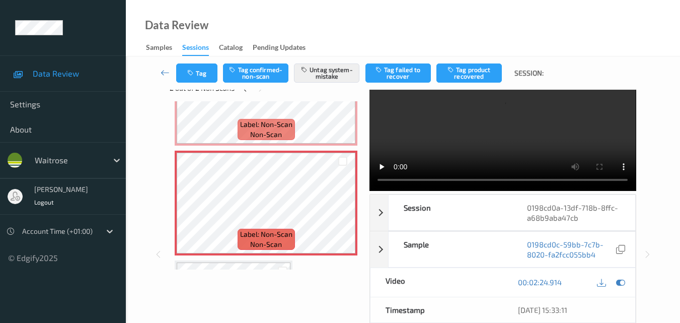
scroll to position [0, 0]
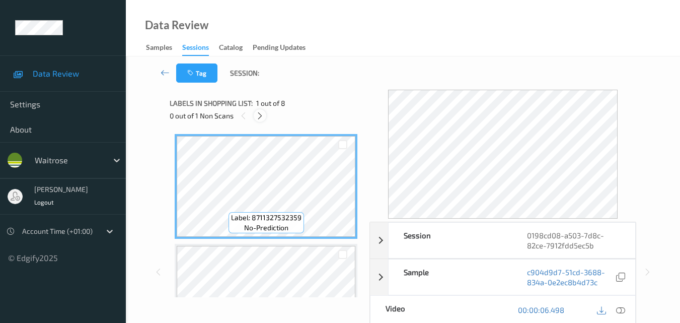
click at [257, 121] on div at bounding box center [260, 115] width 13 height 13
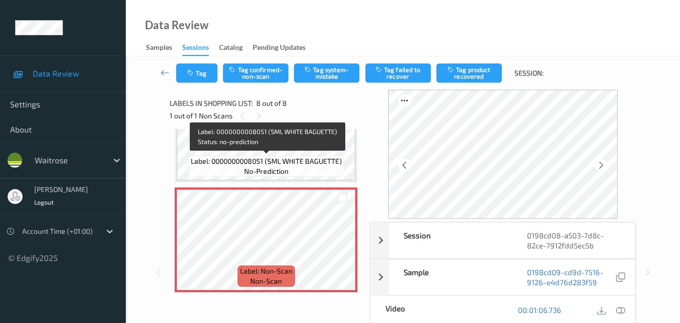
click at [317, 168] on div "Label: 0000000008051 (SML WHITE BAGUETTE) no-prediction" at bounding box center [266, 166] width 156 height 21
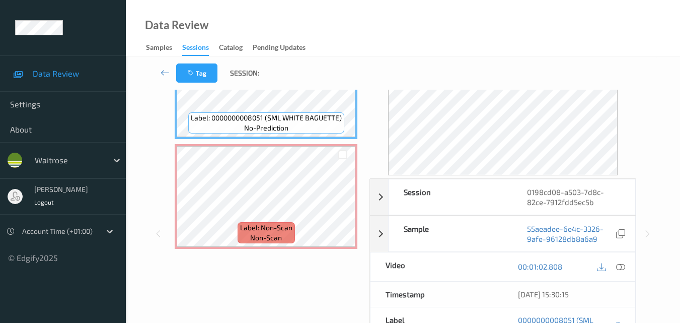
scroll to position [101, 0]
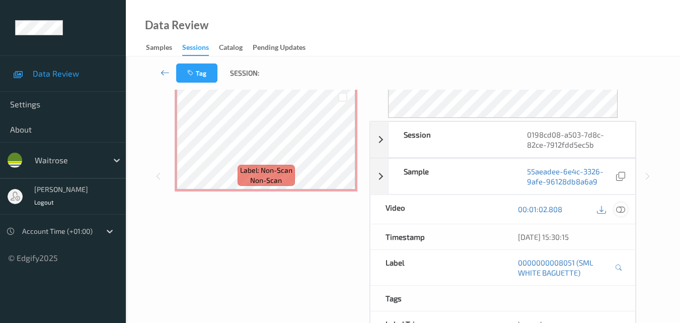
click at [623, 210] on icon at bounding box center [620, 208] width 9 height 9
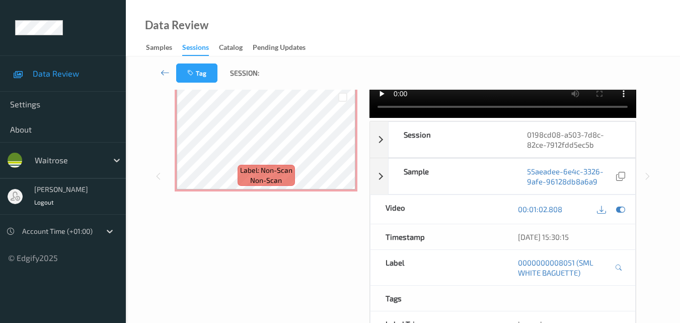
scroll to position [0, 0]
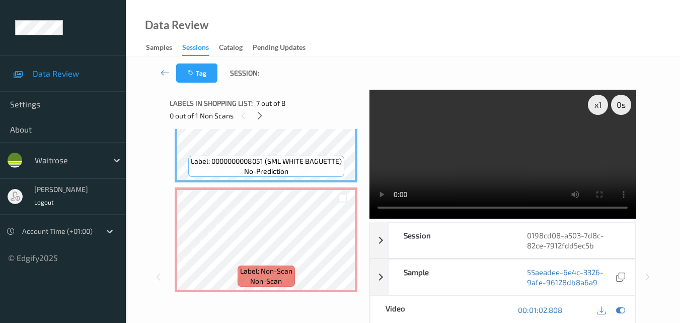
click at [447, 145] on video at bounding box center [503, 154] width 266 height 129
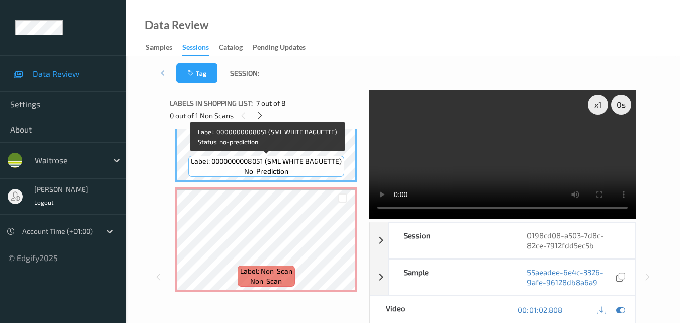
click at [269, 156] on div "Label: 0000000008051 (SML WHITE BAGUETTE) no-prediction" at bounding box center [266, 166] width 156 height 21
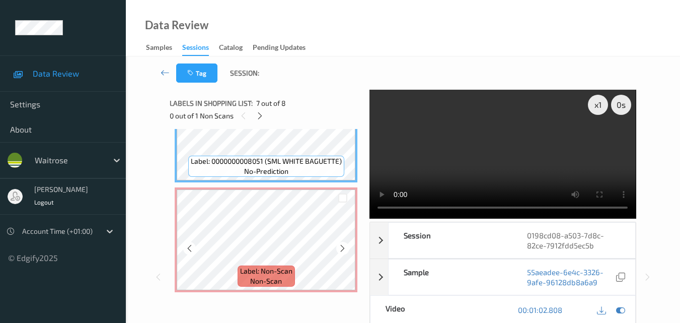
scroll to position [665, 0]
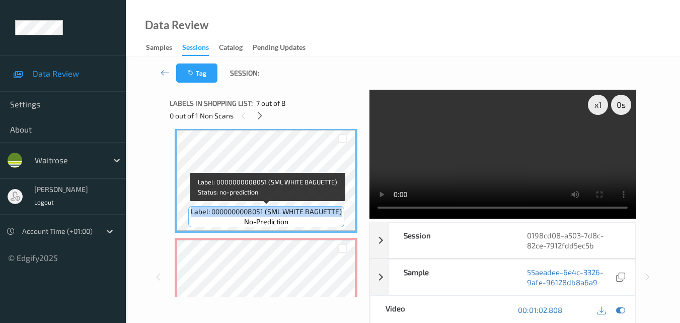
drag, startPoint x: 342, startPoint y: 211, endPoint x: 189, endPoint y: 209, distance: 152.5
click at [189, 209] on div "Label: 0000000008051 (SML WHITE BAGUETTE) no-prediction" at bounding box center [266, 216] width 156 height 21
copy span "Label: 0000000008051 (SML WHITE BAGUETTE)"
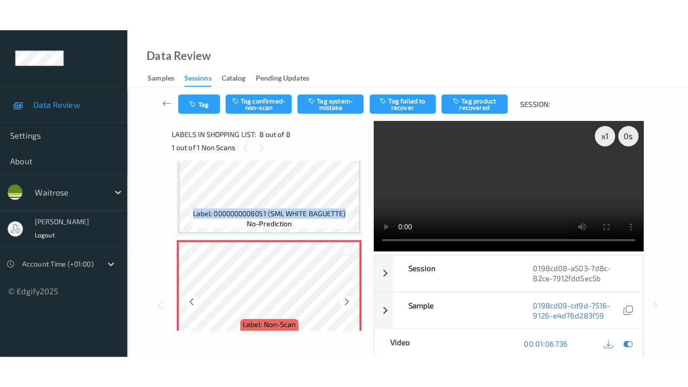
scroll to position [715, 0]
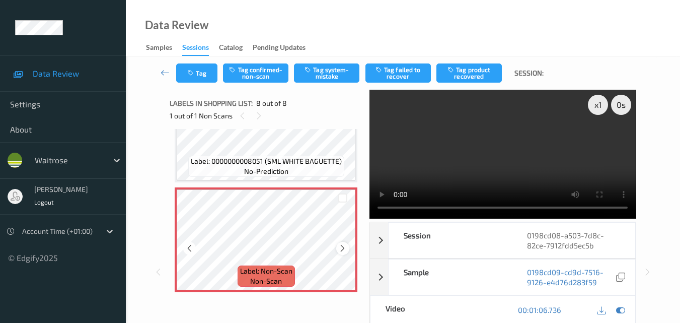
click at [337, 248] on div at bounding box center [342, 248] width 13 height 13
click at [475, 133] on video at bounding box center [503, 154] width 266 height 129
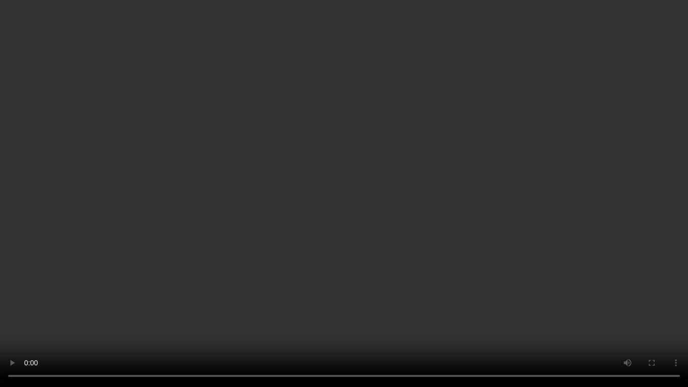
click at [411, 219] on video at bounding box center [344, 193] width 688 height 387
click at [404, 259] on video at bounding box center [344, 193] width 688 height 387
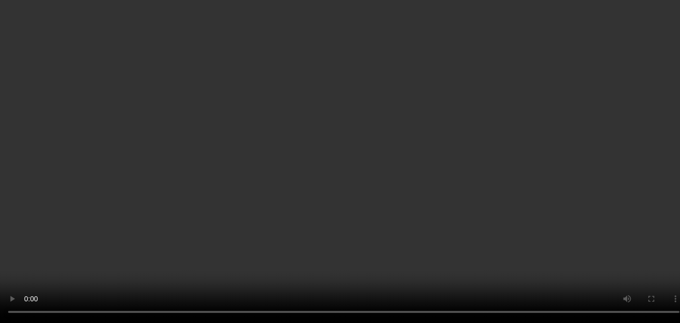
scroll to position [614, 0]
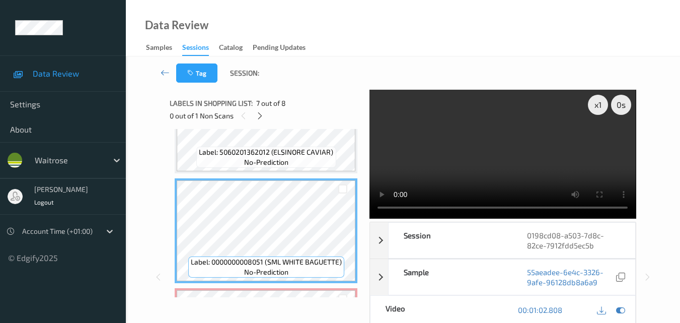
click at [463, 157] on video at bounding box center [503, 154] width 266 height 129
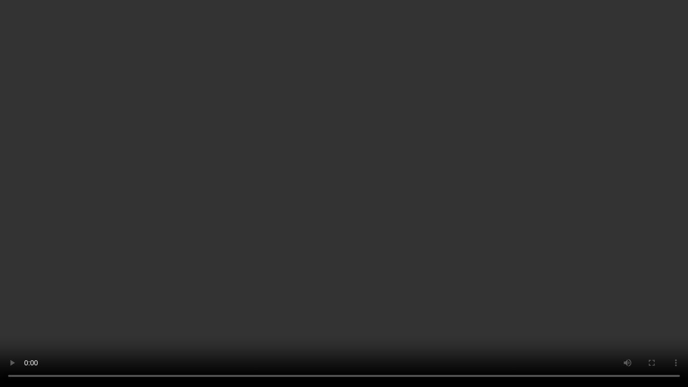
click at [361, 212] on video at bounding box center [344, 193] width 688 height 387
click at [406, 278] on video at bounding box center [344, 193] width 688 height 387
click at [469, 269] on video at bounding box center [344, 193] width 688 height 387
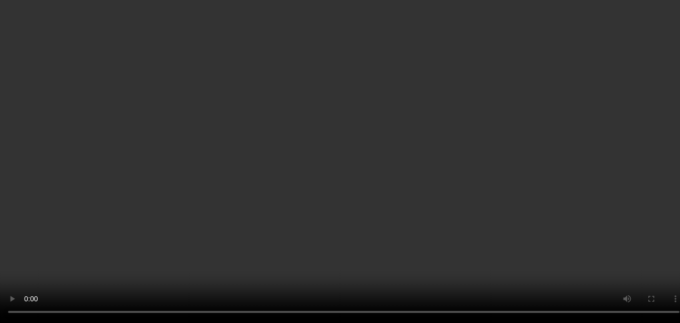
scroll to position [715, 0]
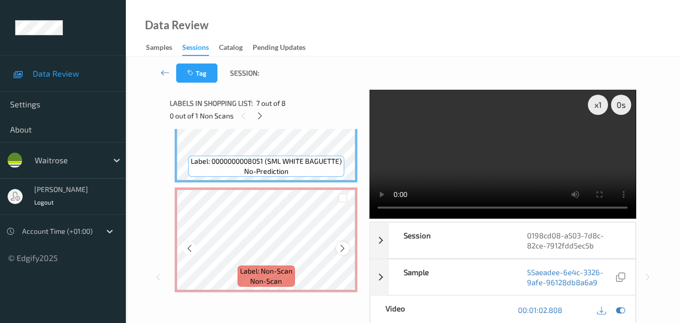
click at [344, 247] on icon at bounding box center [342, 248] width 9 height 9
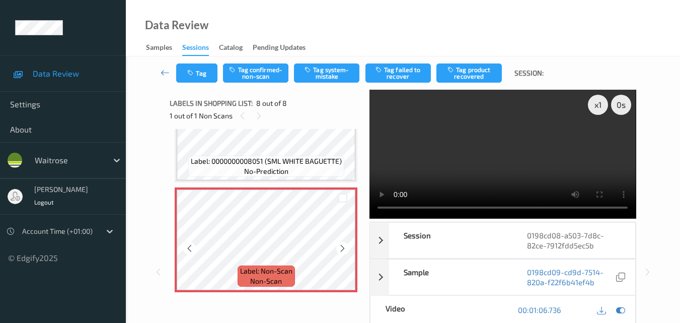
click at [344, 247] on icon at bounding box center [342, 248] width 9 height 9
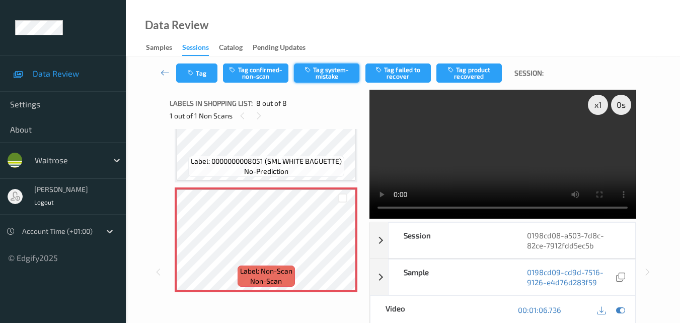
click at [322, 73] on button "Tag system-mistake" at bounding box center [326, 72] width 65 height 19
click at [206, 75] on button "Tag" at bounding box center [196, 72] width 41 height 19
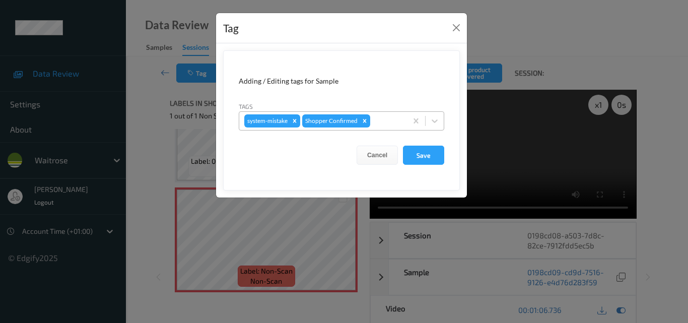
click at [391, 123] on div at bounding box center [387, 121] width 30 height 12
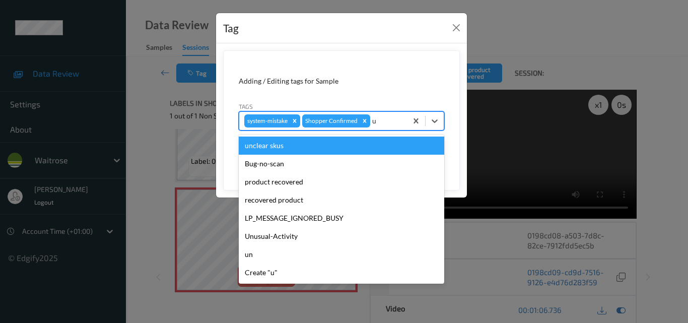
type input "un"
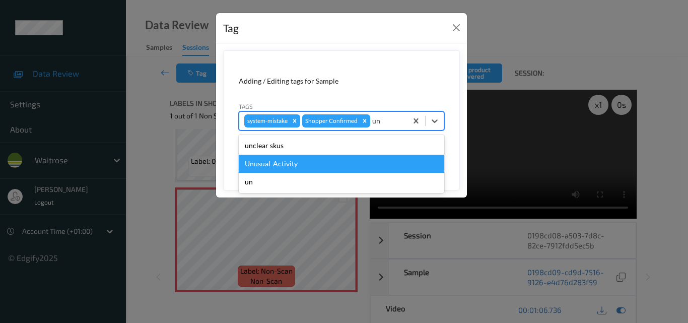
click at [297, 156] on div "Unusual-Activity" at bounding box center [341, 164] width 205 height 18
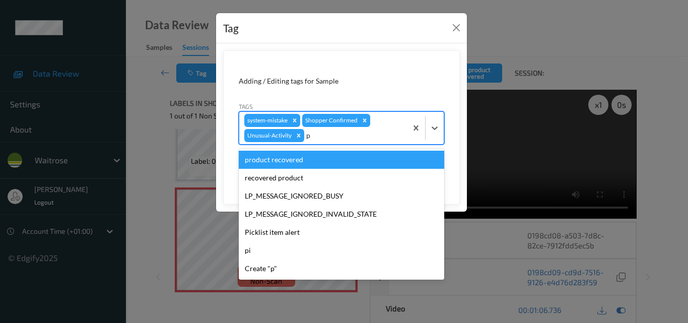
type input "pi"
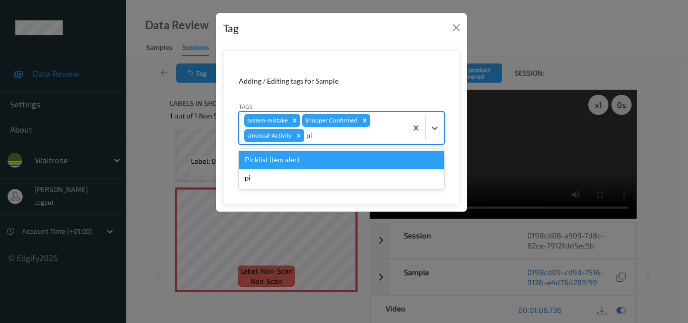
click at [333, 159] on div "Picklist item alert" at bounding box center [341, 160] width 205 height 18
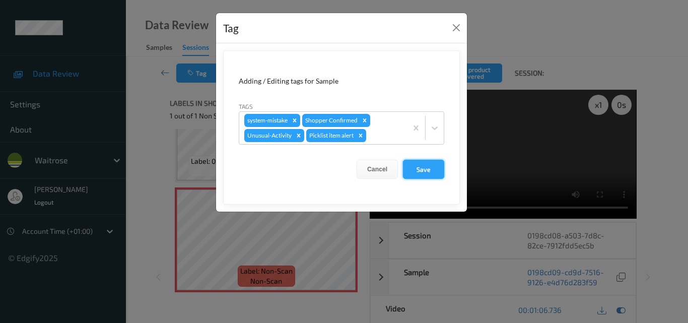
click at [416, 168] on button "Save" at bounding box center [423, 169] width 41 height 19
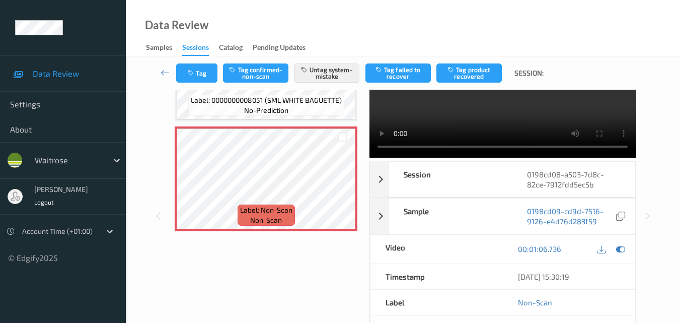
scroll to position [151, 0]
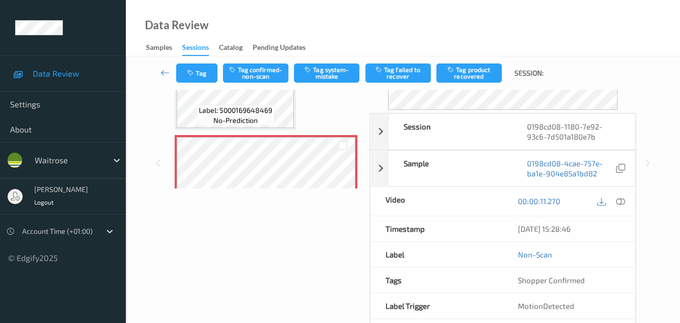
scroll to position [50, 0]
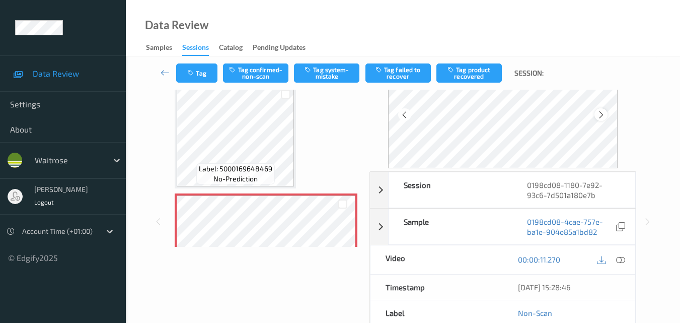
click at [601, 111] on icon at bounding box center [601, 114] width 9 height 9
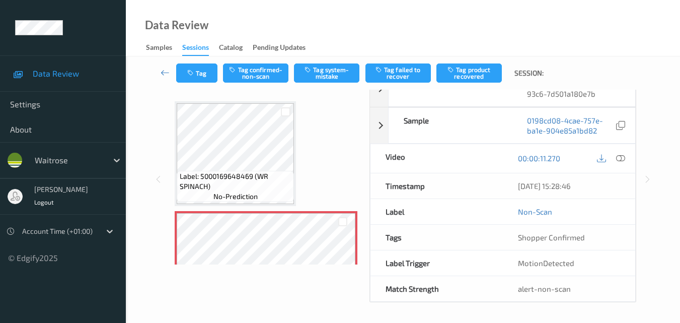
click at [526, 81] on icon at bounding box center [522, 75] width 9 height 9
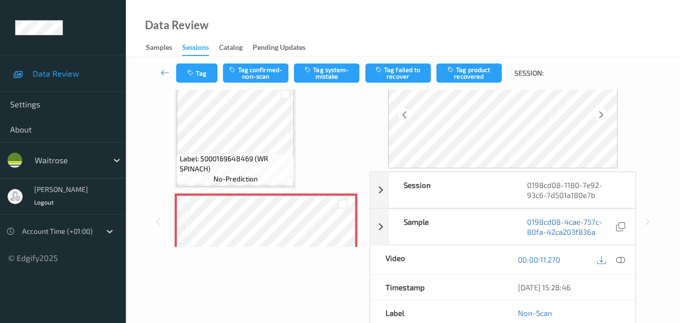
click at [601, 111] on icon at bounding box center [601, 114] width 9 height 9
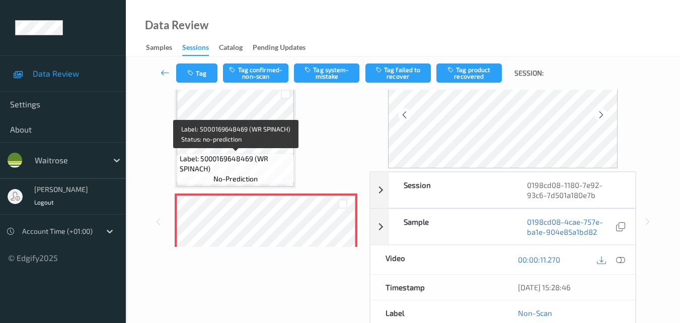
click at [247, 160] on span "Label: 5000169648469 (WR SPINACH)" at bounding box center [236, 164] width 112 height 20
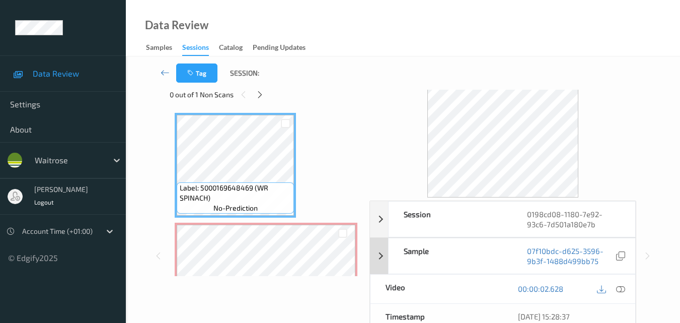
scroll to position [0, 0]
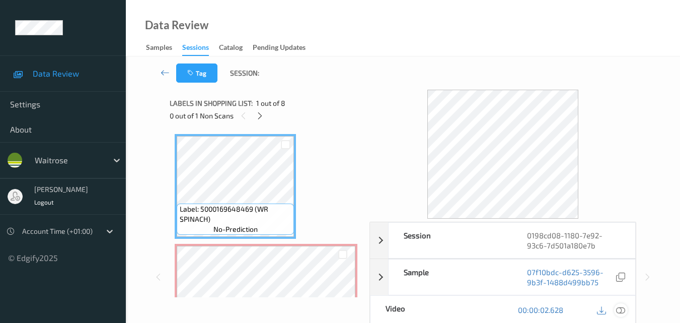
click at [622, 313] on icon at bounding box center [620, 309] width 9 height 9
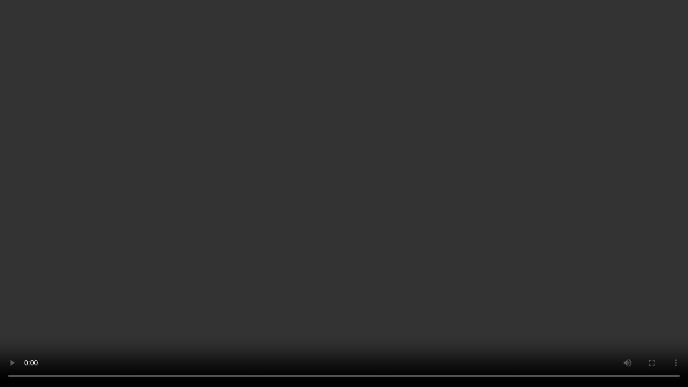
click at [597, 237] on video at bounding box center [344, 193] width 688 height 387
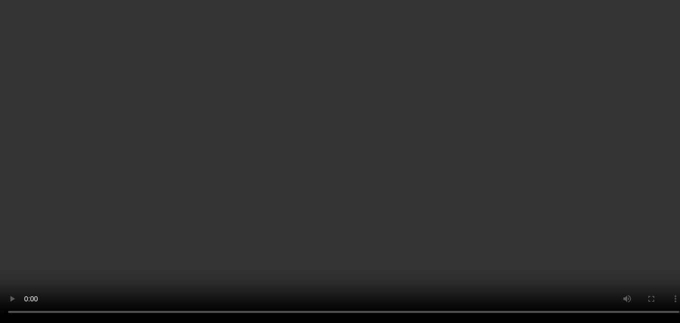
scroll to position [50, 0]
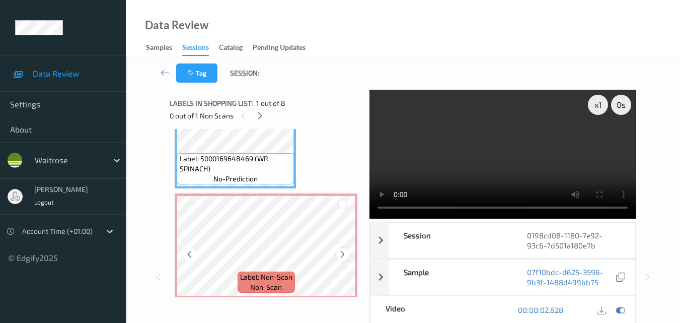
click at [340, 253] on icon at bounding box center [342, 254] width 9 height 9
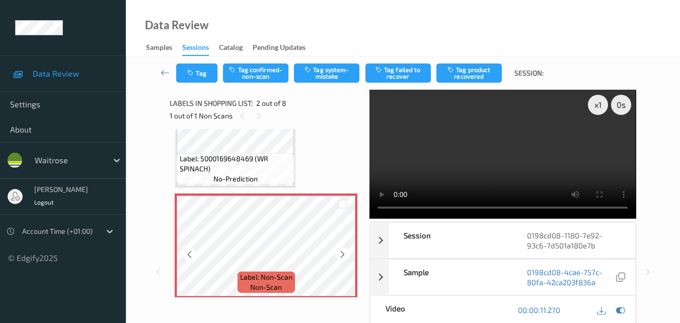
click at [340, 253] on icon at bounding box center [342, 254] width 9 height 9
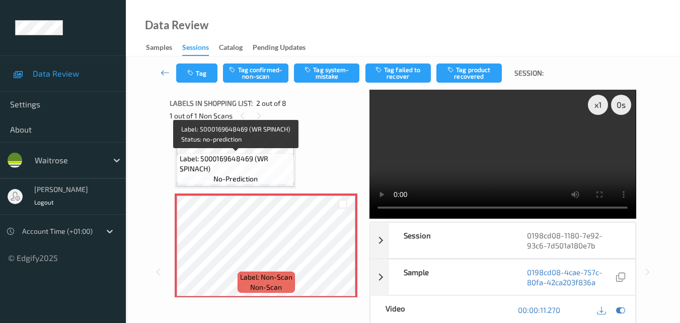
click at [247, 159] on span "Label: 5000169648469 (WR SPINACH)" at bounding box center [236, 164] width 112 height 20
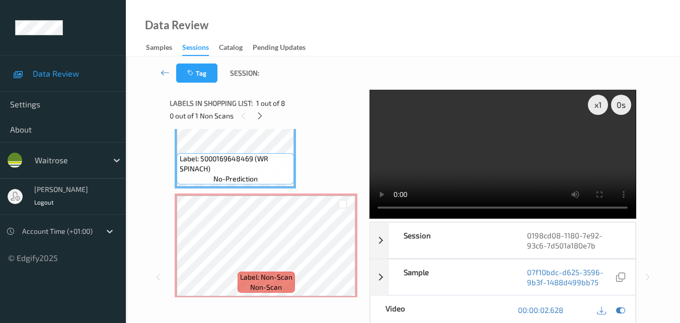
click at [473, 145] on video at bounding box center [503, 154] width 266 height 129
click at [528, 148] on video at bounding box center [503, 154] width 266 height 129
click at [506, 163] on video at bounding box center [503, 154] width 266 height 129
click at [445, 166] on video at bounding box center [503, 154] width 266 height 129
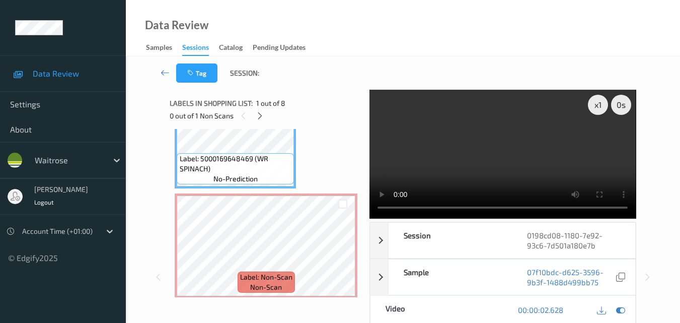
click at [523, 157] on video at bounding box center [503, 154] width 266 height 129
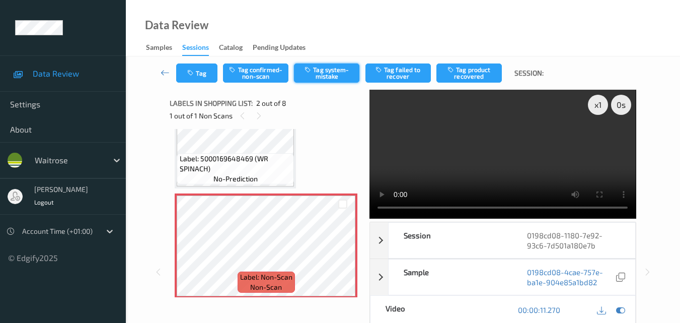
click at [333, 71] on button "Tag system-mistake" at bounding box center [326, 72] width 65 height 19
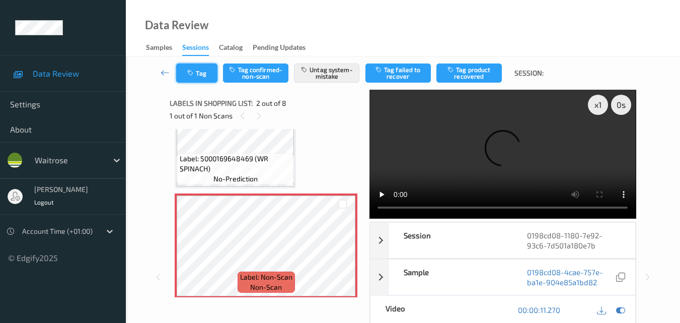
click at [203, 77] on button "Tag" at bounding box center [196, 72] width 41 height 19
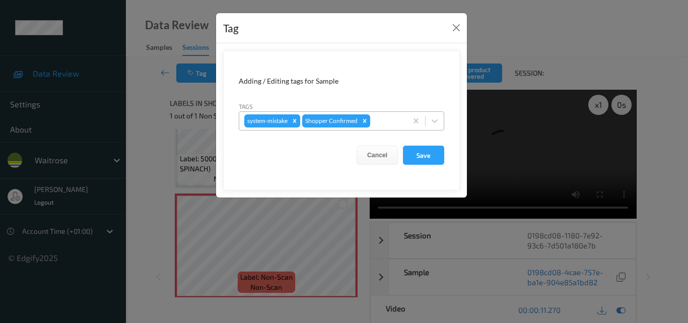
click at [385, 127] on div "system-mistake Shopper Confirmed" at bounding box center [323, 120] width 168 height 17
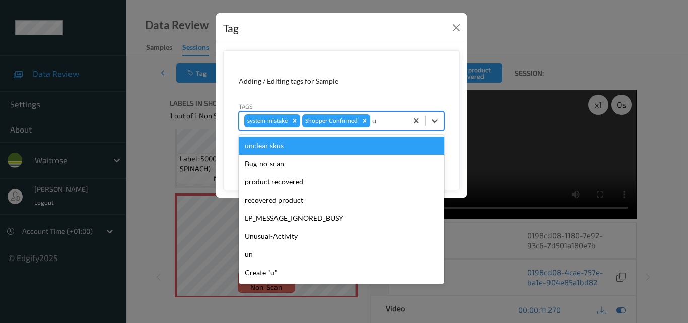
type input "un"
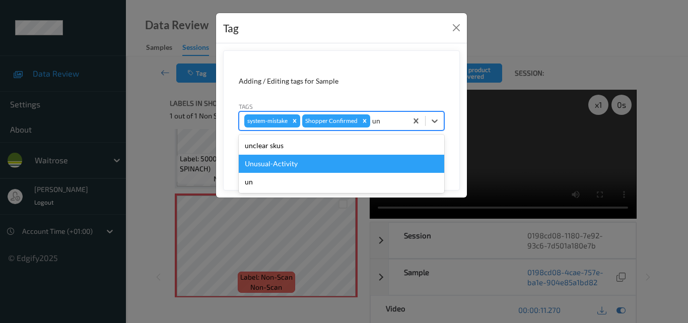
click at [334, 155] on div "Unusual-Activity" at bounding box center [341, 164] width 205 height 18
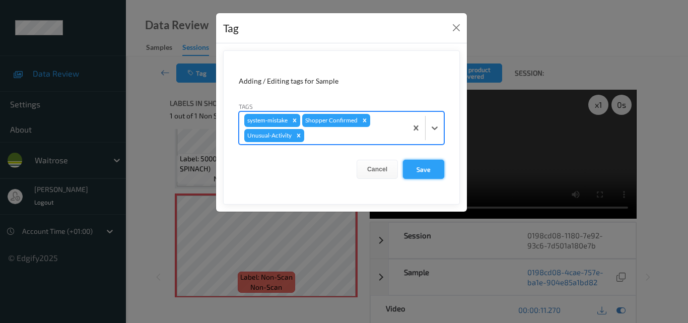
click at [425, 168] on button "Save" at bounding box center [423, 169] width 41 height 19
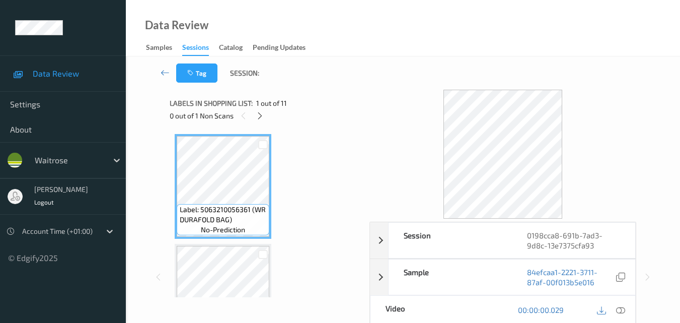
click at [377, 12] on div "Data Review Samples Sessions Catalog Pending Updates" at bounding box center [403, 28] width 554 height 56
click at [263, 117] on icon at bounding box center [260, 115] width 9 height 9
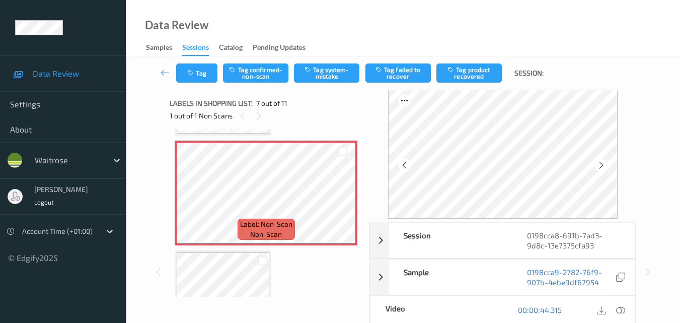
scroll to position [654, 0]
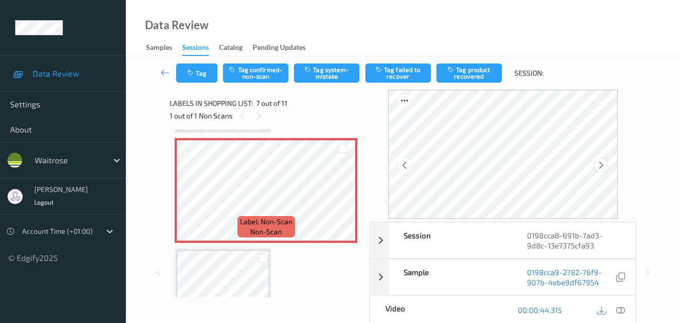
click at [606, 166] on icon at bounding box center [601, 165] width 9 height 9
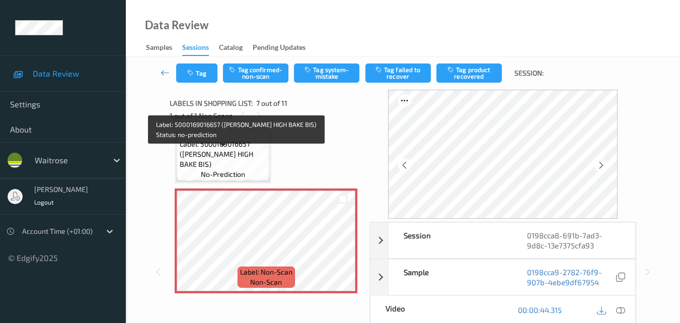
click at [236, 164] on span "Label: 5000169016657 (WR ESS HIGH BAKE BIS)" at bounding box center [224, 154] width 88 height 30
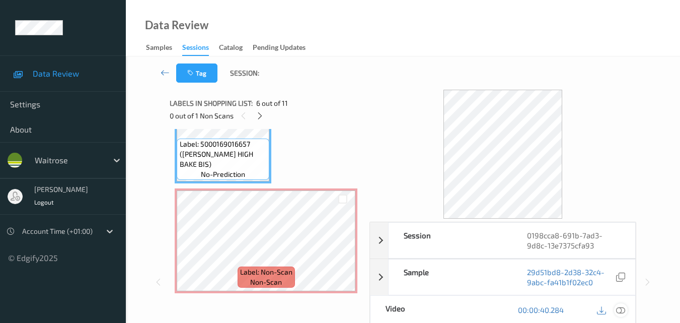
click at [625, 311] on icon at bounding box center [620, 309] width 9 height 9
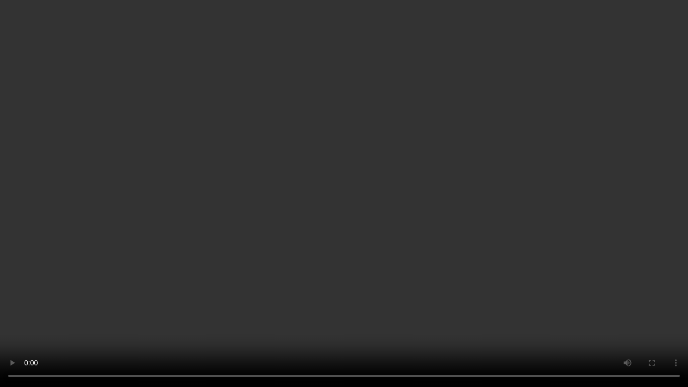
click at [232, 193] on video at bounding box center [344, 193] width 688 height 387
click at [67, 195] on video at bounding box center [344, 193] width 688 height 387
click at [395, 253] on video at bounding box center [344, 193] width 688 height 387
click at [571, 310] on video at bounding box center [344, 193] width 688 height 387
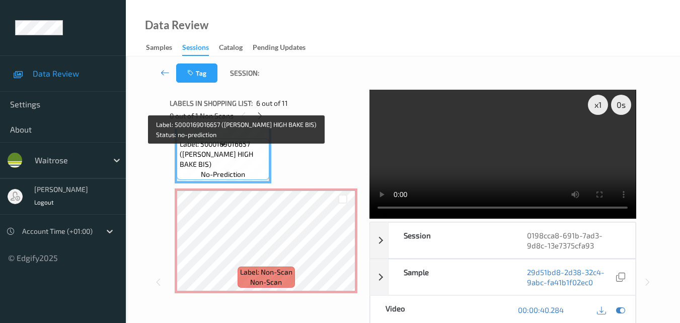
click at [222, 169] on span "no-prediction" at bounding box center [223, 174] width 44 height 10
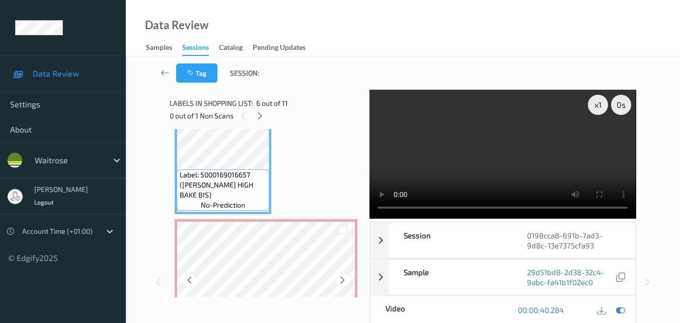
scroll to position [554, 0]
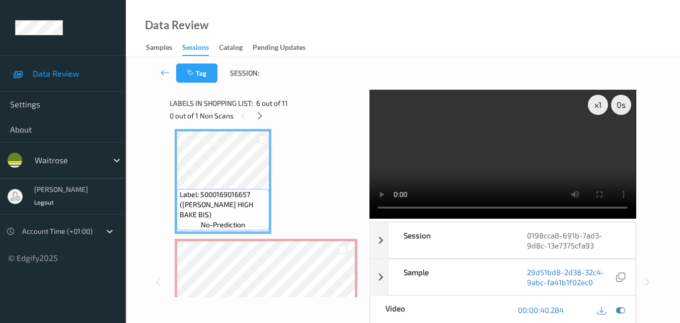
click at [548, 161] on video at bounding box center [503, 154] width 266 height 129
click at [477, 142] on video at bounding box center [503, 154] width 266 height 129
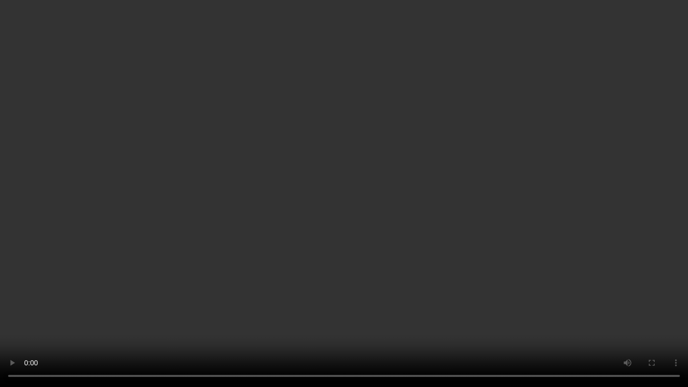
click at [364, 200] on video at bounding box center [344, 193] width 688 height 387
click at [322, 199] on video at bounding box center [344, 193] width 688 height 387
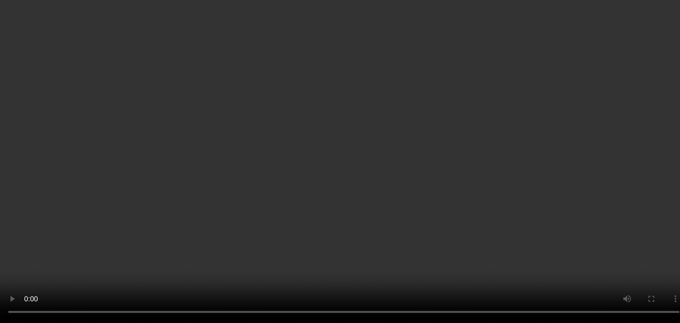
scroll to position [604, 0]
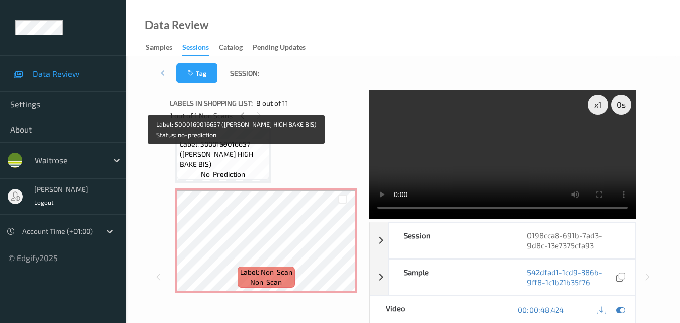
click at [251, 158] on span "Label: 5000169016657 ([PERSON_NAME] HIGH BAKE BIS)" at bounding box center [224, 154] width 88 height 30
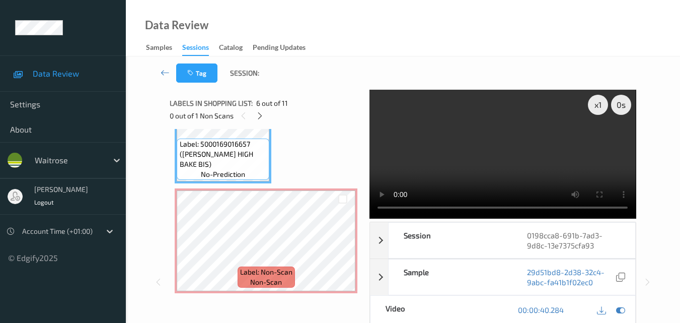
click at [489, 146] on video at bounding box center [503, 154] width 266 height 129
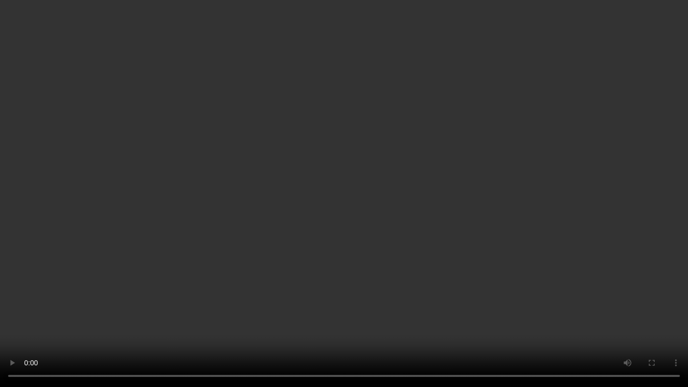
click at [367, 250] on video at bounding box center [344, 193] width 688 height 387
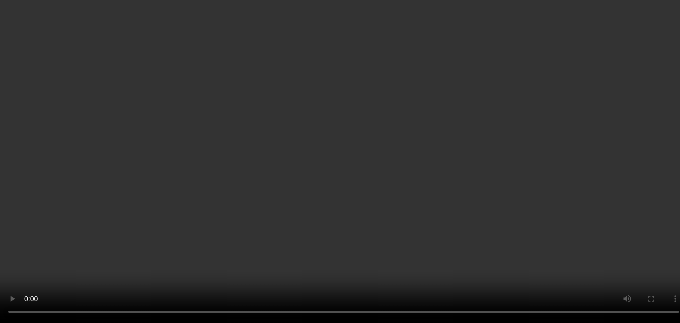
scroll to position [805, 0]
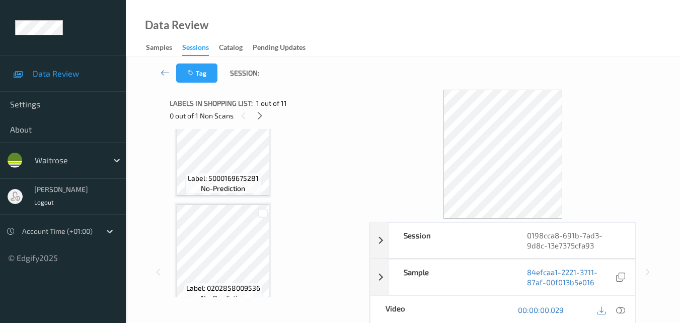
scroll to position [302, 0]
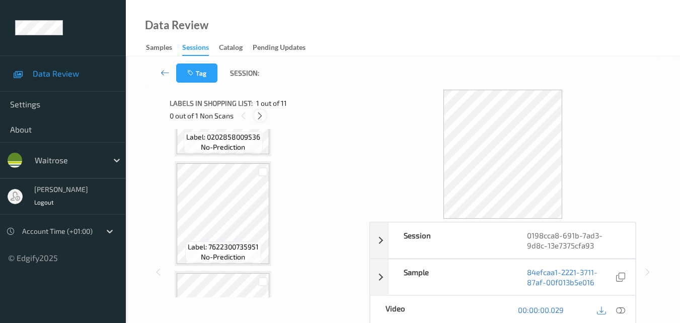
click at [264, 114] on icon at bounding box center [260, 115] width 9 height 9
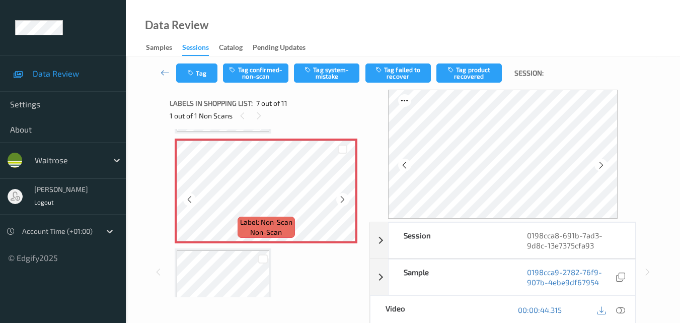
scroll to position [654, 0]
click at [341, 72] on button "Tag system-mistake" at bounding box center [326, 72] width 65 height 19
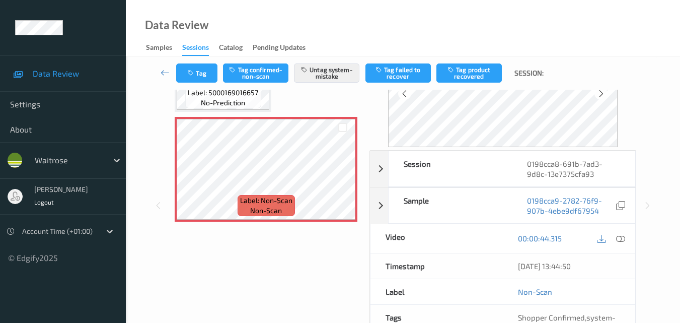
scroll to position [50, 0]
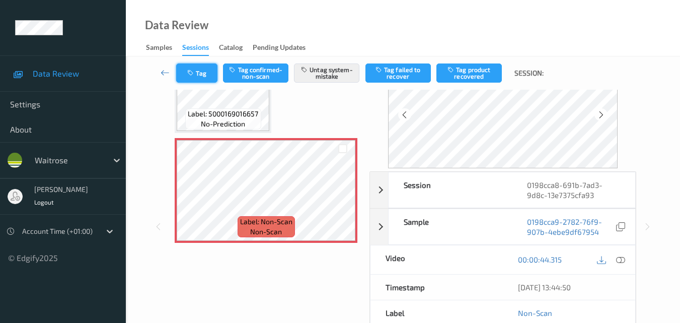
click at [206, 77] on button "Tag" at bounding box center [196, 72] width 41 height 19
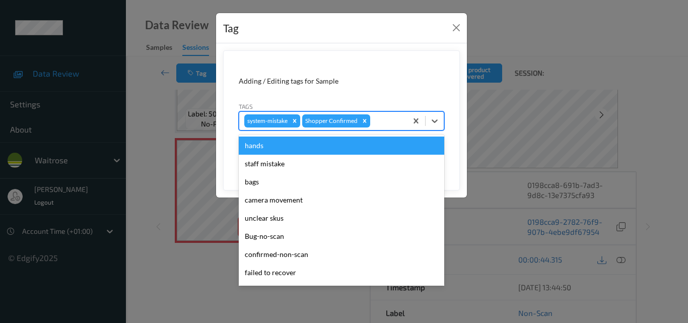
click at [385, 119] on div at bounding box center [387, 121] width 30 height 12
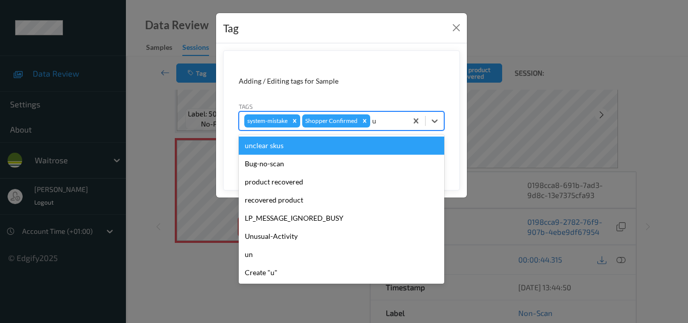
type input "un"
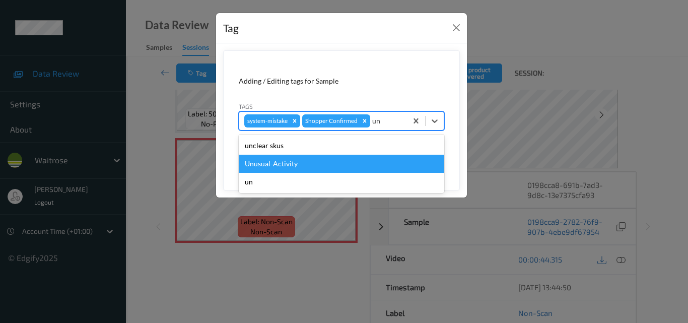
click at [353, 172] on div "Unusual-Activity" at bounding box center [341, 164] width 205 height 18
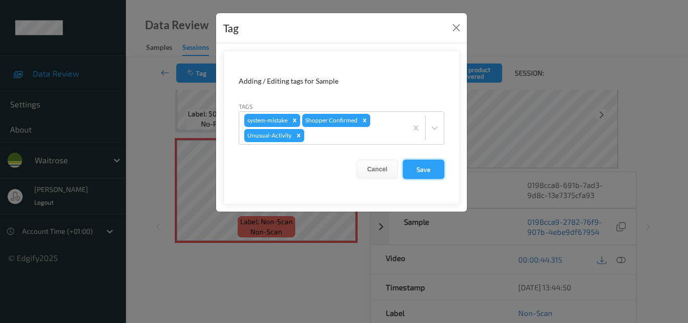
click at [418, 166] on button "Save" at bounding box center [423, 169] width 41 height 19
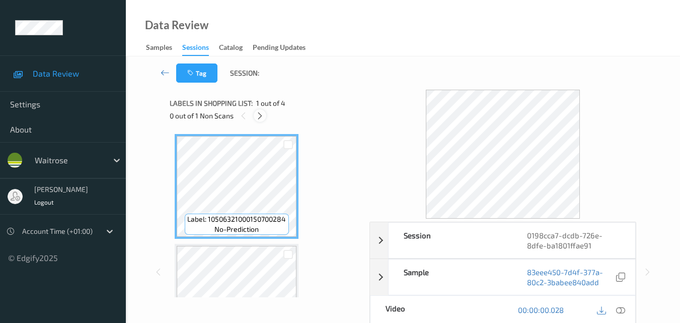
click at [259, 120] on div at bounding box center [260, 115] width 13 height 13
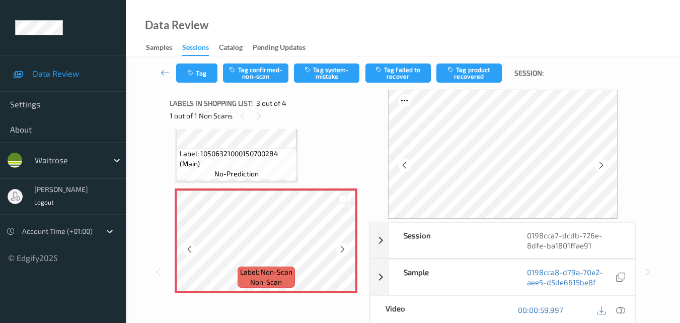
scroll to position [205, 0]
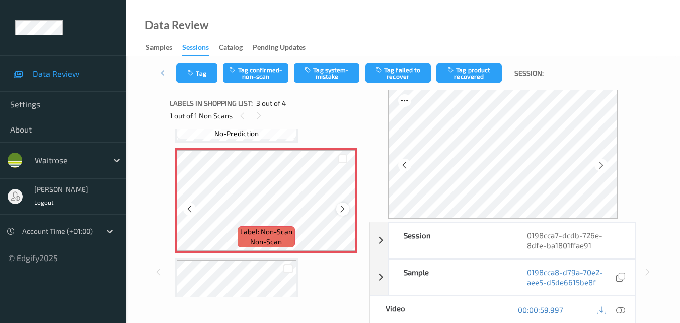
click at [341, 214] on div at bounding box center [342, 208] width 13 height 13
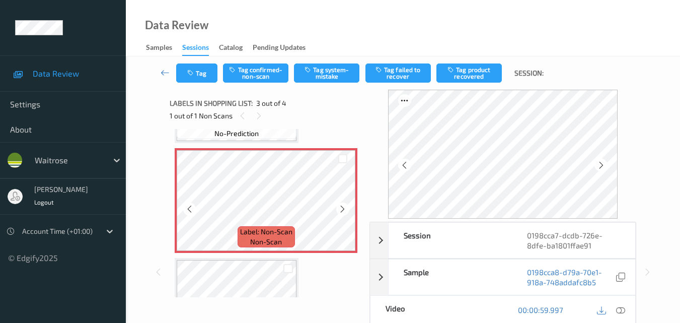
click at [341, 214] on div at bounding box center [342, 208] width 13 height 13
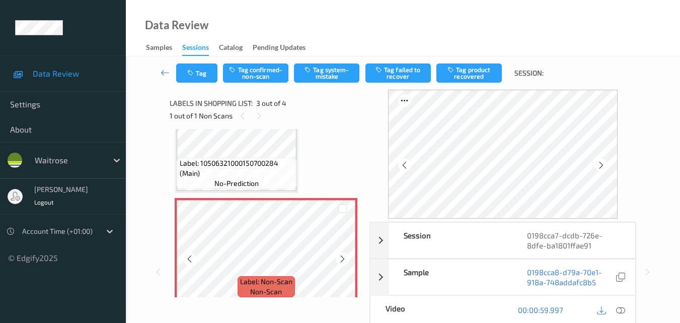
scroll to position [155, 0]
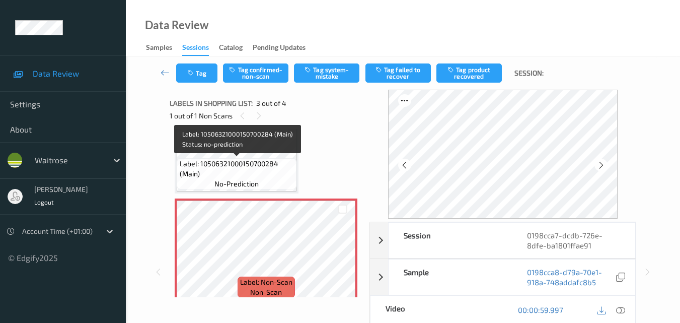
click at [258, 167] on span "Label: 10506321000150700284 (Main)" at bounding box center [237, 169] width 115 height 20
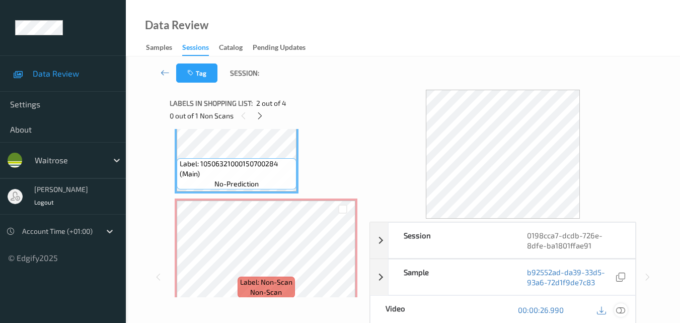
click at [624, 308] on icon at bounding box center [620, 309] width 9 height 9
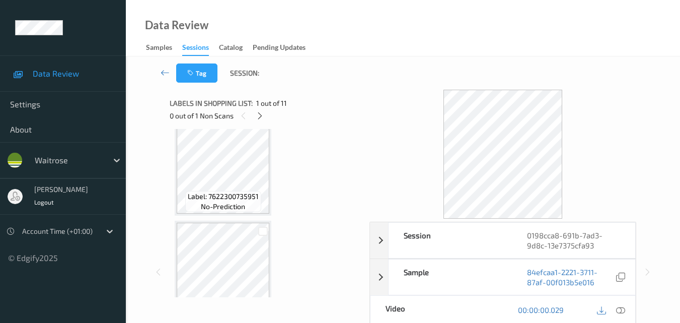
scroll to position [554, 0]
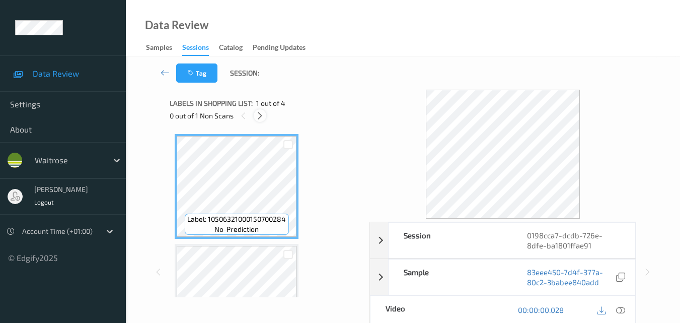
click at [262, 119] on icon at bounding box center [260, 115] width 9 height 9
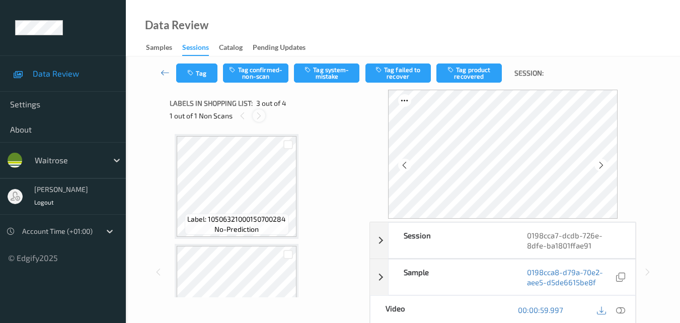
scroll to position [115, 0]
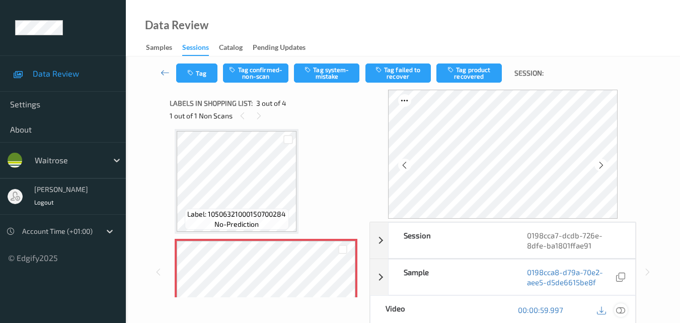
click at [624, 308] on icon at bounding box center [620, 309] width 9 height 9
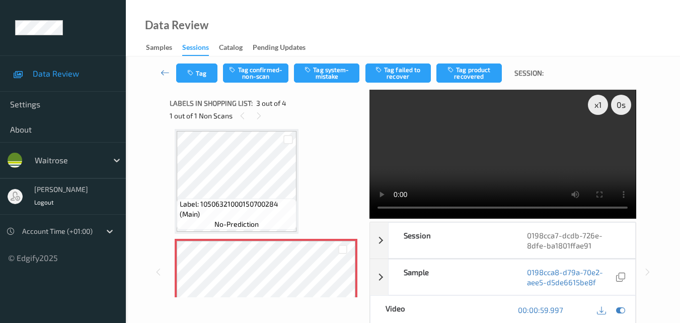
click at [509, 156] on video at bounding box center [503, 154] width 266 height 129
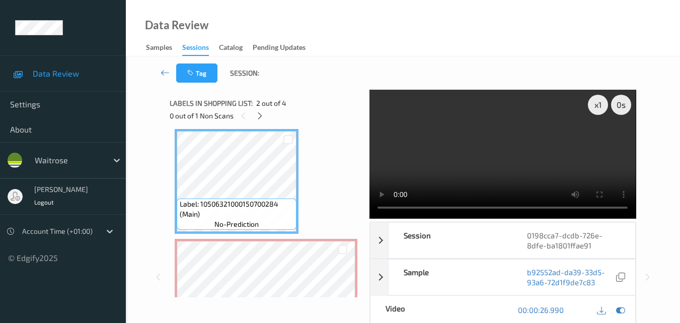
click at [464, 171] on video at bounding box center [503, 154] width 266 height 129
click at [522, 138] on video at bounding box center [503, 154] width 266 height 129
click at [497, 156] on video at bounding box center [503, 154] width 266 height 129
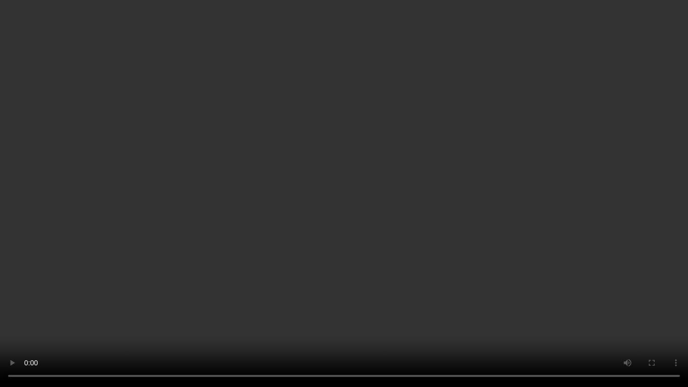
click at [572, 227] on video at bounding box center [344, 193] width 688 height 387
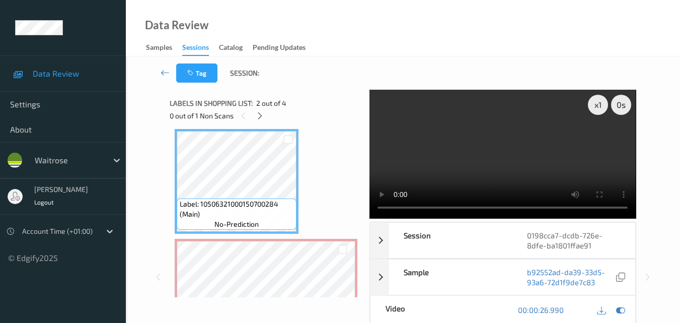
click at [495, 150] on video at bounding box center [503, 154] width 266 height 129
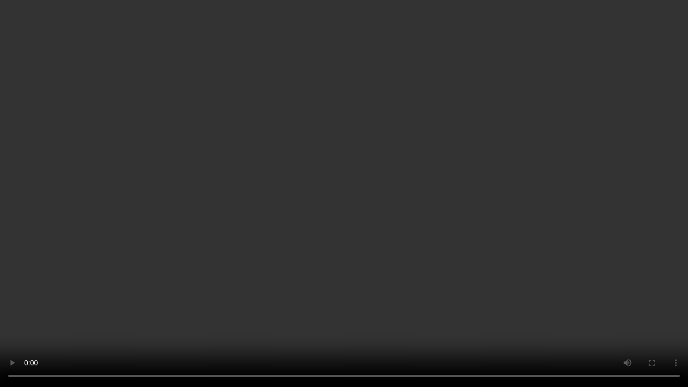
click at [404, 204] on video at bounding box center [344, 193] width 688 height 387
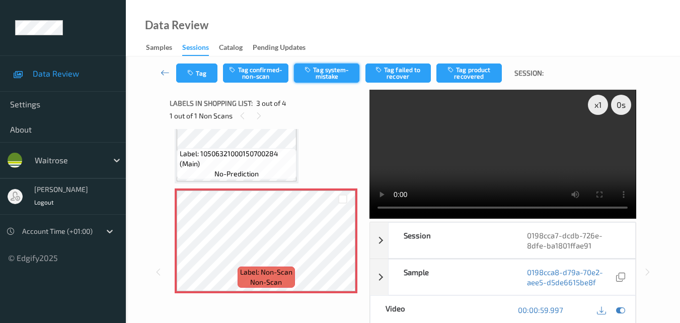
click at [334, 67] on button "Tag system-mistake" at bounding box center [326, 72] width 65 height 19
click at [194, 73] on icon "button" at bounding box center [191, 72] width 9 height 7
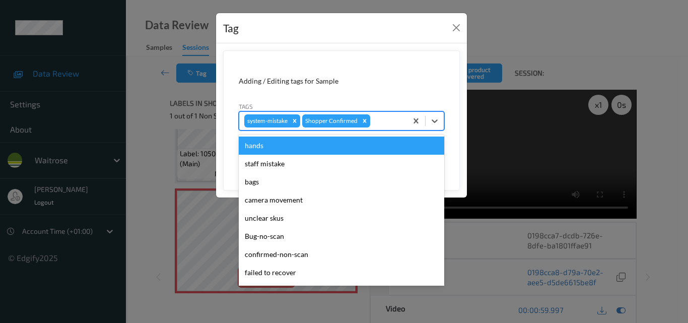
click at [386, 122] on div at bounding box center [387, 121] width 30 height 12
type input "un"
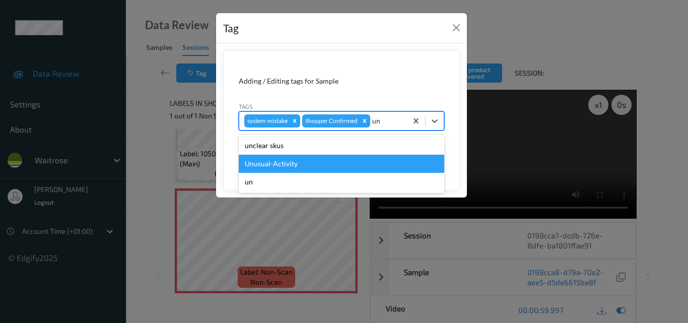
click at [332, 160] on div "Unusual-Activity" at bounding box center [341, 164] width 205 height 18
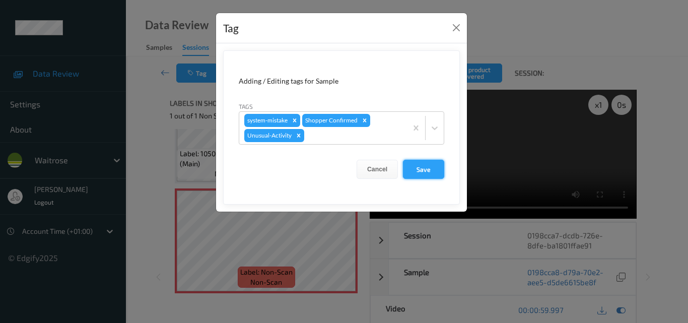
click at [431, 164] on button "Save" at bounding box center [423, 169] width 41 height 19
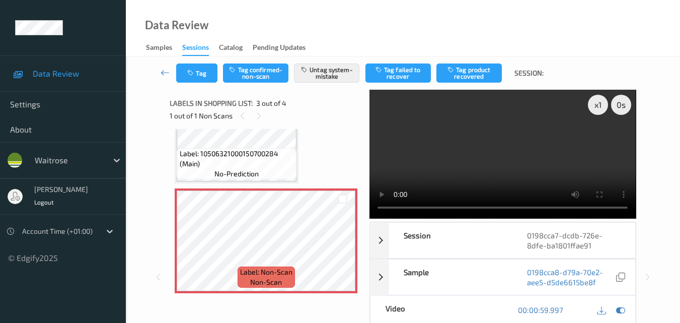
click at [503, 161] on video at bounding box center [503, 154] width 266 height 129
click at [523, 171] on video at bounding box center [503, 154] width 266 height 129
click at [506, 159] on video at bounding box center [503, 154] width 266 height 129
click at [500, 163] on video at bounding box center [503, 154] width 266 height 129
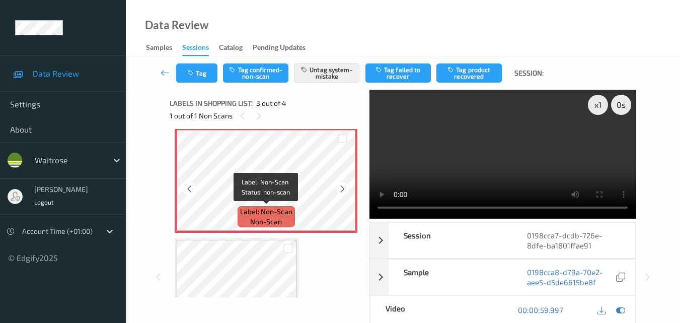
scroll to position [175, 0]
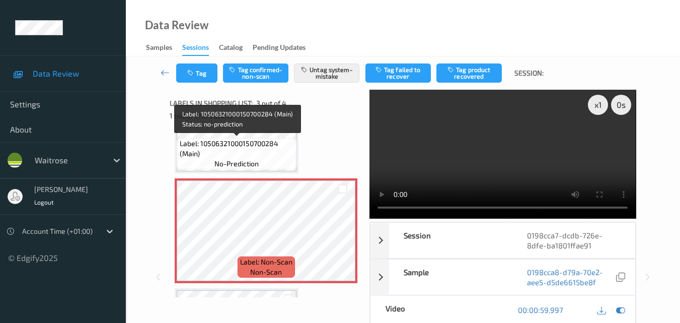
click at [275, 160] on div "Label: 10506321000150700284 (Main) no-prediction" at bounding box center [237, 153] width 120 height 31
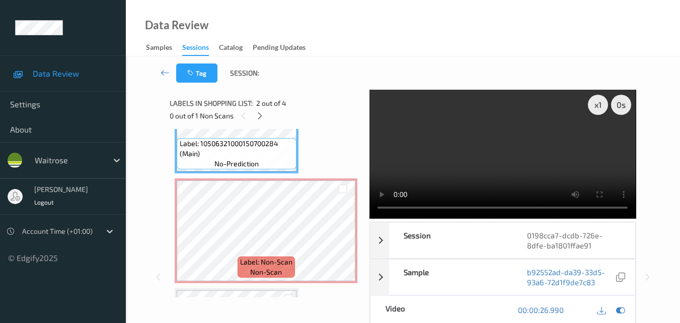
click at [489, 152] on video at bounding box center [503, 154] width 266 height 129
click at [529, 161] on video at bounding box center [503, 154] width 266 height 129
click at [530, 172] on video at bounding box center [503, 154] width 266 height 129
click at [486, 151] on video at bounding box center [503, 154] width 266 height 129
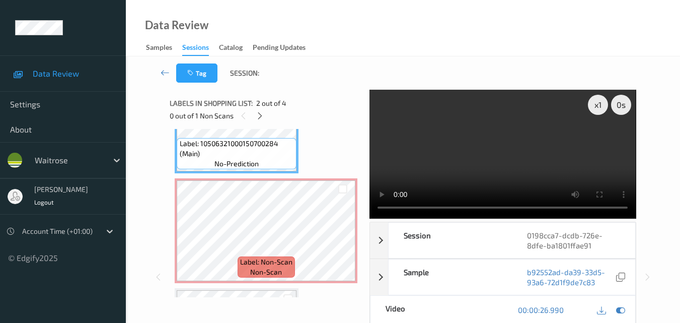
click at [560, 164] on video at bounding box center [503, 154] width 266 height 129
click at [475, 163] on video at bounding box center [503, 154] width 266 height 129
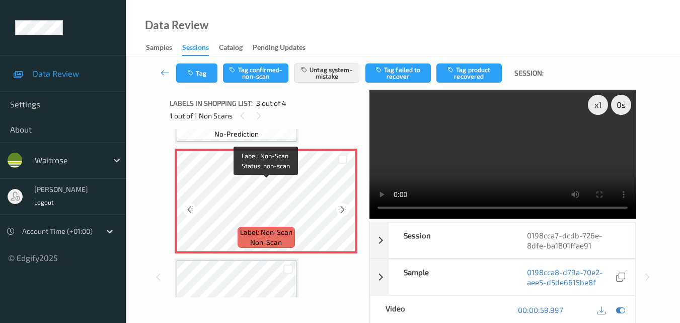
scroll to position [151, 0]
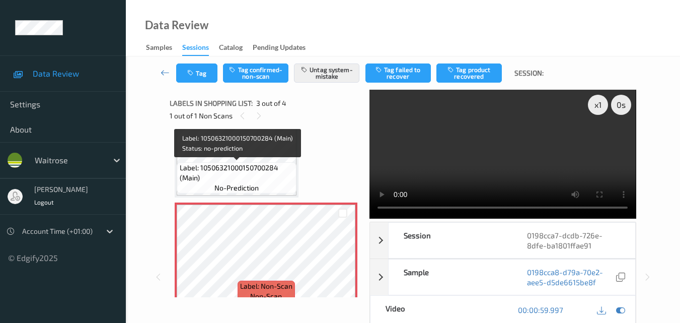
click at [260, 176] on span "Label: 10506321000150700284 (Main)" at bounding box center [237, 173] width 115 height 20
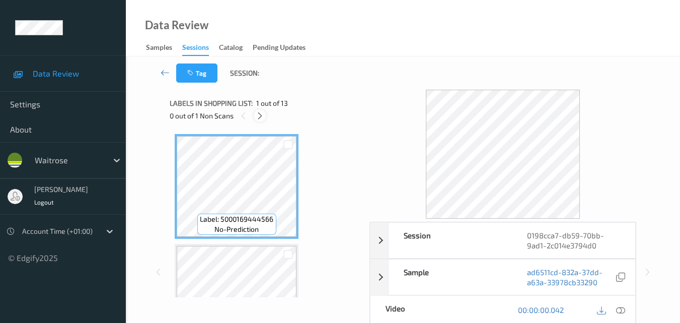
click at [262, 110] on div at bounding box center [260, 115] width 13 height 13
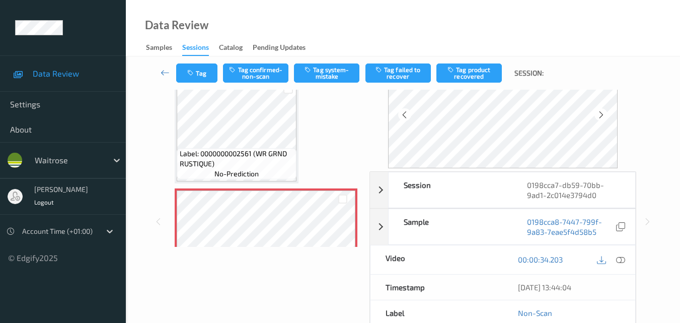
scroll to position [325, 0]
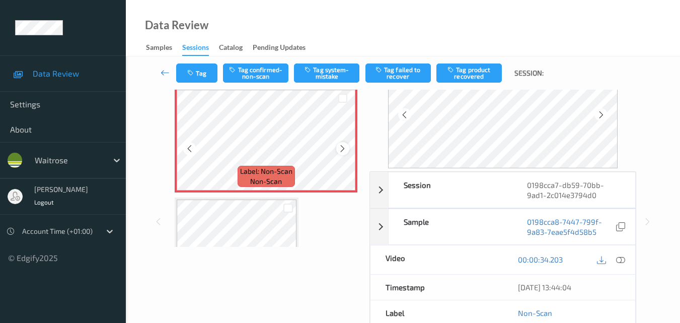
click at [346, 149] on icon at bounding box center [342, 148] width 9 height 9
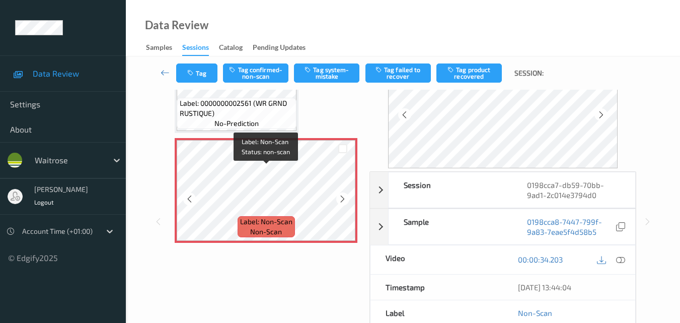
scroll to position [225, 0]
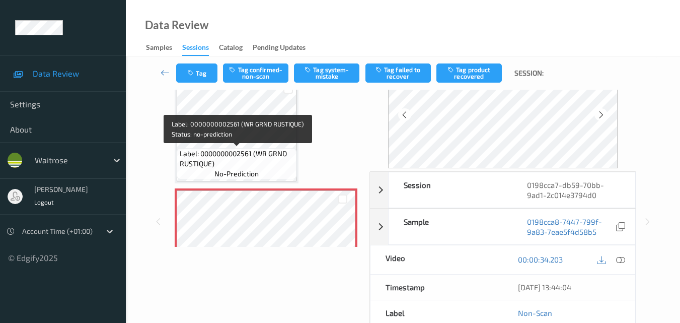
click at [242, 158] on span "Label: 0000000002561 (WR GRND RUSTIQUE)" at bounding box center [237, 159] width 115 height 20
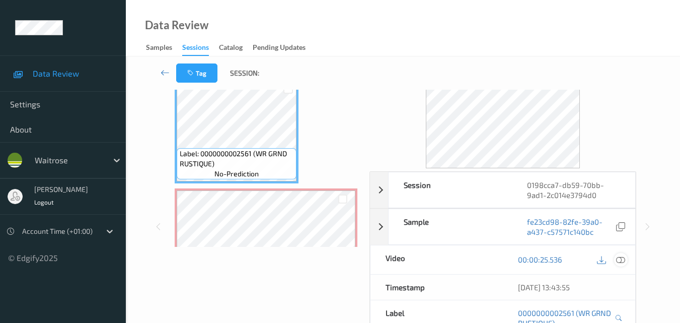
click at [623, 259] on icon at bounding box center [620, 259] width 9 height 9
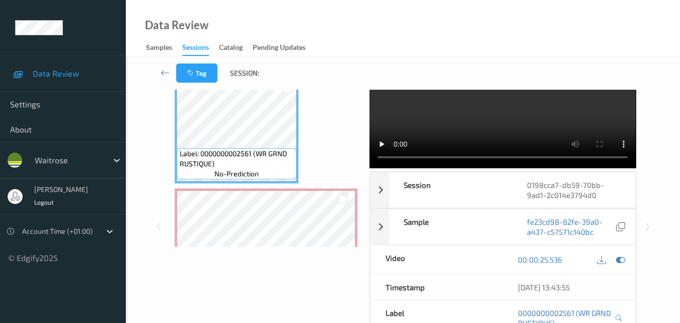
scroll to position [0, 0]
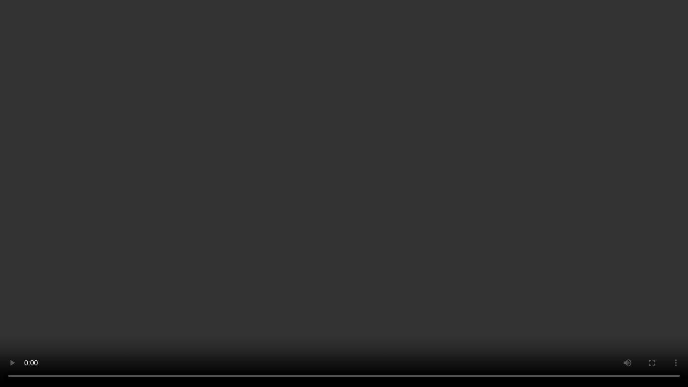
click at [509, 260] on video at bounding box center [344, 193] width 688 height 387
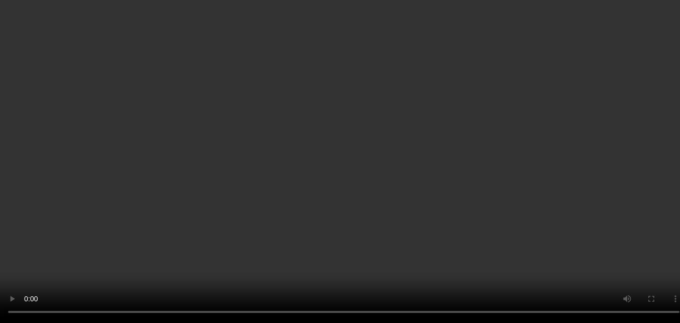
scroll to position [325, 0]
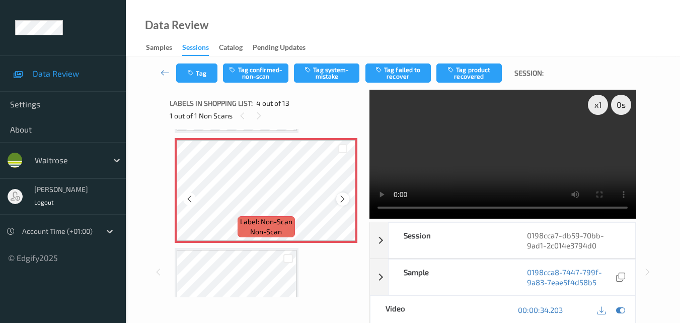
click at [344, 196] on icon at bounding box center [342, 198] width 9 height 9
click at [480, 147] on video at bounding box center [503, 154] width 266 height 129
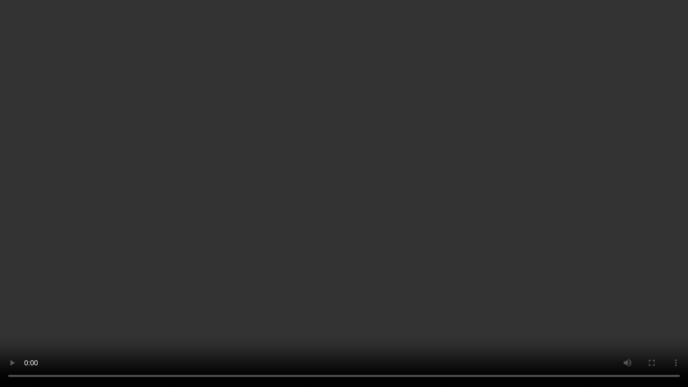
click at [144, 237] on video at bounding box center [344, 193] width 688 height 387
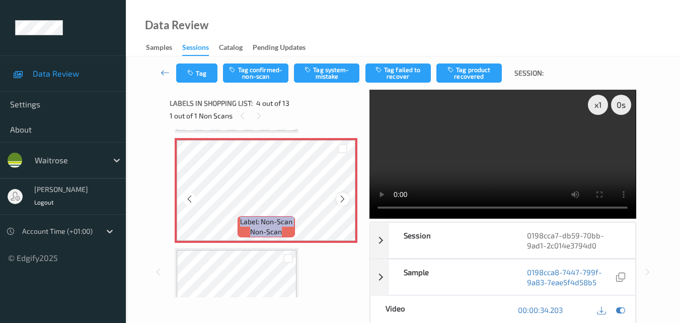
click at [343, 193] on div at bounding box center [342, 198] width 13 height 13
click at [328, 75] on button "Tag system-mistake" at bounding box center [326, 72] width 65 height 19
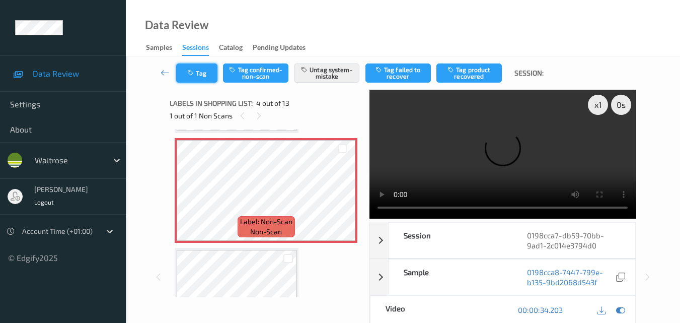
click at [188, 71] on icon "button" at bounding box center [191, 72] width 9 height 7
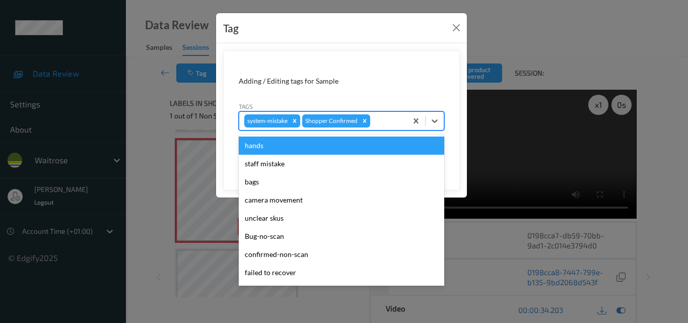
click at [378, 121] on div at bounding box center [387, 121] width 30 height 12
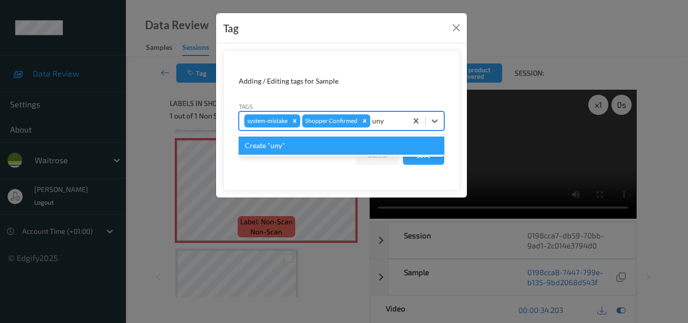
type input "un"
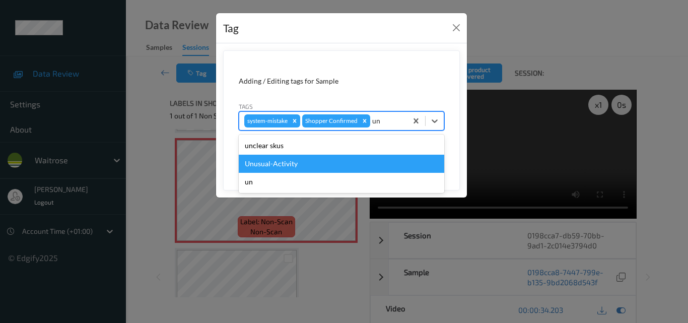
click at [274, 164] on div "Unusual-Activity" at bounding box center [341, 164] width 205 height 18
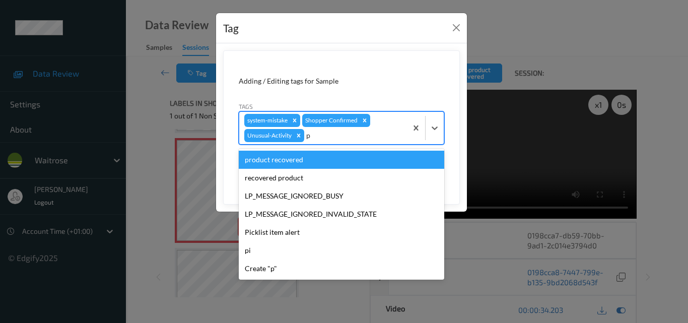
type input "pi"
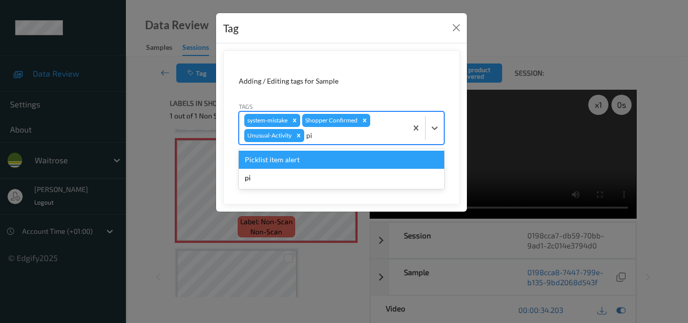
click at [275, 156] on div "Picklist item alert" at bounding box center [341, 160] width 205 height 18
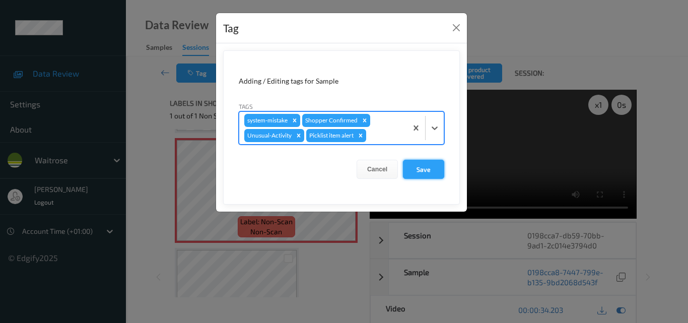
click at [421, 165] on button "Save" at bounding box center [423, 169] width 41 height 19
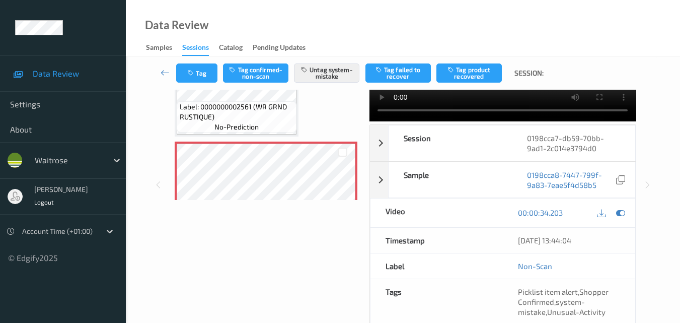
scroll to position [151, 0]
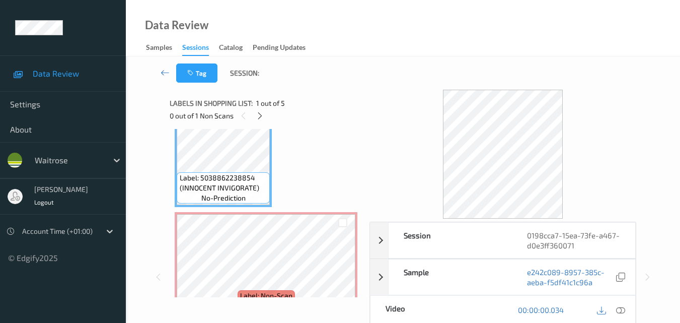
scroll to position [50, 0]
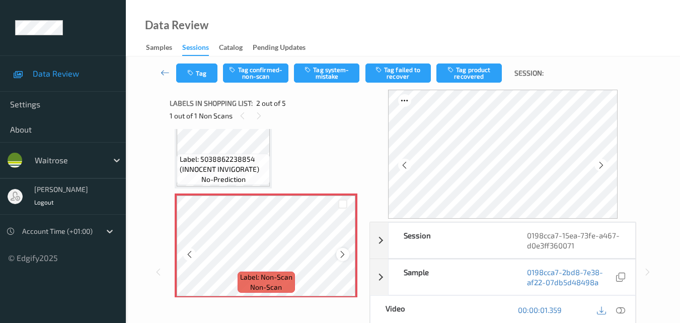
click at [342, 253] on icon at bounding box center [342, 254] width 9 height 9
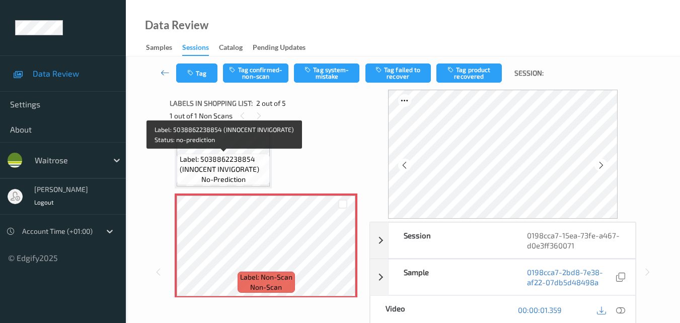
click at [240, 154] on span "Label: 5038862238854 (INNOCENT INVIGORATE)" at bounding box center [224, 164] width 88 height 20
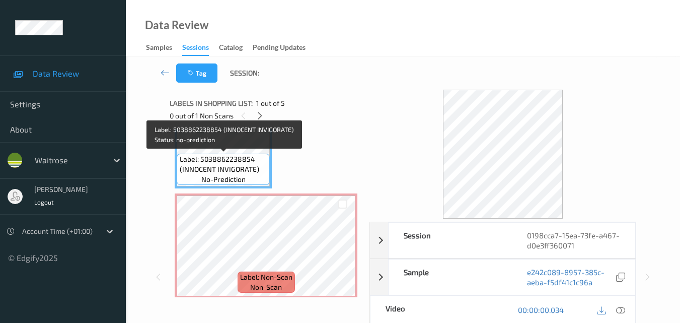
click at [240, 175] on span "no-prediction" at bounding box center [223, 179] width 44 height 10
click at [233, 169] on span "Label: 5038862238854 (INNOCENT INVIGORATE)" at bounding box center [224, 164] width 88 height 20
drag, startPoint x: 259, startPoint y: 170, endPoint x: 180, endPoint y: 155, distance: 79.9
click at [180, 155] on span "Label: 5038862238854 (INNOCENT INVIGORATE)" at bounding box center [224, 164] width 88 height 20
copy span "Label: 5038862238854 (INNOCENT INVIGORATE)"
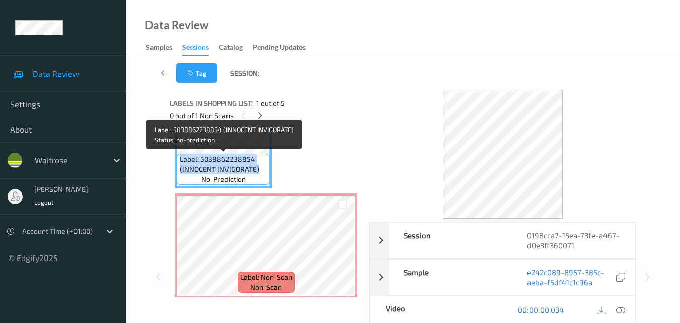
click at [237, 165] on span "Label: 5038862238854 (INNOCENT INVIGORATE)" at bounding box center [224, 164] width 88 height 20
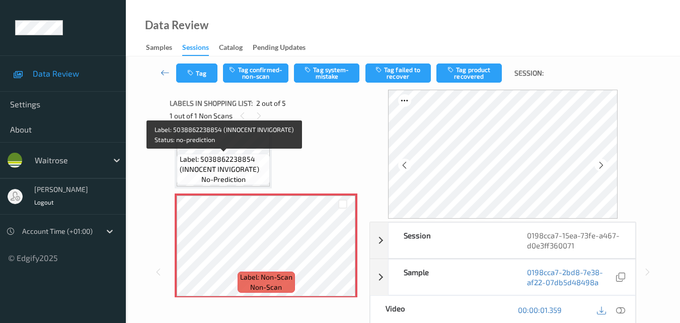
click at [247, 168] on span "Label: 5038862238854 (INNOCENT INVIGORATE)" at bounding box center [224, 164] width 88 height 20
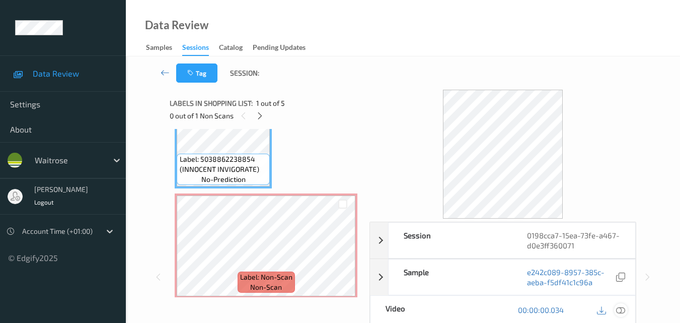
click at [622, 310] on icon at bounding box center [620, 309] width 9 height 9
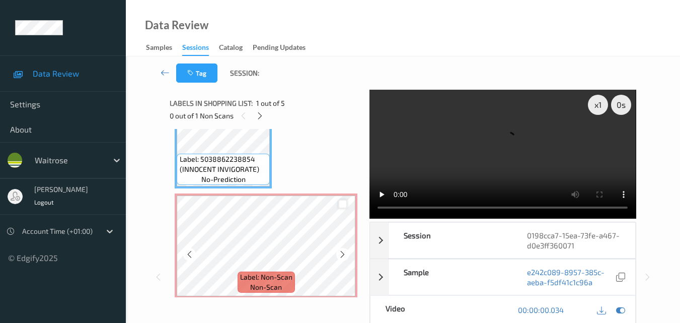
scroll to position [0, 0]
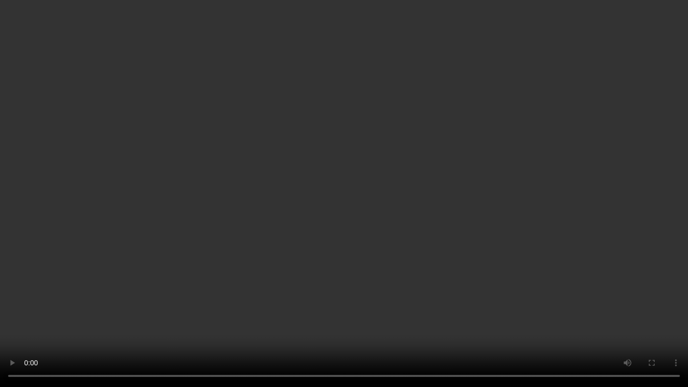
click at [325, 249] on video at bounding box center [344, 193] width 688 height 387
click at [293, 198] on video at bounding box center [344, 193] width 688 height 387
click at [363, 203] on video at bounding box center [344, 193] width 688 height 387
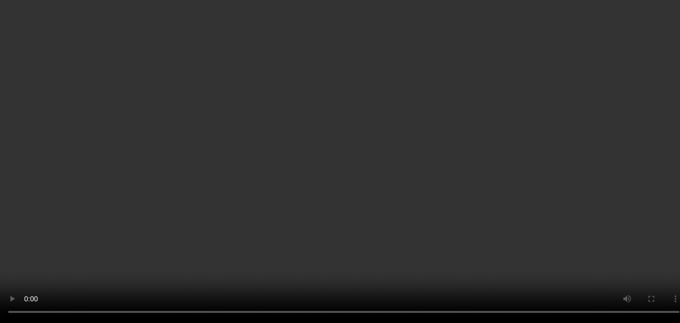
scroll to position [101, 0]
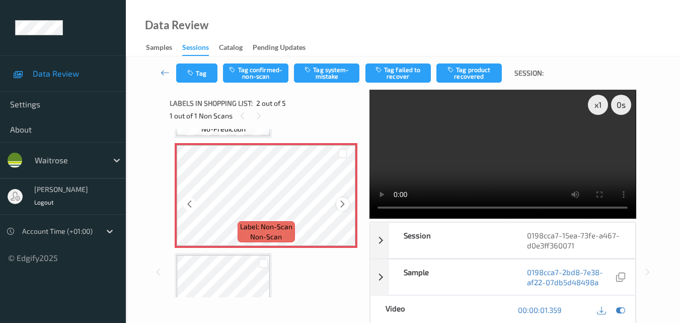
click at [340, 204] on icon at bounding box center [342, 203] width 9 height 9
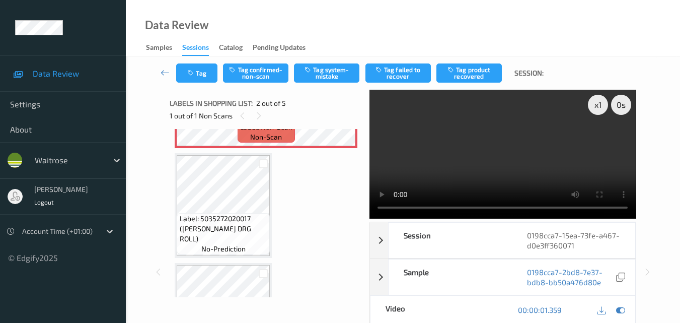
scroll to position [201, 0]
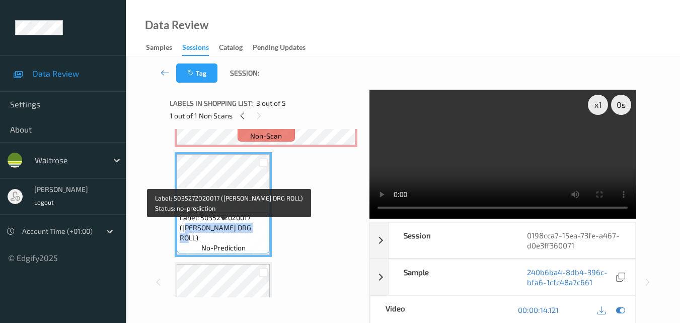
drag, startPoint x: 256, startPoint y: 248, endPoint x: 185, endPoint y: 235, distance: 71.7
click at [185, 235] on div "Label: 5035272020017 (TAIKO SCHKN DRG ROLL) no-prediction" at bounding box center [223, 232] width 93 height 41
click at [255, 250] on div "Label: 5035272020017 (TAIKO SCHKN DRG ROLL) no-prediction" at bounding box center [223, 232] width 93 height 41
click at [250, 248] on div "Label: 5035272020017 (TAIKO SCHKN DRG ROLL) no-prediction" at bounding box center [223, 232] width 93 height 41
drag, startPoint x: 261, startPoint y: 240, endPoint x: 178, endPoint y: 224, distance: 85.1
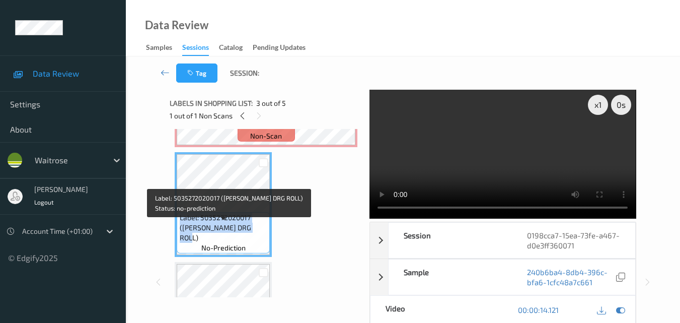
click at [178, 224] on div "Label: 5035272020017 (TAIKO SCHKN DRG ROLL) no-prediction" at bounding box center [223, 232] width 93 height 41
copy span "Label: 5035272020017 (TAIKO SCHKN DRG ROLL)"
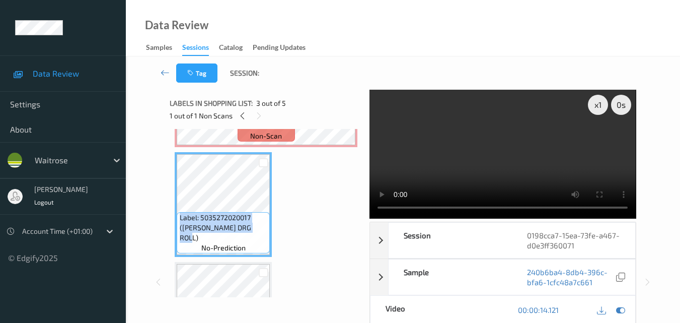
click at [515, 123] on video at bounding box center [503, 154] width 266 height 129
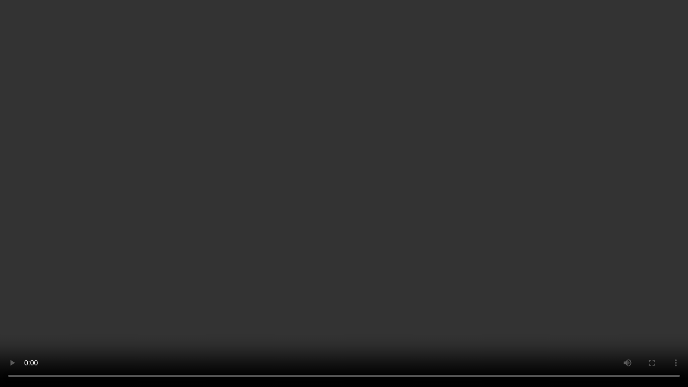
click at [383, 227] on video at bounding box center [344, 193] width 688 height 387
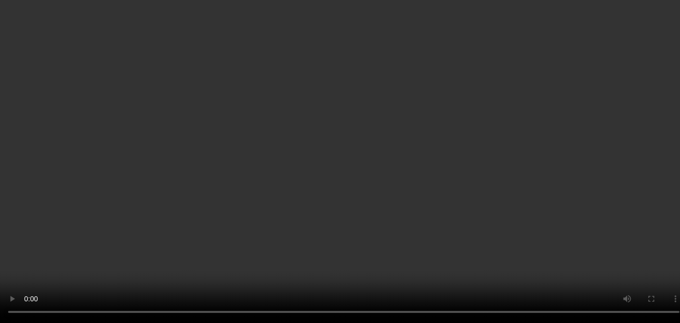
scroll to position [302, 0]
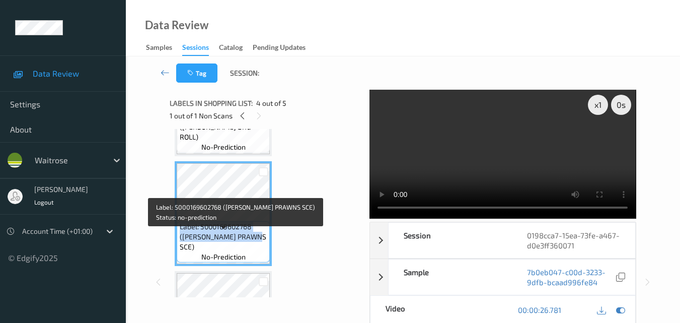
drag, startPoint x: 247, startPoint y: 246, endPoint x: 177, endPoint y: 238, distance: 70.5
click at [177, 238] on div "Label: 5000169602768 (WR KING PRAWNS SCE) no-prediction" at bounding box center [223, 241] width 93 height 41
copy span "Label: 5000169602768 (WR KING PRAWNS SCE)"
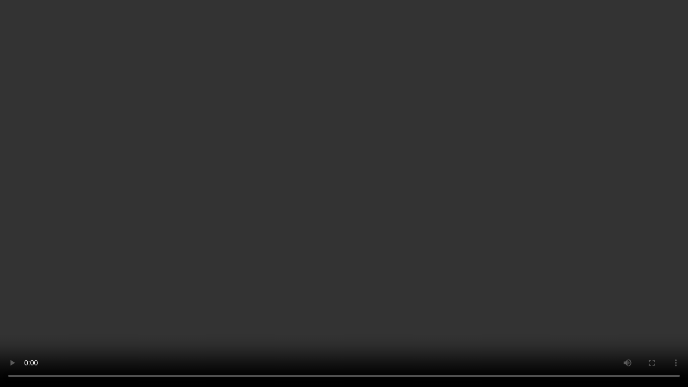
click at [308, 249] on video at bounding box center [344, 193] width 688 height 387
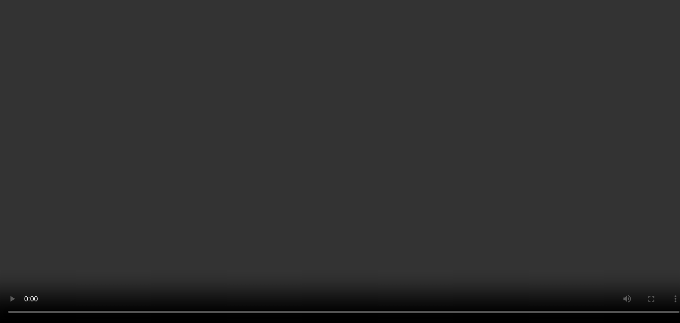
scroll to position [0, 0]
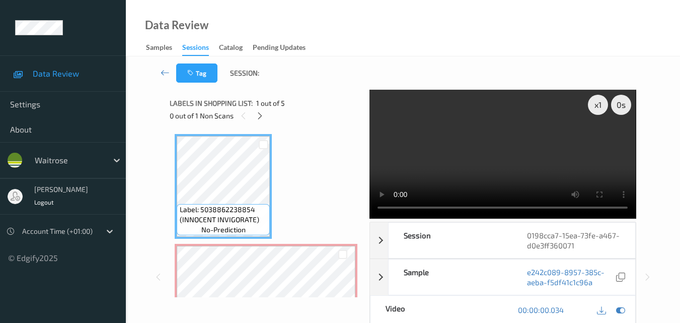
click at [512, 133] on video at bounding box center [503, 154] width 266 height 129
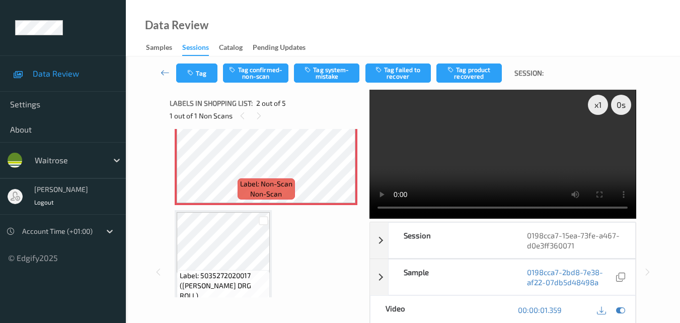
scroll to position [201, 0]
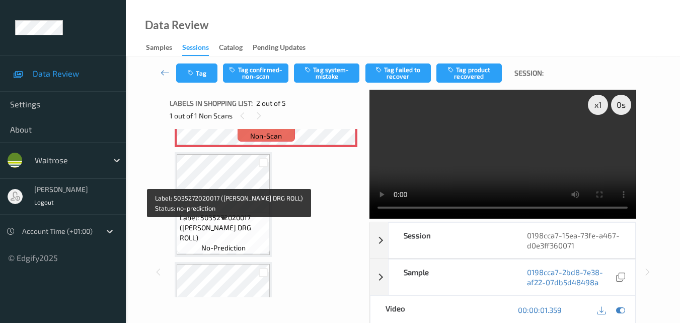
click at [234, 241] on span "Label: 5035272020017 (TAIKO SCHKN DRG ROLL)" at bounding box center [224, 227] width 88 height 30
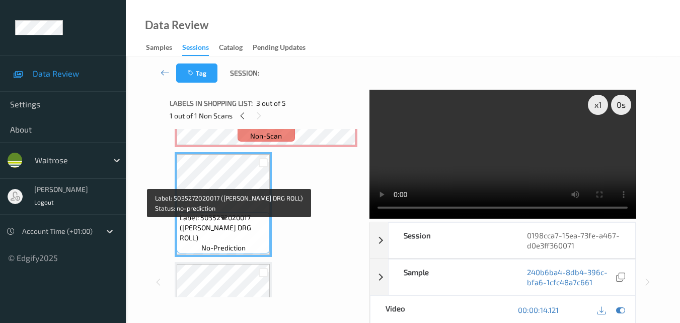
scroll to position [252, 0]
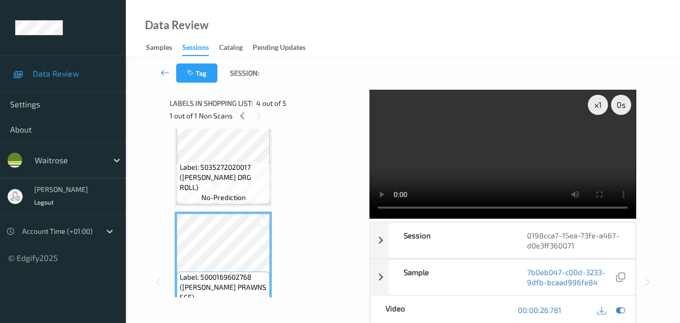
click at [527, 158] on video at bounding box center [503, 154] width 266 height 129
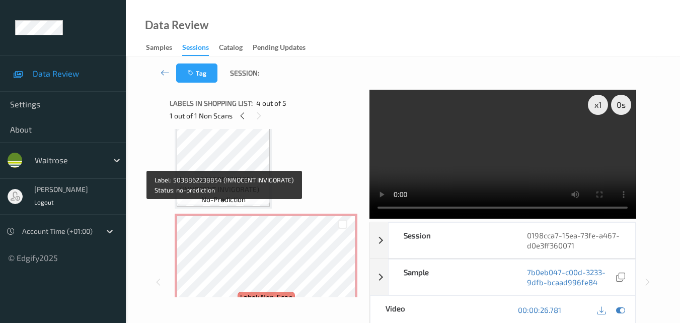
scroll to position [50, 0]
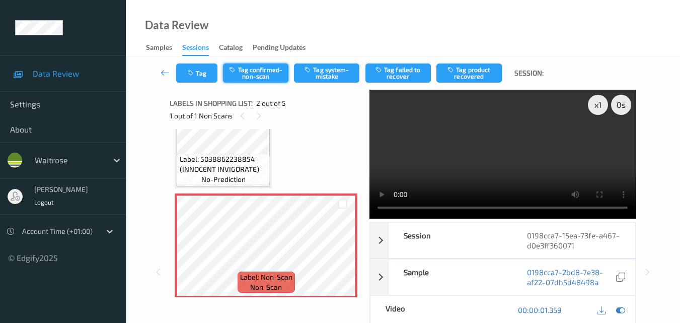
click at [261, 74] on button "Tag confirmed-non-scan" at bounding box center [255, 72] width 65 height 19
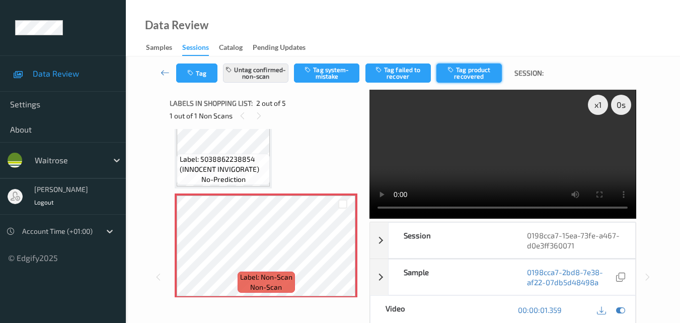
click at [472, 71] on button "Tag product recovered" at bounding box center [468, 72] width 65 height 19
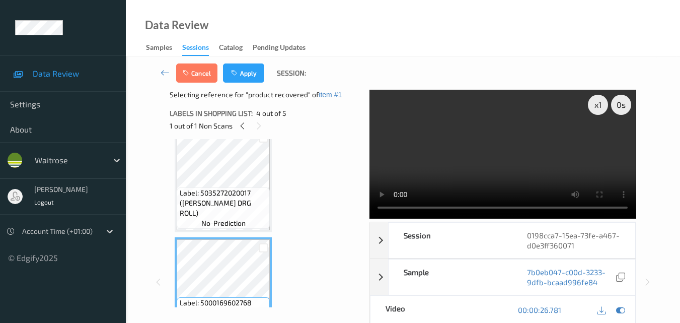
scroll to position [235, 0]
click at [252, 68] on button "Apply" at bounding box center [243, 72] width 41 height 19
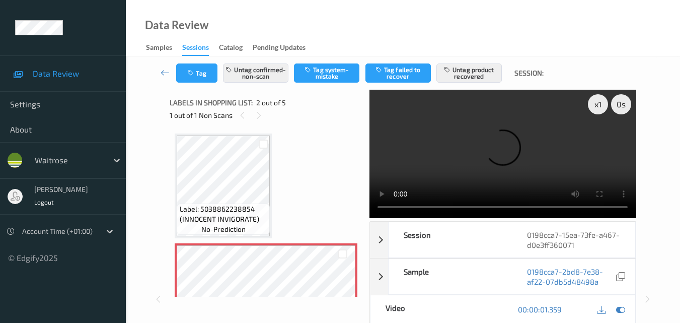
scroll to position [0, 0]
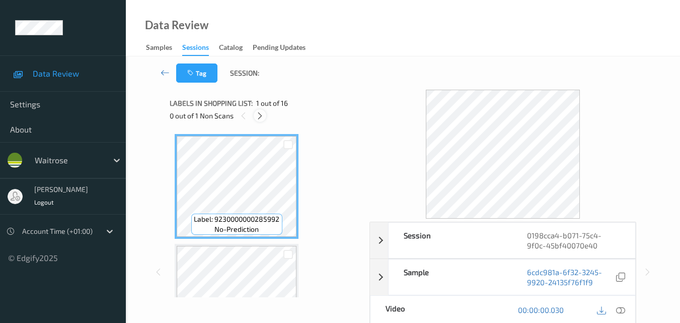
click at [260, 115] on icon at bounding box center [260, 115] width 9 height 9
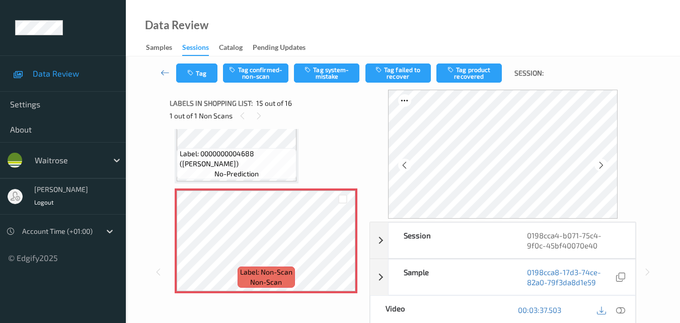
scroll to position [1472, 0]
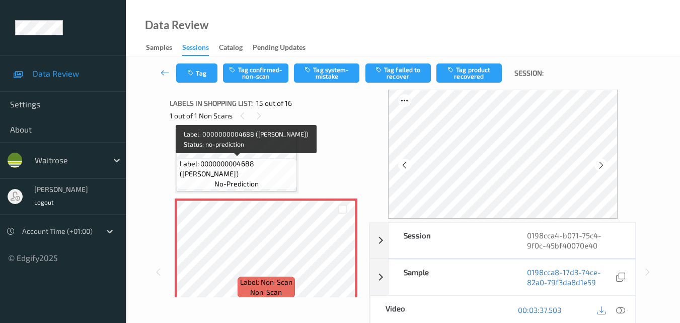
click at [250, 169] on span "Label: 0000000004688 ([PERSON_NAME])" at bounding box center [237, 169] width 115 height 20
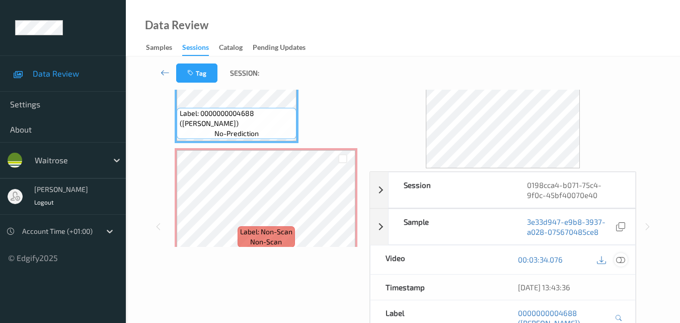
click at [624, 259] on icon at bounding box center [620, 259] width 9 height 9
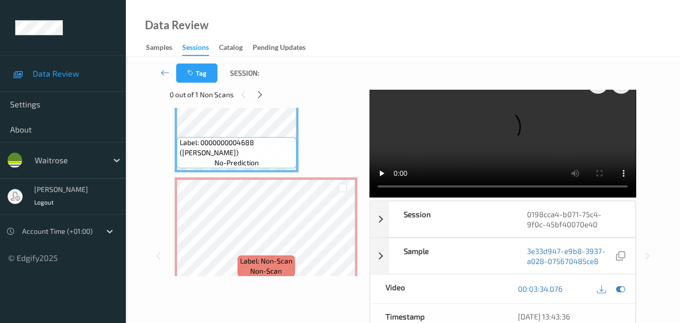
scroll to position [0, 0]
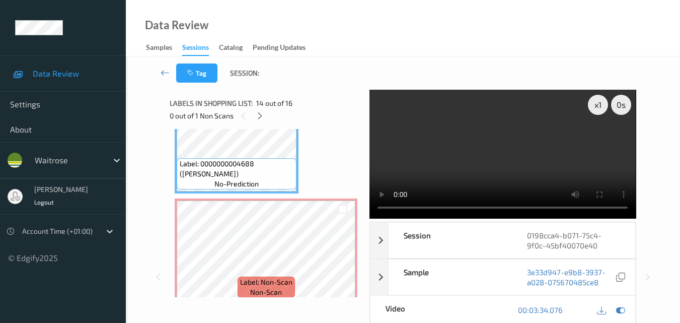
click at [518, 146] on video at bounding box center [503, 154] width 266 height 129
click at [535, 123] on video at bounding box center [503, 154] width 266 height 129
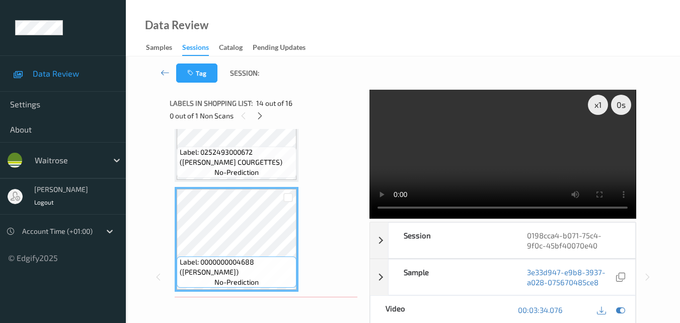
scroll to position [1371, 0]
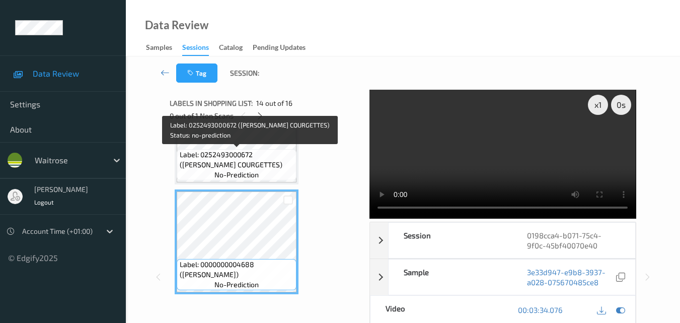
click at [274, 167] on span "Label: 0252493000672 ([PERSON_NAME] COURGETTES)" at bounding box center [237, 160] width 115 height 20
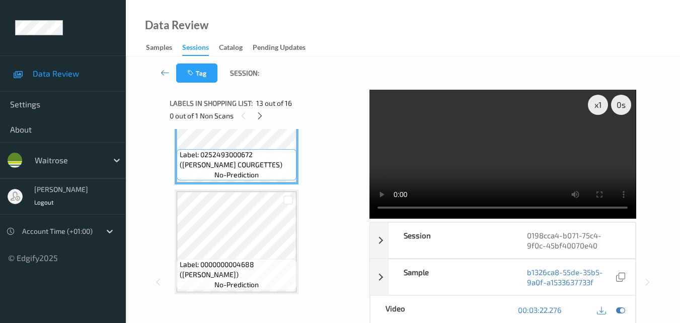
click at [530, 172] on video at bounding box center [503, 154] width 266 height 129
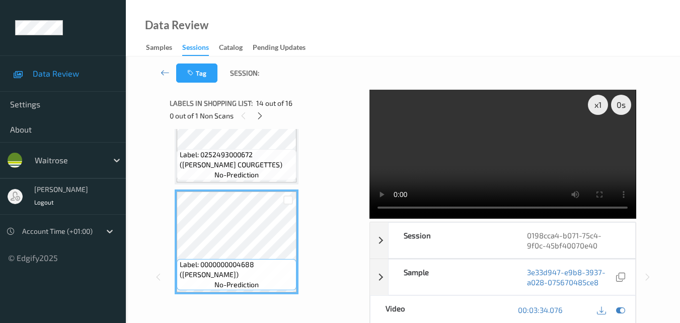
click at [512, 165] on video at bounding box center [503, 154] width 266 height 129
click at [561, 131] on video at bounding box center [503, 154] width 266 height 129
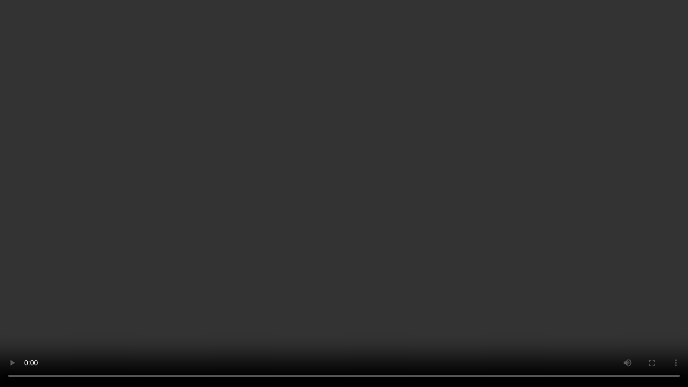
click at [350, 189] on video at bounding box center [344, 193] width 688 height 387
click at [414, 205] on video at bounding box center [344, 193] width 688 height 387
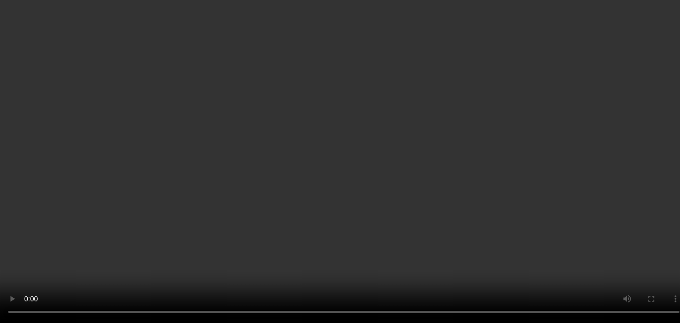
scroll to position [1472, 0]
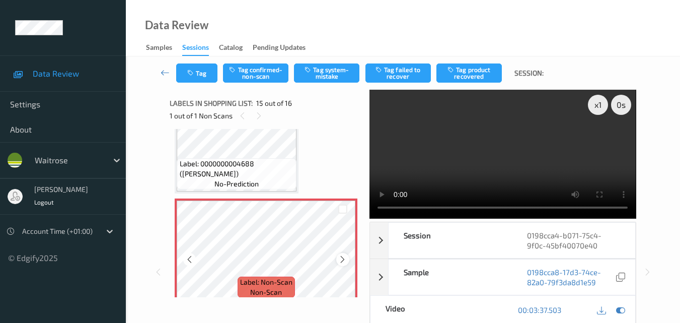
click at [341, 259] on icon at bounding box center [342, 259] width 9 height 9
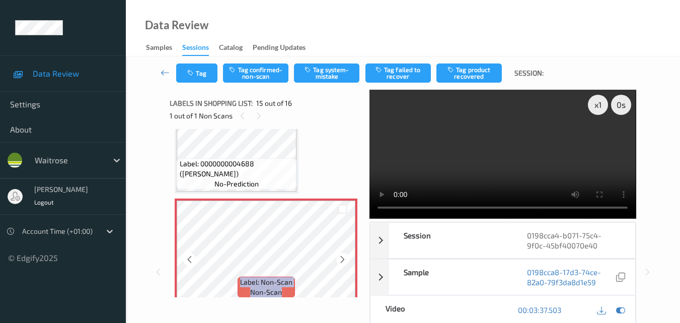
click at [341, 259] on icon at bounding box center [342, 259] width 9 height 9
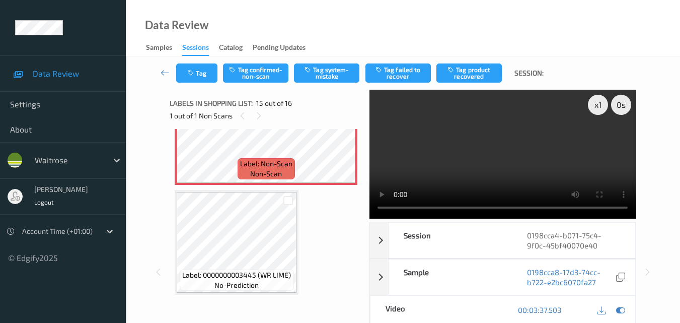
scroll to position [1593, 0]
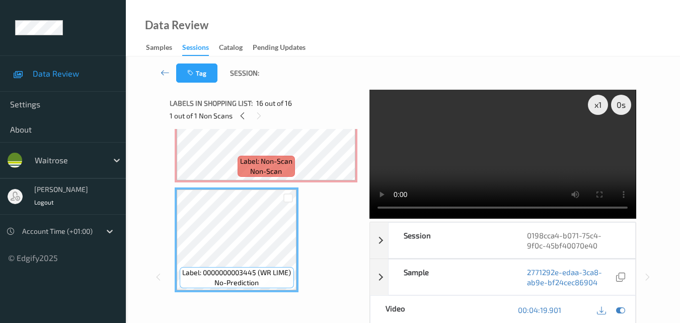
click at [473, 169] on video at bounding box center [503, 154] width 266 height 129
click at [523, 142] on video at bounding box center [503, 154] width 266 height 129
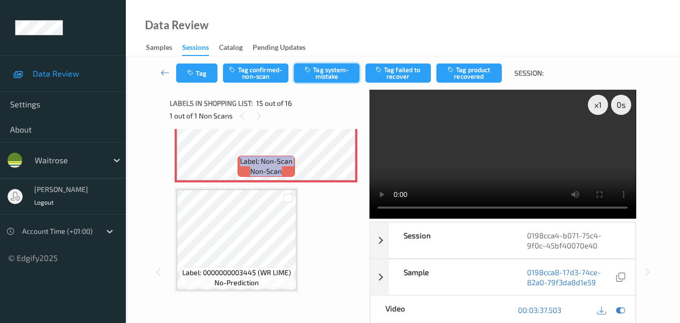
click at [331, 76] on button "Tag system-mistake" at bounding box center [326, 72] width 65 height 19
click at [196, 73] on icon "button" at bounding box center [191, 72] width 9 height 7
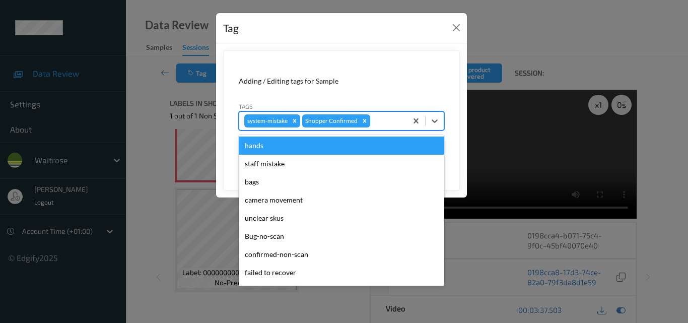
click at [382, 121] on div at bounding box center [387, 121] width 30 height 12
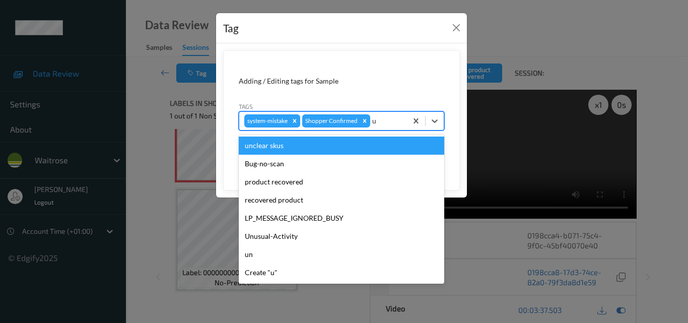
type input "un"
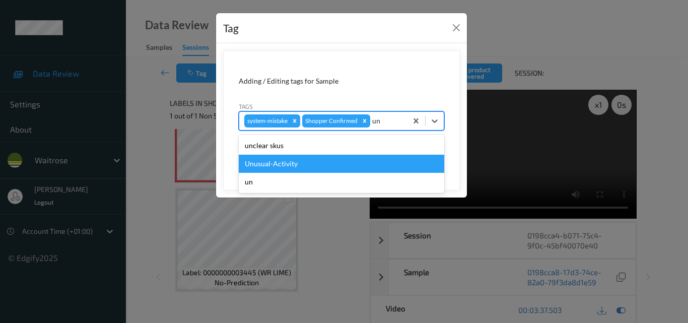
click at [324, 164] on div "Unusual-Activity" at bounding box center [341, 164] width 205 height 18
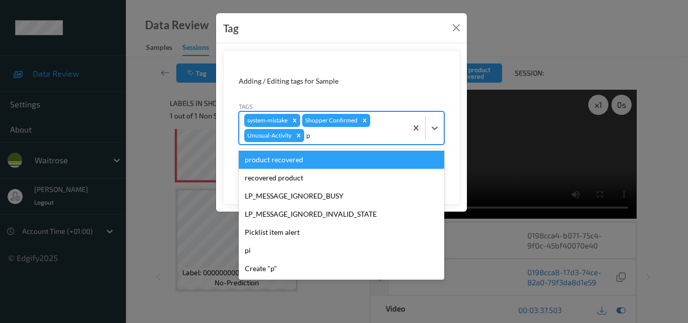
type input "pi"
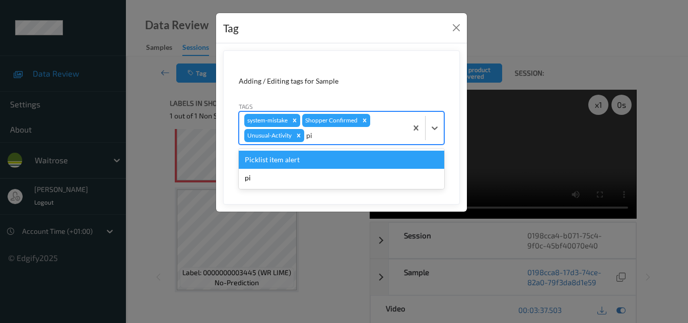
click at [324, 164] on div "Picklist item alert" at bounding box center [341, 160] width 205 height 18
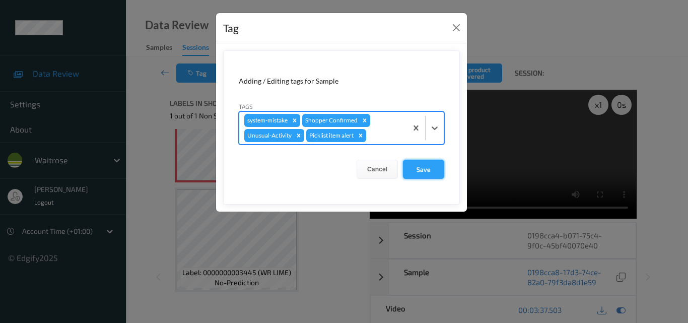
click at [423, 164] on button "Save" at bounding box center [423, 169] width 41 height 19
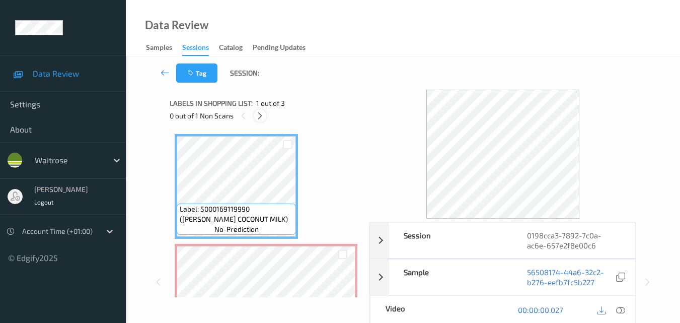
click at [260, 119] on icon at bounding box center [260, 115] width 9 height 9
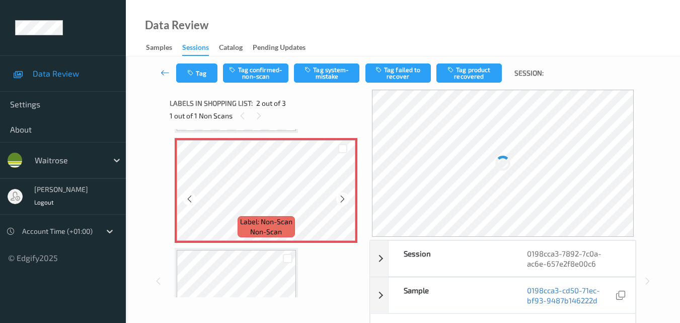
scroll to position [55, 0]
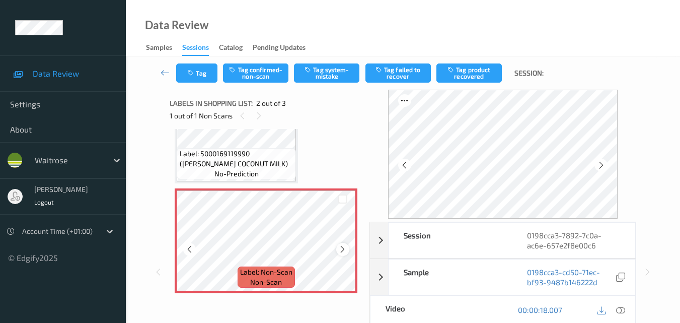
click at [343, 252] on icon at bounding box center [342, 249] width 9 height 9
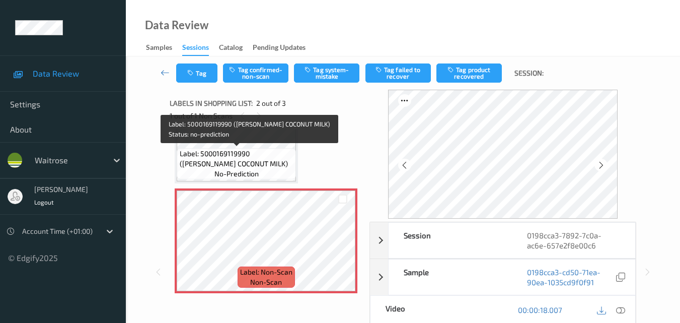
click at [246, 167] on span "Label: 5000169119990 ([PERSON_NAME] COCONUT MILK)" at bounding box center [237, 159] width 114 height 20
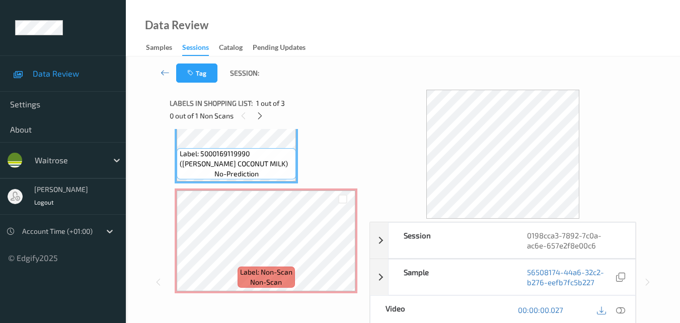
click at [623, 312] on icon at bounding box center [620, 309] width 9 height 9
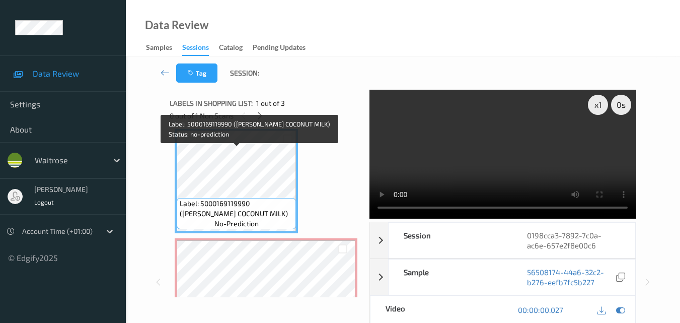
scroll to position [0, 0]
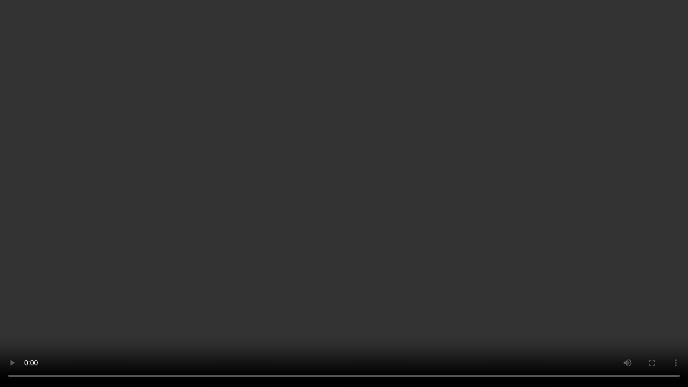
click at [429, 263] on video at bounding box center [344, 193] width 688 height 387
click at [429, 264] on video at bounding box center [344, 193] width 688 height 387
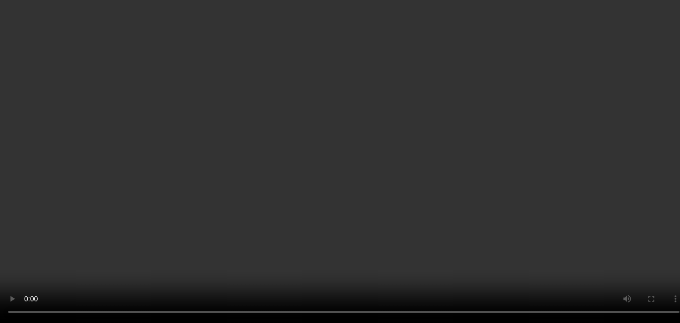
scroll to position [101, 0]
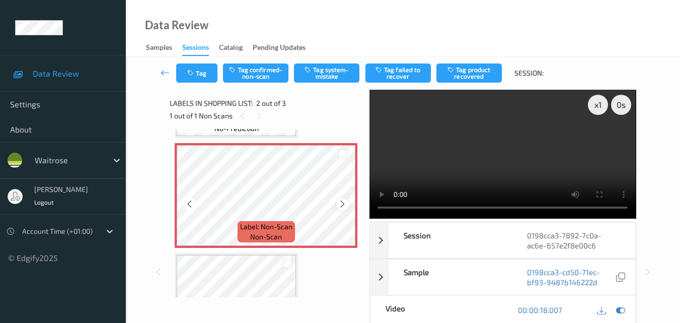
click at [348, 201] on div at bounding box center [342, 203] width 13 height 13
click at [321, 76] on button "Tag system-mistake" at bounding box center [326, 72] width 65 height 19
click at [201, 78] on button "Tag" at bounding box center [196, 72] width 41 height 19
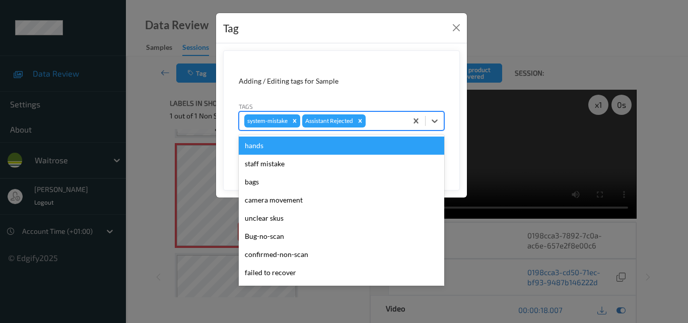
click at [381, 124] on div at bounding box center [384, 121] width 34 height 12
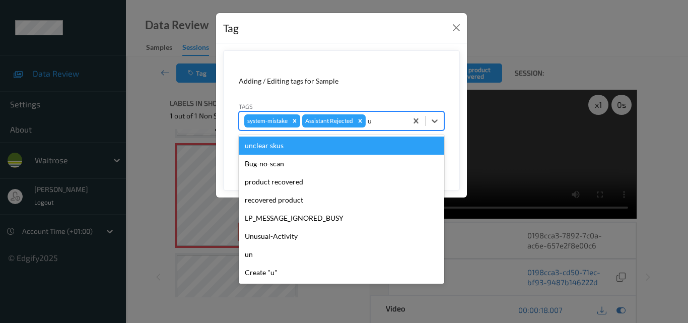
type input "un"
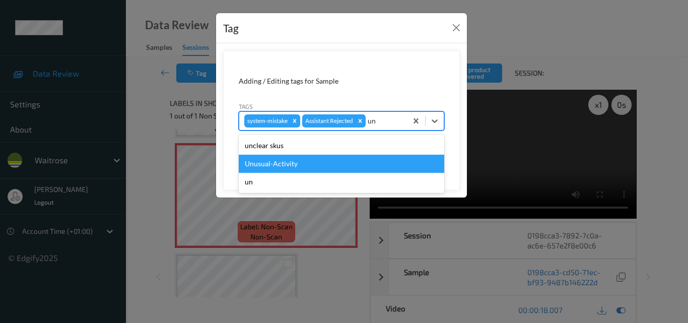
click at [346, 163] on div "Unusual-Activity" at bounding box center [341, 164] width 205 height 18
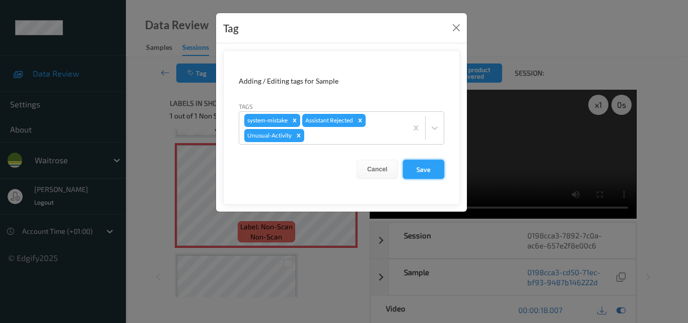
click at [429, 174] on button "Save" at bounding box center [423, 169] width 41 height 19
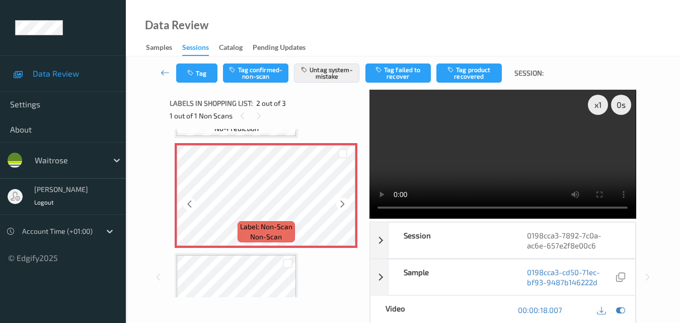
scroll to position [151, 0]
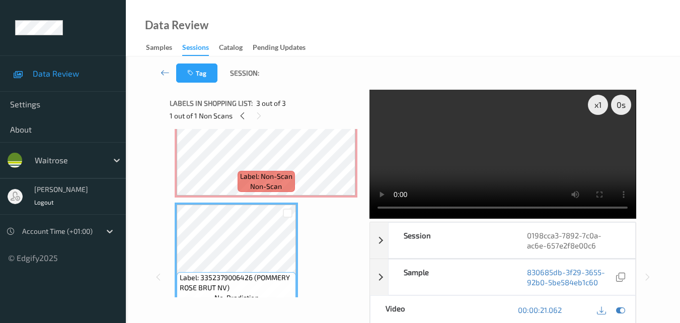
click at [510, 143] on video at bounding box center [503, 154] width 266 height 129
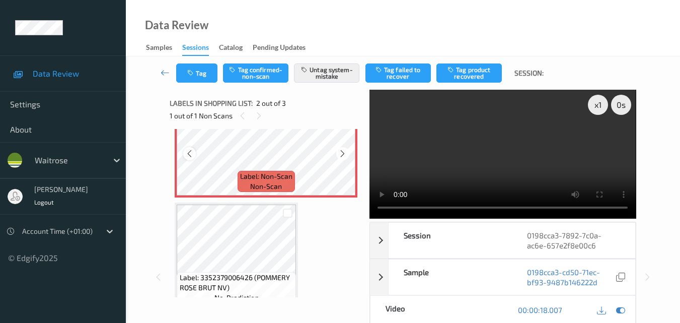
click at [187, 152] on icon at bounding box center [189, 153] width 9 height 9
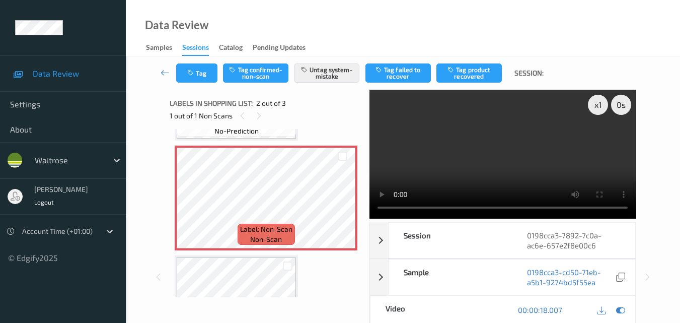
scroll to position [50, 0]
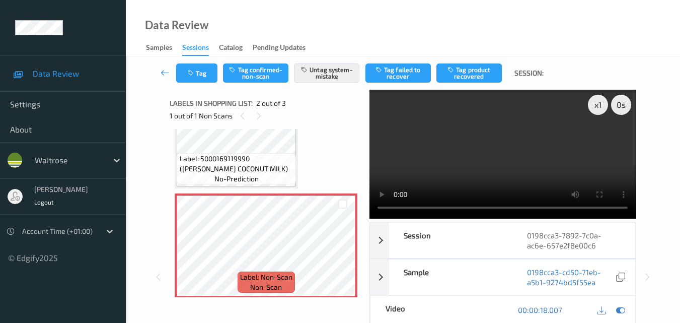
click at [505, 178] on video at bounding box center [503, 154] width 266 height 129
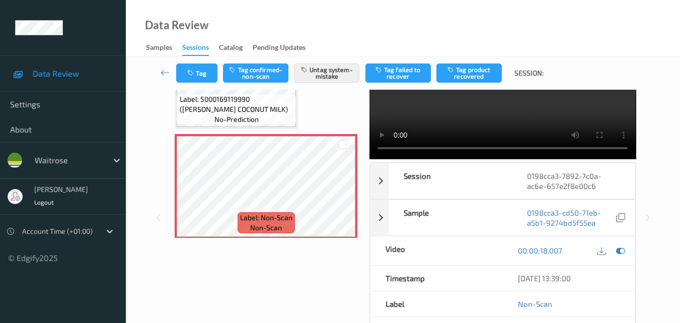
scroll to position [151, 0]
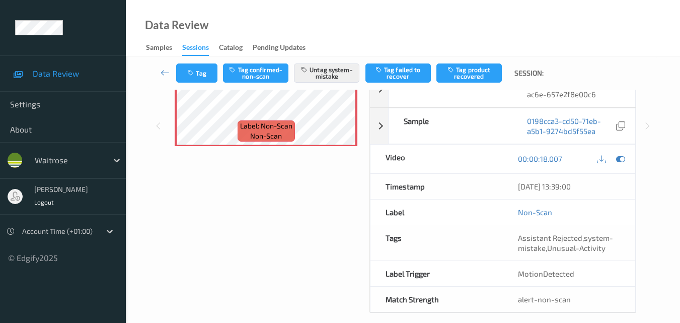
click at [358, 26] on div "Data Review Samples Sessions Catalog Pending Updates" at bounding box center [403, 28] width 554 height 56
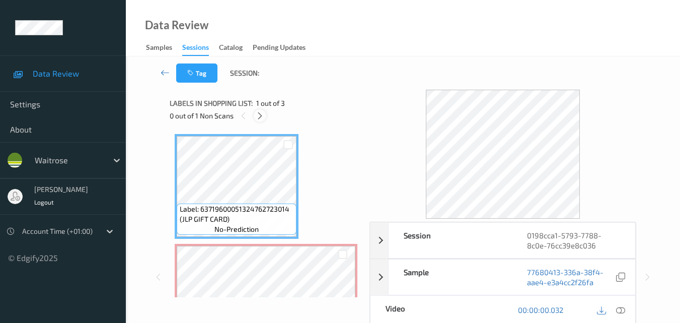
click at [261, 116] on icon at bounding box center [260, 115] width 9 height 9
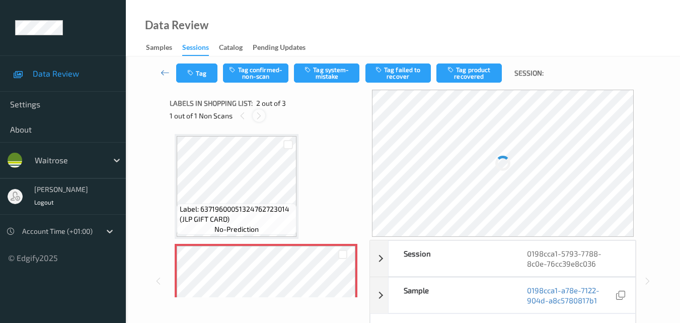
scroll to position [5, 0]
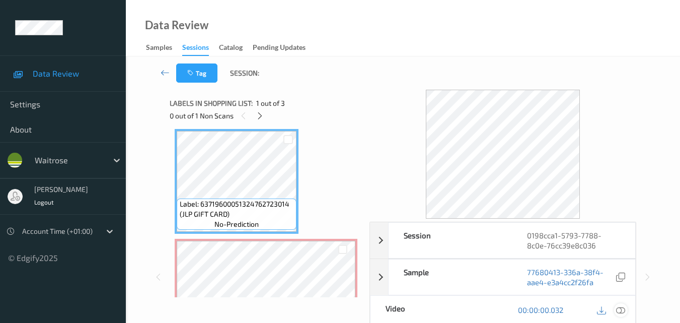
click at [624, 310] on icon at bounding box center [620, 309] width 9 height 9
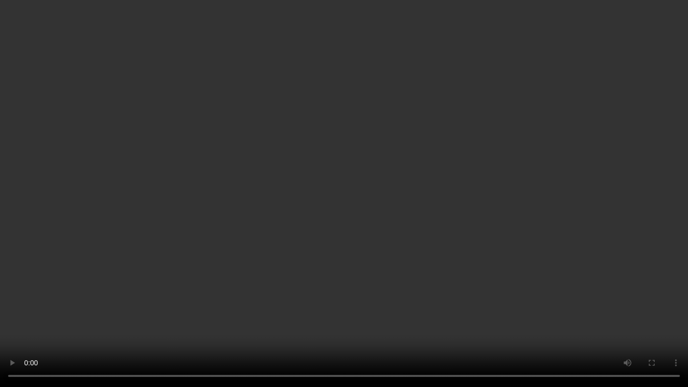
click at [305, 213] on video at bounding box center [344, 193] width 688 height 387
click at [378, 203] on video at bounding box center [344, 193] width 688 height 387
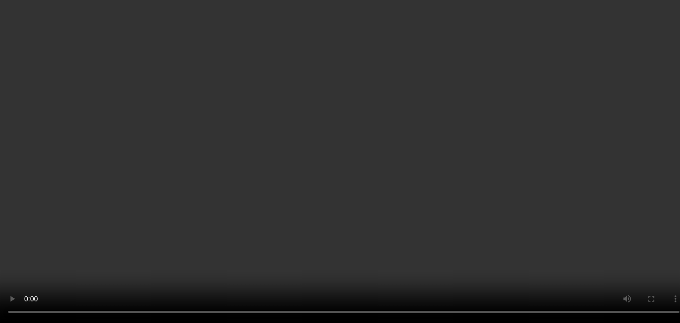
scroll to position [106, 0]
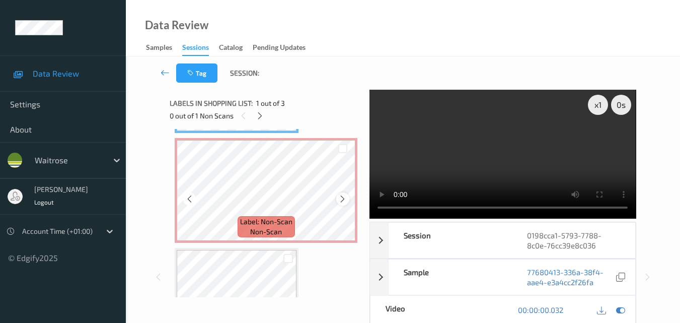
click at [341, 196] on icon at bounding box center [342, 198] width 9 height 9
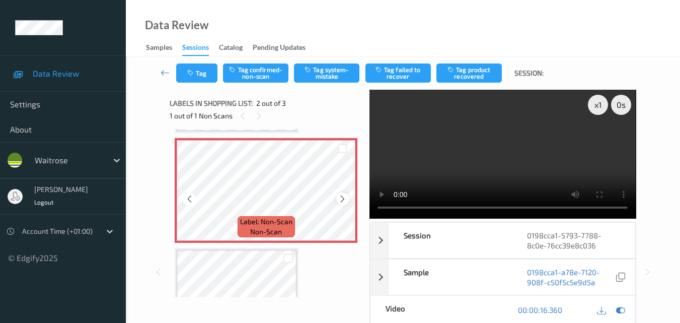
click at [337, 196] on div at bounding box center [342, 198] width 13 height 13
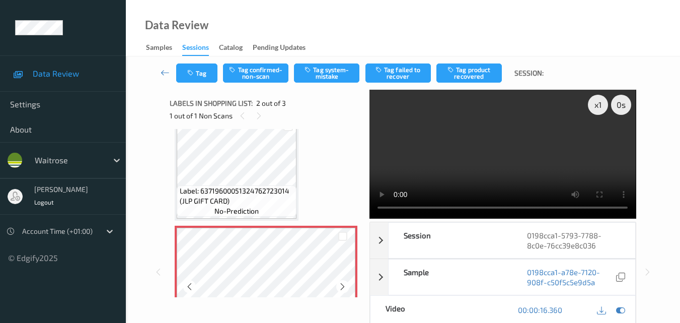
scroll to position [5, 0]
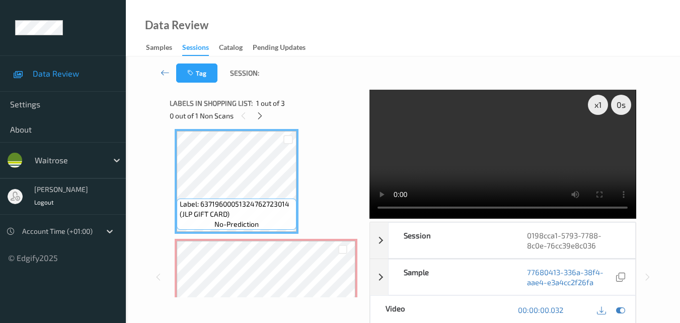
click at [534, 181] on video at bounding box center [503, 154] width 266 height 129
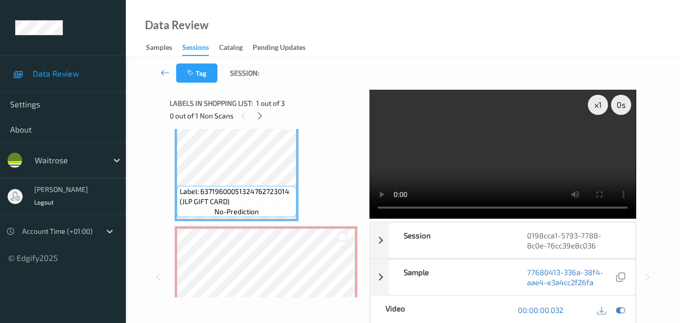
scroll to position [15, 0]
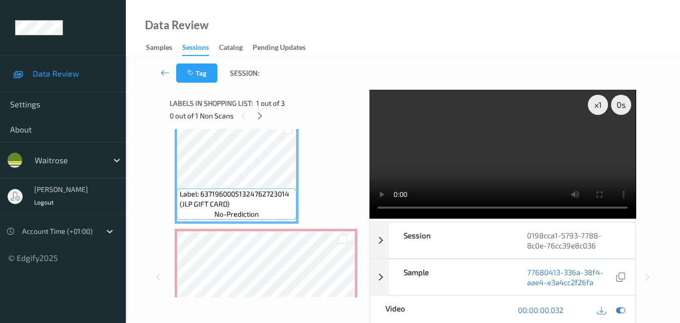
click at [506, 155] on video at bounding box center [503, 154] width 266 height 129
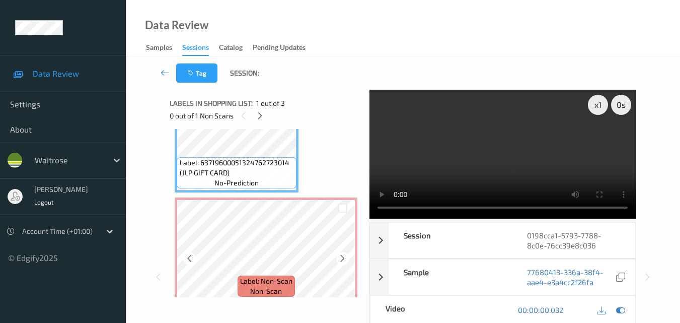
scroll to position [65, 0]
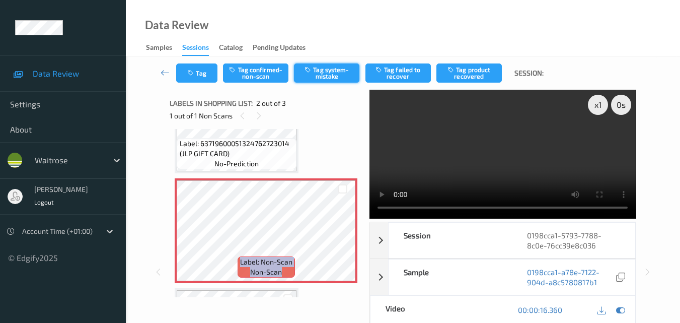
click at [337, 70] on button "Tag system-mistake" at bounding box center [326, 72] width 65 height 19
click at [195, 76] on icon "button" at bounding box center [191, 72] width 9 height 7
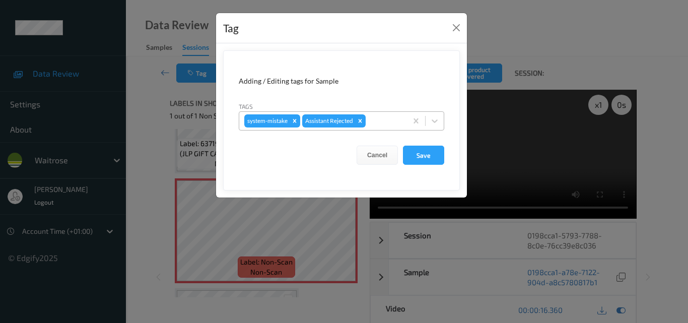
click at [387, 121] on div at bounding box center [384, 121] width 34 height 12
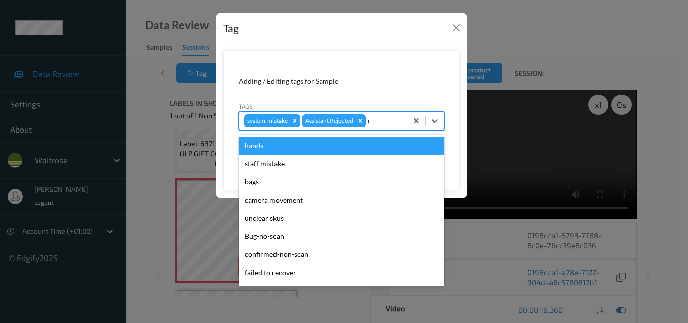
type input "un"
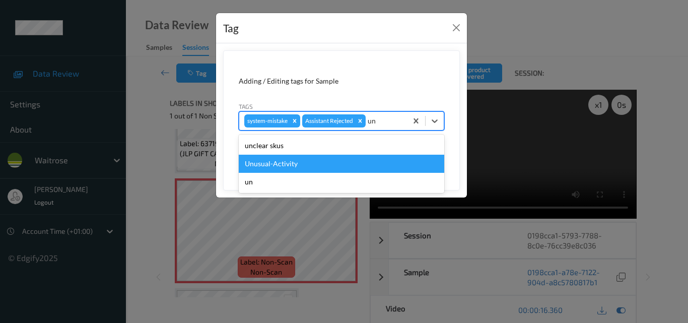
click at [343, 157] on div "Unusual-Activity" at bounding box center [341, 164] width 205 height 18
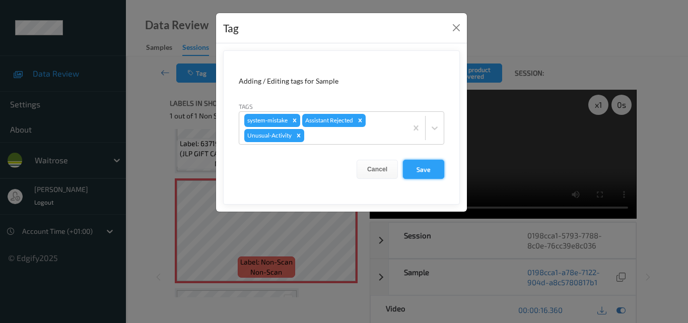
click at [431, 173] on button "Save" at bounding box center [423, 169] width 41 height 19
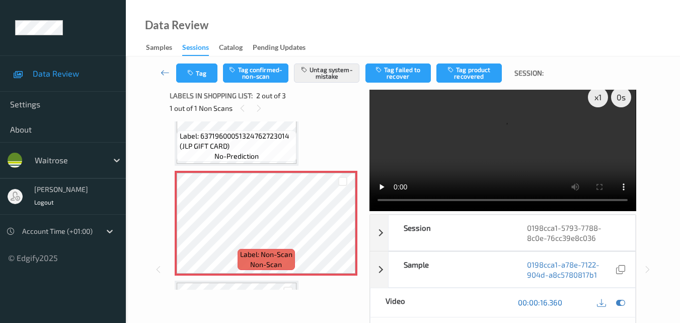
scroll to position [0, 0]
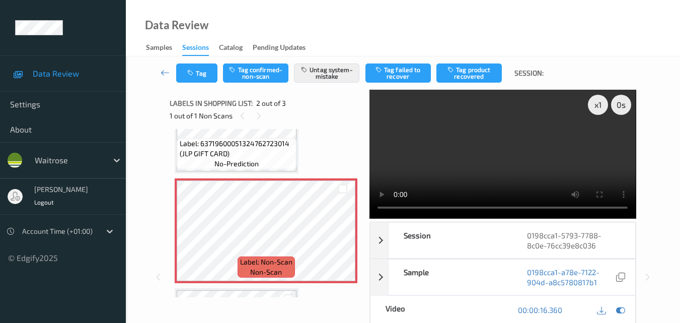
click at [479, 154] on video at bounding box center [503, 154] width 266 height 129
click at [491, 148] on video at bounding box center [503, 154] width 266 height 129
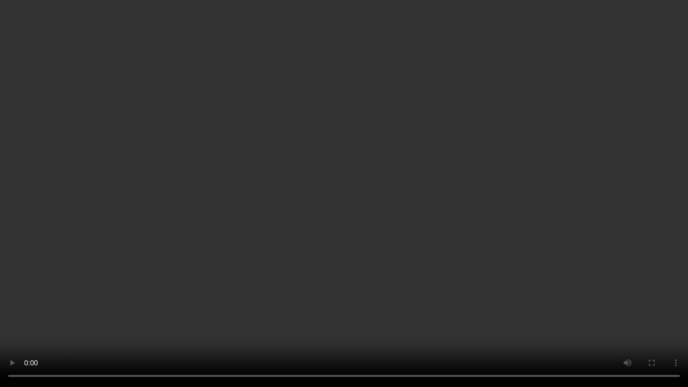
click at [425, 257] on video at bounding box center [344, 193] width 688 height 387
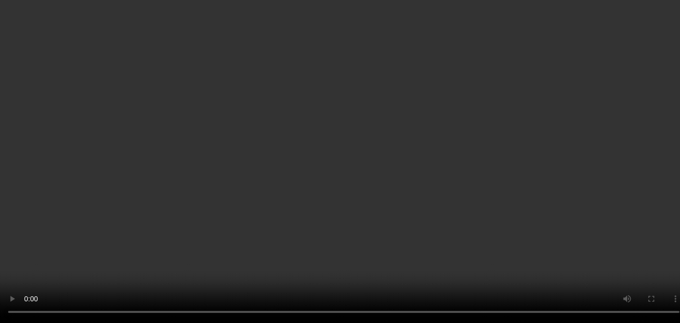
scroll to position [15, 0]
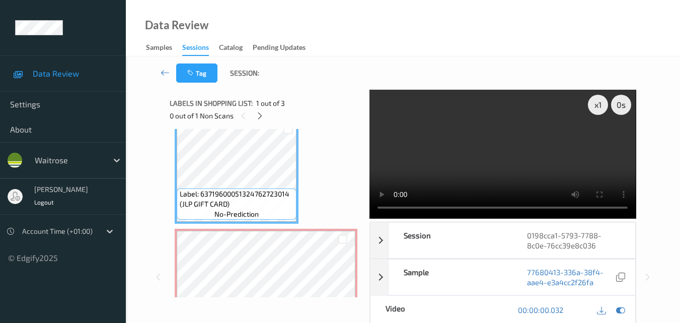
click at [493, 158] on video at bounding box center [503, 154] width 266 height 129
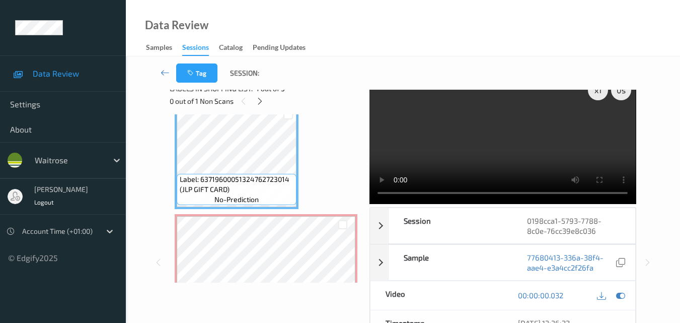
scroll to position [0, 0]
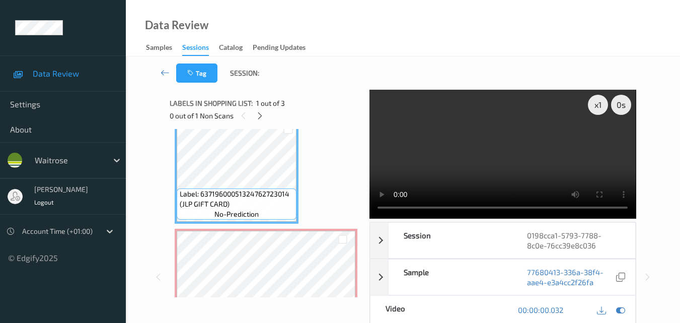
click at [504, 171] on video at bounding box center [503, 154] width 266 height 129
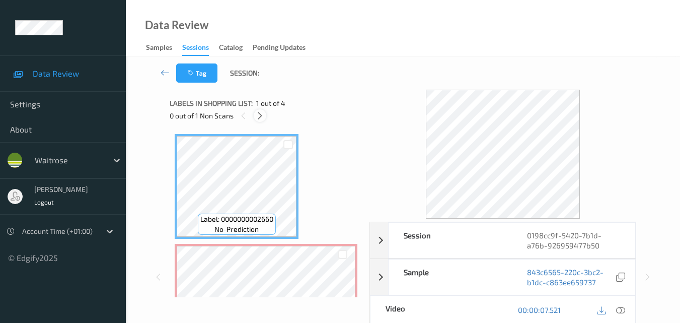
click at [261, 117] on icon at bounding box center [260, 115] width 9 height 9
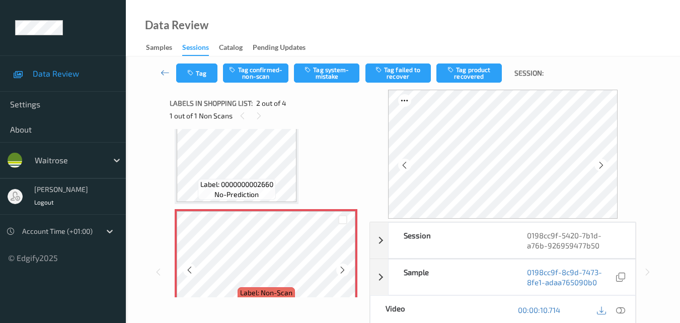
scroll to position [55, 0]
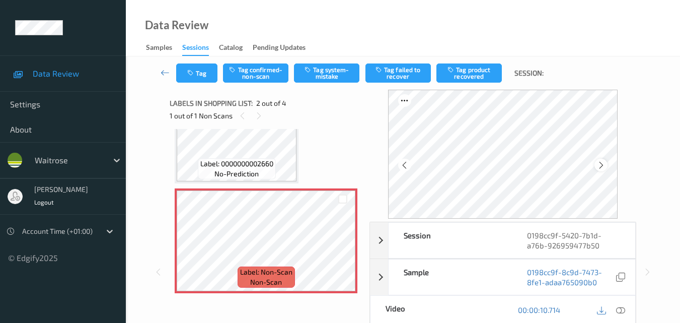
click at [605, 165] on icon at bounding box center [601, 165] width 9 height 9
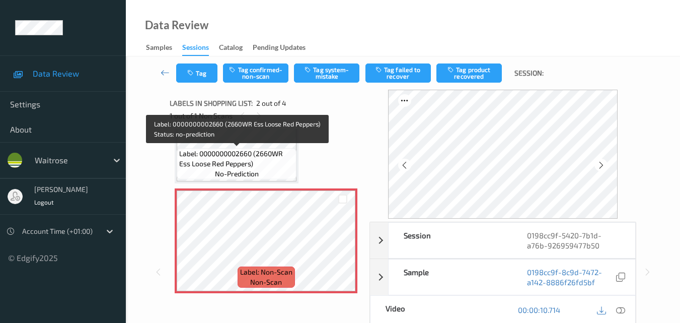
click at [258, 151] on span "Label: 0000000002660 (2660WR Ess Loose Red Peppers)" at bounding box center [236, 159] width 115 height 20
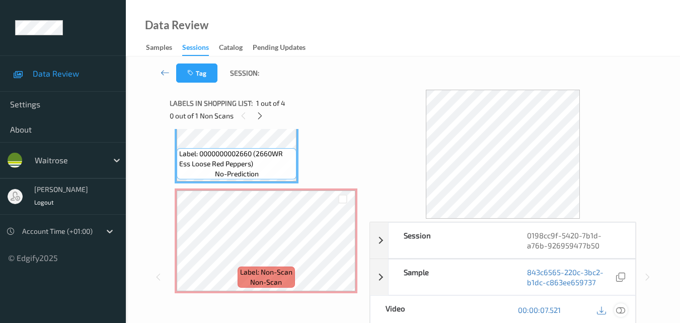
click at [623, 310] on icon at bounding box center [620, 309] width 9 height 9
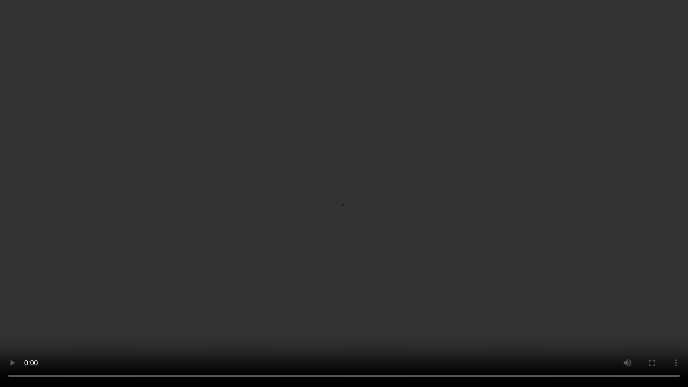
click at [415, 204] on video at bounding box center [344, 193] width 688 height 387
click at [359, 248] on video at bounding box center [344, 193] width 688 height 387
click at [593, 265] on video at bounding box center [344, 193] width 688 height 387
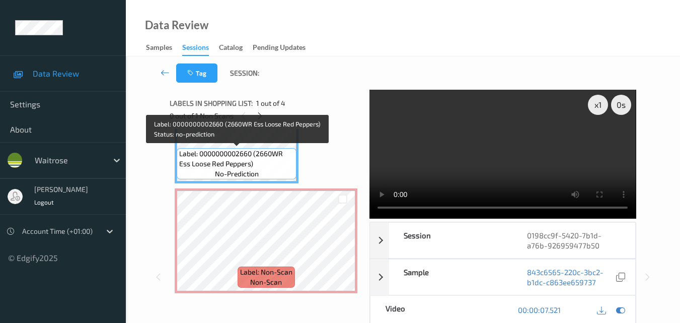
click at [271, 168] on span "Label: 0000000002660 (2660WR Ess Loose Red Peppers)" at bounding box center [236, 159] width 115 height 20
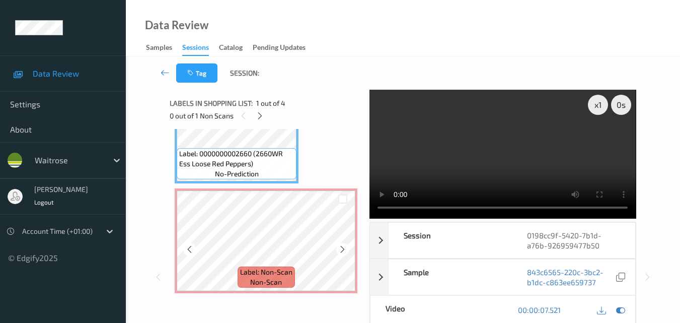
scroll to position [5, 0]
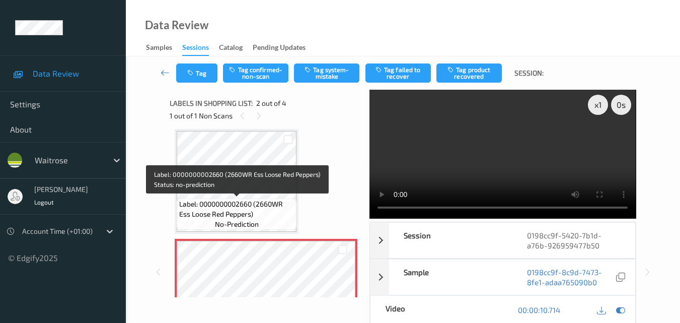
click at [230, 202] on span "Label: 0000000002660 (2660WR Ess Loose Red Peppers)" at bounding box center [236, 209] width 115 height 20
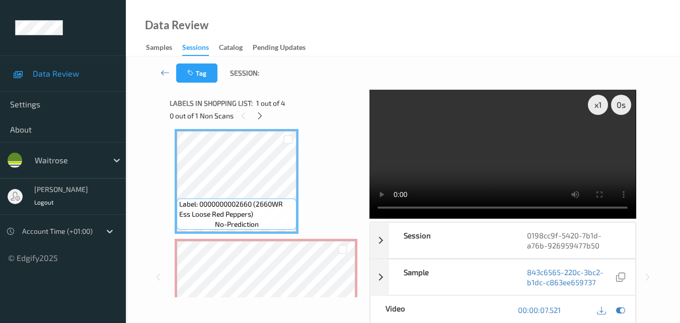
click at [559, 150] on video at bounding box center [503, 154] width 266 height 129
click at [538, 174] on video at bounding box center [503, 154] width 266 height 129
click at [520, 174] on video at bounding box center [503, 154] width 266 height 129
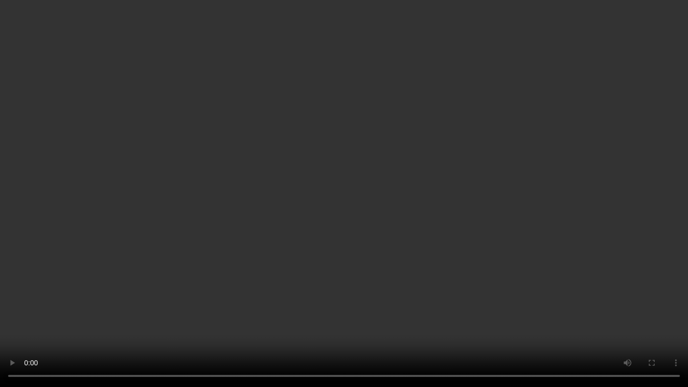
click at [463, 221] on video at bounding box center [344, 193] width 688 height 387
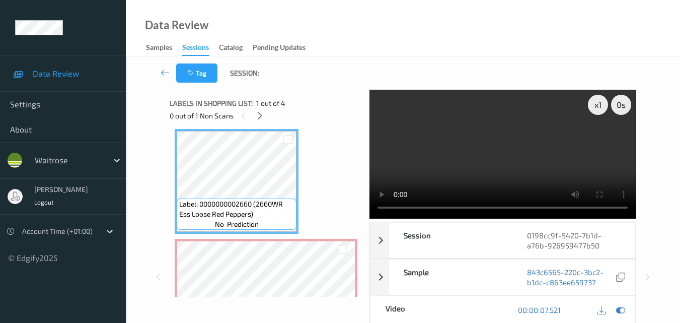
click at [454, 164] on video at bounding box center [503, 154] width 266 height 129
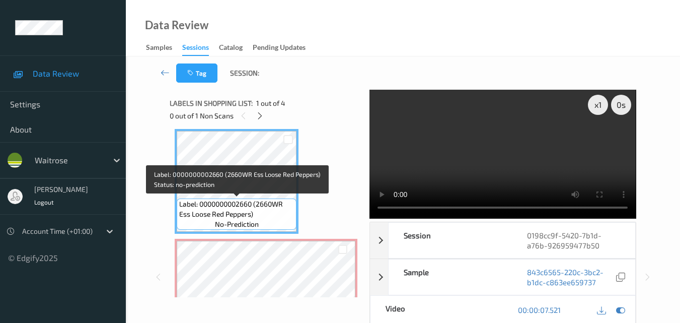
click at [254, 208] on span "Label: 0000000002660 (2660WR Ess Loose Red Peppers)" at bounding box center [236, 209] width 115 height 20
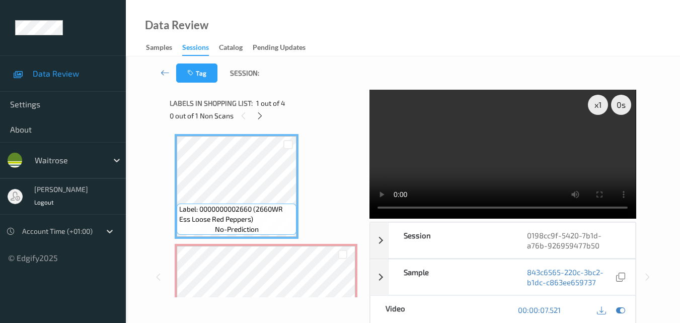
scroll to position [50, 0]
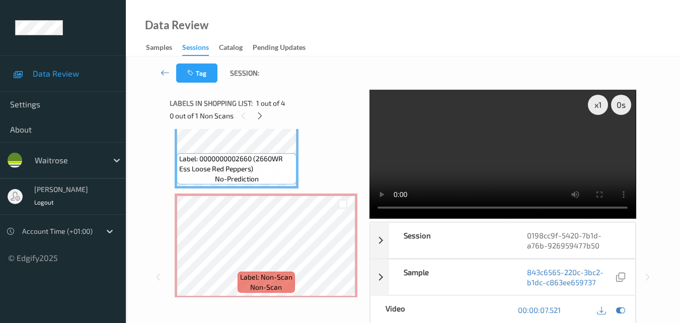
click at [501, 171] on video at bounding box center [503, 154] width 266 height 129
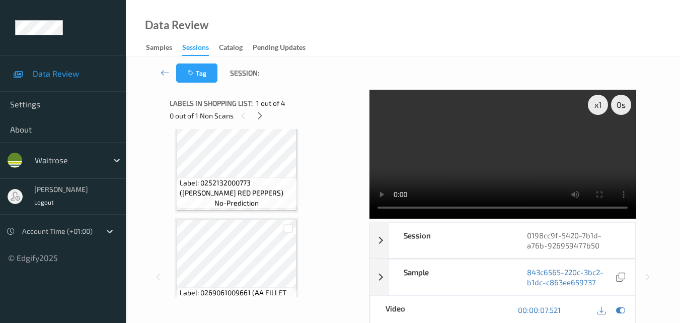
scroll to position [226, 0]
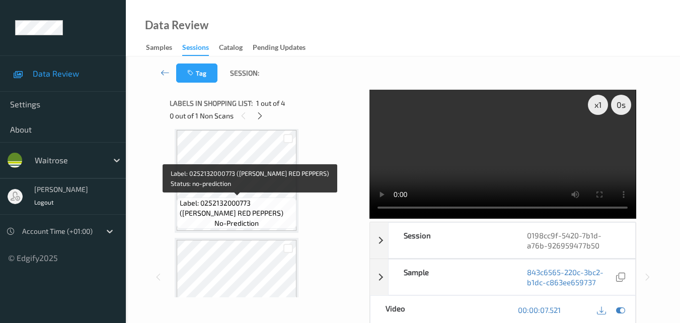
click at [246, 201] on span "Label: 0252132000773 ([PERSON_NAME] RED PEPPERS)" at bounding box center [237, 208] width 115 height 20
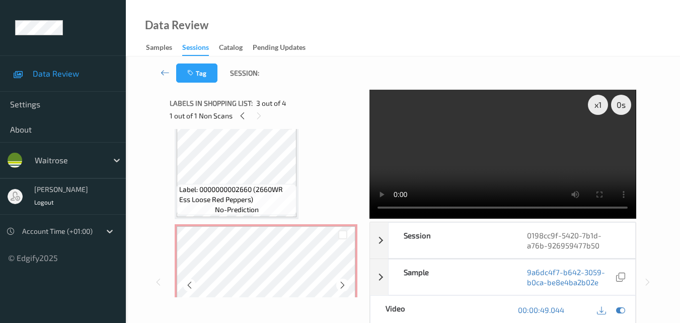
scroll to position [0, 0]
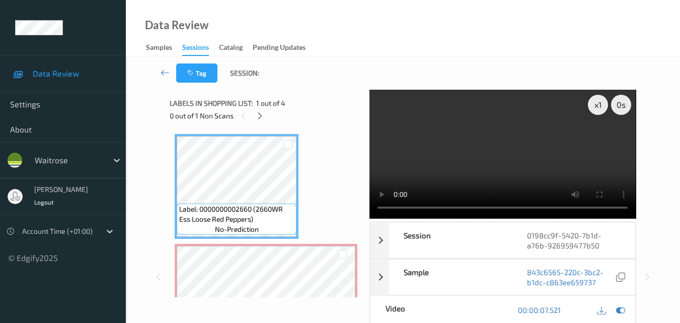
click at [527, 163] on video at bounding box center [503, 154] width 266 height 129
click at [497, 155] on video at bounding box center [503, 154] width 266 height 129
click at [531, 167] on video at bounding box center [503, 154] width 266 height 129
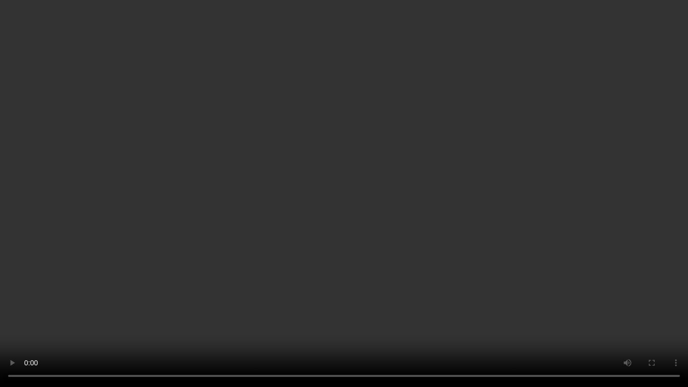
click at [146, 294] on video at bounding box center [344, 193] width 688 height 387
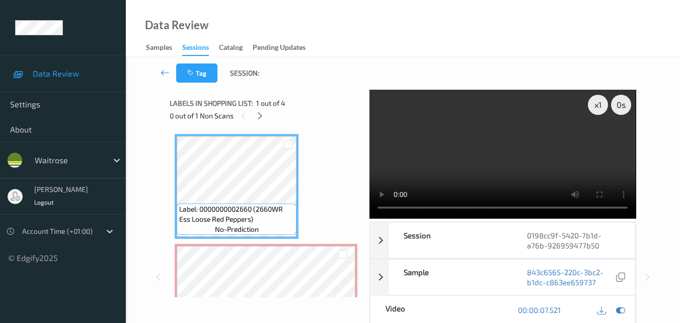
click at [505, 167] on video at bounding box center [503, 154] width 266 height 129
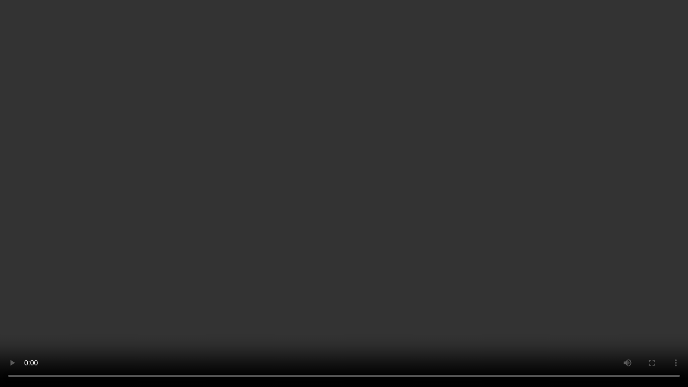
click at [458, 231] on video at bounding box center [344, 193] width 688 height 387
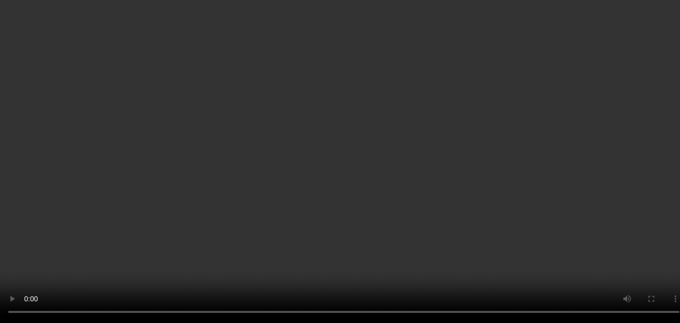
scroll to position [101, 0]
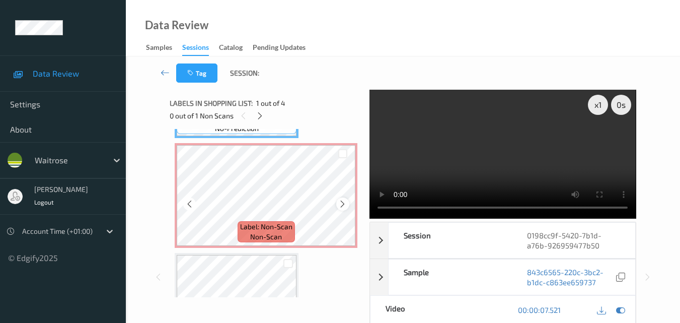
click at [345, 204] on icon at bounding box center [342, 203] width 9 height 9
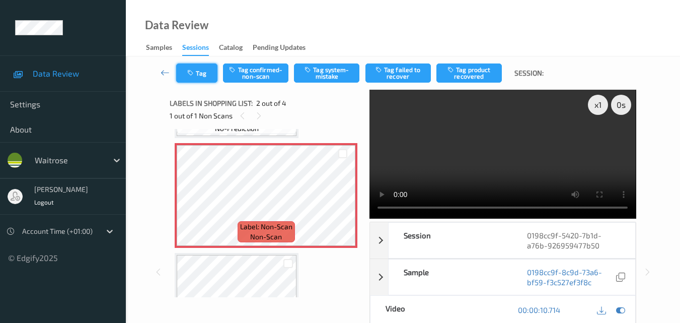
click at [204, 66] on button "Tag" at bounding box center [196, 72] width 41 height 19
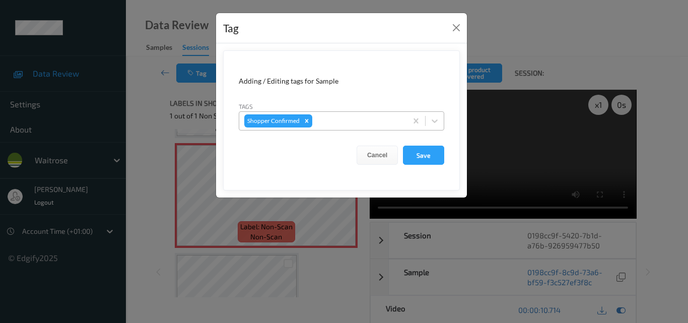
click at [334, 122] on div at bounding box center [358, 121] width 88 height 12
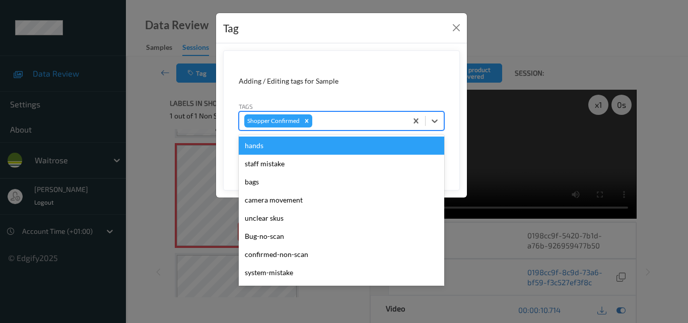
type input "s"
click at [458, 22] on button "Close" at bounding box center [456, 28] width 14 height 14
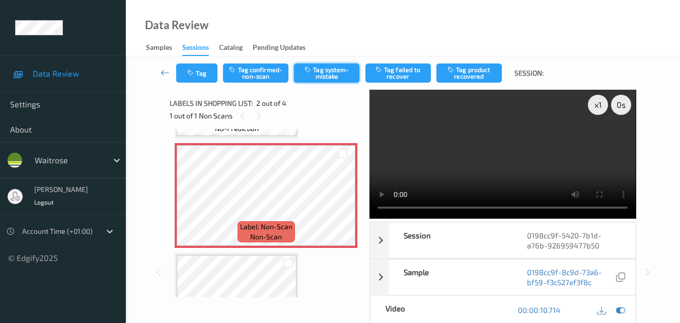
click at [335, 81] on button "Tag system-mistake" at bounding box center [326, 72] width 65 height 19
click at [198, 78] on button "Tag" at bounding box center [196, 72] width 41 height 19
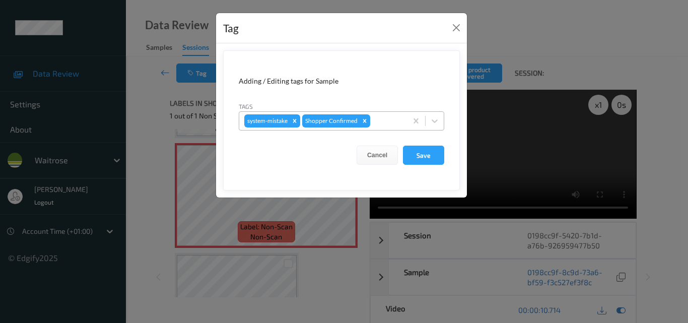
click at [381, 121] on div at bounding box center [387, 121] width 30 height 12
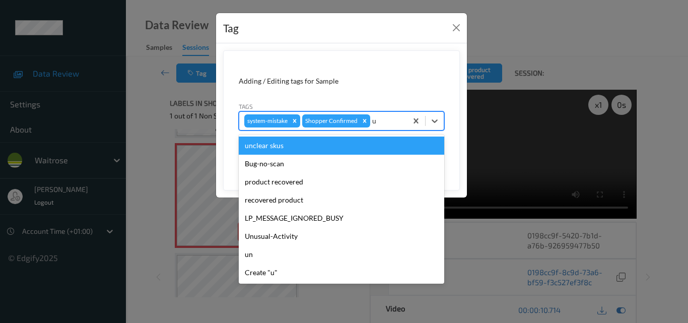
type input "un"
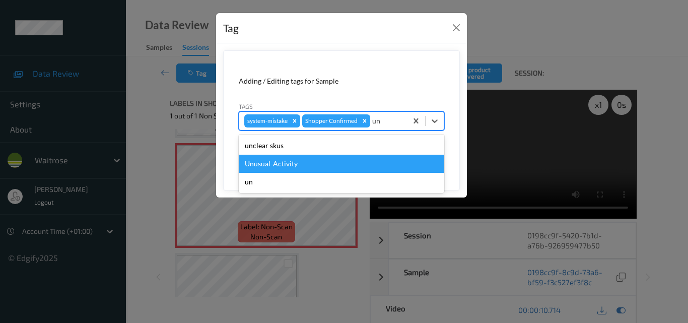
click at [279, 172] on div "Unusual-Activity" at bounding box center [341, 164] width 205 height 18
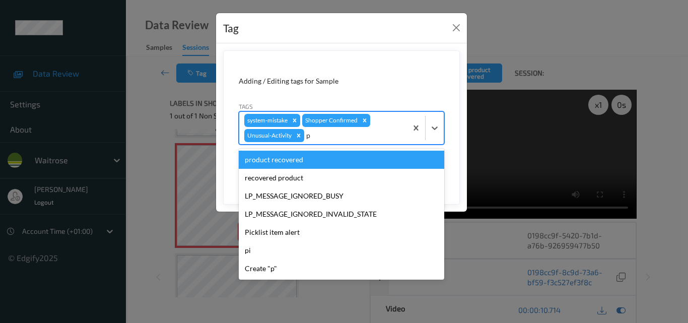
type input "pi"
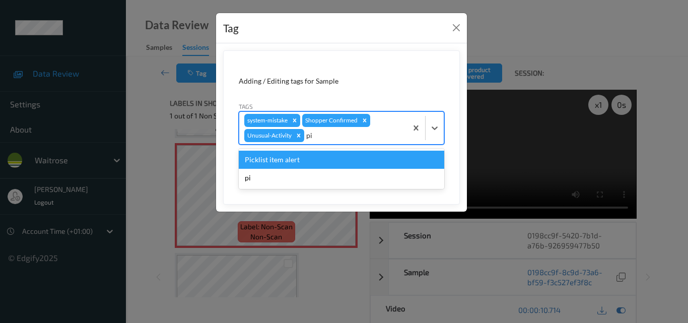
click at [325, 163] on div "Picklist item alert" at bounding box center [341, 160] width 205 height 18
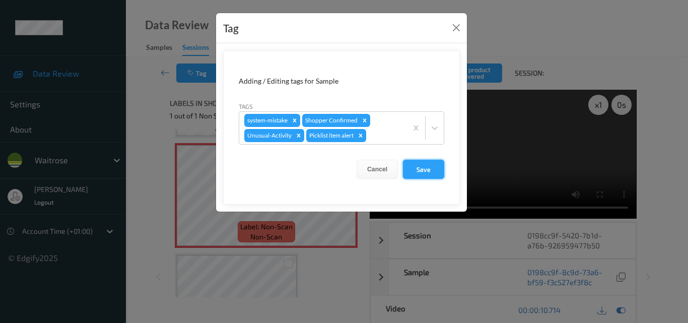
click at [432, 169] on button "Save" at bounding box center [423, 169] width 41 height 19
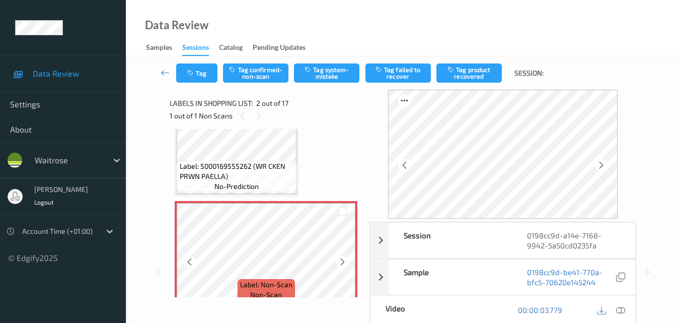
scroll to position [101, 0]
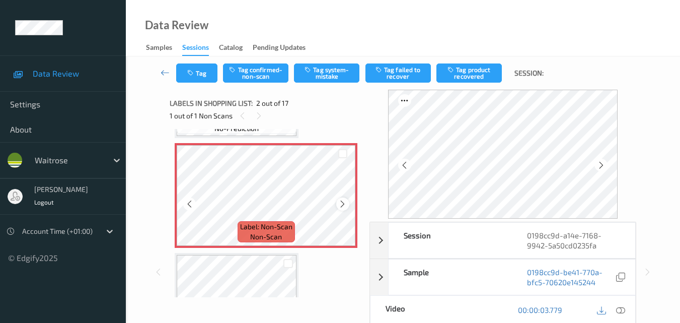
click at [345, 205] on icon at bounding box center [342, 203] width 9 height 9
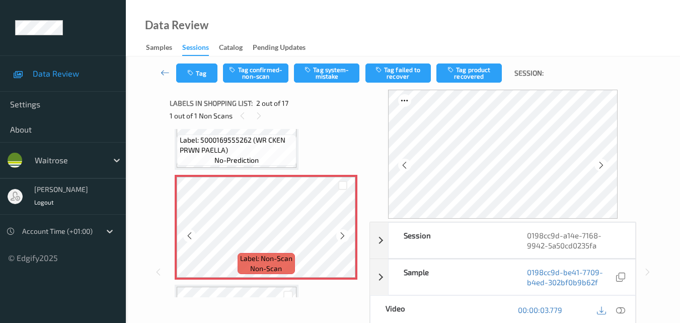
scroll to position [50, 0]
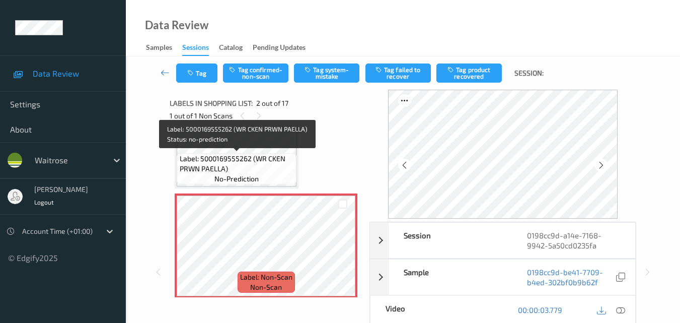
click at [275, 174] on div "Label: 5000169555262 (WR CKEN PRWN PAELLA) no-prediction" at bounding box center [237, 168] width 120 height 31
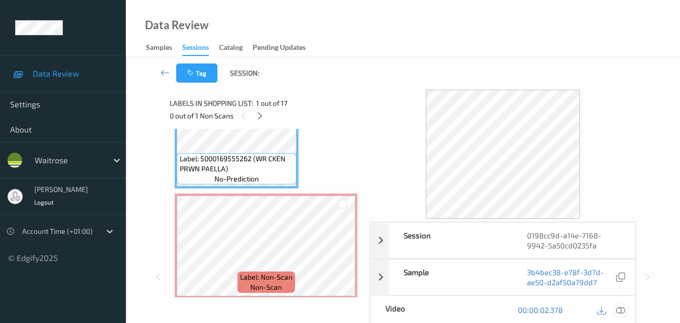
click at [623, 308] on icon at bounding box center [620, 309] width 9 height 9
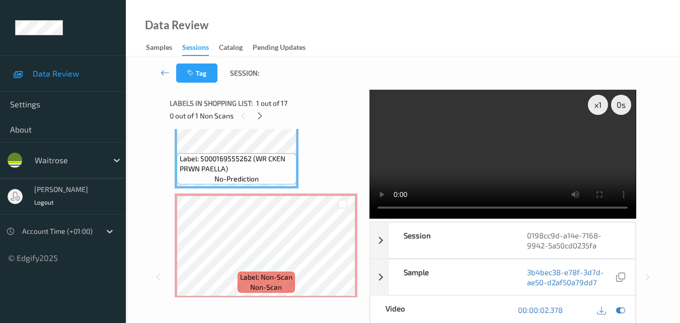
click at [536, 149] on video at bounding box center [503, 154] width 266 height 129
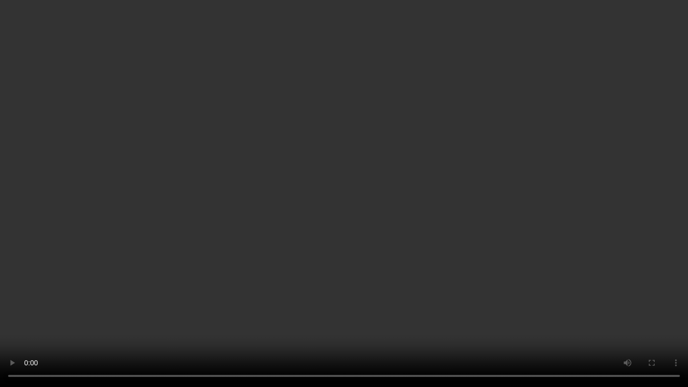
click at [425, 208] on video at bounding box center [344, 193] width 688 height 387
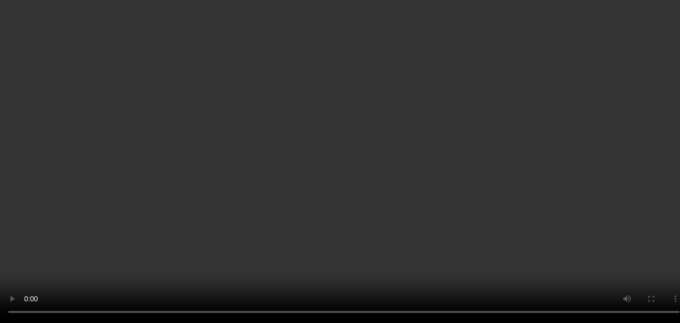
scroll to position [0, 0]
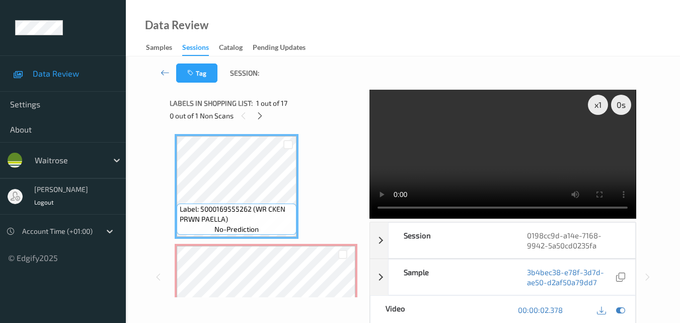
click at [513, 151] on video at bounding box center [503, 154] width 266 height 129
click at [359, 207] on div "x 1 0 s Session 0198cc9d-a14e-7168-9942-5a50cd0235fa Session ID 0198cc9d-a14e-7…" at bounding box center [403, 277] width 466 height 374
click at [481, 172] on video at bounding box center [503, 154] width 266 height 129
click at [508, 149] on video at bounding box center [503, 154] width 266 height 129
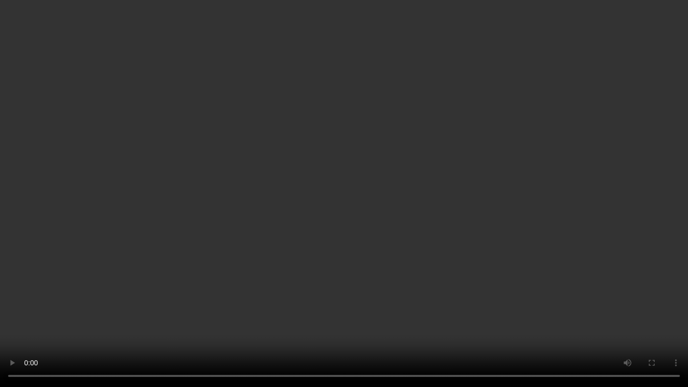
click at [384, 187] on video at bounding box center [344, 193] width 688 height 387
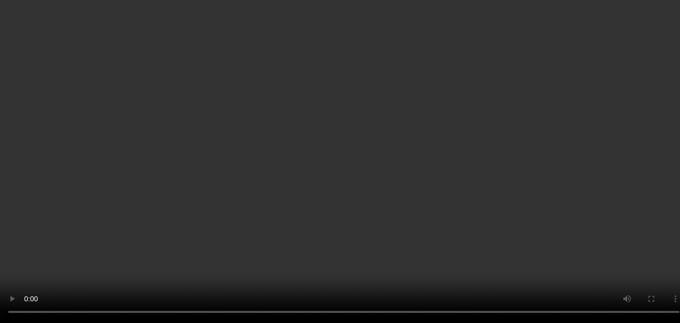
scroll to position [101, 0]
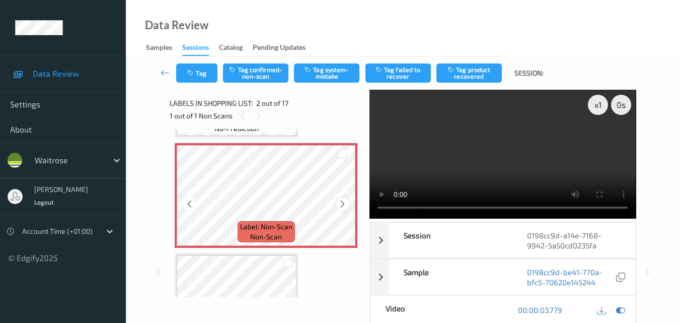
click at [345, 207] on icon at bounding box center [342, 203] width 9 height 9
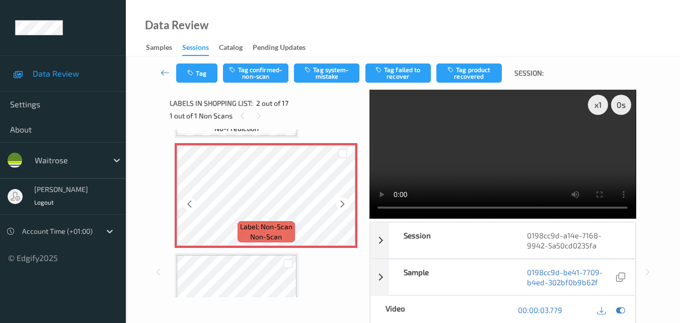
click at [345, 207] on icon at bounding box center [342, 203] width 9 height 9
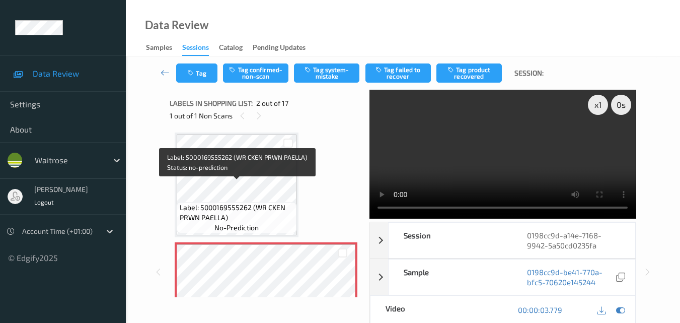
scroll to position [0, 0]
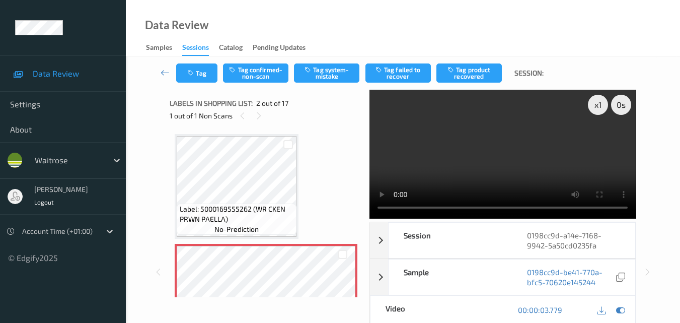
click at [484, 175] on video at bounding box center [503, 154] width 266 height 129
click at [515, 162] on video at bounding box center [503, 154] width 266 height 129
click at [331, 76] on button "Tag system-mistake" at bounding box center [326, 72] width 65 height 19
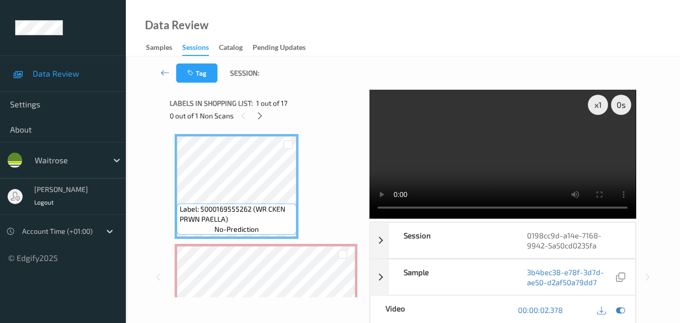
click at [443, 172] on video at bounding box center [503, 154] width 266 height 129
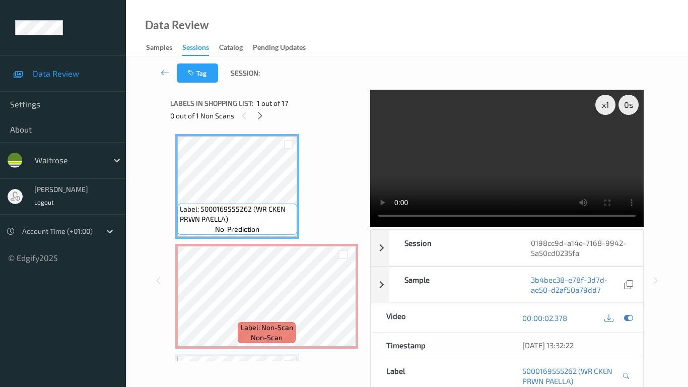
click at [422, 227] on video at bounding box center [506, 158] width 273 height 137
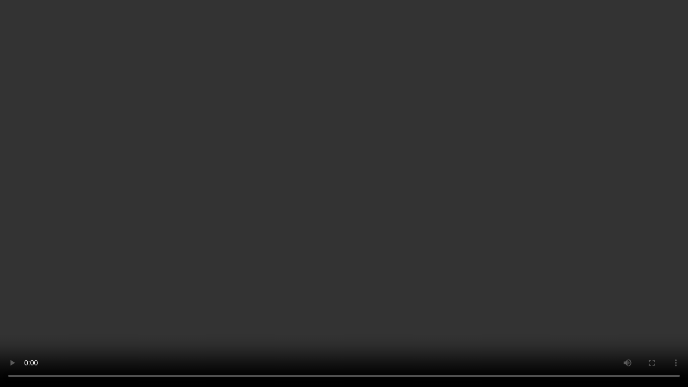
click at [422, 242] on video at bounding box center [344, 193] width 688 height 387
click at [343, 228] on video at bounding box center [344, 193] width 688 height 387
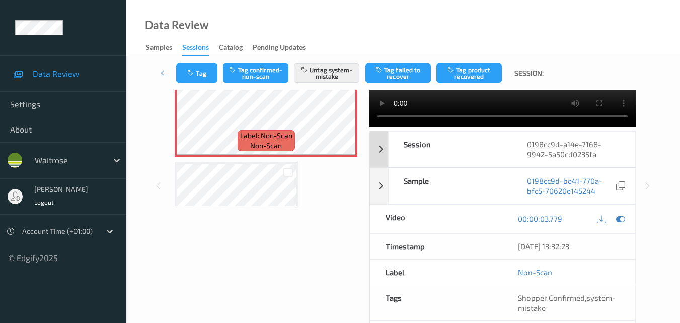
scroll to position [50, 0]
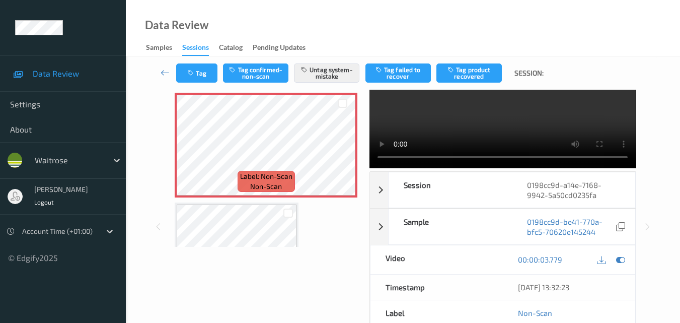
click at [288, 220] on div at bounding box center [287, 212] width 17 height 17
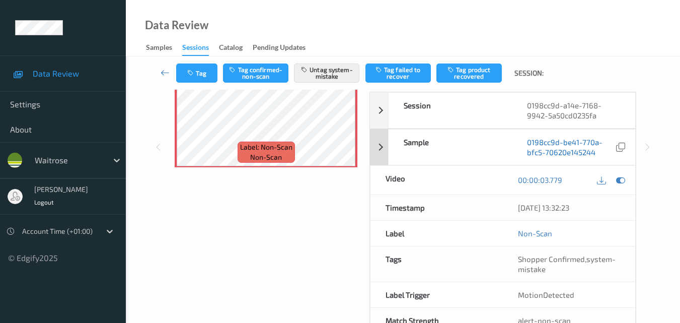
scroll to position [151, 0]
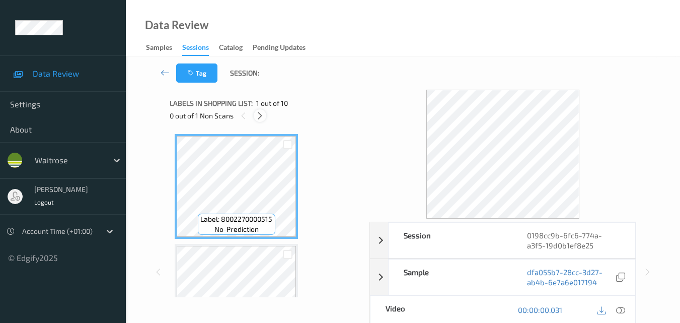
click at [257, 114] on icon at bounding box center [260, 115] width 9 height 9
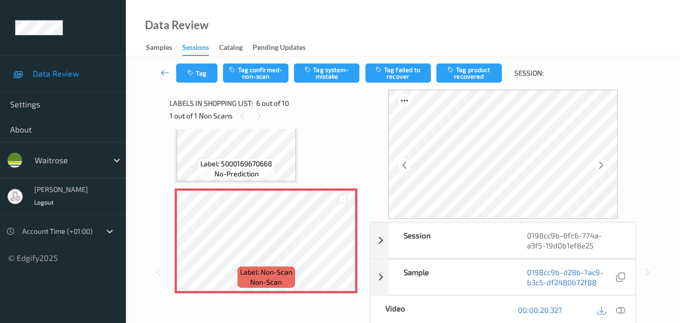
scroll to position [444, 0]
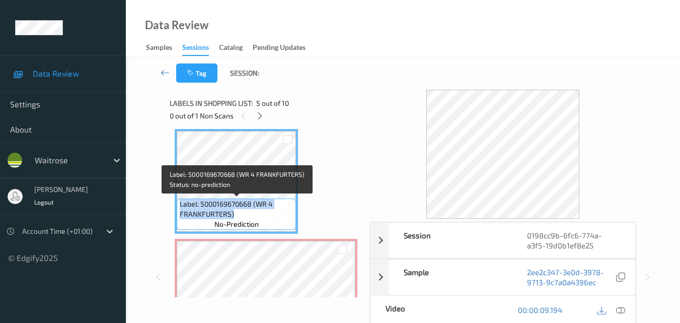
drag, startPoint x: 250, startPoint y: 212, endPoint x: 178, endPoint y: 205, distance: 72.8
click at [178, 205] on div "Label: 5000169670668 (WR 4 FRANKFURTERS) no-prediction" at bounding box center [236, 213] width 119 height 31
copy span "Label: 5000169670668 (WR 4 FRANKFURTERS)"
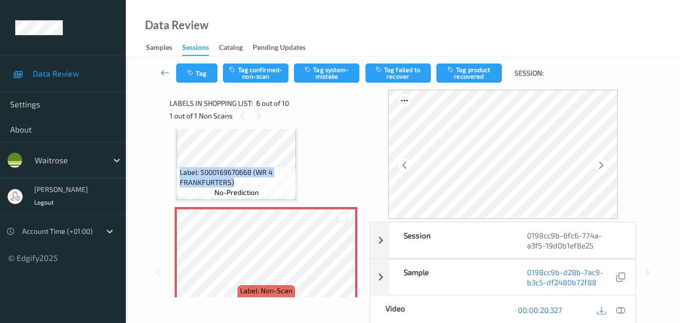
scroll to position [494, 0]
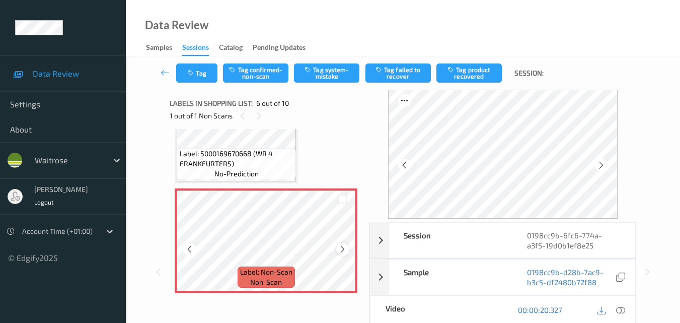
click at [341, 253] on icon at bounding box center [342, 249] width 9 height 9
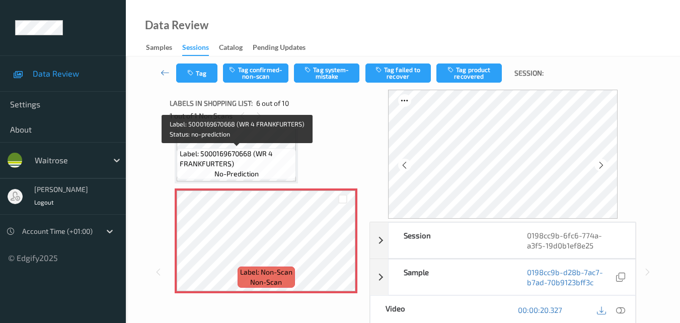
click at [265, 154] on span "Label: 5000169670668 (WR 4 FRANKFURTERS)" at bounding box center [237, 159] width 114 height 20
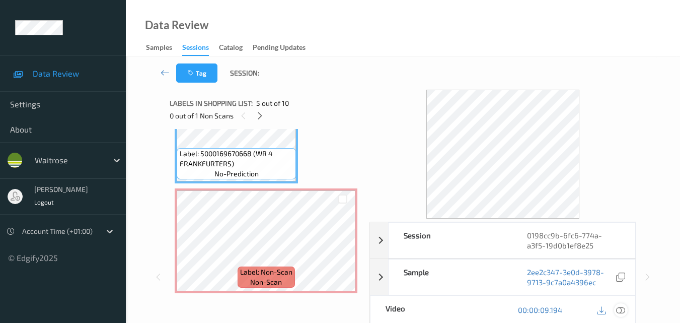
click at [623, 308] on icon at bounding box center [620, 309] width 9 height 9
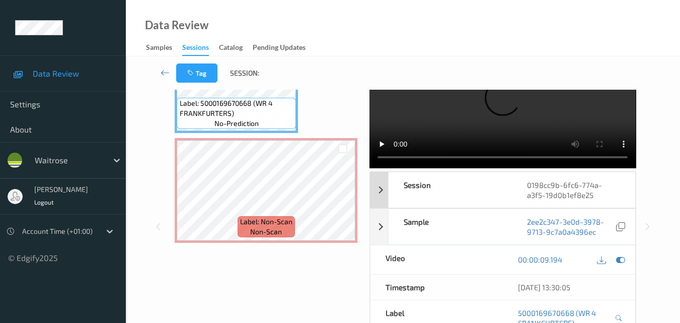
scroll to position [0, 0]
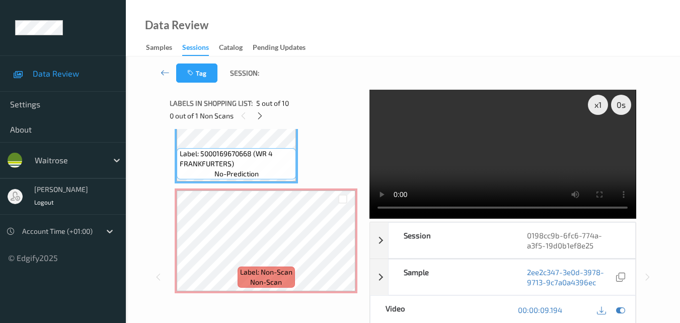
click at [388, 141] on video at bounding box center [503, 154] width 266 height 129
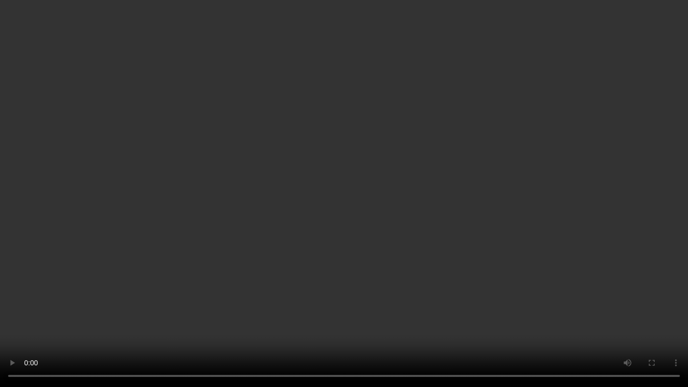
click at [374, 287] on video at bounding box center [344, 193] width 688 height 387
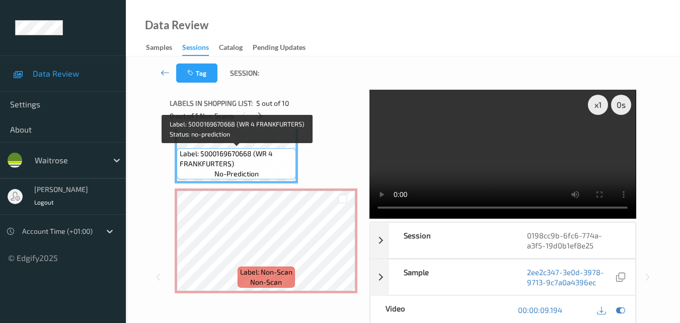
click at [261, 159] on span "Label: 5000169670668 (WR 4 FRANKFURTERS)" at bounding box center [237, 159] width 114 height 20
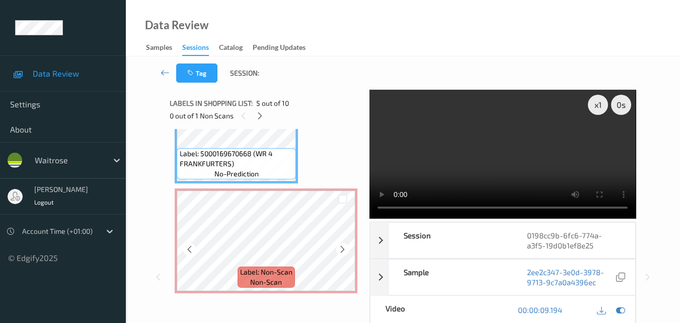
scroll to position [444, 0]
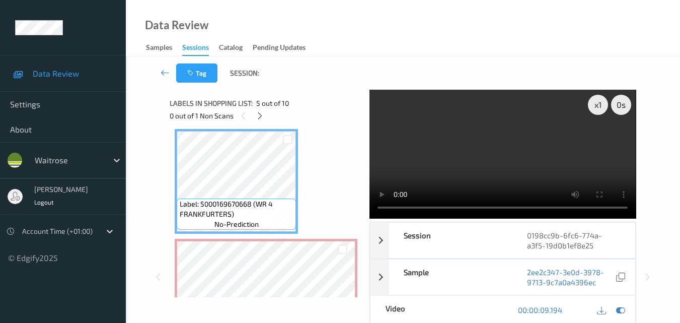
click at [499, 167] on video at bounding box center [503, 154] width 266 height 129
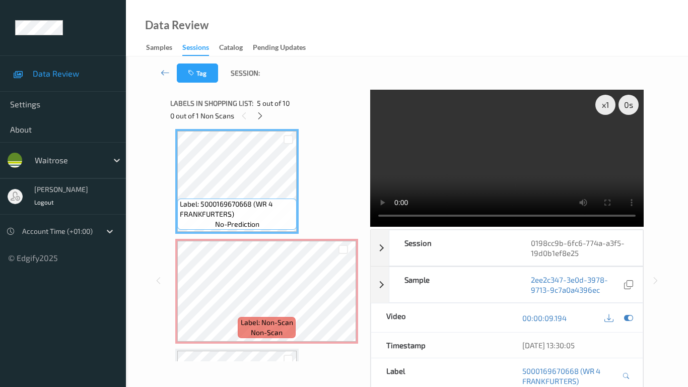
click at [370, 227] on video at bounding box center [506, 158] width 273 height 137
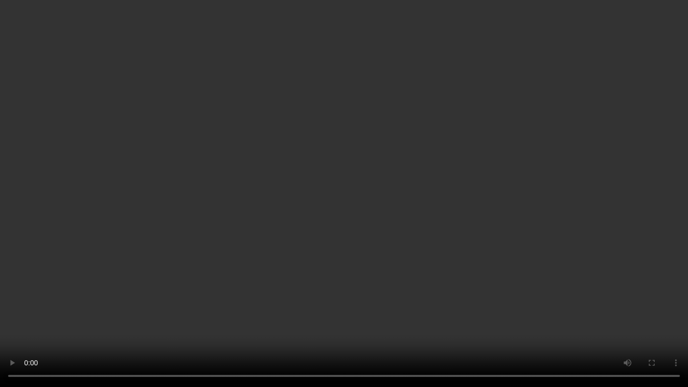
click at [449, 189] on video at bounding box center [344, 193] width 688 height 387
click at [407, 219] on video at bounding box center [344, 193] width 688 height 387
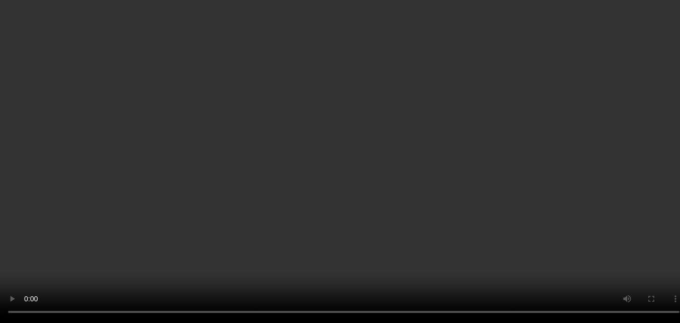
scroll to position [343, 0]
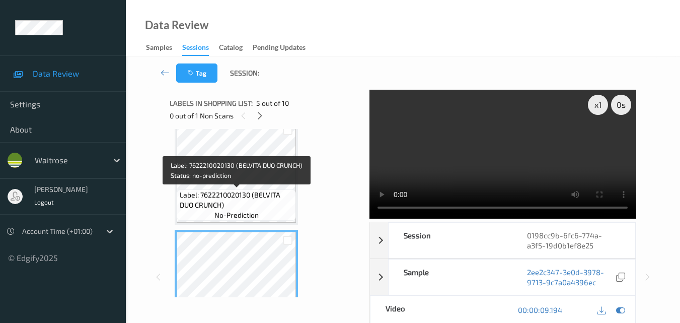
click at [248, 199] on span "Label: 7622210020130 (BELVITA DUO CRUNCH)" at bounding box center [237, 200] width 114 height 20
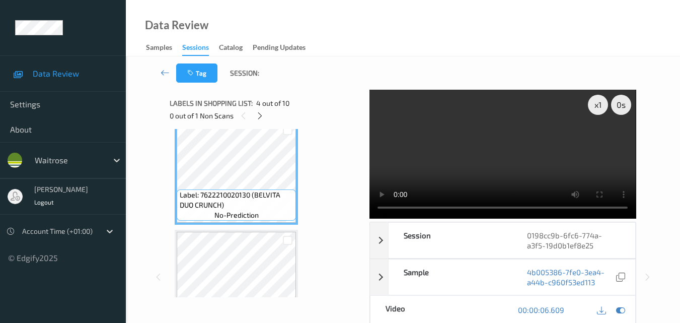
click at [495, 177] on video at bounding box center [503, 154] width 266 height 129
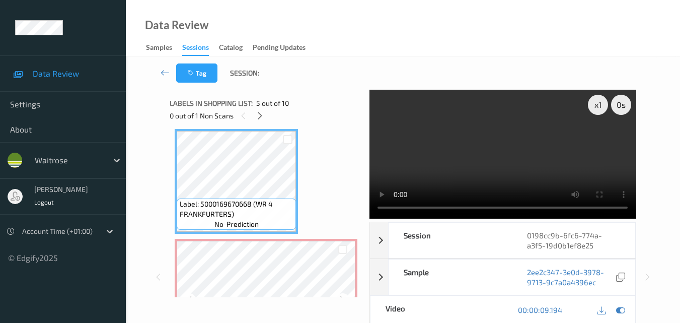
scroll to position [494, 0]
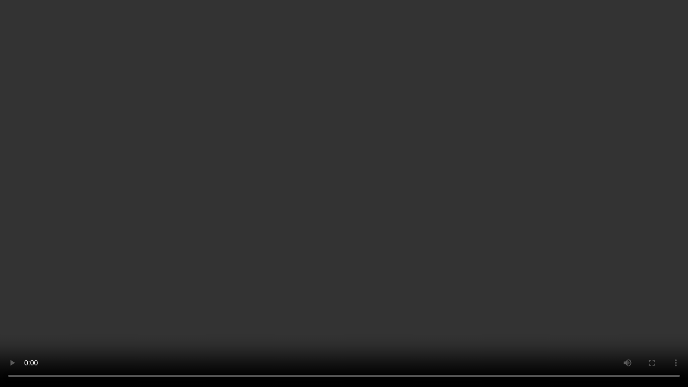
click at [239, 322] on video at bounding box center [344, 193] width 688 height 387
click at [471, 258] on video at bounding box center [344, 193] width 688 height 387
click at [390, 242] on video at bounding box center [344, 193] width 688 height 387
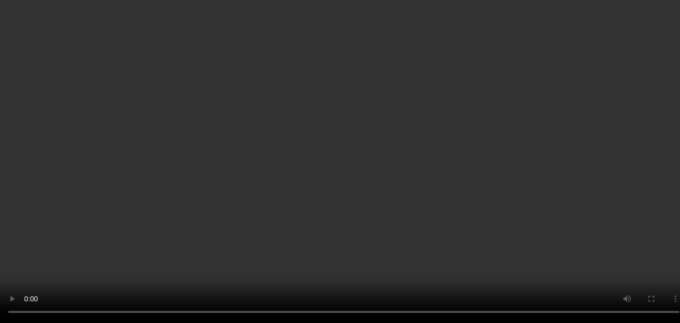
scroll to position [444, 0]
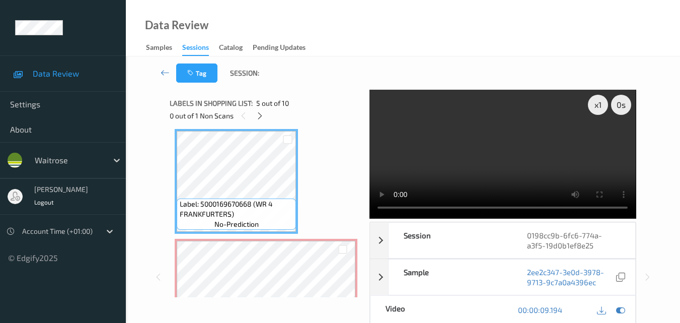
click at [497, 161] on video at bounding box center [503, 154] width 266 height 129
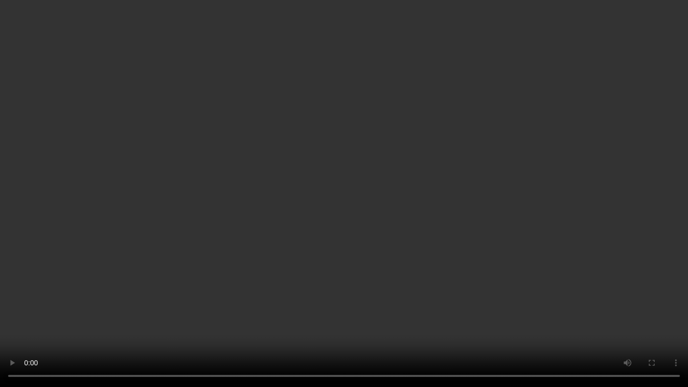
click at [399, 207] on video at bounding box center [344, 193] width 688 height 387
click at [350, 232] on video at bounding box center [344, 193] width 688 height 387
click at [419, 246] on video at bounding box center [344, 193] width 688 height 387
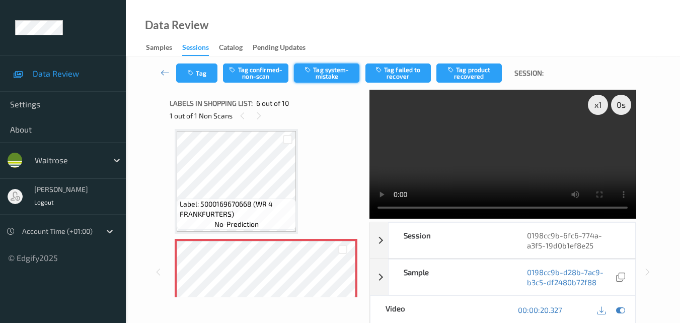
click at [335, 70] on button "Tag system-mistake" at bounding box center [326, 72] width 65 height 19
click at [195, 81] on button "Tag" at bounding box center [196, 72] width 41 height 19
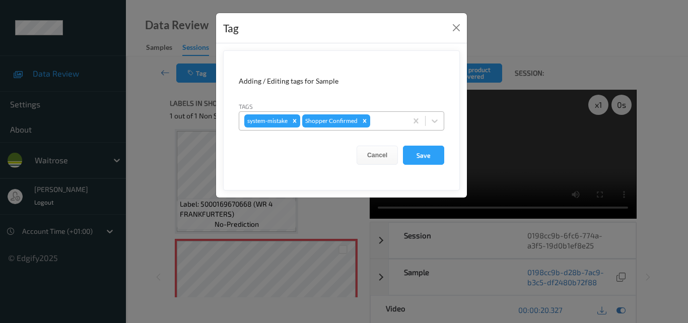
click at [397, 123] on div at bounding box center [387, 121] width 30 height 12
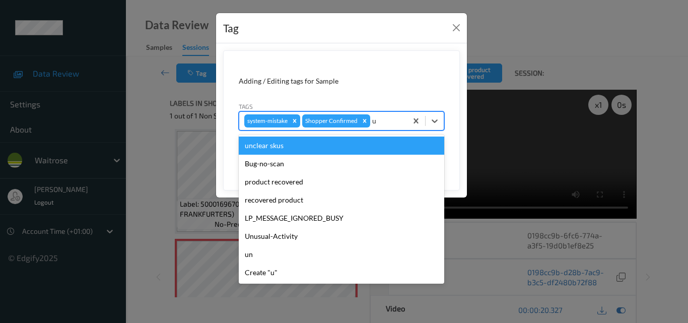
type input "un"
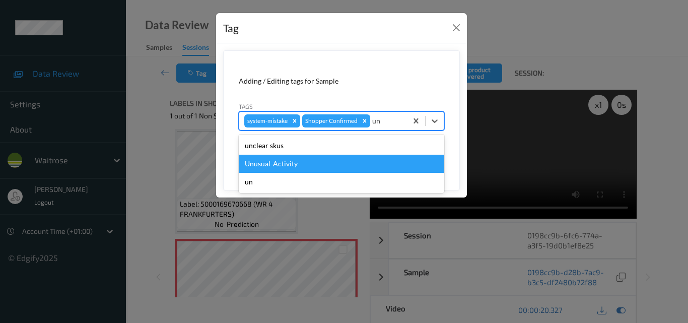
click at [351, 162] on div "Unusual-Activity" at bounding box center [341, 164] width 205 height 18
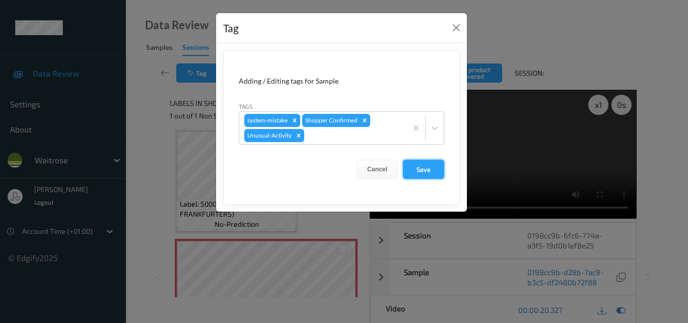
click at [422, 163] on button "Save" at bounding box center [423, 169] width 41 height 19
